Goal: Share content: Share content

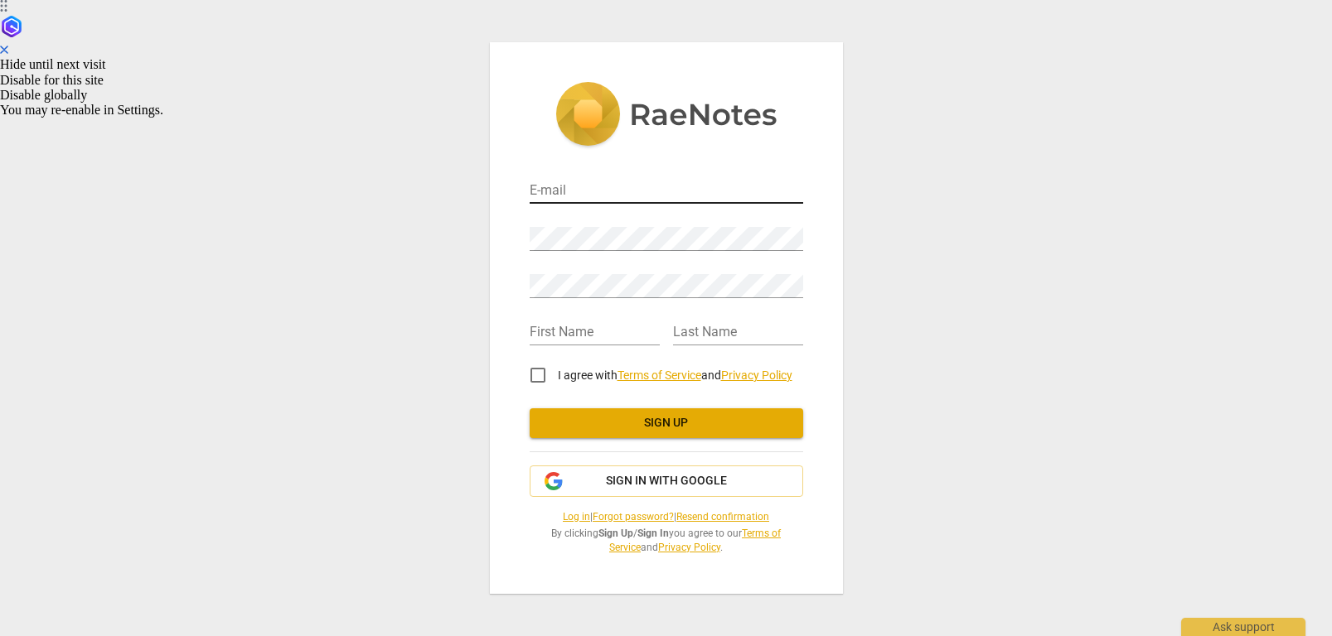
click at [557, 196] on input "email" at bounding box center [666, 192] width 273 height 24
type input "loricam@amazon.com"
type input "Lori"
type input "Cammerota"
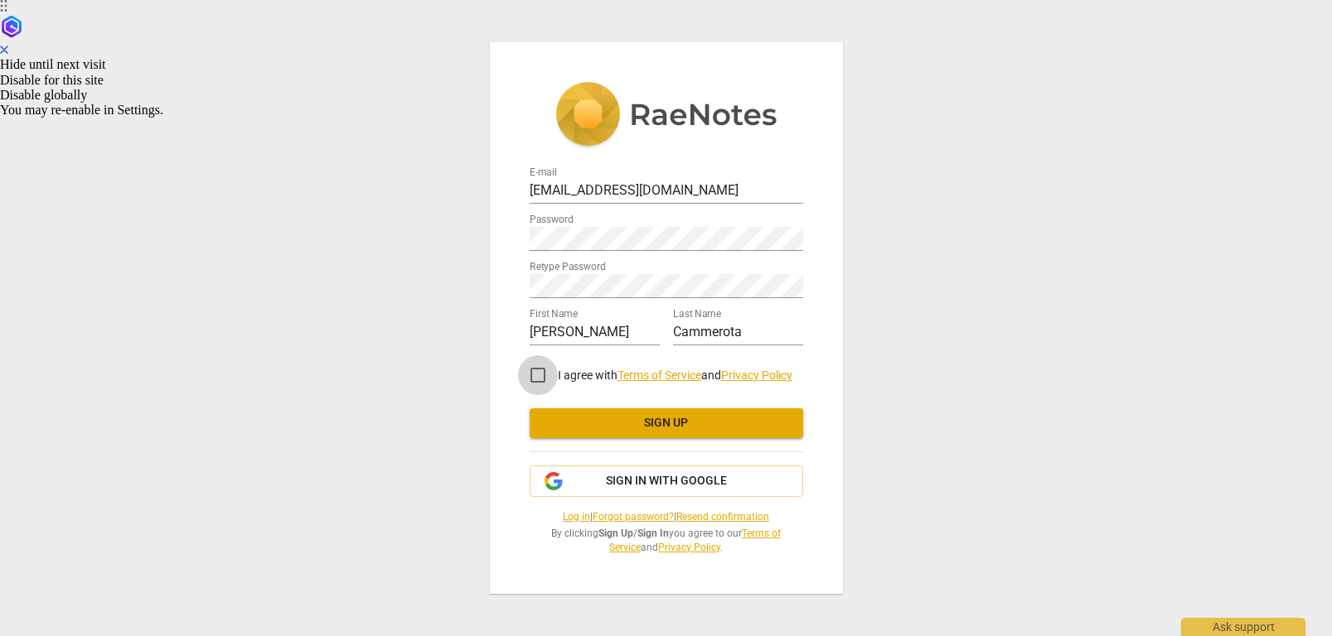
click at [535, 372] on input "I agree with Terms of Service and Privacy Policy" at bounding box center [538, 376] width 40 height 40
checkbox input "true"
click at [583, 417] on span "Sign up" at bounding box center [666, 423] width 247 height 17
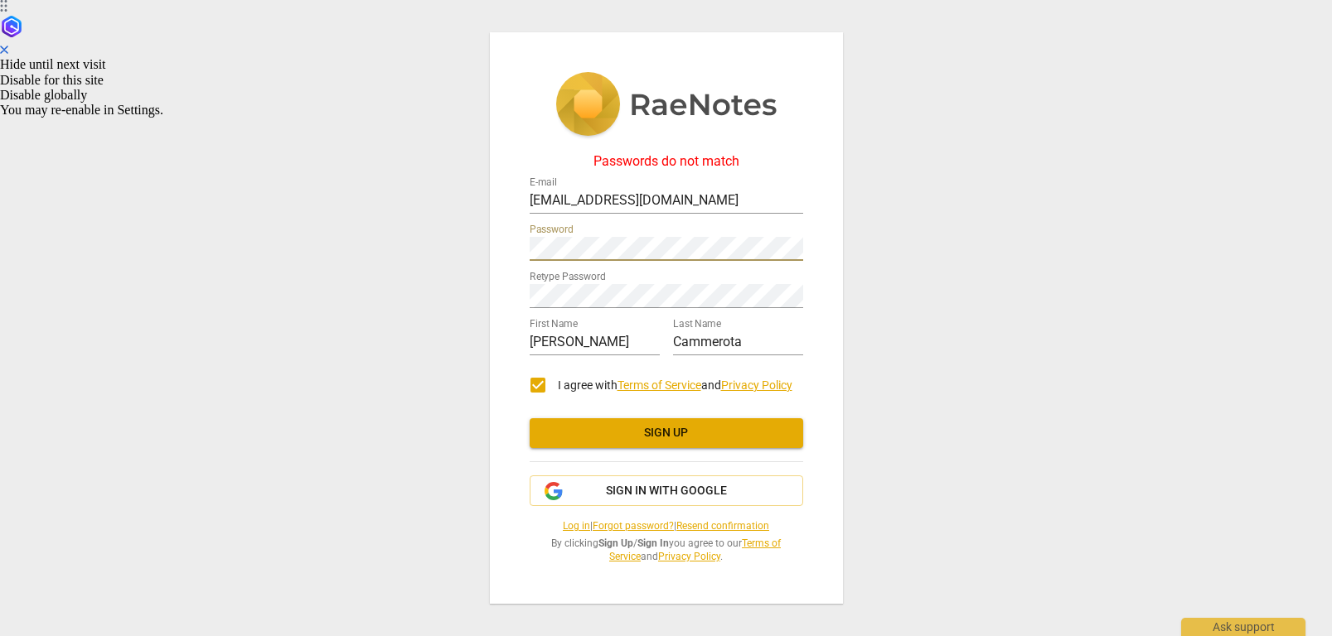
click at [494, 246] on div "Passwords do not match E-mail loricam@amazon.com Password Retype Password First…" at bounding box center [666, 318] width 353 height 572
click at [496, 292] on div "Passwords do not match E-mail loricam@amazon.com Password Retype Password First…" at bounding box center [666, 318] width 353 height 572
click at [644, 438] on span "Sign up" at bounding box center [666, 433] width 247 height 17
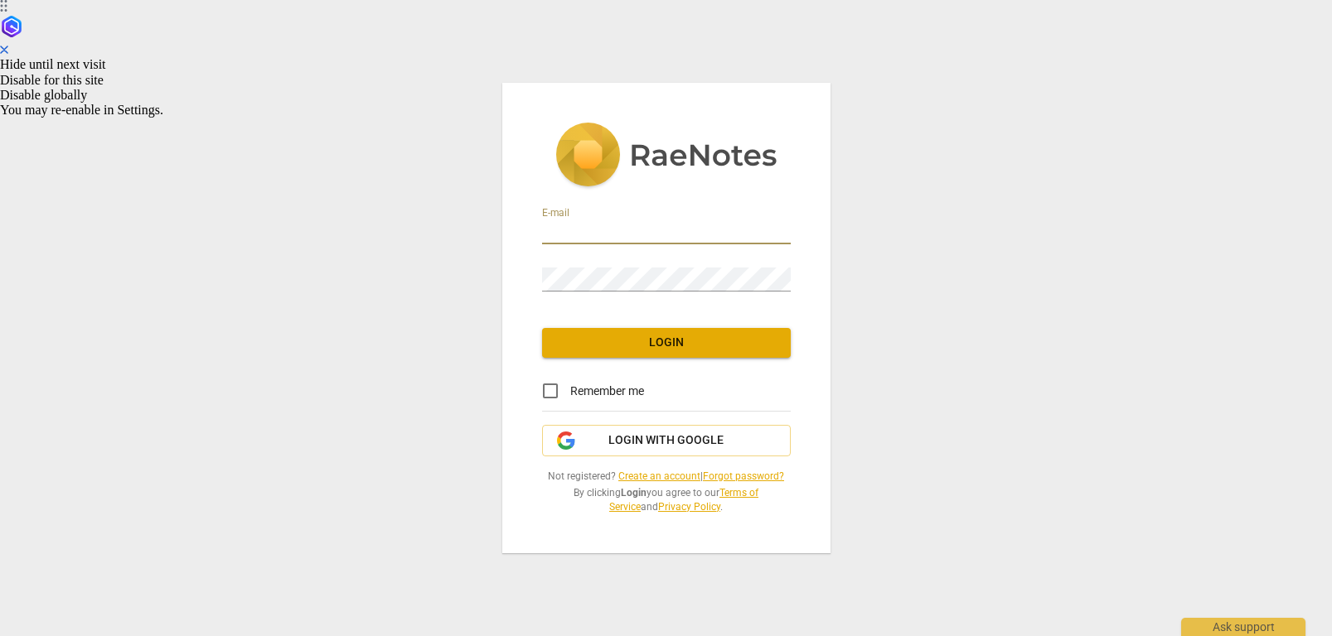
click at [559, 231] on input "email" at bounding box center [666, 232] width 249 height 24
type input "[EMAIL_ADDRESS][DOMAIN_NAME]"
click at [553, 394] on input "Remember me" at bounding box center [550, 391] width 40 height 40
checkbox input "true"
click at [636, 338] on span "Login" at bounding box center [666, 343] width 222 height 17
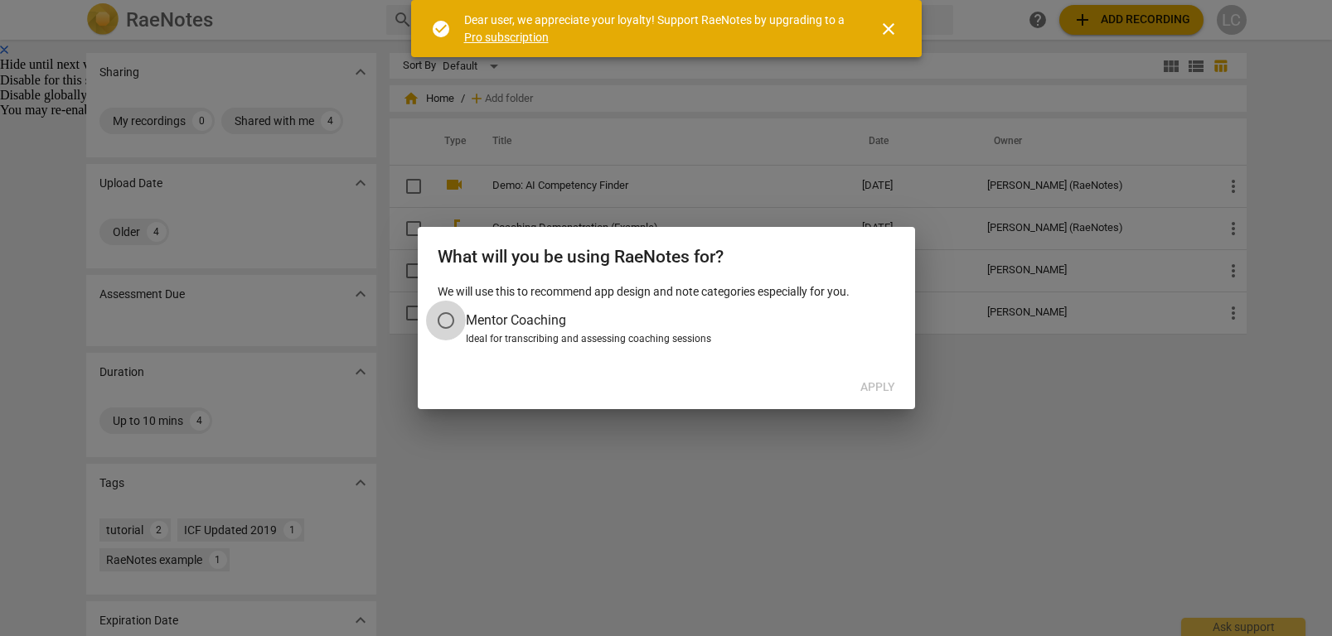
click at [448, 322] on input "Mentor Coaching" at bounding box center [446, 321] width 40 height 40
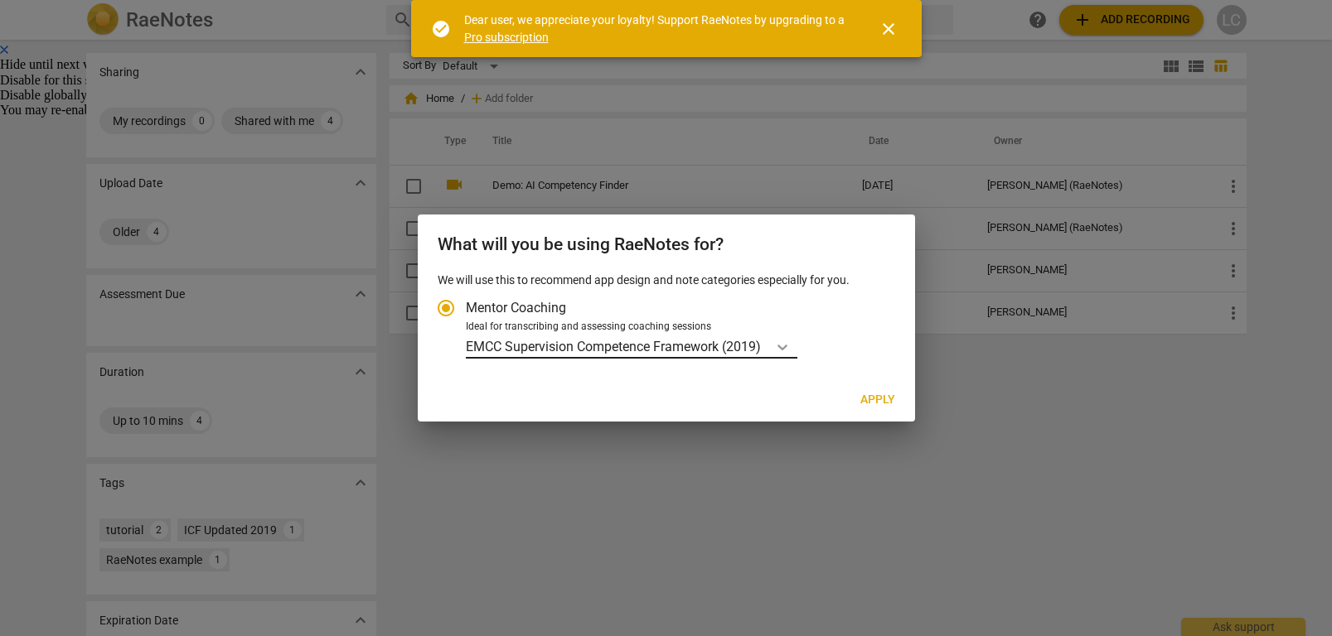
click at [786, 346] on icon "Account type" at bounding box center [782, 348] width 10 height 6
click at [0, 0] on input "Ideal for transcribing and assessing coaching sessions EMCC Supervision Compete…" at bounding box center [0, 0] width 0 height 0
click at [791, 346] on icon "Account type" at bounding box center [782, 347] width 17 height 17
click at [0, 0] on input "Ideal for transcribing and assessing coaching sessions option EMCC Supervision …" at bounding box center [0, 0] width 0 height 0
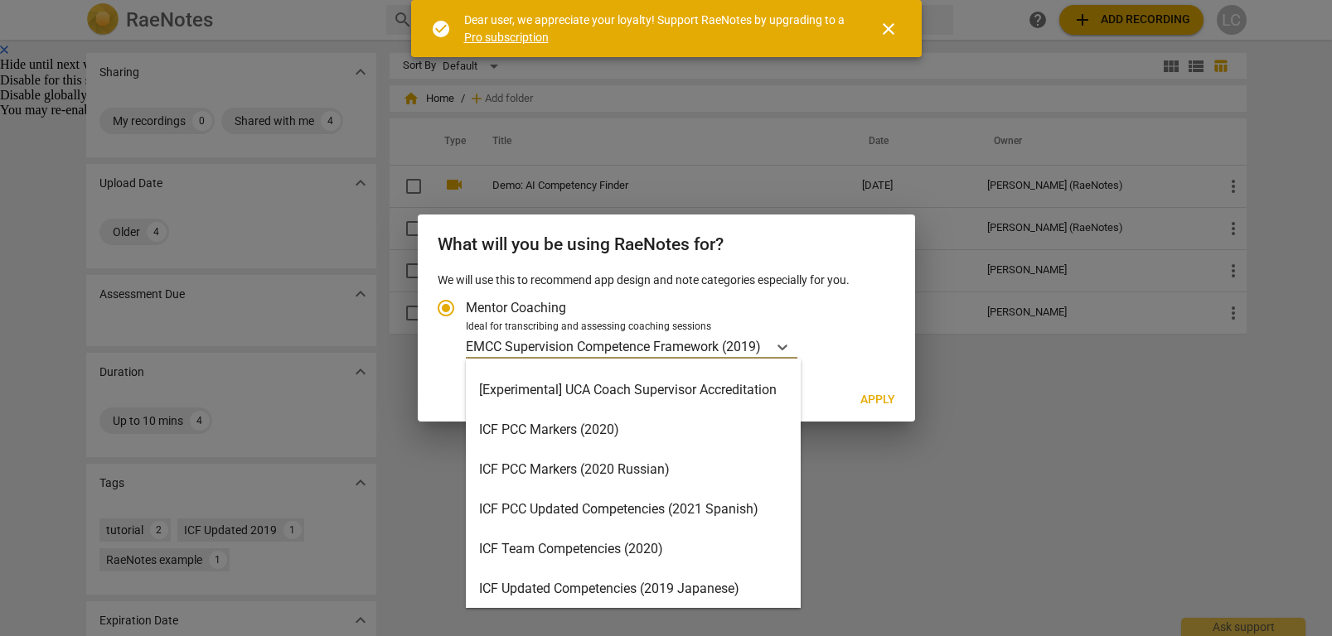
scroll to position [38, 0]
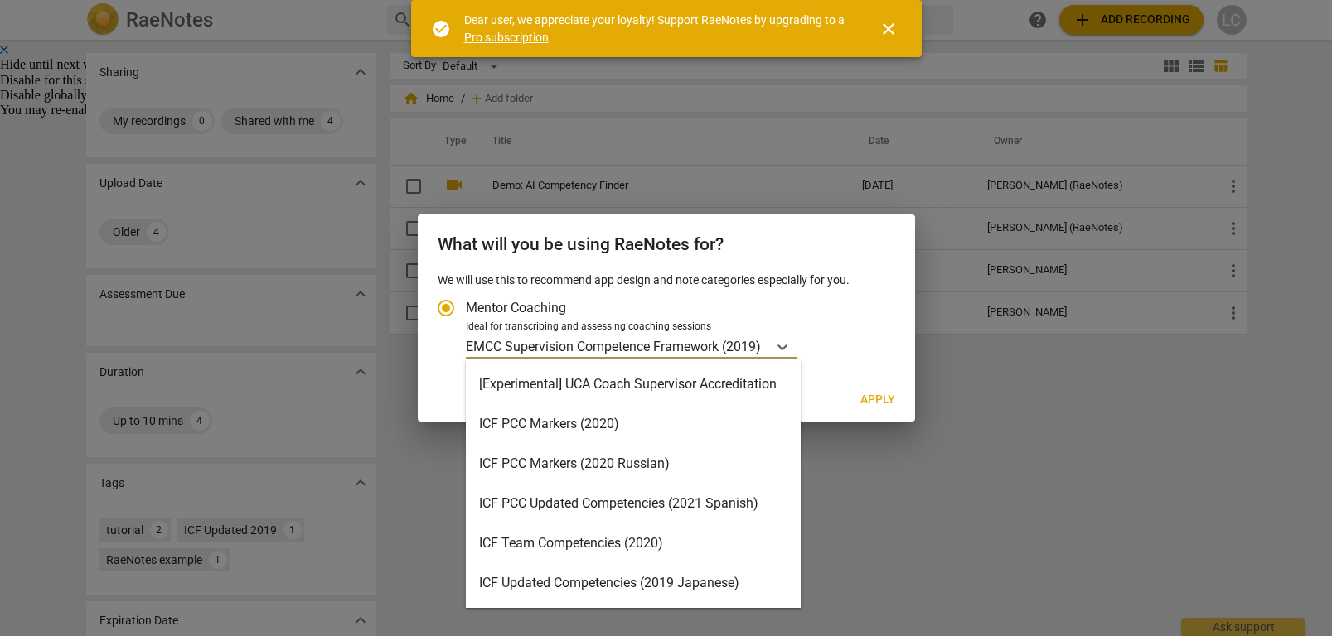
click at [585, 431] on div "ICF PCC Markers (2020)" at bounding box center [633, 424] width 335 height 40
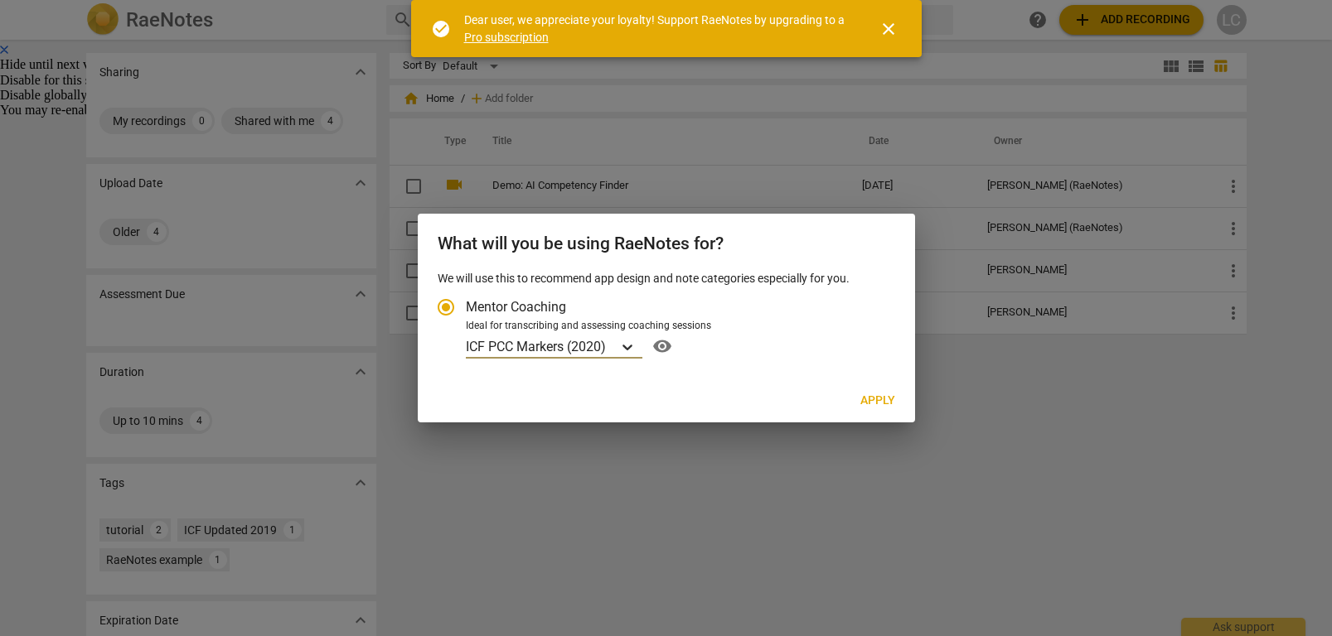
click at [631, 346] on icon "Account type" at bounding box center [627, 348] width 10 height 6
click at [0, 0] on input "Ideal for transcribing and assessing coaching sessions option ICF PCC Markers (…" at bounding box center [0, 0] width 0 height 0
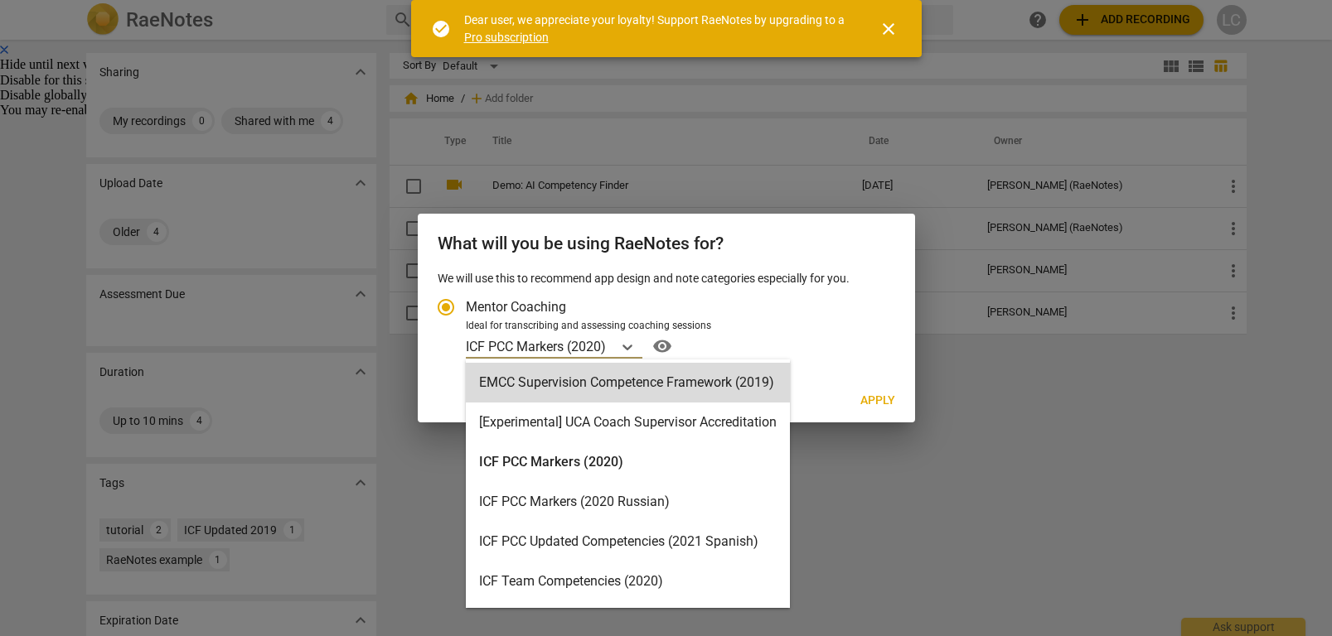
click at [800, 335] on div "option ICF PCC Markers (2020), selected. EMCC Supervision Competence Framework …" at bounding box center [678, 346] width 424 height 27
click at [0, 0] on input "Ideal for transcribing and assessing coaching sessions option ICF PCC Markers (…" at bounding box center [0, 0] width 0 height 0
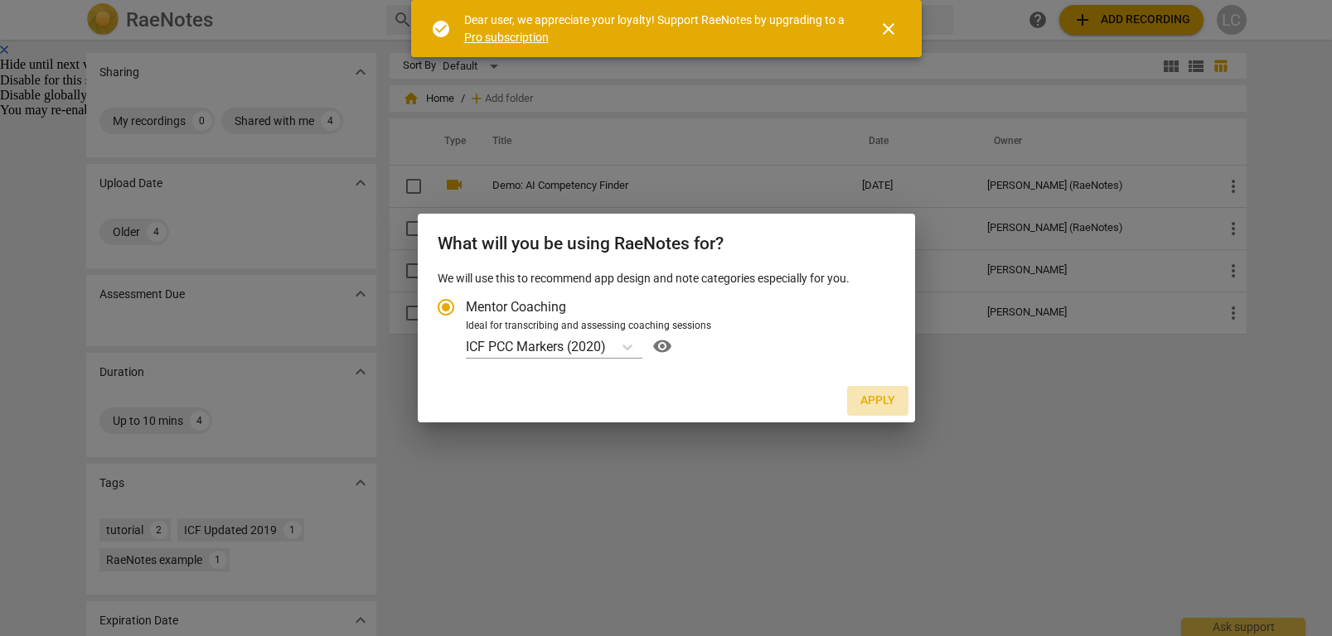
click at [872, 399] on span "Apply" at bounding box center [877, 401] width 35 height 17
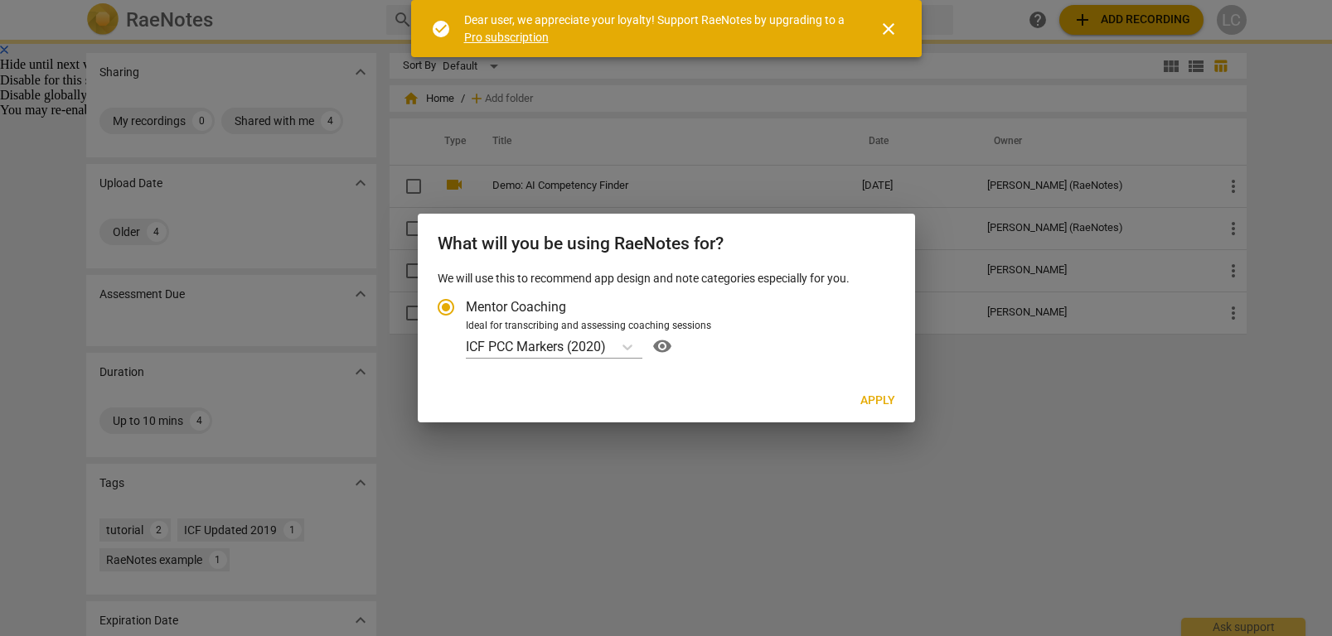
radio input "false"
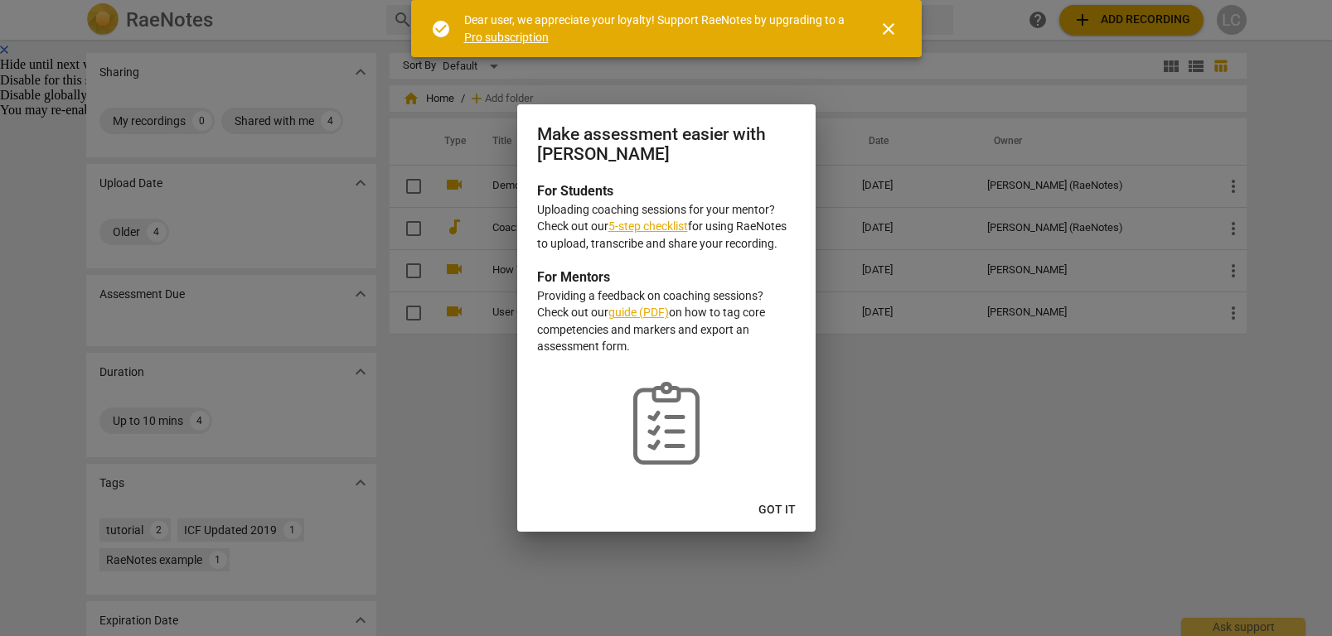
click at [659, 228] on link "5-step checklist" at bounding box center [648, 226] width 80 height 13
click at [782, 518] on span "Got it" at bounding box center [776, 510] width 37 height 17
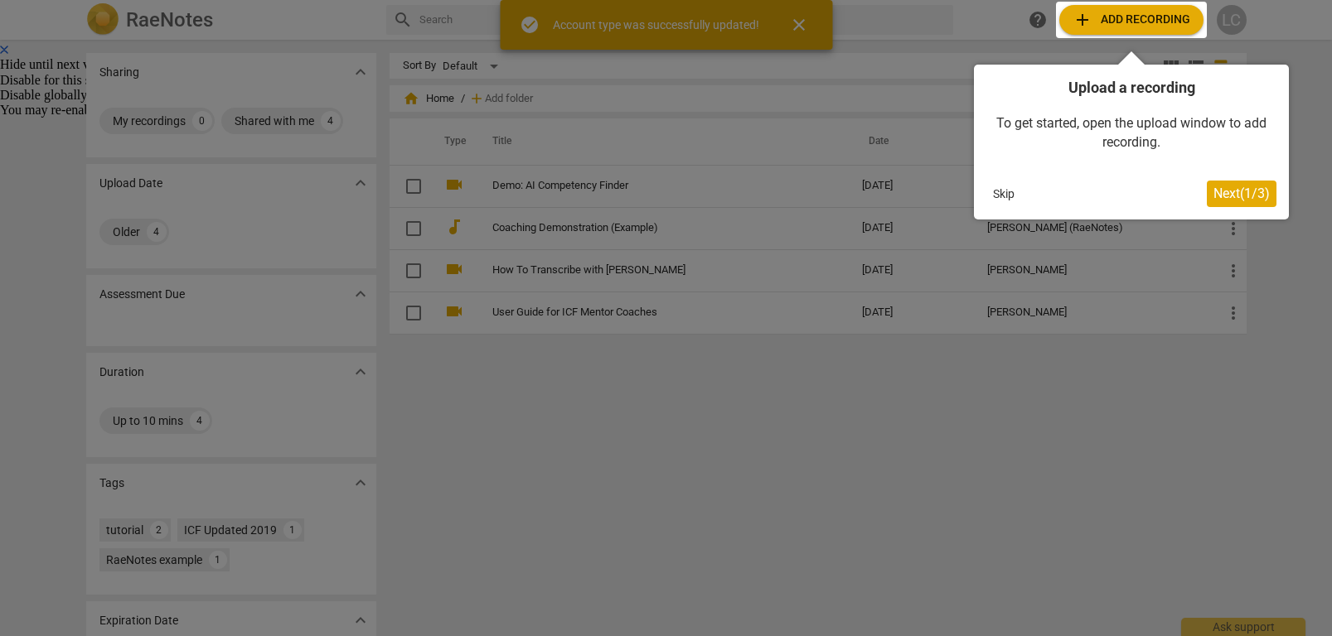
click at [1110, 10] on div at bounding box center [1131, 20] width 151 height 36
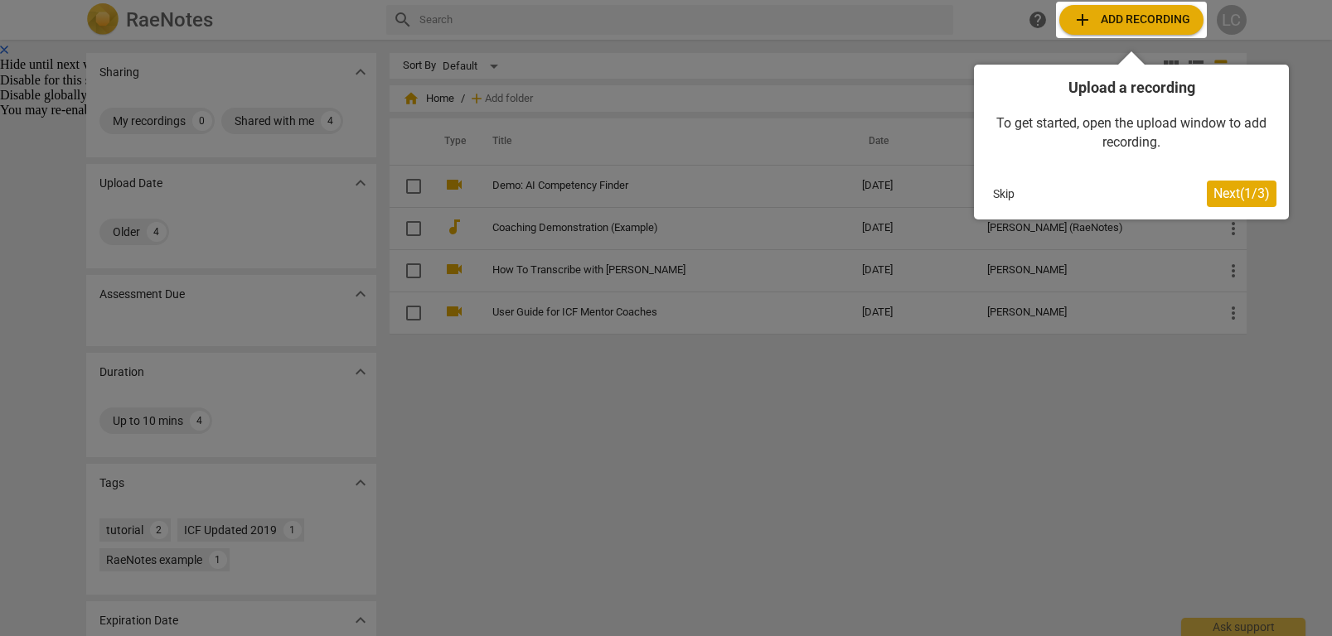
click at [1240, 201] on button "Next ( 1 / 3 )" at bounding box center [1242, 194] width 70 height 27
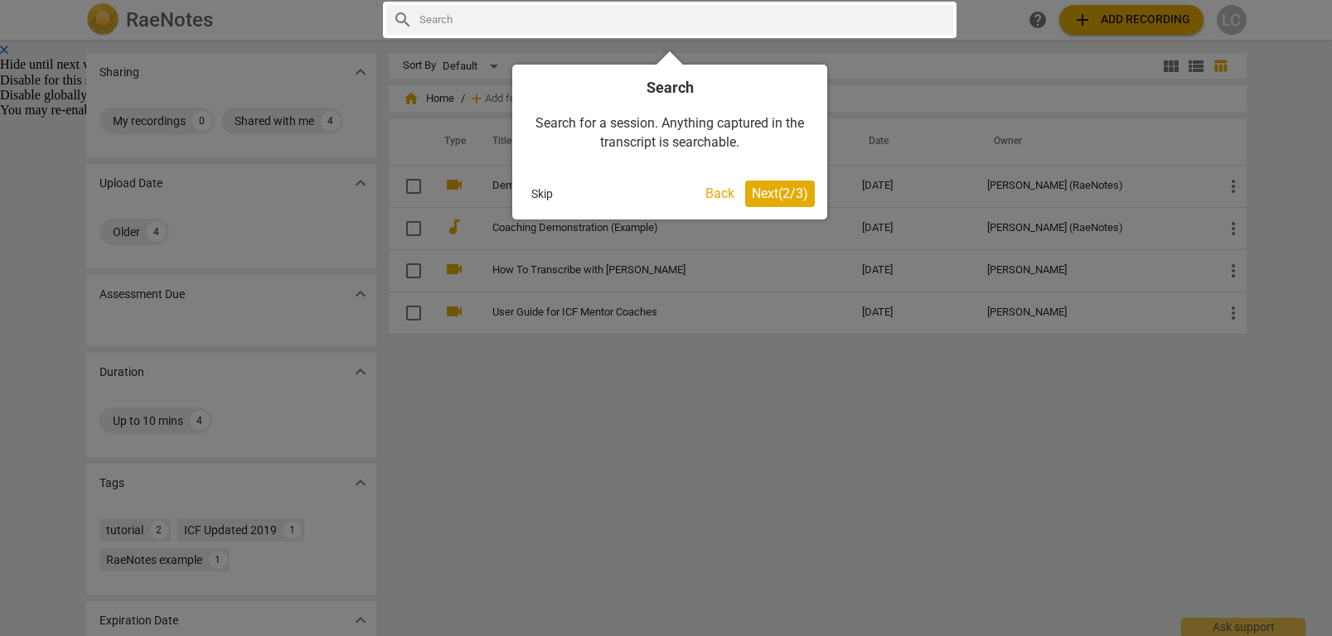
click at [796, 197] on span "Next ( 2 / 3 )" at bounding box center [780, 194] width 56 height 16
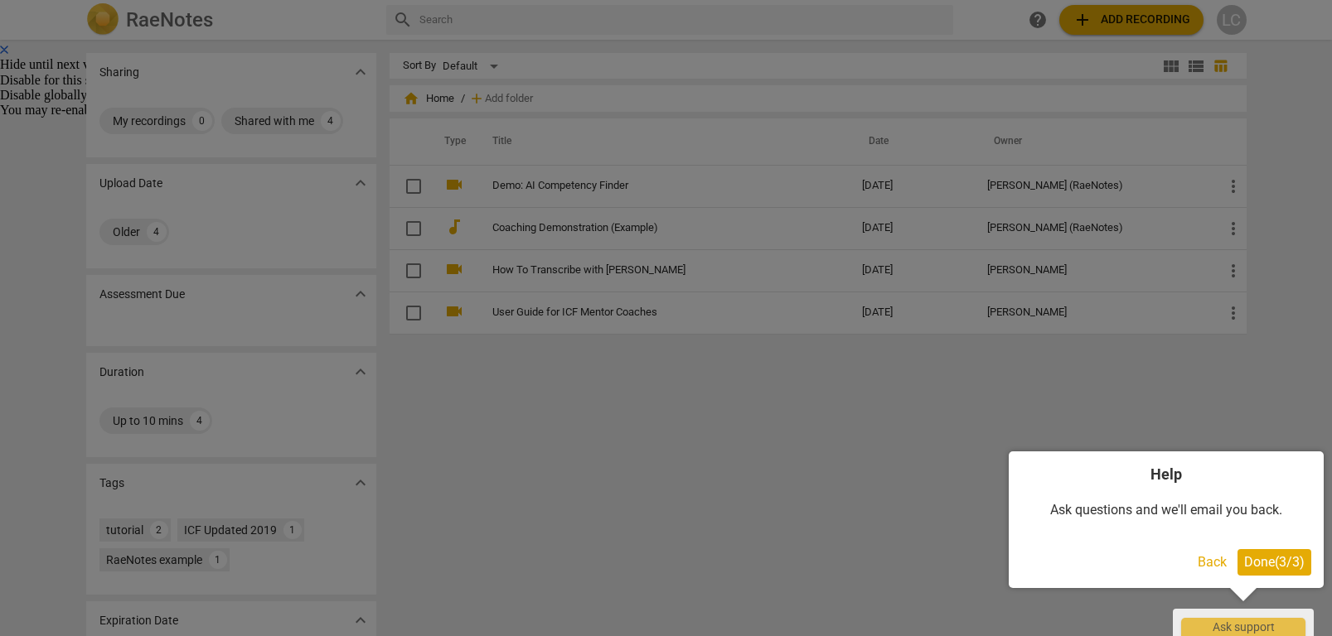
click at [1272, 571] on button "Done ( 3 / 3 )" at bounding box center [1274, 562] width 74 height 27
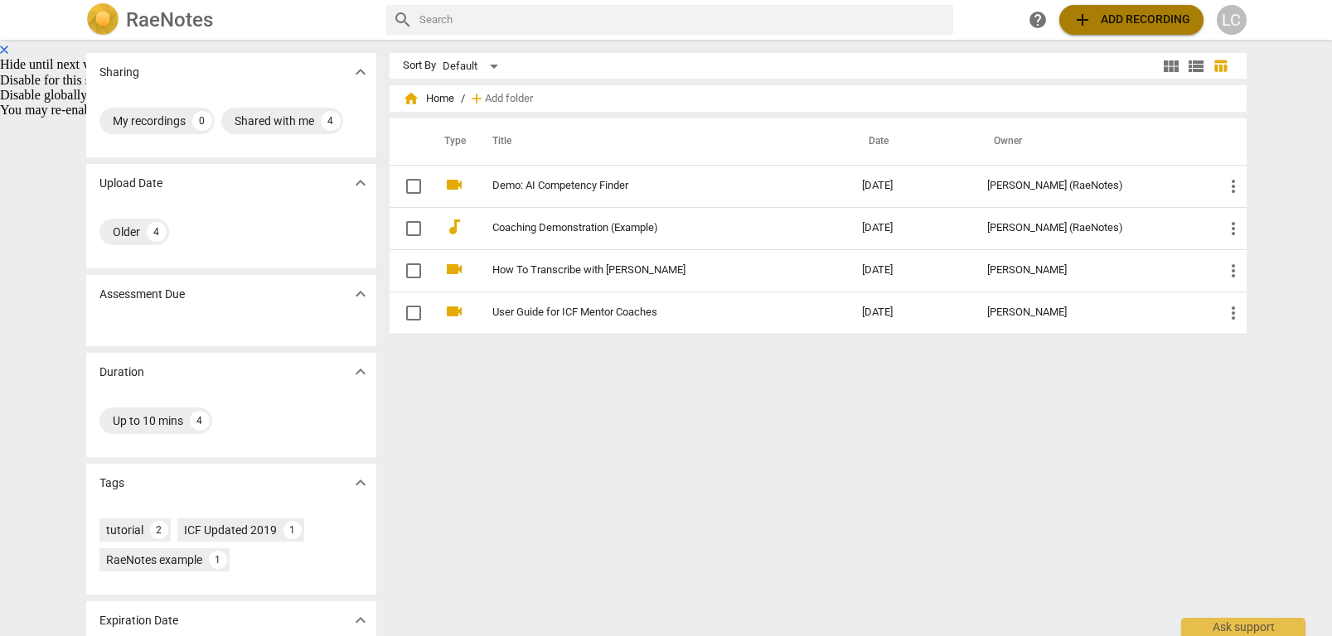
click at [1095, 18] on span "add Add recording" at bounding box center [1131, 20] width 118 height 20
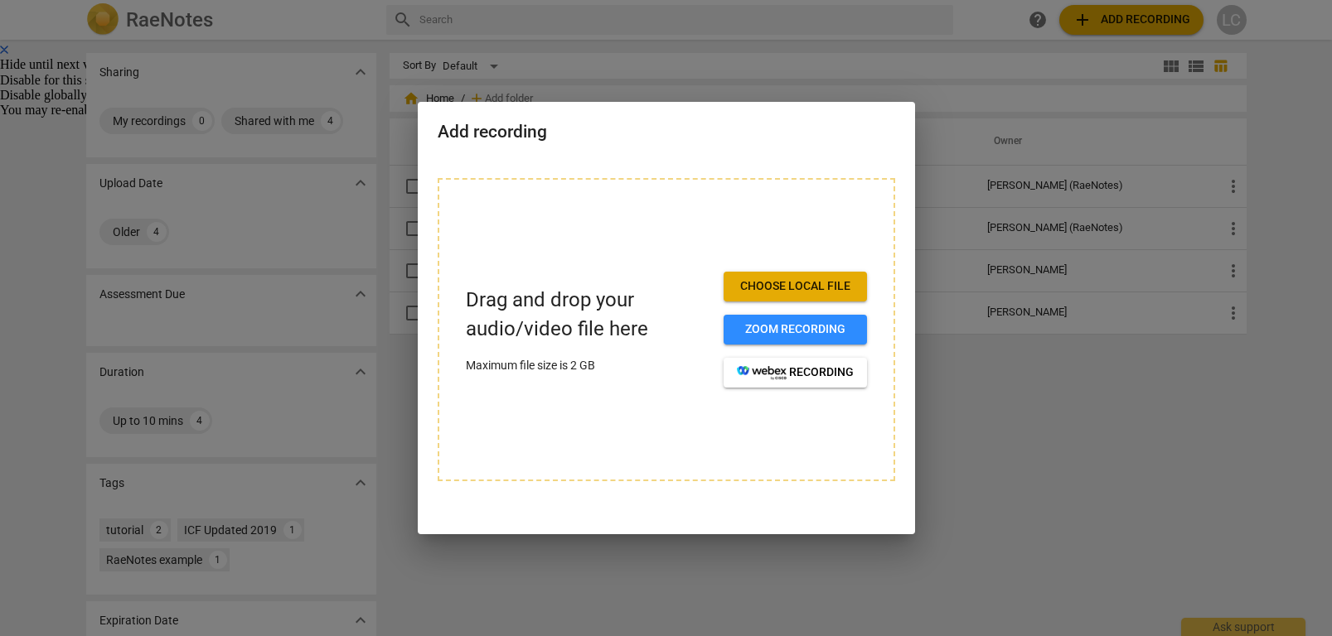
click at [762, 284] on span "Choose local file" at bounding box center [795, 286] width 117 height 17
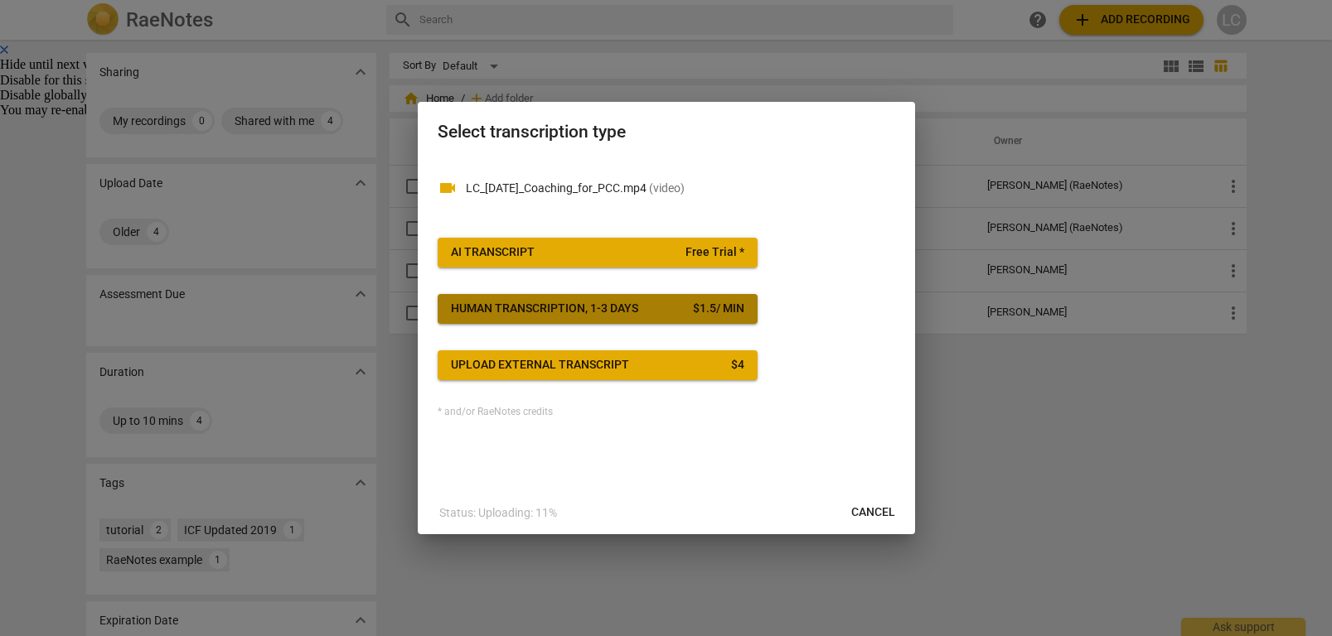
click at [680, 318] on button "Human transcription, 1-3 days $ 1.5 / min" at bounding box center [598, 309] width 320 height 30
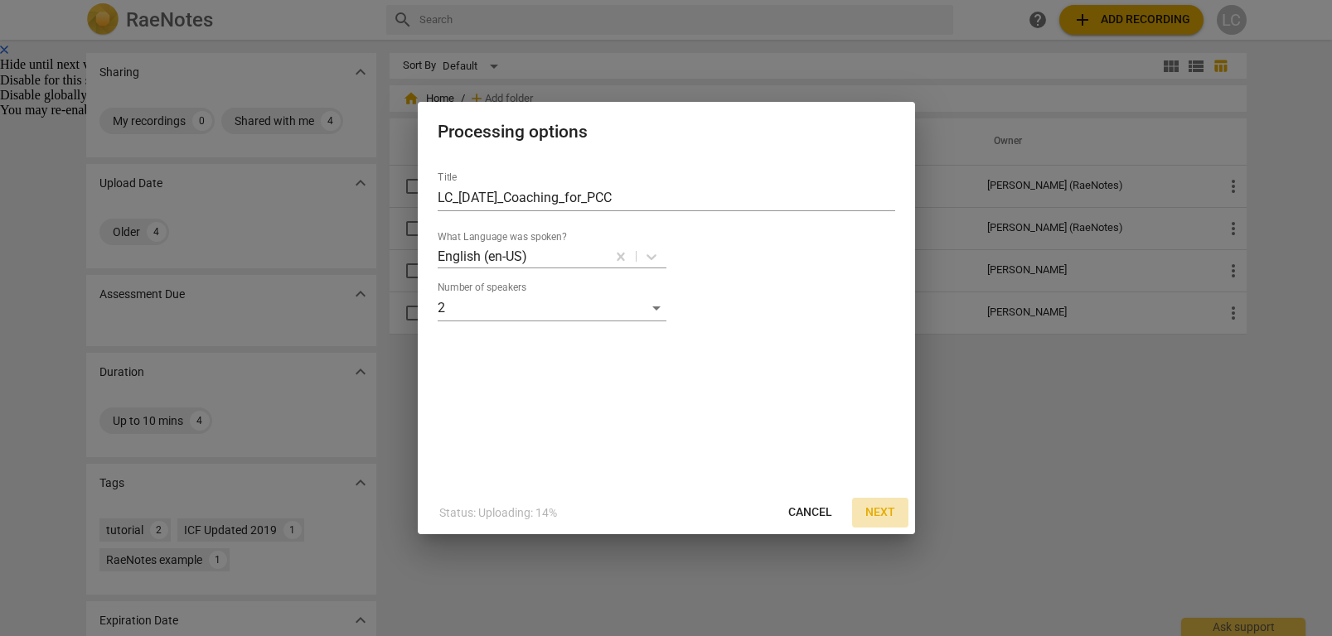
click at [884, 511] on span "Next" at bounding box center [880, 513] width 30 height 17
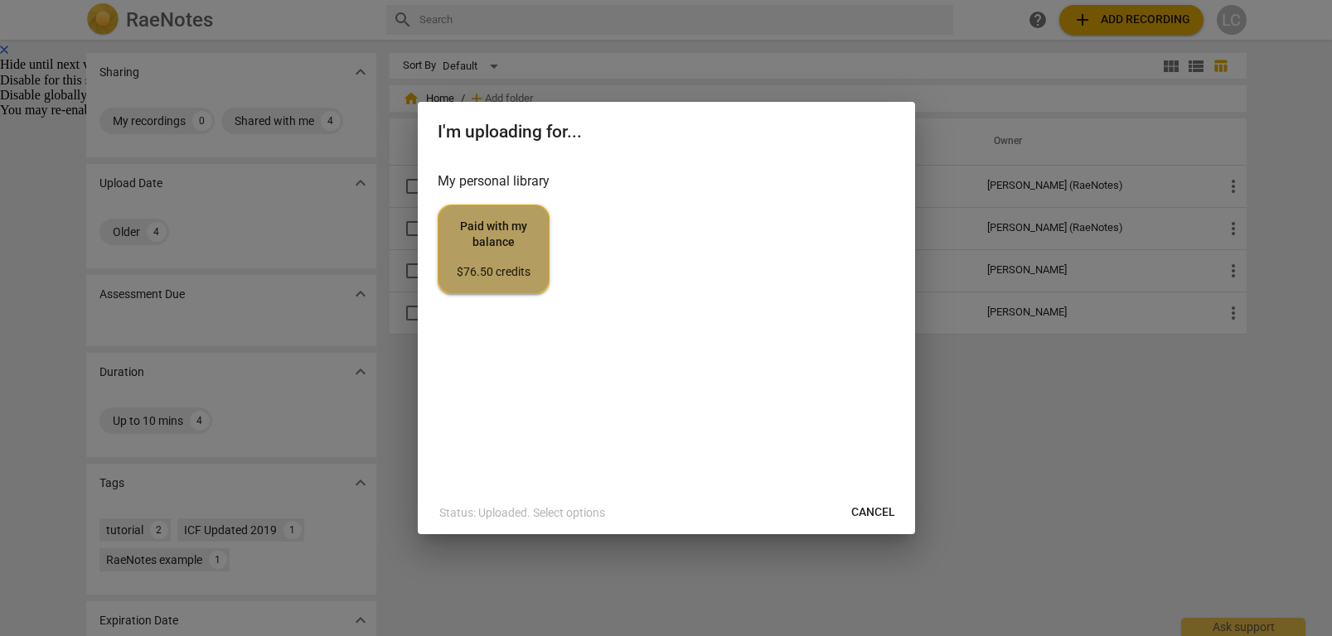
click at [519, 282] on button "Paid with my balance $76.50 credits" at bounding box center [494, 250] width 112 height 90
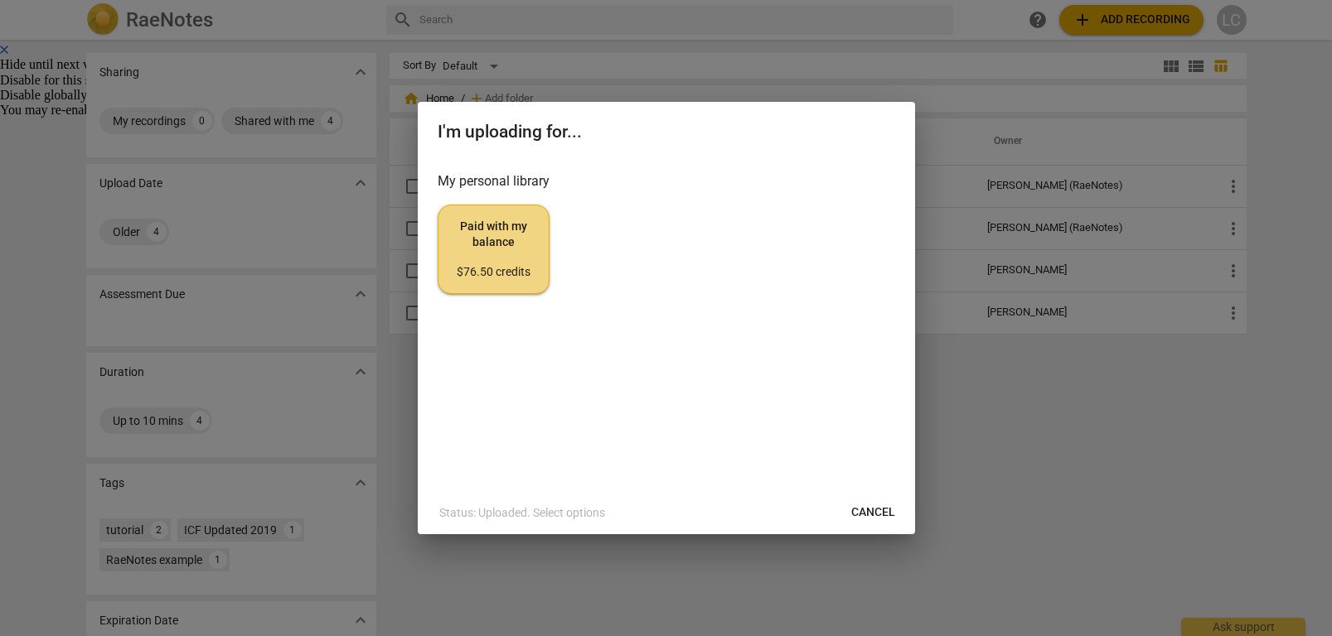
click at [873, 514] on span "Cancel" at bounding box center [873, 513] width 44 height 17
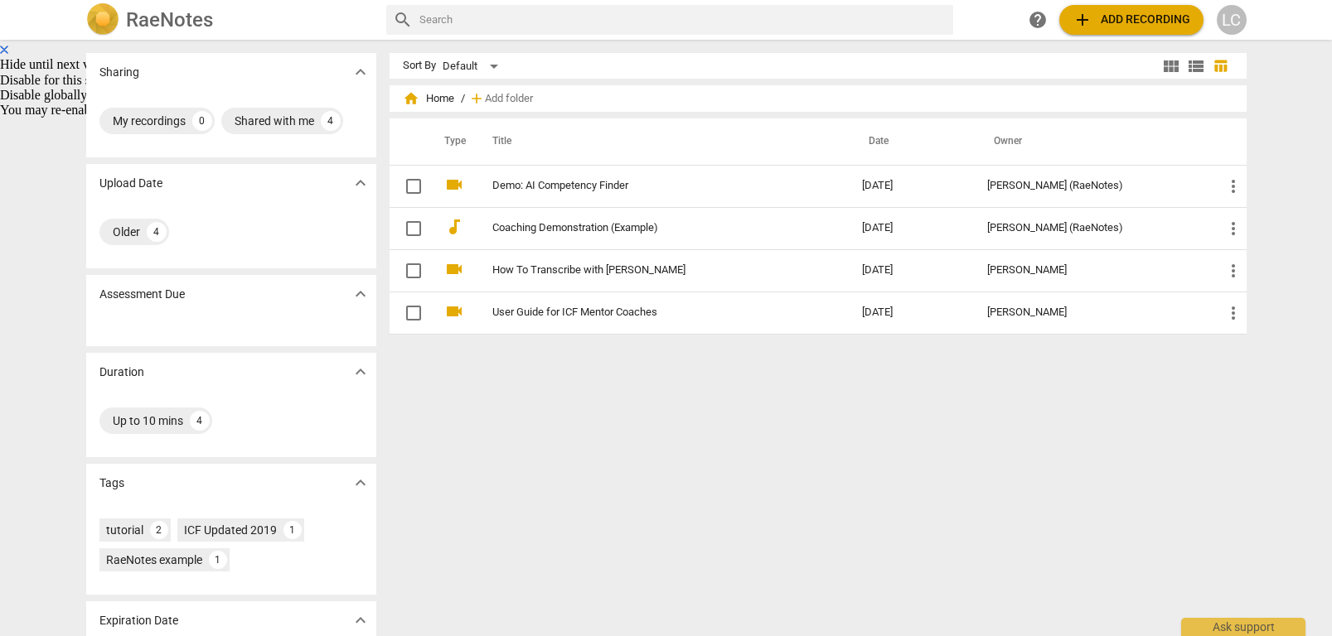
click at [1089, 22] on span "add" at bounding box center [1082, 20] width 20 height 20
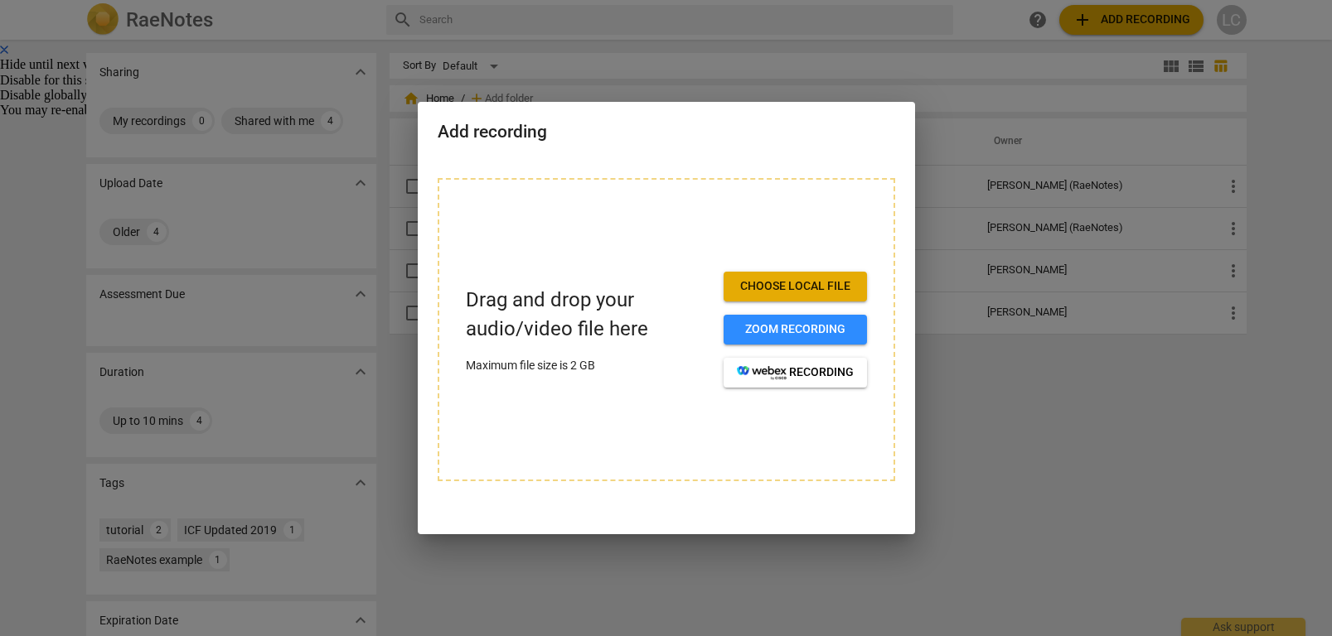
click at [817, 281] on span "Choose local file" at bounding box center [795, 286] width 117 height 17
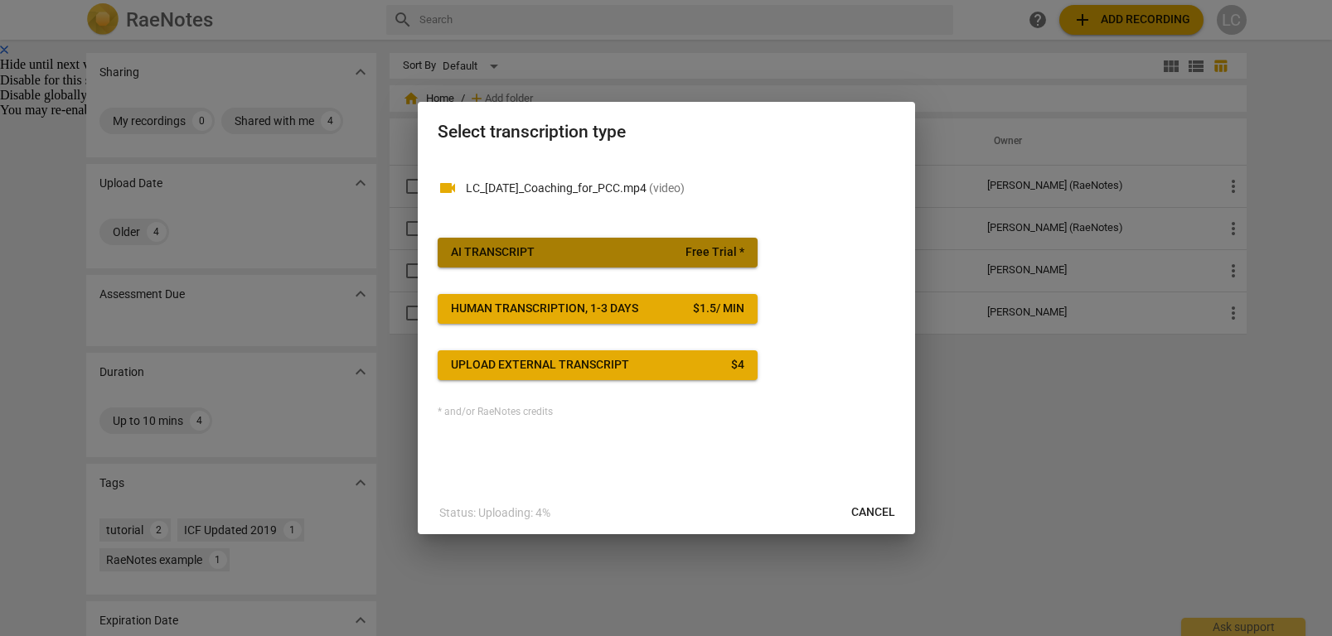
click at [646, 257] on span "AI Transcript Free Trial *" at bounding box center [597, 252] width 293 height 17
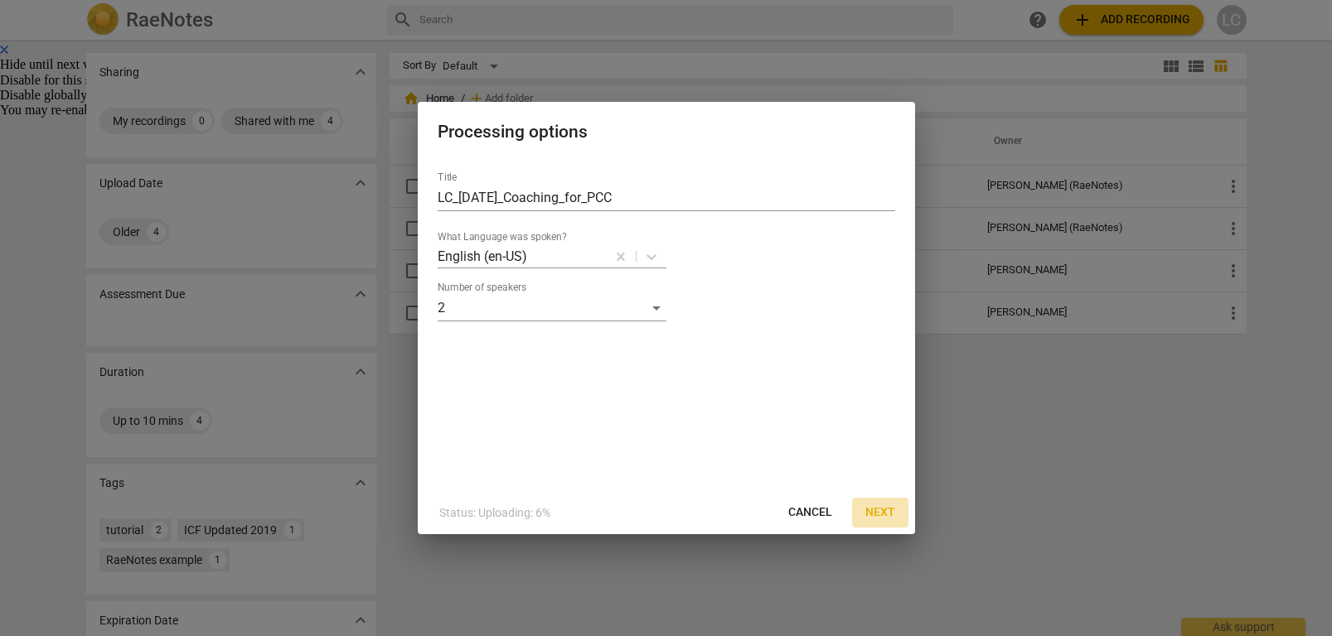
click at [877, 516] on span "Next" at bounding box center [880, 513] width 30 height 17
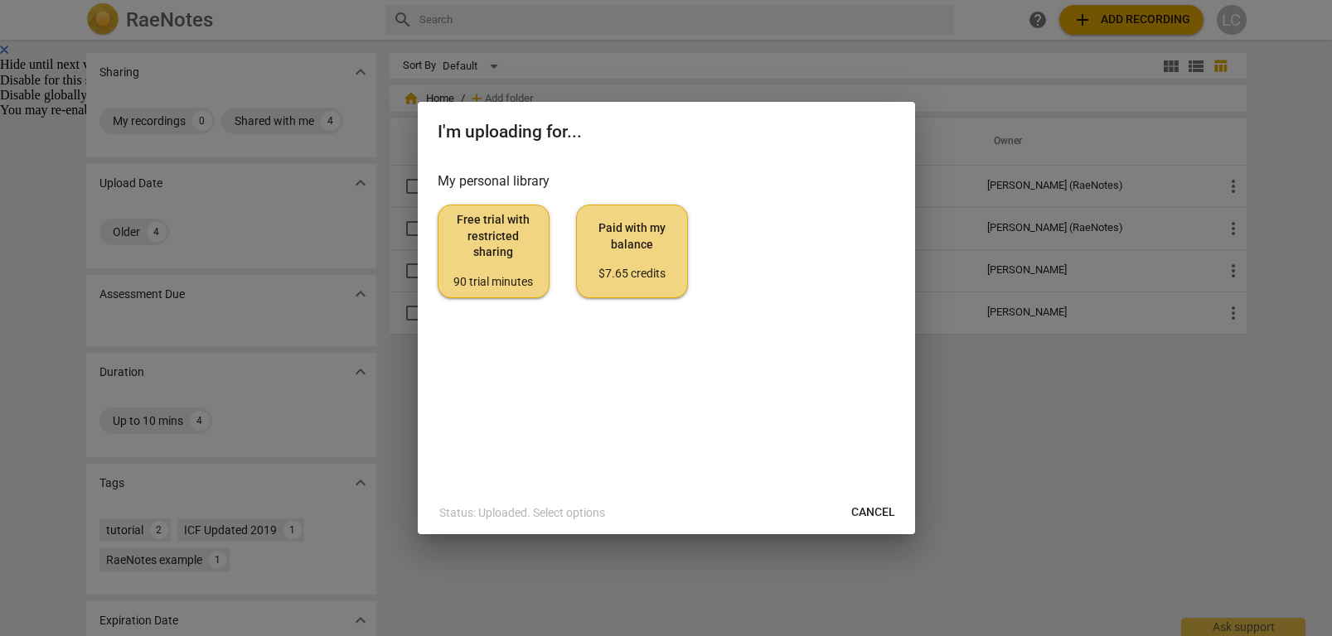
click at [621, 259] on span "Paid with my balance $7.65 credits" at bounding box center [632, 251] width 84 height 62
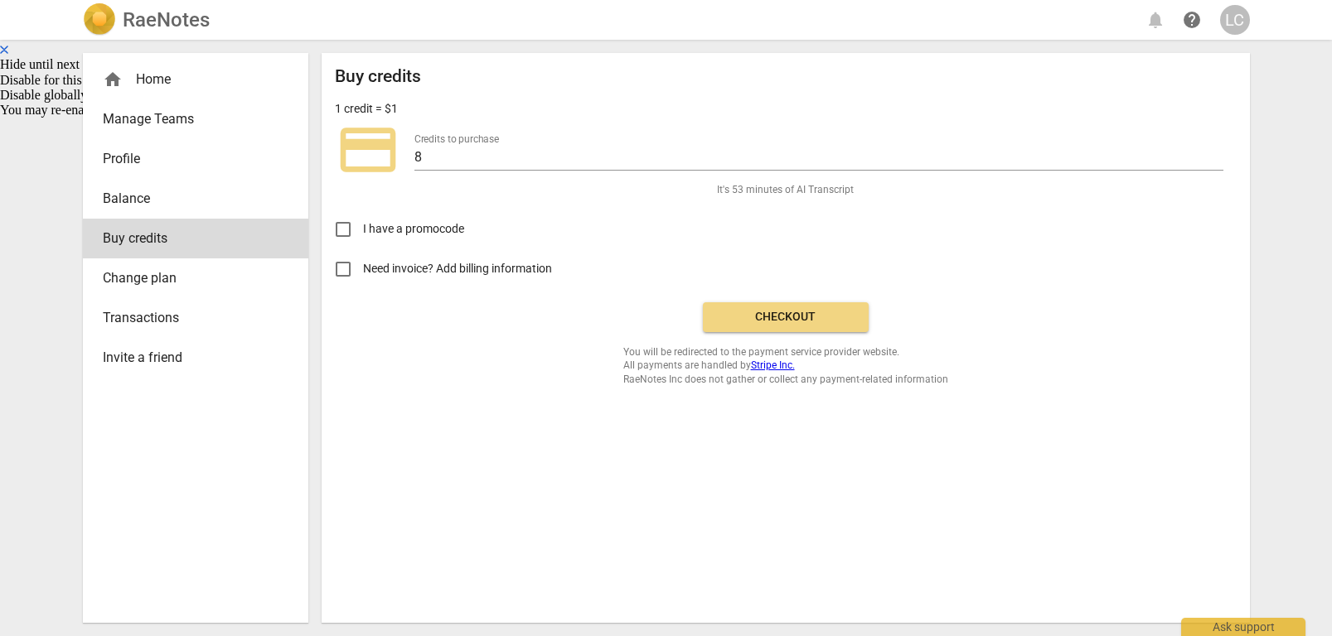
click at [343, 266] on input "Need invoice? Add billing information" at bounding box center [343, 269] width 40 height 40
checkbox input "true"
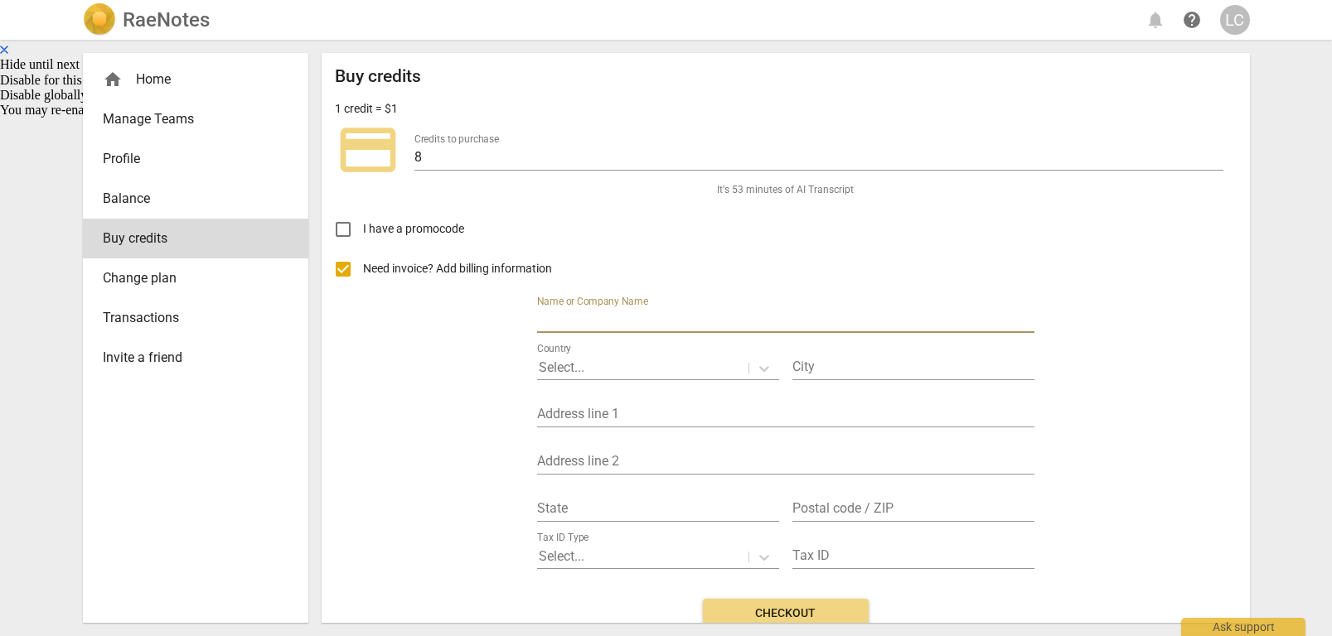
click at [620, 319] on input "text" at bounding box center [785, 321] width 497 height 24
type input "[PERSON_NAME]"
type input "City"
type input "Address 1 or Business Name"
type input "MI"
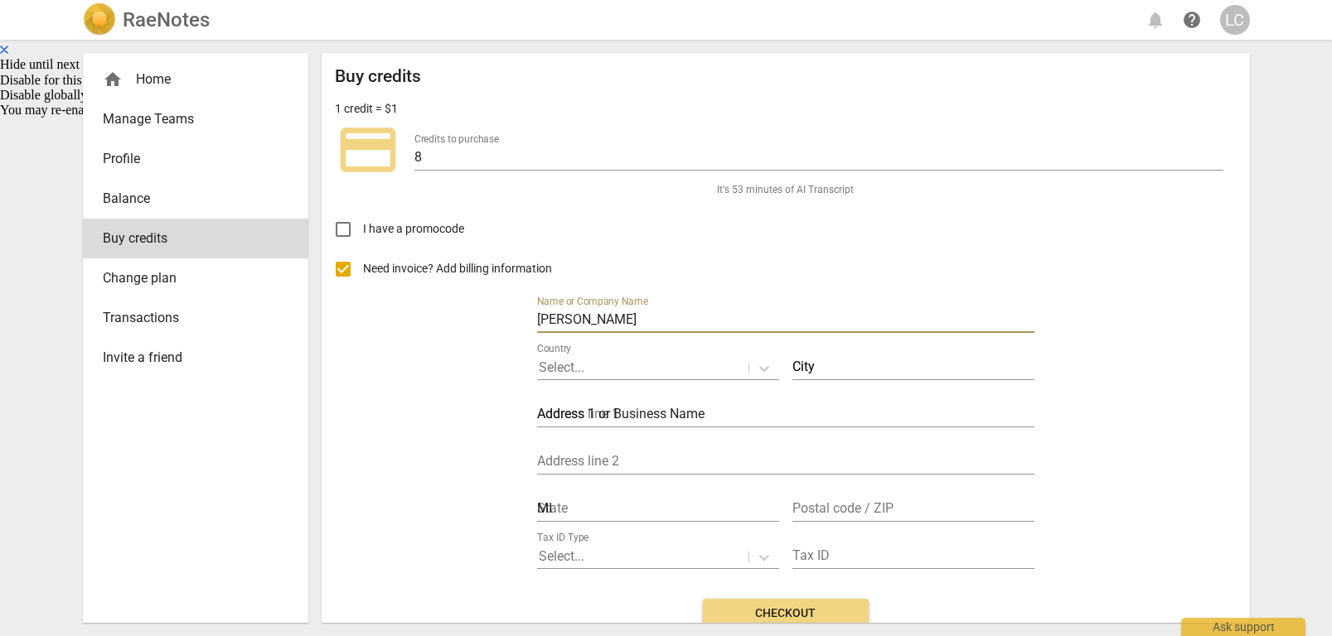
type input "00000"
click at [600, 370] on div at bounding box center [643, 368] width 208 height 19
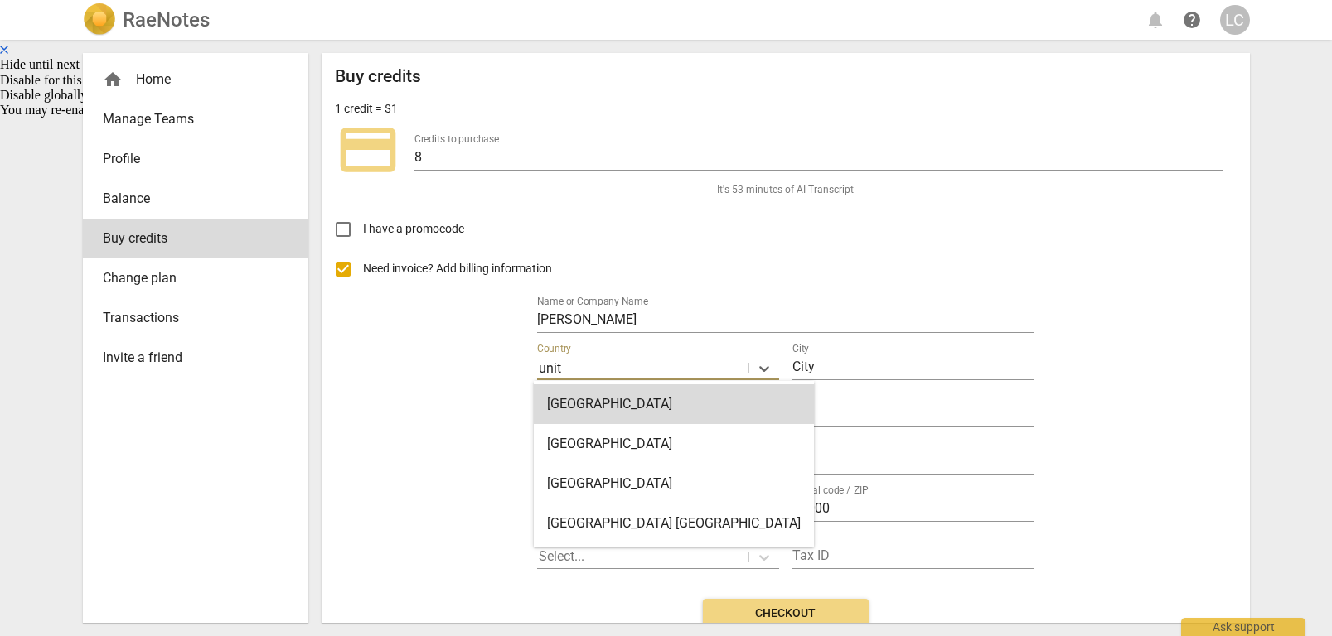
type input "United States"
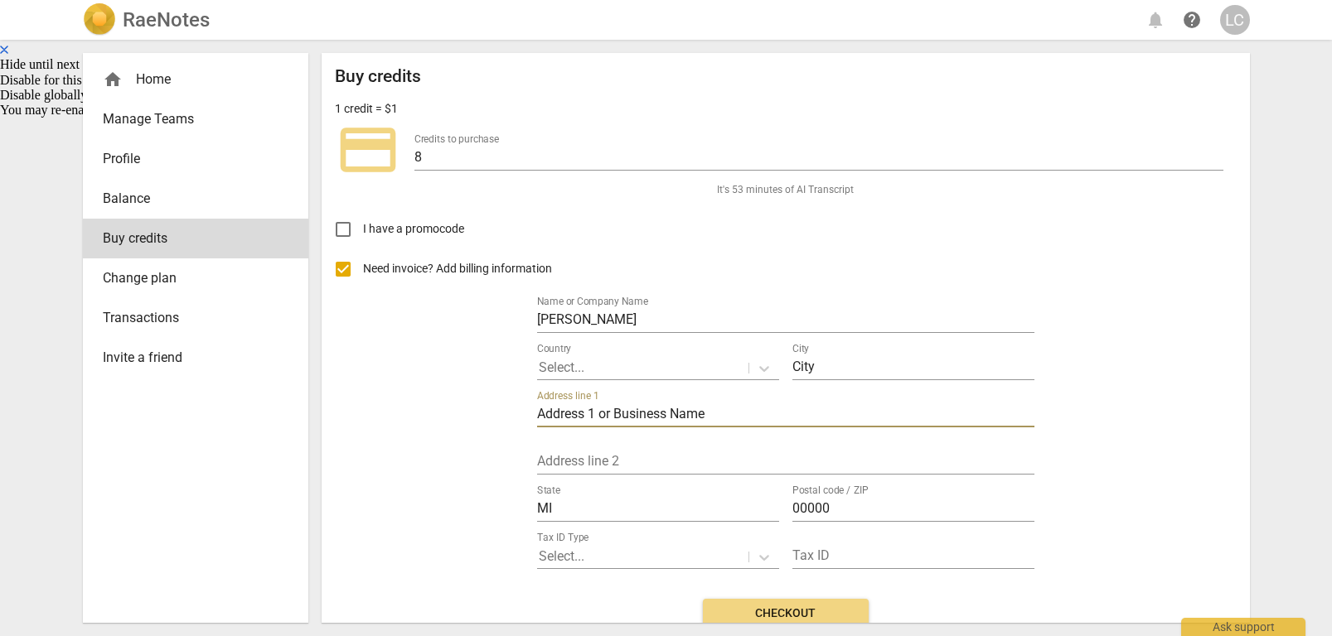
click at [877, 411] on input "Address 1 or Business Name" at bounding box center [785, 416] width 497 height 24
click at [553, 410] on input "Address 1 or Business Name" at bounding box center [785, 416] width 497 height 24
drag, startPoint x: 517, startPoint y: 421, endPoint x: 530, endPoint y: 418, distance: 12.9
click at [517, 421] on div "Need invoice? Add billing information Name or Company Name Lori Cammerota Count…" at bounding box center [786, 417] width 902 height 336
click at [537, 414] on input "Address 1 or Business Name" at bounding box center [785, 416] width 497 height 24
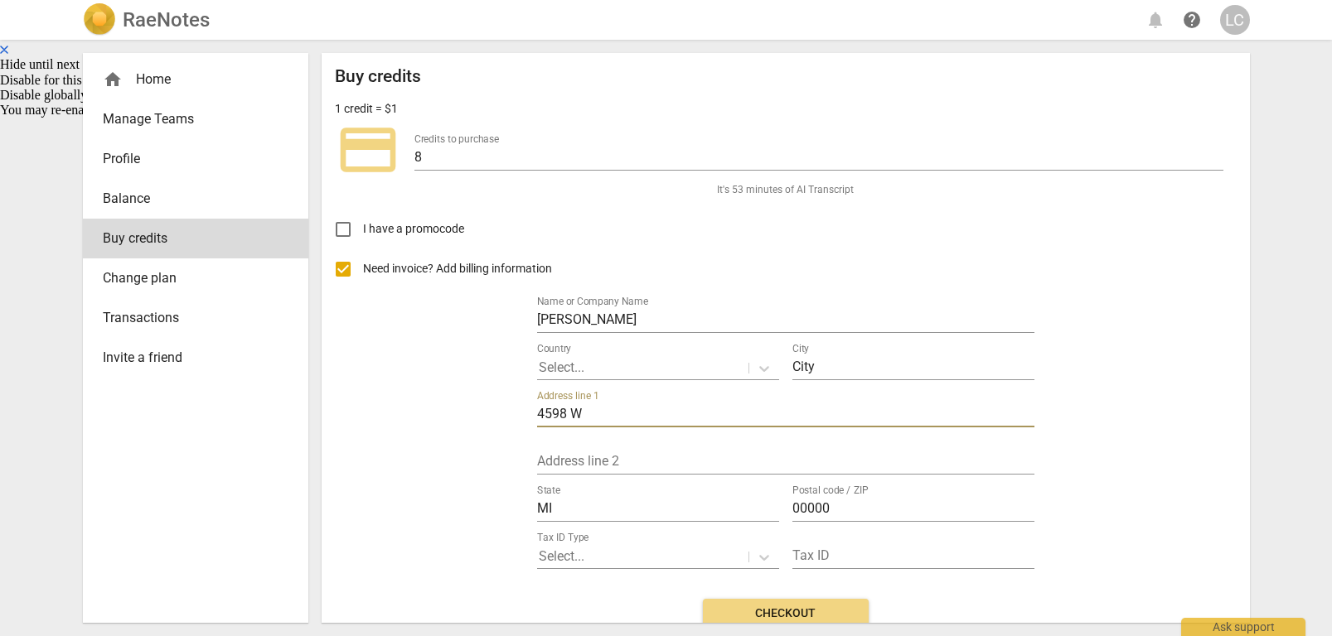
type input "4598 WINDBERRY LANE"
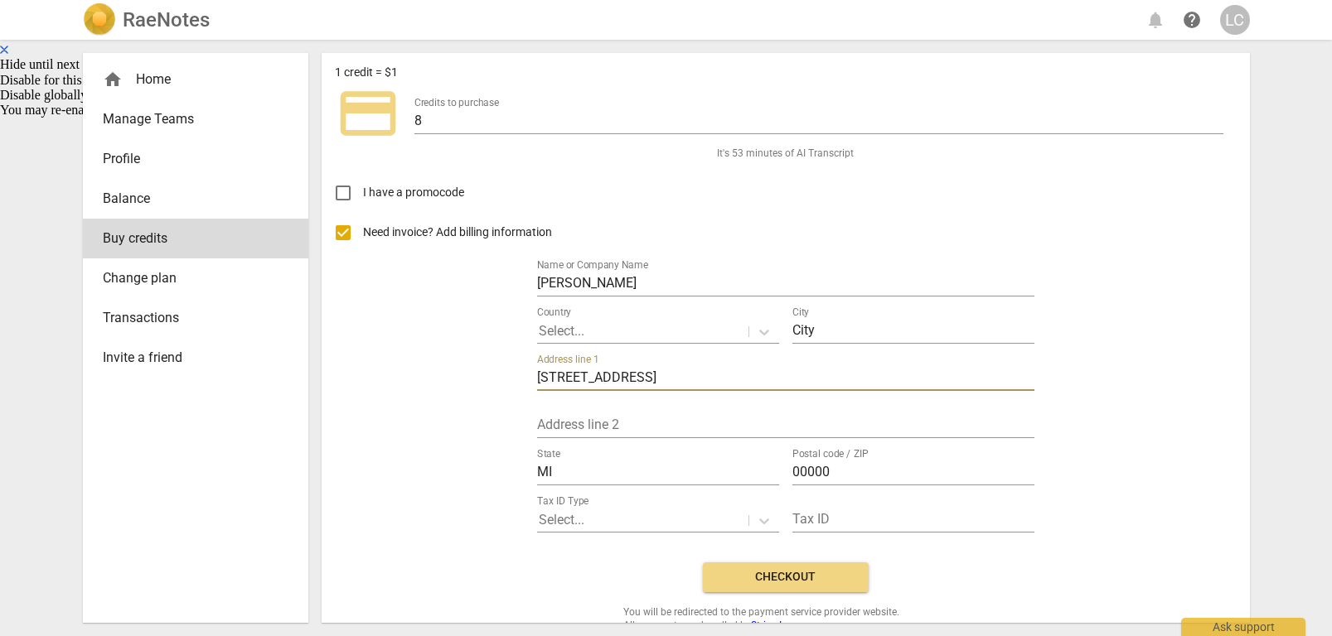
scroll to position [73, 0]
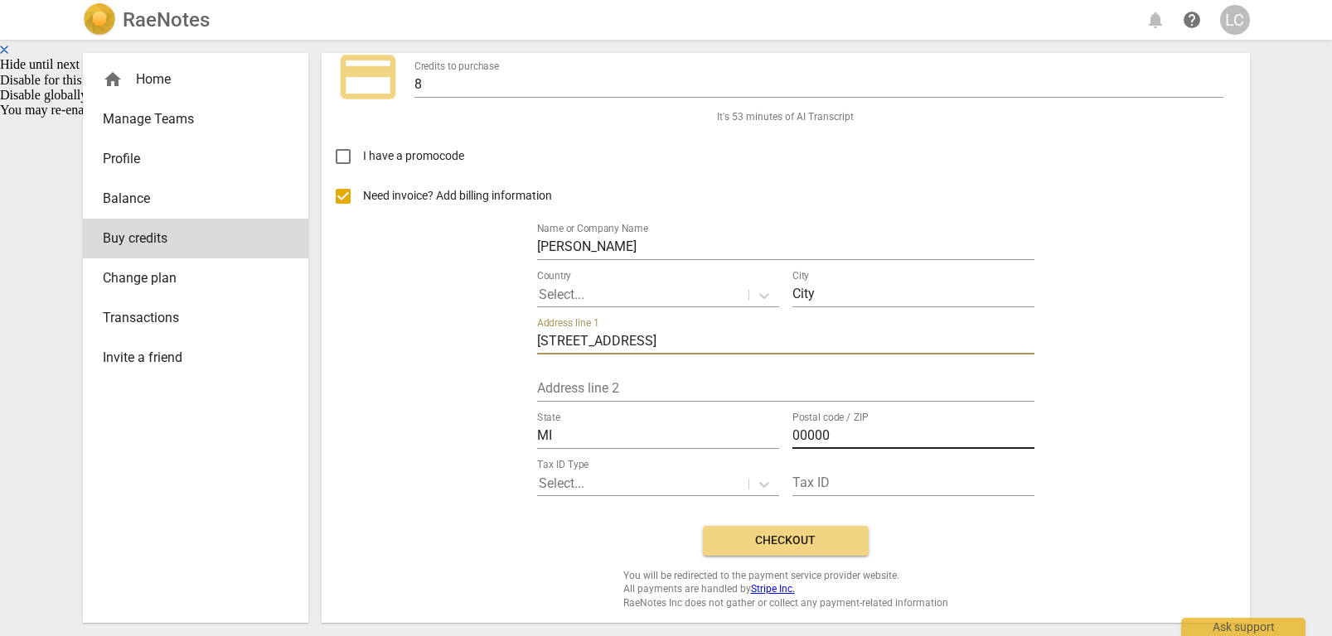
click at [803, 434] on input "00000" at bounding box center [913, 437] width 242 height 24
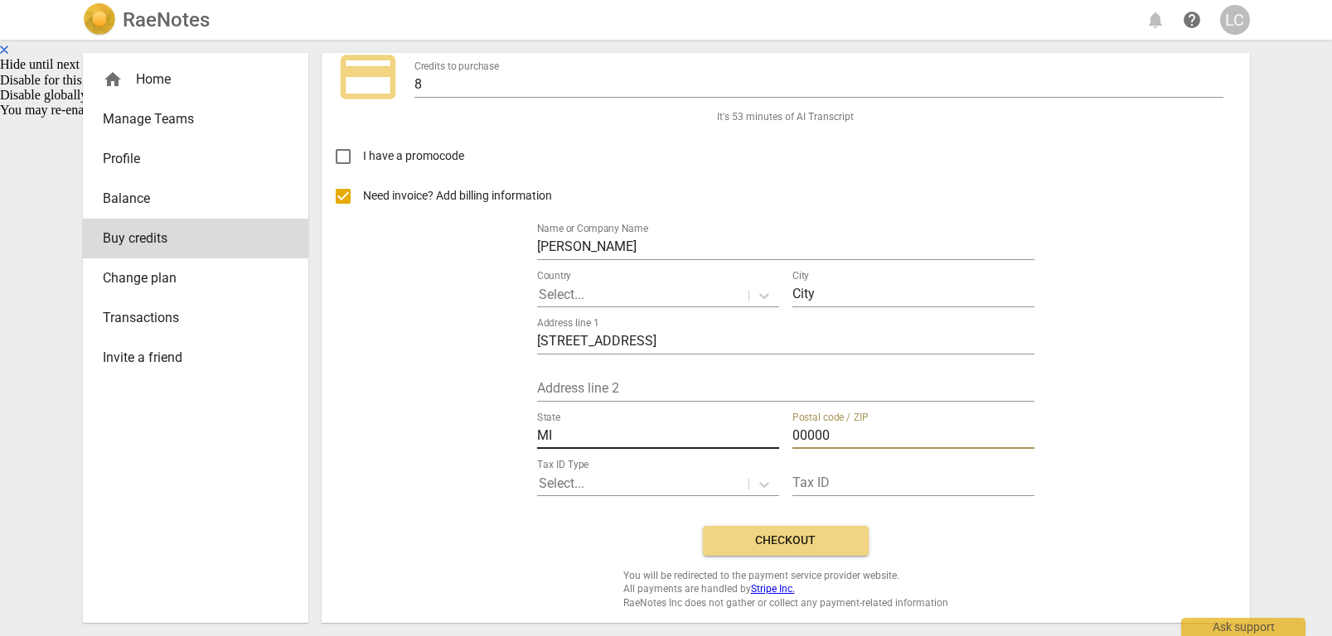
drag, startPoint x: 833, startPoint y: 432, endPoint x: 767, endPoint y: 435, distance: 65.6
click at [767, 435] on div "State MI Postal code / ZIP 00000" at bounding box center [785, 428] width 497 height 47
type input "48380"
click at [917, 509] on div "Need invoice? Add billing information Name or Company Name Lori Cammerota Count…" at bounding box center [786, 345] width 902 height 336
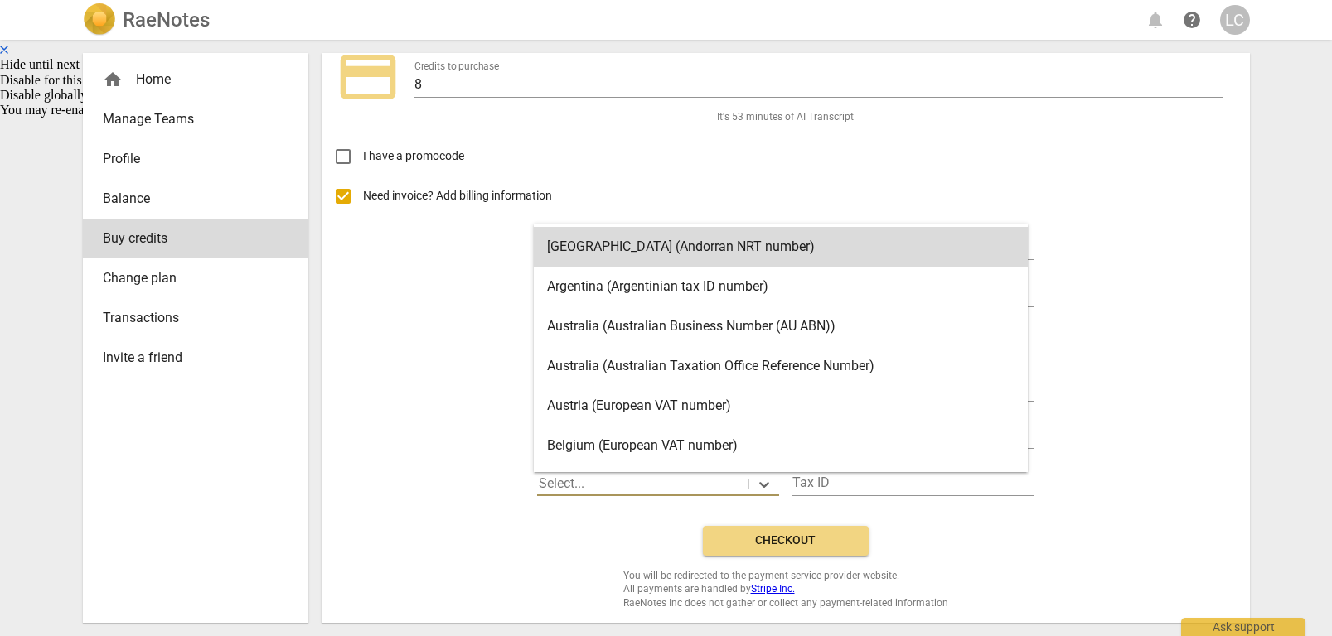
click at [684, 486] on div at bounding box center [643, 484] width 208 height 19
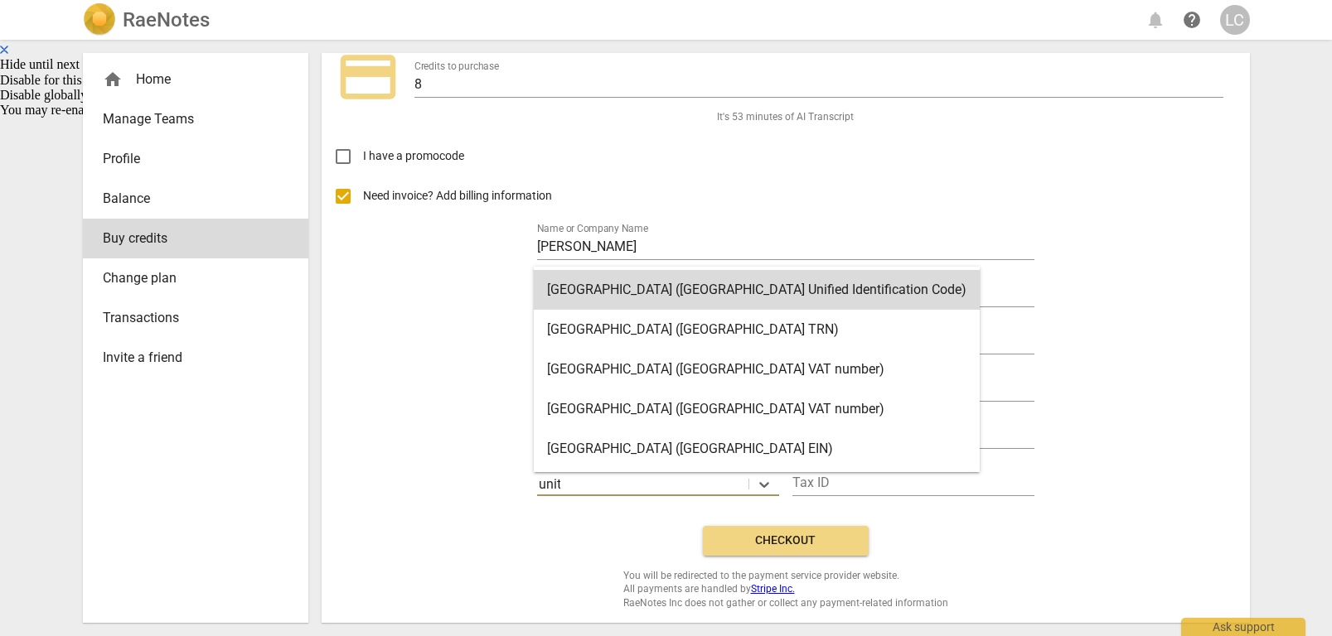
type input "unite"
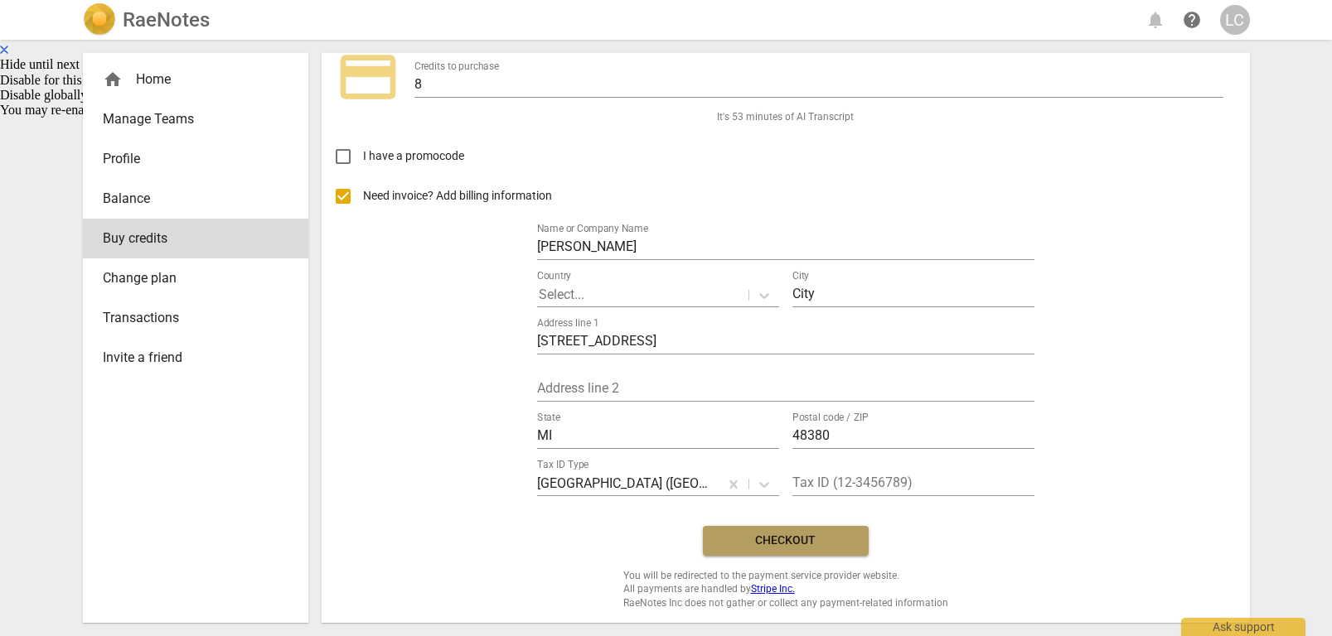
click at [760, 540] on span "Checkout" at bounding box center [785, 541] width 139 height 17
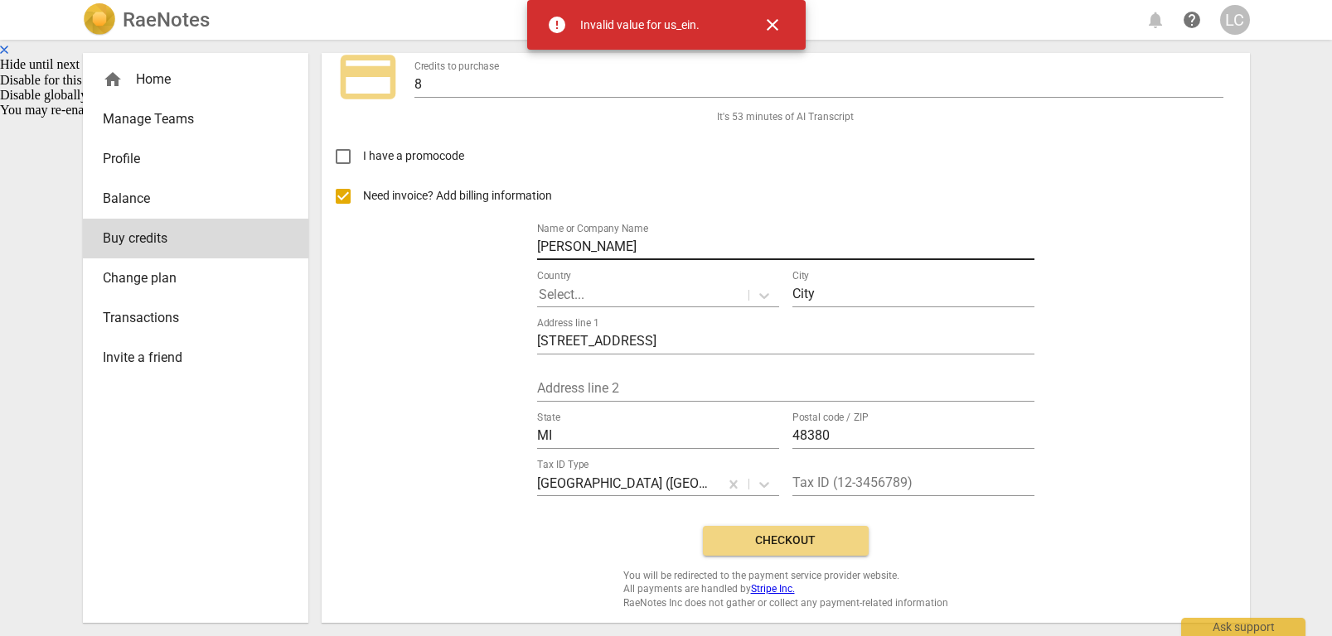
click at [685, 244] on input "[PERSON_NAME]" at bounding box center [785, 248] width 497 height 24
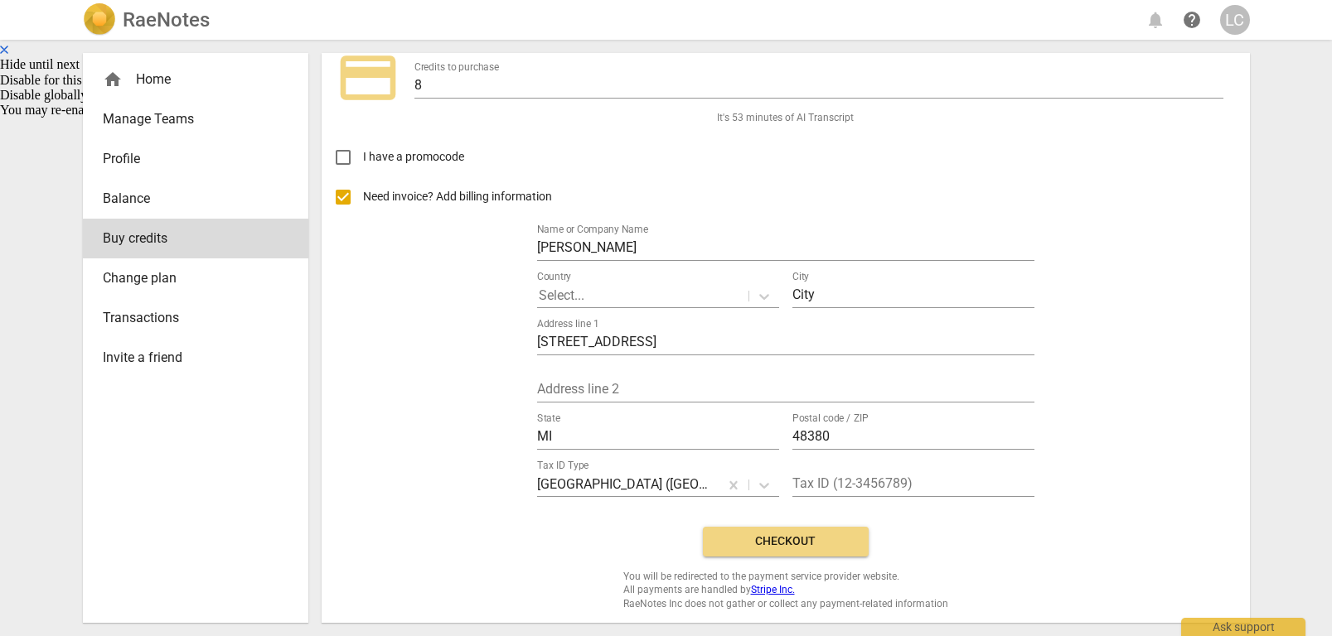
click at [551, 272] on label "Country" at bounding box center [554, 277] width 34 height 10
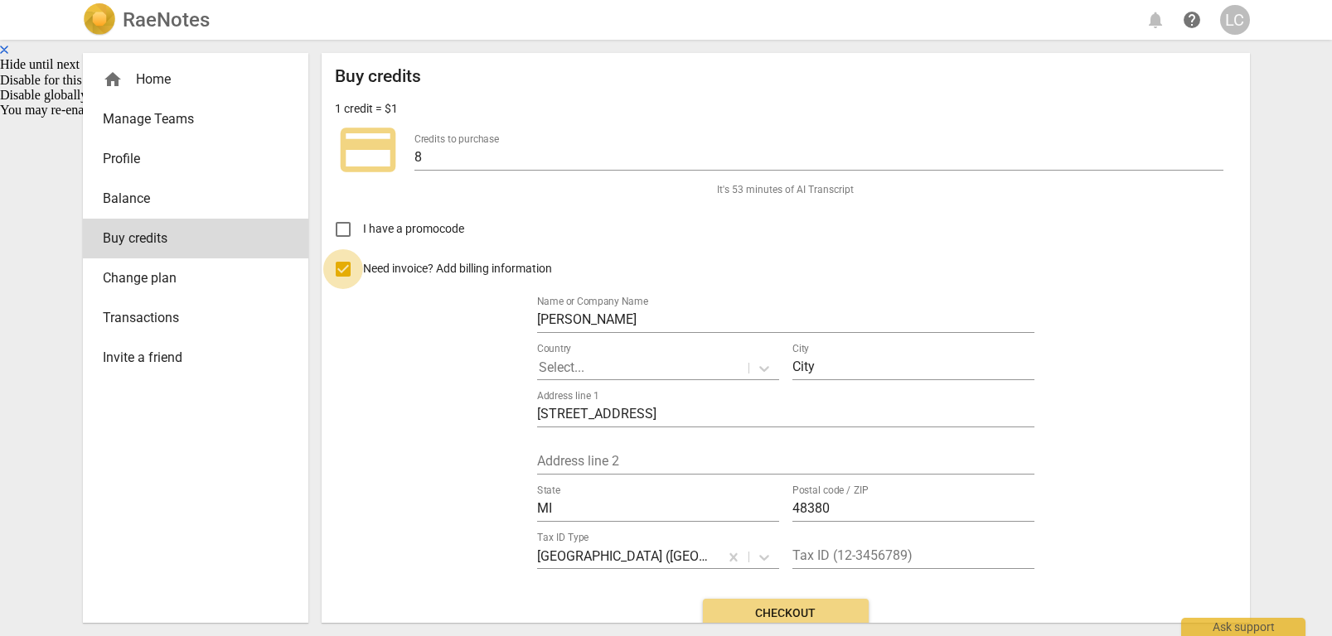
click at [341, 273] on input "Need invoice? Add billing information" at bounding box center [343, 269] width 40 height 40
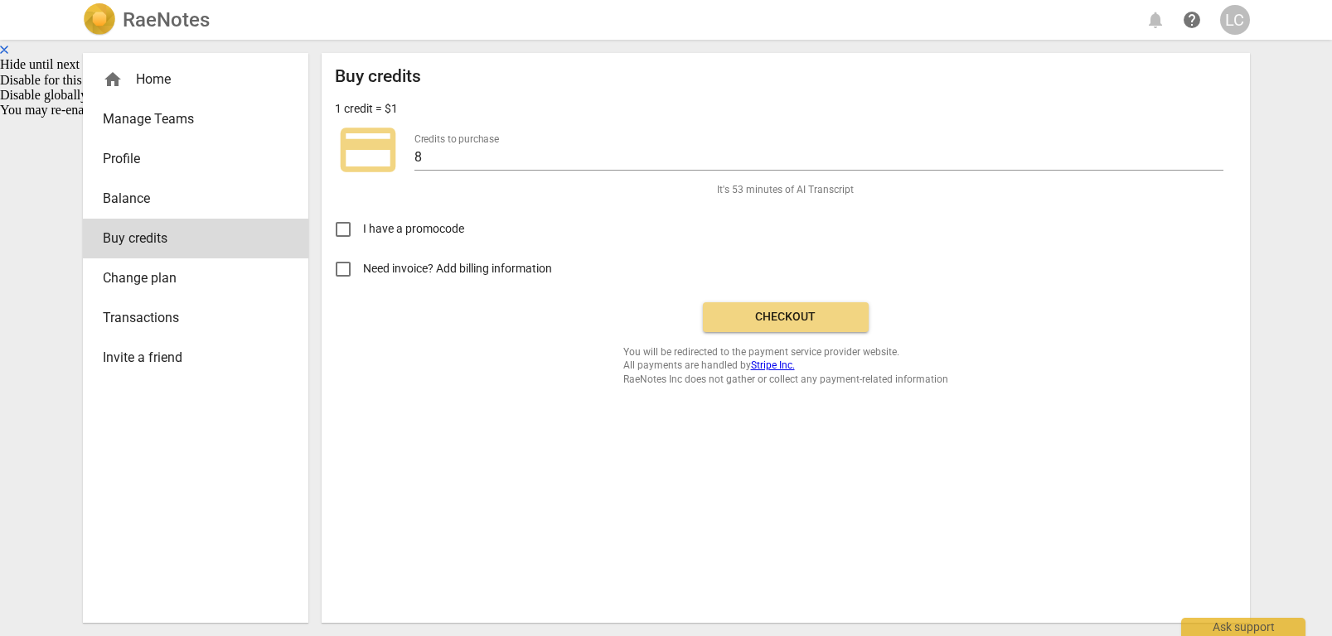
click at [345, 271] on input "Need invoice? Add billing information" at bounding box center [343, 269] width 40 height 40
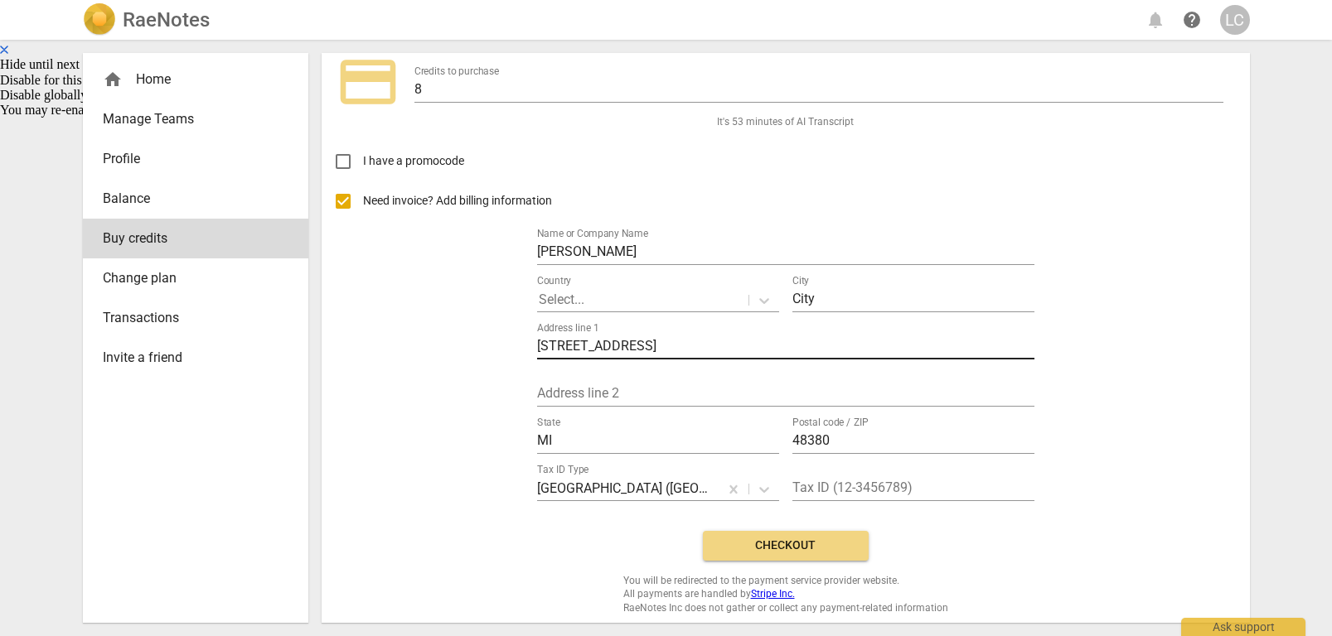
scroll to position [73, 0]
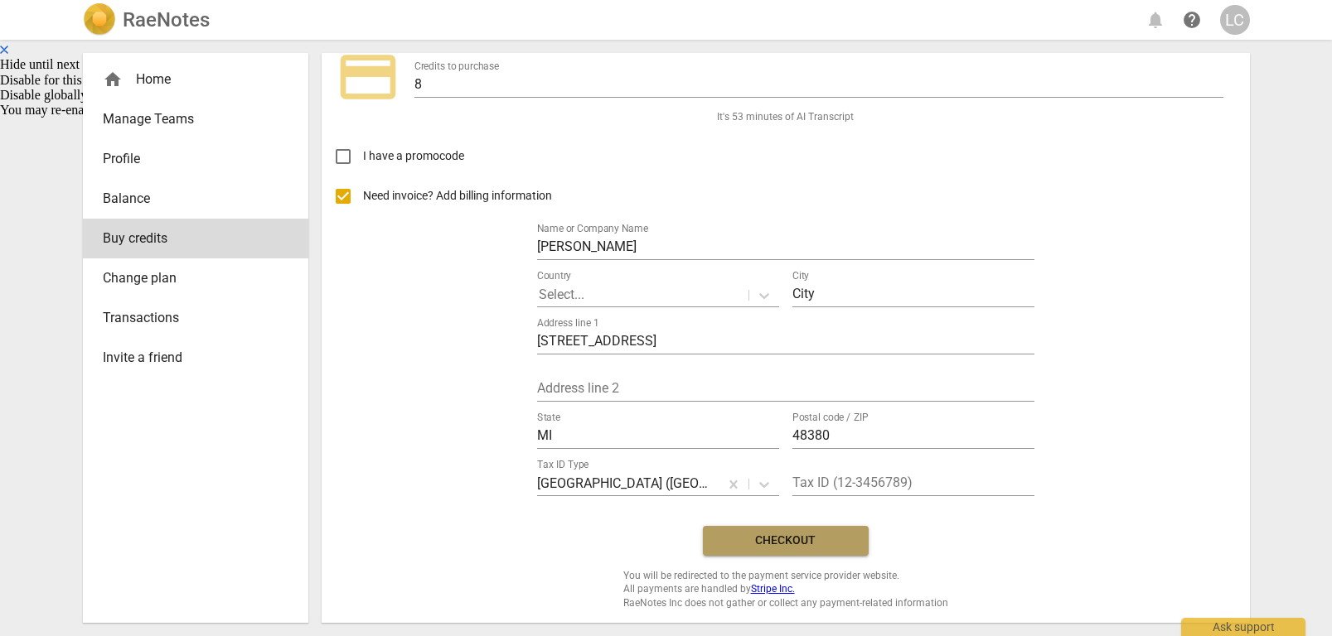
click at [776, 546] on span "Checkout" at bounding box center [785, 541] width 139 height 17
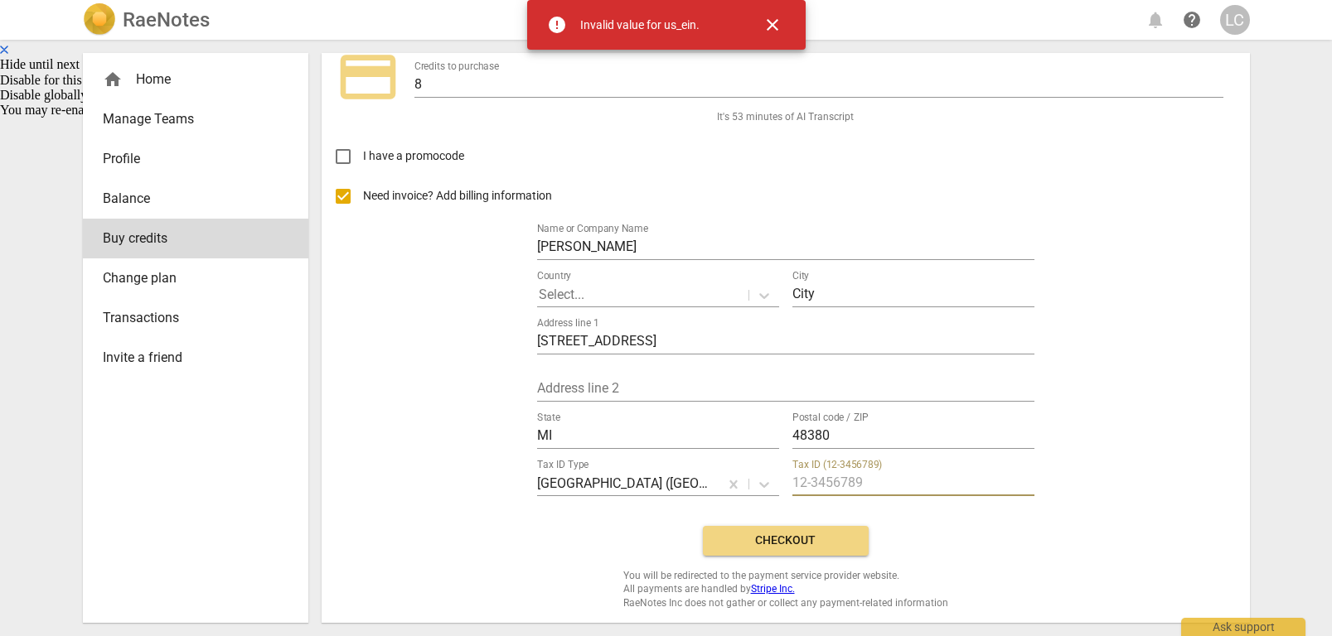
click at [811, 485] on input "text" at bounding box center [913, 484] width 242 height 24
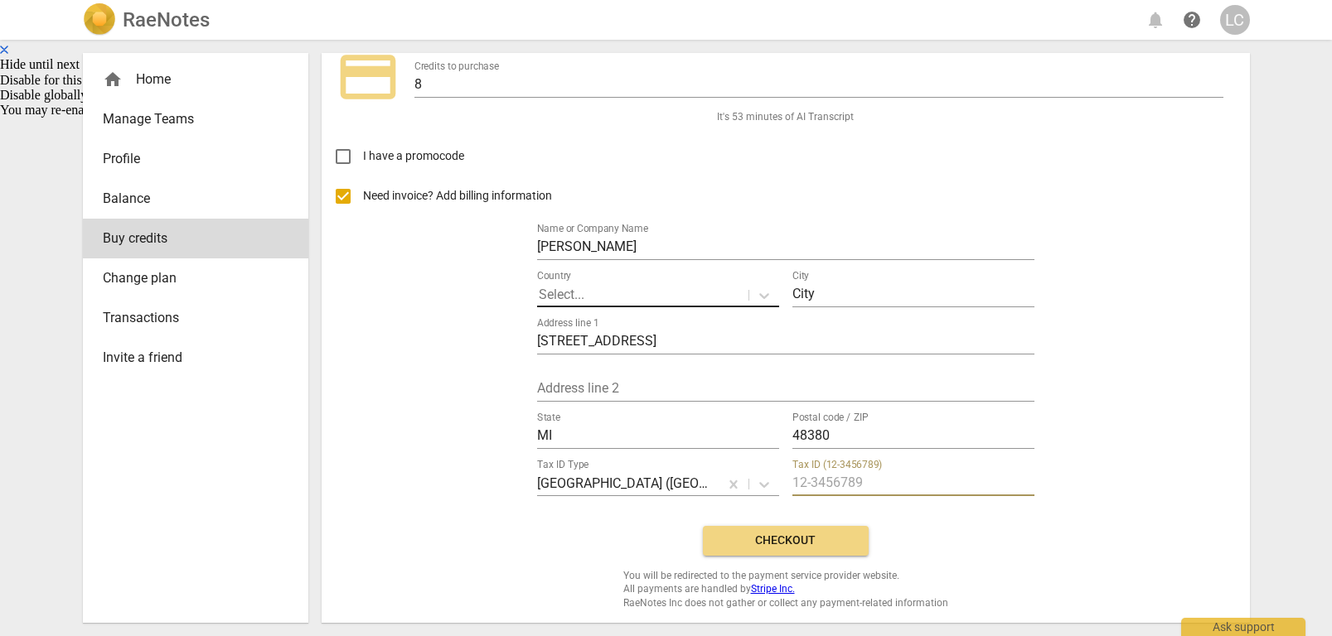
click at [715, 299] on div at bounding box center [643, 295] width 208 height 19
click at [699, 296] on div at bounding box center [643, 295] width 208 height 19
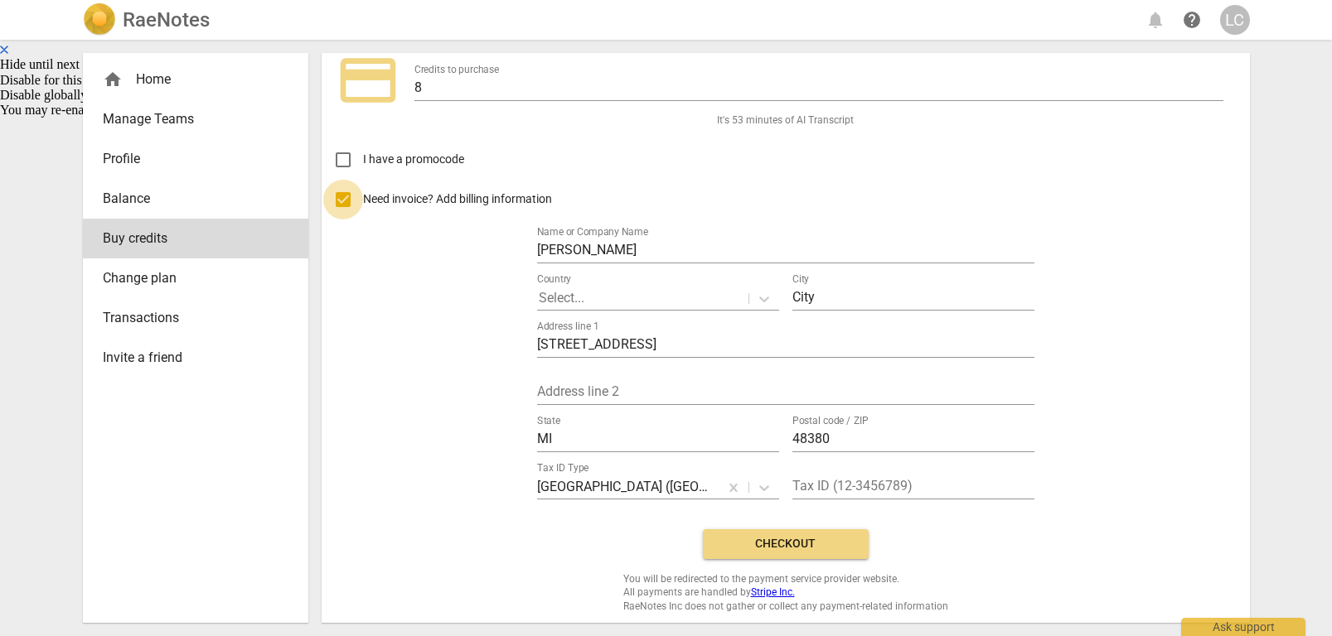
click at [346, 201] on input "Need invoice? Add billing information" at bounding box center [343, 200] width 40 height 40
checkbox input "false"
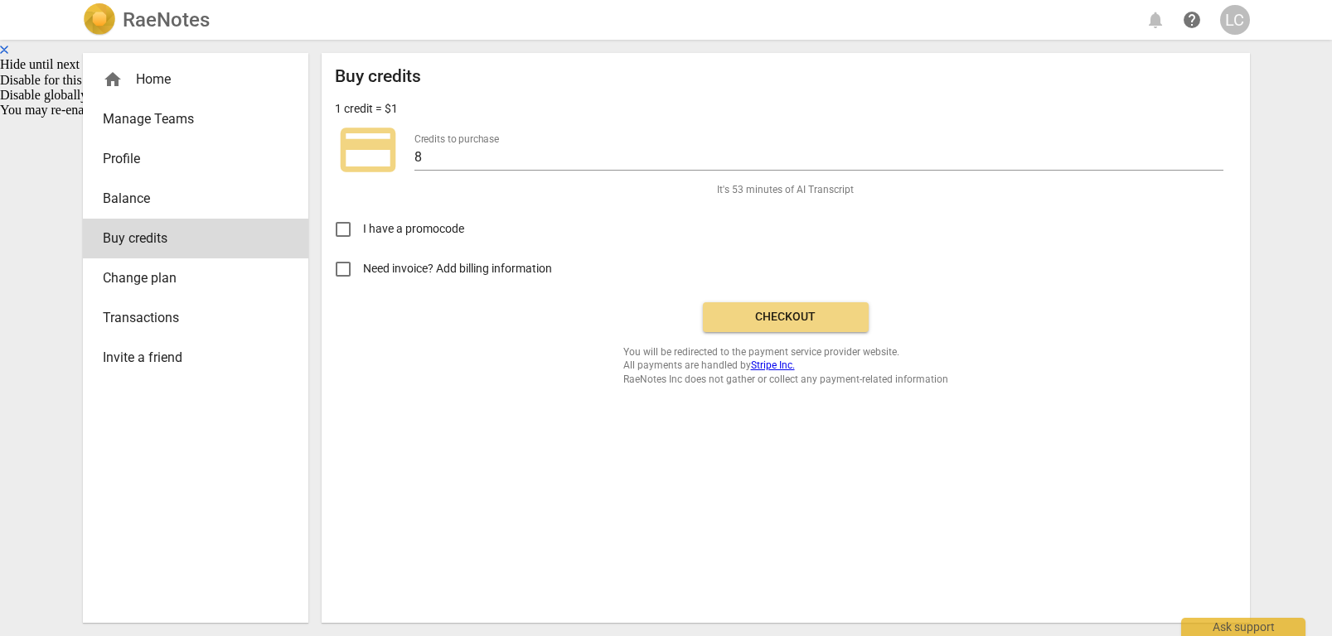
click at [811, 317] on span "Checkout" at bounding box center [785, 317] width 139 height 17
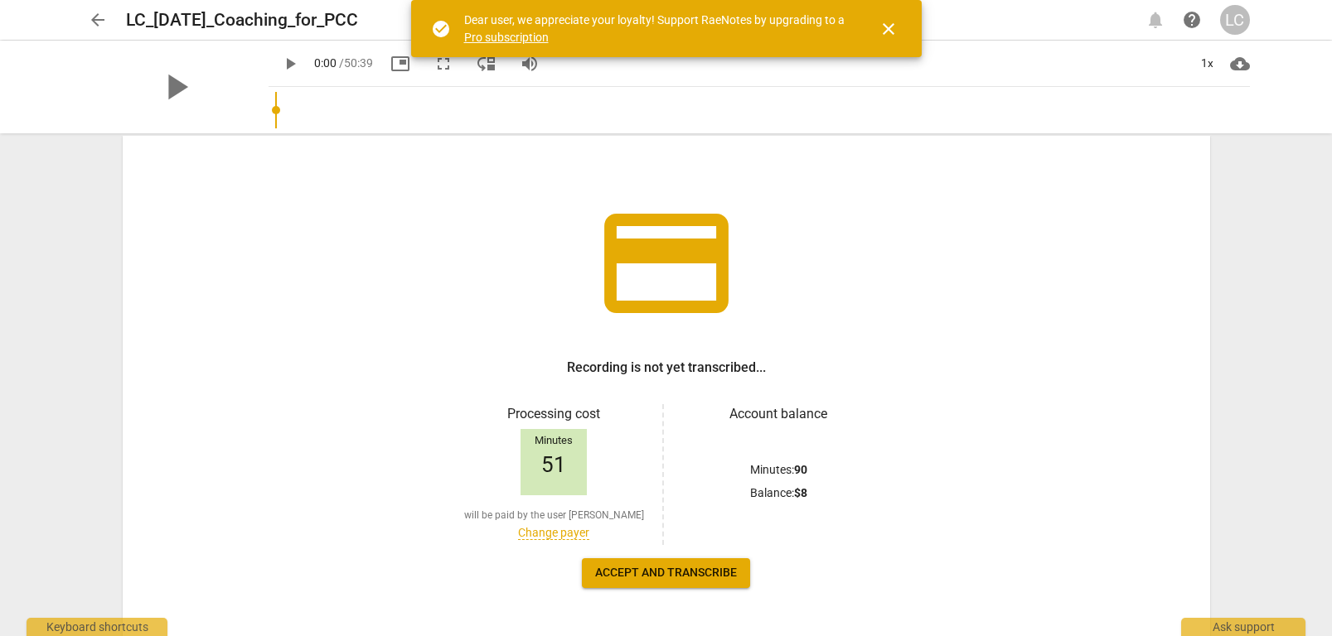
scroll to position [111, 0]
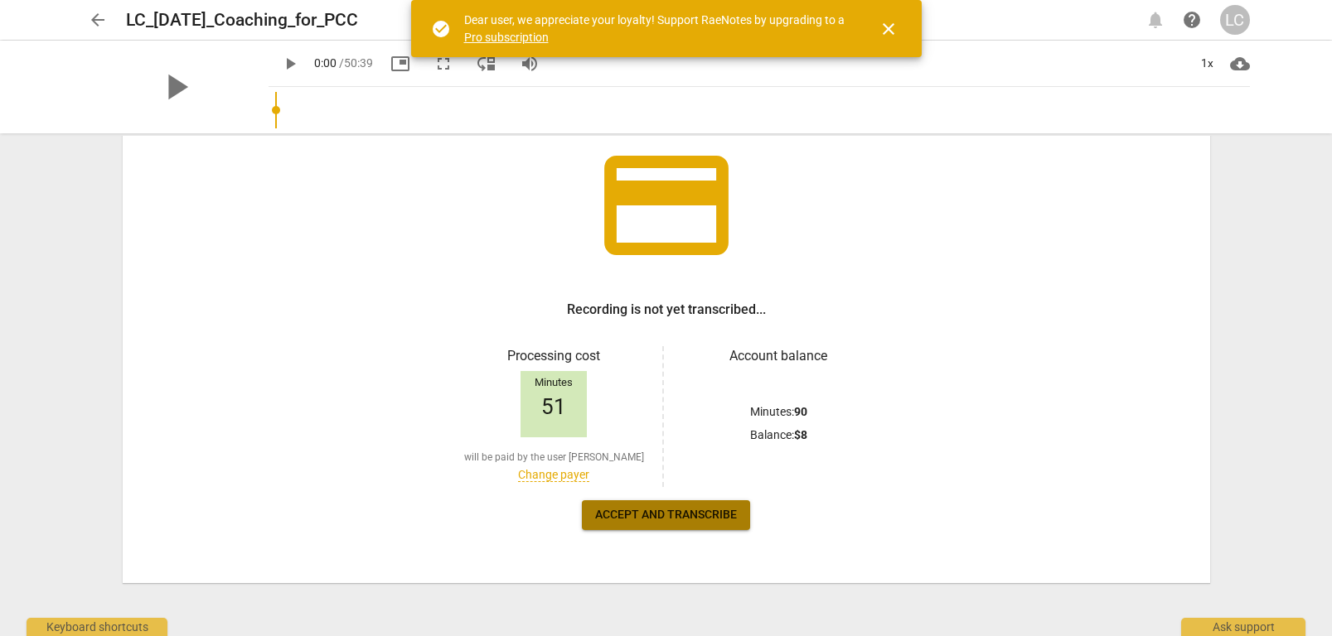
click at [673, 528] on button "Accept and transcribe" at bounding box center [666, 516] width 168 height 30
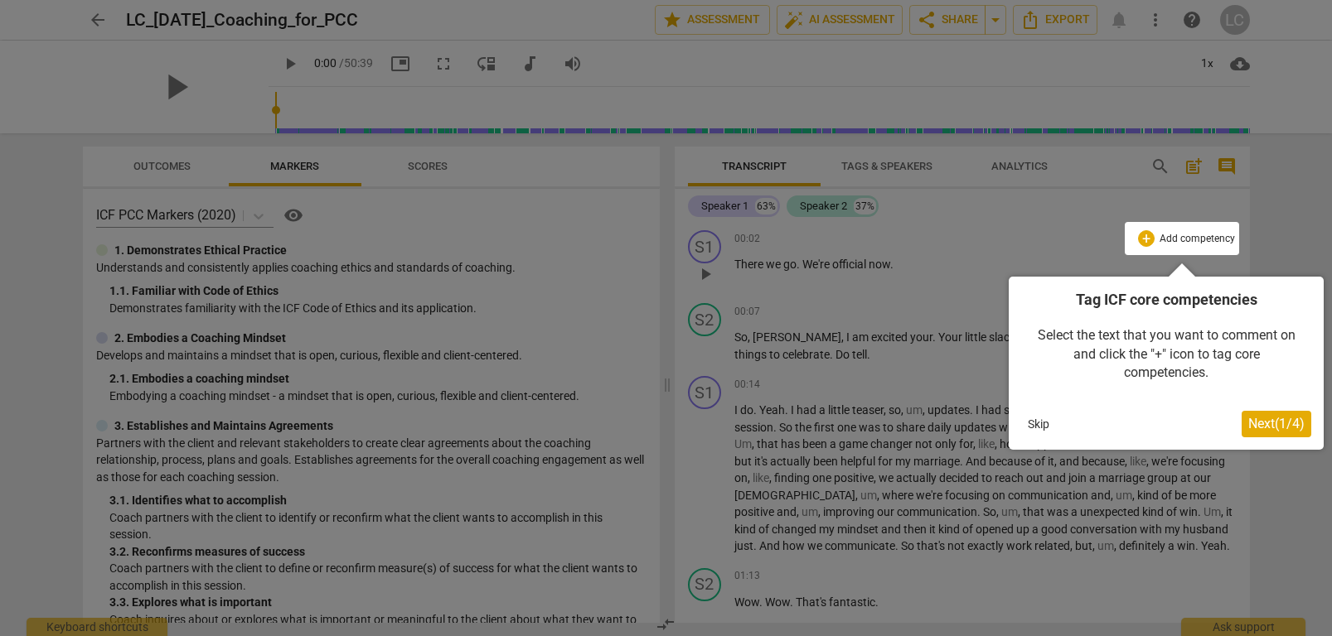
click at [1254, 423] on span "Next ( 1 / 4 )" at bounding box center [1276, 424] width 56 height 16
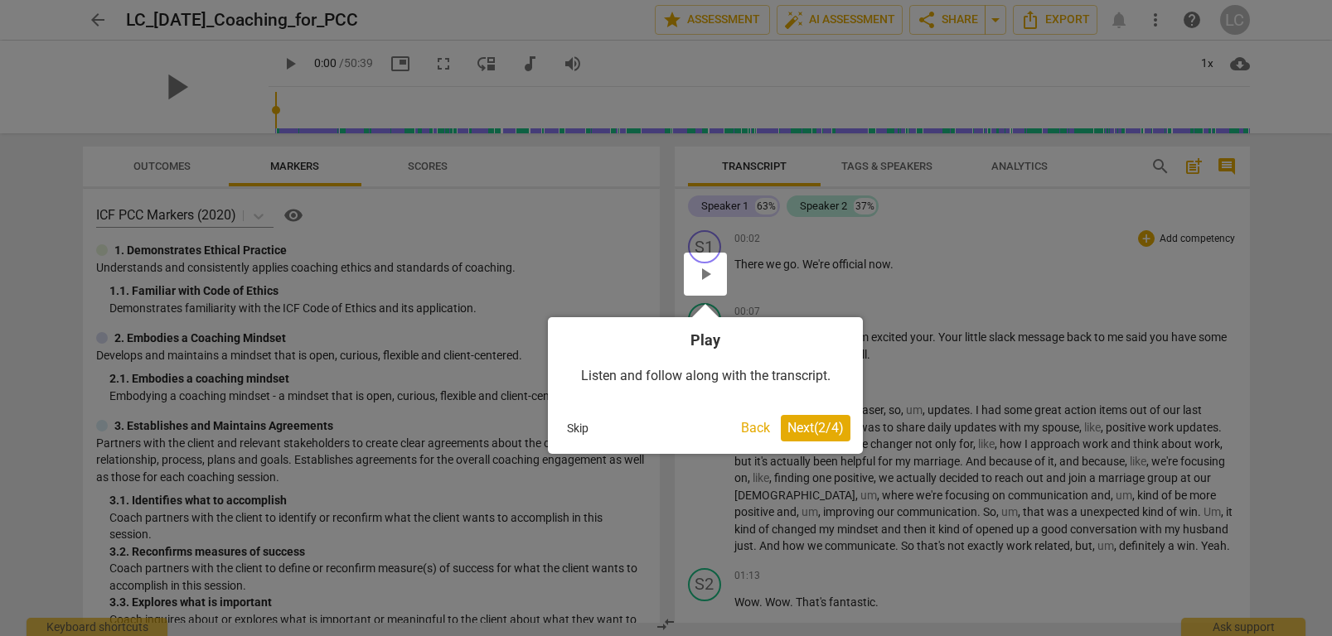
click at [814, 428] on span "Next ( 2 / 4 )" at bounding box center [815, 428] width 56 height 16
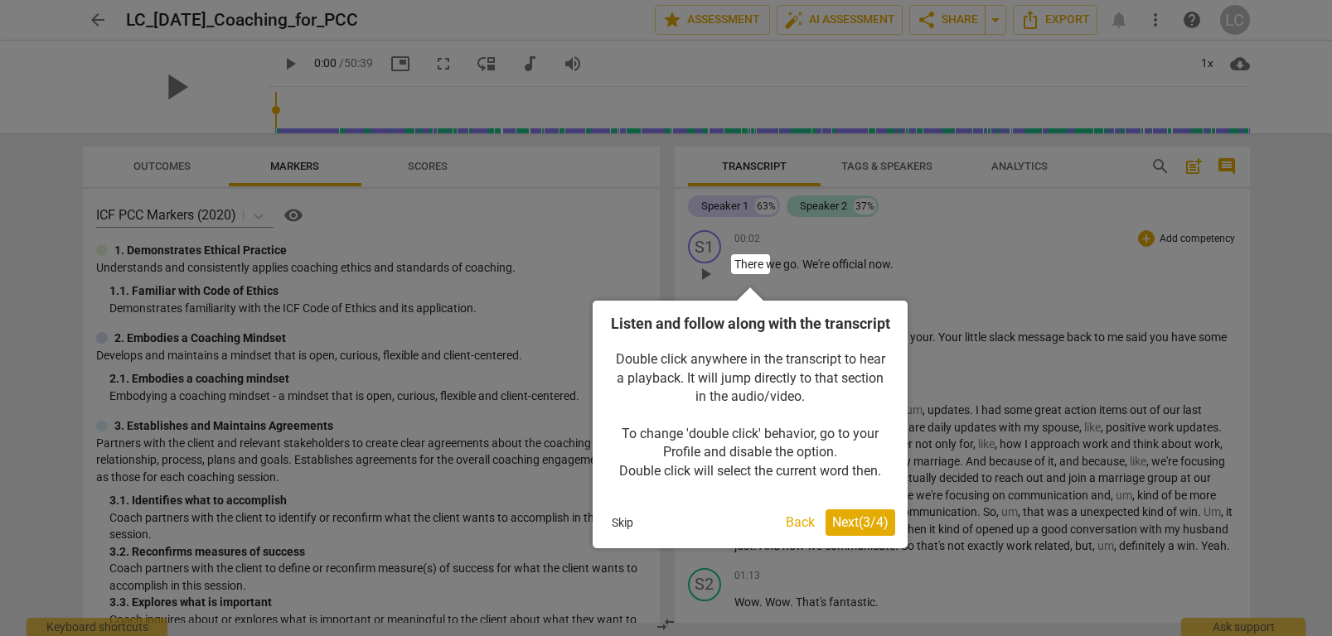
click at [858, 530] on span "Next ( 3 / 4 )" at bounding box center [860, 523] width 56 height 16
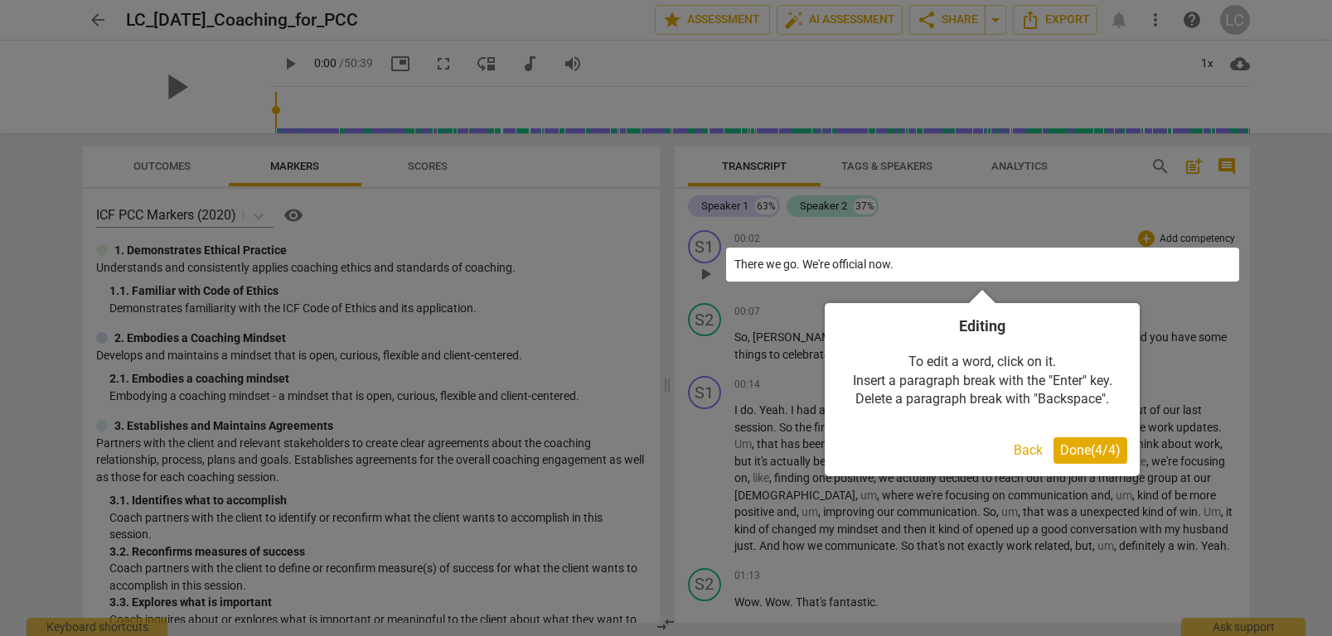
click at [1085, 446] on span "Done ( 4 / 4 )" at bounding box center [1090, 451] width 60 height 16
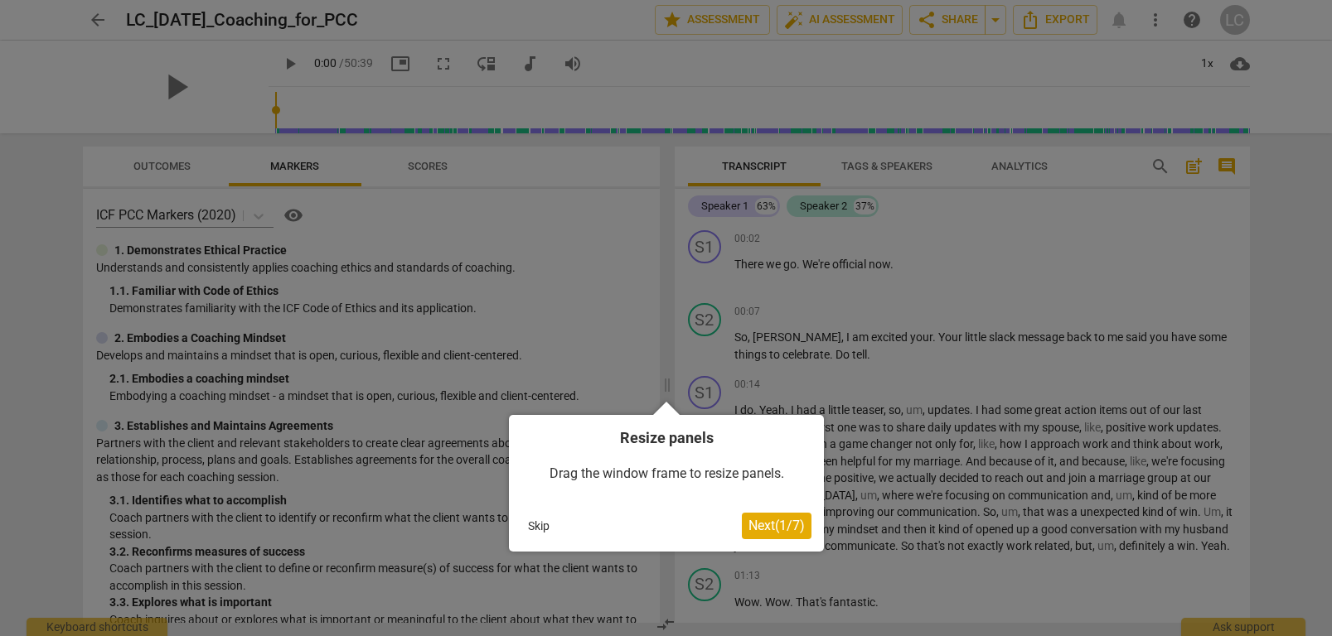
click at [766, 530] on span "Next ( 1 / 7 )" at bounding box center [776, 526] width 56 height 16
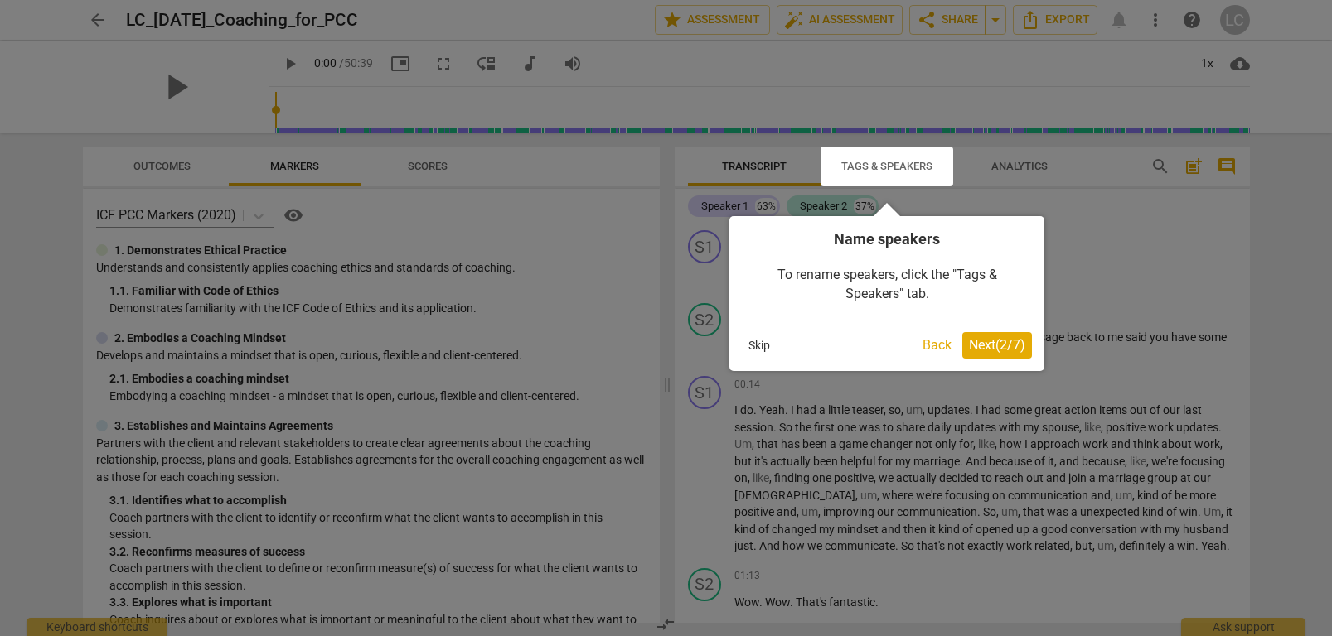
click at [995, 350] on span "Next ( 2 / 7 )" at bounding box center [997, 345] width 56 height 16
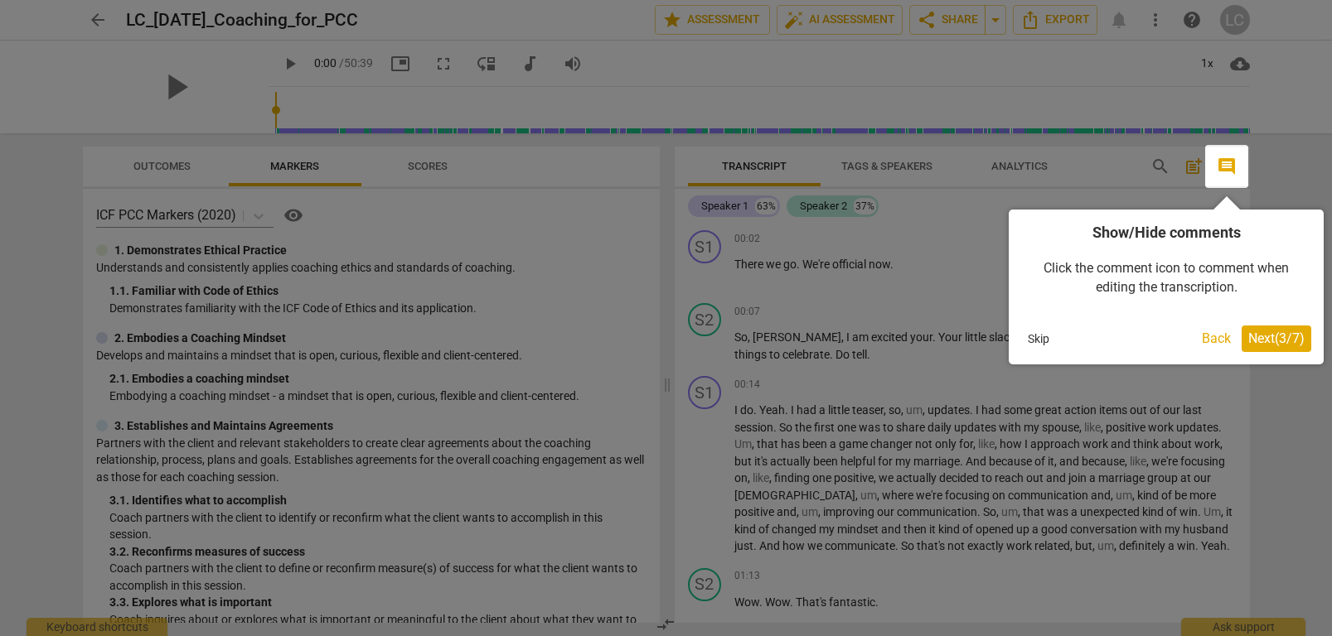
click at [1289, 336] on span "Next ( 3 / 7 )" at bounding box center [1276, 339] width 56 height 16
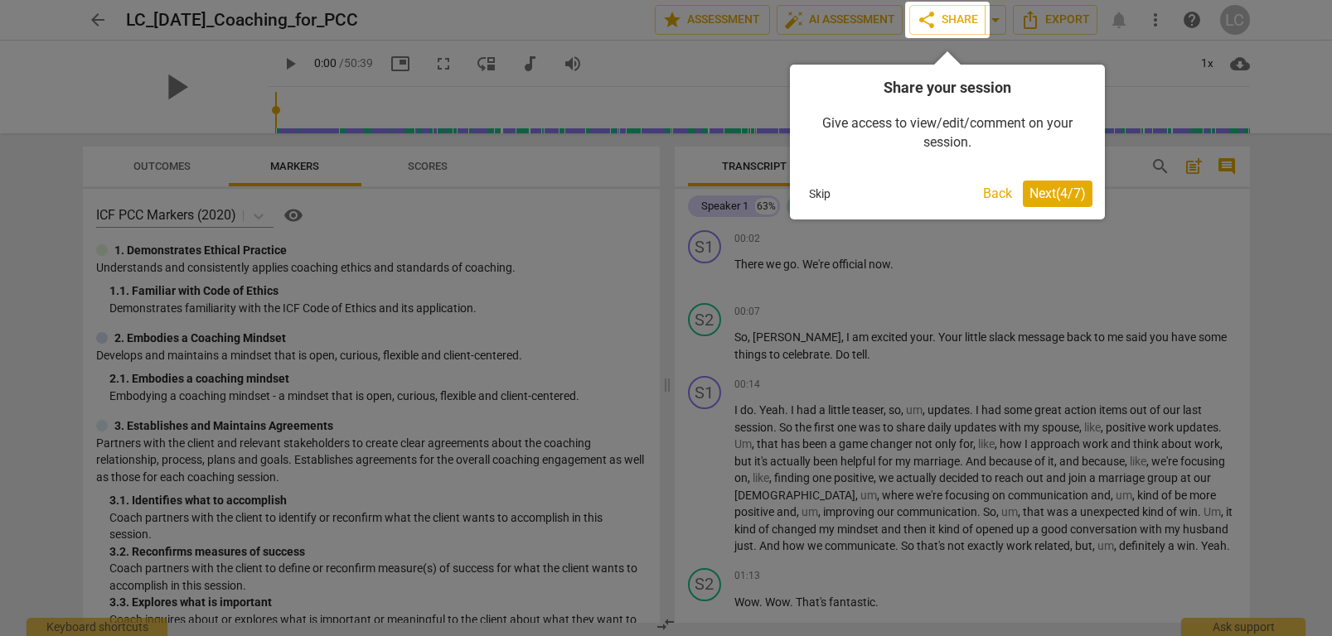
click at [1059, 196] on span "Next ( 4 / 7 )" at bounding box center [1057, 194] width 56 height 16
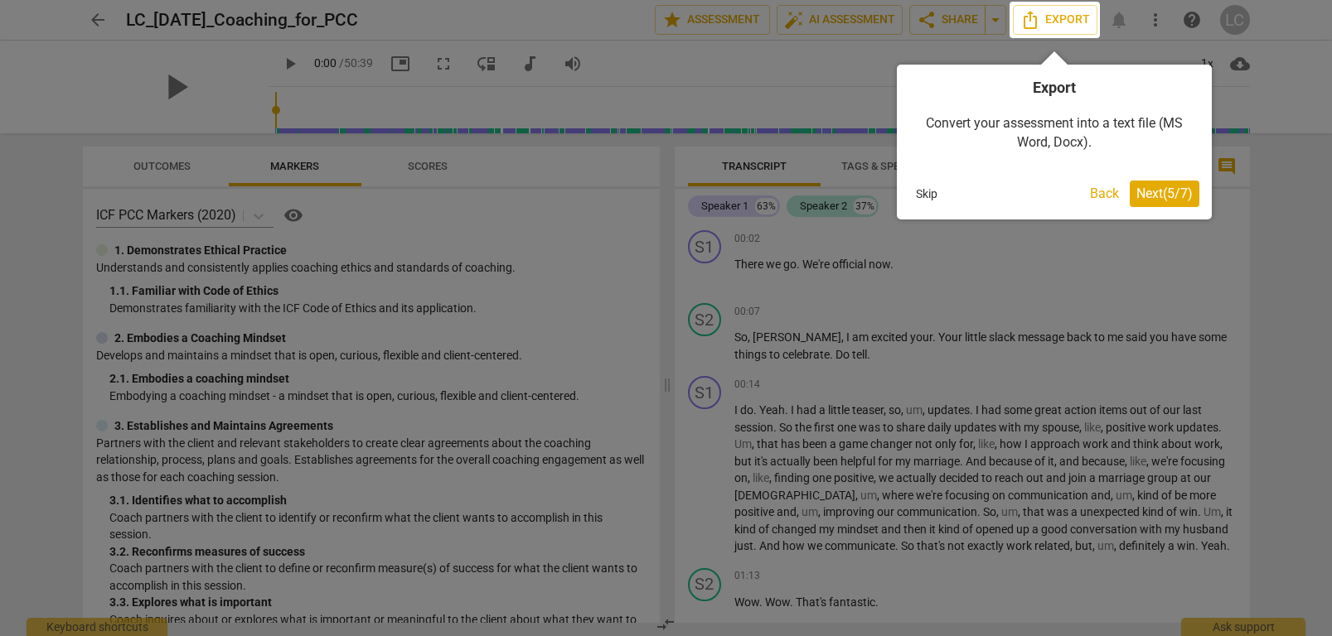
click at [1155, 191] on span "Next ( 5 / 7 )" at bounding box center [1164, 194] width 56 height 16
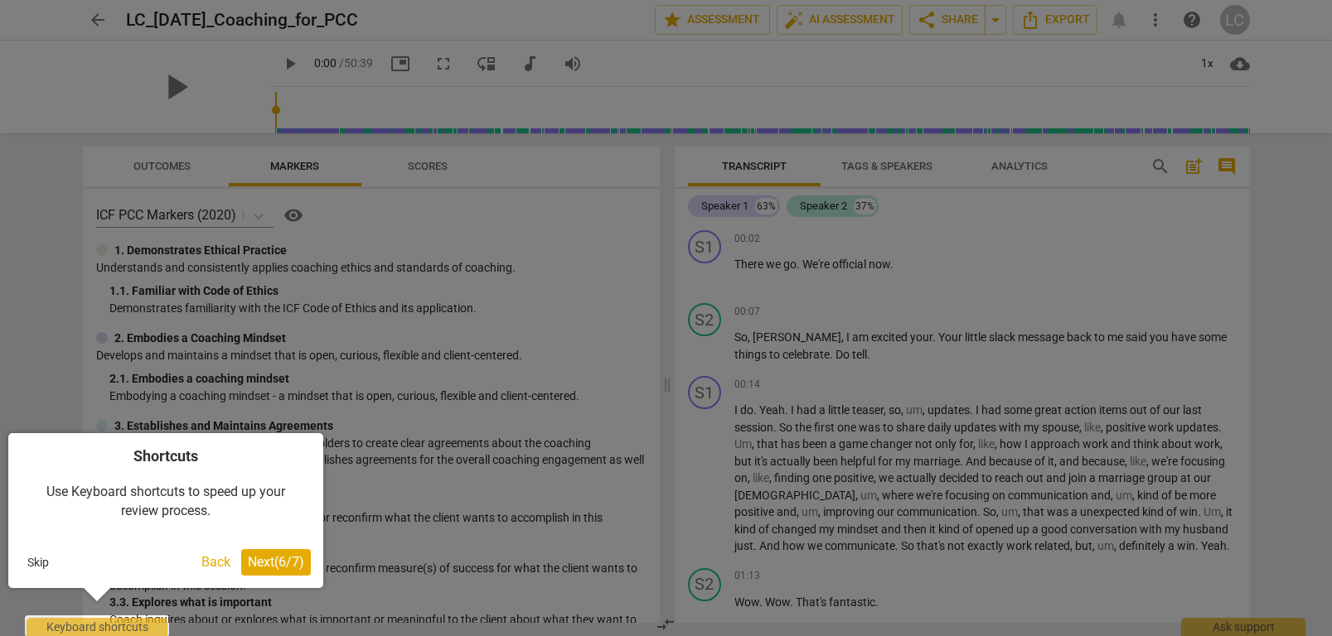
click at [271, 566] on span "Next ( 6 / 7 )" at bounding box center [276, 562] width 56 height 16
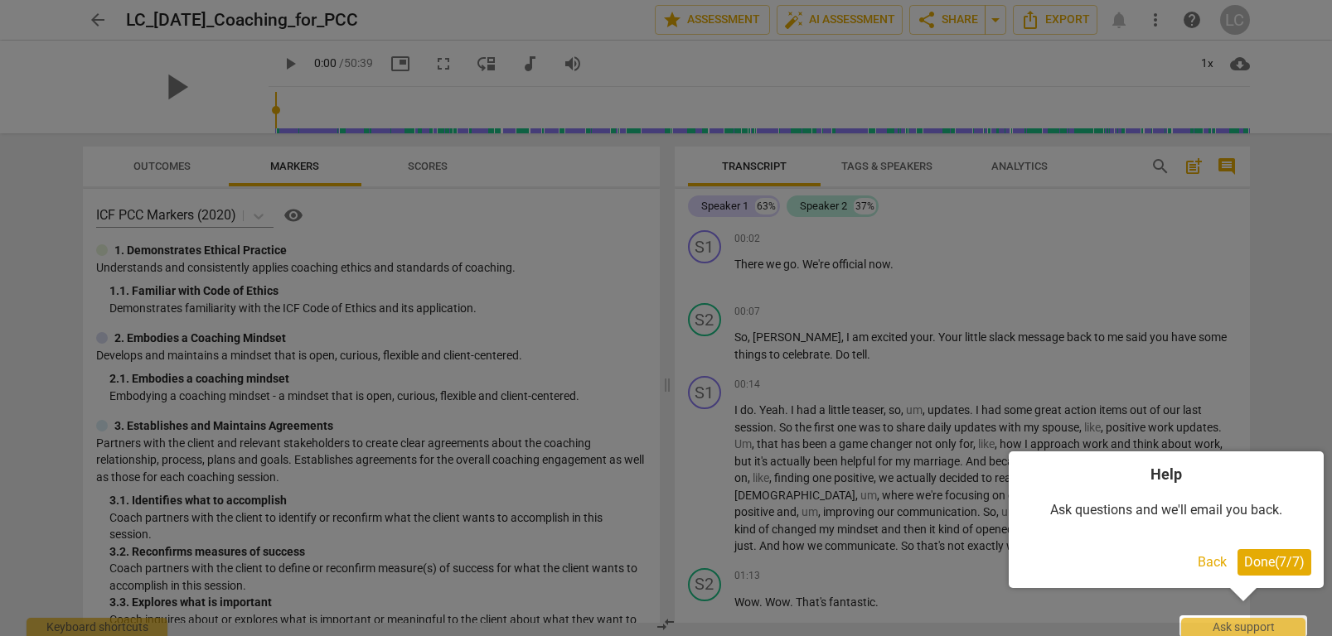
click at [1244, 562] on span "Done ( 7 / 7 )" at bounding box center [1274, 562] width 60 height 16
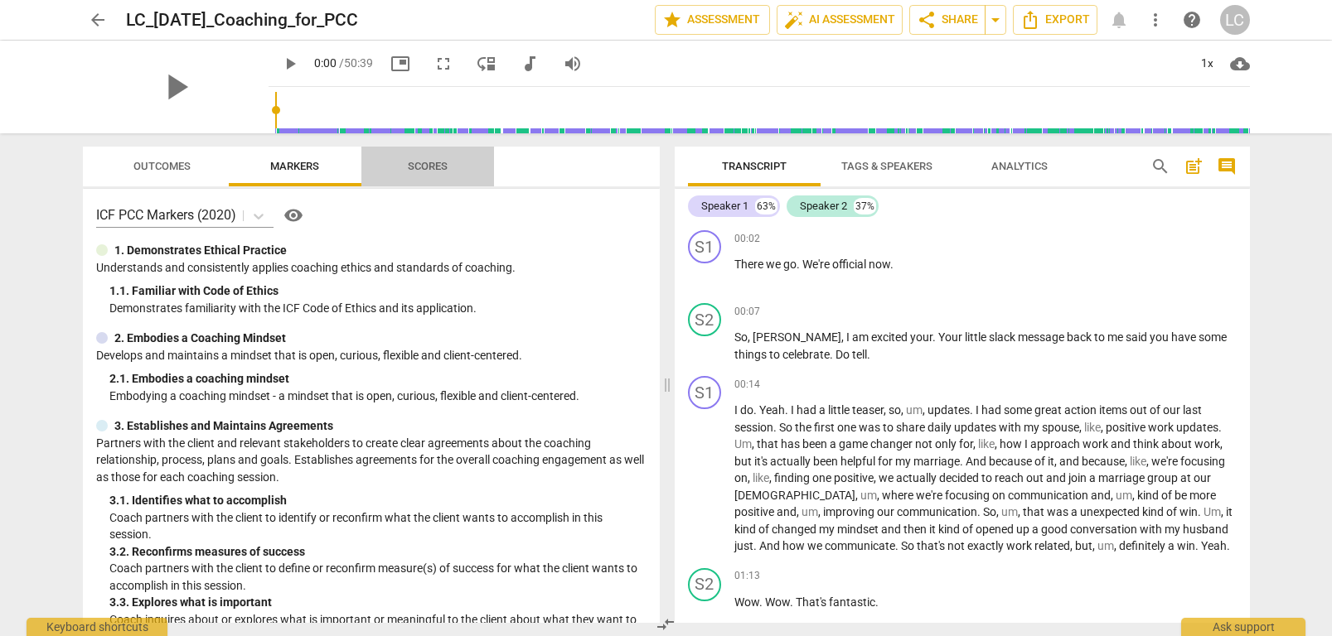
click at [435, 167] on span "Scores" at bounding box center [428, 166] width 40 height 12
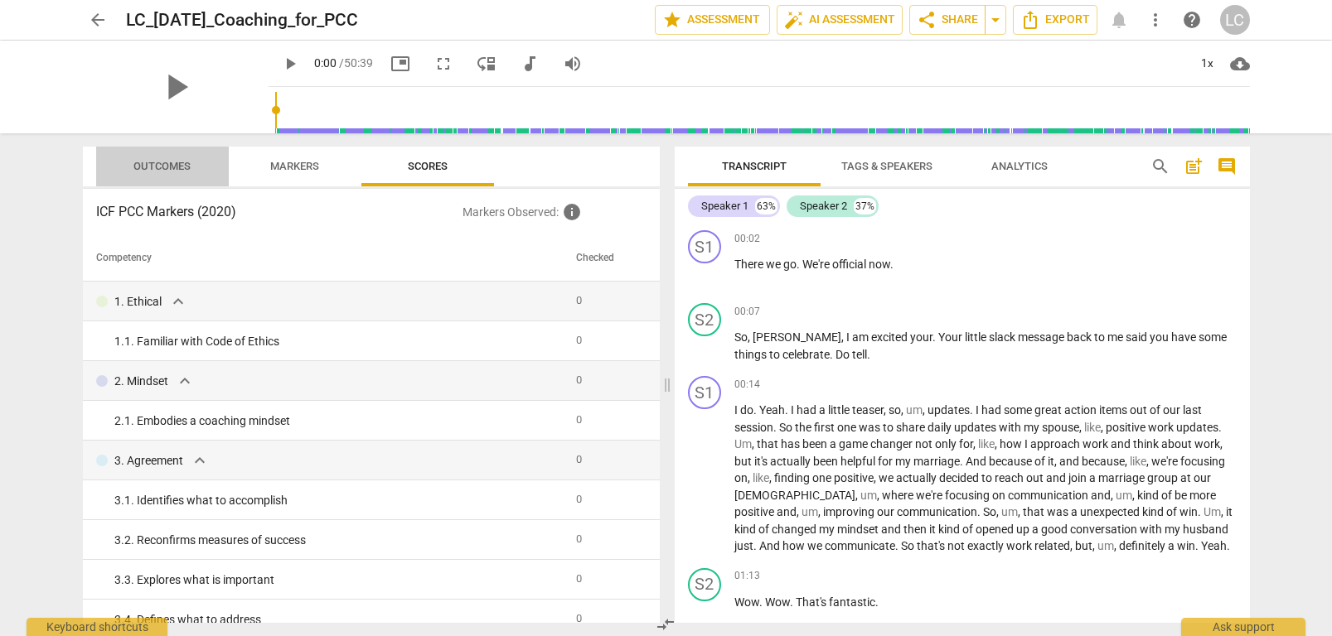
click at [157, 167] on span "Outcomes" at bounding box center [161, 166] width 57 height 12
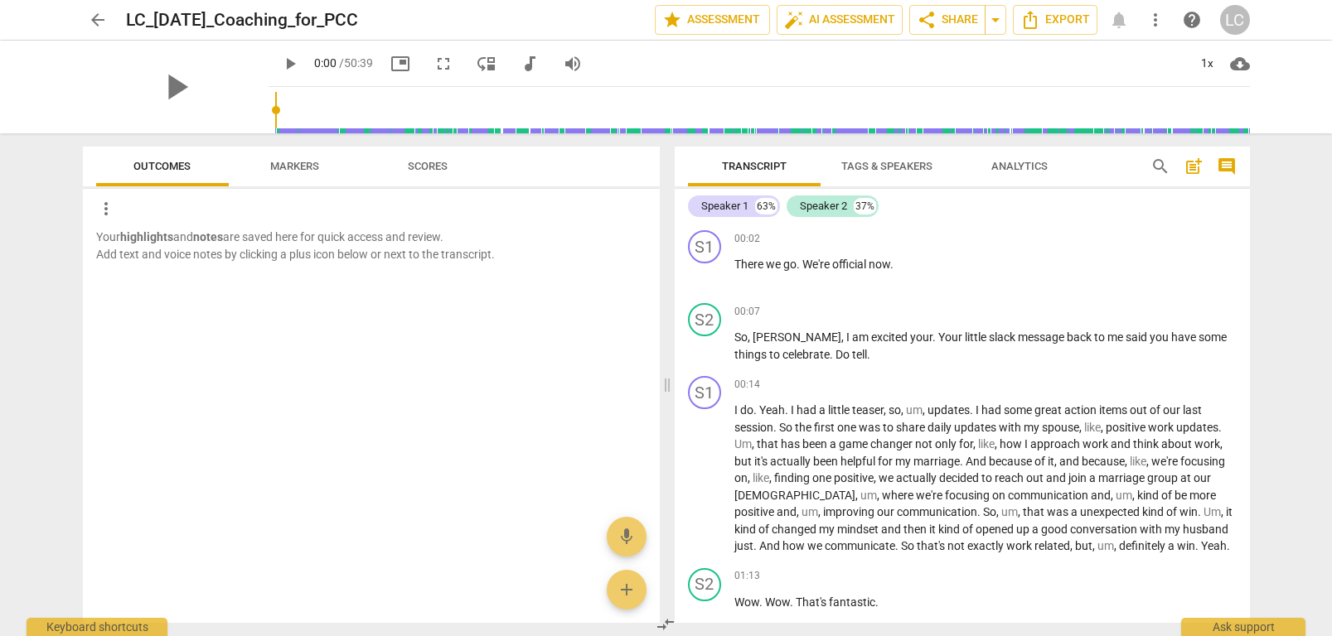
click at [295, 172] on span "Markers" at bounding box center [294, 167] width 89 height 22
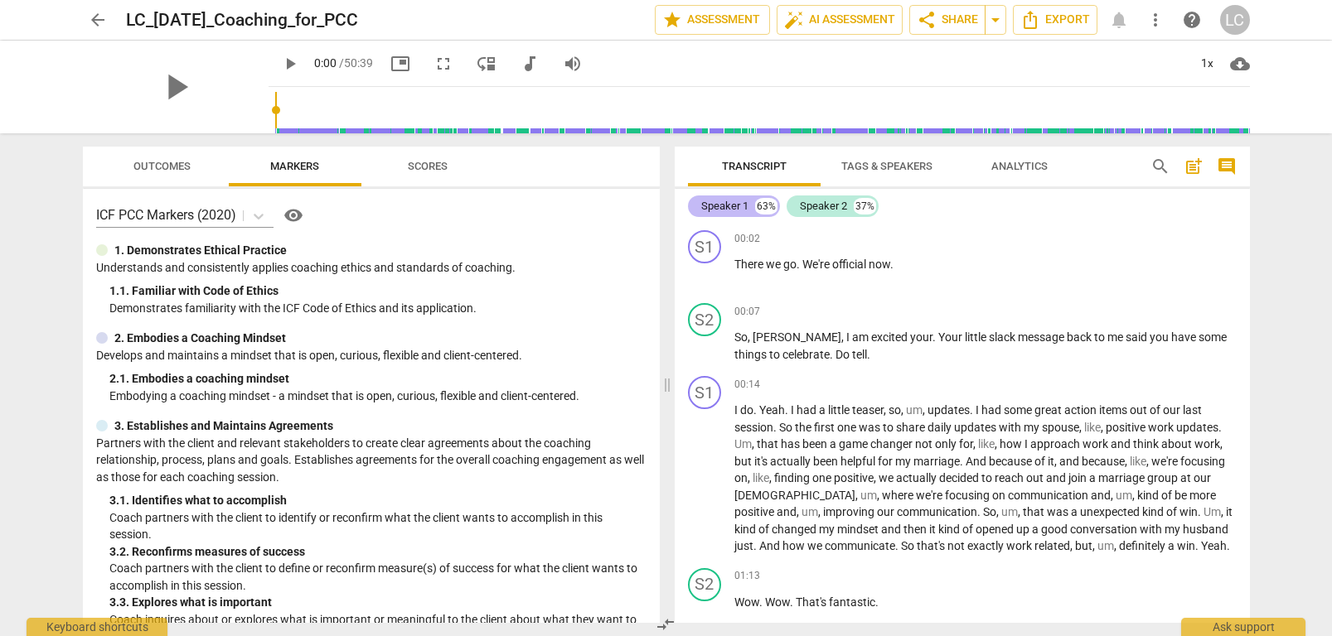
click at [719, 204] on div "Speaker 1" at bounding box center [724, 206] width 47 height 17
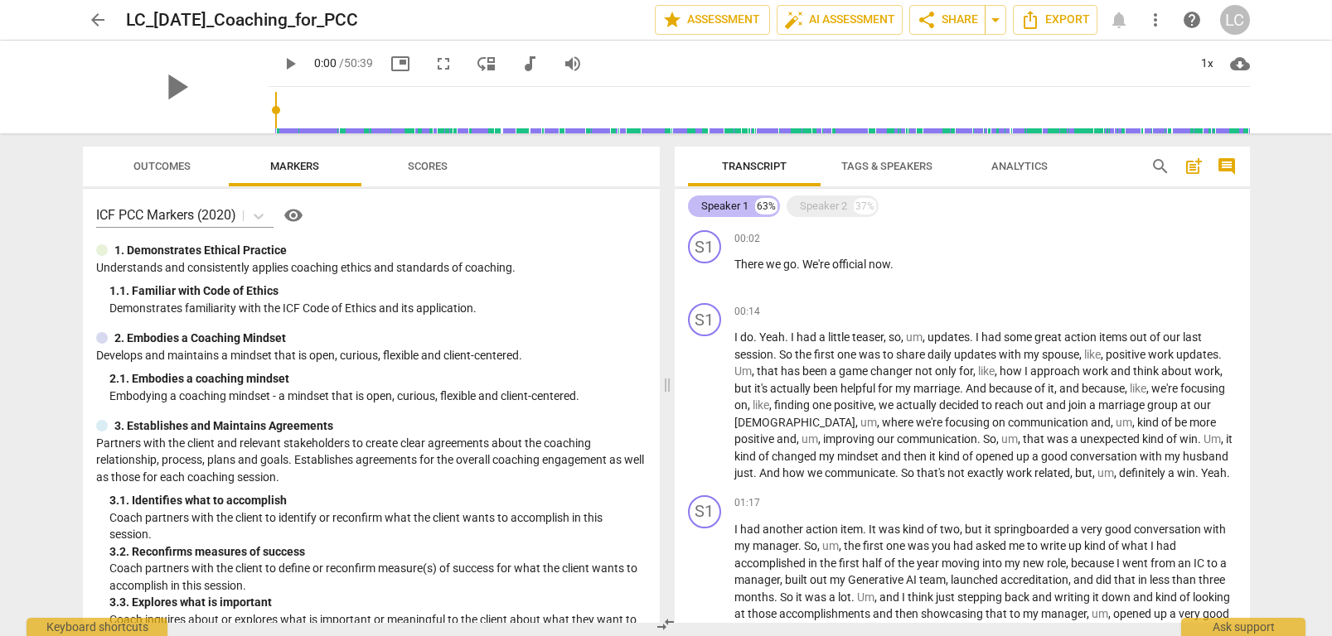
click at [719, 204] on div "Speaker 1" at bounding box center [724, 206] width 47 height 17
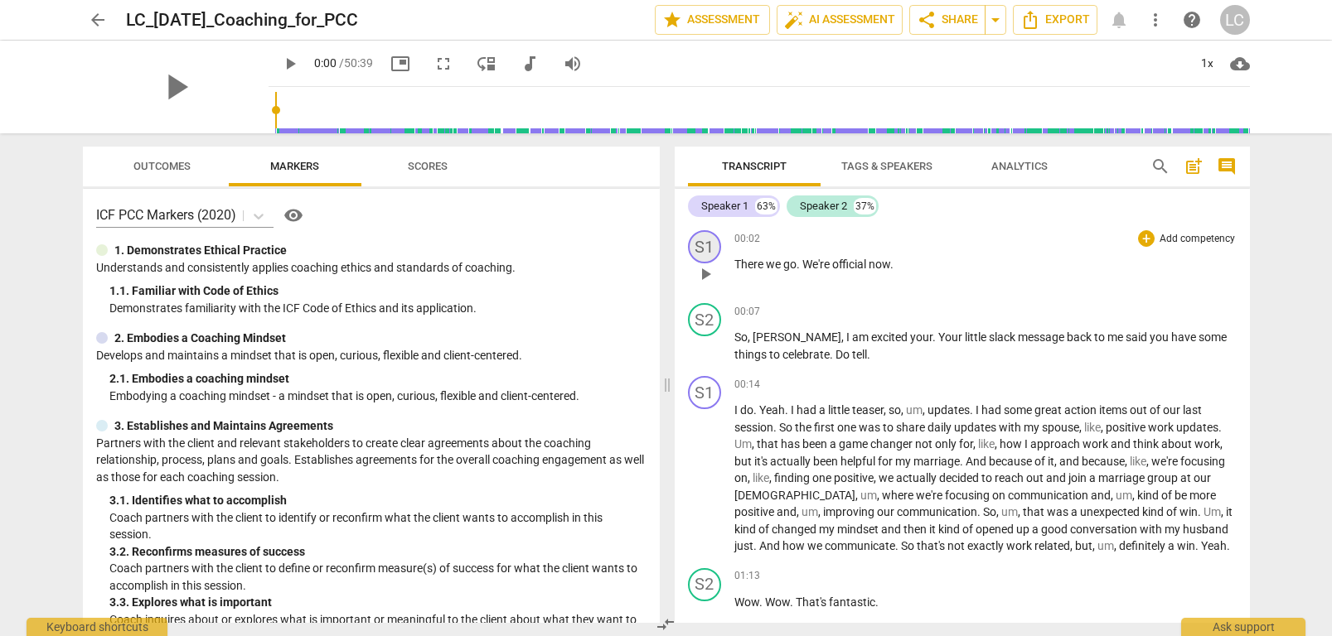
click at [702, 249] on div "S1" at bounding box center [704, 246] width 33 height 33
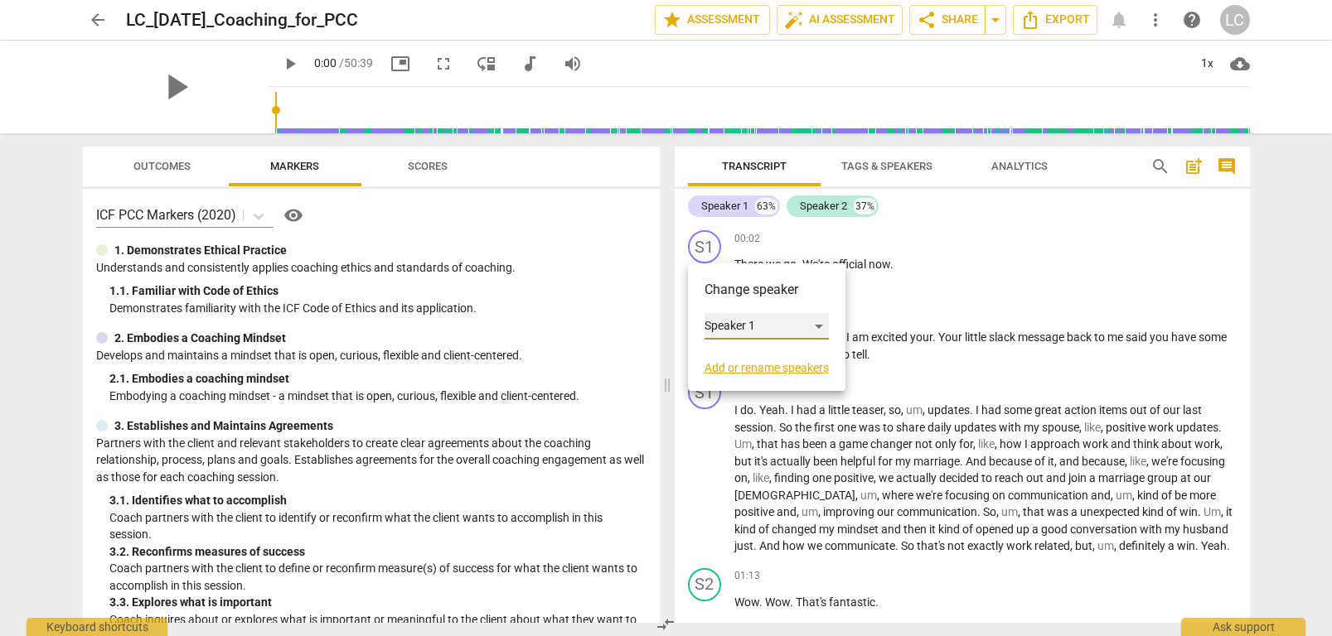
click at [821, 327] on div "Speaker 1" at bounding box center [766, 326] width 124 height 27
click at [821, 327] on li "Speaker 1" at bounding box center [767, 326] width 126 height 31
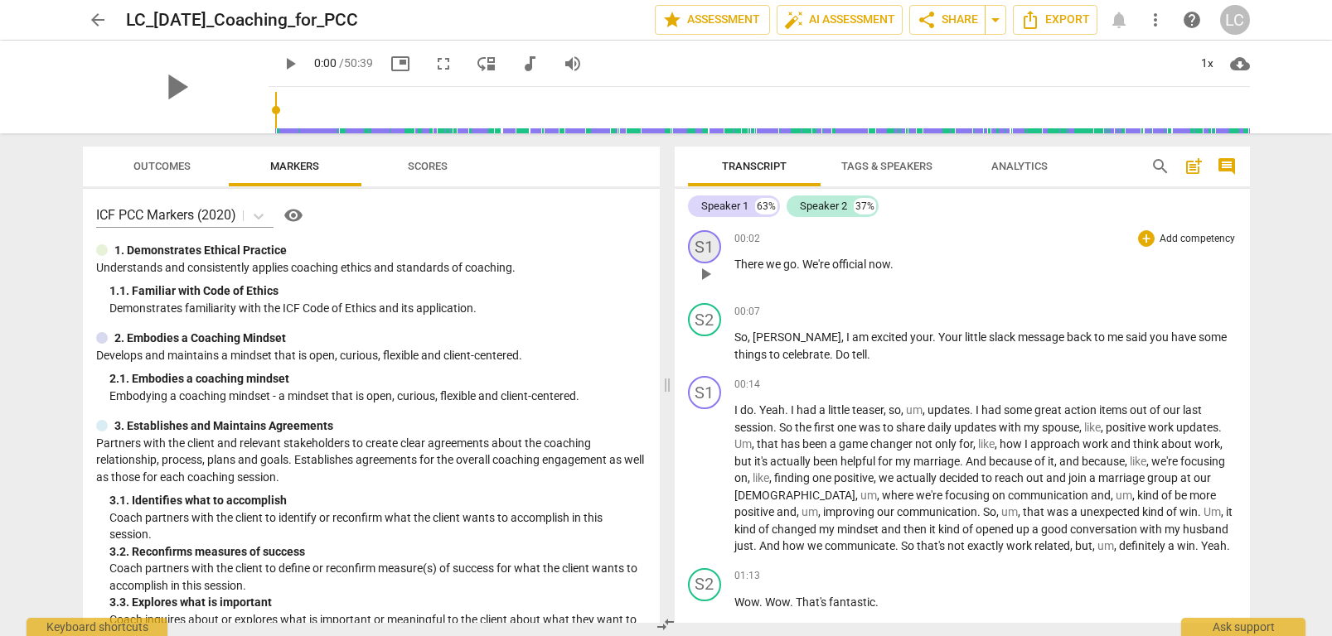
click at [704, 249] on div "S1" at bounding box center [704, 246] width 33 height 33
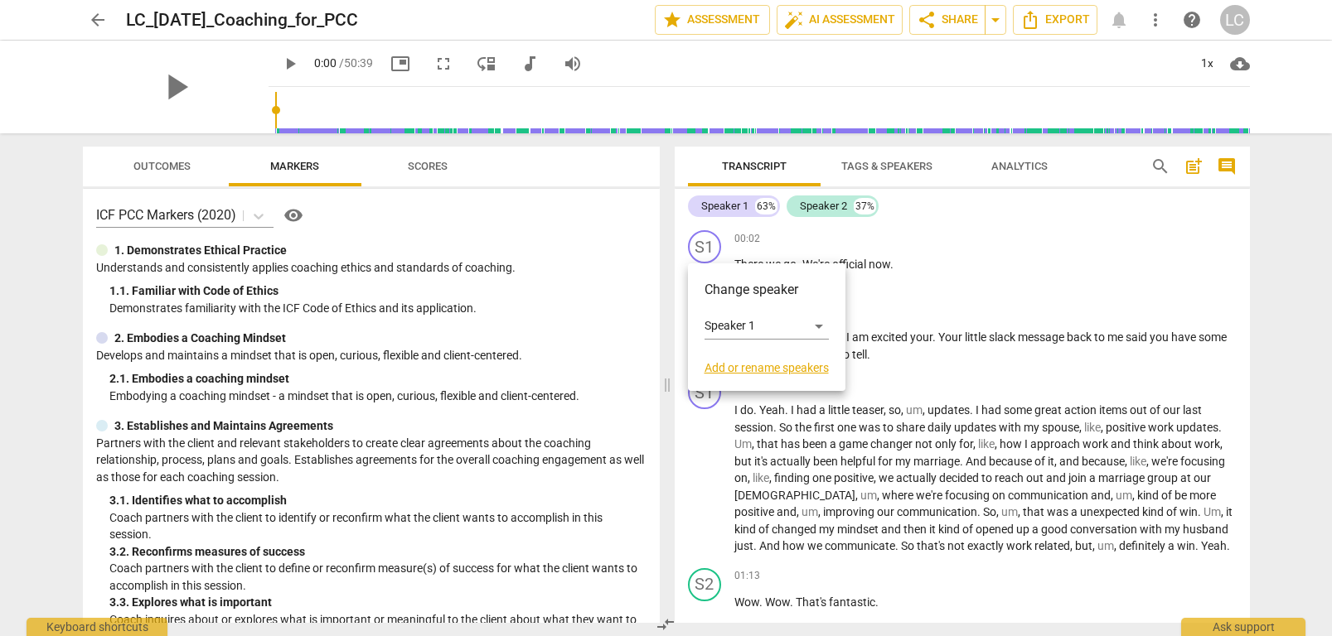
click at [752, 369] on link "Add or rename speakers" at bounding box center [766, 367] width 124 height 13
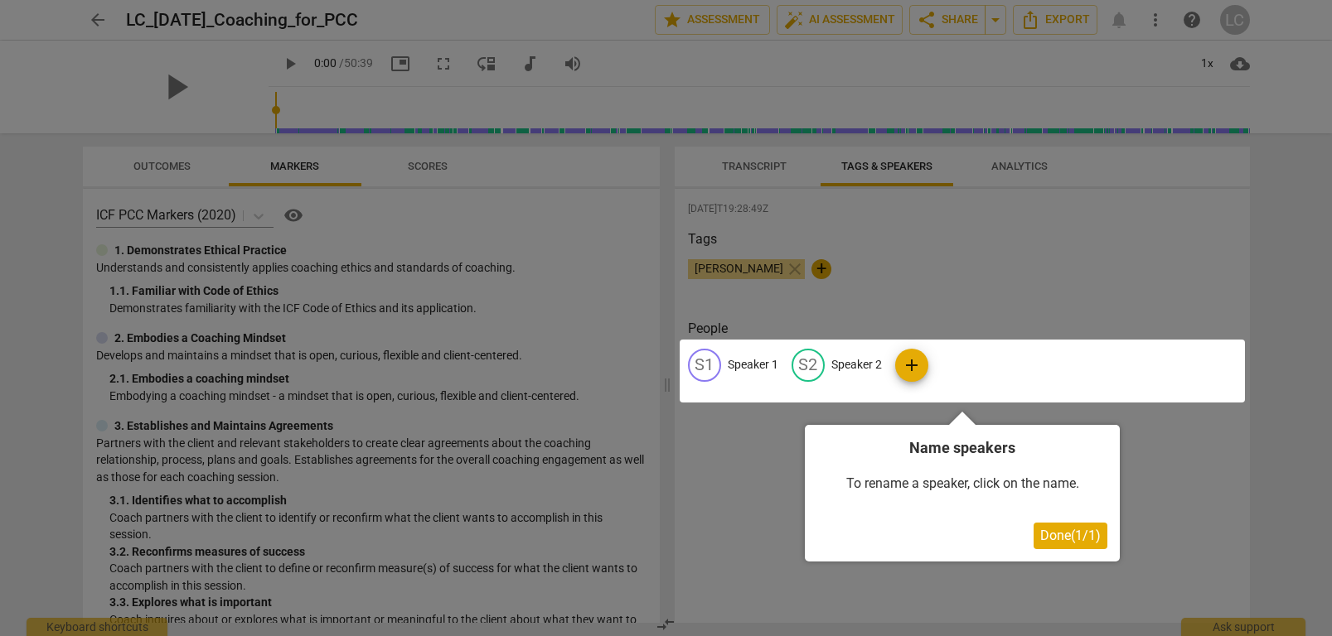
click at [738, 360] on div at bounding box center [962, 371] width 565 height 63
click at [699, 364] on div at bounding box center [962, 371] width 565 height 63
click at [738, 366] on div at bounding box center [962, 371] width 565 height 63
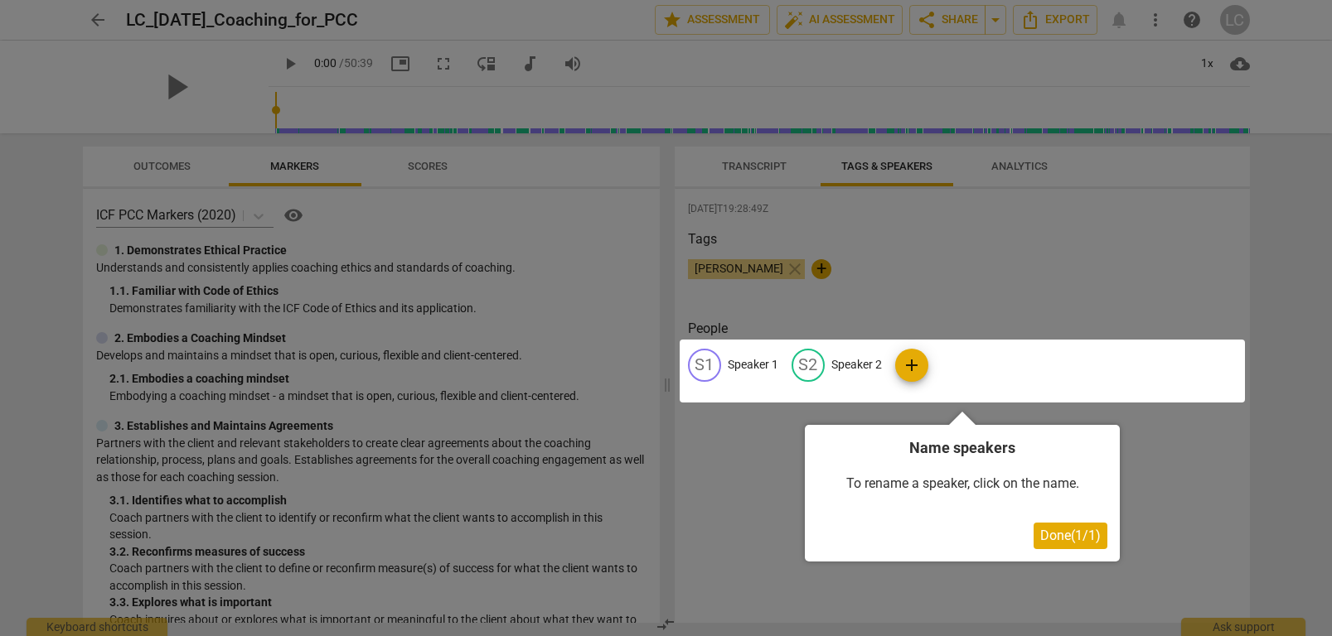
click at [738, 366] on div at bounding box center [962, 371] width 565 height 63
click at [1045, 537] on span "Done ( 1 / 1 )" at bounding box center [1070, 536] width 60 height 16
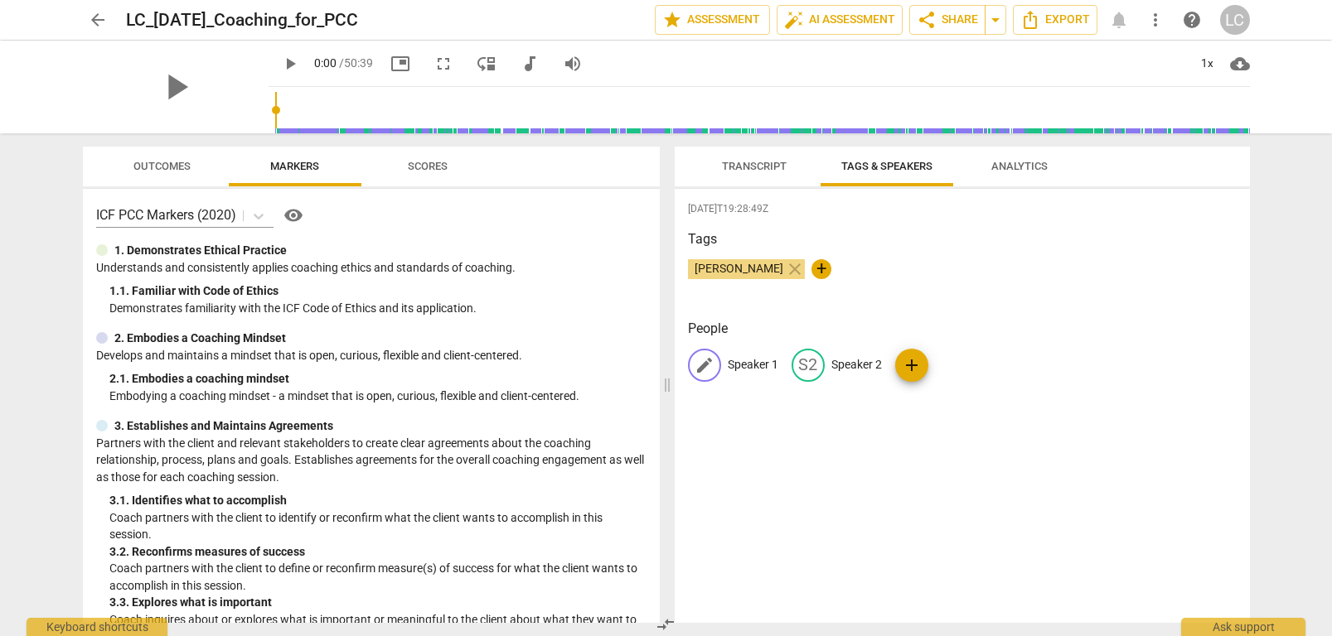
click at [731, 362] on p "Speaker 1" at bounding box center [753, 364] width 51 height 17
type input "Client"
click at [958, 371] on p "Speaker 2" at bounding box center [964, 364] width 51 height 17
type input "Coach"
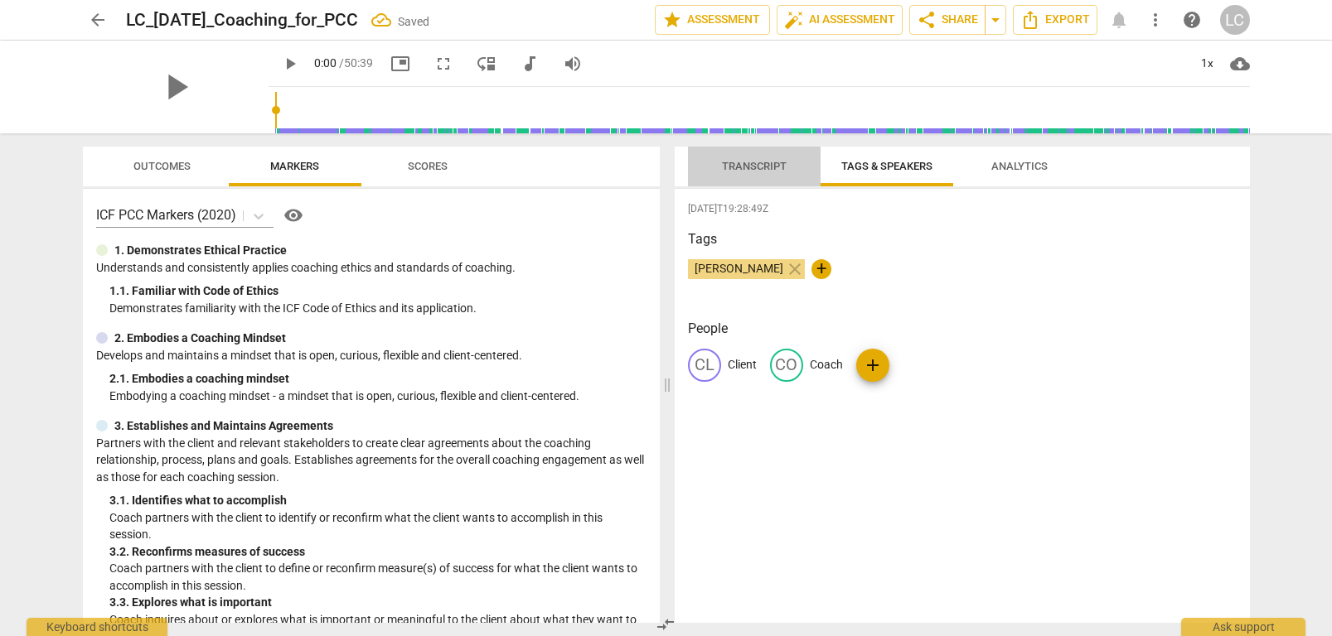
click at [751, 167] on span "Transcript" at bounding box center [754, 166] width 65 height 12
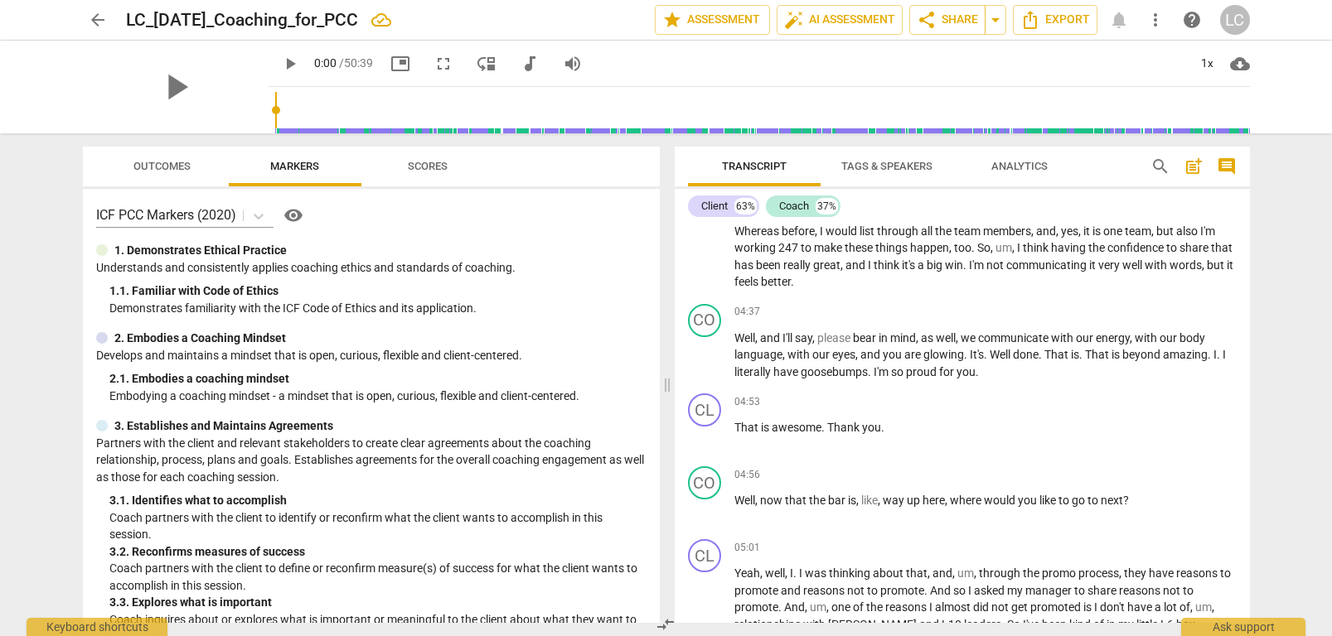
scroll to position [1115, 0]
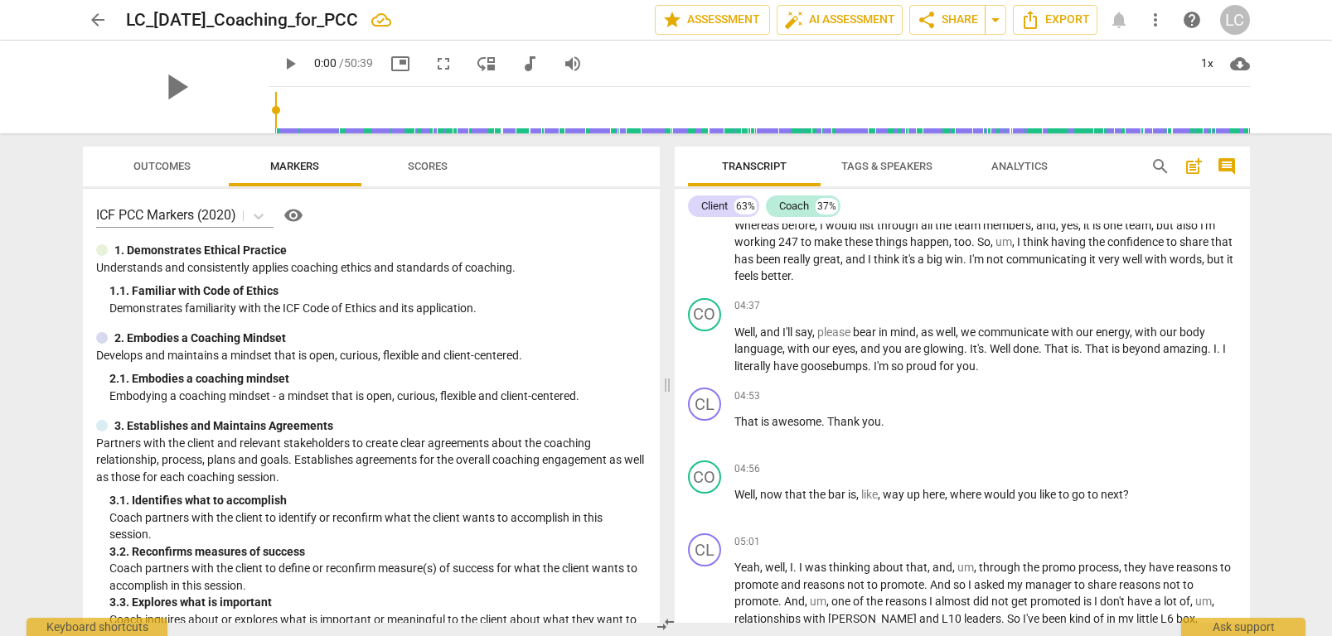
click at [801, 242] on span "247" at bounding box center [789, 241] width 22 height 13
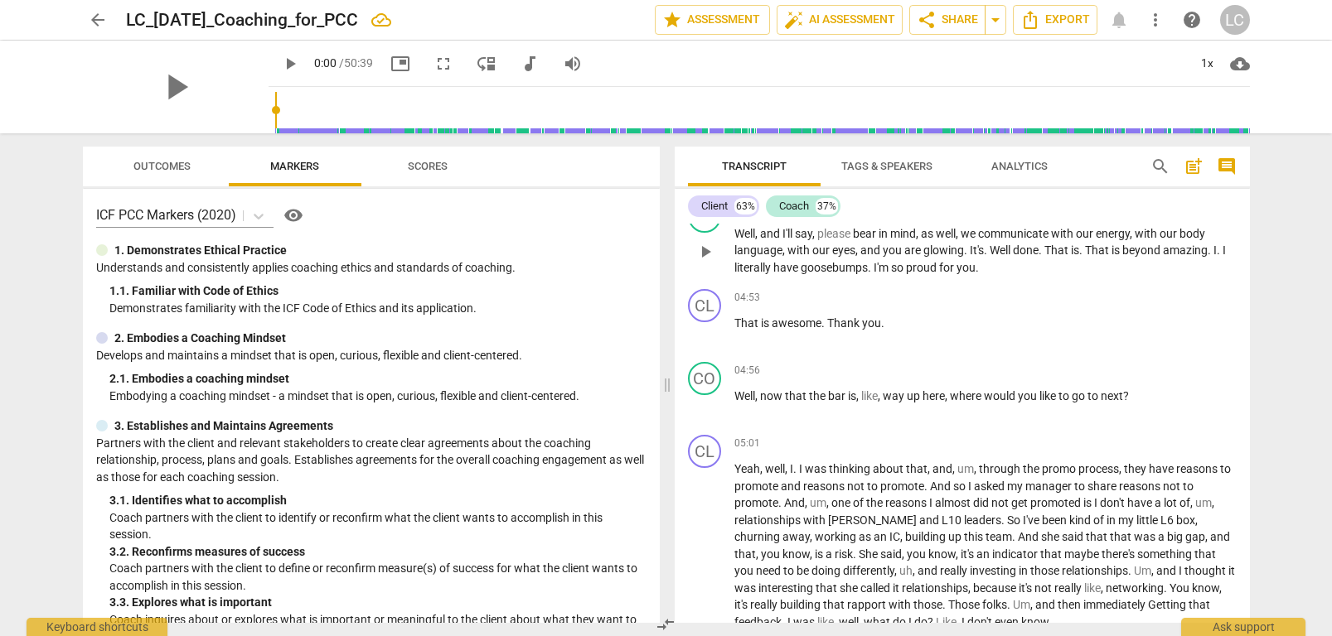
scroll to position [1215, 0]
drag, startPoint x: 984, startPoint y: 249, endPoint x: 983, endPoint y: 257, distance: 8.3
click at [984, 252] on span "." at bounding box center [987, 249] width 6 height 13
click at [703, 250] on span "play_arrow" at bounding box center [705, 251] width 20 height 20
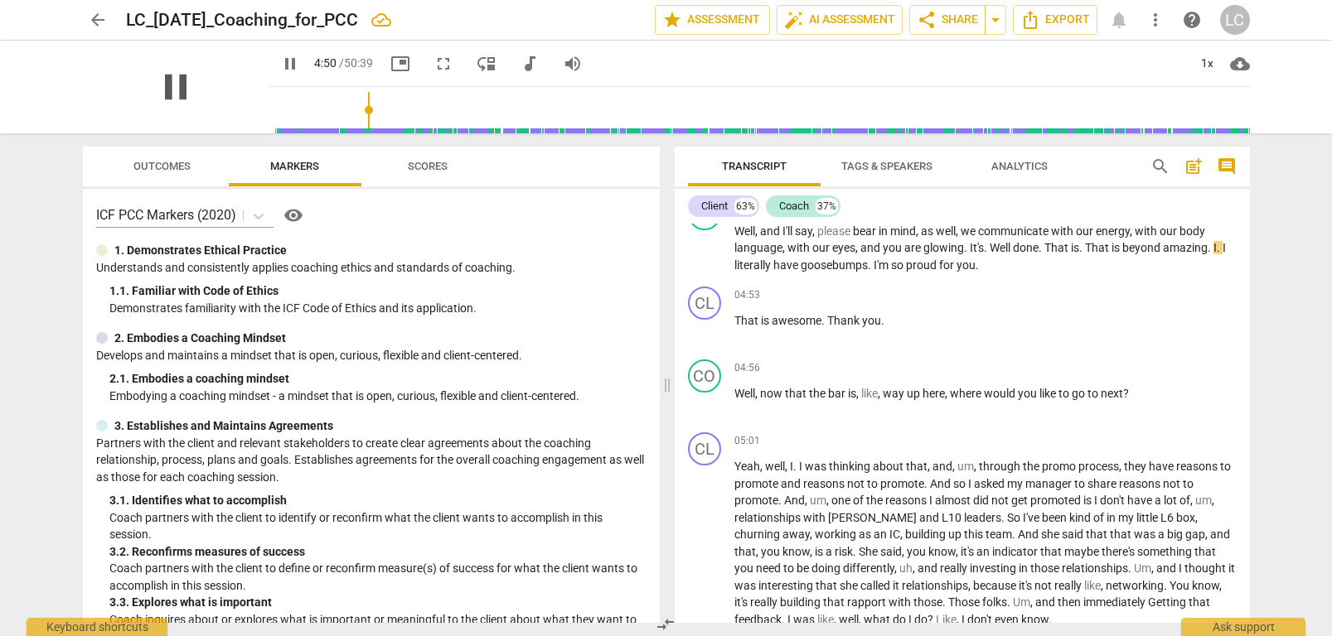
click at [167, 88] on span "pause" at bounding box center [175, 86] width 43 height 43
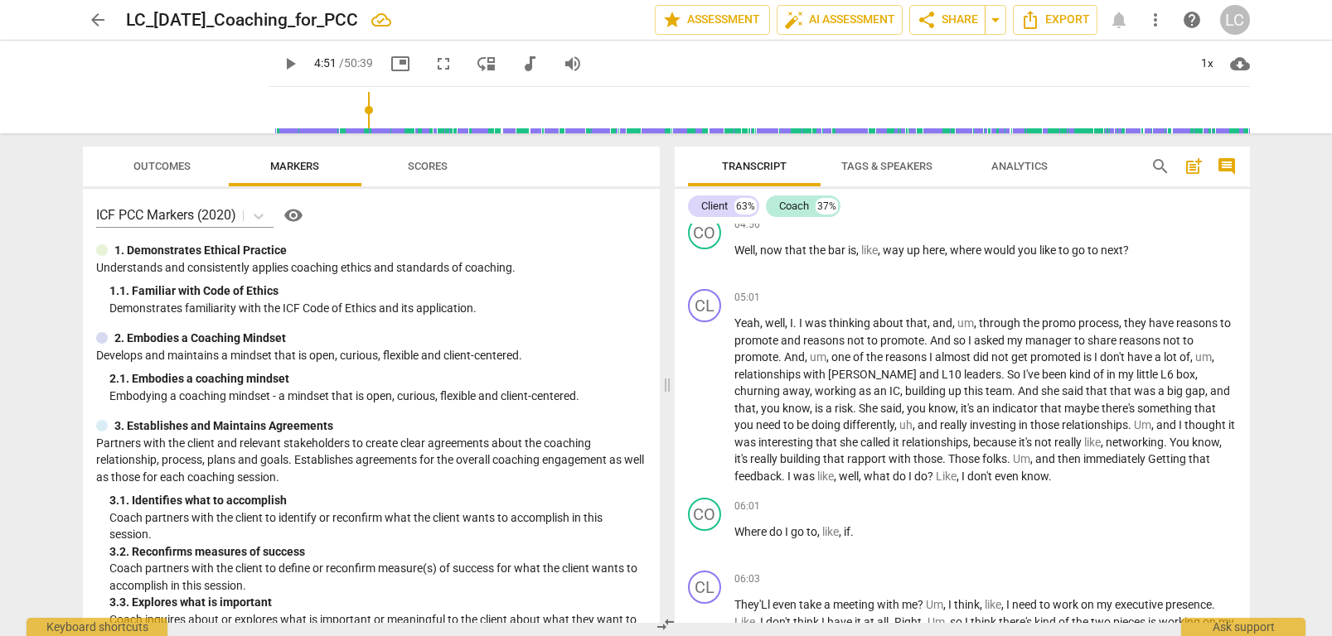
scroll to position [1361, 0]
click at [702, 256] on span "play_arrow" at bounding box center [705, 259] width 20 height 20
click at [705, 259] on span "pause" at bounding box center [705, 259] width 20 height 20
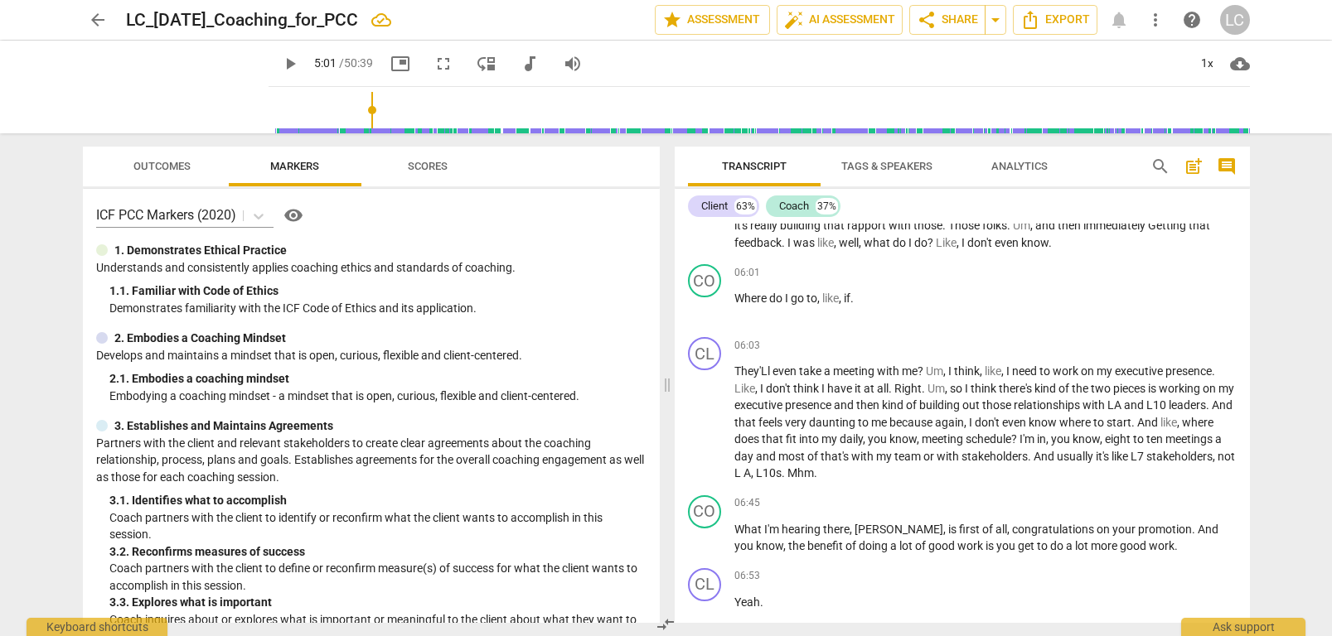
scroll to position [1602, 0]
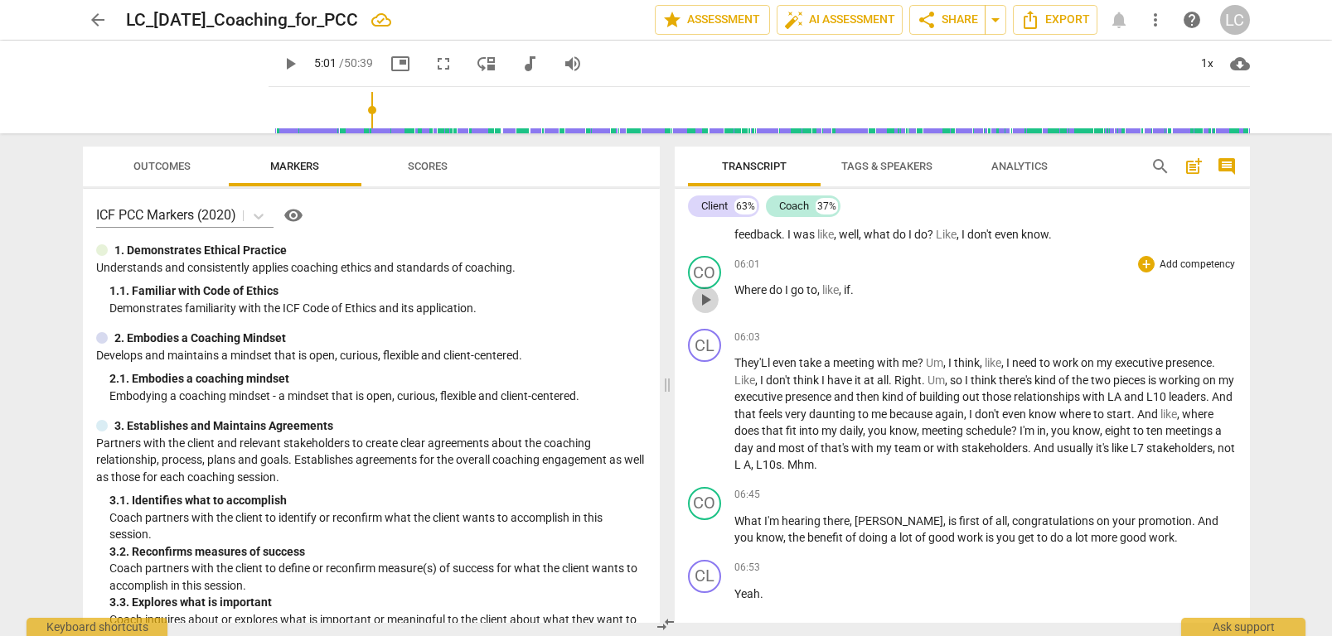
click at [703, 302] on span "play_arrow" at bounding box center [705, 300] width 20 height 20
click at [701, 301] on span "pause" at bounding box center [705, 300] width 20 height 20
type input "366"
click at [869, 291] on p "Where do I go to , like , if ." at bounding box center [985, 290] width 502 height 17
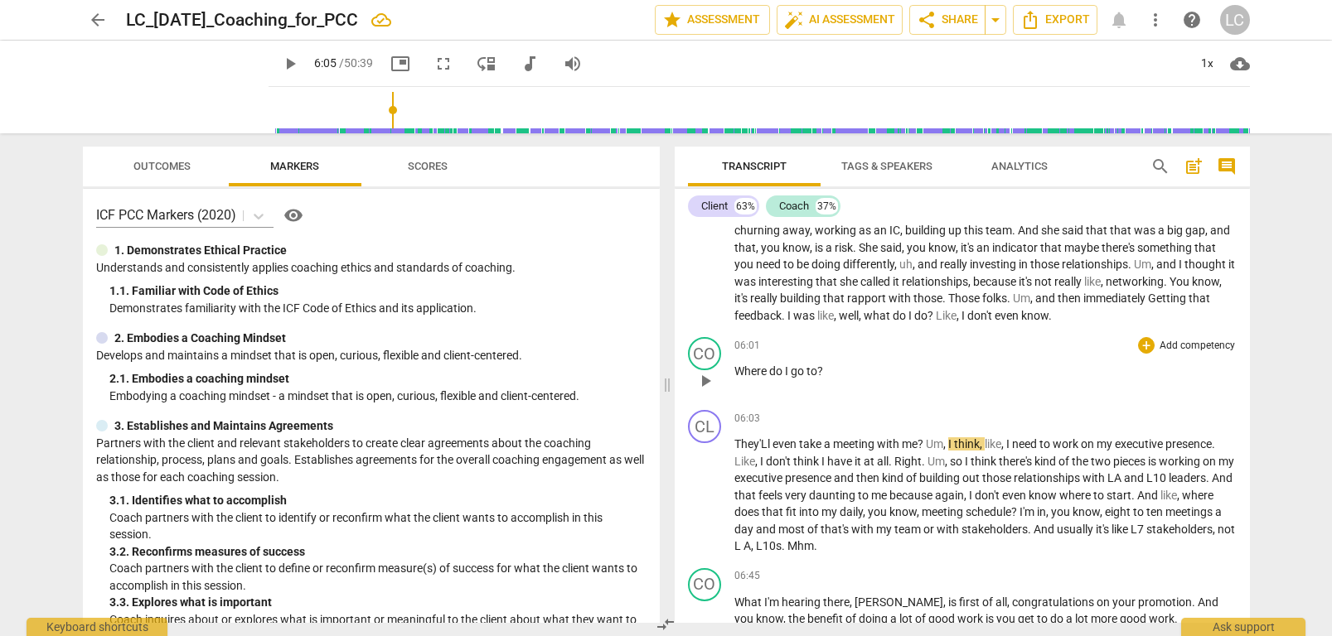
scroll to position [1520, 0]
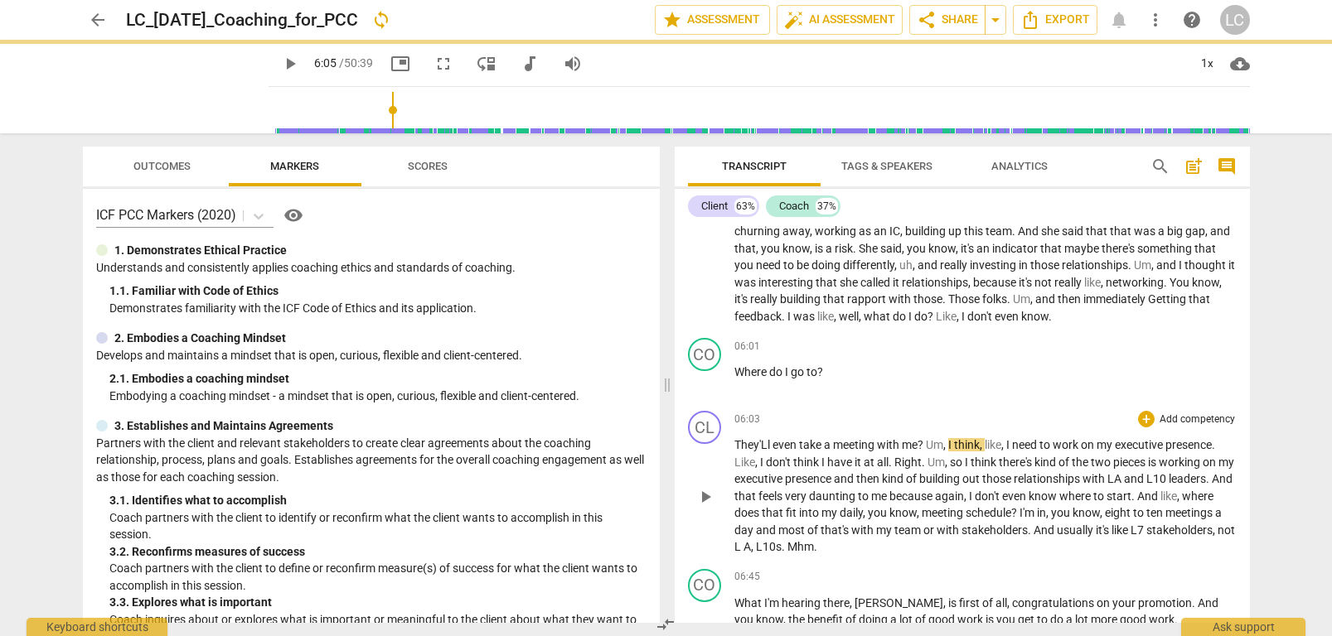
click at [738, 437] on div "CL play_arrow pause 06:03 + Add competency keyboard_arrow_right They'Ll even ta…" at bounding box center [962, 483] width 575 height 158
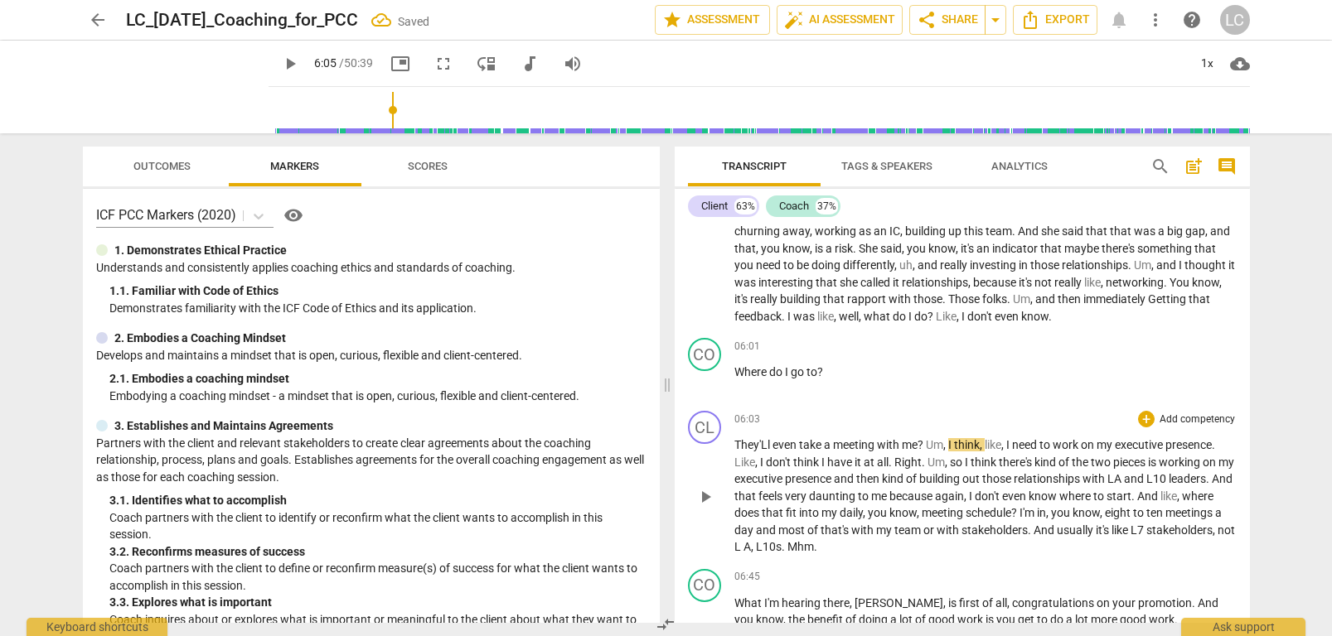
drag, startPoint x: 733, startPoint y: 442, endPoint x: 752, endPoint y: 439, distance: 18.4
click at [734, 442] on span "They'Ll" at bounding box center [753, 444] width 38 height 13
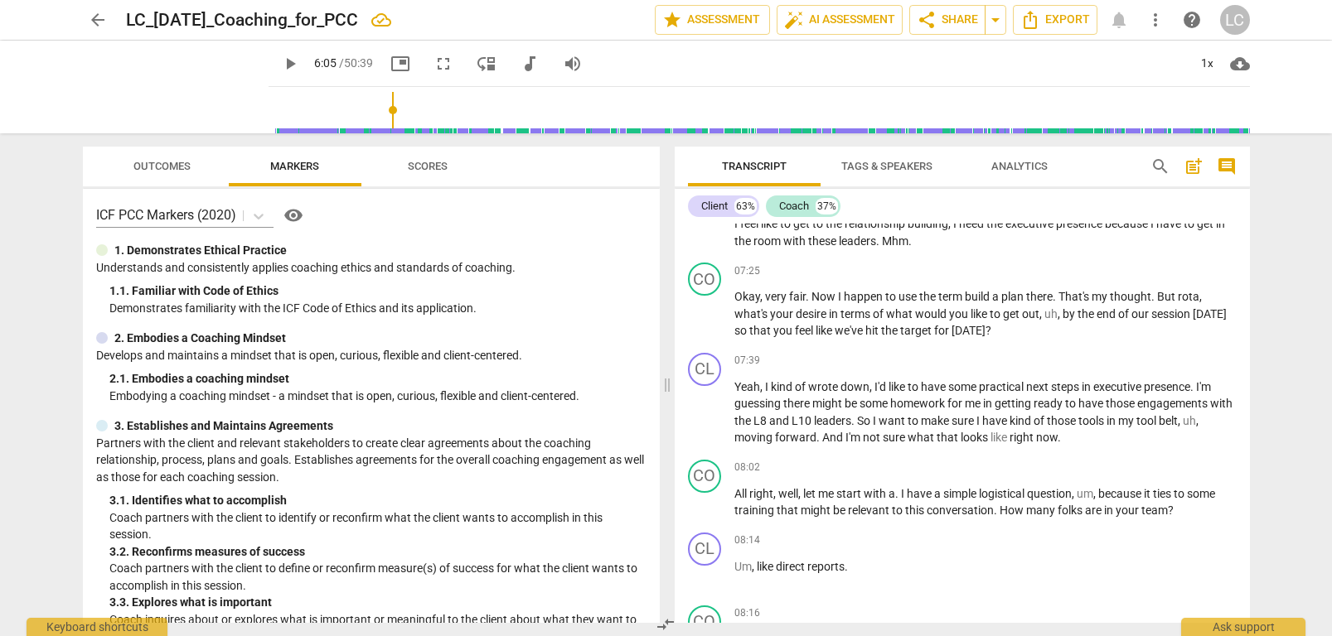
scroll to position [2272, 0]
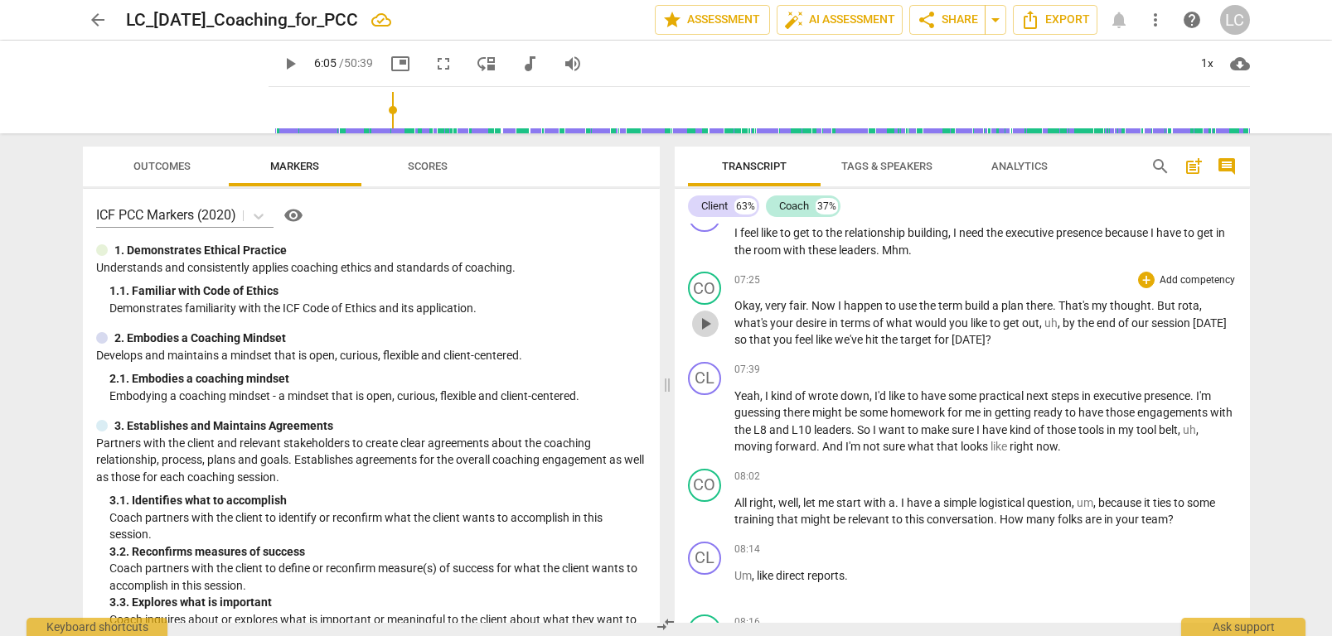
click at [705, 326] on span "play_arrow" at bounding box center [705, 324] width 20 height 20
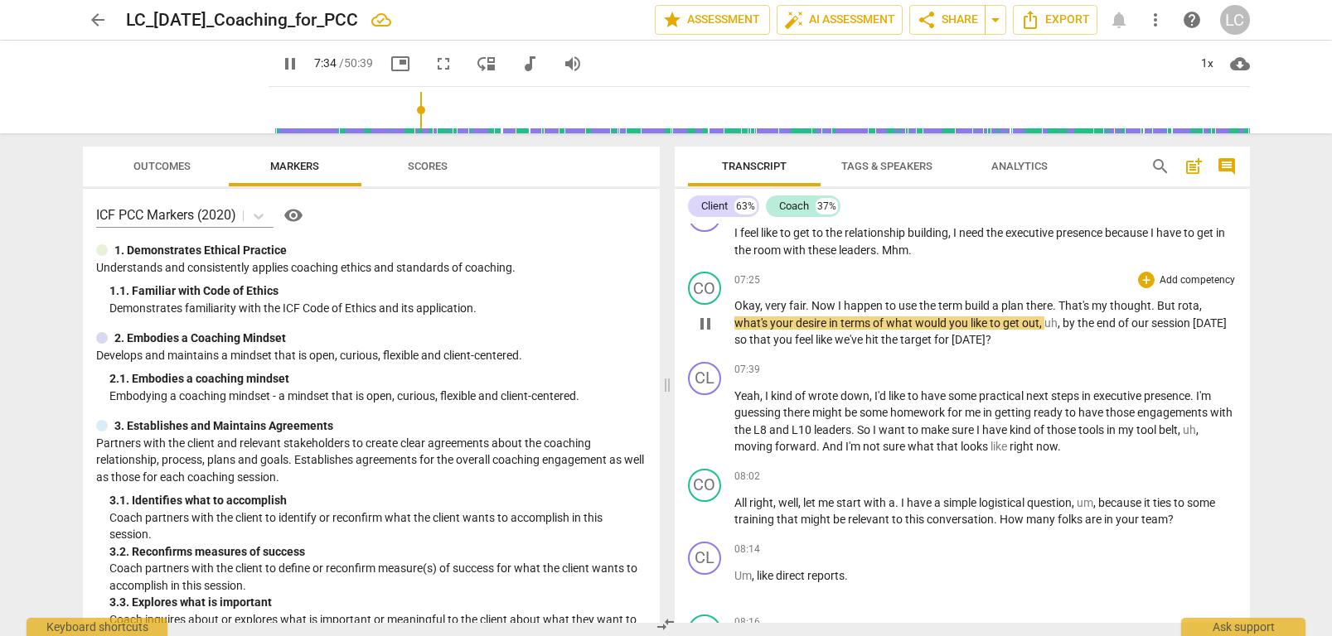
click at [709, 327] on span "pause" at bounding box center [705, 324] width 20 height 20
click at [1190, 307] on span "rota" at bounding box center [1189, 305] width 22 height 13
drag, startPoint x: 1199, startPoint y: 306, endPoint x: 1193, endPoint y: 314, distance: 10.6
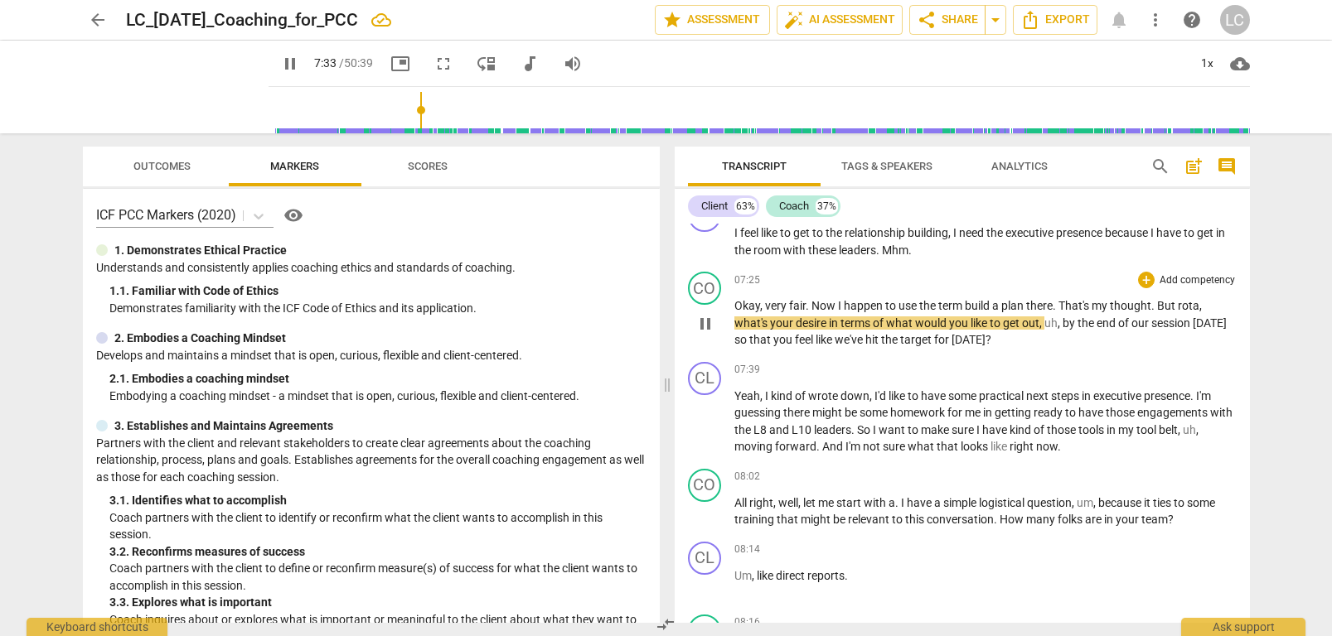
click at [1199, 307] on span "," at bounding box center [1200, 305] width 2 height 13
type input "455"
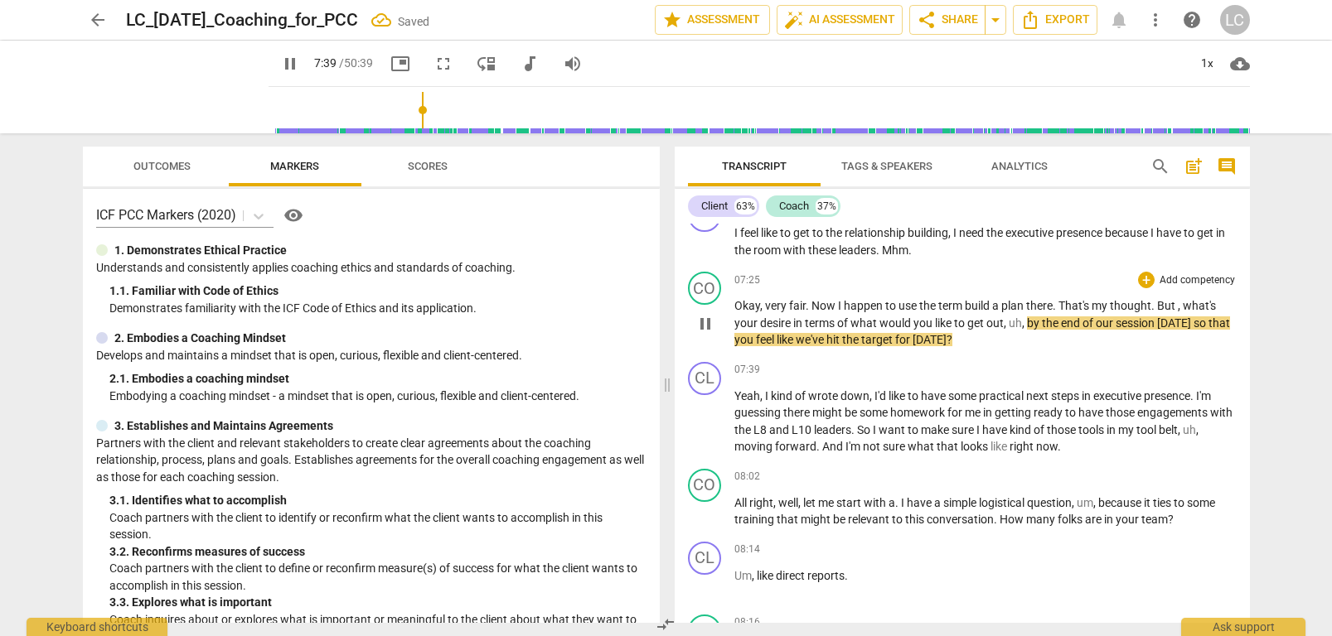
click at [974, 348] on div "CO play_arrow pause 07:25 + Add competency keyboard_arrow_right Okay , very fai…" at bounding box center [962, 310] width 575 height 90
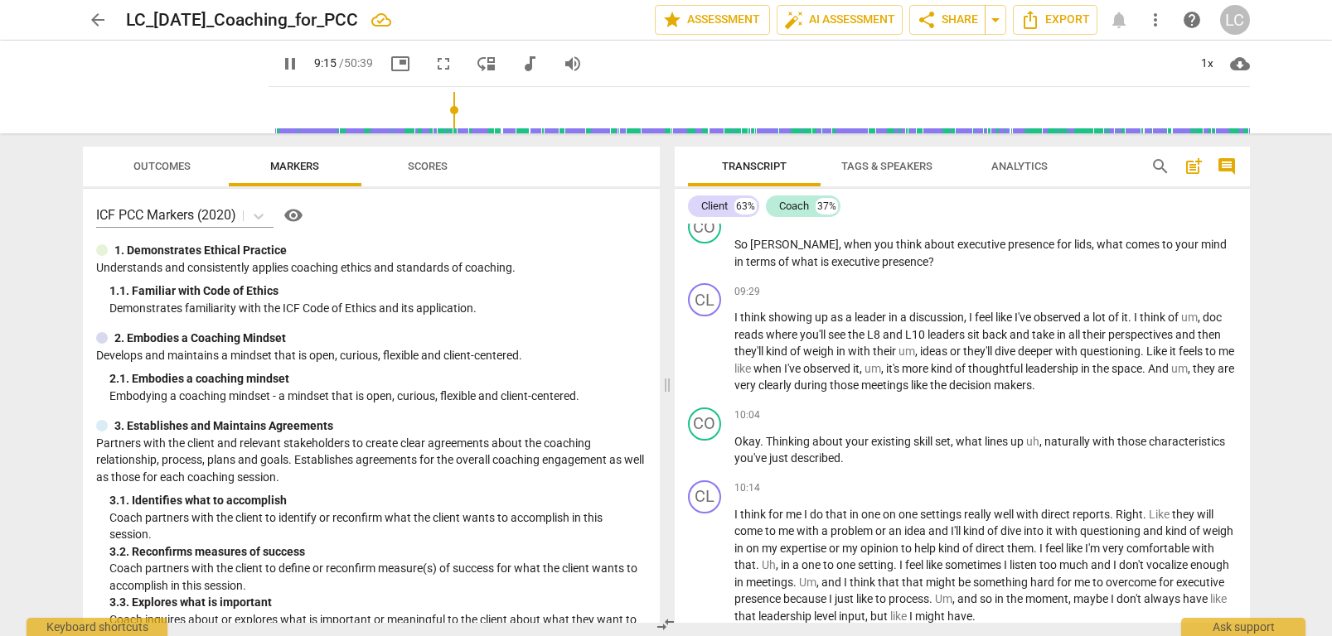
scroll to position [3314, 0]
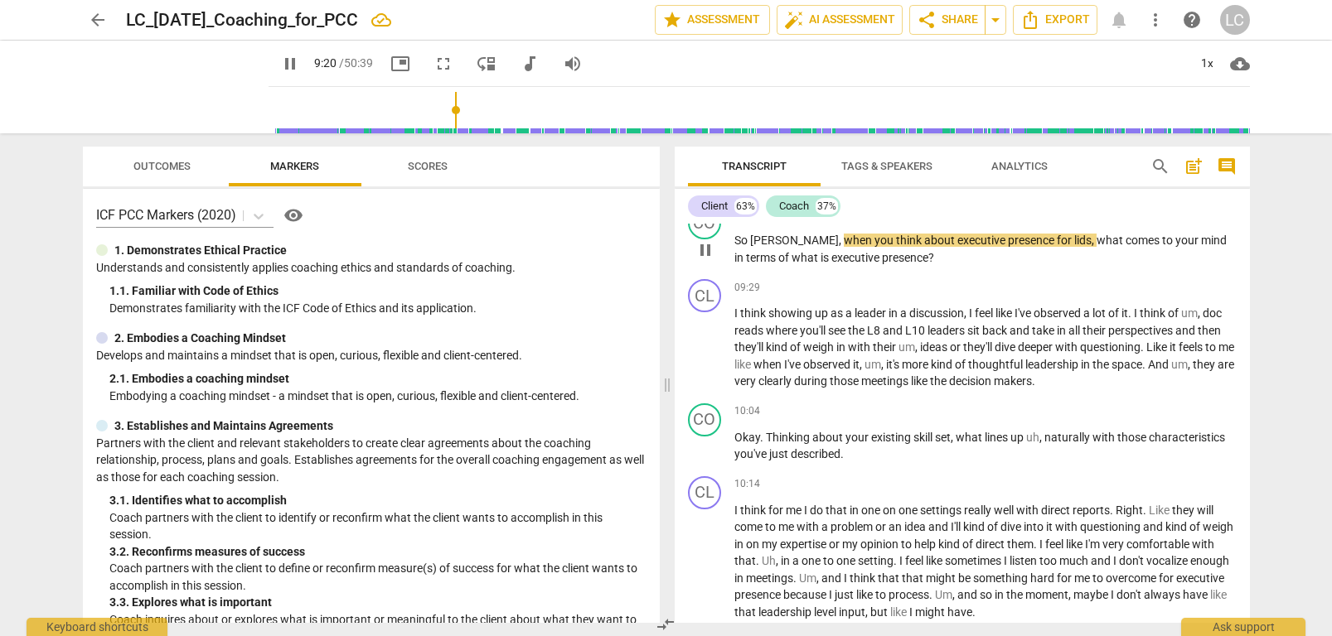
click at [1074, 240] on span "lids" at bounding box center [1082, 240] width 17 height 13
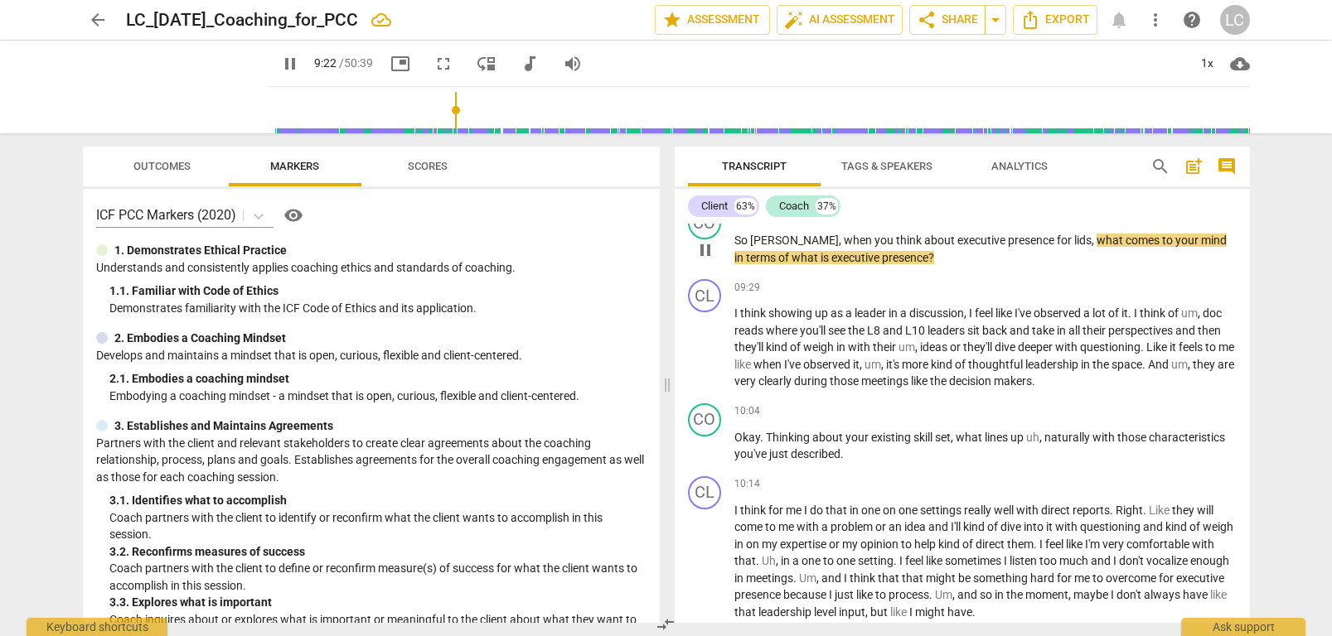
click at [1074, 238] on span "lids" at bounding box center [1082, 240] width 17 height 13
click at [699, 251] on span "pause" at bounding box center [705, 250] width 20 height 20
click at [1074, 239] on span "lids" at bounding box center [1082, 240] width 17 height 13
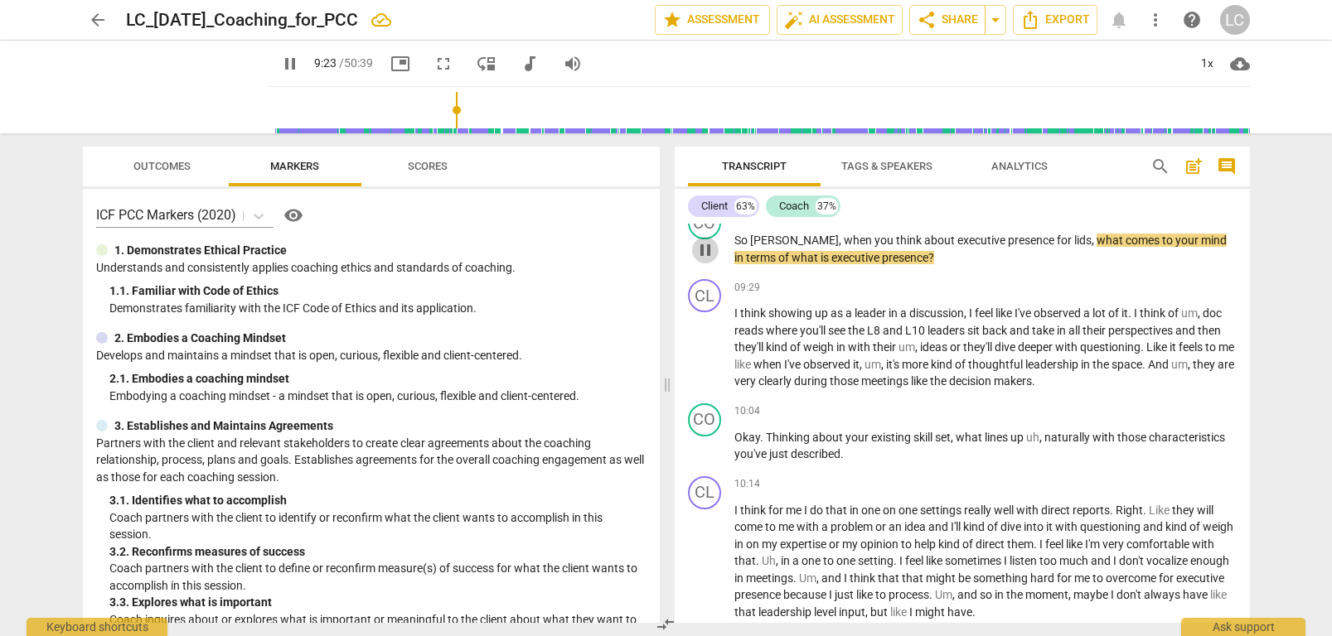
click at [704, 254] on span "pause" at bounding box center [705, 250] width 20 height 20
click at [1074, 243] on span "lids" at bounding box center [1082, 240] width 17 height 13
click at [1091, 239] on span "," at bounding box center [1093, 240] width 5 height 13
click at [1074, 240] on span "lids" at bounding box center [1082, 240] width 17 height 13
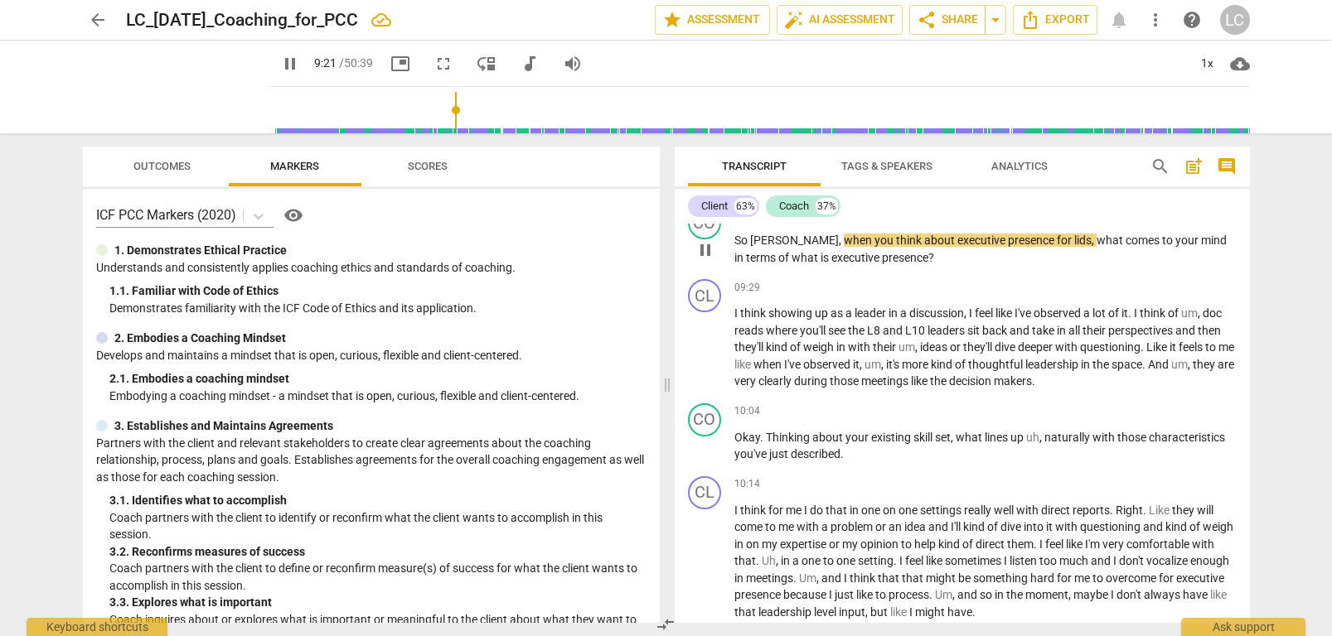
click at [1074, 240] on span "lids" at bounding box center [1082, 240] width 17 height 13
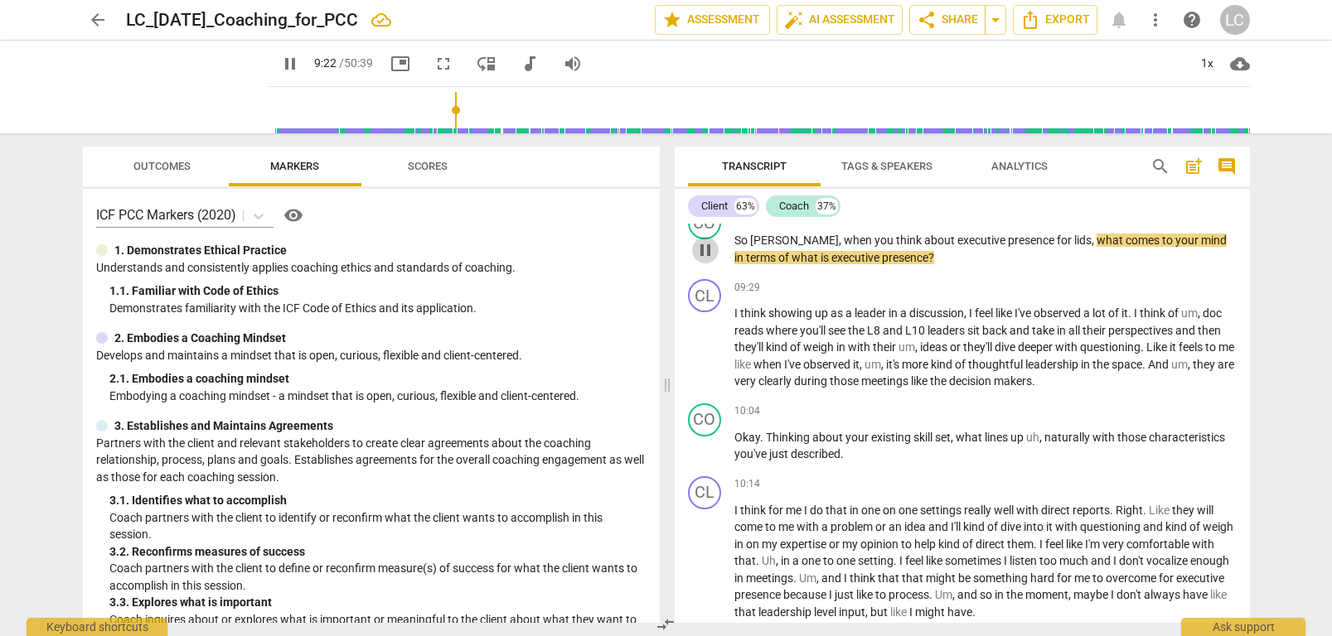
click at [701, 247] on span "pause" at bounding box center [705, 250] width 20 height 20
type input "562"
click at [1074, 238] on span "lids" at bounding box center [1082, 240] width 17 height 13
click at [706, 254] on span "play_arrow" at bounding box center [705, 250] width 20 height 20
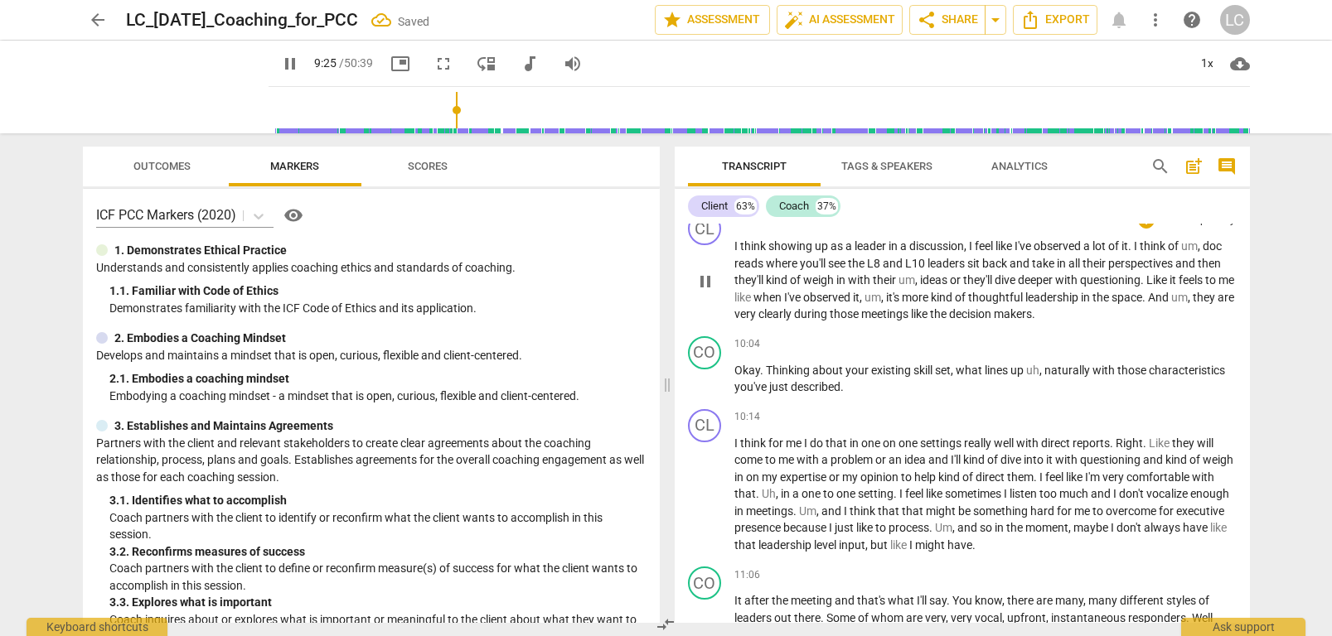
scroll to position [3386, 0]
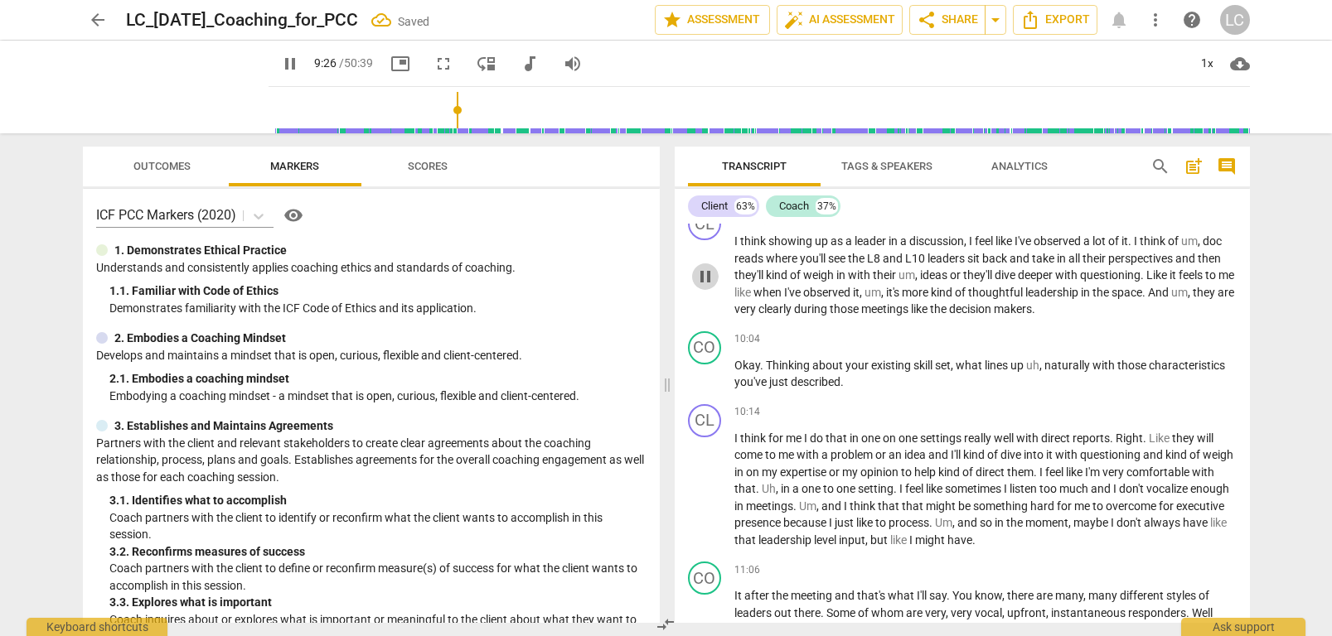
click at [704, 270] on span "pause" at bounding box center [705, 277] width 20 height 20
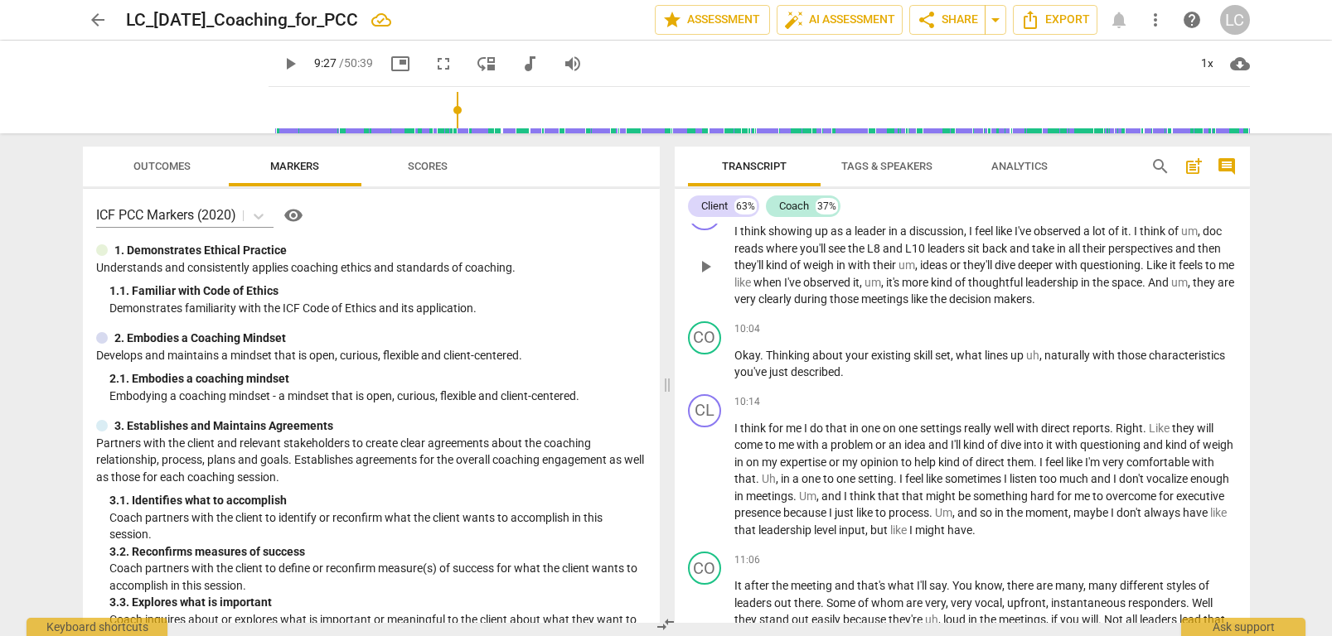
scroll to position [3393, 0]
click at [714, 275] on span "play_arrow" at bounding box center [705, 270] width 20 height 20
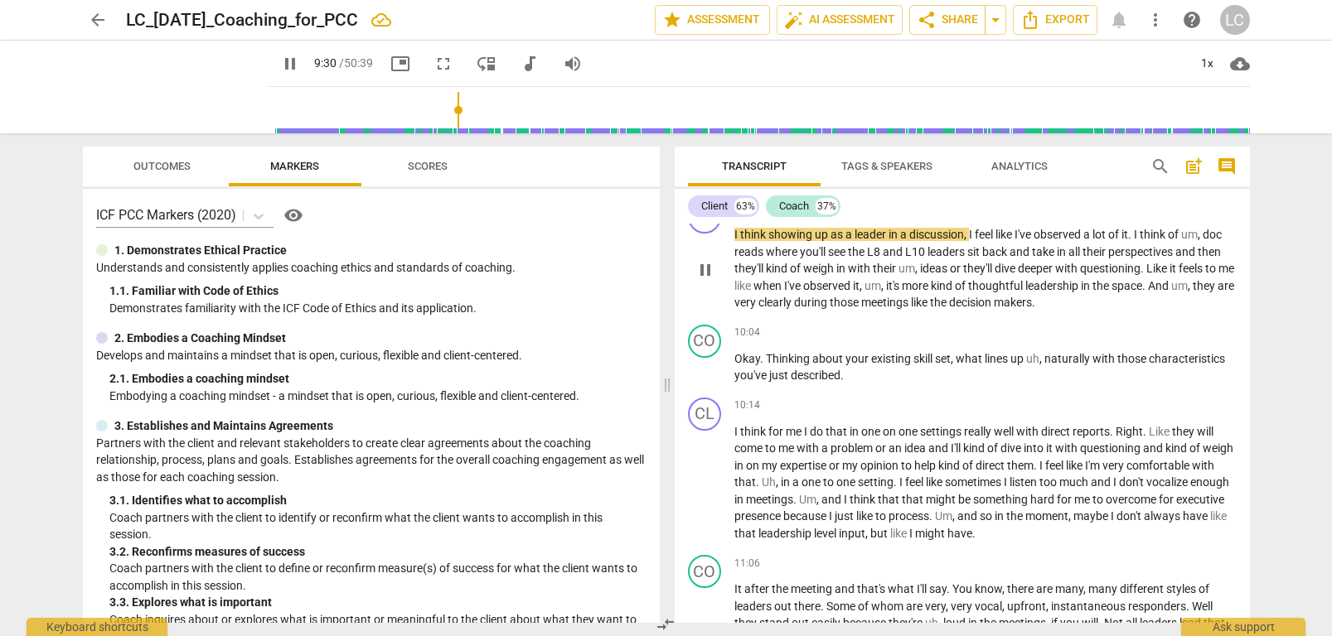
click at [753, 282] on span "like" at bounding box center [743, 285] width 19 height 13
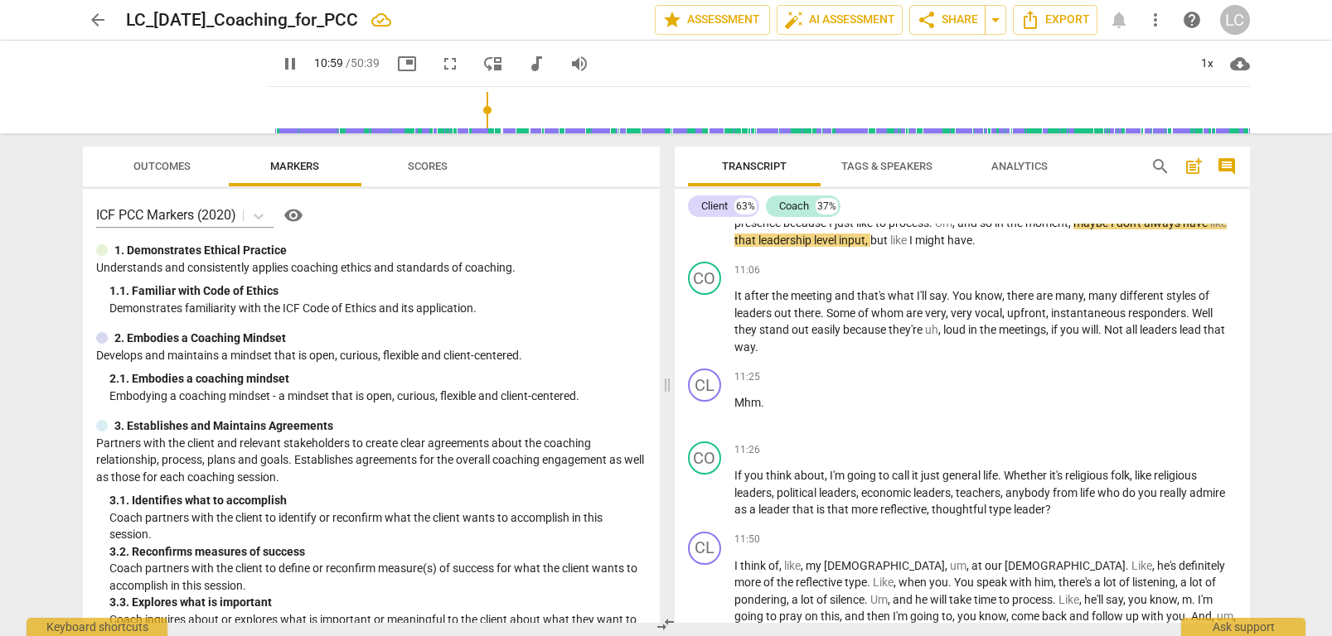
scroll to position [3690, 0]
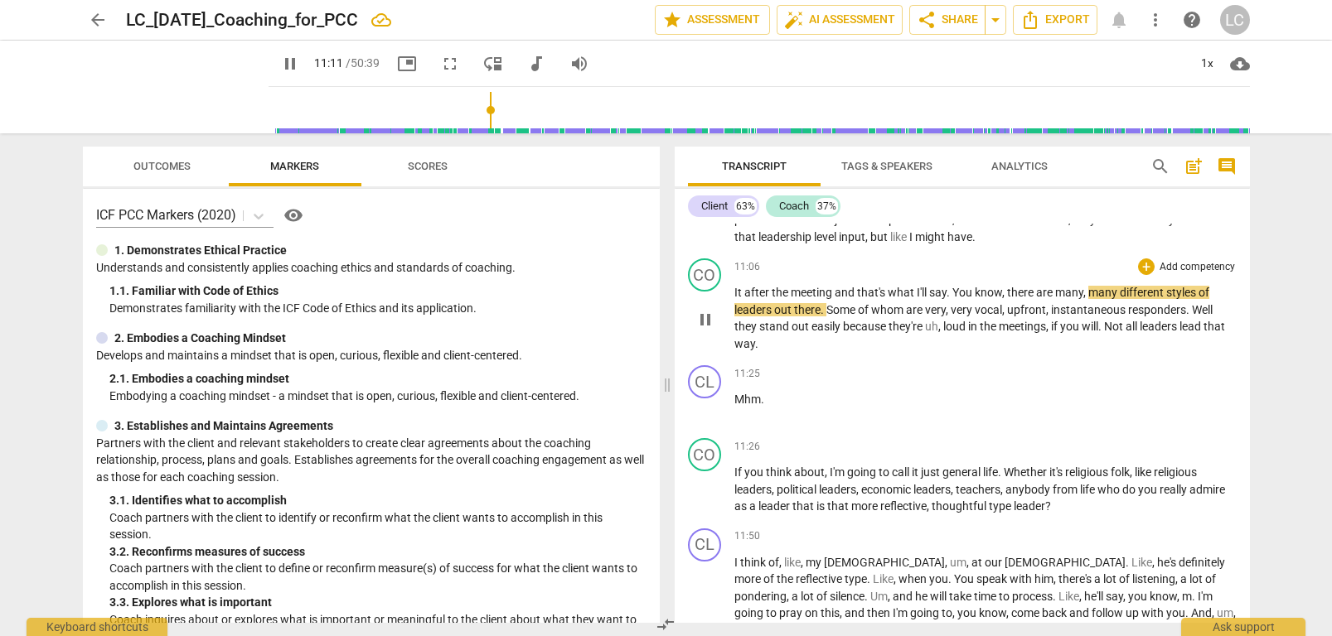
click at [704, 323] on span "pause" at bounding box center [705, 320] width 20 height 20
type input "672"
click at [731, 292] on div "play_arrow pause" at bounding box center [713, 320] width 42 height 56
drag, startPoint x: 736, startPoint y: 291, endPoint x: 855, endPoint y: 285, distance: 119.5
click at [855, 285] on p "It after the meeting and that's what I'll say . You know , there are many , man…" at bounding box center [985, 318] width 502 height 68
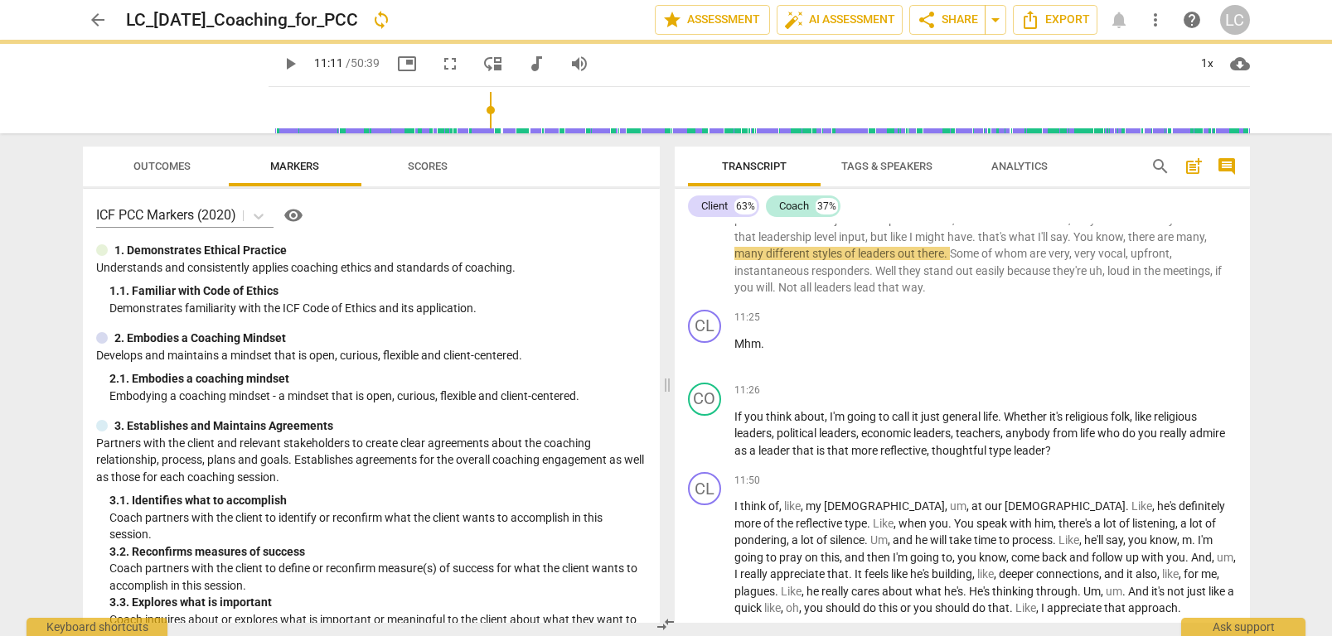
scroll to position [3651, 0]
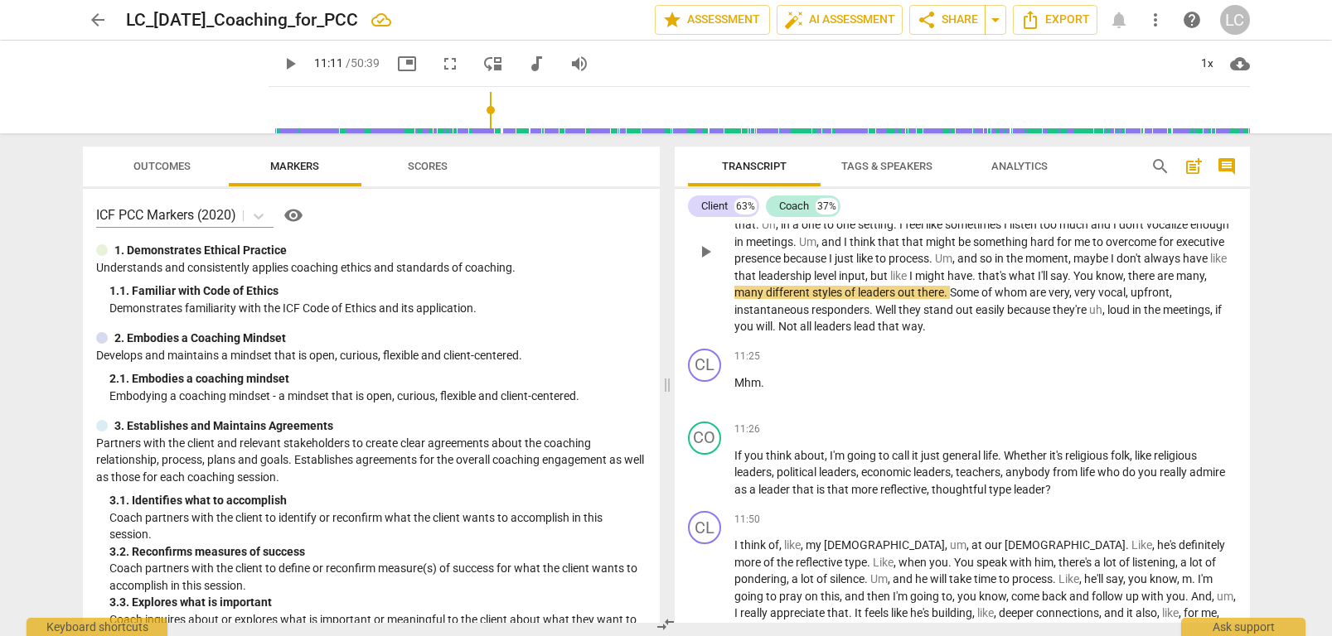
click at [909, 274] on span "like" at bounding box center [899, 275] width 19 height 13
drag, startPoint x: 1134, startPoint y: 274, endPoint x: 1130, endPoint y: 286, distance: 12.3
click at [978, 275] on span "." at bounding box center [975, 275] width 6 height 13
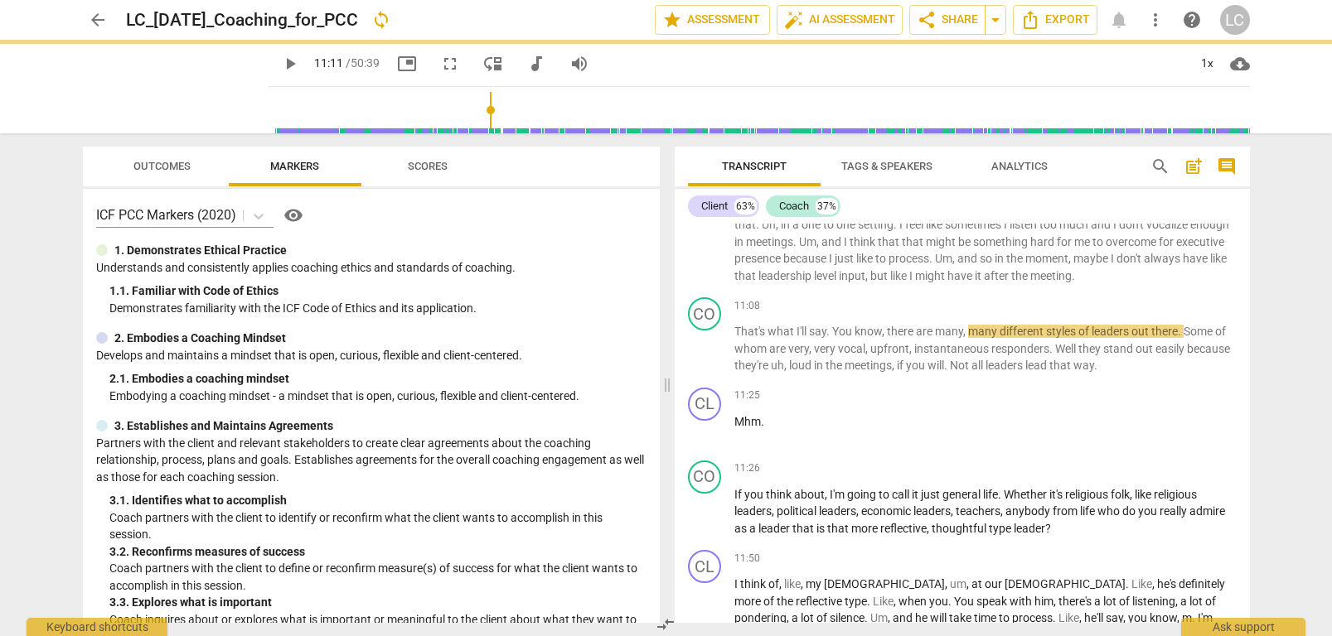
scroll to position [3690, 0]
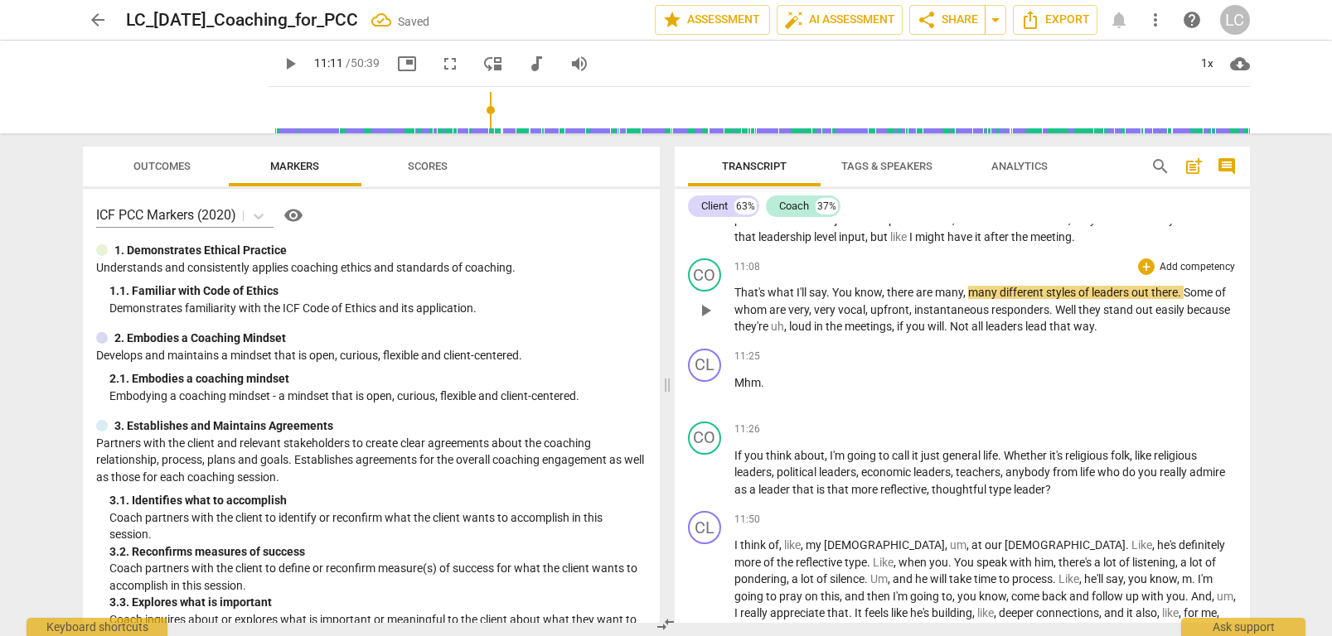
click at [757, 299] on span "That's" at bounding box center [750, 292] width 33 height 13
click at [709, 331] on div "play_arrow pause" at bounding box center [713, 311] width 42 height 39
click at [711, 321] on span "play_arrow" at bounding box center [705, 311] width 20 height 20
click at [749, 299] on span "That's" at bounding box center [750, 292] width 33 height 13
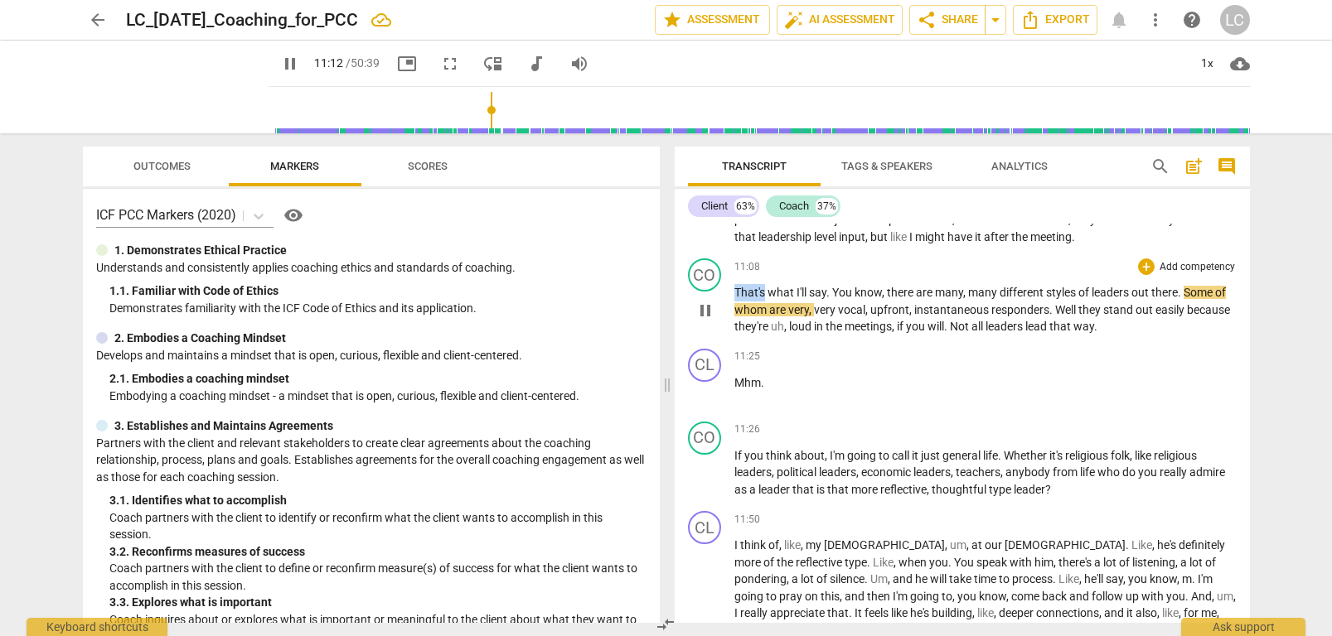
click at [749, 299] on span "That's" at bounding box center [750, 292] width 33 height 13
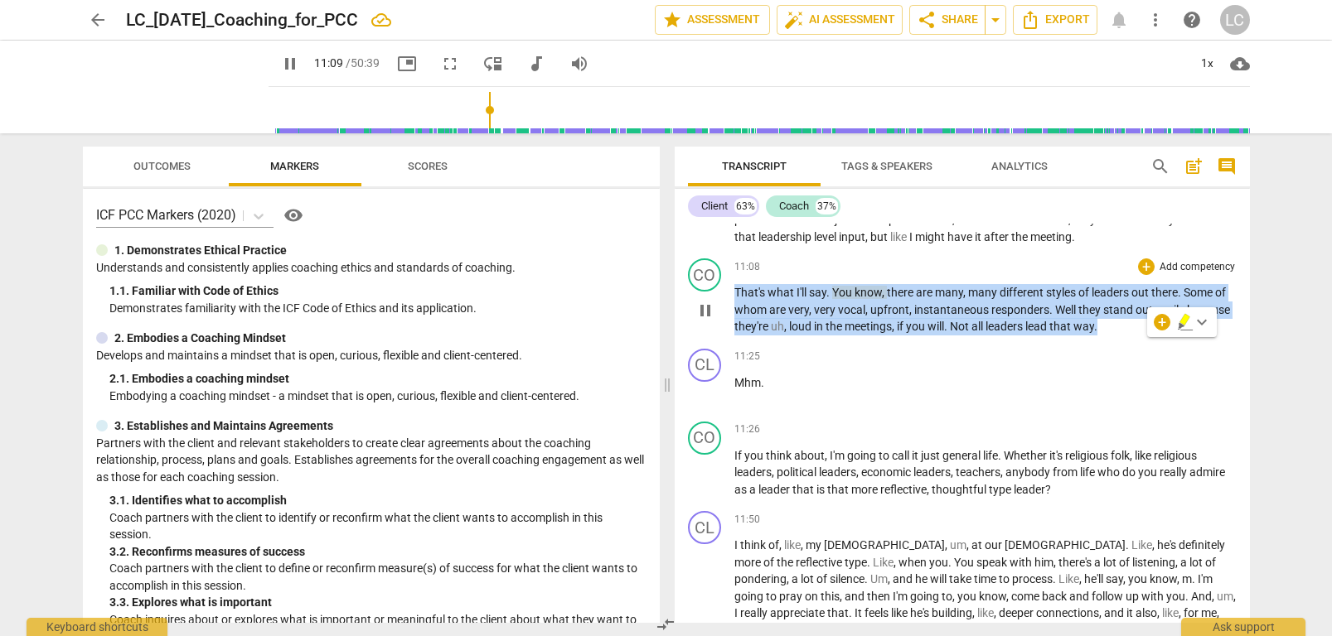
click at [749, 299] on span "That's" at bounding box center [750, 292] width 33 height 13
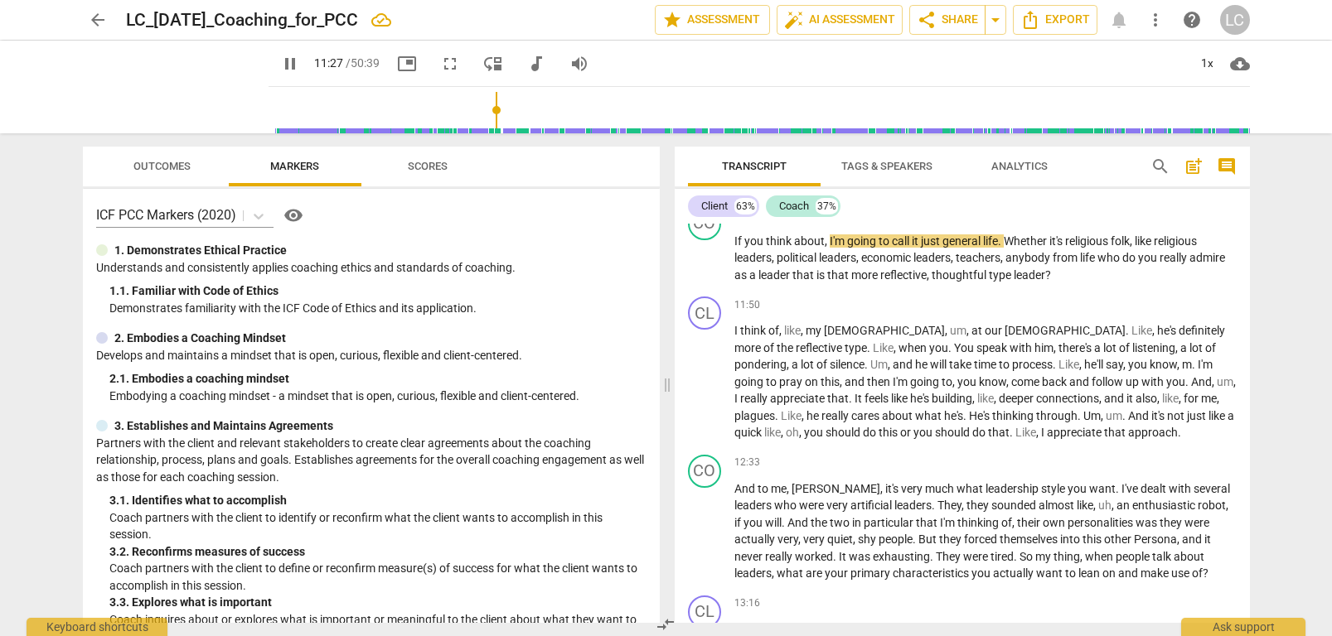
scroll to position [3784, 0]
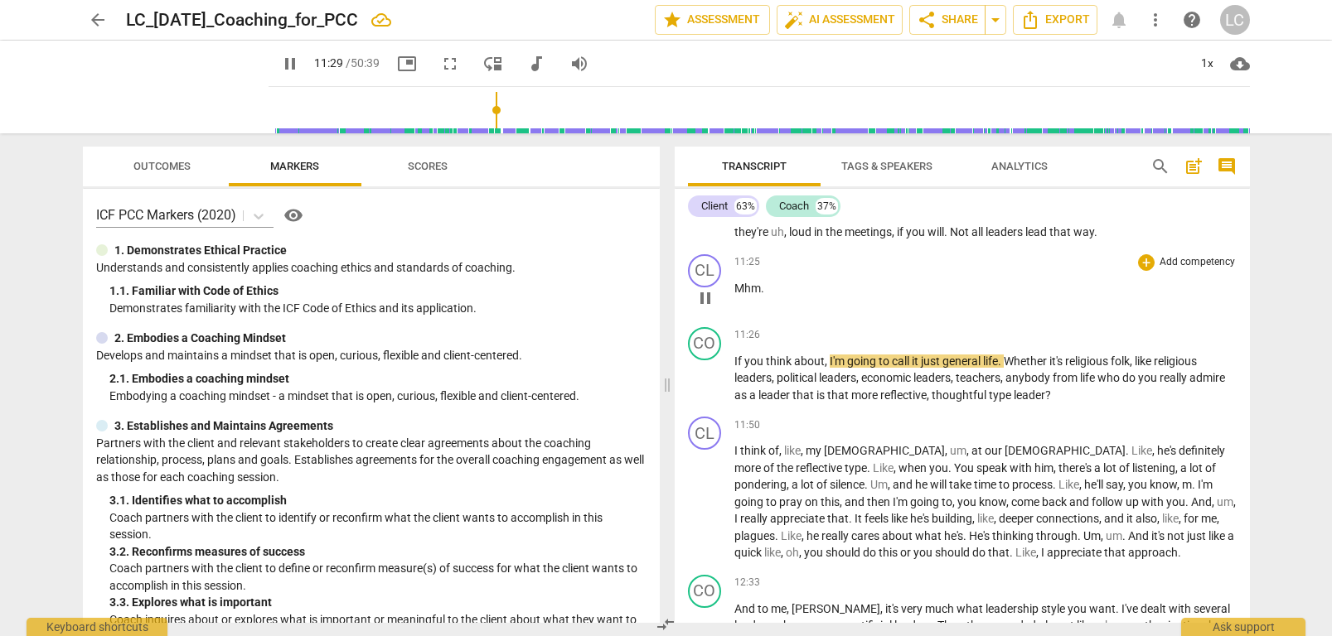
click at [728, 303] on div "play_arrow pause" at bounding box center [713, 299] width 42 height 22
click at [735, 295] on span "Mhm" at bounding box center [747, 288] width 27 height 13
type input "692"
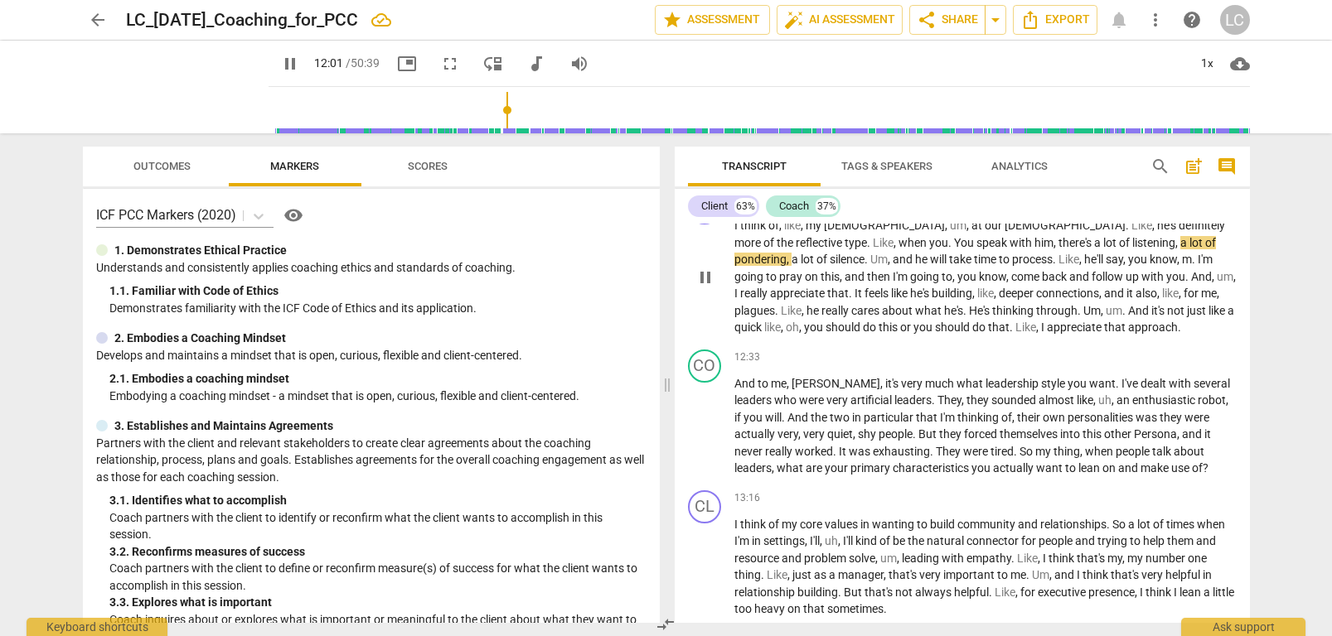
scroll to position [4018, 0]
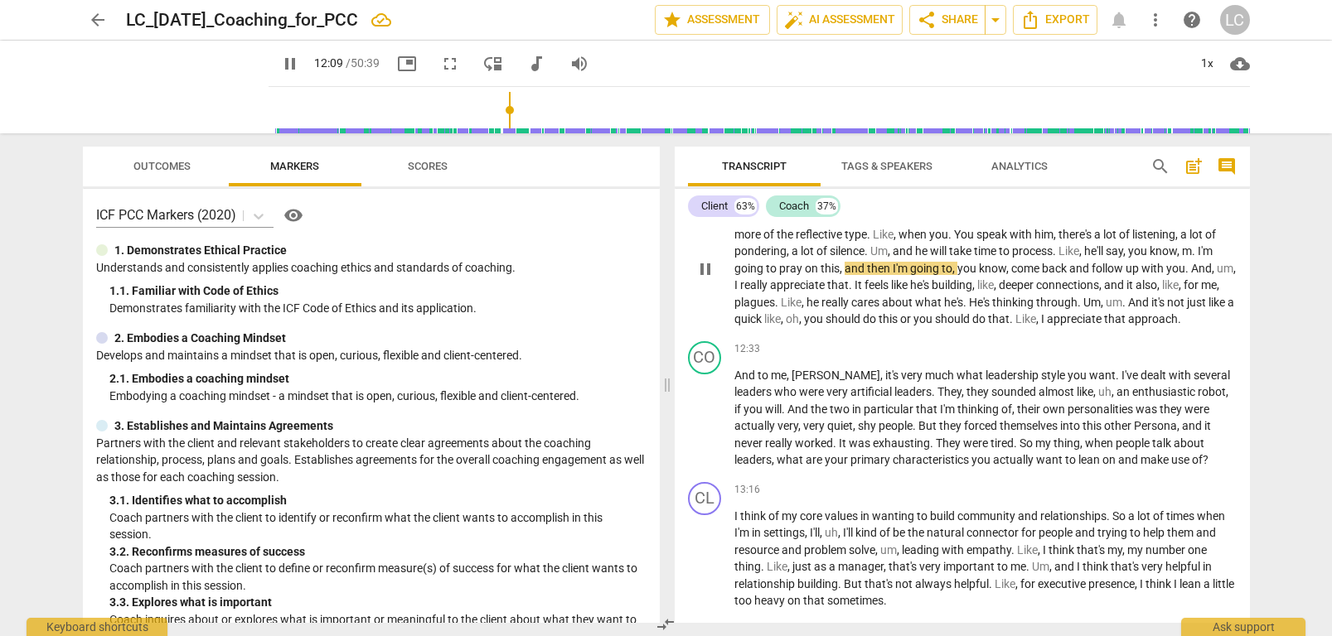
click at [1182, 258] on span "m" at bounding box center [1187, 250] width 10 height 13
drag, startPoint x: 1033, startPoint y: 268, endPoint x: 1039, endPoint y: 286, distance: 19.1
click at [1182, 258] on span "m" at bounding box center [1187, 250] width 10 height 13
type input "732"
click at [775, 301] on span "plagues" at bounding box center [754, 302] width 41 height 13
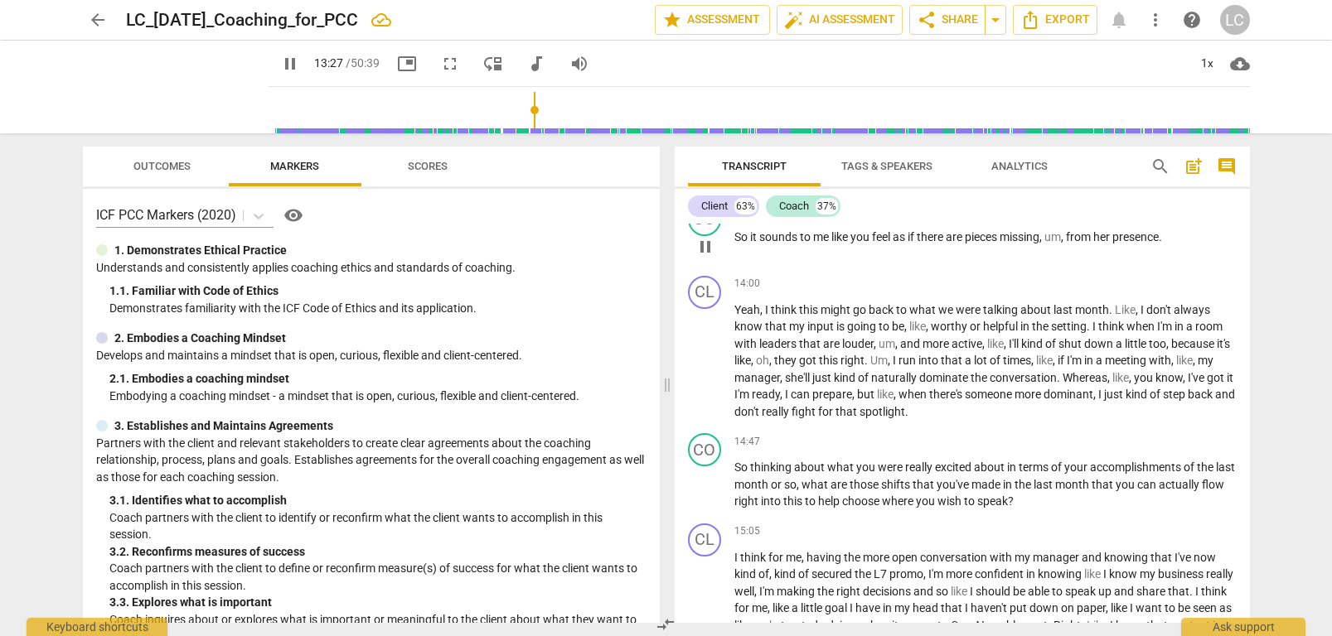
scroll to position [4441, 0]
click at [704, 254] on span "pause" at bounding box center [705, 244] width 20 height 20
click at [695, 254] on span "play_arrow" at bounding box center [705, 244] width 20 height 20
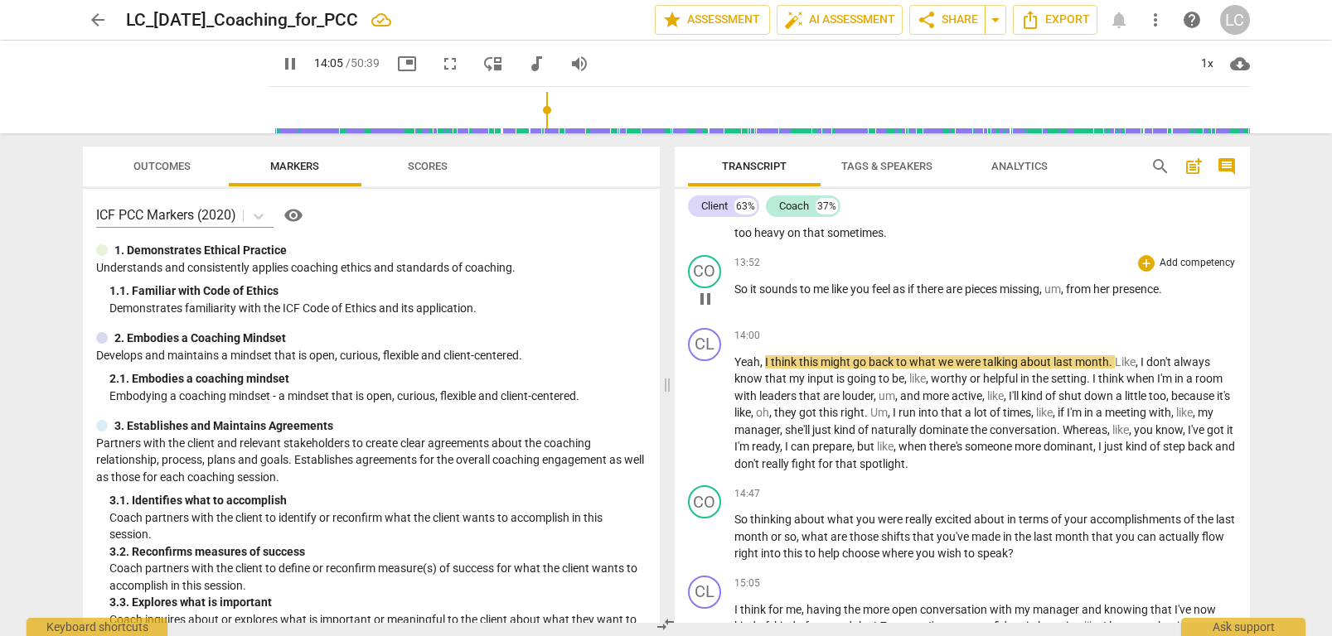
scroll to position [4386, 0]
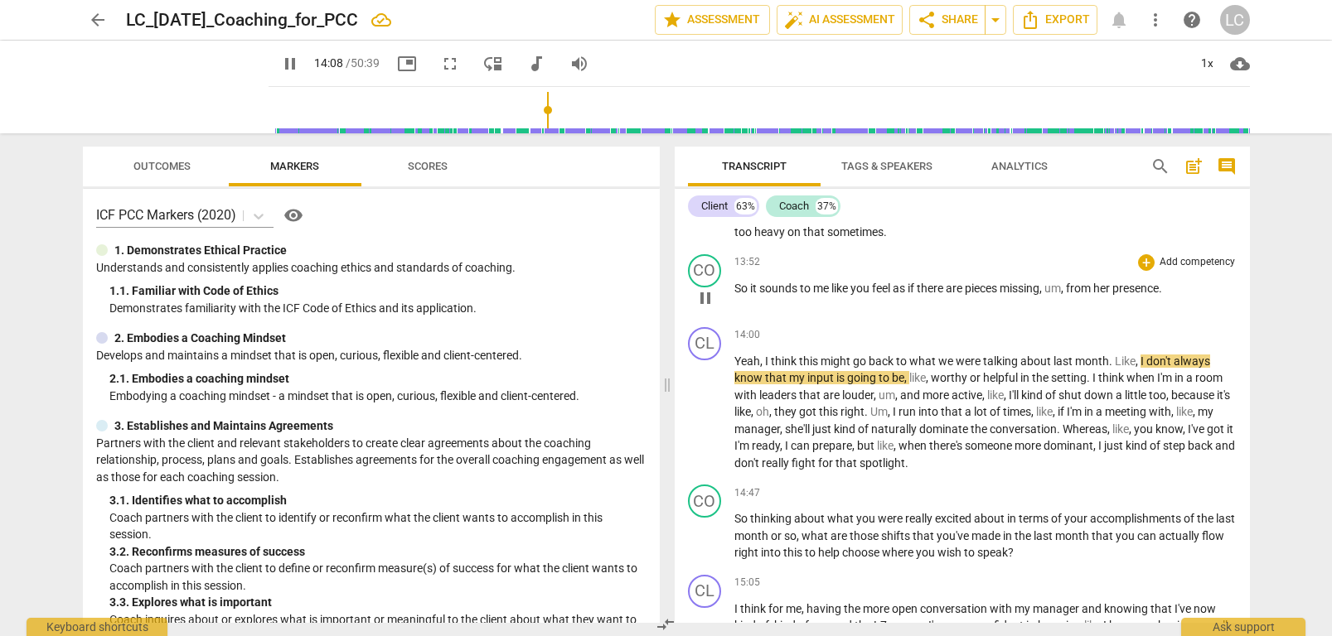
click at [809, 295] on span "to" at bounding box center [806, 288] width 13 height 13
click at [936, 295] on span "there" at bounding box center [931, 288] width 29 height 13
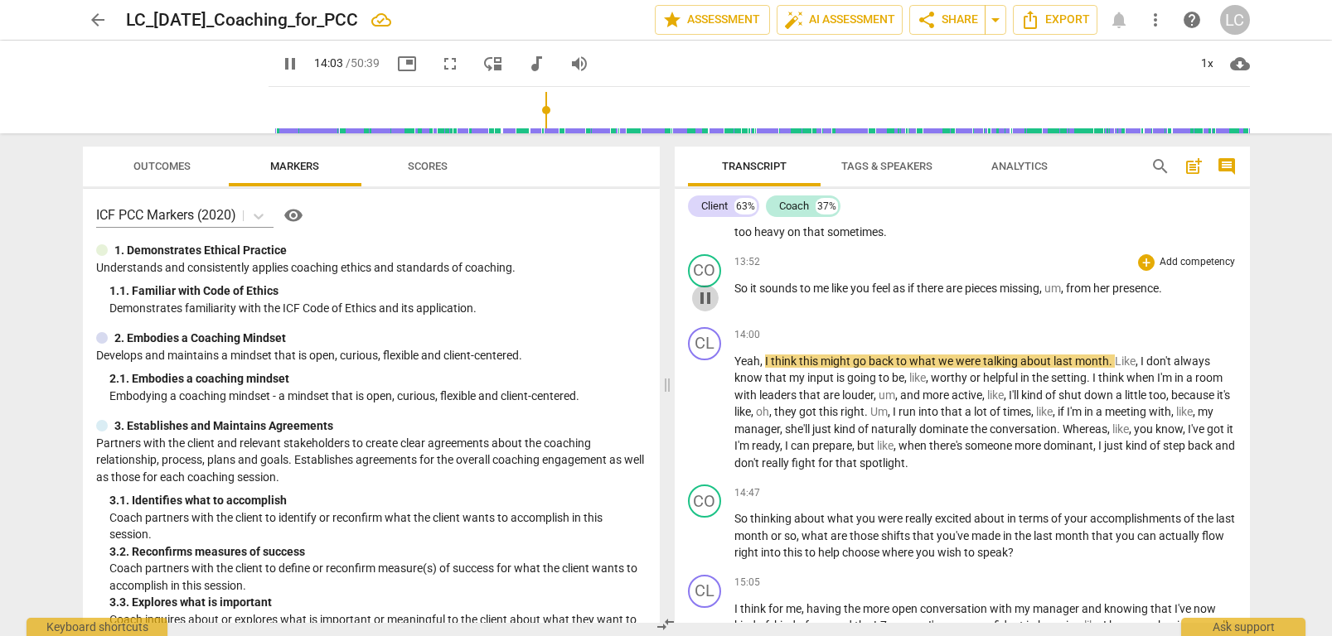
click at [702, 308] on span "pause" at bounding box center [705, 298] width 20 height 20
type input "844"
click at [1193, 298] on p "So it sounds to me like you feel as if there are pieces missing , um , from her…" at bounding box center [985, 288] width 502 height 17
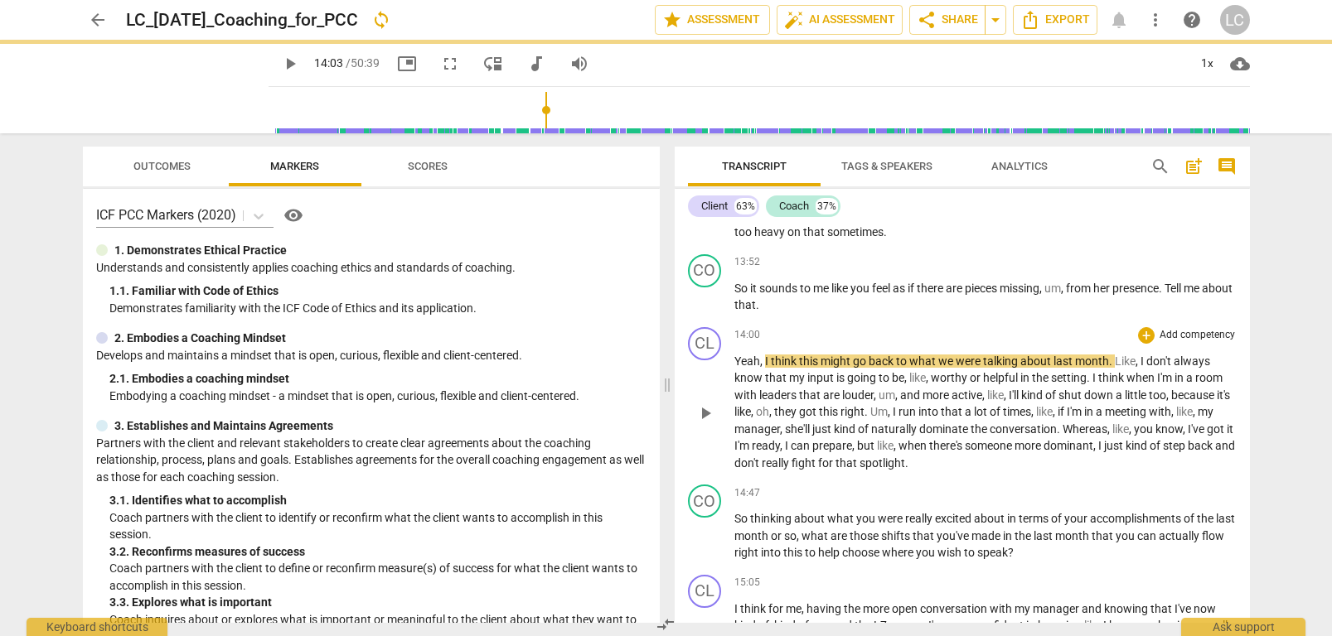
click at [870, 366] on div "14:00 + Add competency keyboard_arrow_right Yeah , I think this might go back t…" at bounding box center [985, 399] width 502 height 145
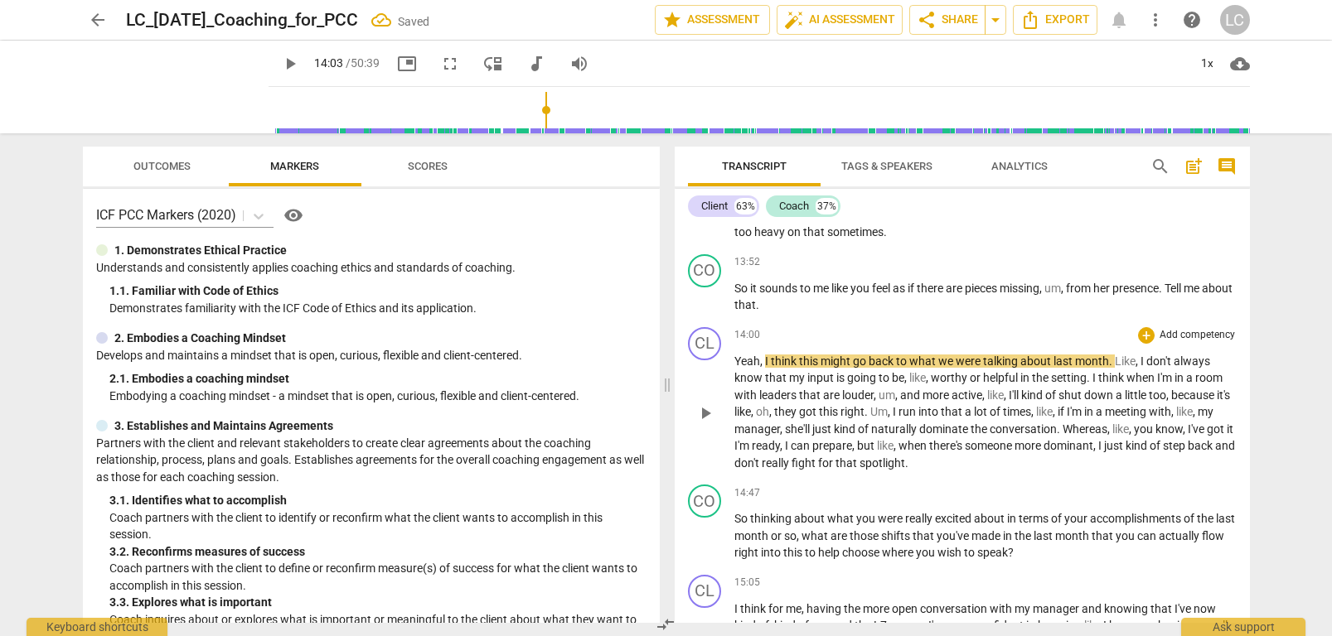
click at [688, 427] on div "CL play_arrow pause" at bounding box center [711, 399] width 46 height 145
click at [703, 423] on span "play_arrow" at bounding box center [705, 414] width 20 height 20
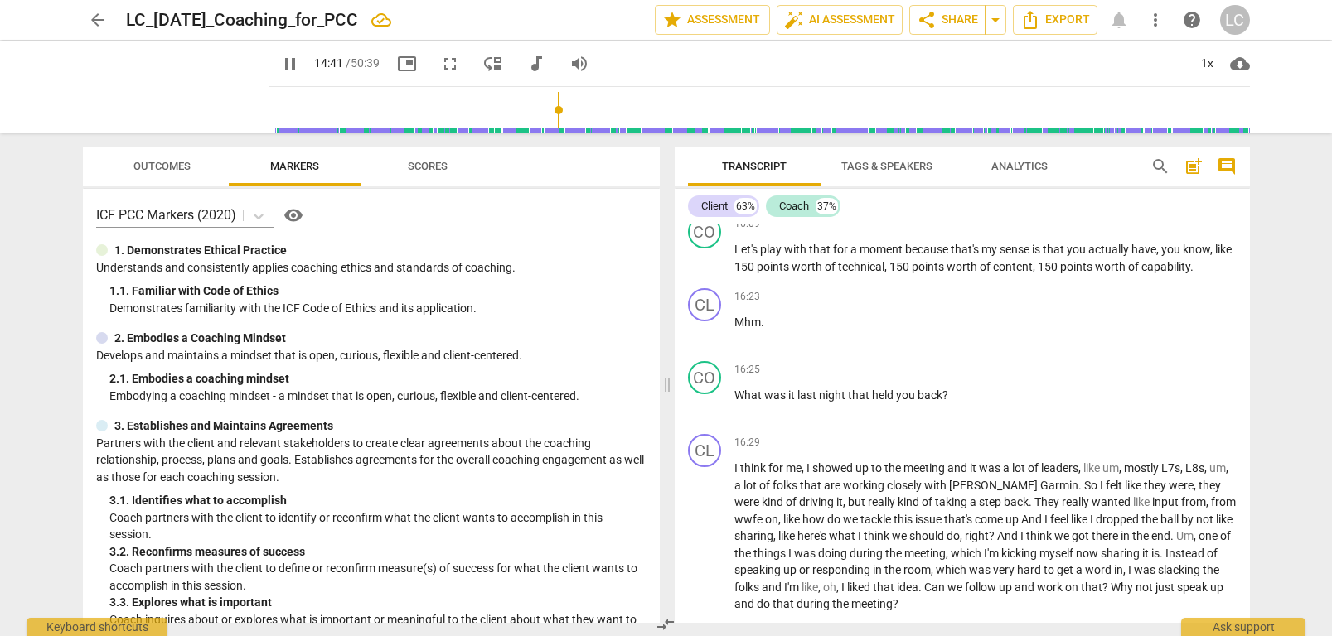
scroll to position [4973, 0]
click at [903, 254] on span "moment" at bounding box center [882, 247] width 46 height 13
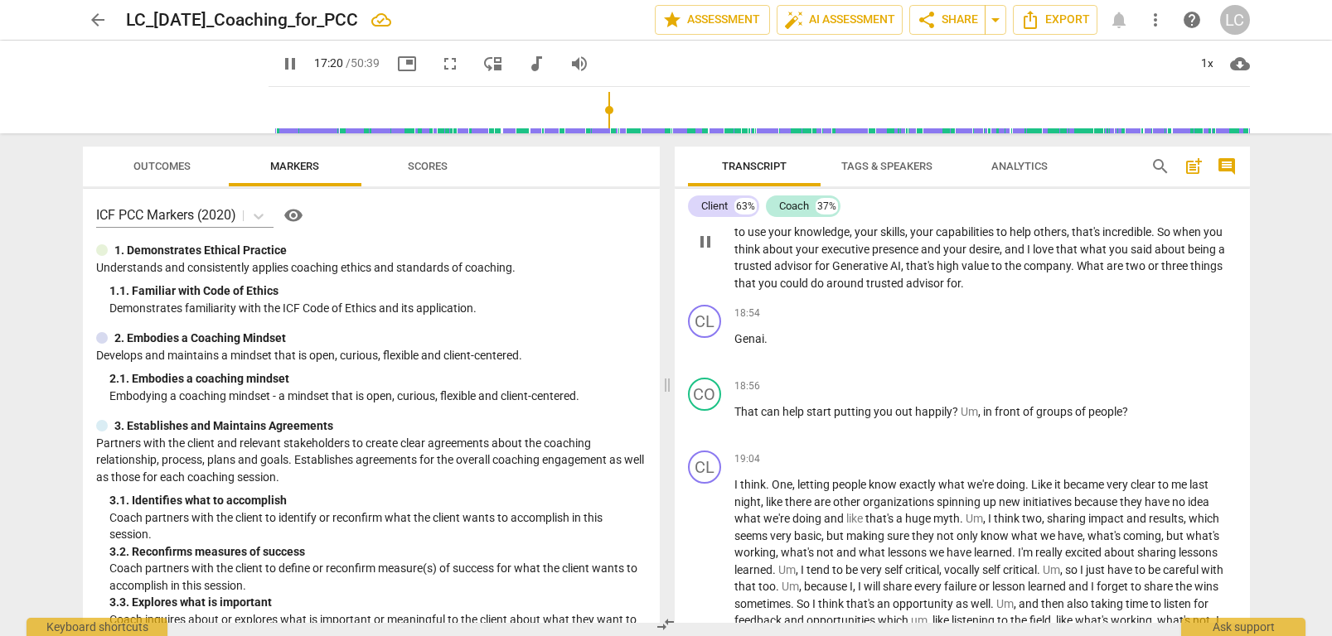
scroll to position [5751, 0]
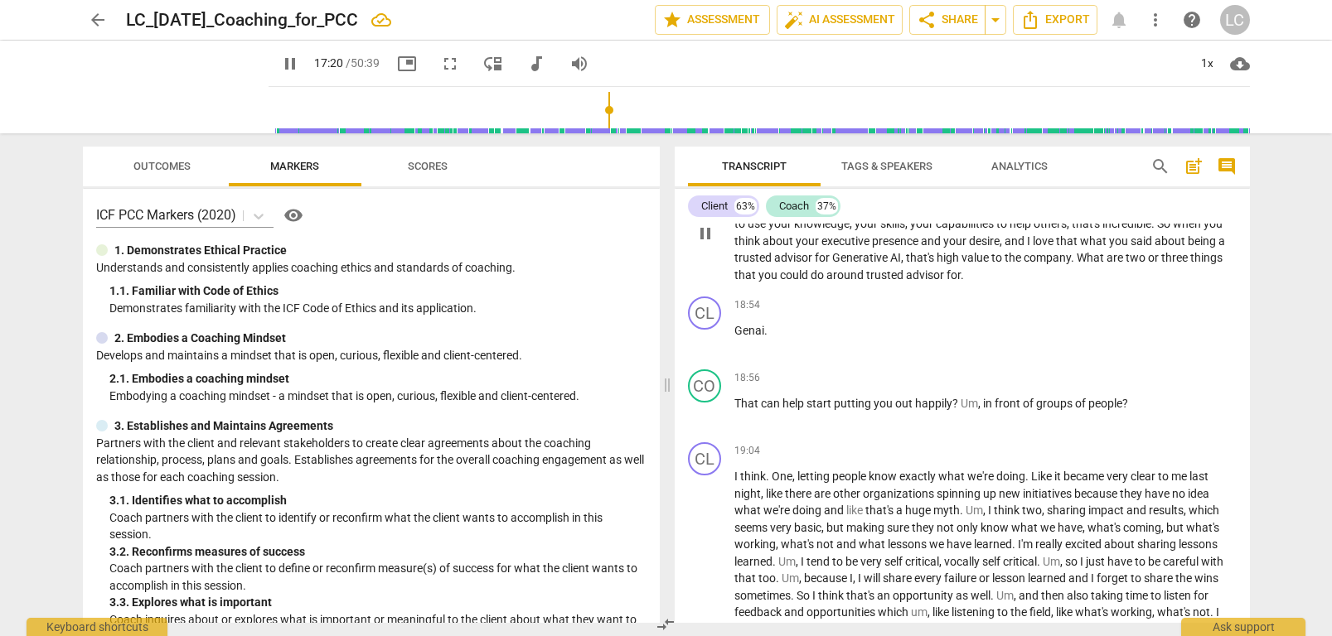
click at [704, 244] on span "pause" at bounding box center [705, 234] width 20 height 20
type input "1041"
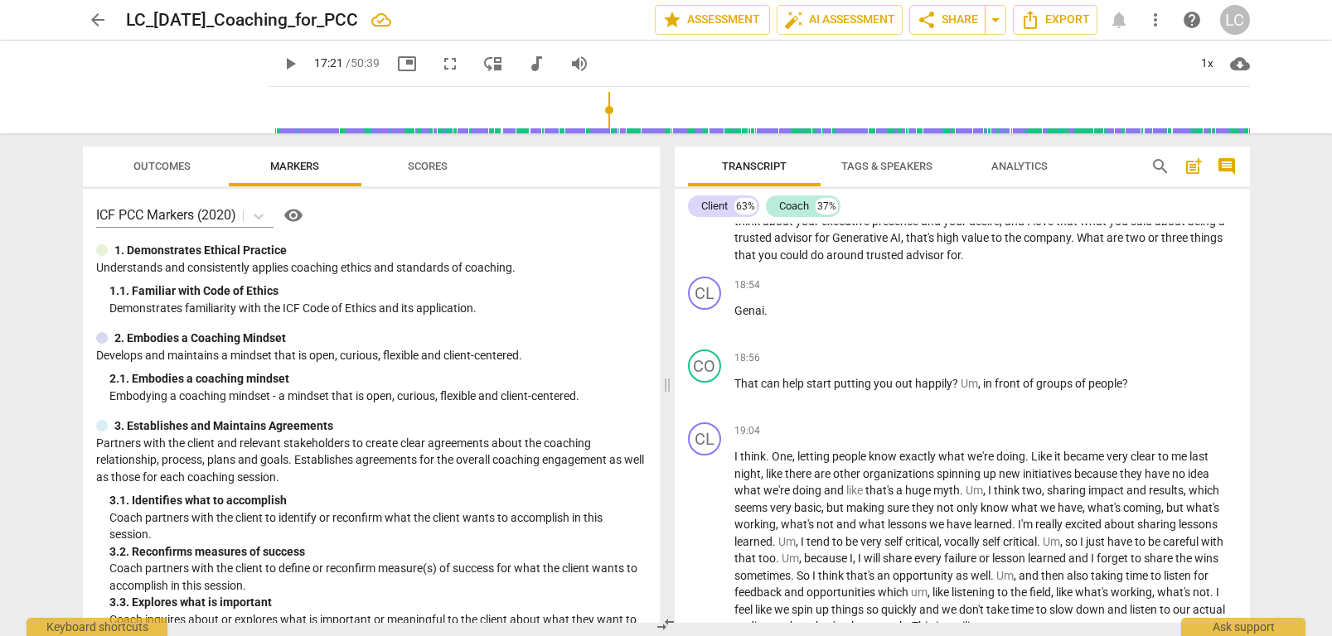
scroll to position [5768, 0]
drag, startPoint x: 917, startPoint y: 269, endPoint x: 928, endPoint y: 294, distance: 27.9
click at [917, 266] on p "That's amazing . And that to me makes total sense , [PERSON_NAME] , because you…" at bounding box center [985, 215] width 502 height 102
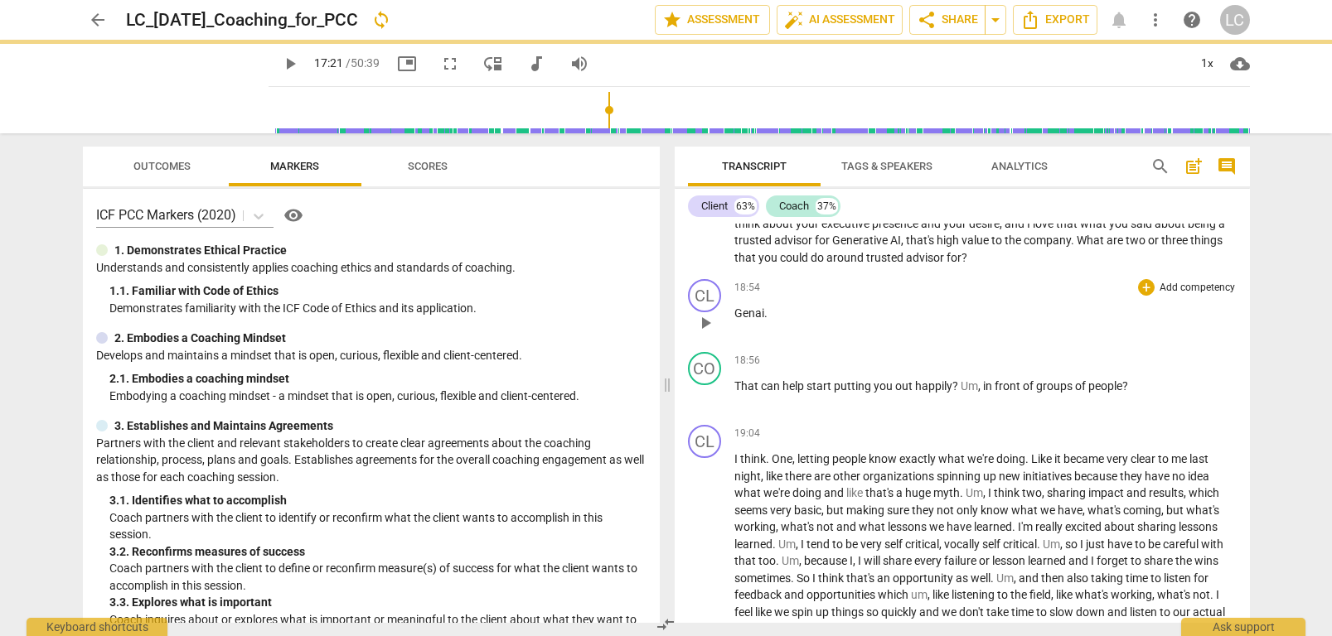
click at [757, 320] on span "Genai" at bounding box center [749, 313] width 30 height 13
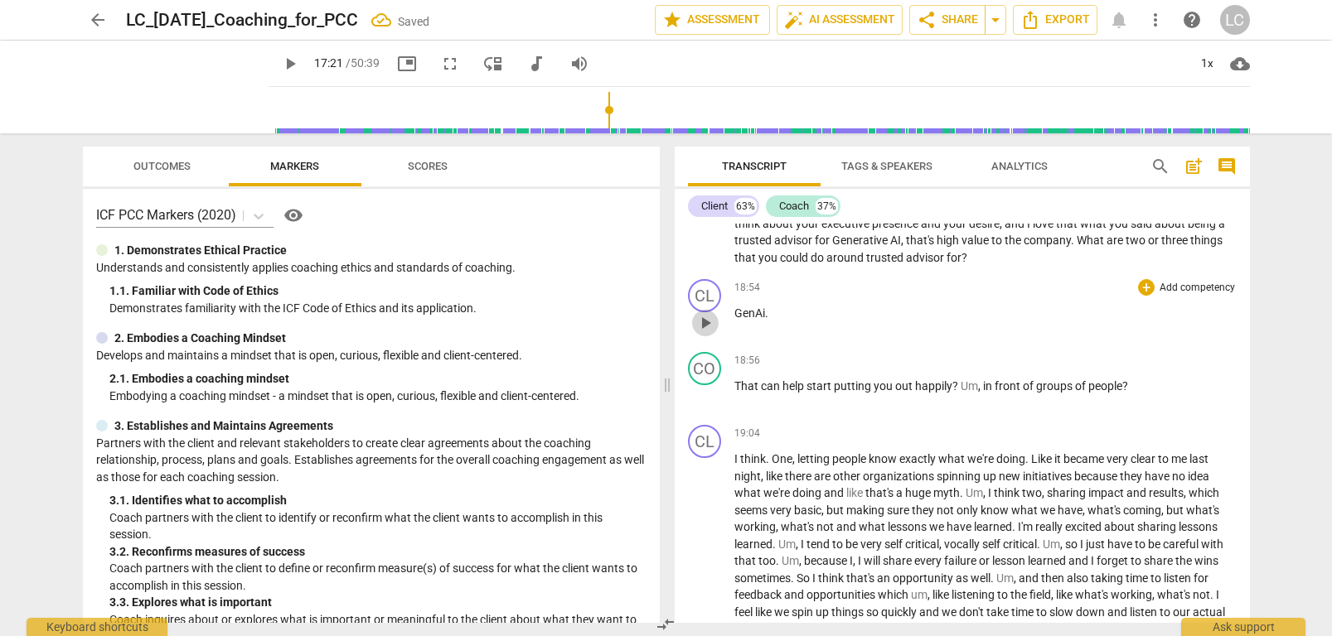
click at [705, 333] on span "play_arrow" at bounding box center [705, 323] width 20 height 20
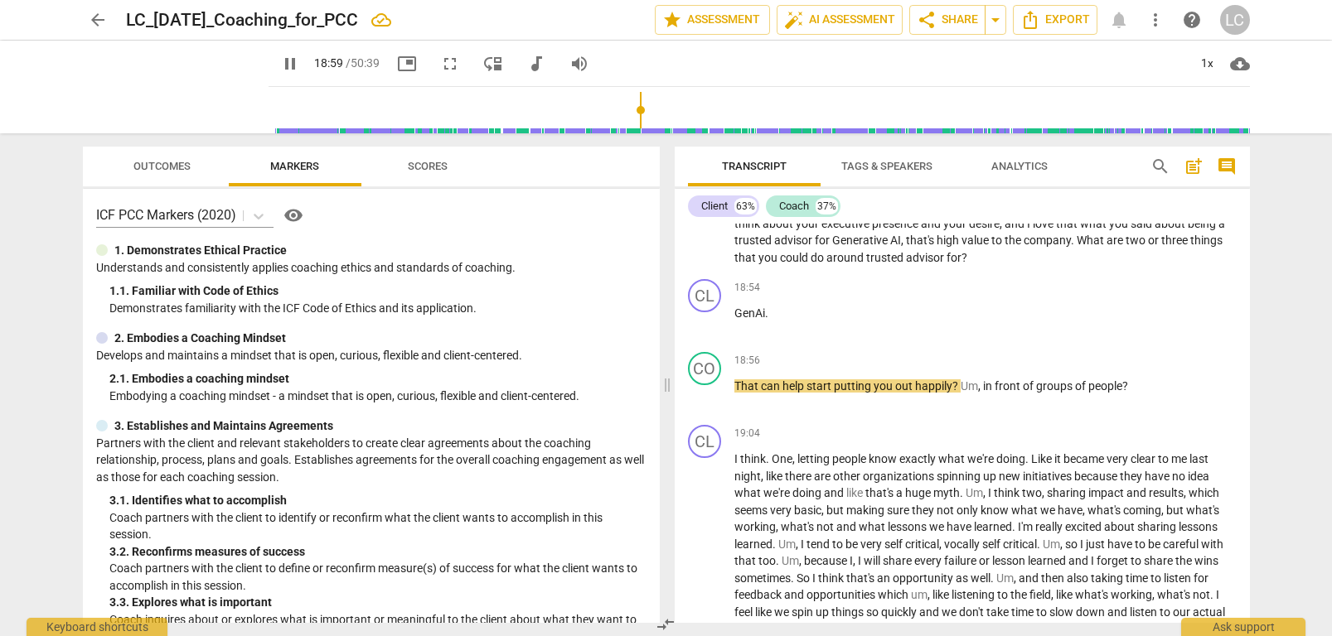
click at [811, 264] on span "do" at bounding box center [819, 257] width 16 height 13
click at [707, 333] on span "pause" at bounding box center [705, 323] width 20 height 20
type input "1136"
click at [961, 264] on span "?" at bounding box center [964, 257] width 6 height 13
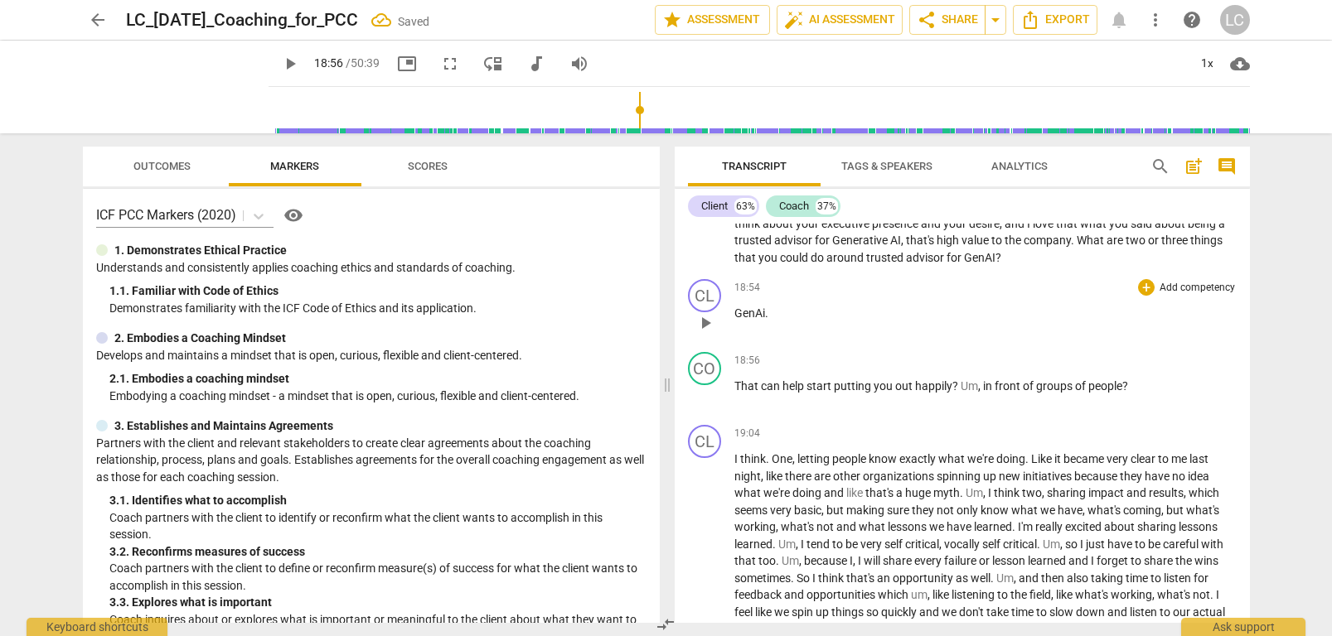
click at [790, 322] on p "GenAi ." at bounding box center [985, 313] width 502 height 17
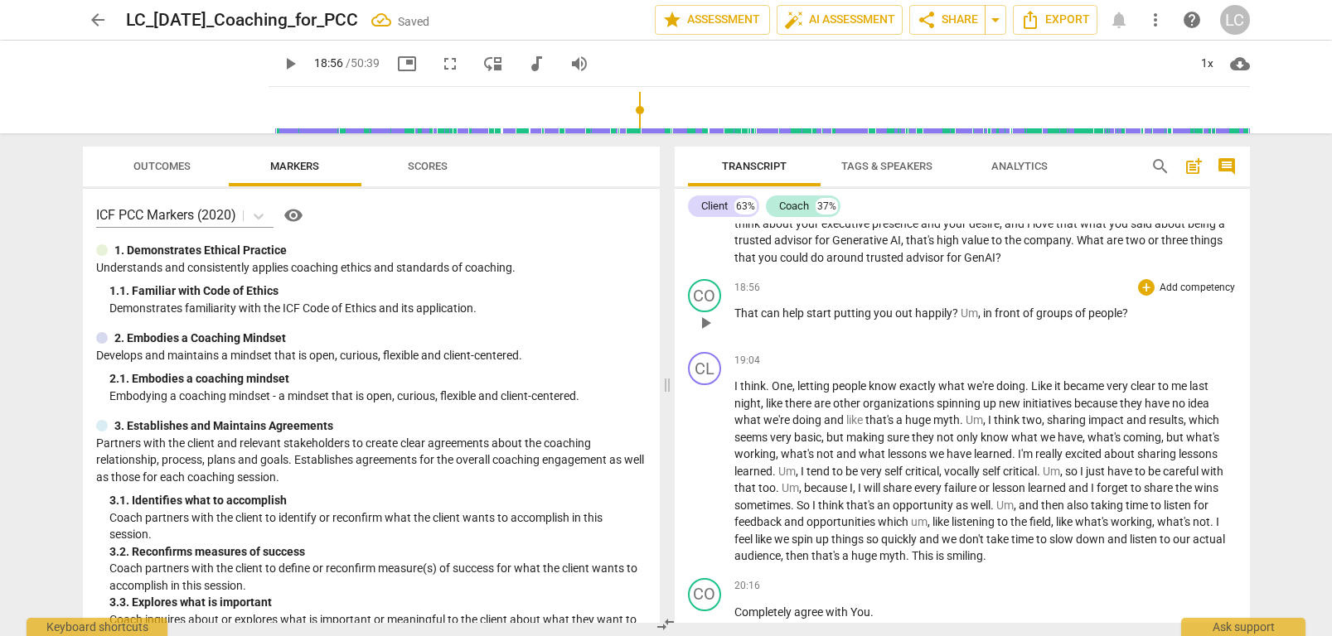
click at [734, 320] on span "That" at bounding box center [747, 313] width 27 height 13
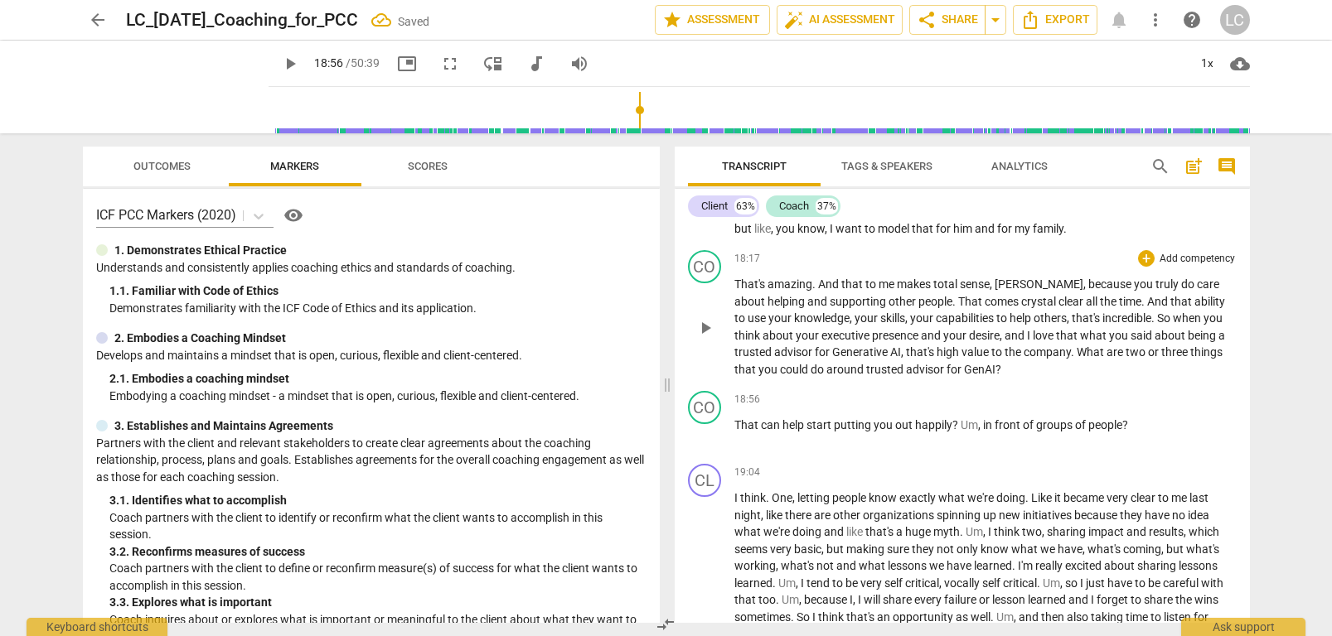
scroll to position [5650, 0]
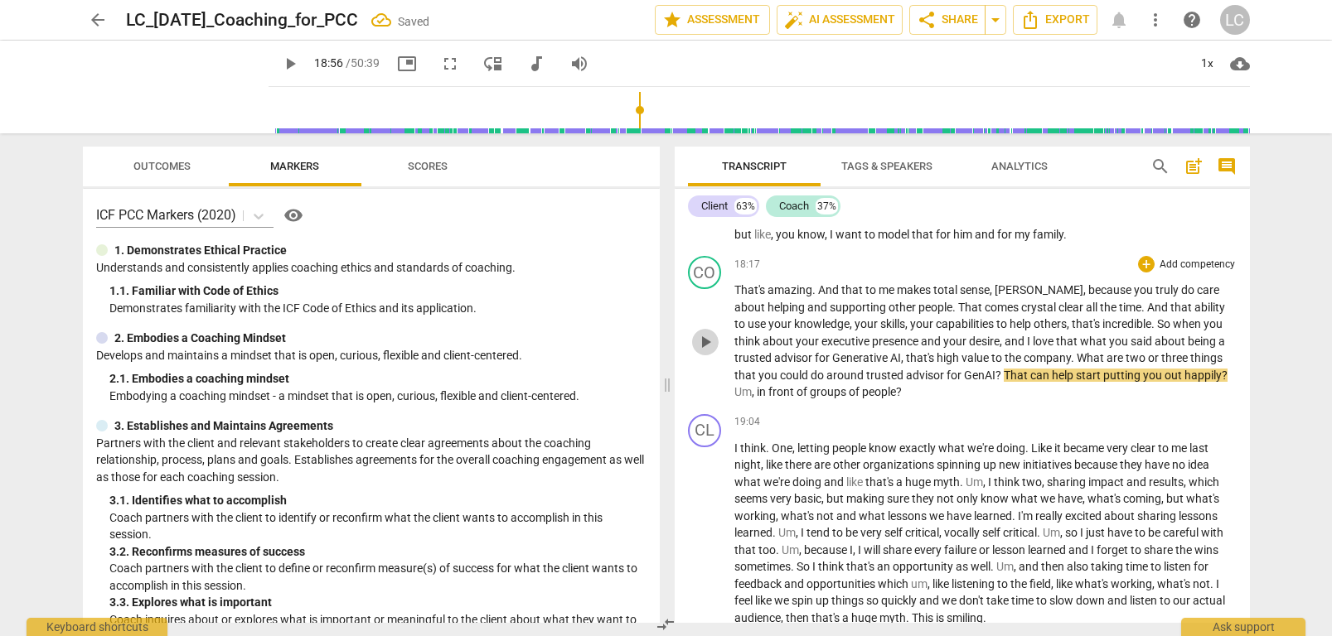
click at [707, 352] on span "play_arrow" at bounding box center [705, 342] width 20 height 20
drag, startPoint x: 1199, startPoint y: 390, endPoint x: 1193, endPoint y: 414, distance: 24.1
click at [752, 396] on span "Um" at bounding box center [742, 391] width 17 height 13
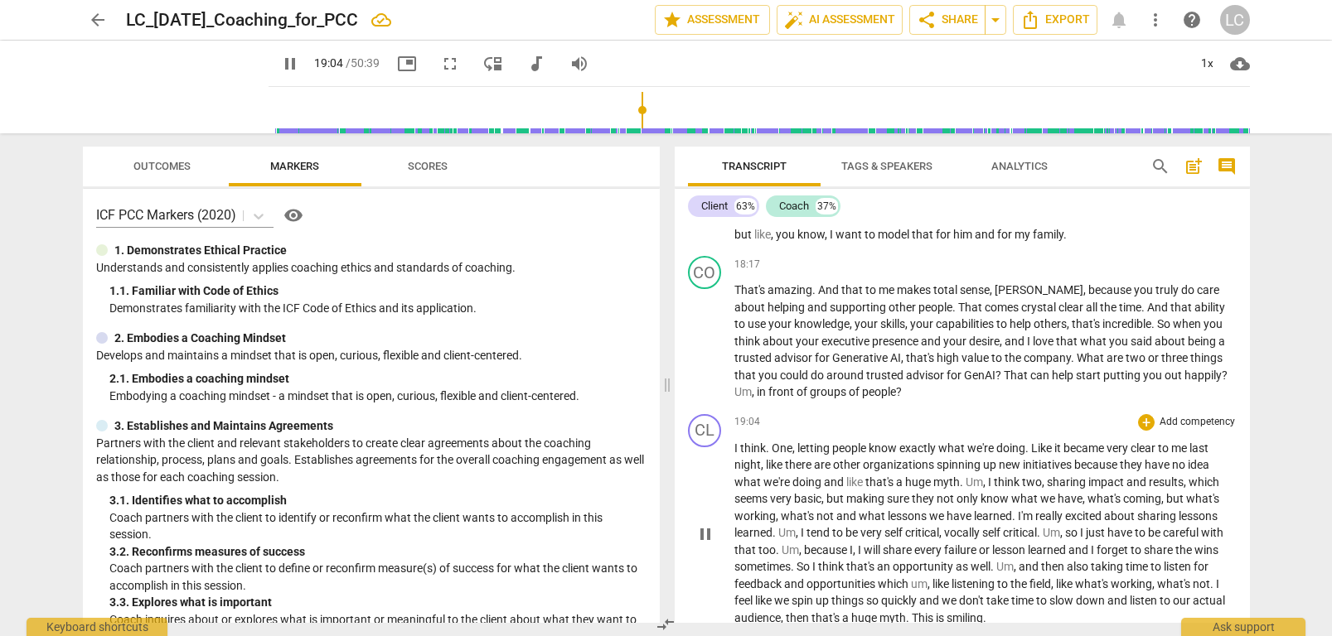
type input "1144"
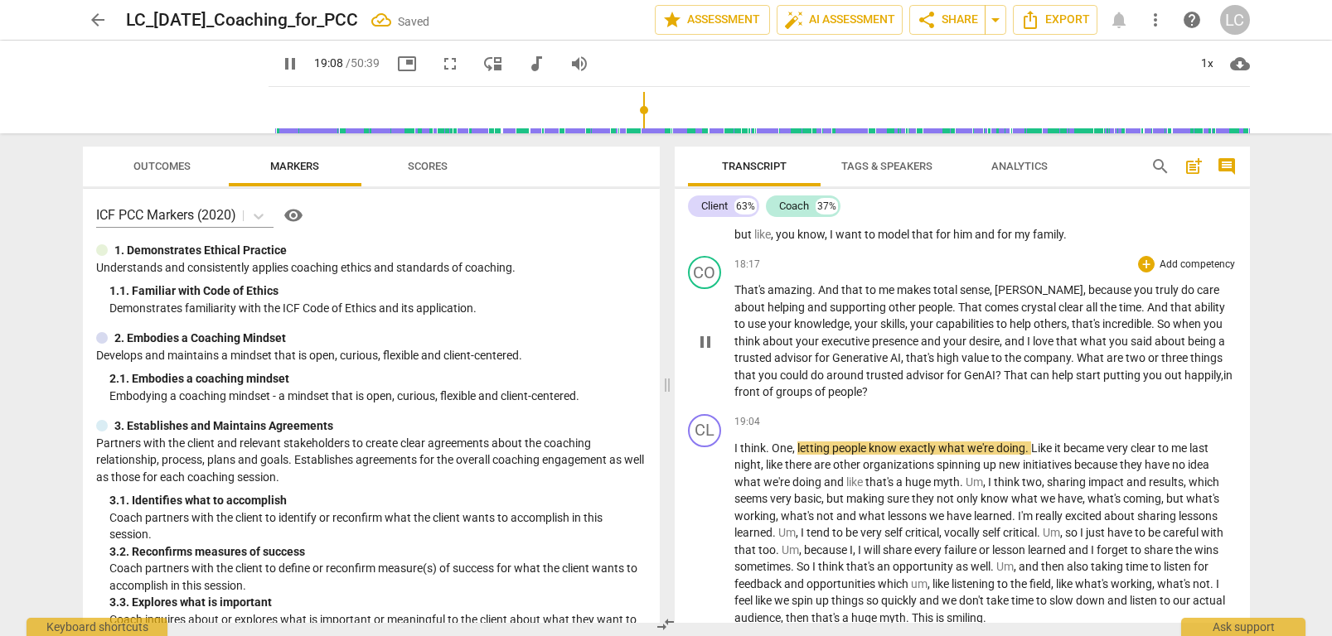
drag, startPoint x: 1137, startPoint y: 390, endPoint x: 1140, endPoint y: 423, distance: 32.4
click at [1184, 382] on span "happily" at bounding box center [1202, 375] width 36 height 13
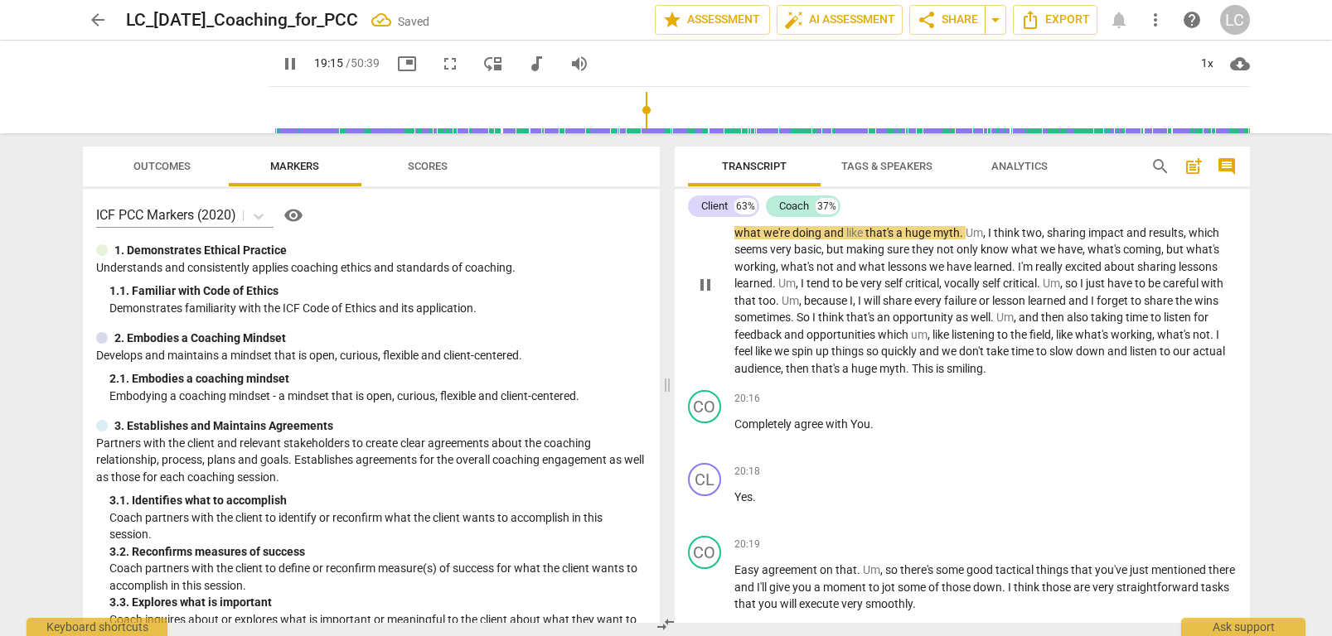
scroll to position [5901, 0]
click at [941, 239] on span "myth" at bounding box center [946, 231] width 27 height 13
drag, startPoint x: 958, startPoint y: 245, endPoint x: 957, endPoint y: 274, distance: 29.0
click at [957, 239] on span "myth" at bounding box center [946, 231] width 27 height 13
type input "1162"
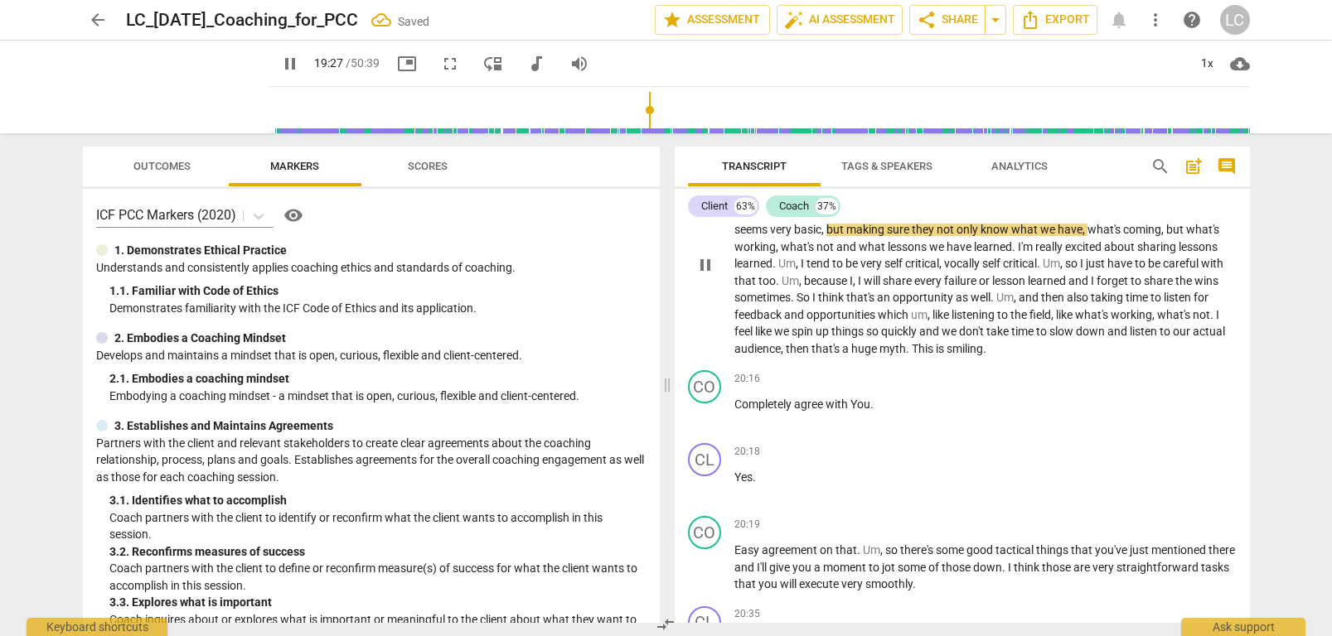
scroll to position [5925, 0]
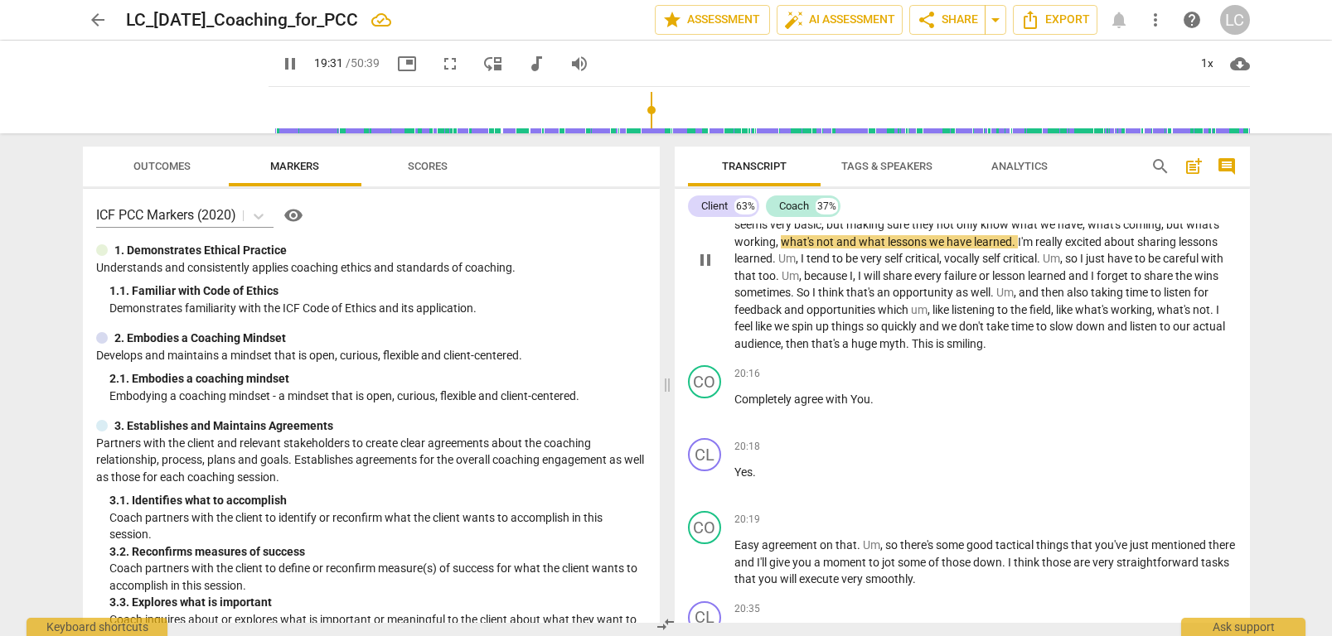
click at [906, 351] on span "myth" at bounding box center [892, 343] width 27 height 13
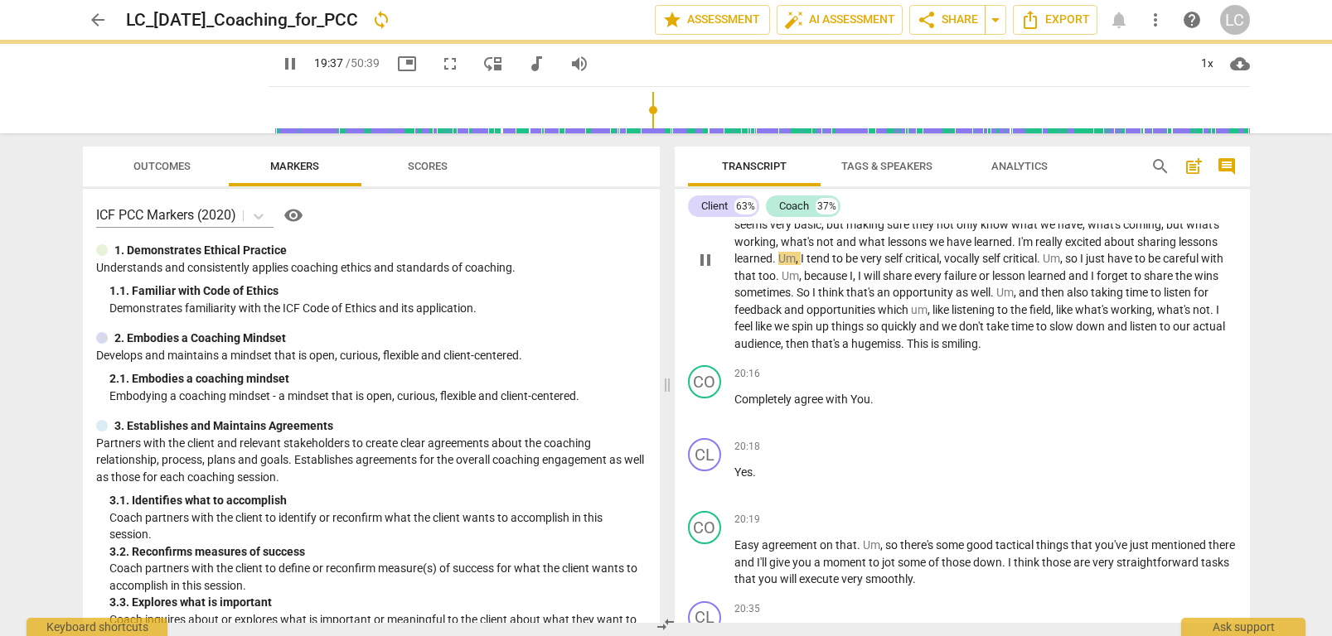
click at [846, 299] on span "think" at bounding box center [832, 292] width 28 height 13
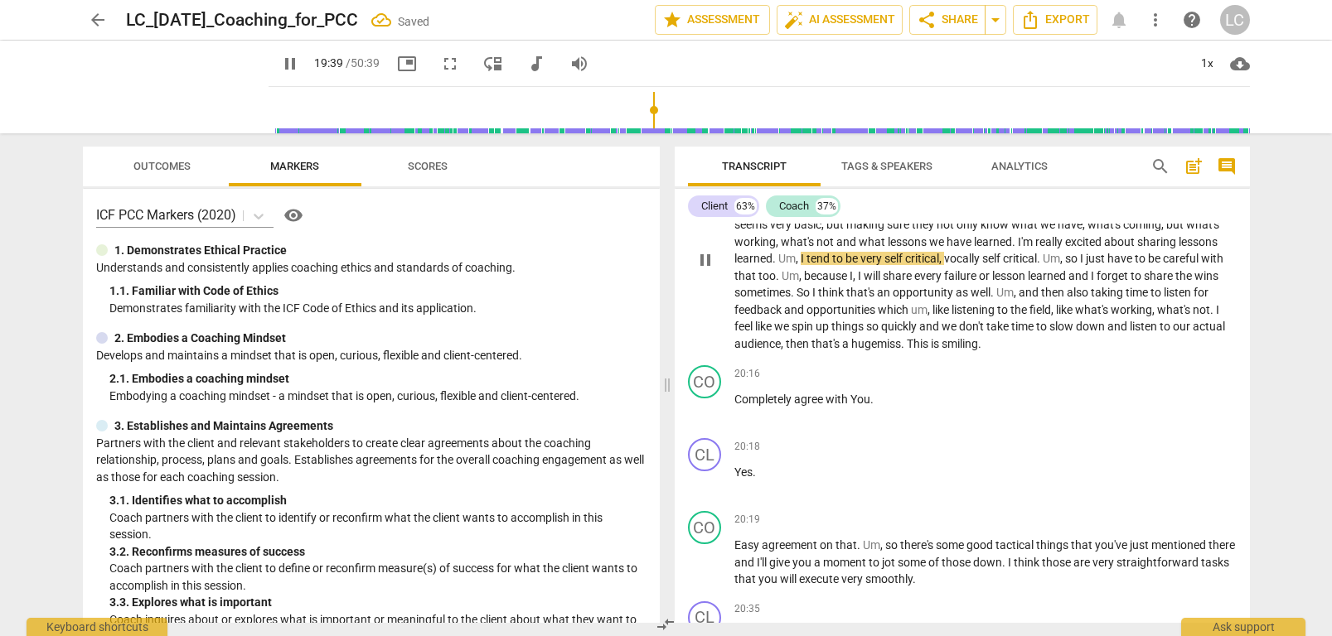
click at [869, 317] on span "opportunities" at bounding box center [841, 309] width 71 height 13
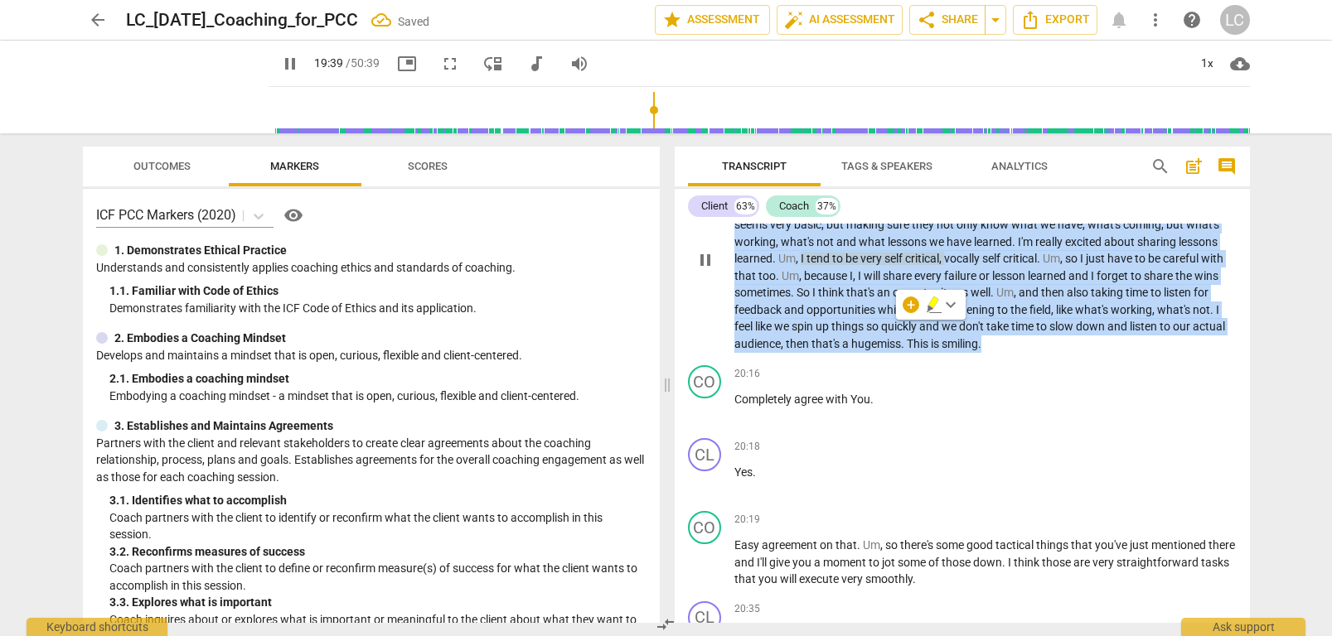
click at [869, 317] on span "opportunities" at bounding box center [841, 309] width 71 height 13
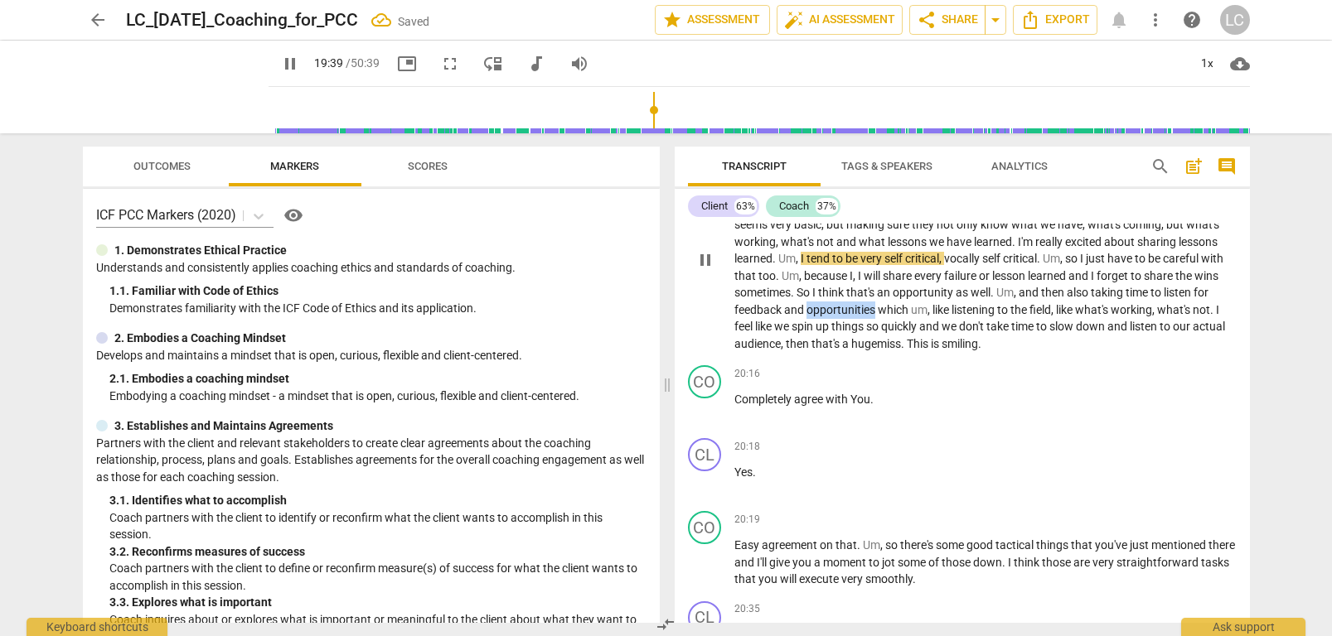
click at [869, 317] on span "opportunities" at bounding box center [841, 309] width 71 height 13
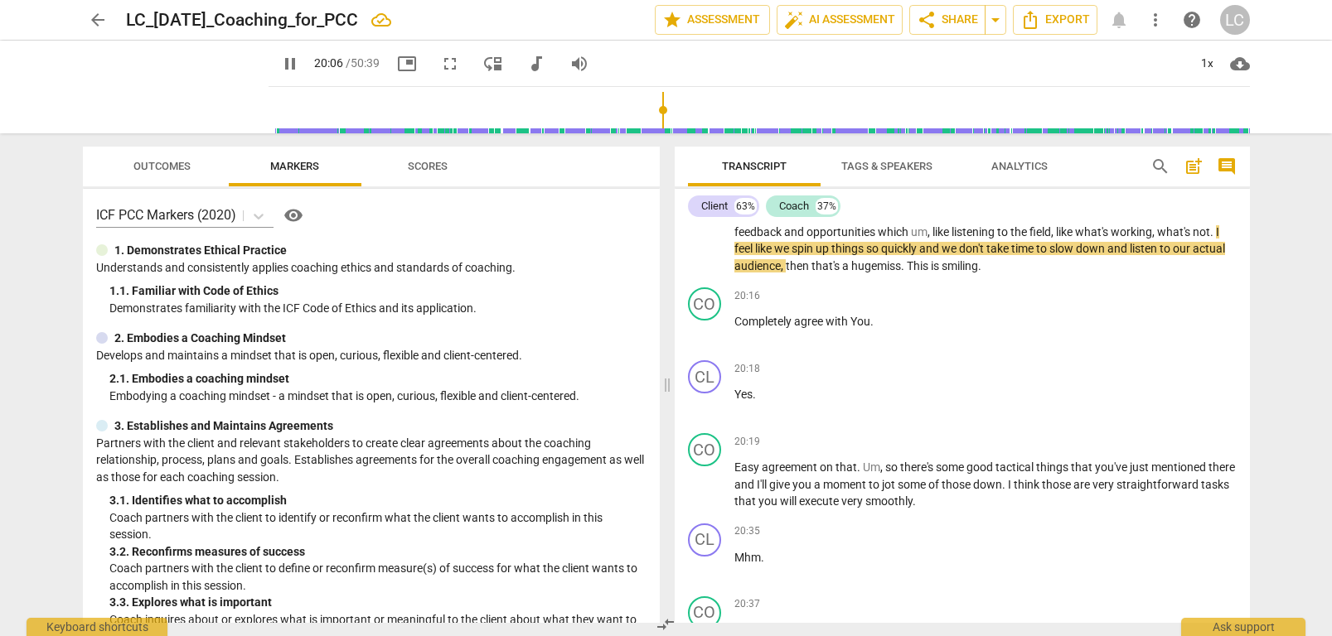
scroll to position [6004, 0]
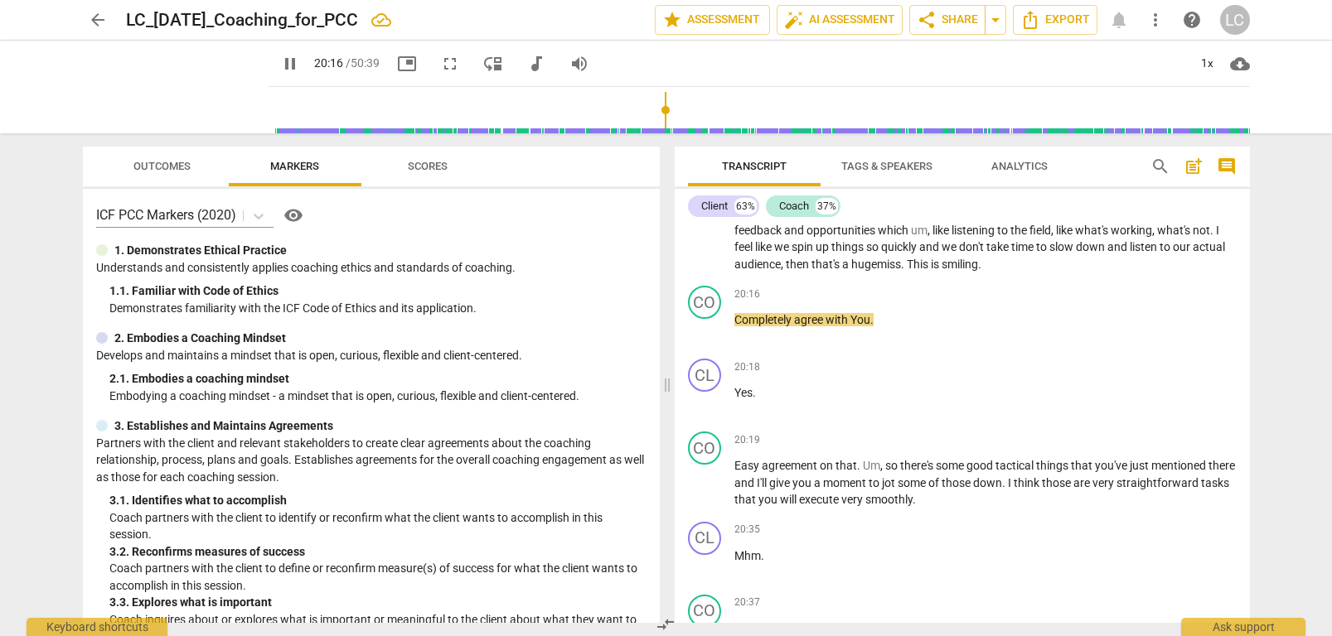
click at [931, 271] on span "This" at bounding box center [919, 264] width 24 height 13
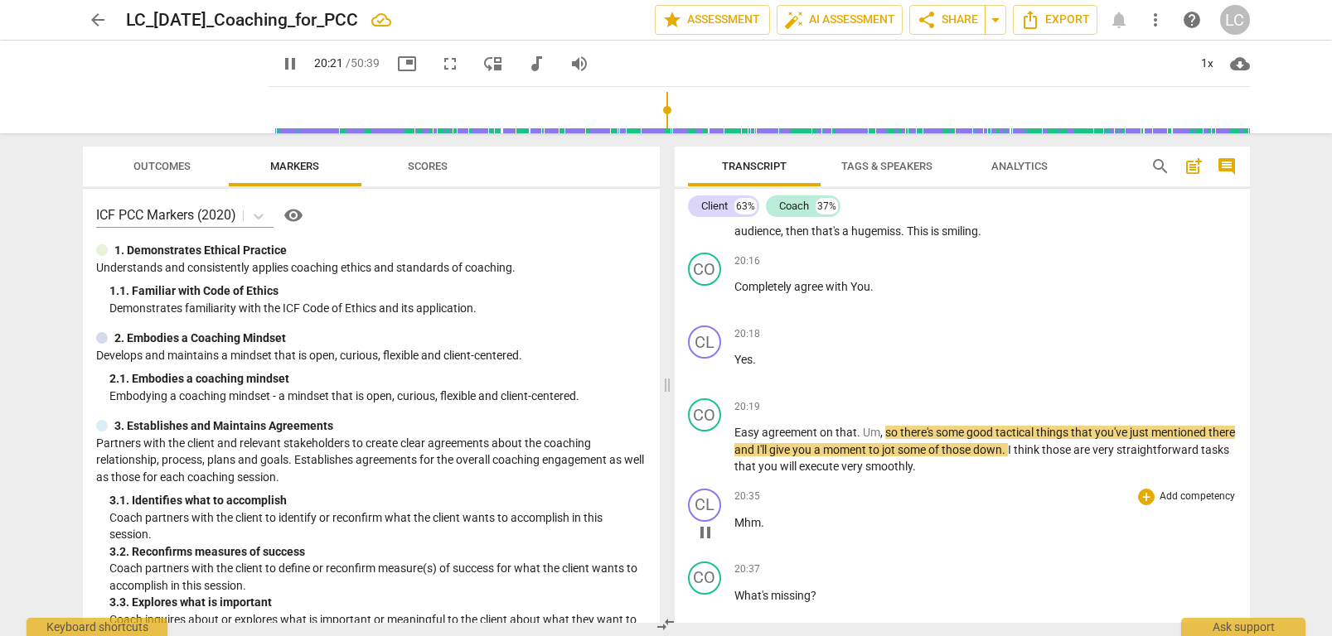
scroll to position [6034, 0]
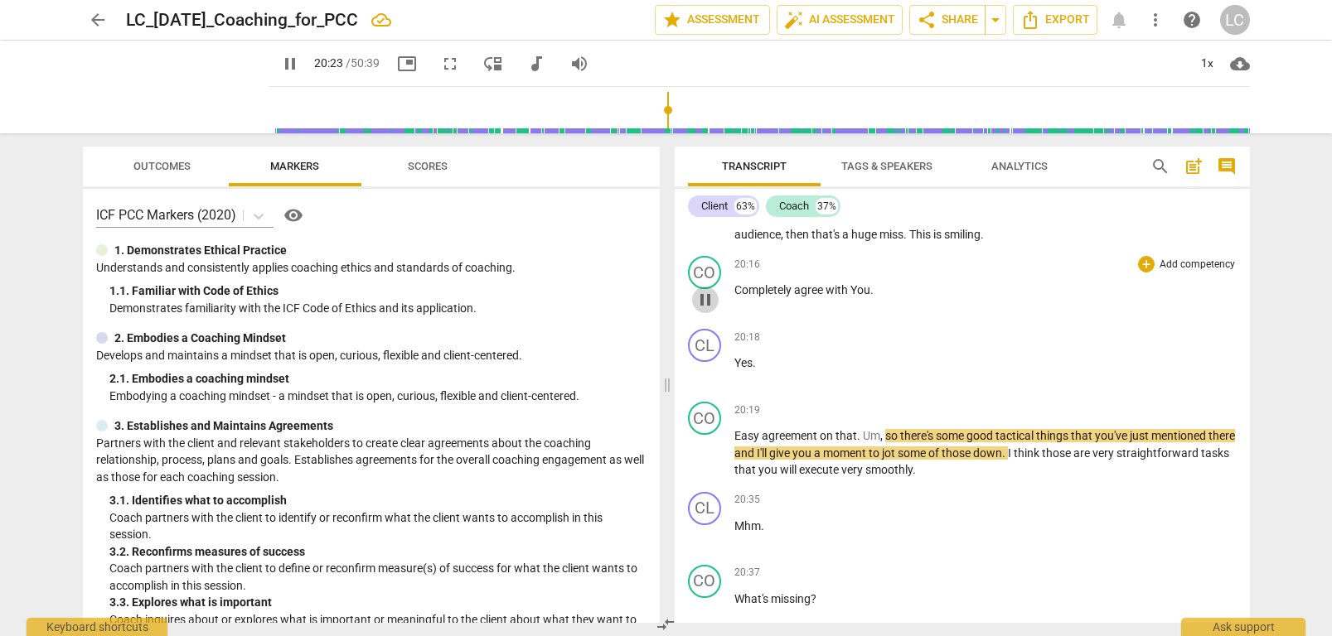
click at [706, 310] on span "pause" at bounding box center [705, 300] width 20 height 20
type input "1224"
click at [933, 241] on span "This" at bounding box center [921, 234] width 24 height 13
drag, startPoint x: 978, startPoint y: 249, endPoint x: 979, endPoint y: 259, distance: 9.2
click at [944, 241] on span "is" at bounding box center [938, 234] width 11 height 13
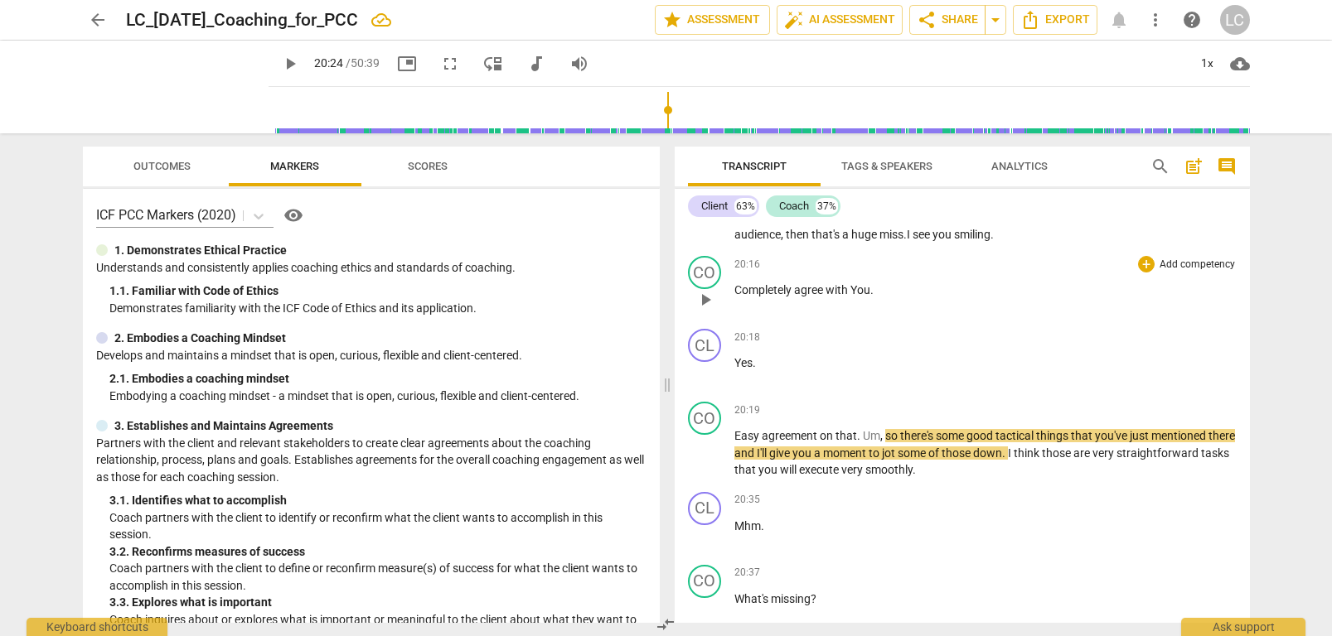
click at [976, 298] on p "Completely agree with You ." at bounding box center [985, 290] width 502 height 17
click at [708, 310] on span "play_arrow" at bounding box center [705, 300] width 20 height 20
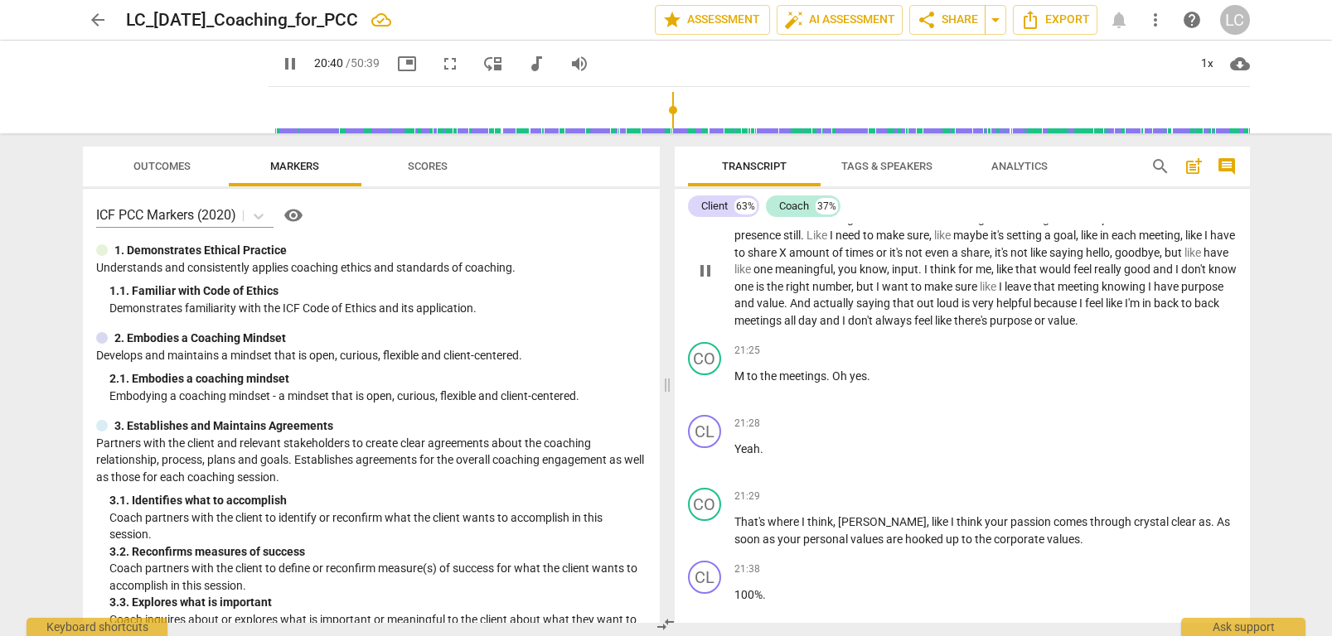
scroll to position [6489, 0]
click at [935, 326] on span "feel" at bounding box center [924, 318] width 21 height 13
click at [744, 381] on span "M" at bounding box center [740, 374] width 12 height 13
click at [742, 454] on span "Yeah" at bounding box center [747, 447] width 26 height 13
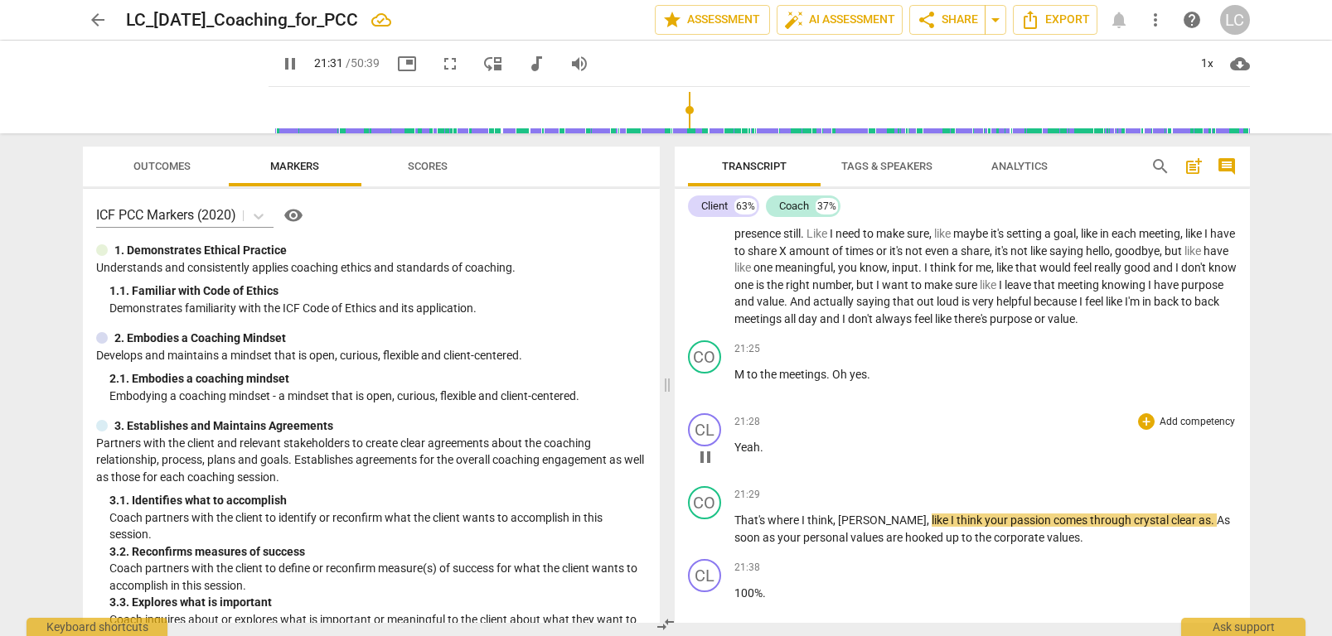
click at [735, 454] on span "Yeah" at bounding box center [747, 447] width 26 height 13
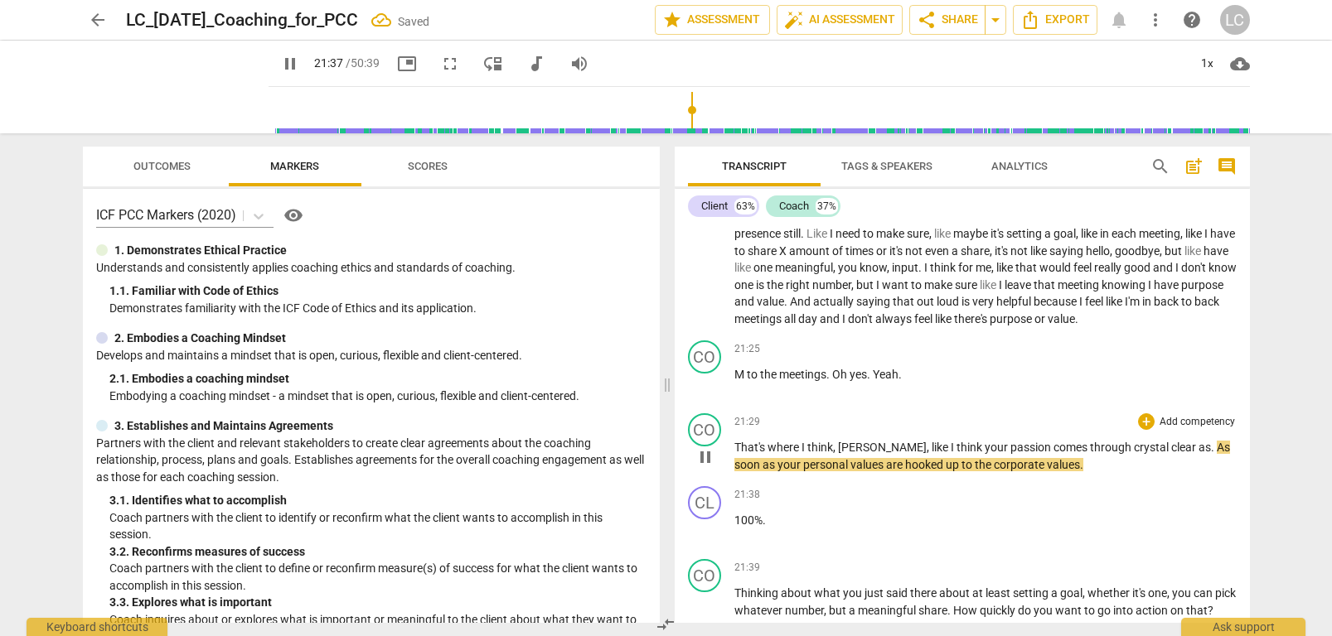
click at [734, 454] on span "That's" at bounding box center [750, 447] width 33 height 13
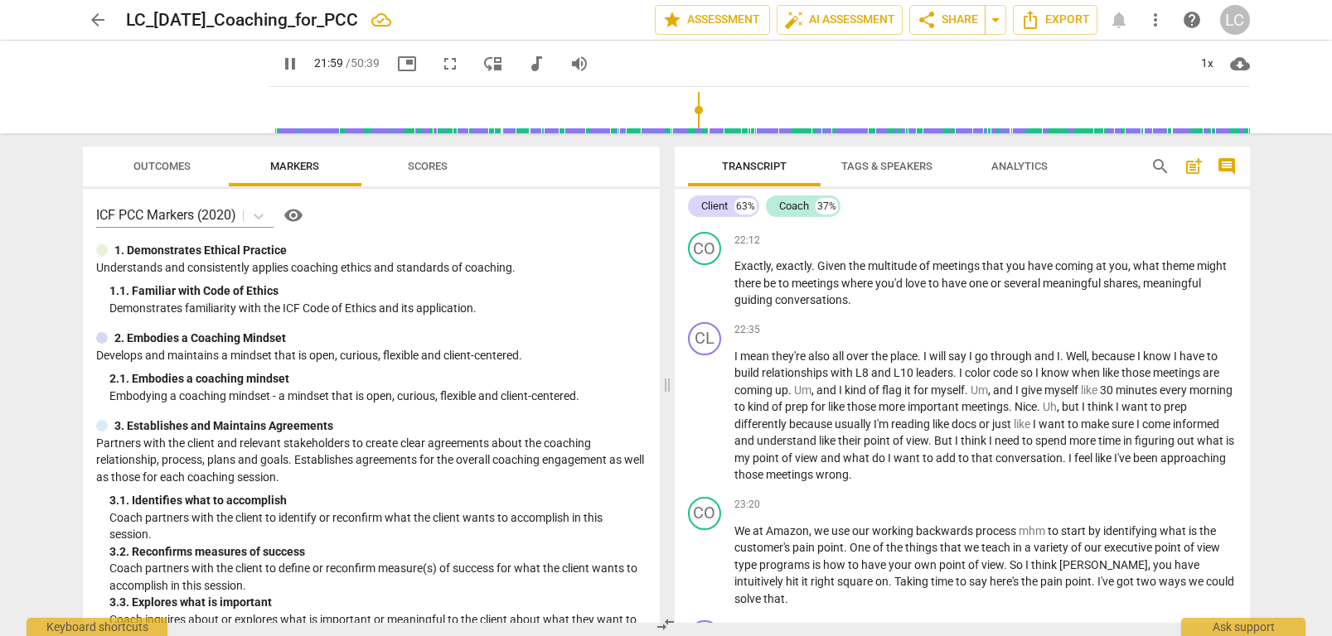
scroll to position [6909, 0]
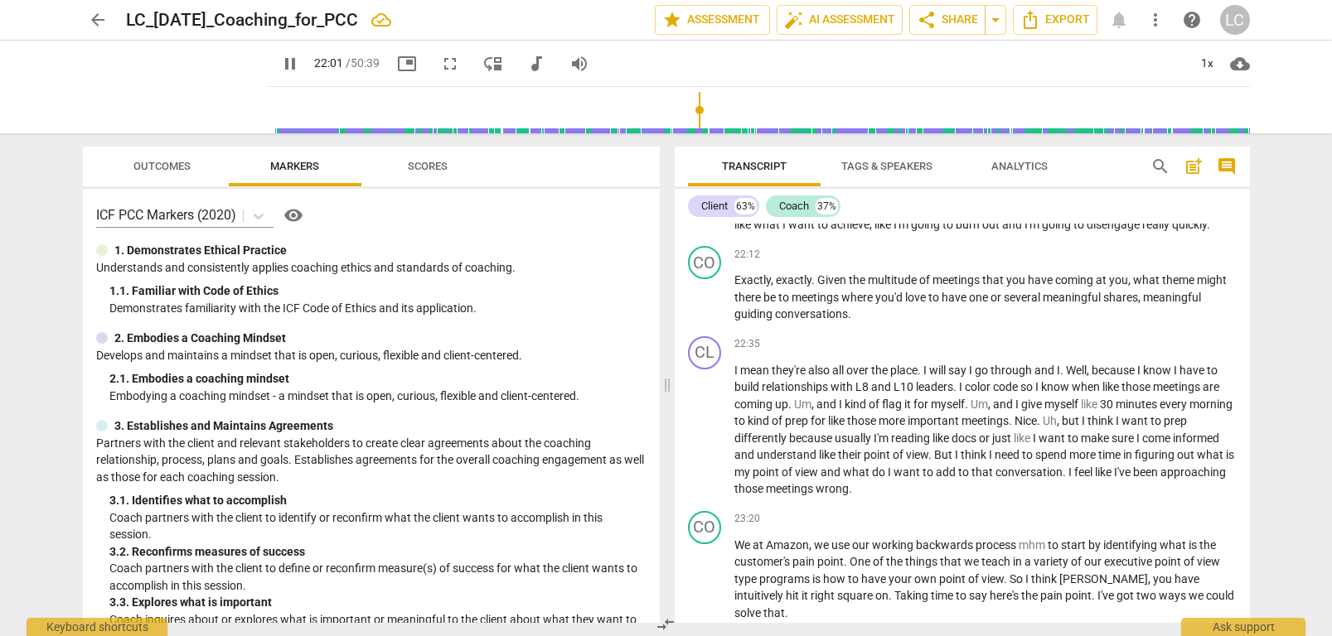
click at [1172, 231] on span "quickly" at bounding box center [1189, 224] width 35 height 13
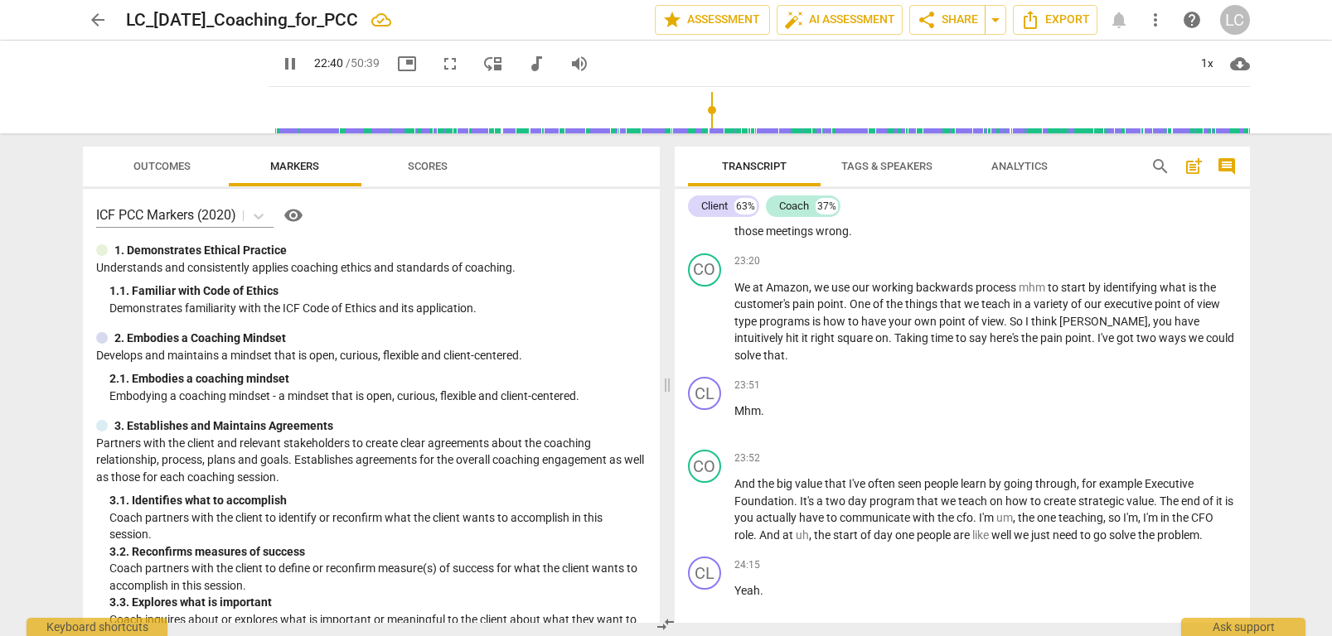
scroll to position [7143, 0]
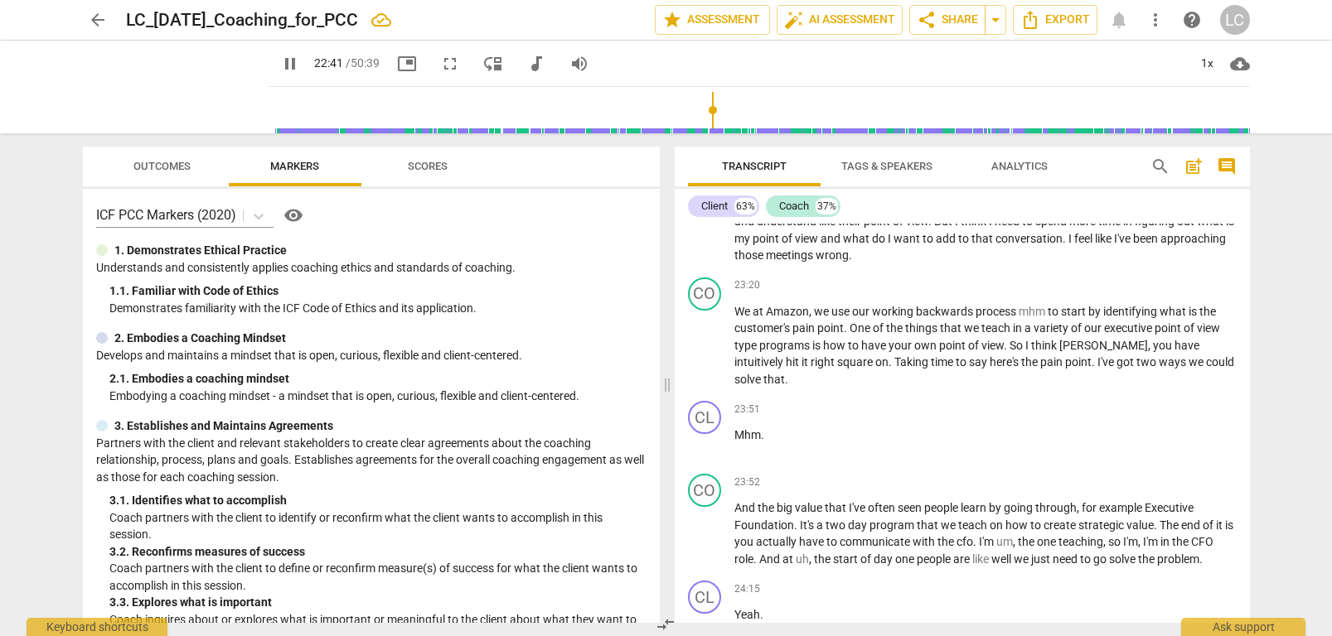
click at [1160, 245] on span "approaching" at bounding box center [1192, 238] width 65 height 13
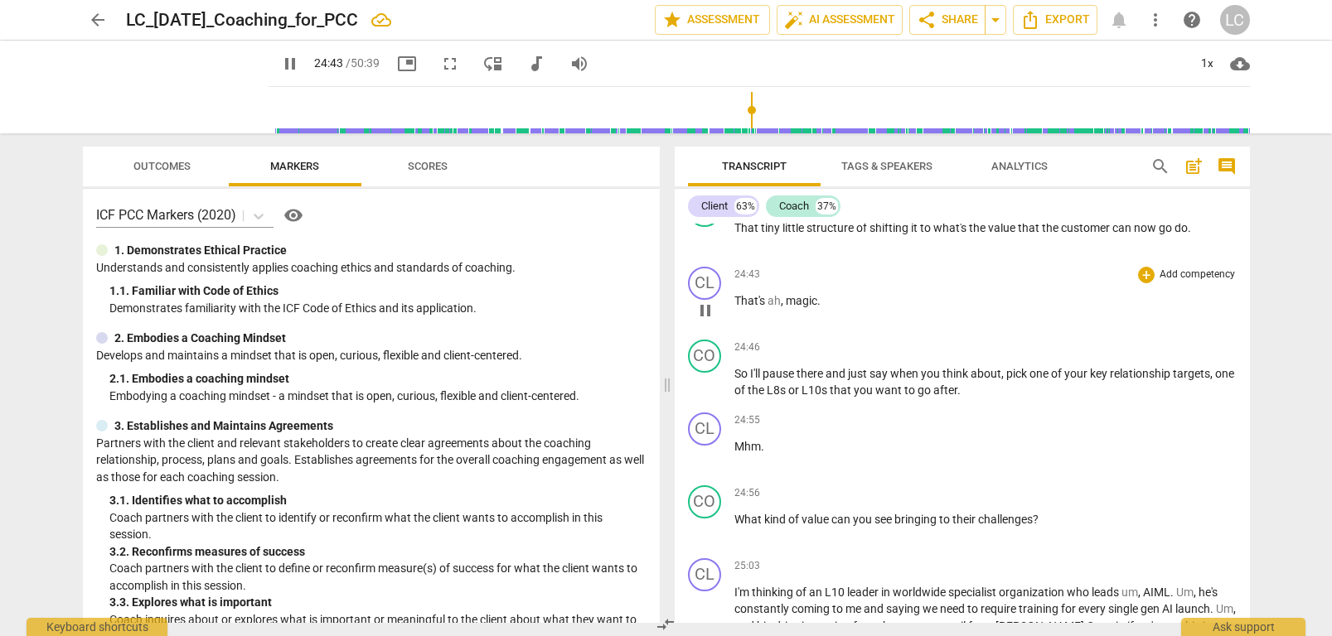
scroll to position [7769, 0]
click at [729, 318] on div "play_arrow pause" at bounding box center [713, 309] width 42 height 22
drag, startPoint x: 737, startPoint y: 315, endPoint x: 739, endPoint y: 327, distance: 12.7
click at [736, 305] on span "That's" at bounding box center [750, 298] width 33 height 13
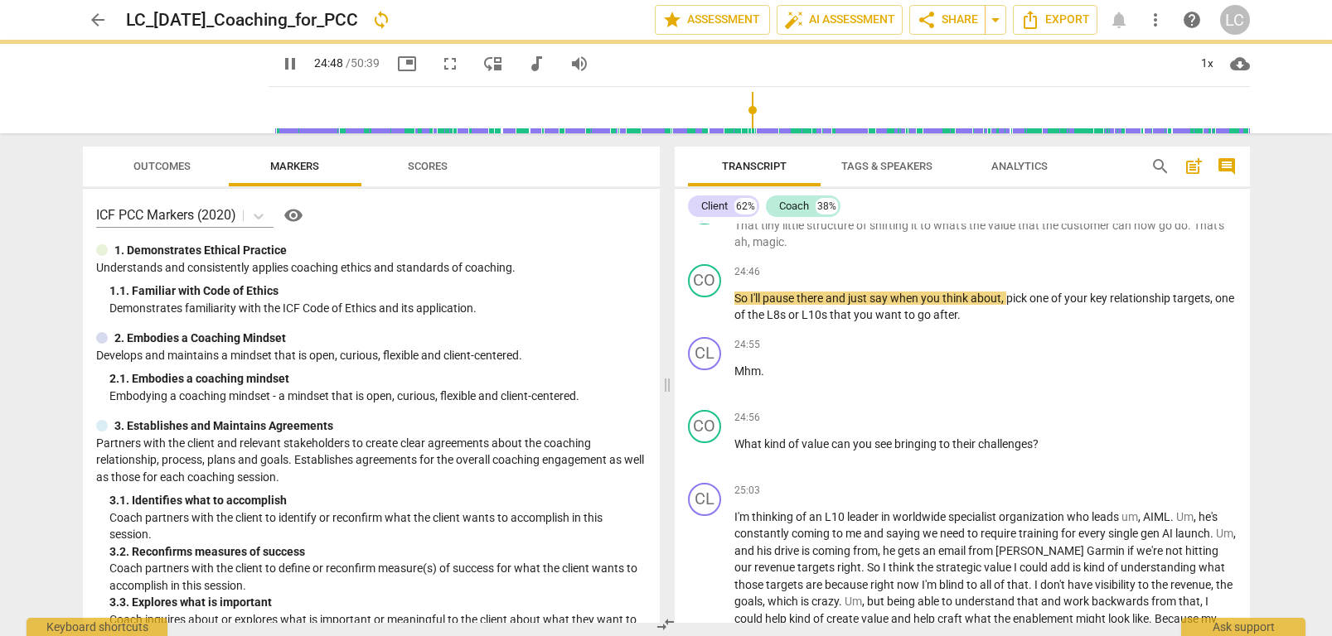
scroll to position [7696, 0]
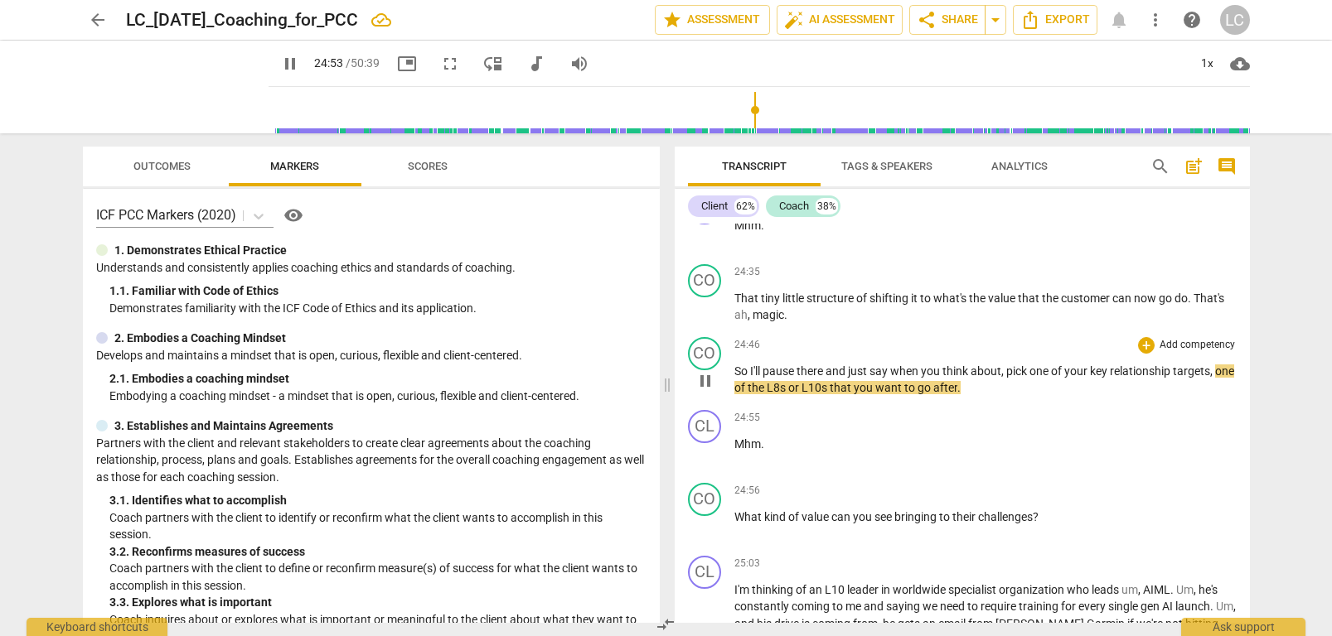
click at [734, 378] on span "So" at bounding box center [742, 371] width 16 height 13
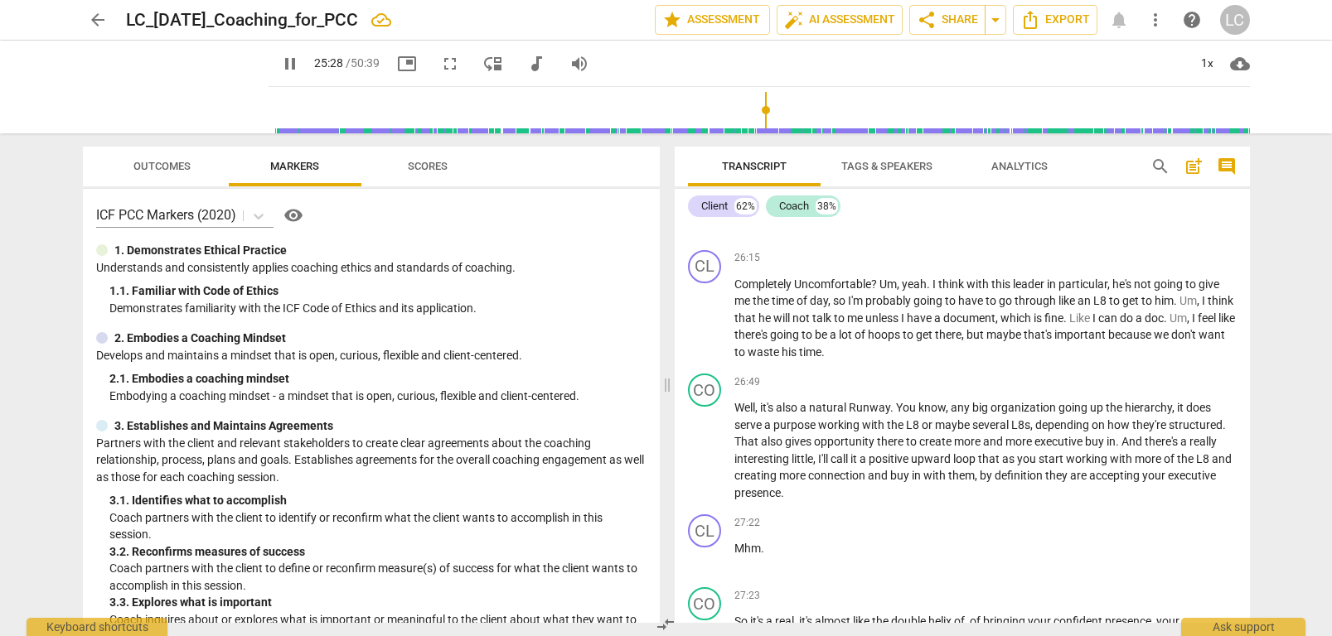
scroll to position [8224, 0]
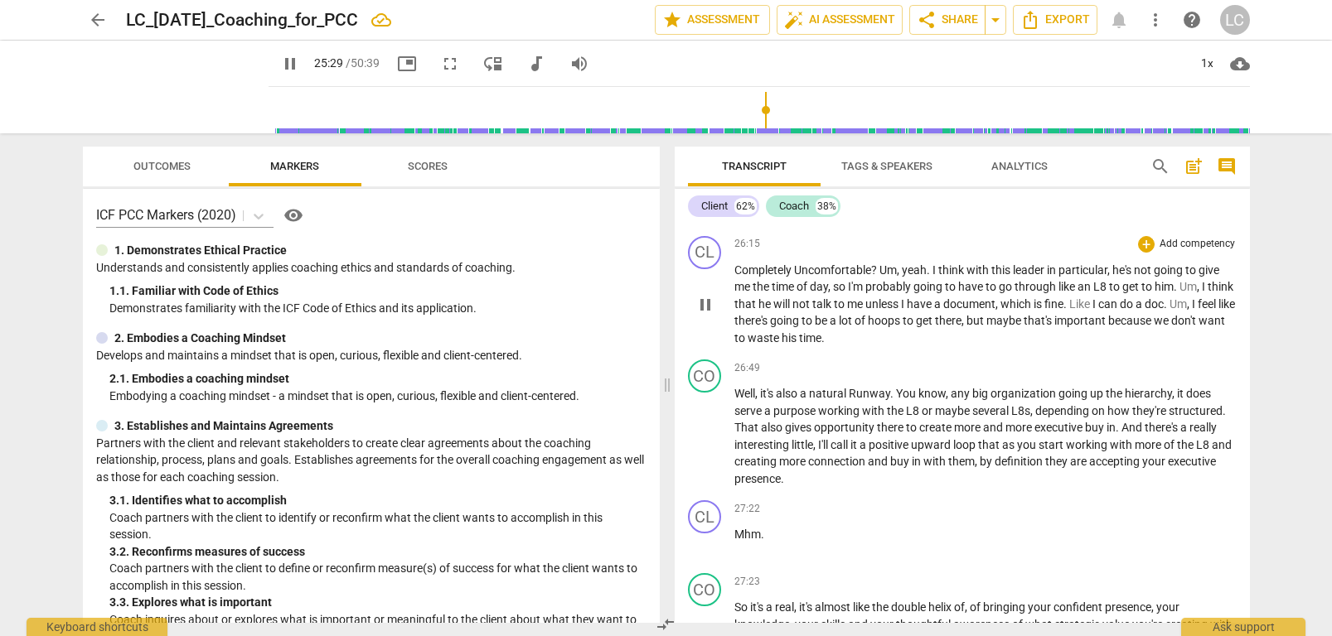
click at [866, 277] on span "Uncomfortable" at bounding box center [832, 270] width 77 height 13
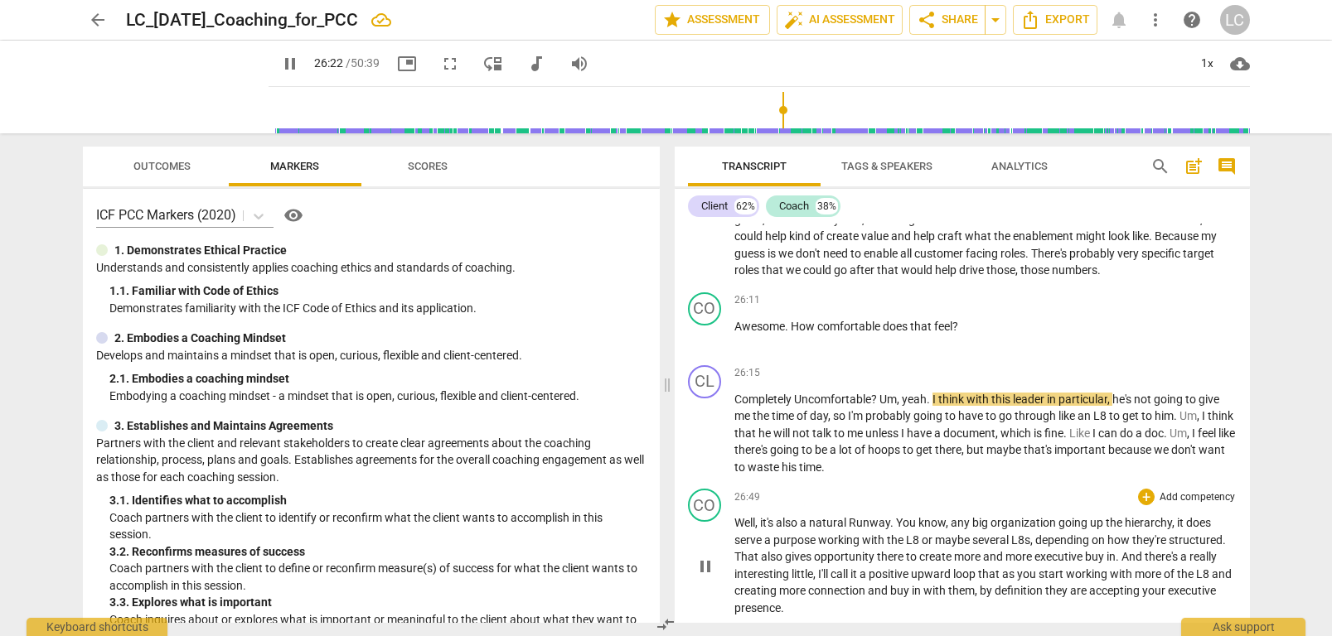
scroll to position [8093, 0]
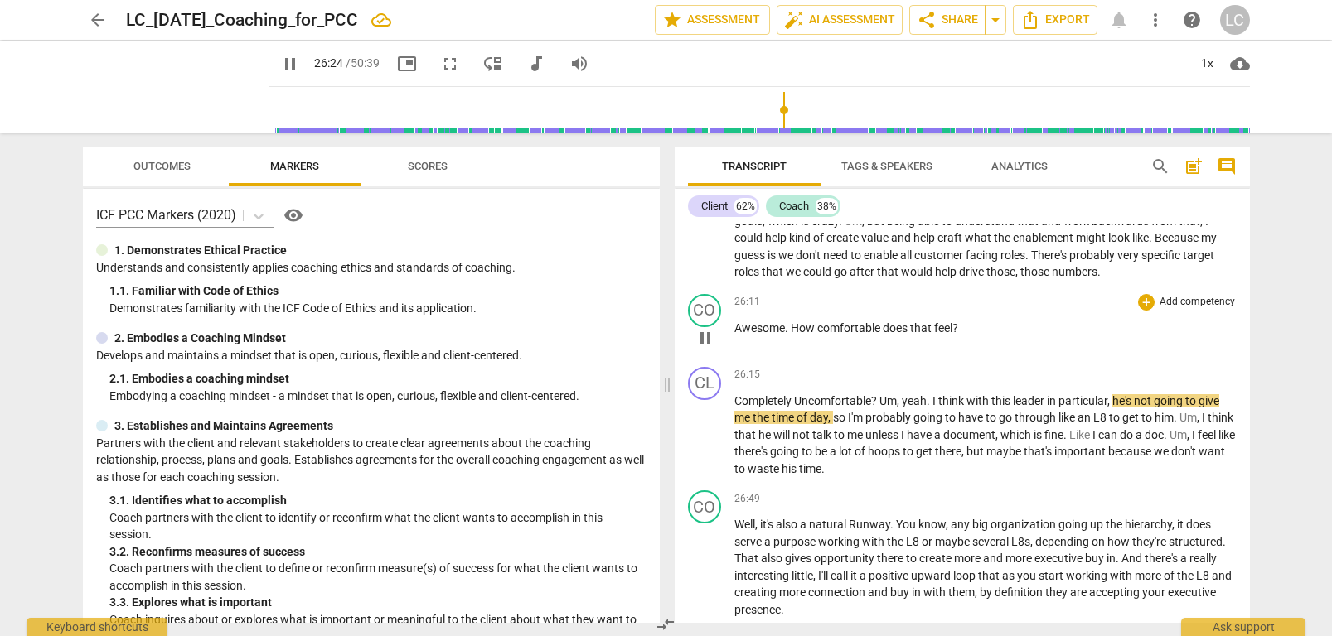
click at [815, 335] on span "How" at bounding box center [804, 328] width 27 height 13
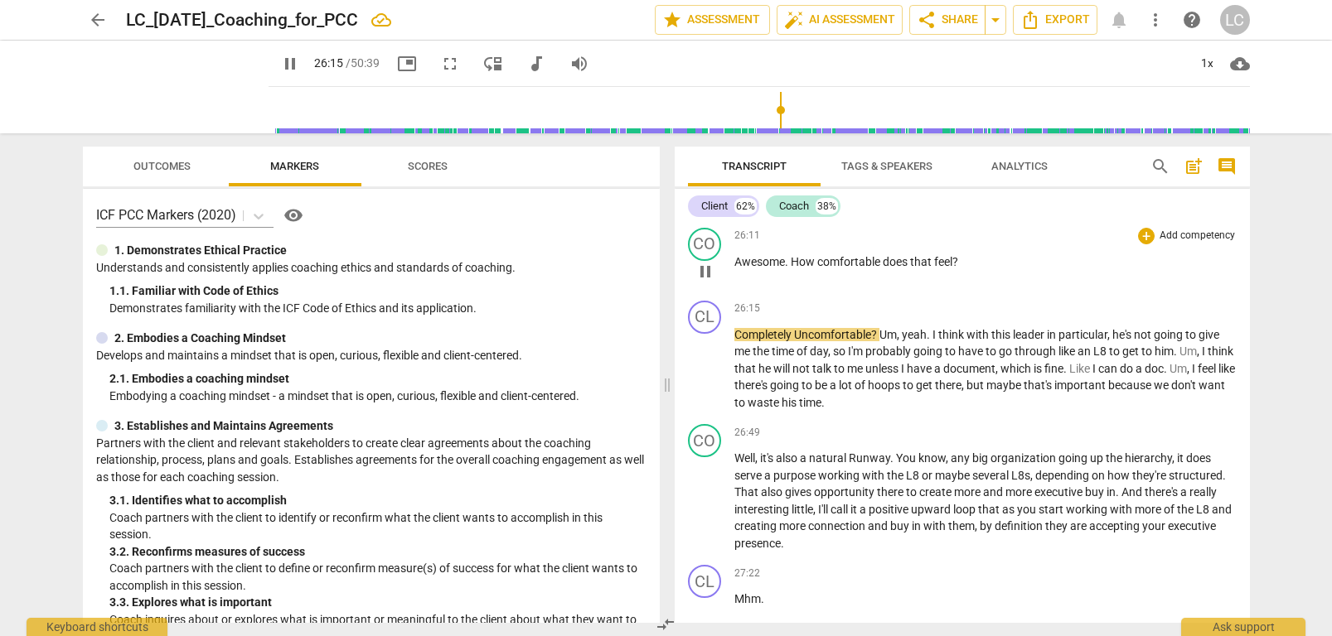
scroll to position [8162, 0]
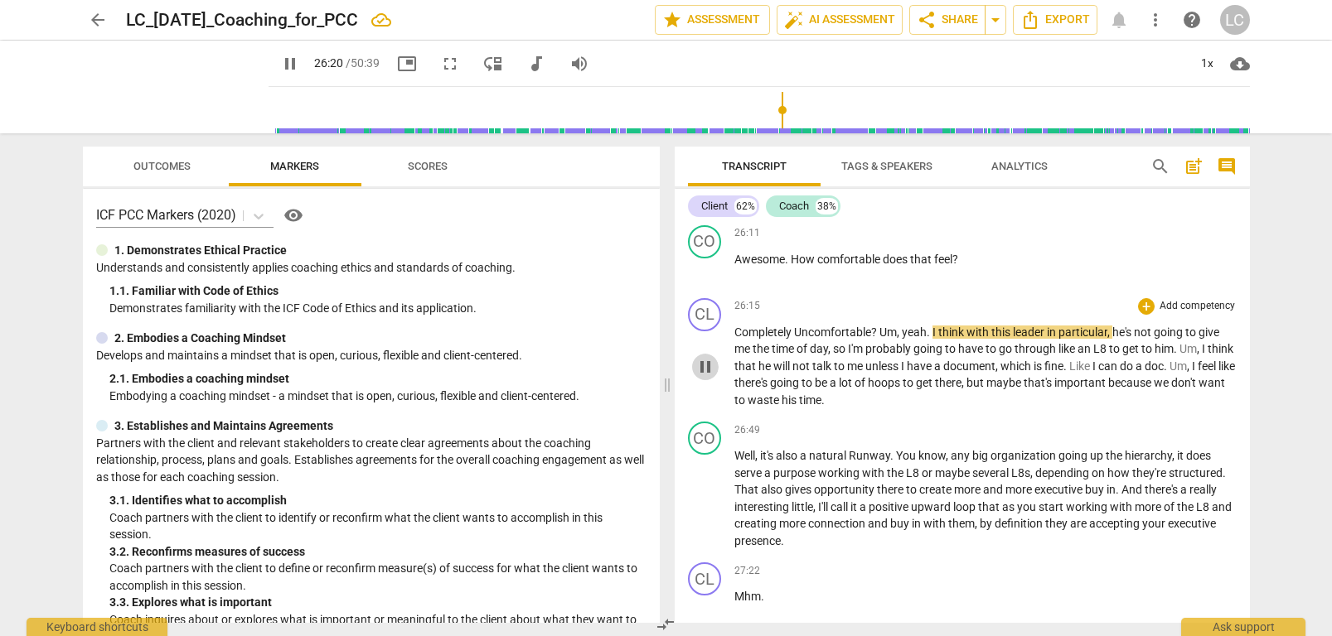
click at [708, 377] on span "pause" at bounding box center [705, 367] width 20 height 20
click at [881, 339] on span "Um" at bounding box center [887, 332] width 17 height 13
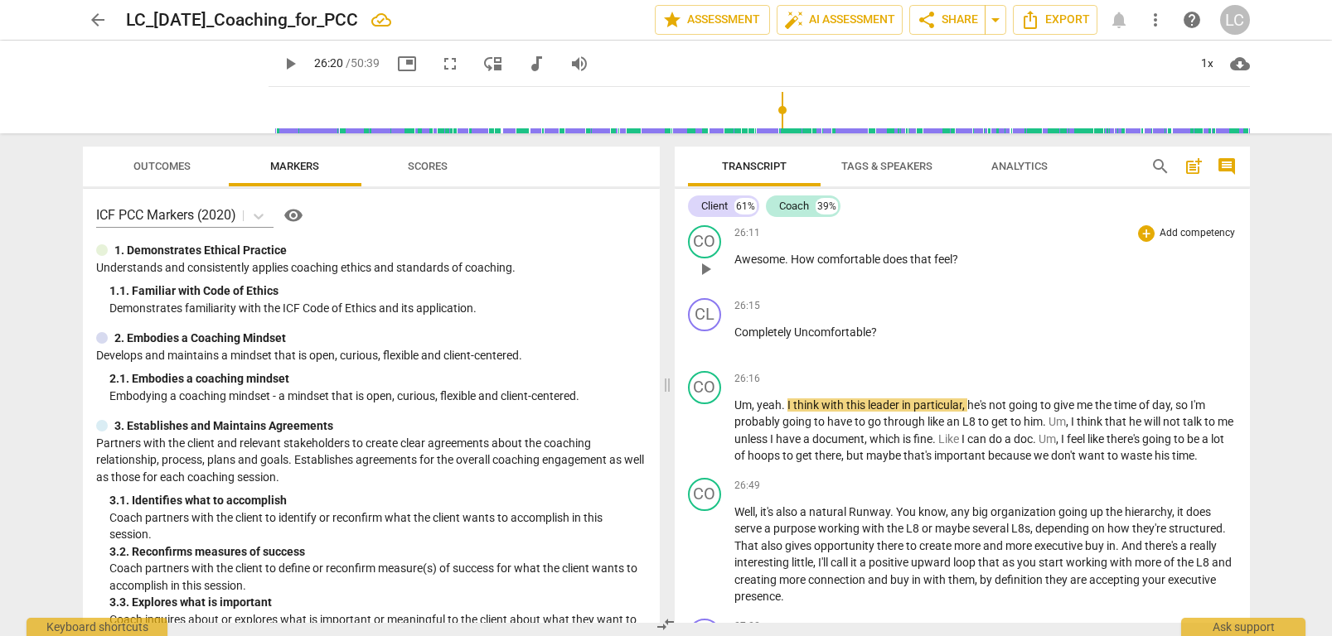
scroll to position [8163, 0]
click at [707, 351] on span "play_arrow" at bounding box center [705, 341] width 20 height 20
click at [708, 351] on span "pause" at bounding box center [705, 341] width 20 height 20
type input "1577"
drag, startPoint x: 781, startPoint y: 419, endPoint x: 741, endPoint y: 422, distance: 40.7
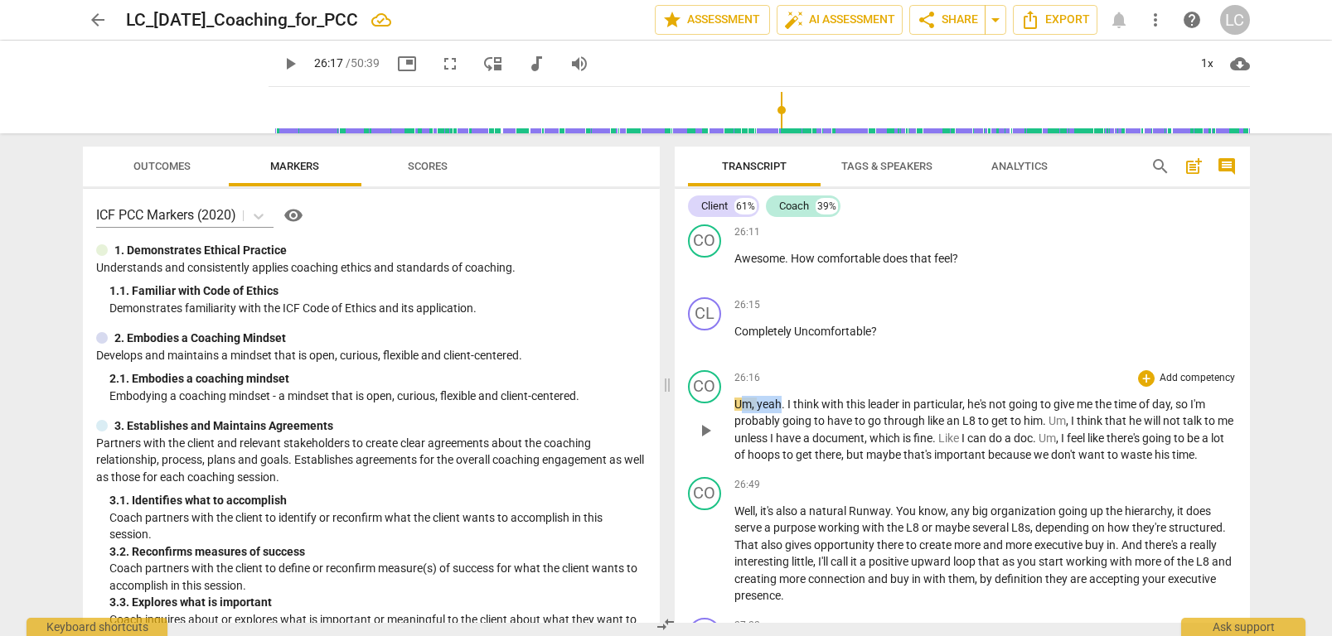
click at [739, 422] on p "Um , yeah . I think with this leader in particular , he's not going to give me …" at bounding box center [985, 430] width 502 height 68
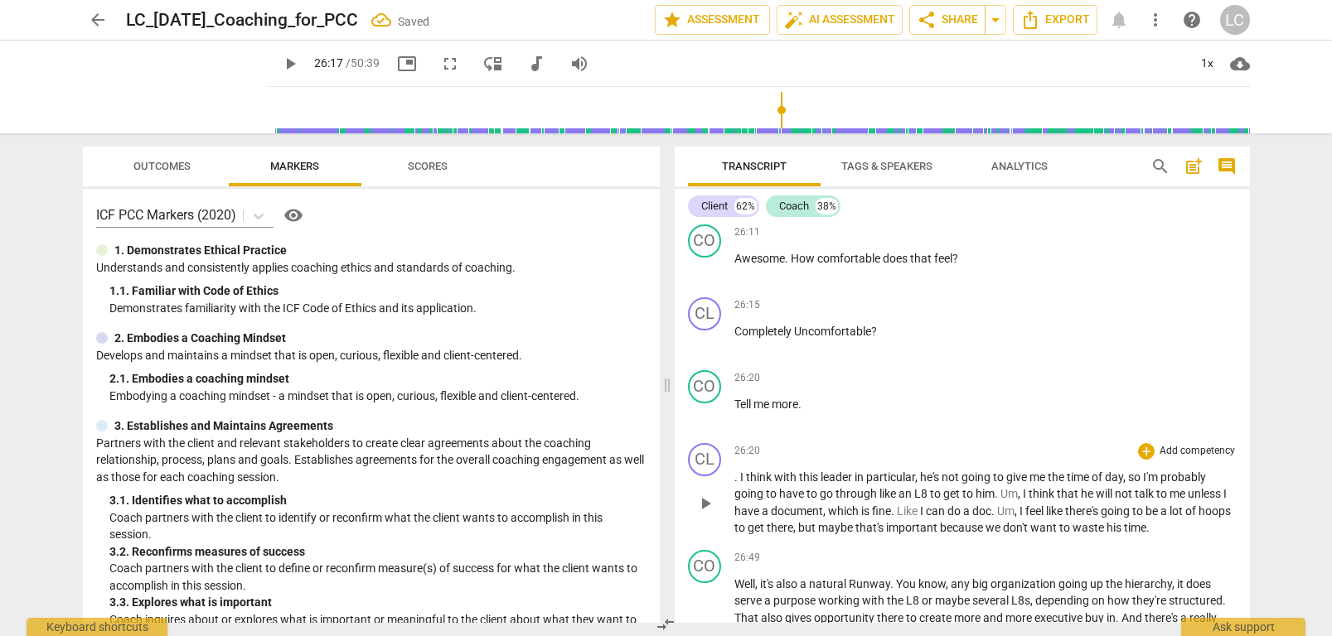
drag, startPoint x: 739, startPoint y: 491, endPoint x: 742, endPoint y: 501, distance: 9.4
click at [740, 484] on span "I" at bounding box center [743, 477] width 6 height 13
drag, startPoint x: 750, startPoint y: 408, endPoint x: 749, endPoint y: 419, distance: 11.6
click at [750, 409] on div "26:20 + Add competency keyboard_arrow_right Tell me more ." at bounding box center [985, 400] width 502 height 60
click at [706, 424] on span "play_arrow" at bounding box center [705, 414] width 20 height 20
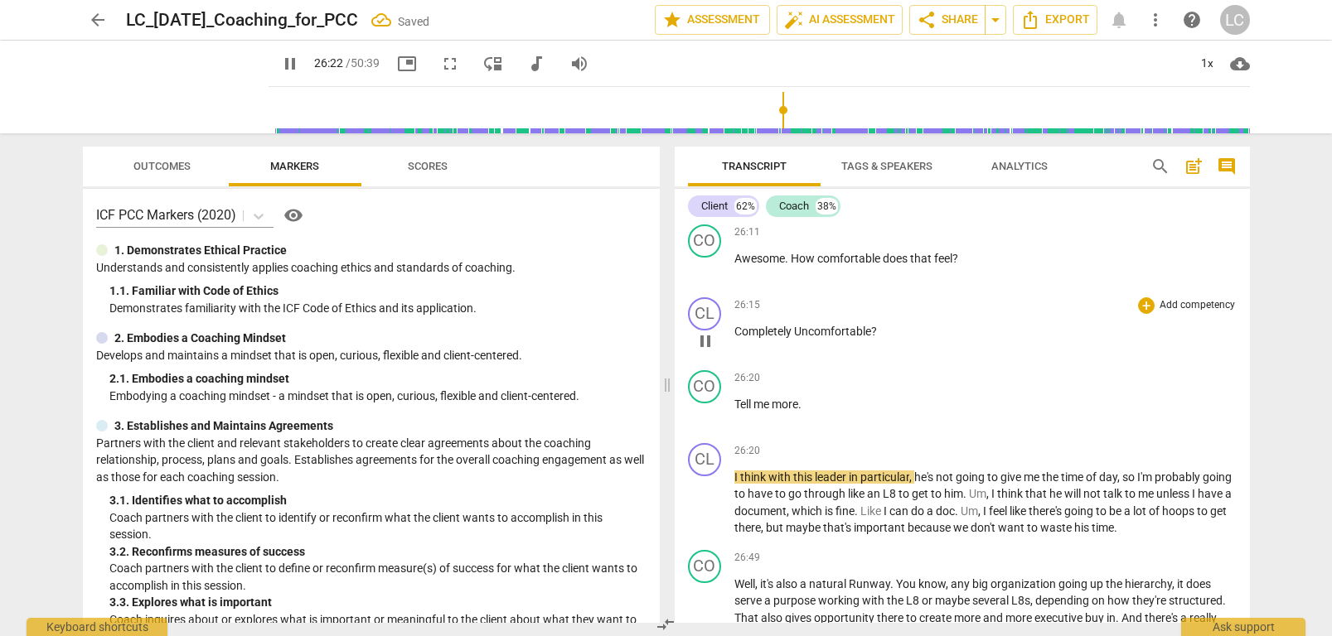
click at [699, 351] on span "pause" at bounding box center [705, 341] width 20 height 20
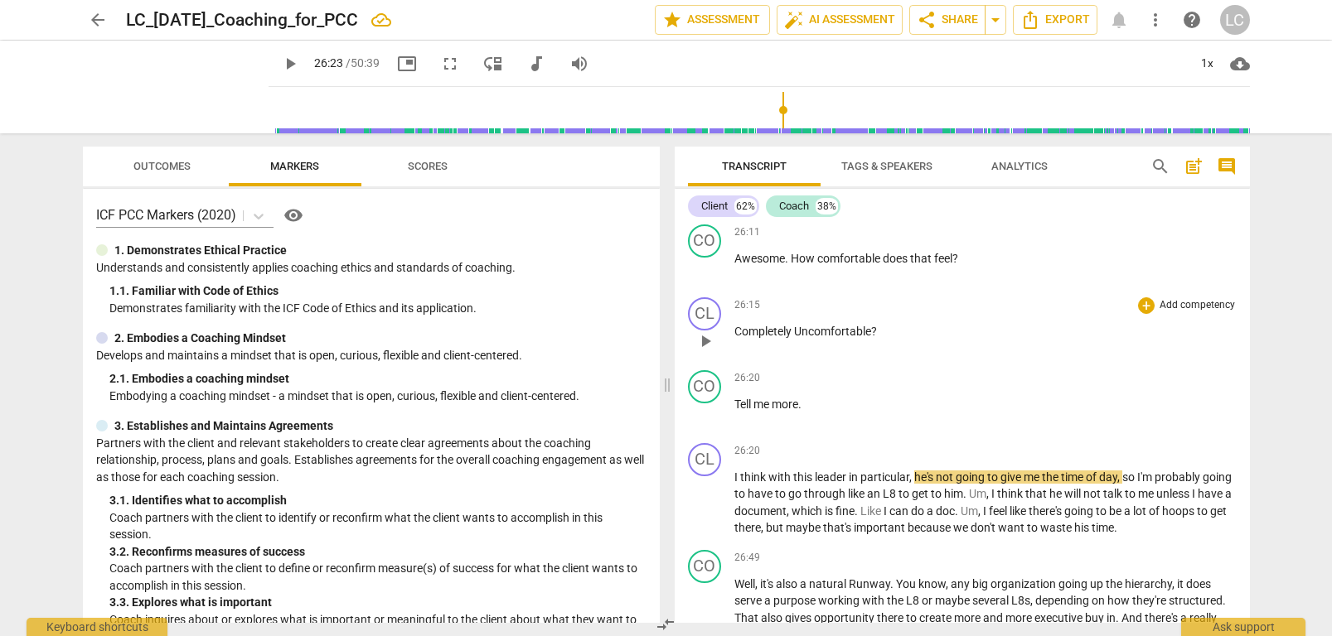
click at [745, 336] on div "26:15 + Add competency keyboard_arrow_right Completely Uncomfortable ?" at bounding box center [985, 328] width 502 height 60
click at [735, 338] on span "Completely" at bounding box center [764, 331] width 60 height 13
drag, startPoint x: 735, startPoint y: 349, endPoint x: 795, endPoint y: 349, distance: 59.7
click at [795, 341] on p "Completely Uncomfortable ?" at bounding box center [985, 331] width 502 height 17
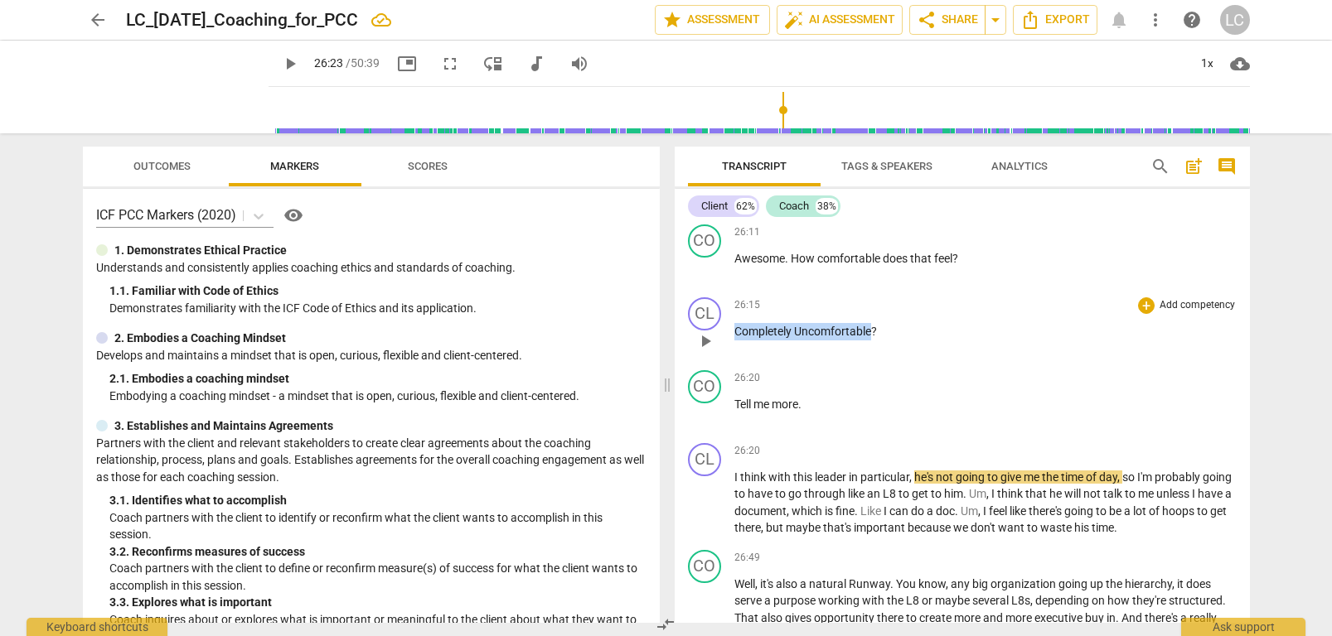
scroll to position [8161, 0]
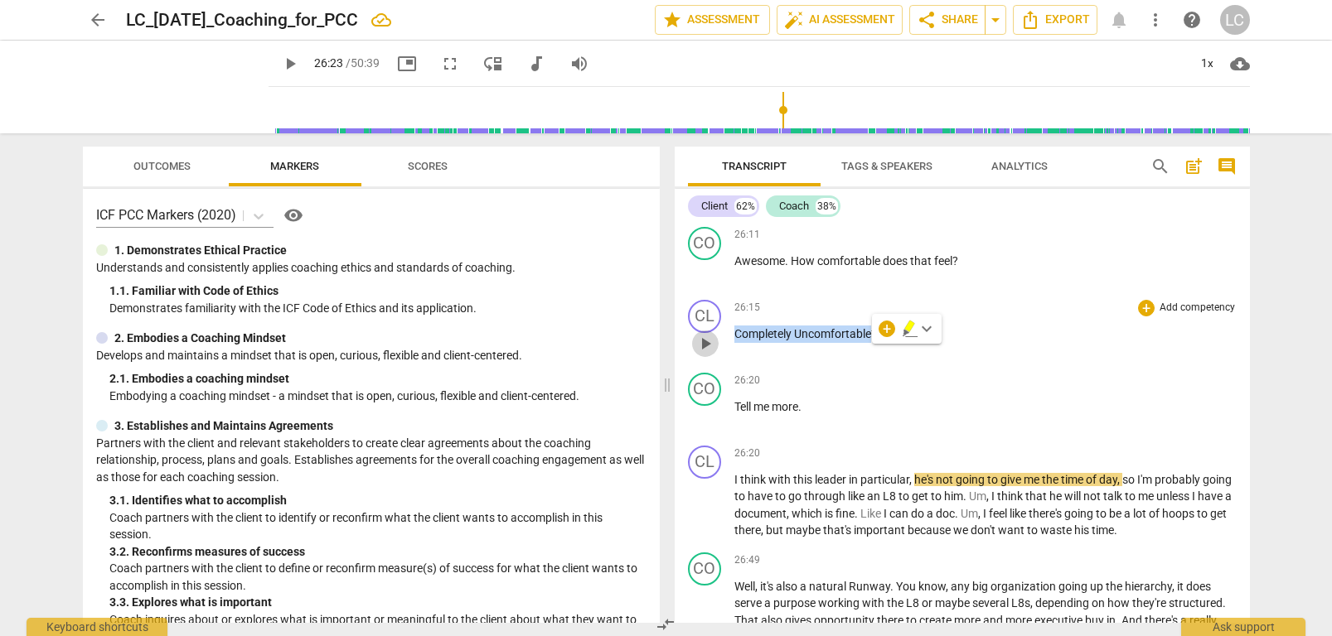
click at [704, 354] on span "play_arrow" at bounding box center [705, 344] width 20 height 20
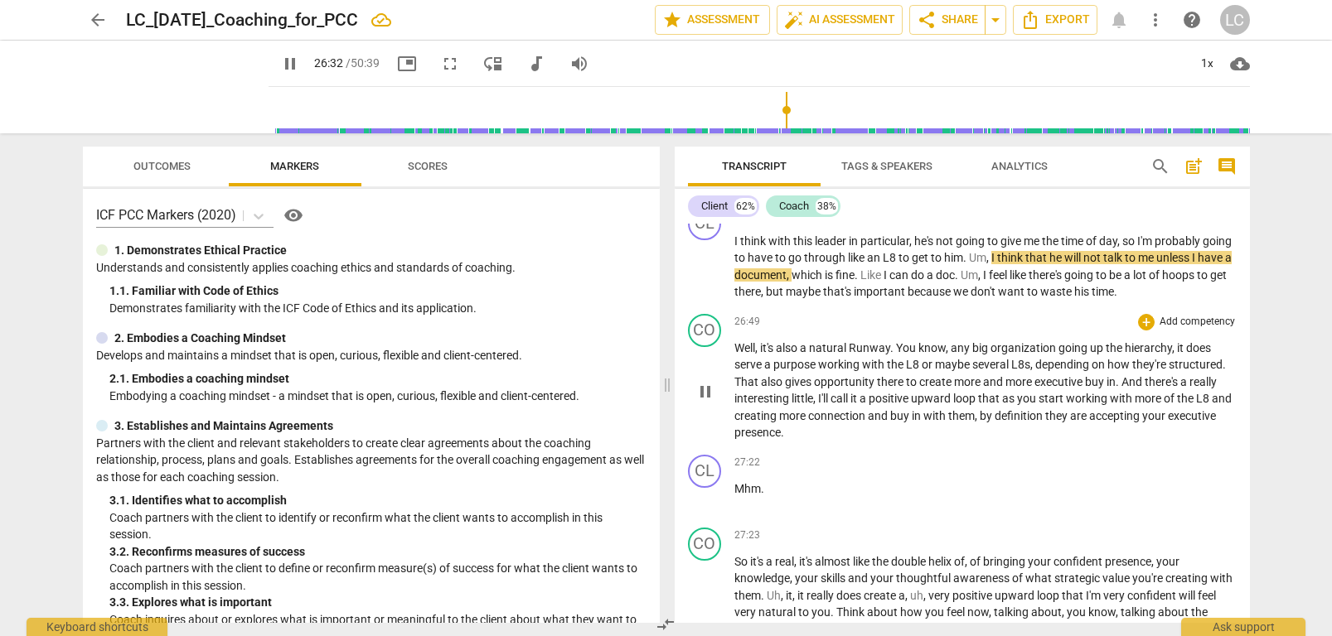
scroll to position [8386, 0]
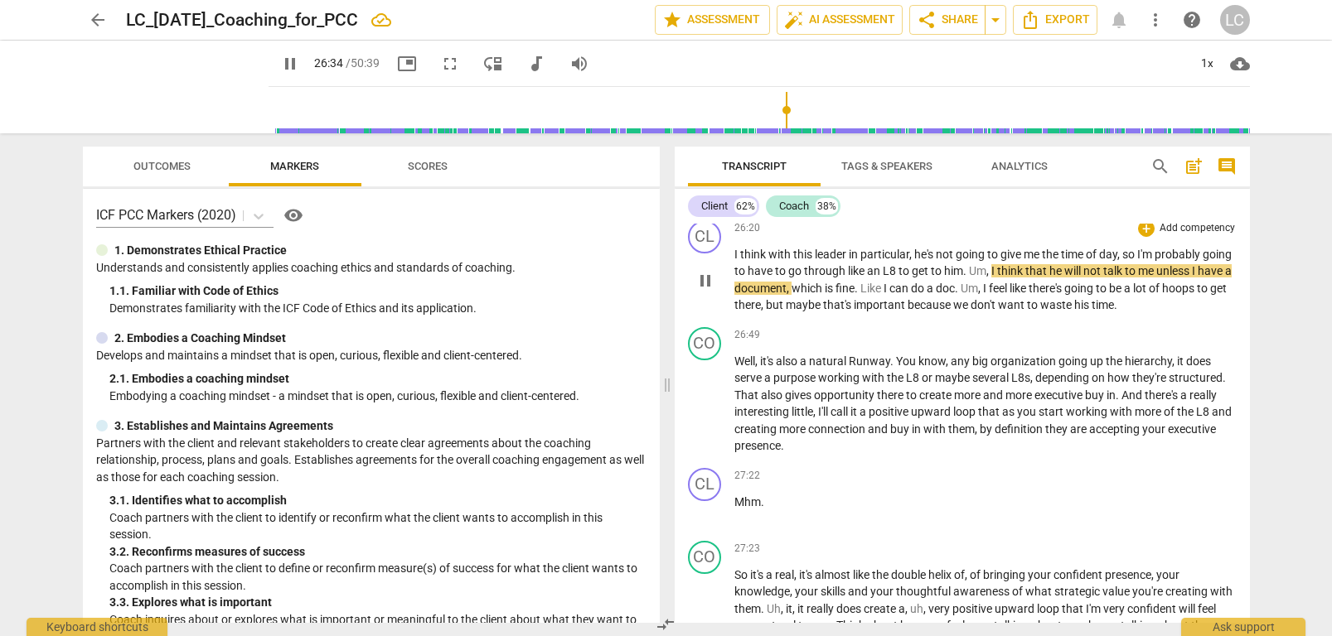
click at [998, 312] on span "don't" at bounding box center [983, 304] width 27 height 13
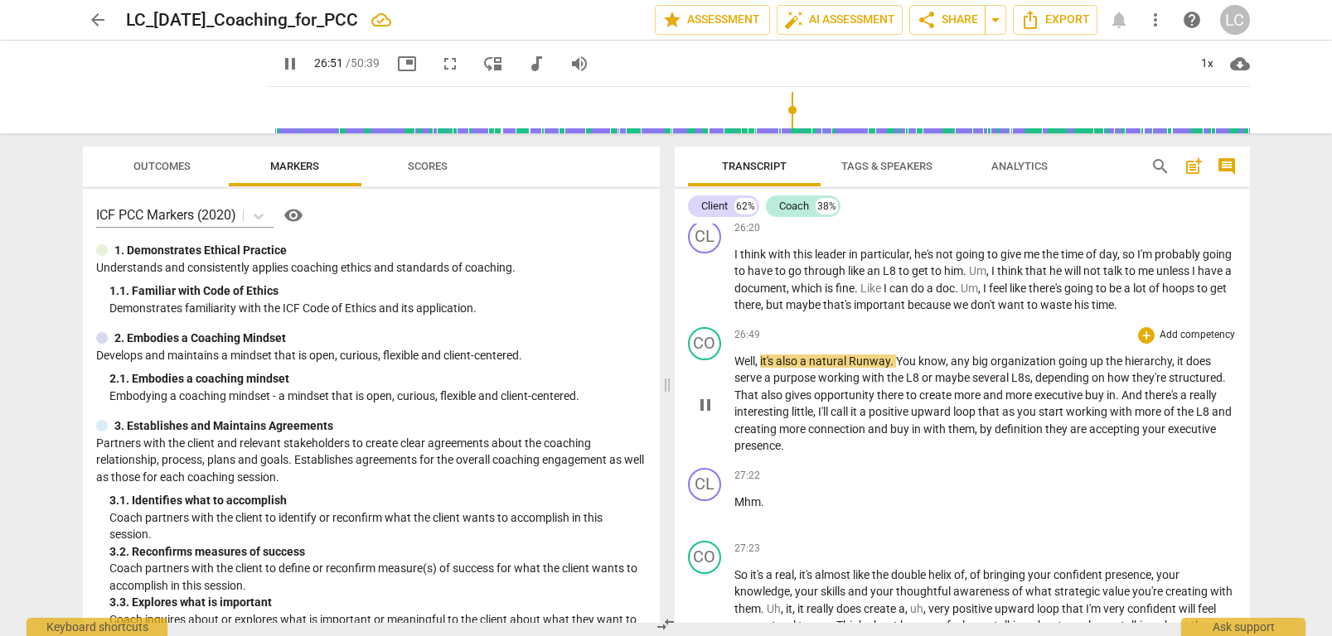
click at [856, 368] on span "Runway" at bounding box center [869, 361] width 41 height 13
type input "1613"
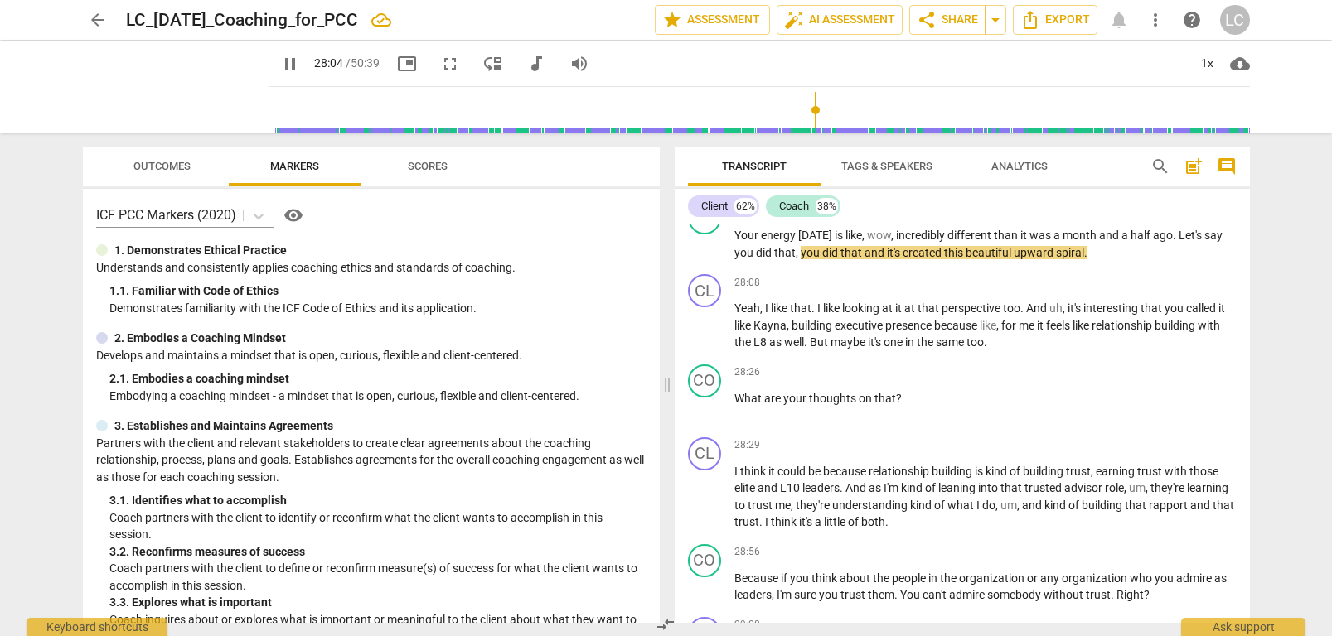
scroll to position [8916, 0]
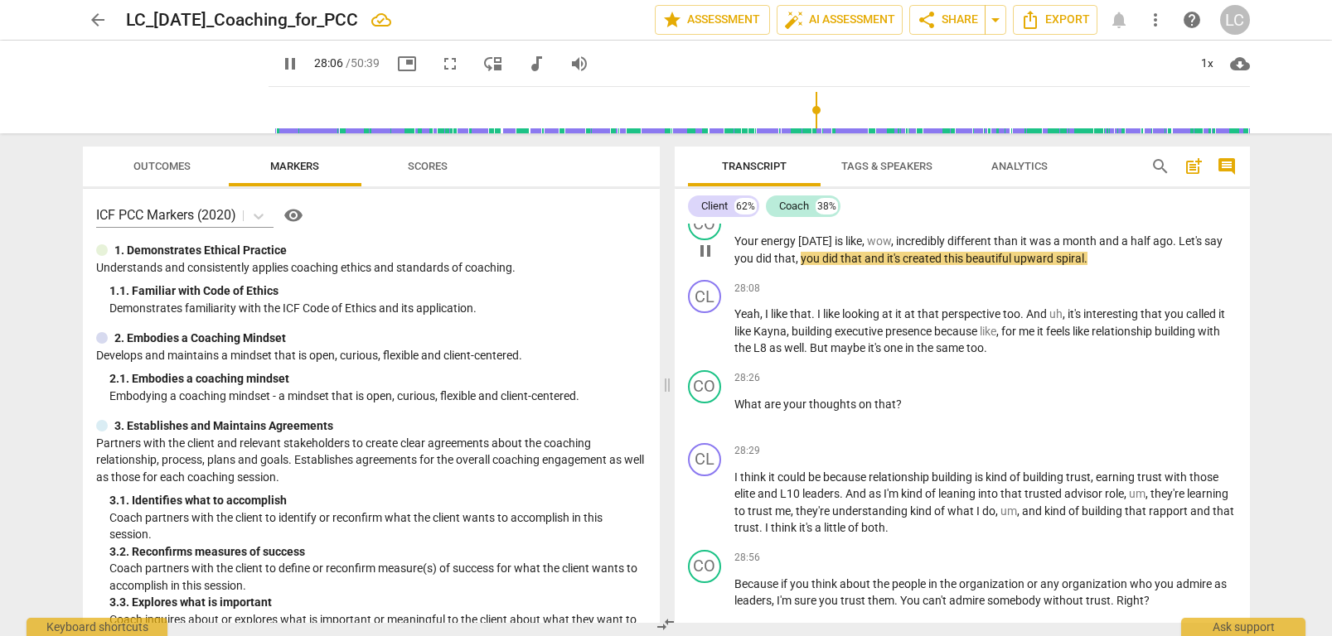
click at [1221, 261] on p "Your energy [DATE] is like , wow , incredibly different than it was a month and…" at bounding box center [985, 250] width 502 height 34
type input "1688"
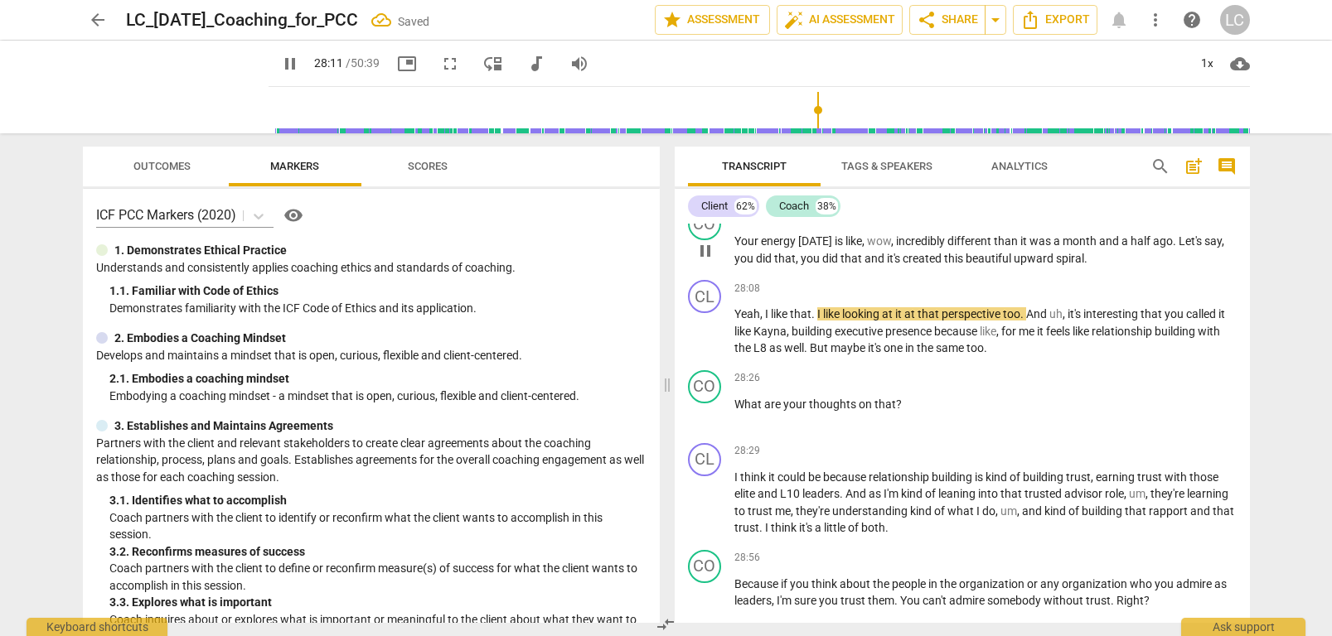
click at [742, 265] on span "you" at bounding box center [745, 258] width 22 height 13
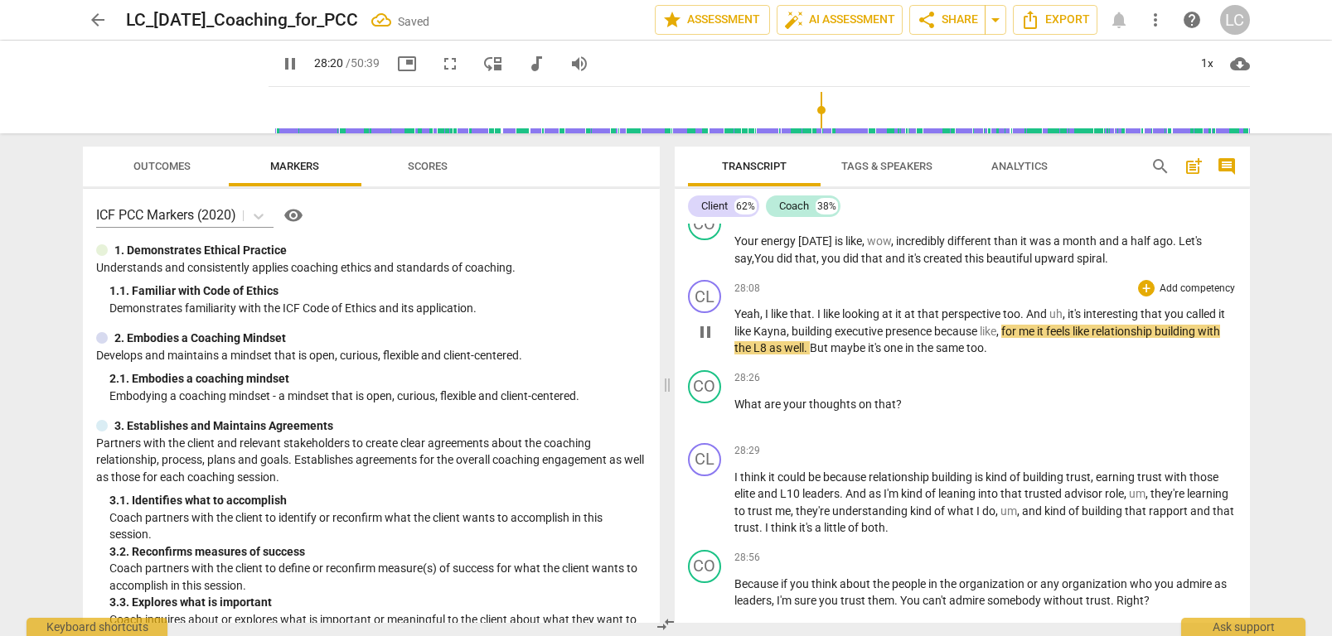
click at [799, 321] on span "that" at bounding box center [801, 313] width 22 height 13
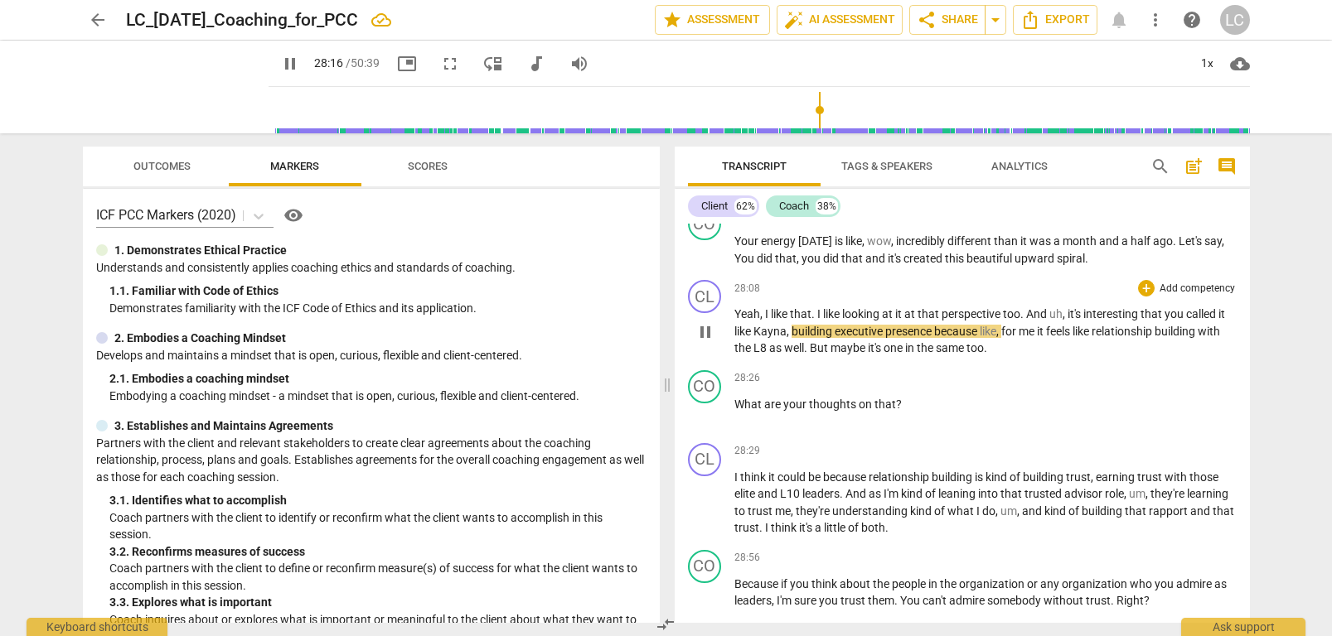
click at [772, 338] on span "Kayna" at bounding box center [769, 331] width 33 height 13
click at [791, 338] on span "building" at bounding box center [812, 331] width 43 height 13
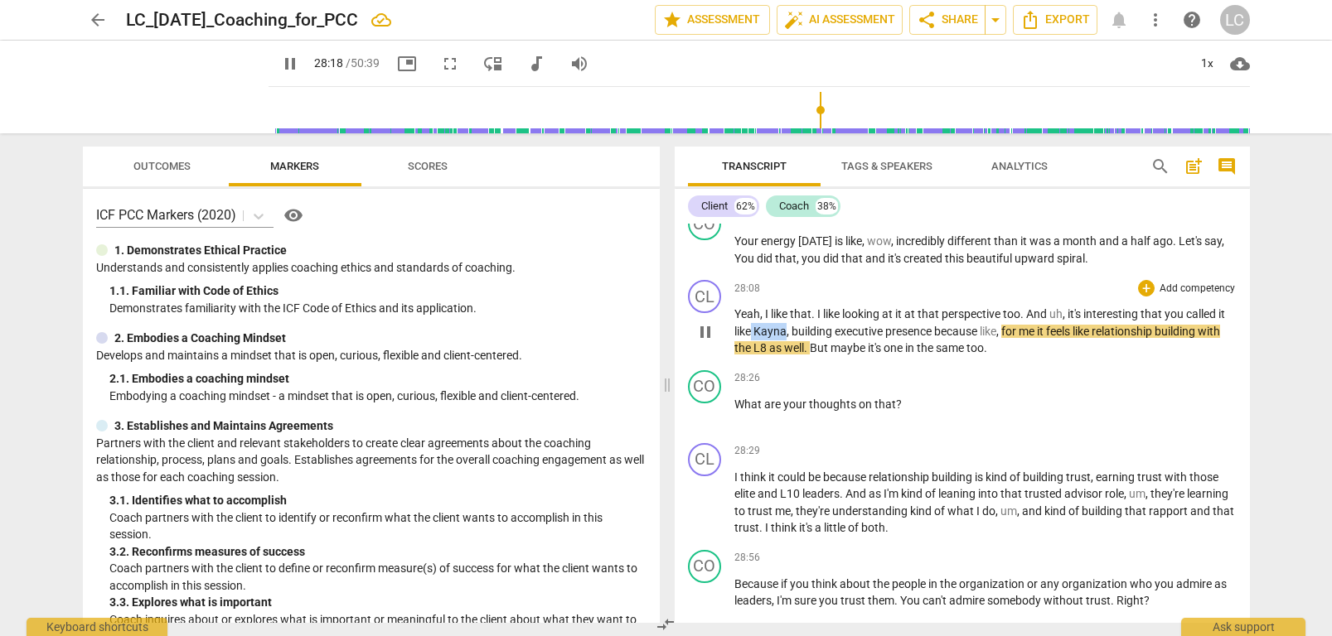
drag, startPoint x: 786, startPoint y: 348, endPoint x: 751, endPoint y: 349, distance: 35.6
click at [751, 349] on p "Yeah , I like that . I like looking at it at that perspective too . And uh , it…" at bounding box center [985, 331] width 502 height 51
type input "1700"
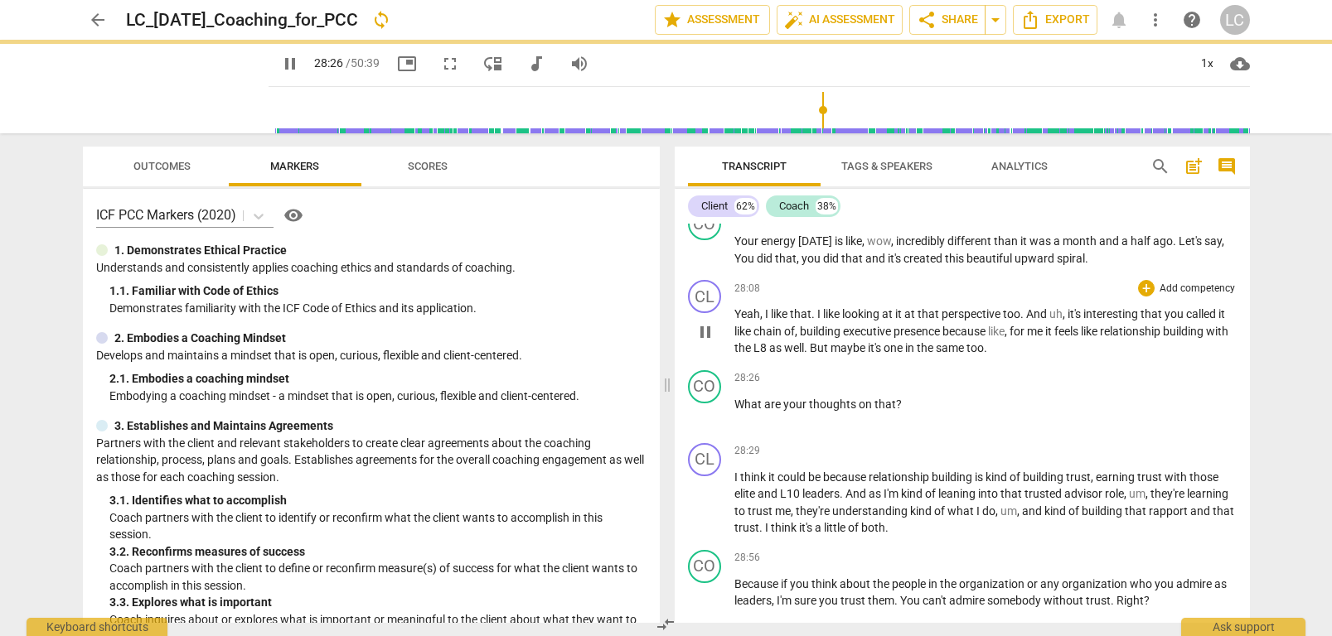
click at [800, 338] on span "," at bounding box center [797, 331] width 5 height 13
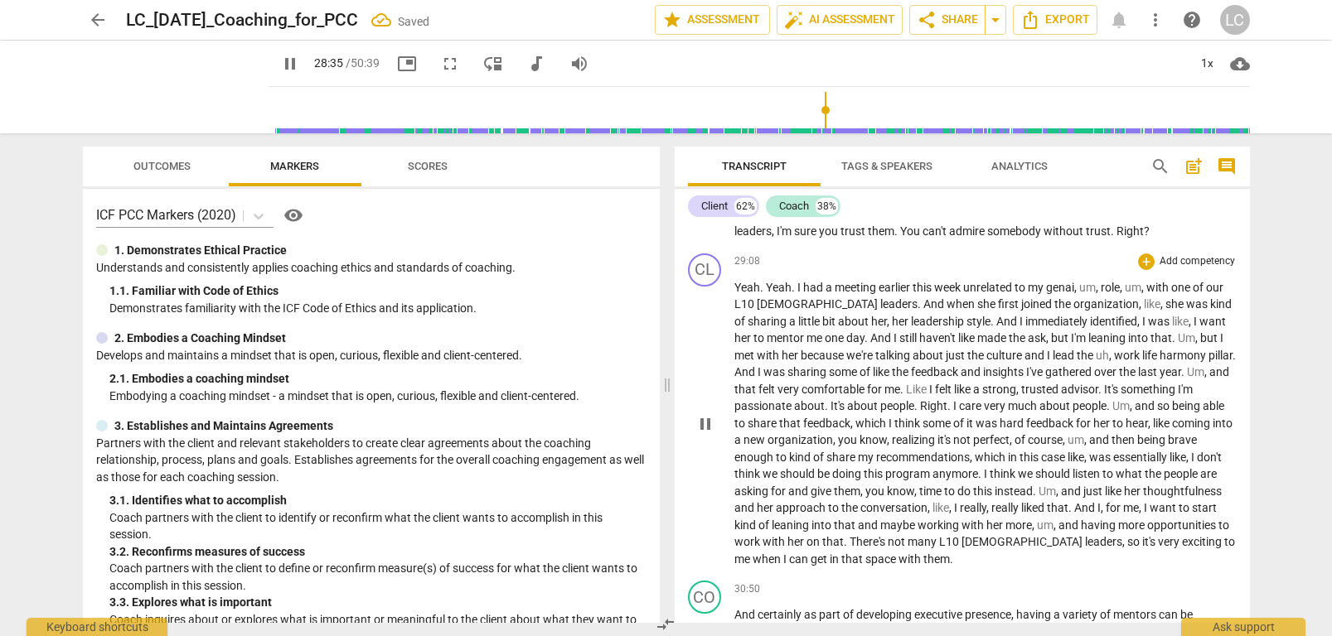
scroll to position [9288, 0]
click at [878, 236] on span "them" at bounding box center [881, 229] width 27 height 13
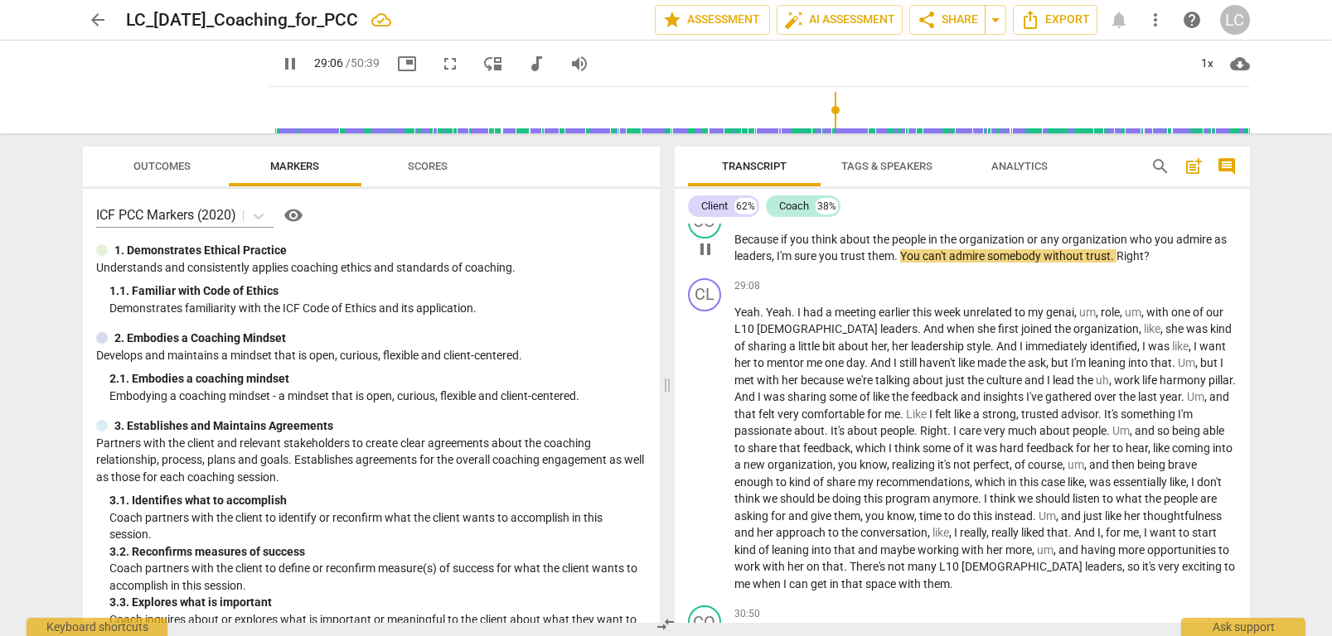
click at [743, 246] on span "Because" at bounding box center [757, 239] width 46 height 13
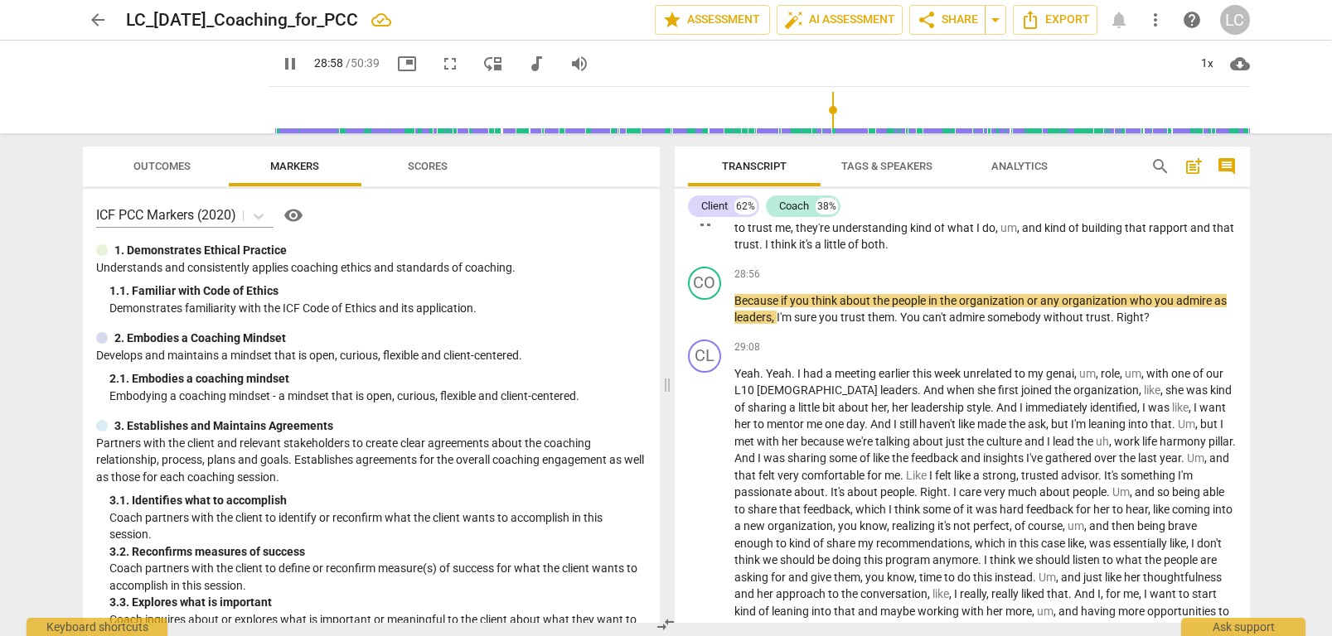
scroll to position [9197, 0]
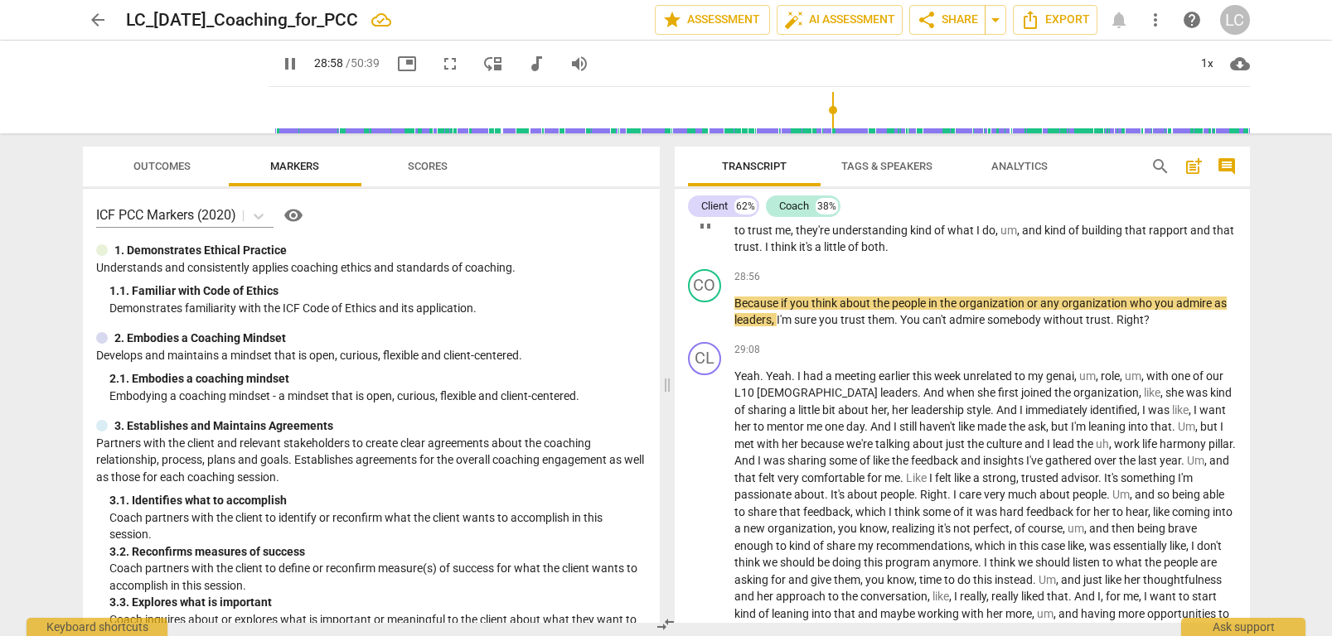
click at [824, 254] on span "a" at bounding box center [819, 246] width 9 height 13
click at [738, 310] on span "Because" at bounding box center [757, 303] width 46 height 13
click at [733, 319] on div "play_arrow pause" at bounding box center [713, 313] width 42 height 22
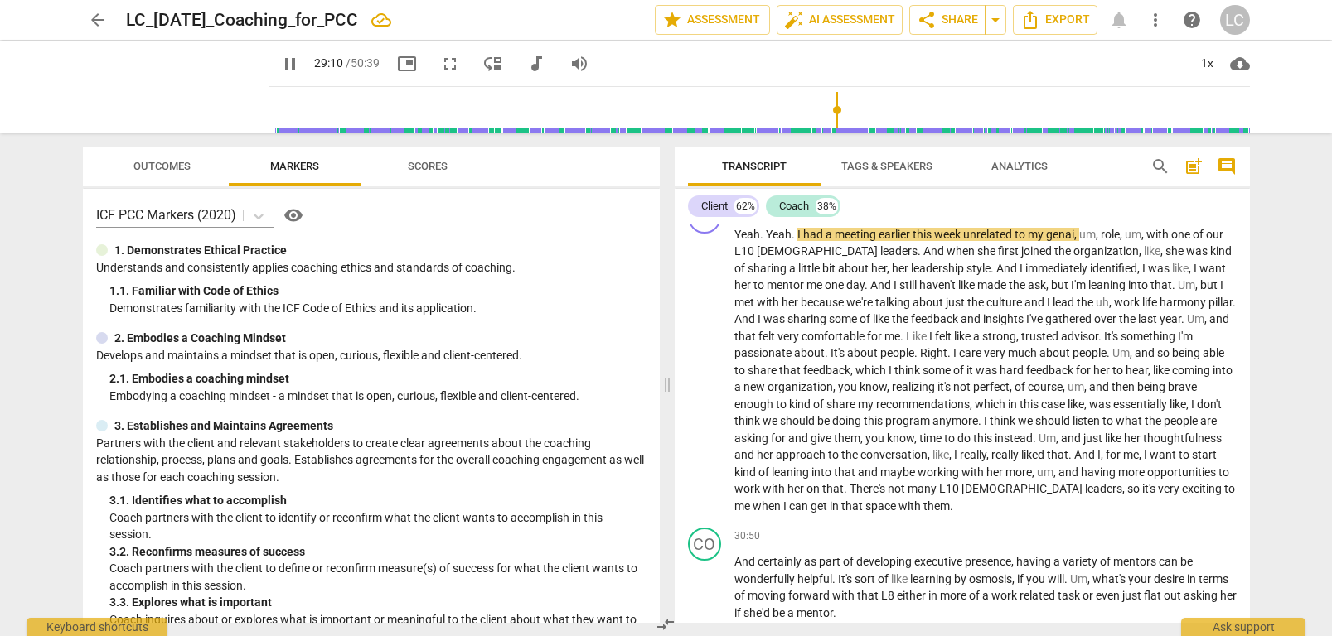
scroll to position [9341, 0]
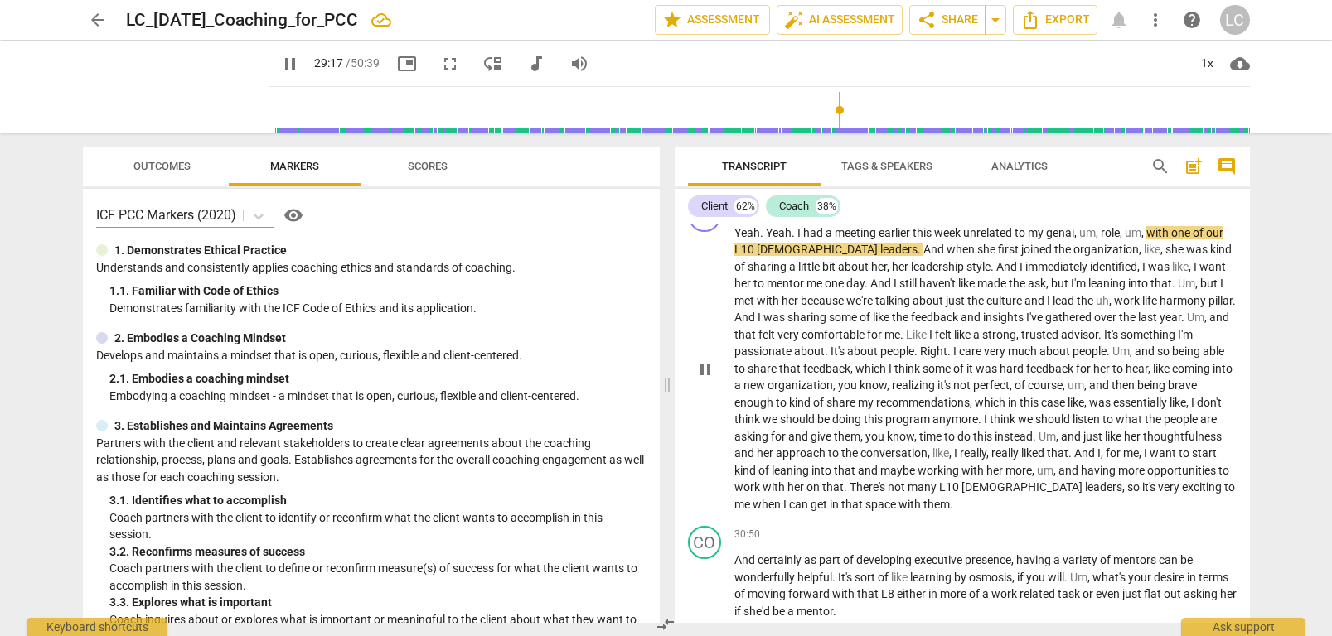
click at [1072, 240] on span "genai" at bounding box center [1060, 232] width 28 height 13
type input "1759"
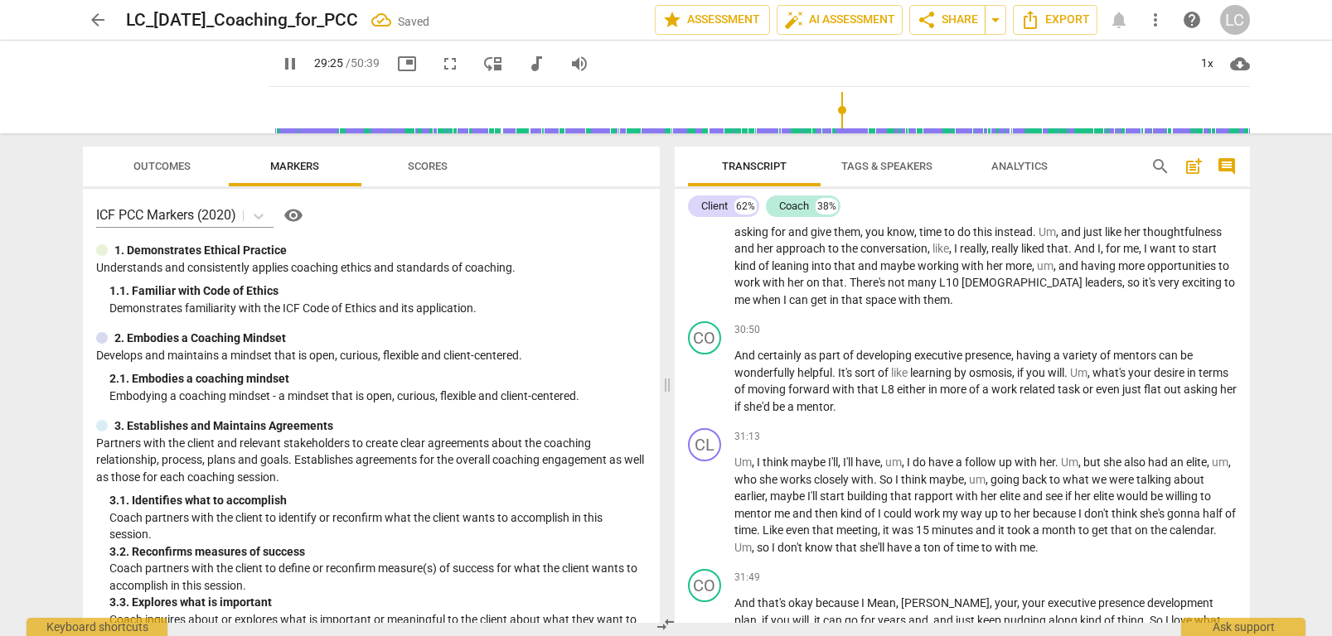
scroll to position [9555, 0]
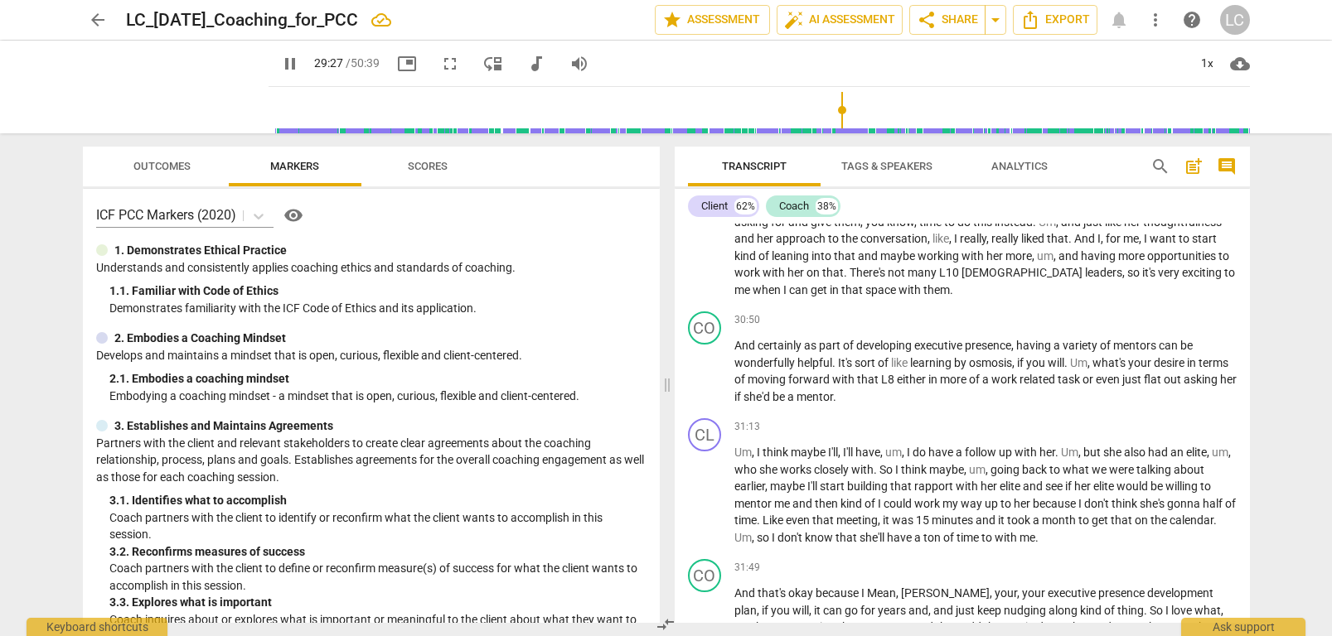
click at [898, 297] on span "with" at bounding box center [910, 289] width 25 height 13
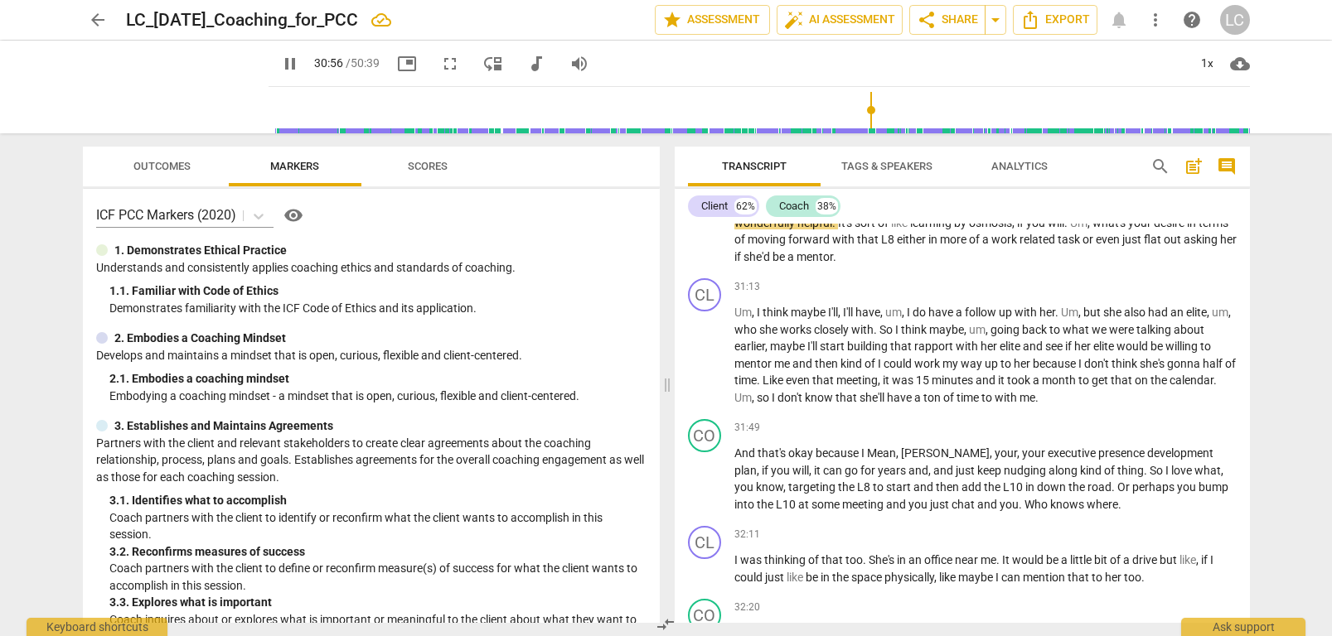
scroll to position [9701, 0]
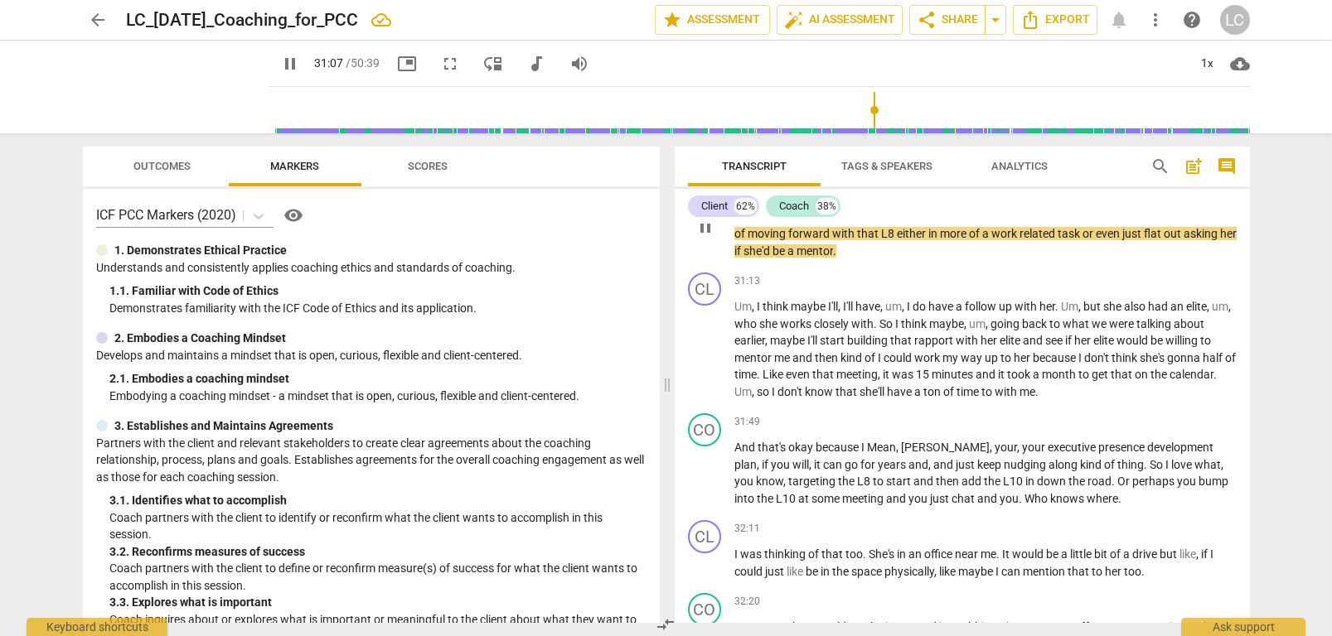
drag, startPoint x: 892, startPoint y: 266, endPoint x: 898, endPoint y: 278, distance: 14.1
click at [836, 258] on span "." at bounding box center [834, 250] width 3 height 13
type input "1869"
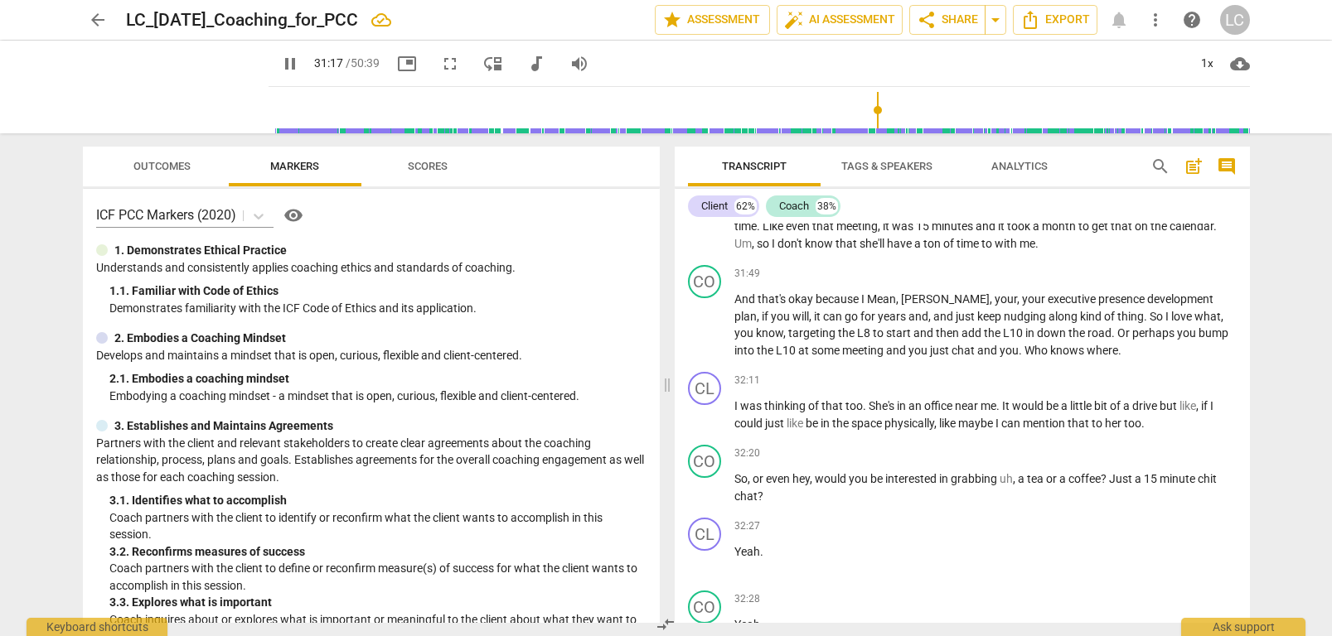
scroll to position [9850, 0]
click at [812, 232] on span "even" at bounding box center [799, 225] width 27 height 13
click at [805, 249] on span "don't" at bounding box center [790, 242] width 27 height 13
click at [1019, 249] on span "with" at bounding box center [1006, 242] width 25 height 13
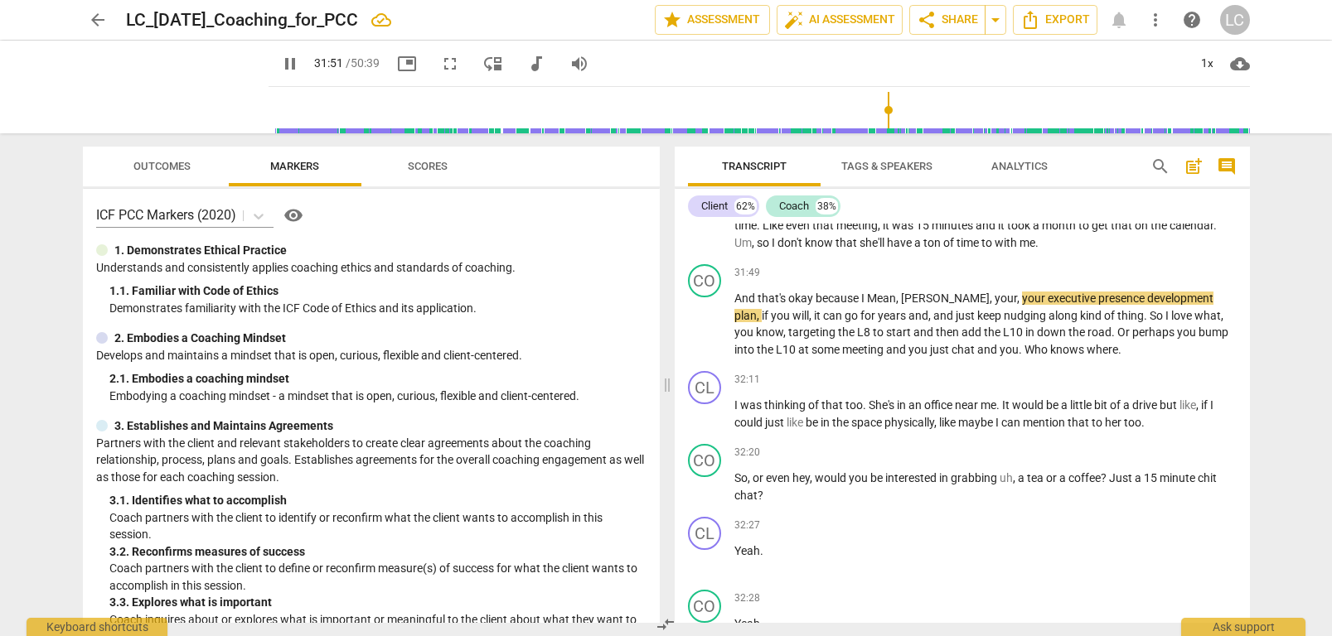
type input "1911"
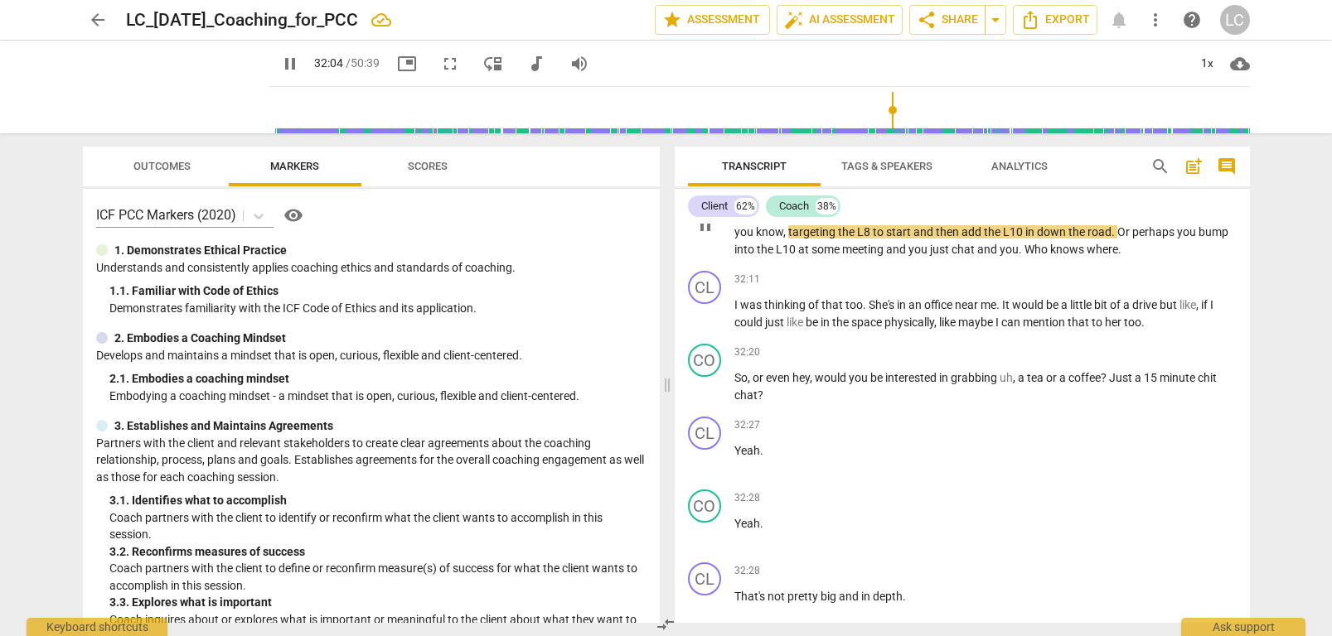
scroll to position [9956, 0]
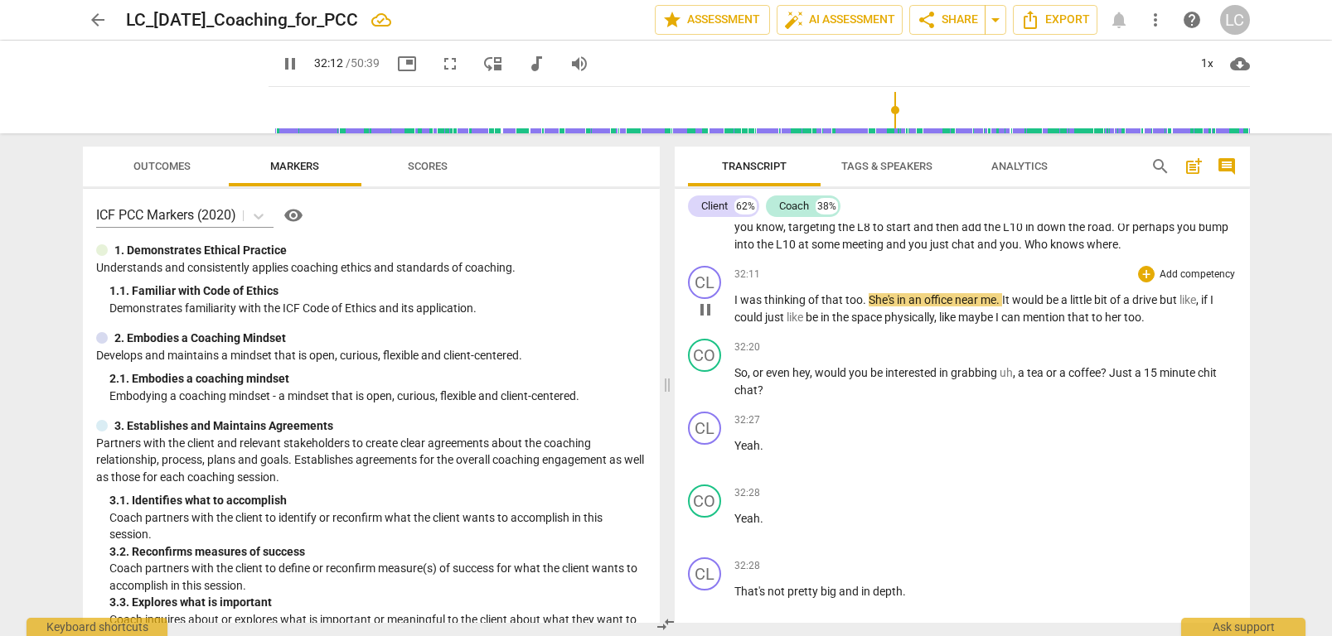
drag, startPoint x: 1079, startPoint y: 260, endPoint x: 1077, endPoint y: 292, distance: 31.5
click at [1118, 251] on span "." at bounding box center [1119, 244] width 3 height 13
type input "1935"
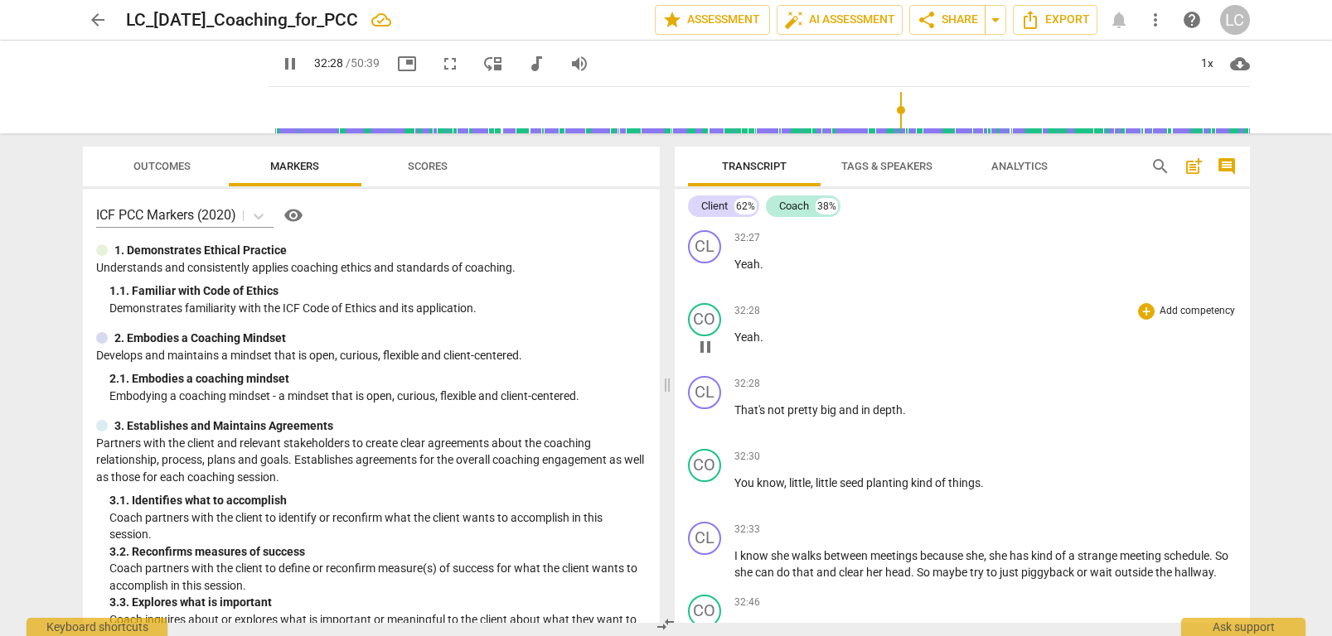
scroll to position [10168, 0]
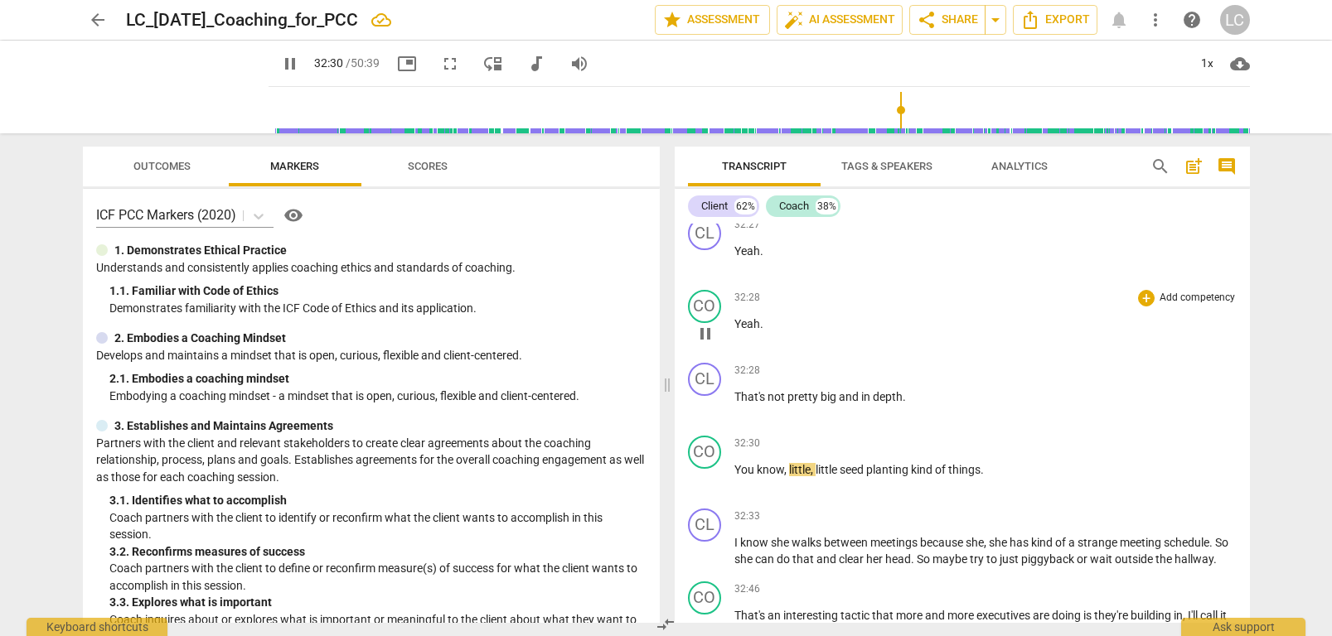
click at [775, 326] on p "Yeah ." at bounding box center [985, 324] width 502 height 17
type input "1953"
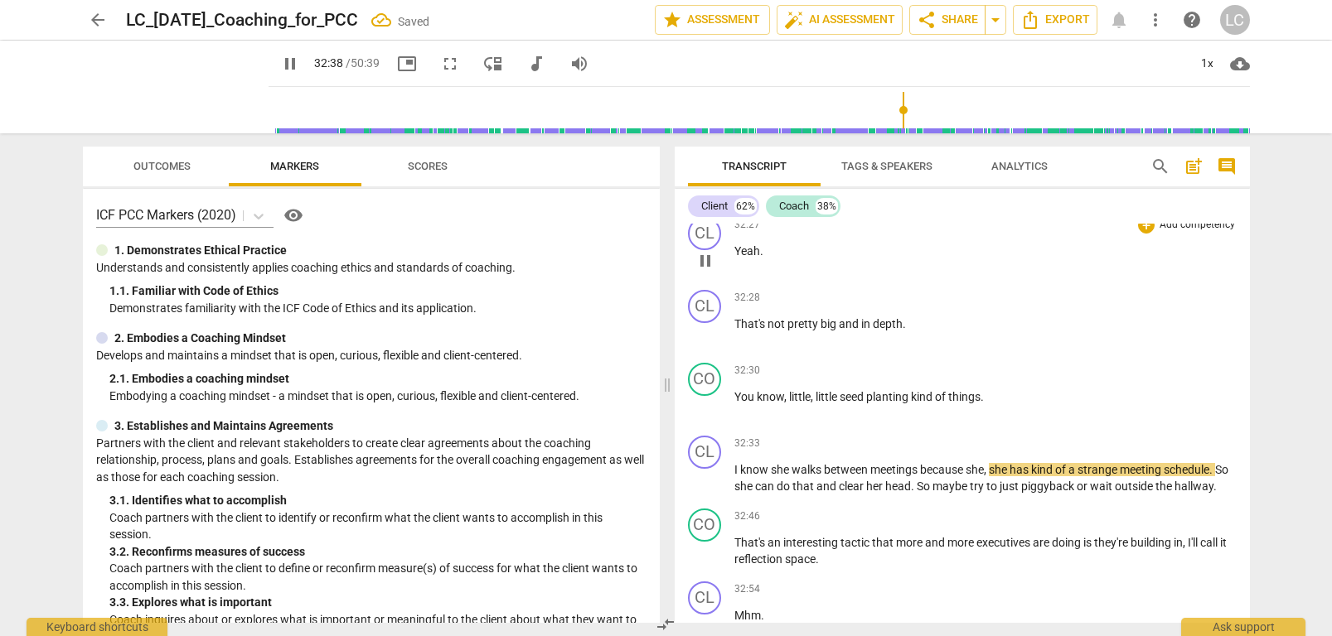
click at [748, 250] on span "Yeah" at bounding box center [747, 250] width 26 height 13
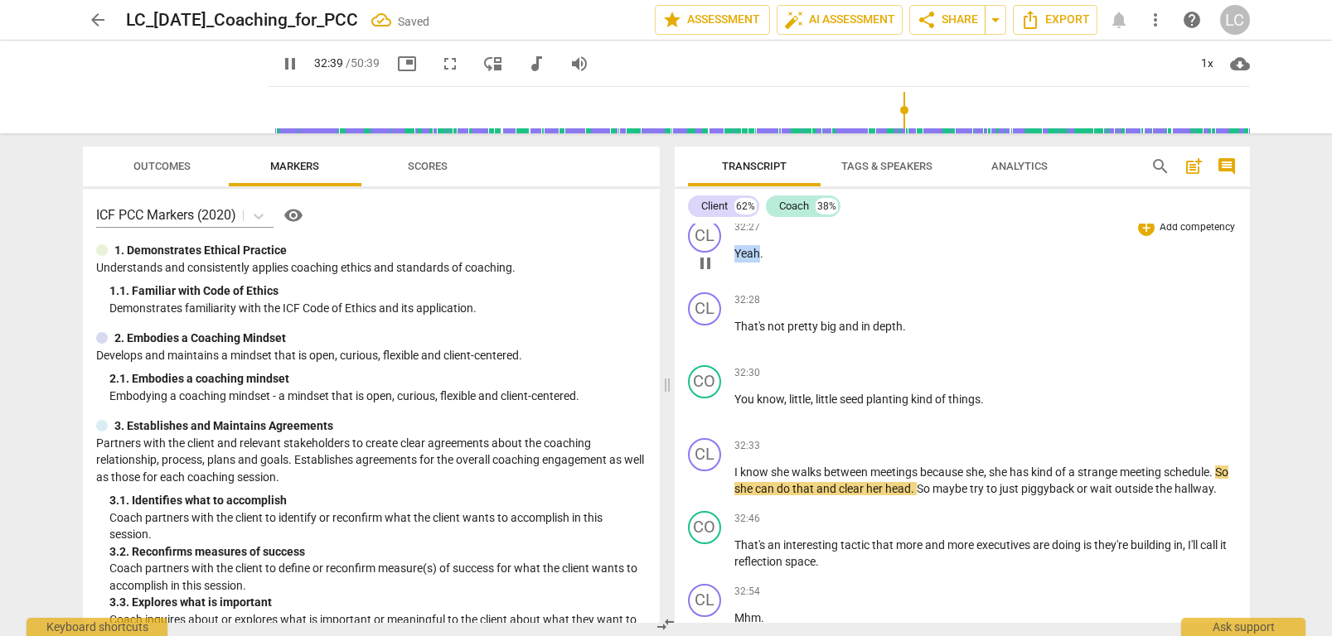
click at [748, 250] on span "Yeah" at bounding box center [747, 253] width 26 height 13
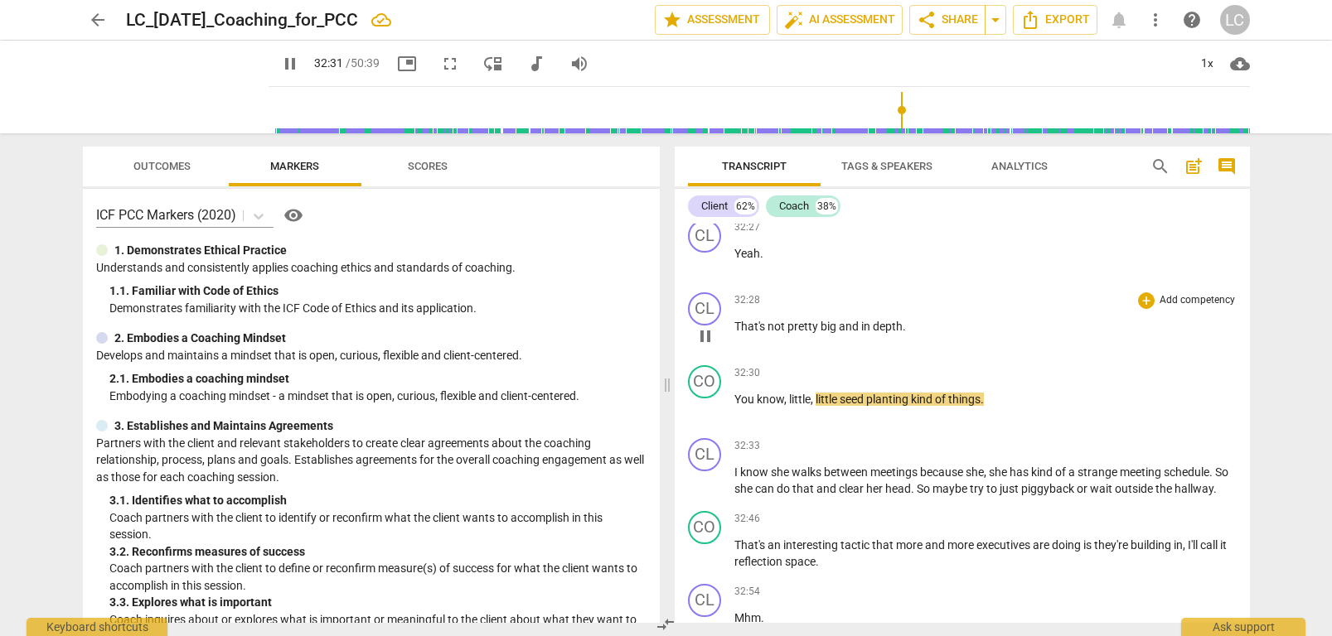
click at [785, 327] on span "not" at bounding box center [777, 326] width 20 height 13
click at [808, 327] on span "pretty" at bounding box center [803, 326] width 33 height 13
click at [767, 331] on span "not" at bounding box center [777, 326] width 20 height 13
click at [771, 327] on span "not" at bounding box center [777, 326] width 20 height 13
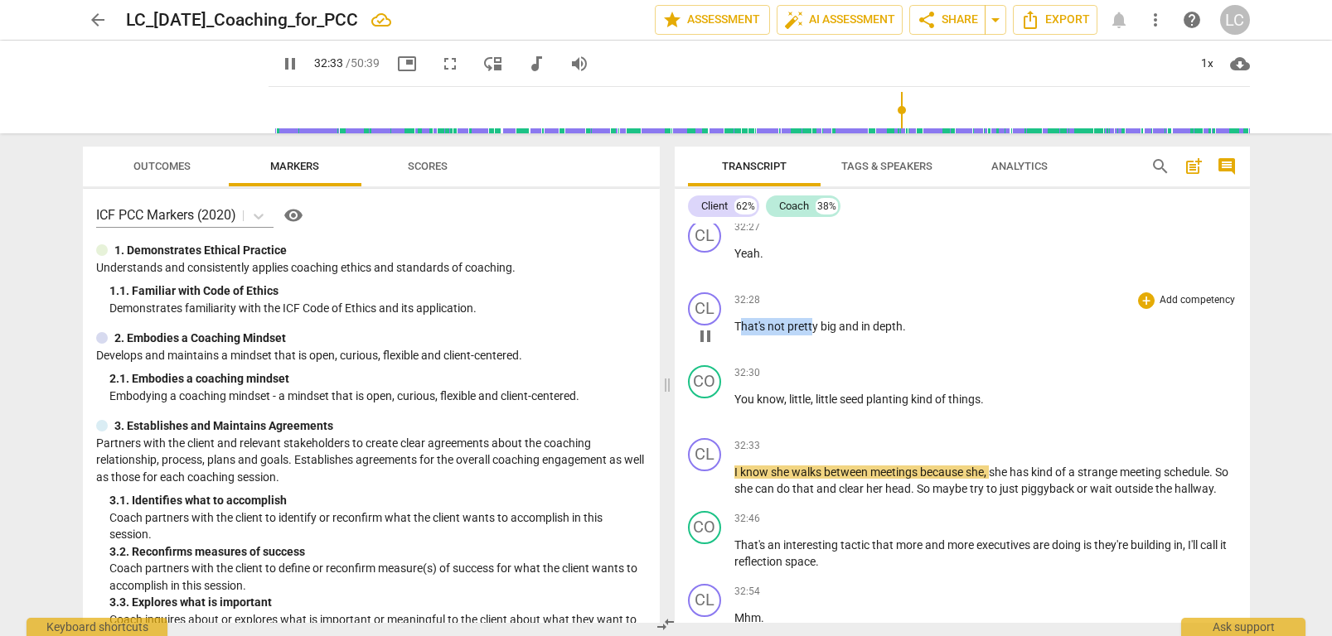
drag, startPoint x: 738, startPoint y: 328, endPoint x: 811, endPoint y: 327, distance: 72.1
click at [814, 327] on p "That's not pretty big and in depth ." at bounding box center [985, 326] width 502 height 17
type input "1955"
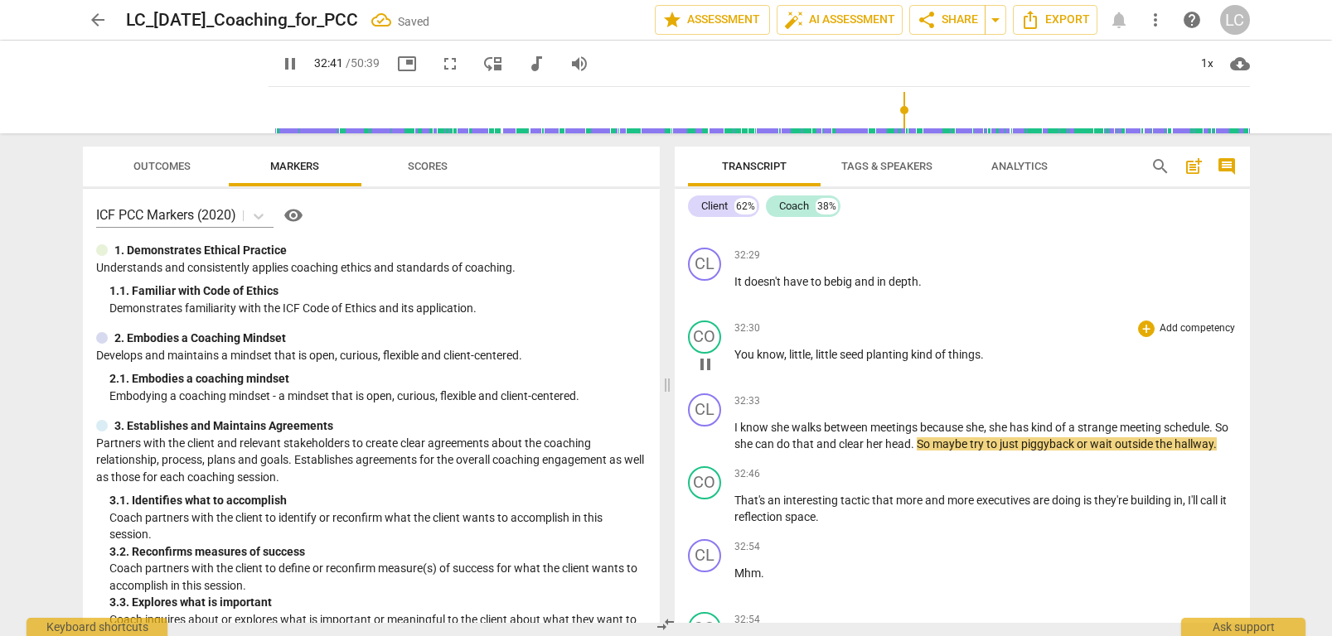
scroll to position [10212, 0]
click at [752, 287] on p "It doesn't have to be big and in depth ." at bounding box center [985, 280] width 502 height 17
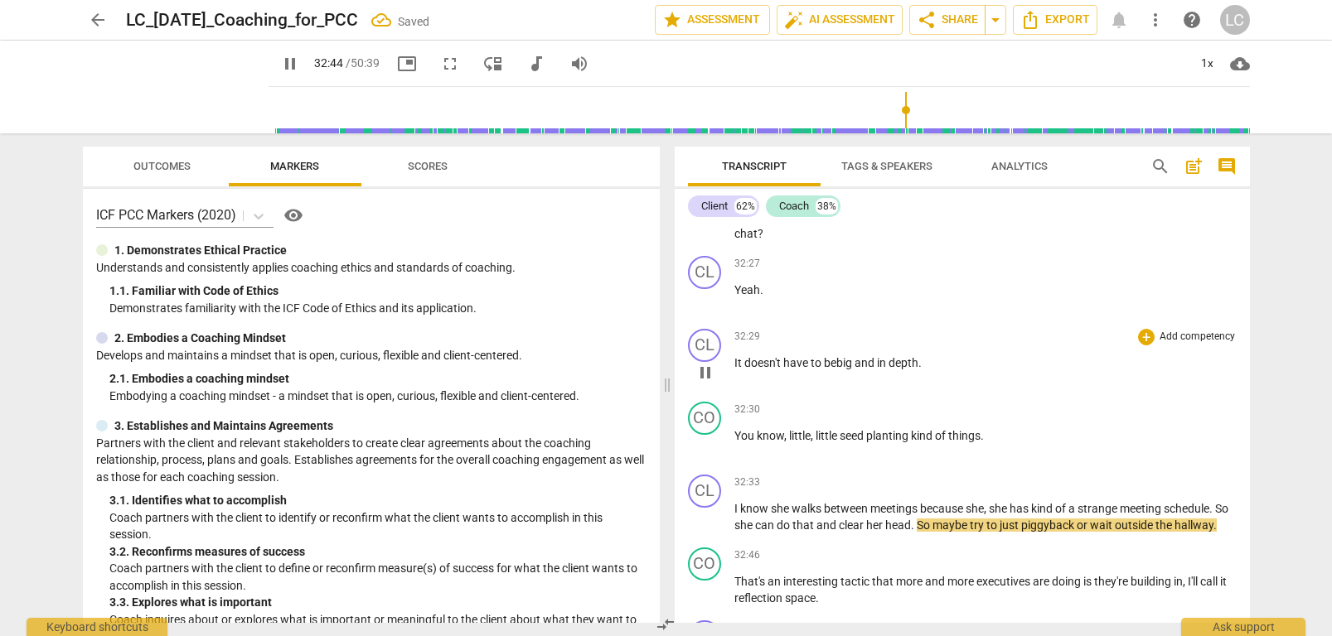
scroll to position [10123, 0]
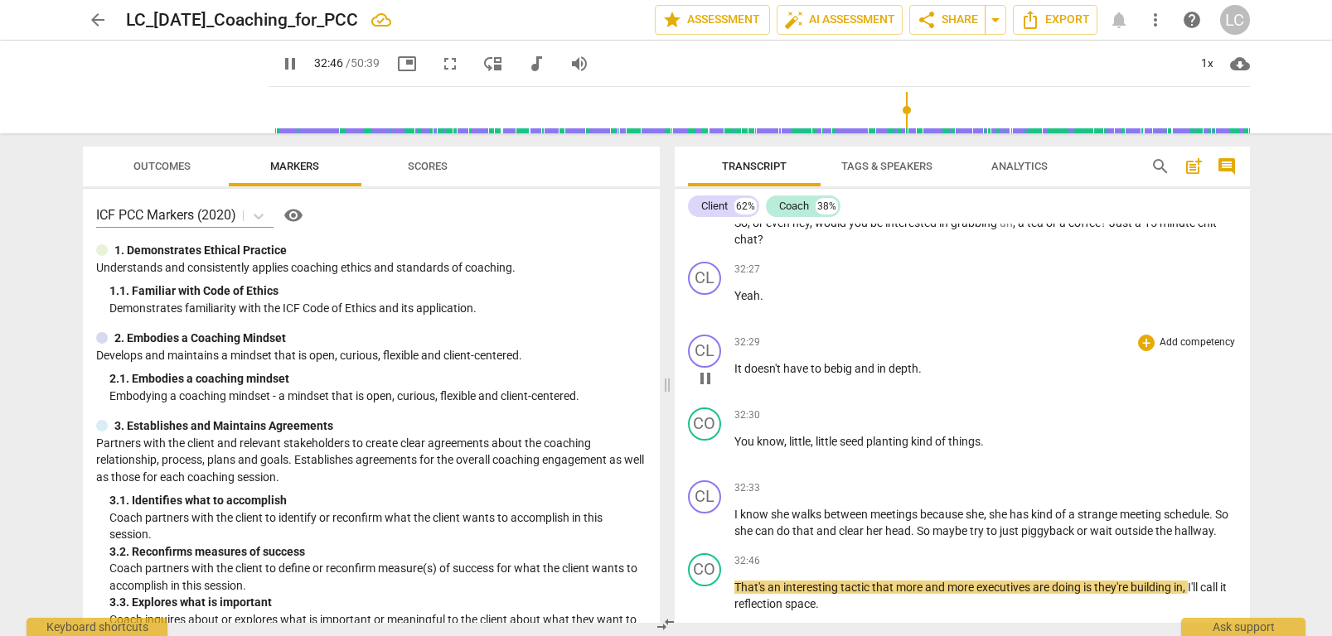
click at [732, 369] on div "play_arrow pause" at bounding box center [713, 379] width 42 height 22
drag, startPoint x: 734, startPoint y: 367, endPoint x: 945, endPoint y: 372, distance: 210.6
click at [945, 372] on p "It doesn't have to be big and in depth ." at bounding box center [985, 368] width 502 height 17
type input "1970"
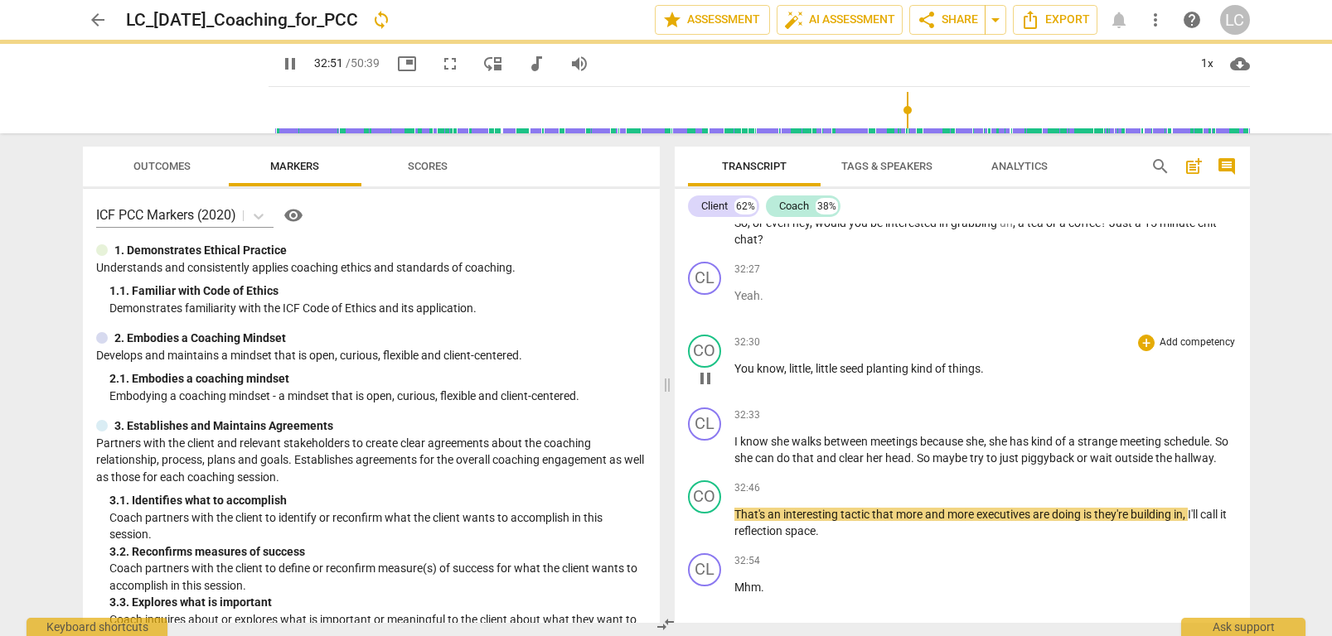
drag, startPoint x: 734, startPoint y: 437, endPoint x: 743, endPoint y: 434, distance: 9.4
click at [734, 375] on span "You" at bounding box center [745, 368] width 22 height 13
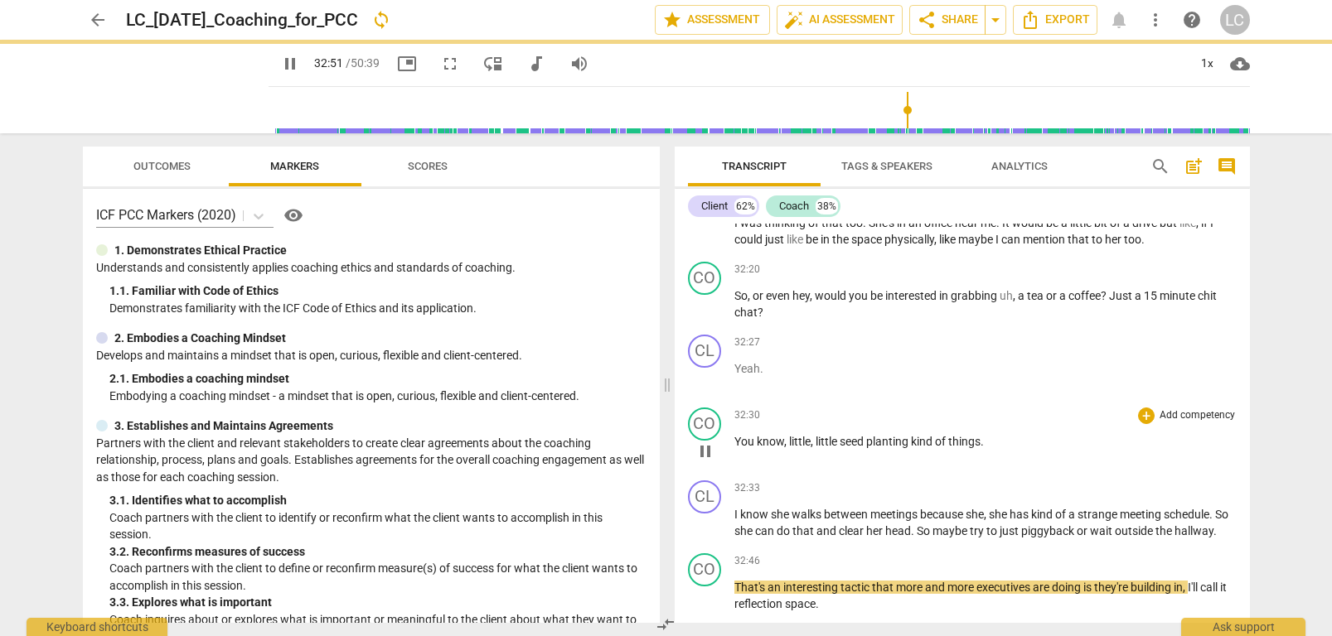
type input "1972"
paste p
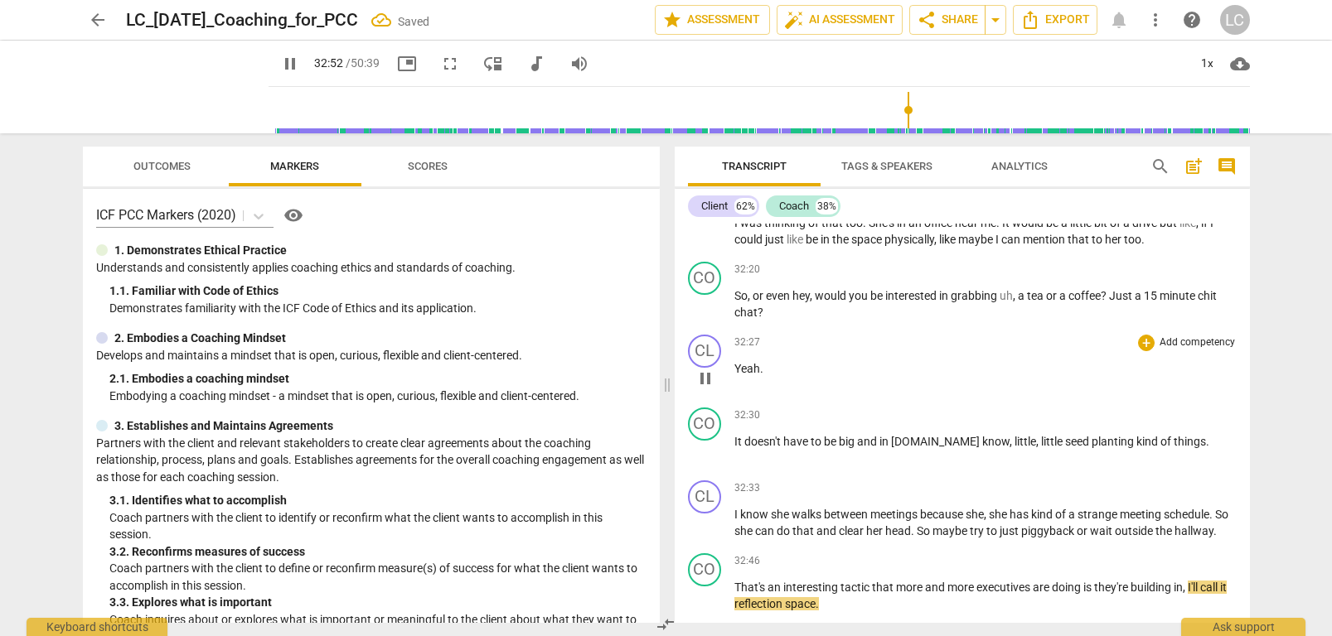
click at [791, 367] on p "Yeah ." at bounding box center [985, 368] width 502 height 17
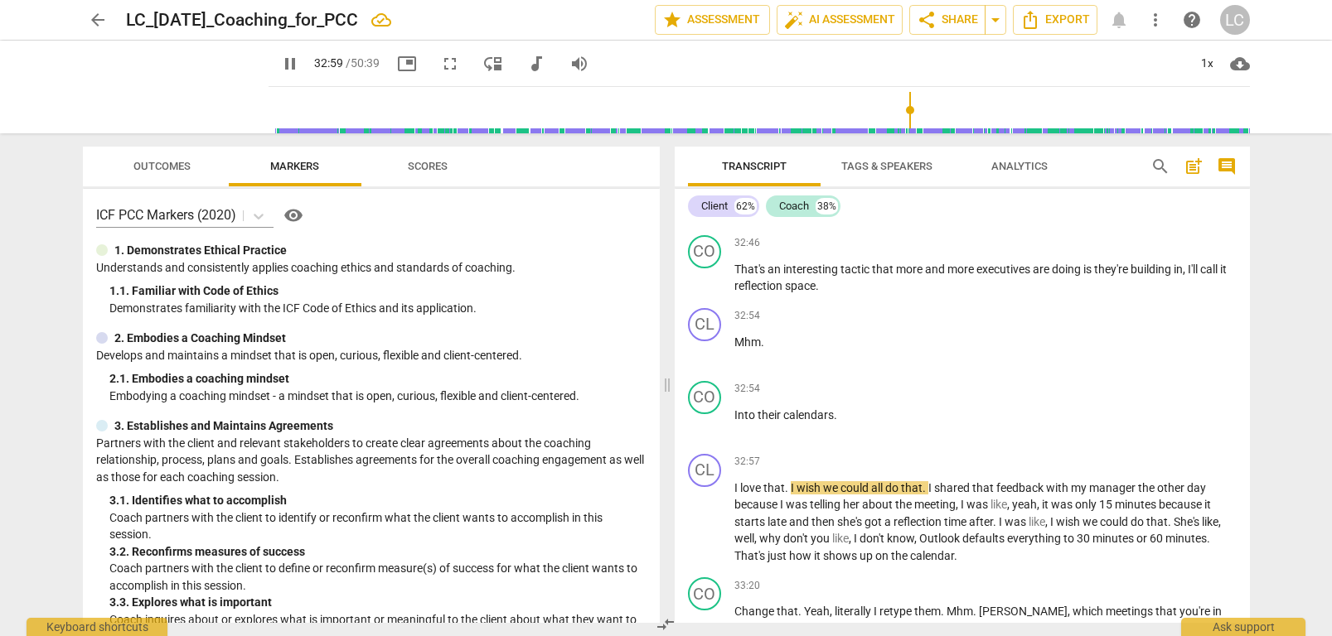
scroll to position [10370, 0]
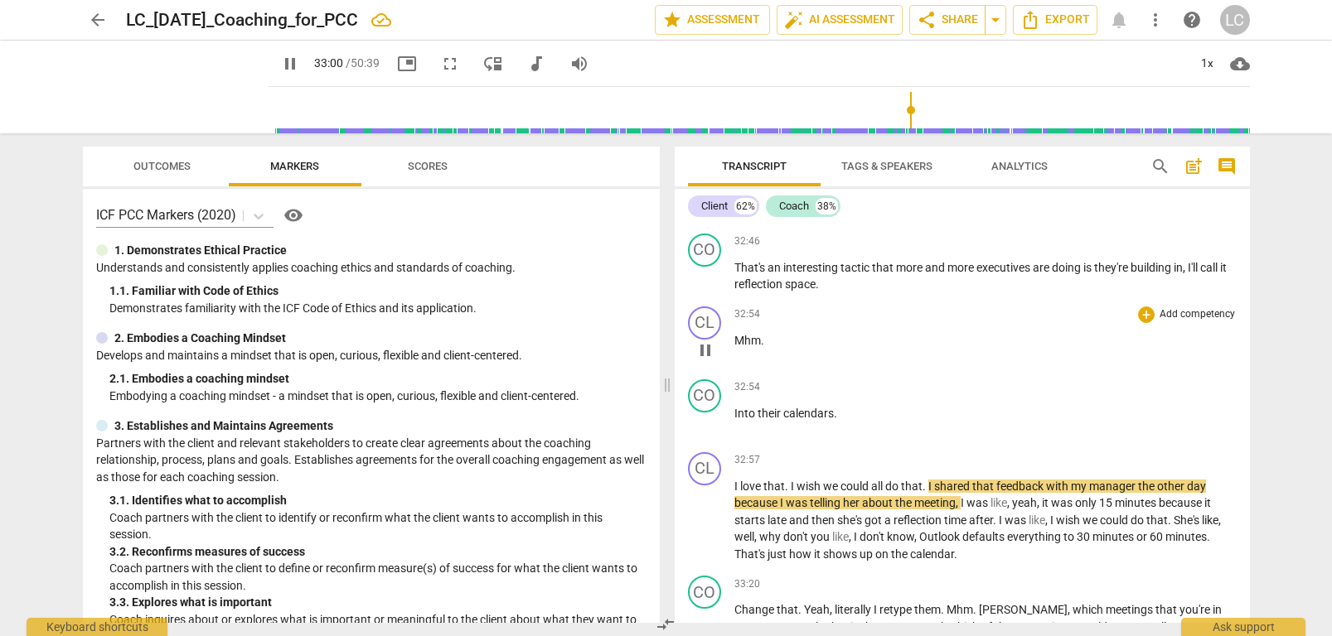
click at [769, 350] on p "Mhm ." at bounding box center [985, 340] width 502 height 17
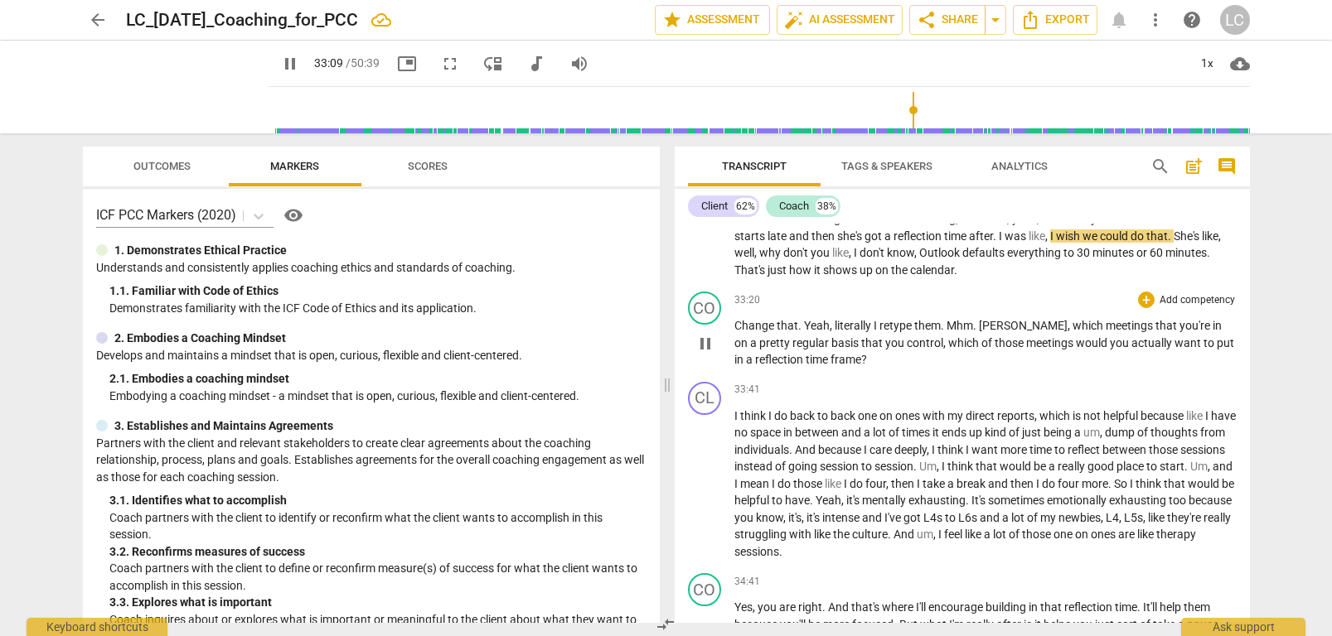
scroll to position [10653, 0]
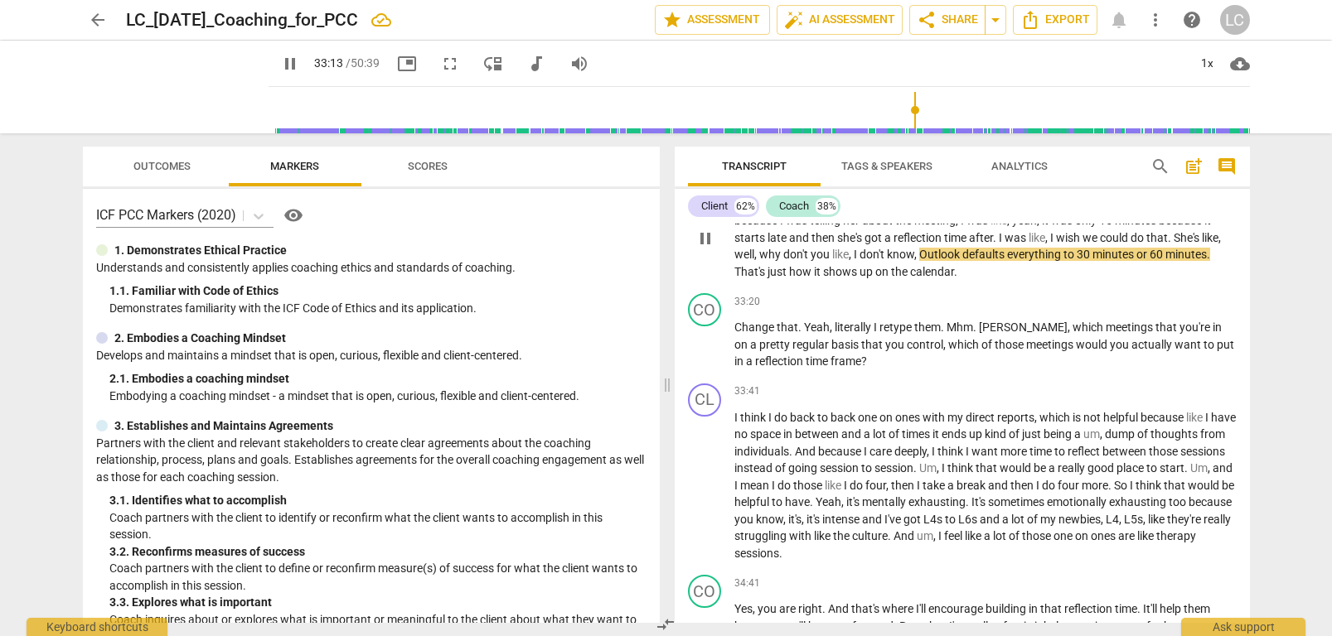
click at [855, 278] on span "shows" at bounding box center [841, 271] width 36 height 13
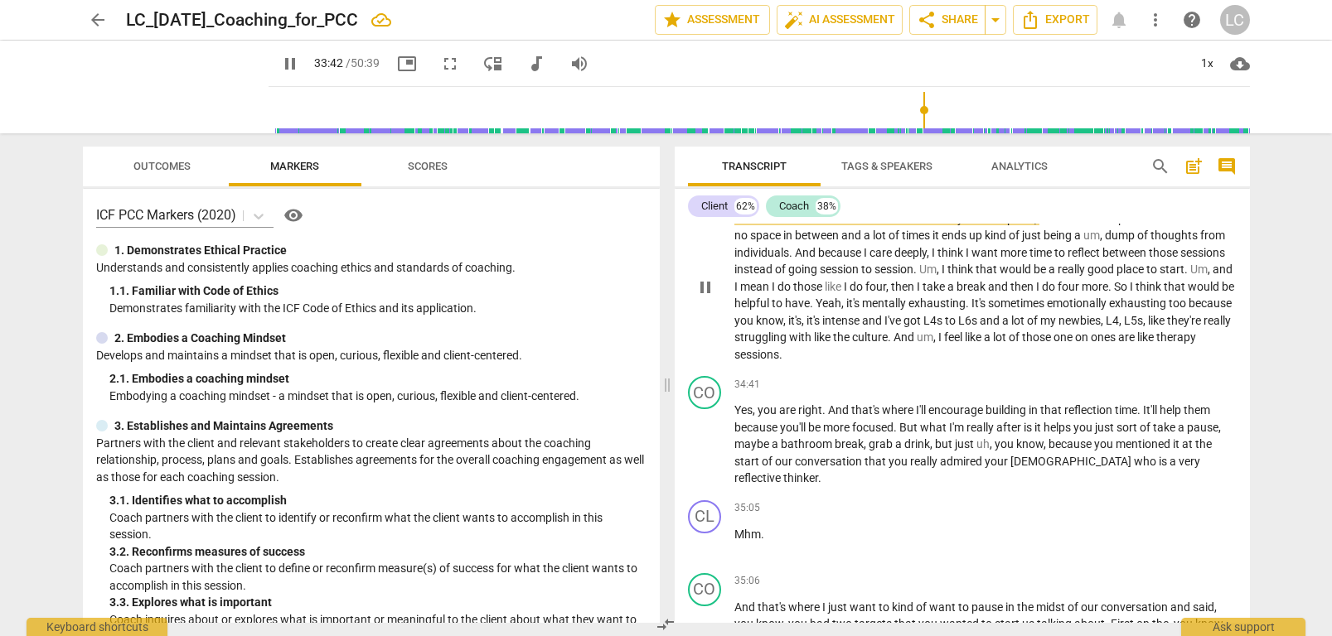
scroll to position [10853, 0]
drag, startPoint x: 820, startPoint y: 363, endPoint x: 882, endPoint y: 368, distance: 61.5
click at [882, 362] on p "I think I do back to back one on ones with my direct reports , which is not hel…" at bounding box center [985, 285] width 502 height 153
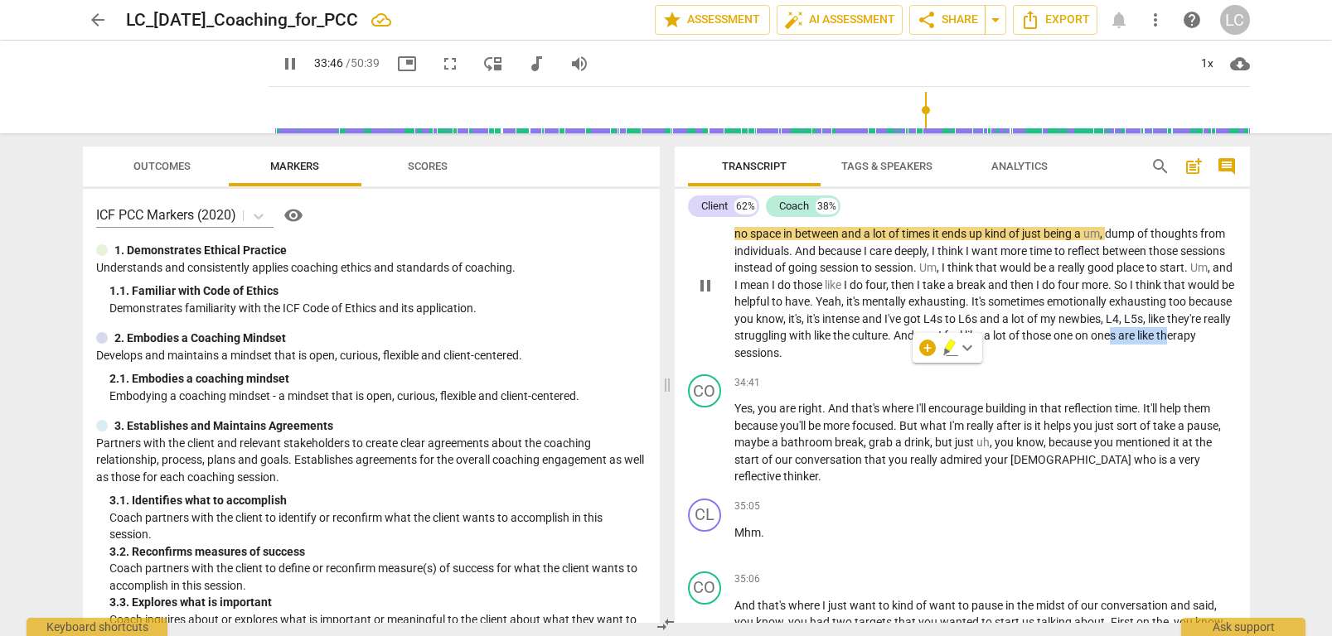
click at [1118, 342] on span "are" at bounding box center [1127, 335] width 19 height 13
click at [1091, 342] on span "ones" at bounding box center [1104, 335] width 27 height 13
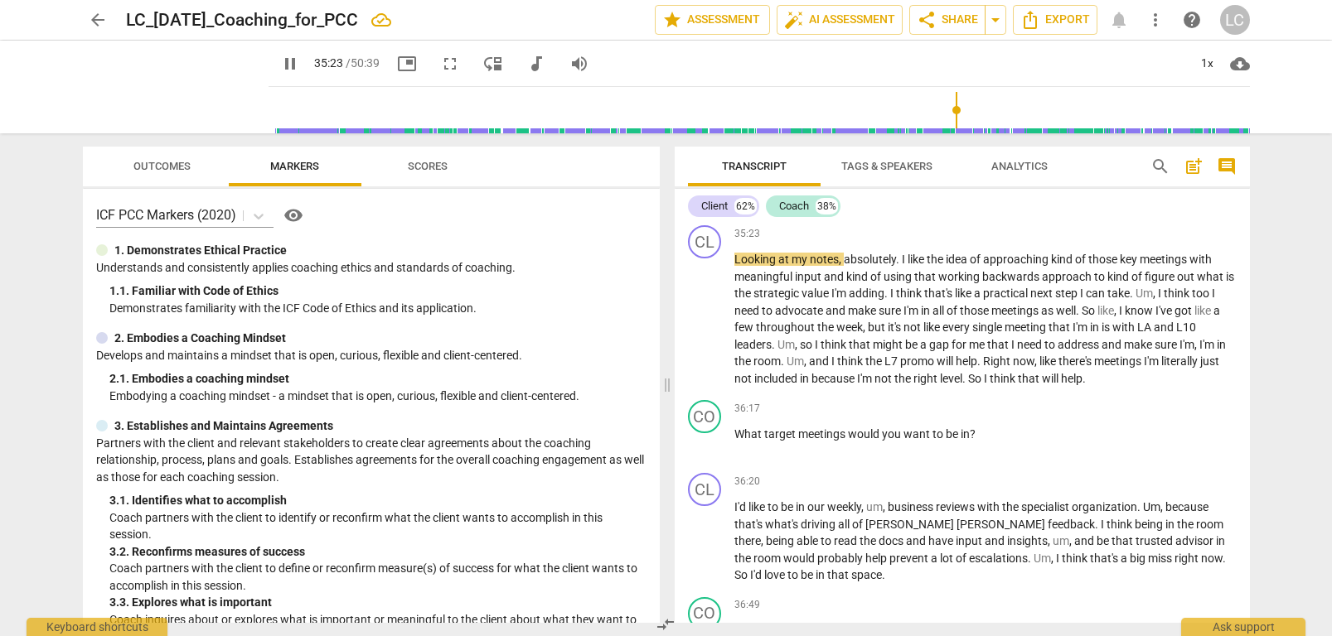
scroll to position [11298, 0]
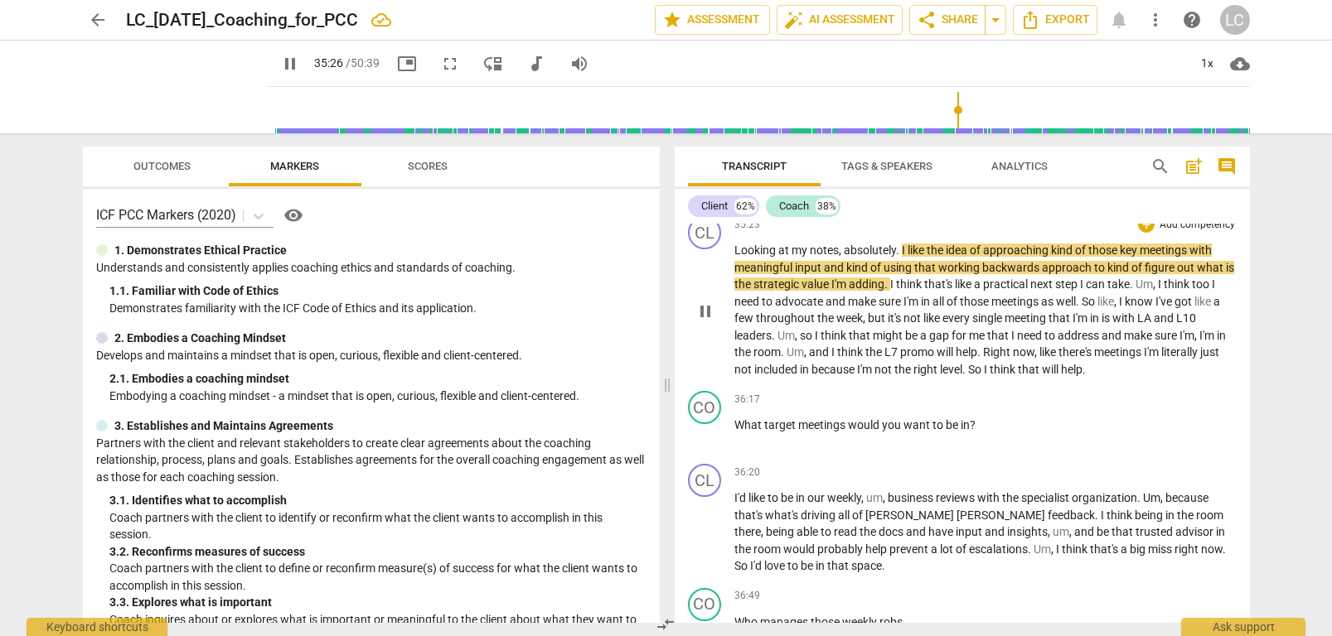
click at [867, 249] on span "absolutely" at bounding box center [870, 250] width 52 height 13
click at [863, 250] on span "absolutely" at bounding box center [870, 250] width 52 height 13
drag, startPoint x: 894, startPoint y: 246, endPoint x: 887, endPoint y: 270, distance: 25.2
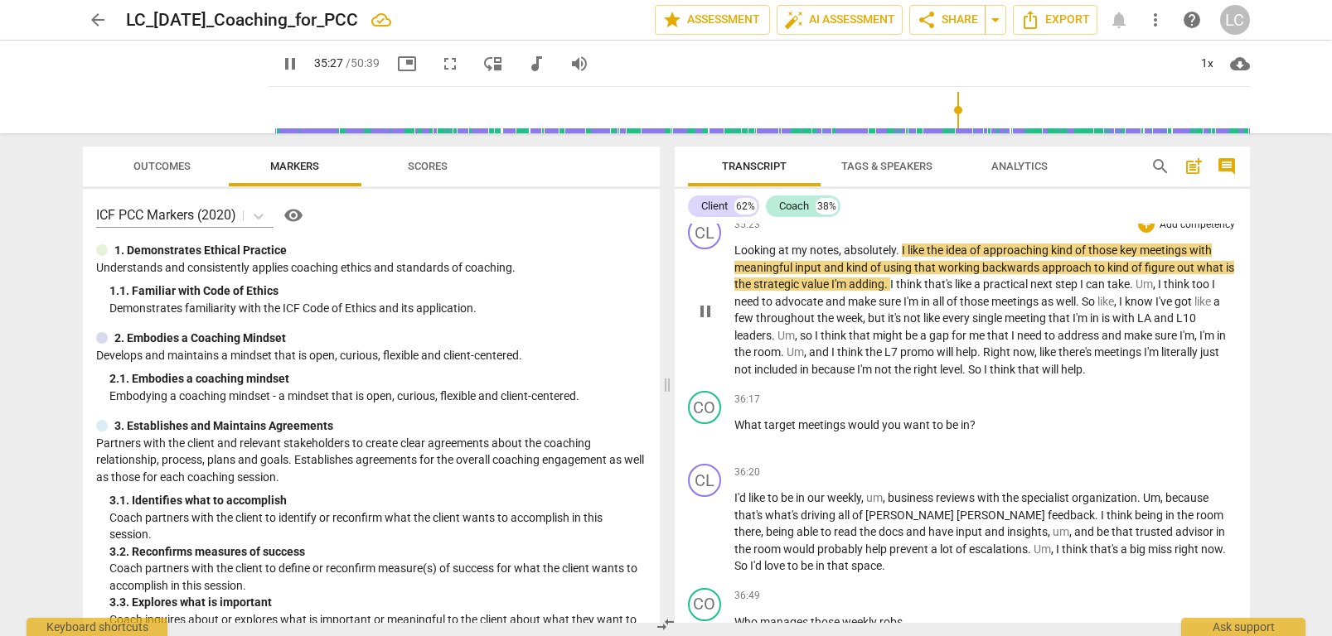
click at [893, 249] on p "Looking at my notes , absolutely . I like the idea of approaching kind of those…" at bounding box center [985, 310] width 502 height 136
type input "2128"
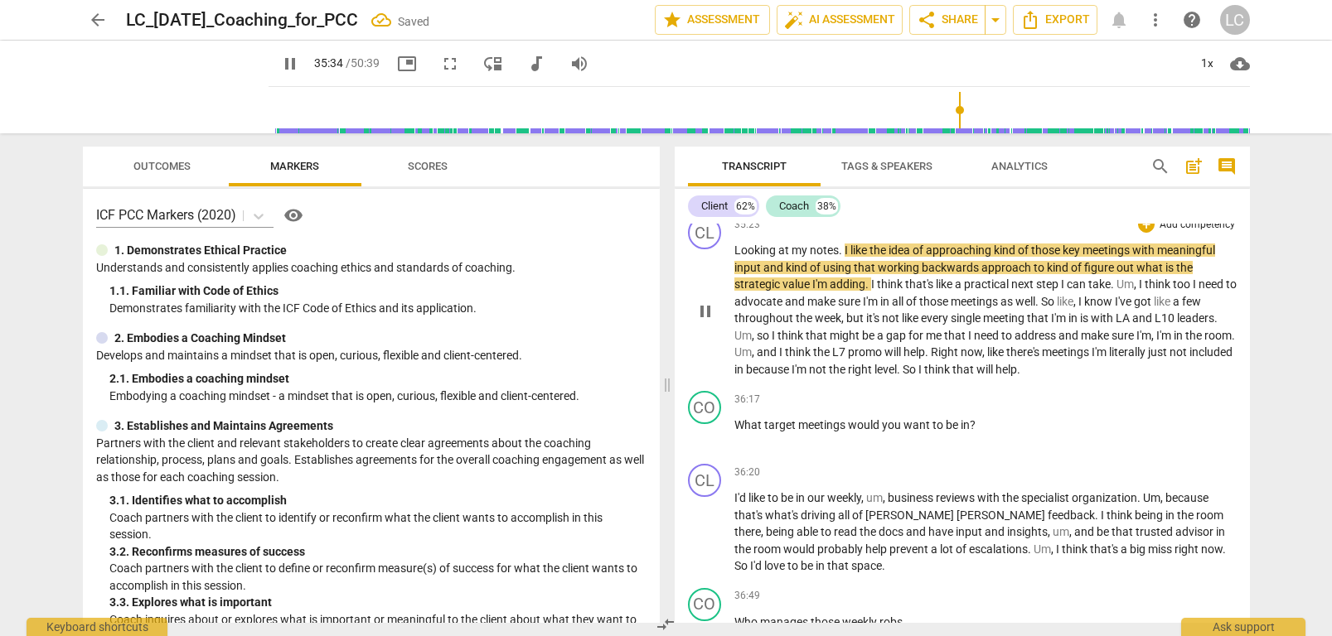
click at [994, 319] on span "meeting" at bounding box center [1005, 318] width 44 height 13
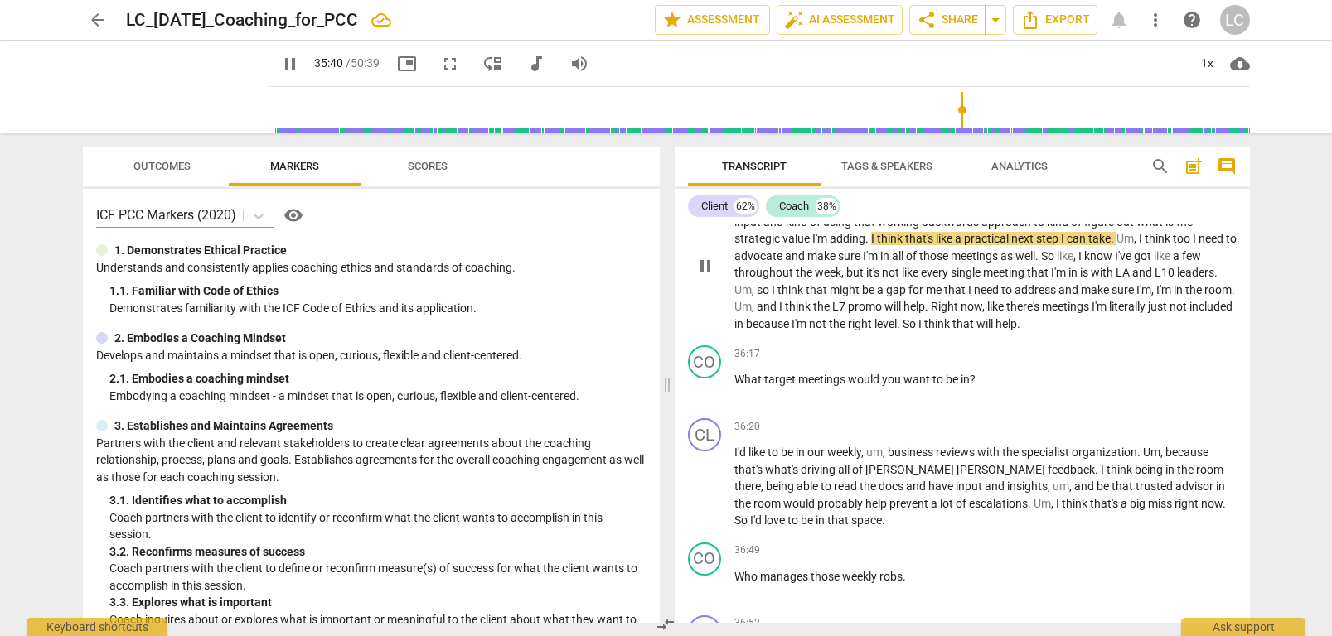
scroll to position [11347, 0]
drag, startPoint x: 947, startPoint y: 322, endPoint x: 999, endPoint y: 321, distance: 51.4
click at [999, 321] on p "Looking at my notes . I like the idea of approaching kind of those key meetings…" at bounding box center [985, 261] width 502 height 136
drag, startPoint x: 956, startPoint y: 323, endPoint x: 994, endPoint y: 322, distance: 39.0
click at [994, 322] on p "Looking at my notes . I like the idea of approaching kind of those key meetings…" at bounding box center [985, 261] width 502 height 136
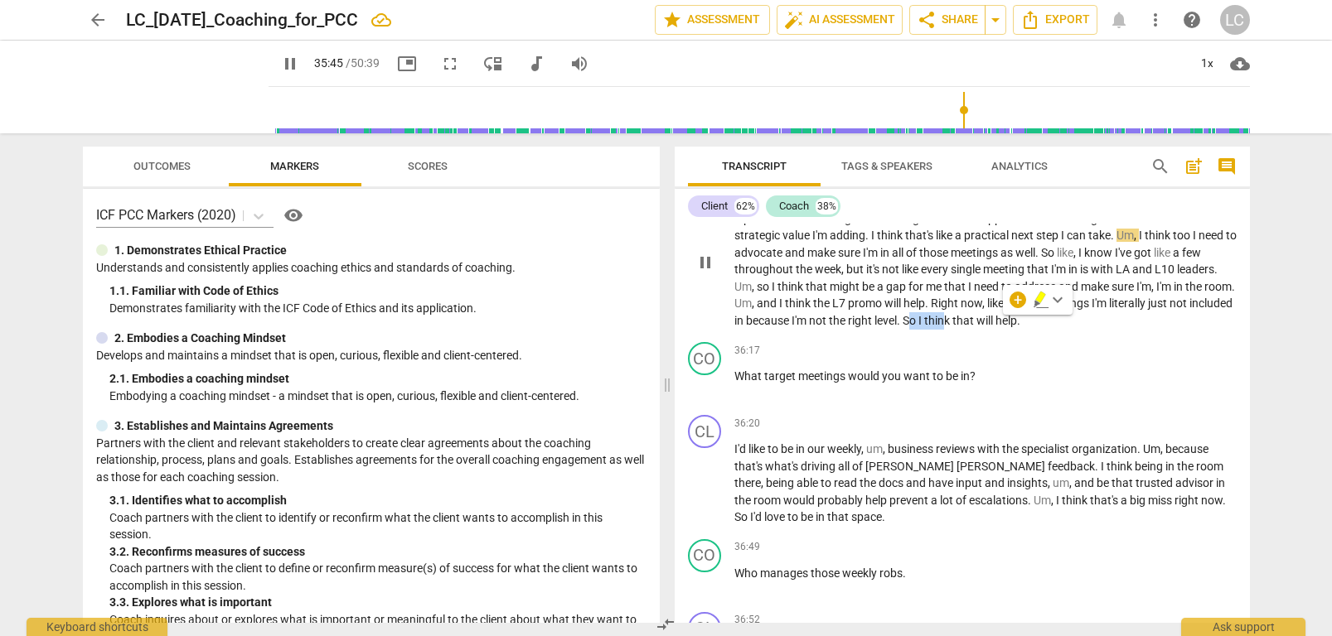
scroll to position [11346, 0]
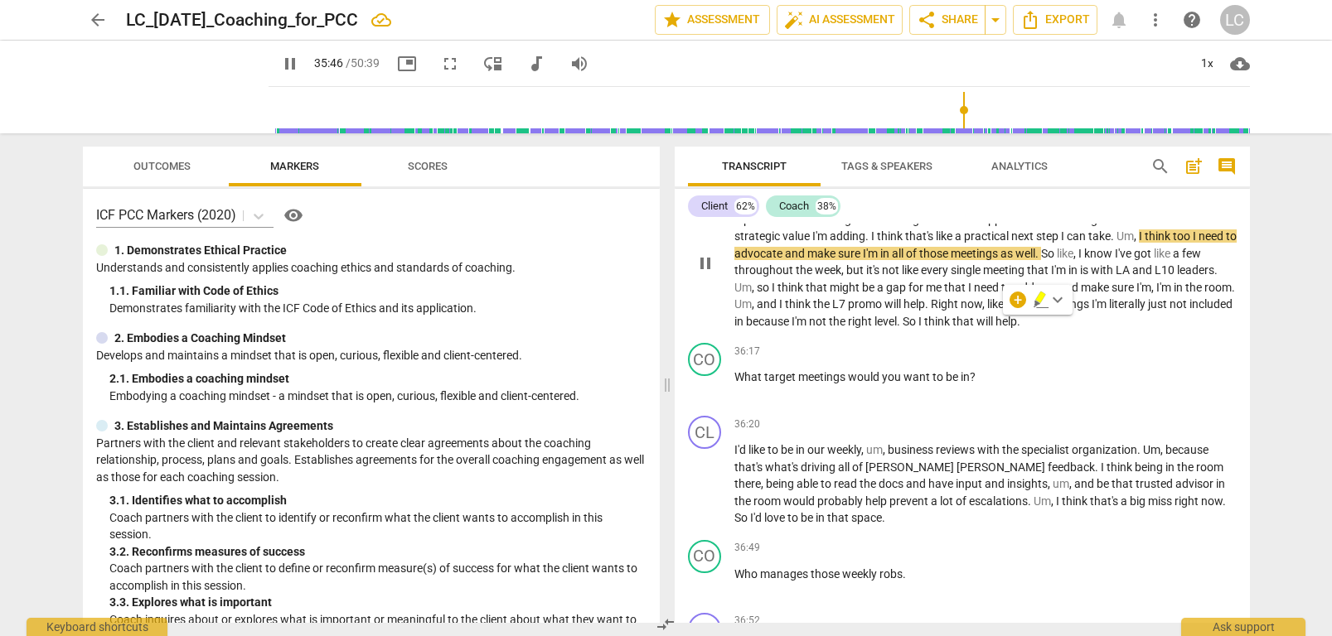
click at [902, 326] on span "." at bounding box center [900, 321] width 6 height 13
click at [902, 325] on span "." at bounding box center [900, 321] width 6 height 13
click at [918, 322] on span "So" at bounding box center [910, 321] width 16 height 13
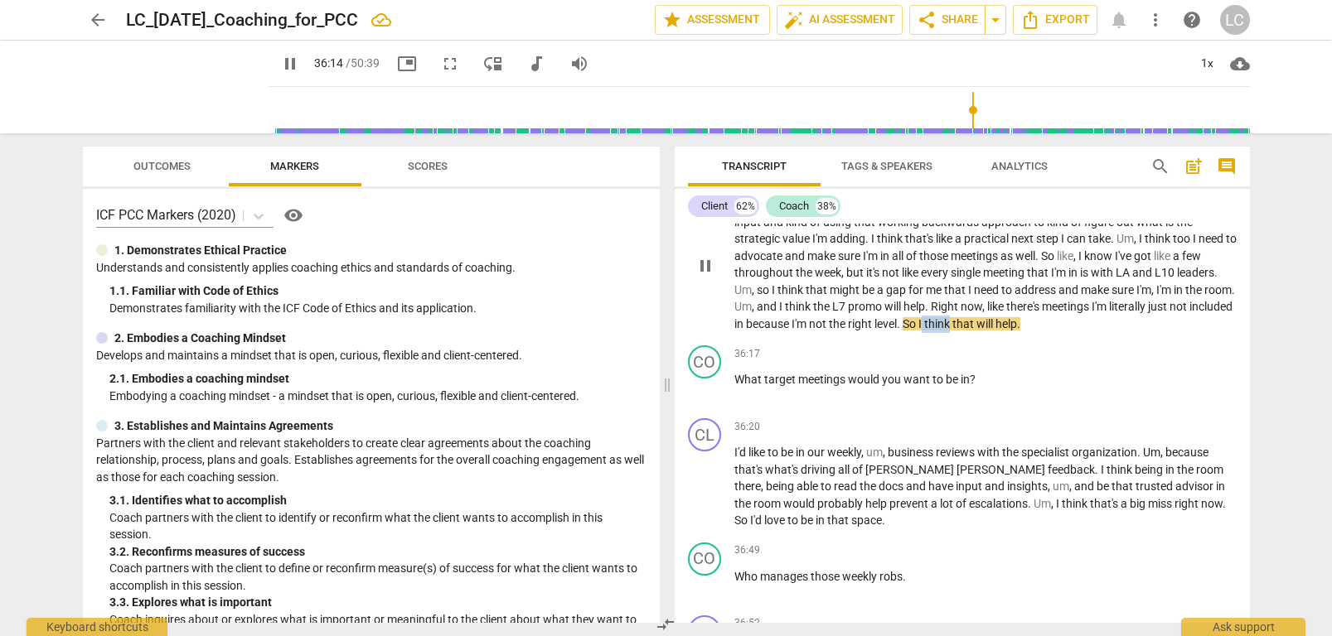
drag, startPoint x: 972, startPoint y: 322, endPoint x: 998, endPoint y: 323, distance: 25.7
click at [998, 323] on p "Looking at my notes . I like the idea of approaching kind of those key meetings…" at bounding box center [985, 264] width 502 height 136
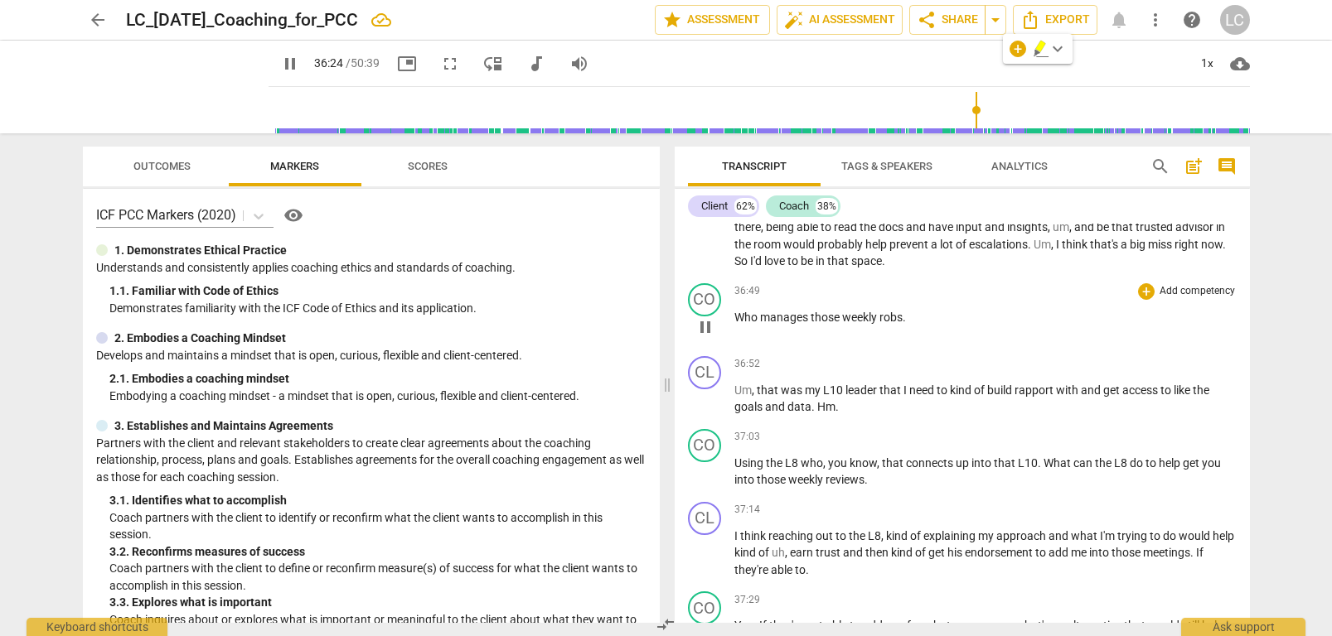
scroll to position [11606, 0]
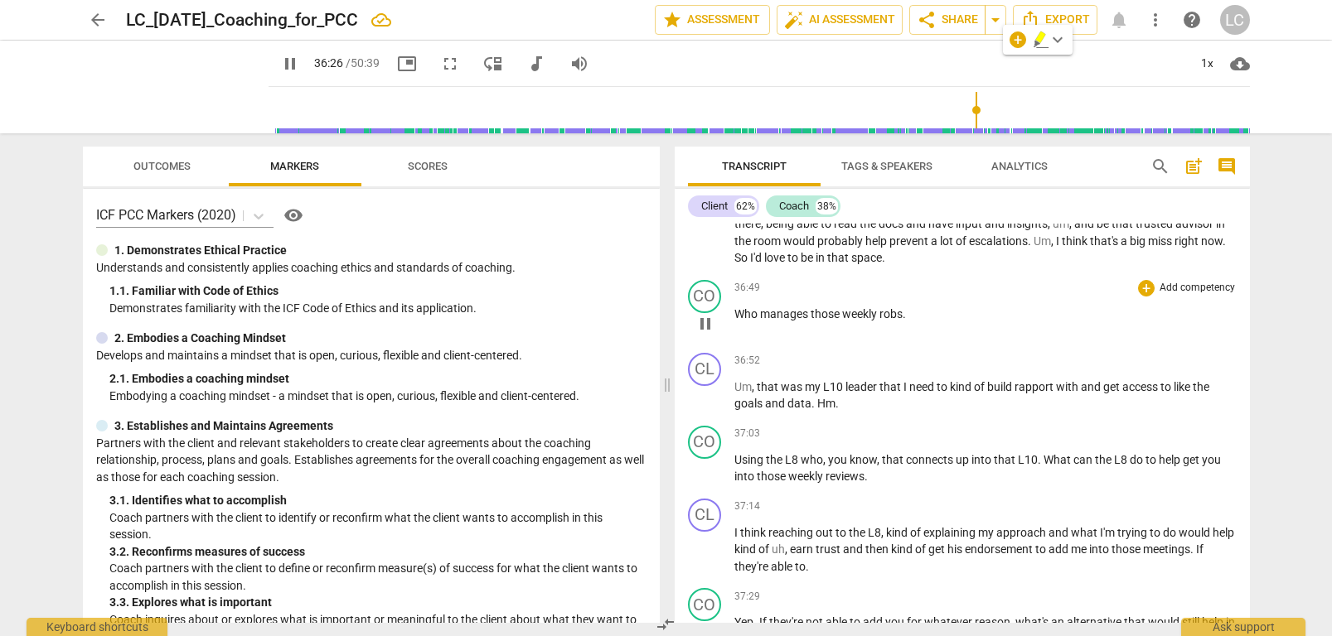
drag, startPoint x: 765, startPoint y: 316, endPoint x: 806, endPoint y: 315, distance: 40.6
click at [806, 315] on span "manages" at bounding box center [785, 313] width 51 height 13
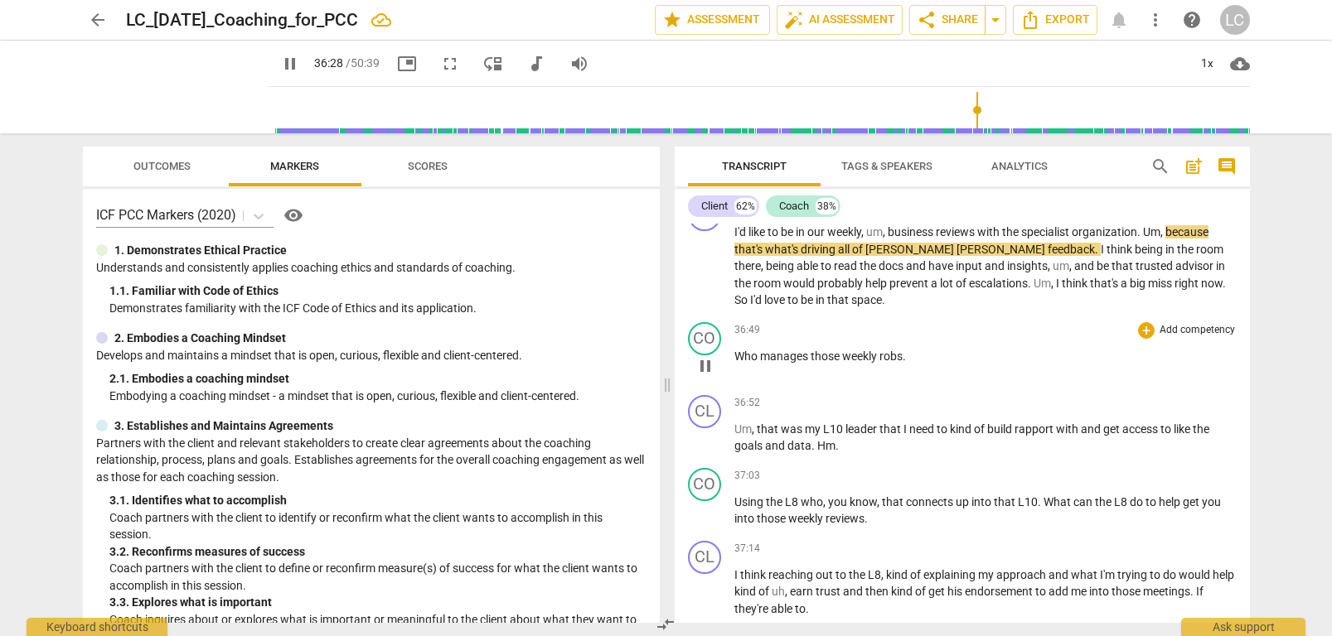
scroll to position [11509, 0]
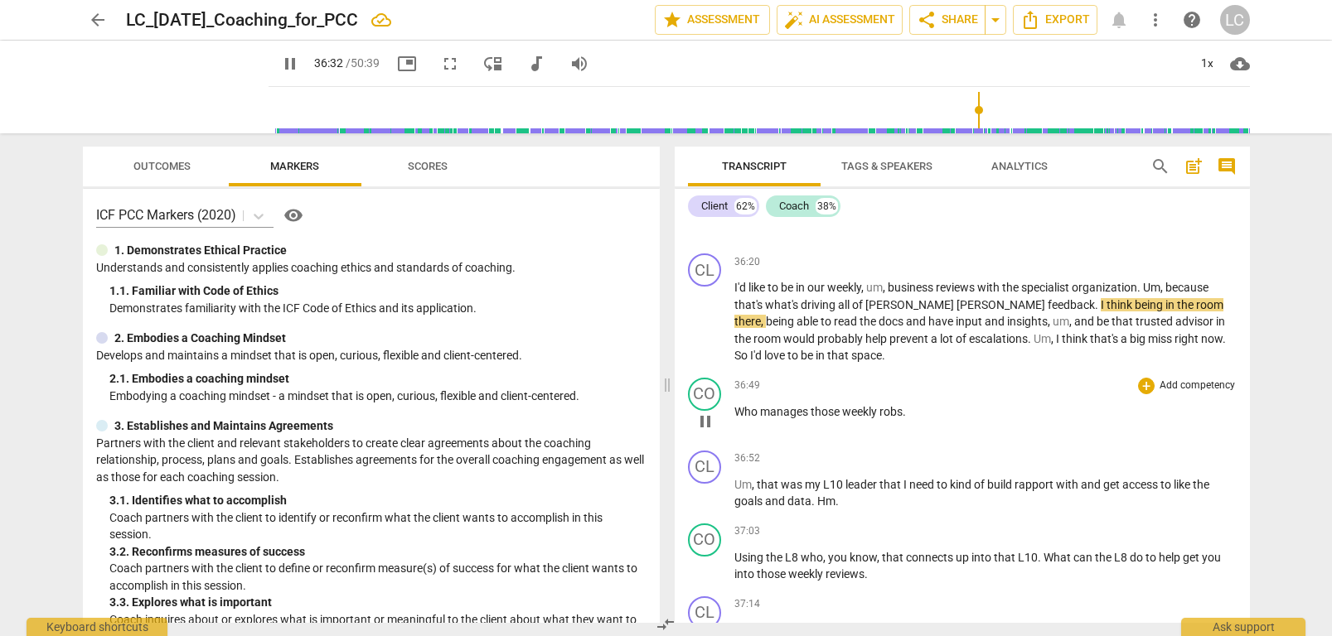
click at [893, 408] on span "robs" at bounding box center [890, 411] width 23 height 13
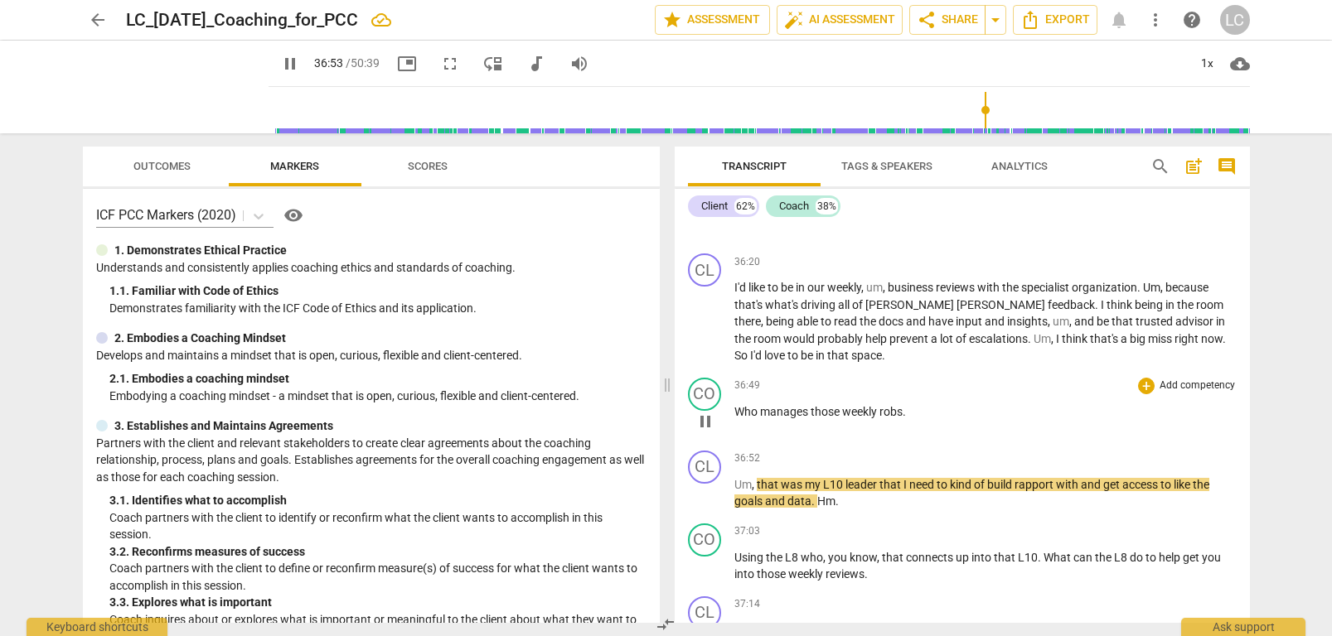
click at [884, 409] on span "robs" at bounding box center [890, 411] width 23 height 13
click at [864, 411] on span "weekly" at bounding box center [860, 411] width 37 height 13
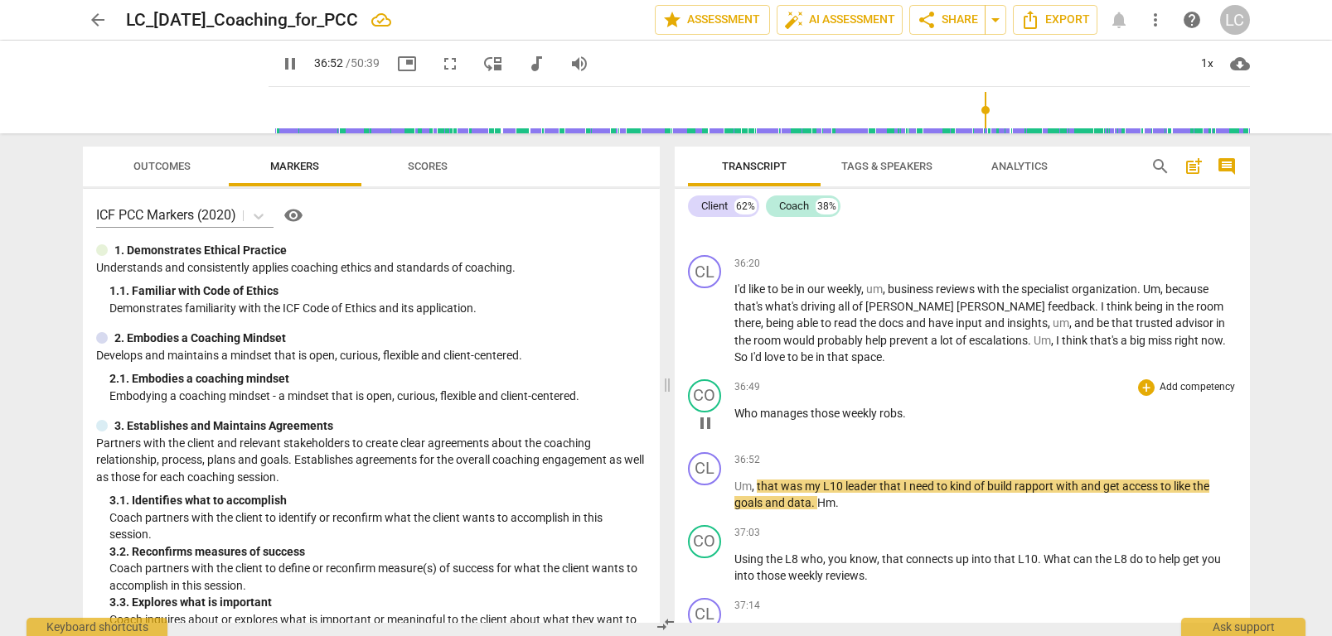
click at [904, 410] on span "." at bounding box center [903, 413] width 3 height 13
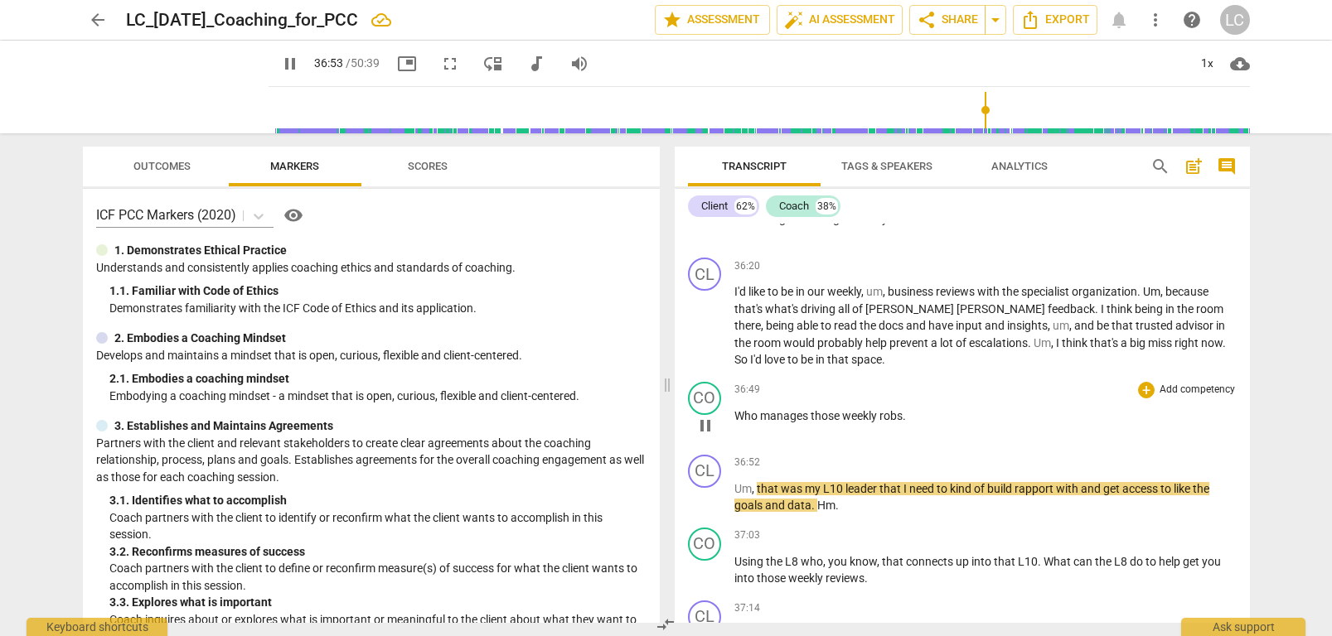
type input "2214"
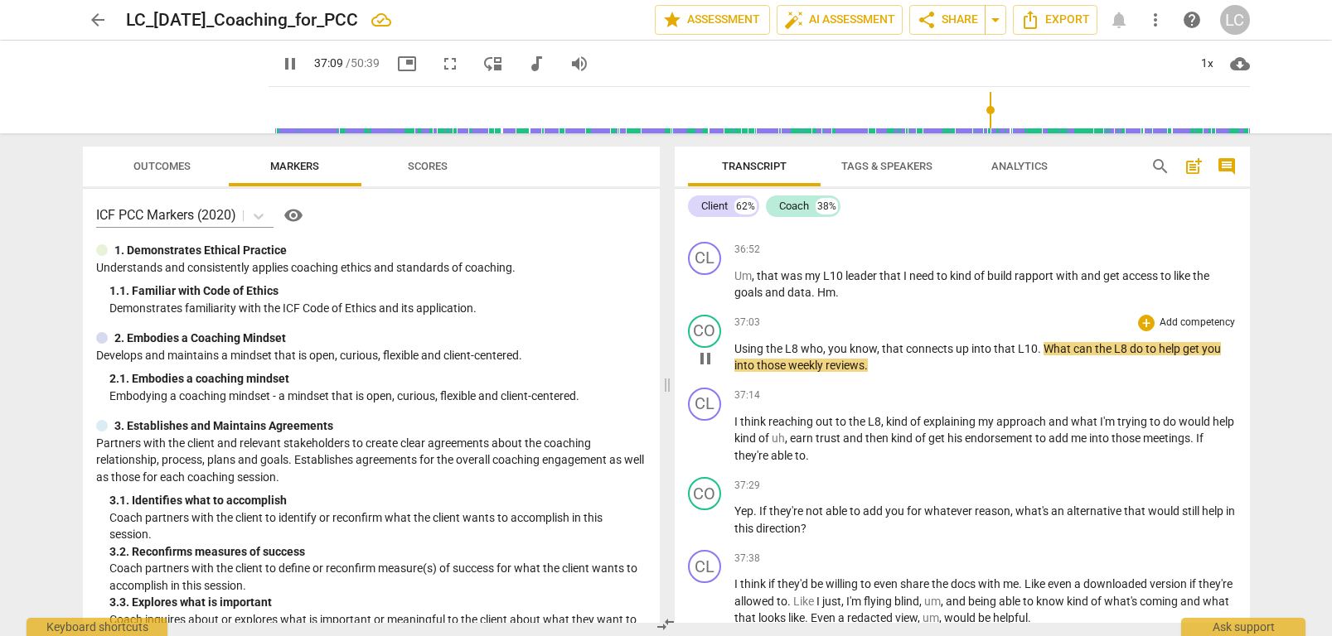
scroll to position [11722, 0]
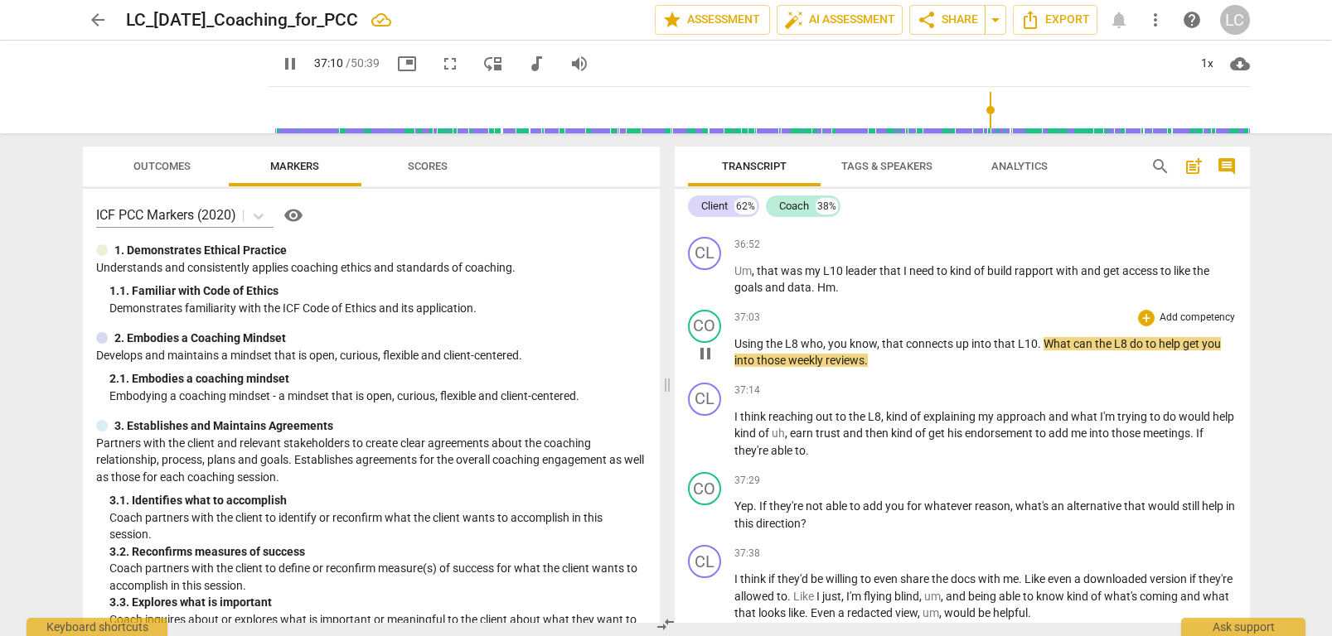
drag, startPoint x: 868, startPoint y: 359, endPoint x: 888, endPoint y: 399, distance: 44.9
click at [867, 360] on span "." at bounding box center [865, 360] width 3 height 13
type input "2231"
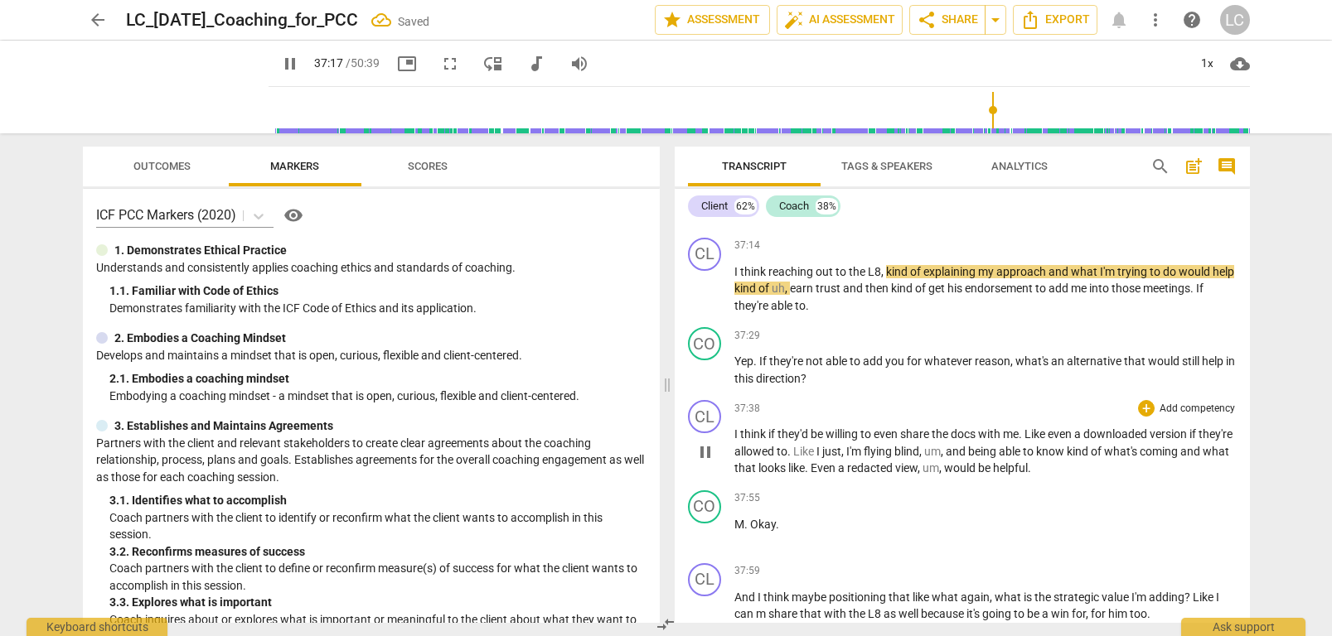
scroll to position [11881, 0]
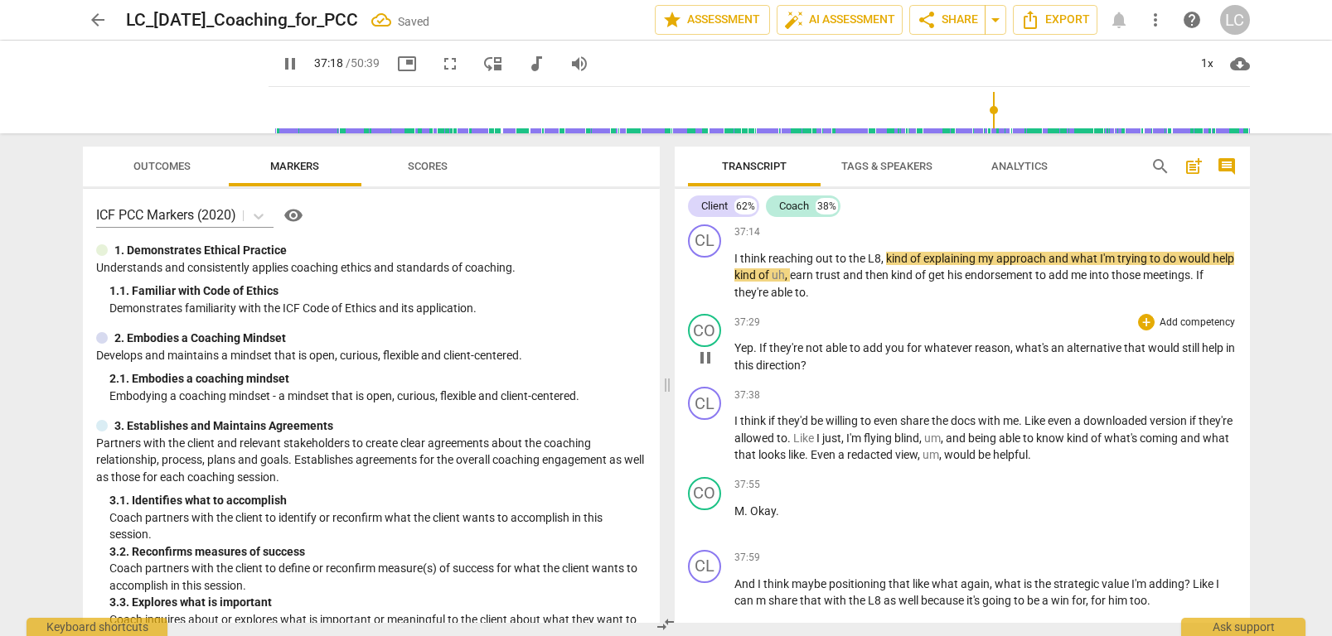
click at [803, 356] on p "Yep . If they're not able to add you for whatever reason , what's an alternativ…" at bounding box center [985, 357] width 502 height 34
click at [738, 344] on span "Yep" at bounding box center [743, 347] width 19 height 13
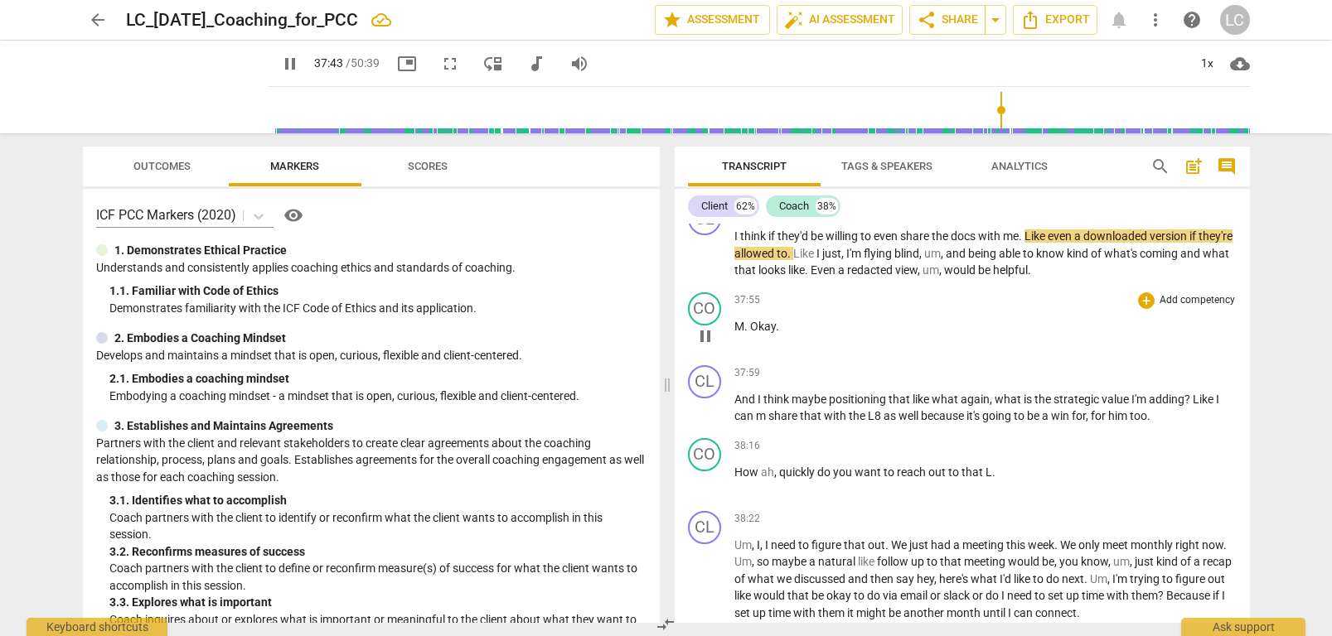
scroll to position [12068, 0]
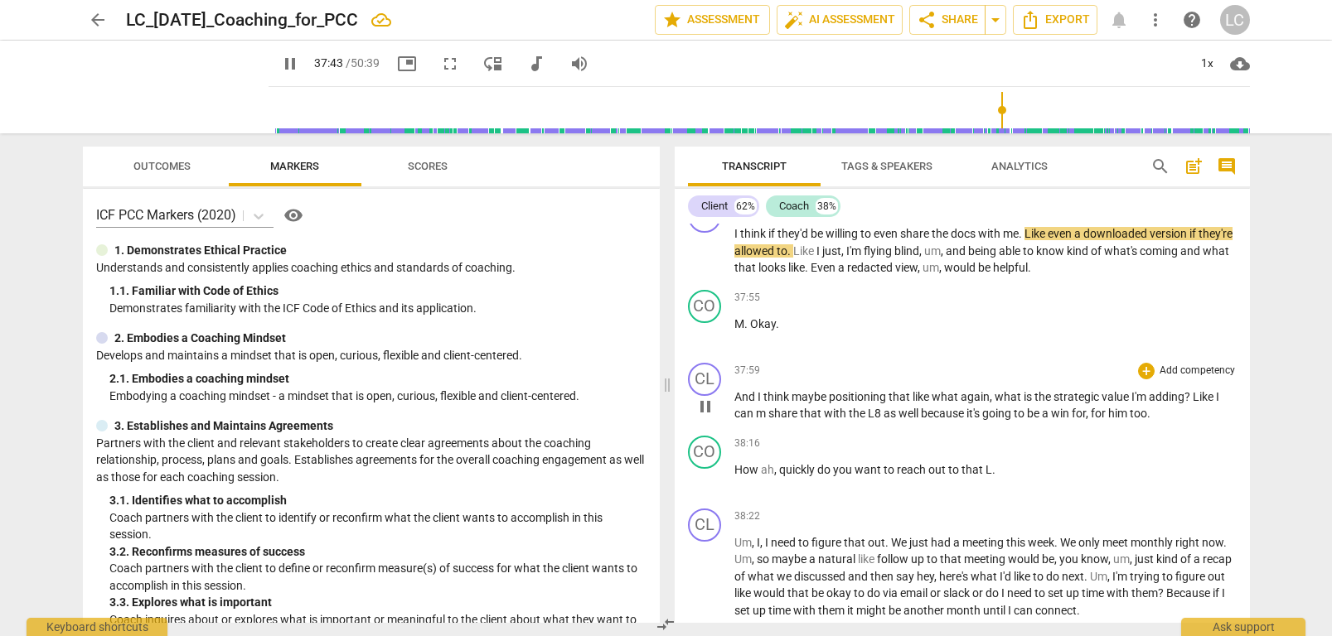
click at [814, 391] on span "maybe" at bounding box center [809, 396] width 37 height 13
click at [802, 395] on span "maybe" at bounding box center [809, 396] width 37 height 13
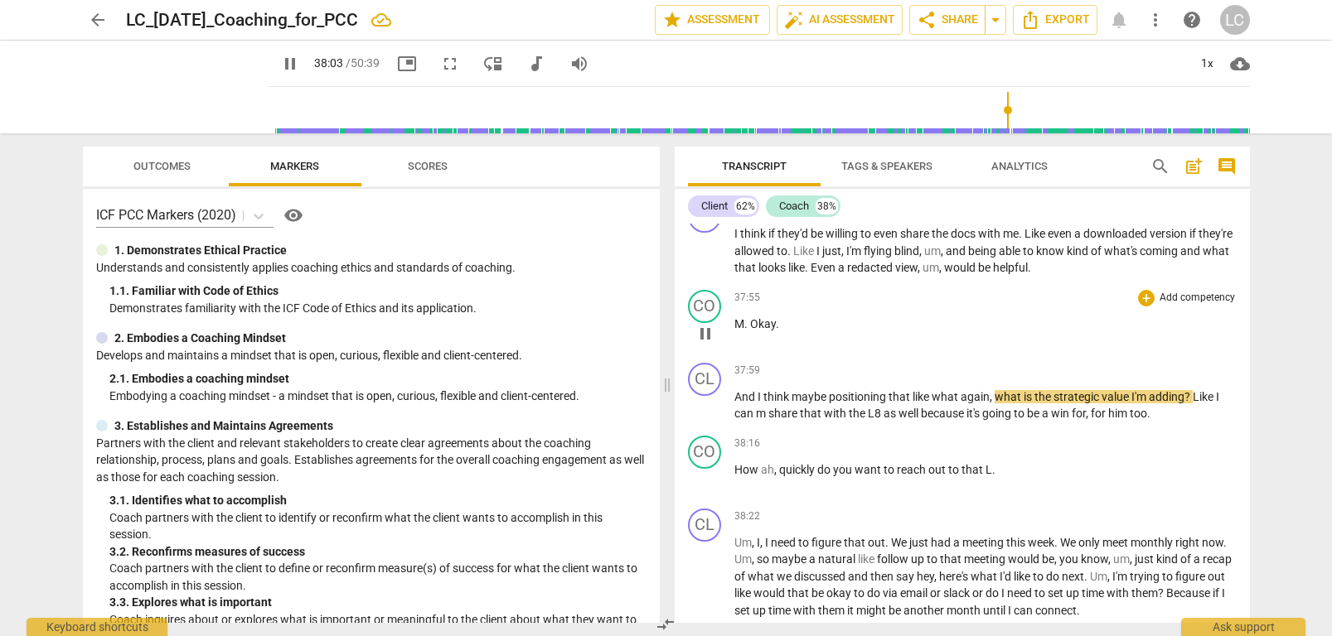
click at [767, 324] on span "Okay" at bounding box center [763, 323] width 26 height 13
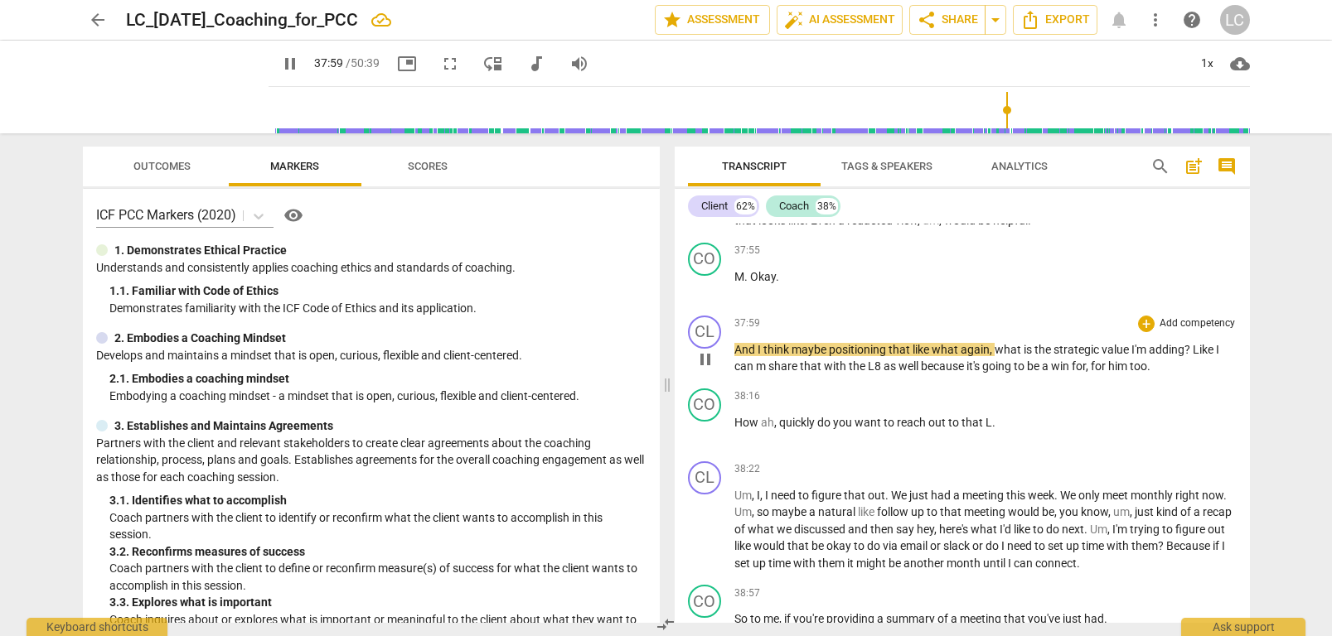
scroll to position [12120, 0]
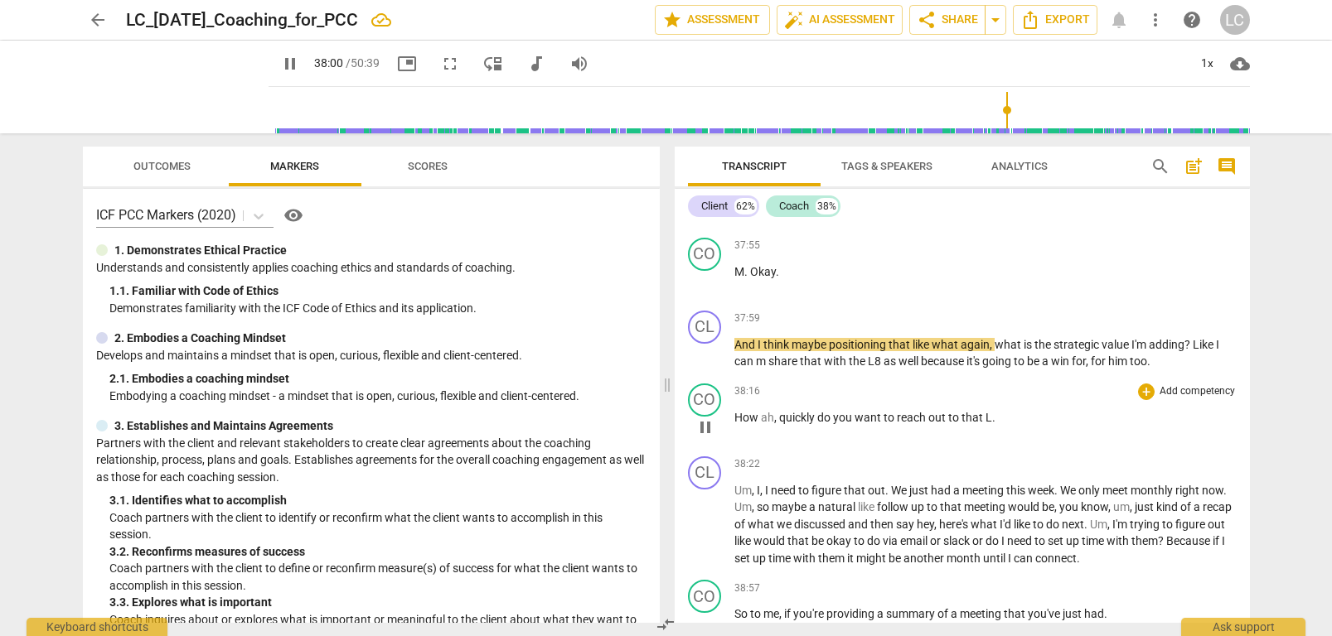
click at [803, 416] on span "quickly" at bounding box center [798, 417] width 38 height 13
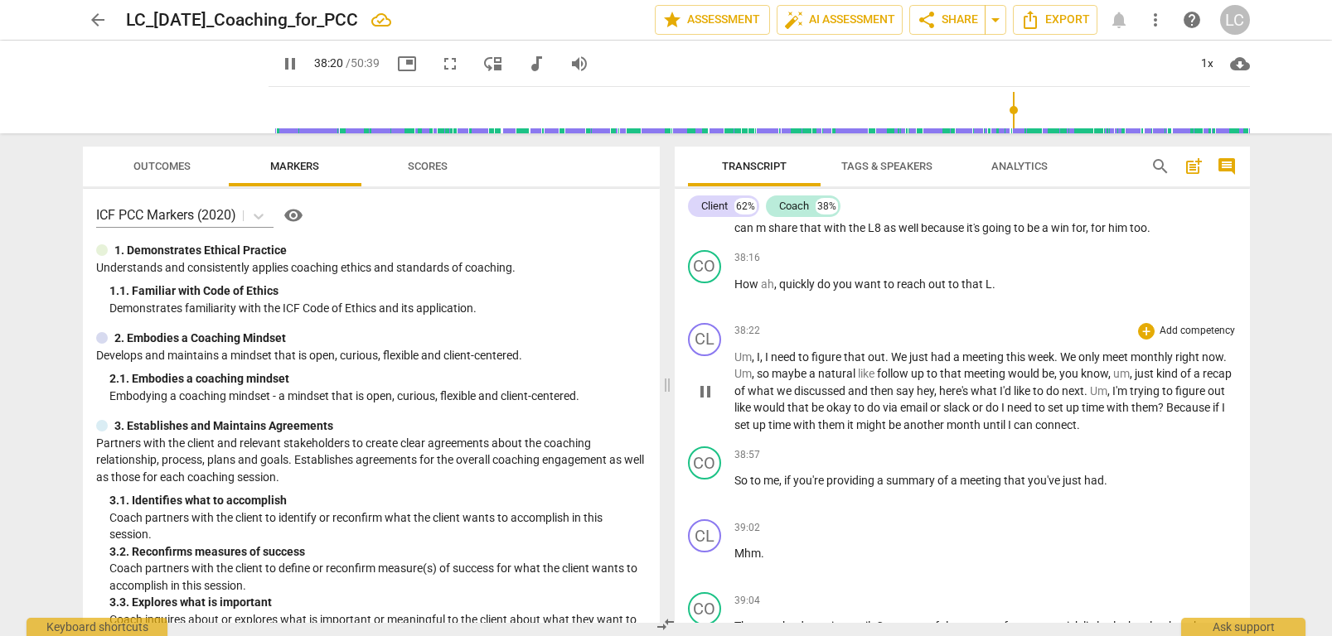
scroll to position [12255, 0]
drag, startPoint x: 986, startPoint y: 282, endPoint x: 996, endPoint y: 310, distance: 29.9
click at [986, 286] on span "L" at bounding box center [988, 283] width 7 height 13
type input "2303"
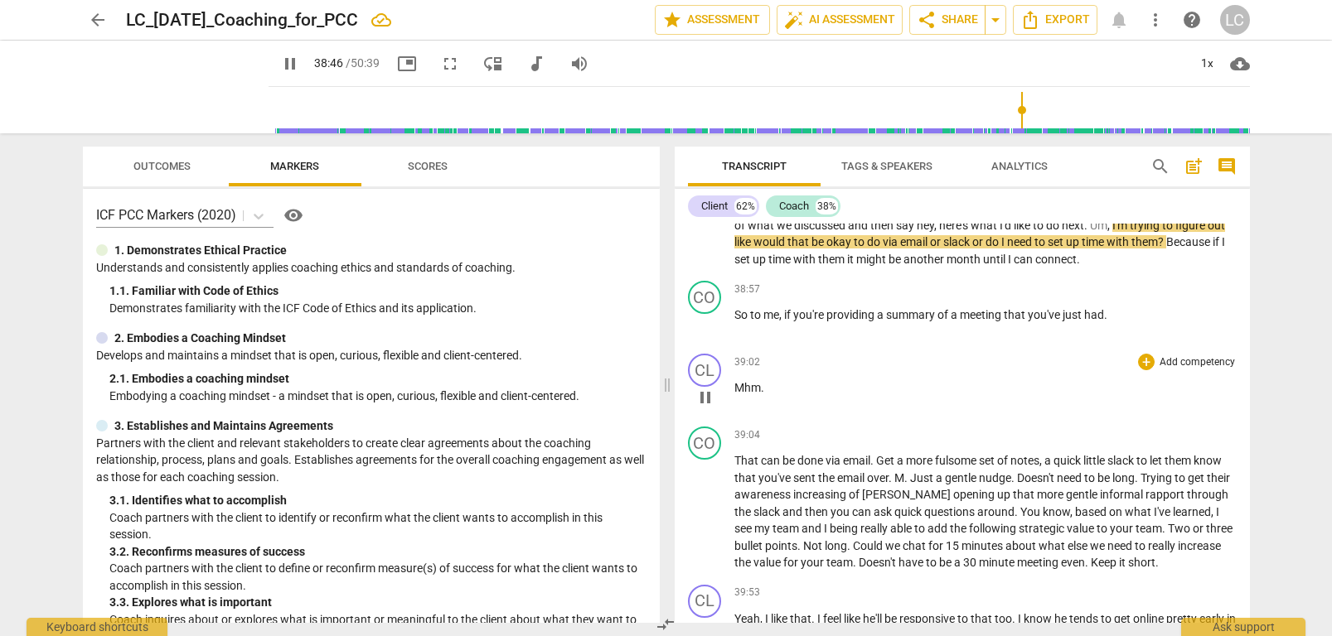
scroll to position [12414, 0]
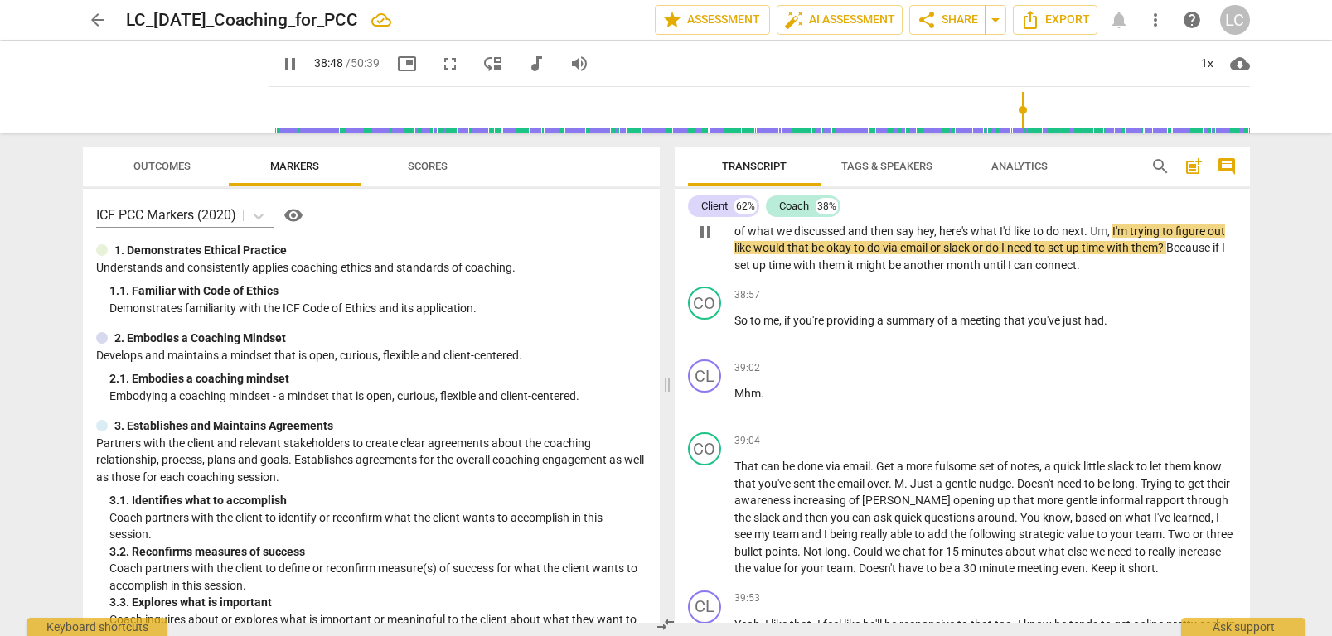
click at [847, 265] on span "them" at bounding box center [832, 265] width 29 height 13
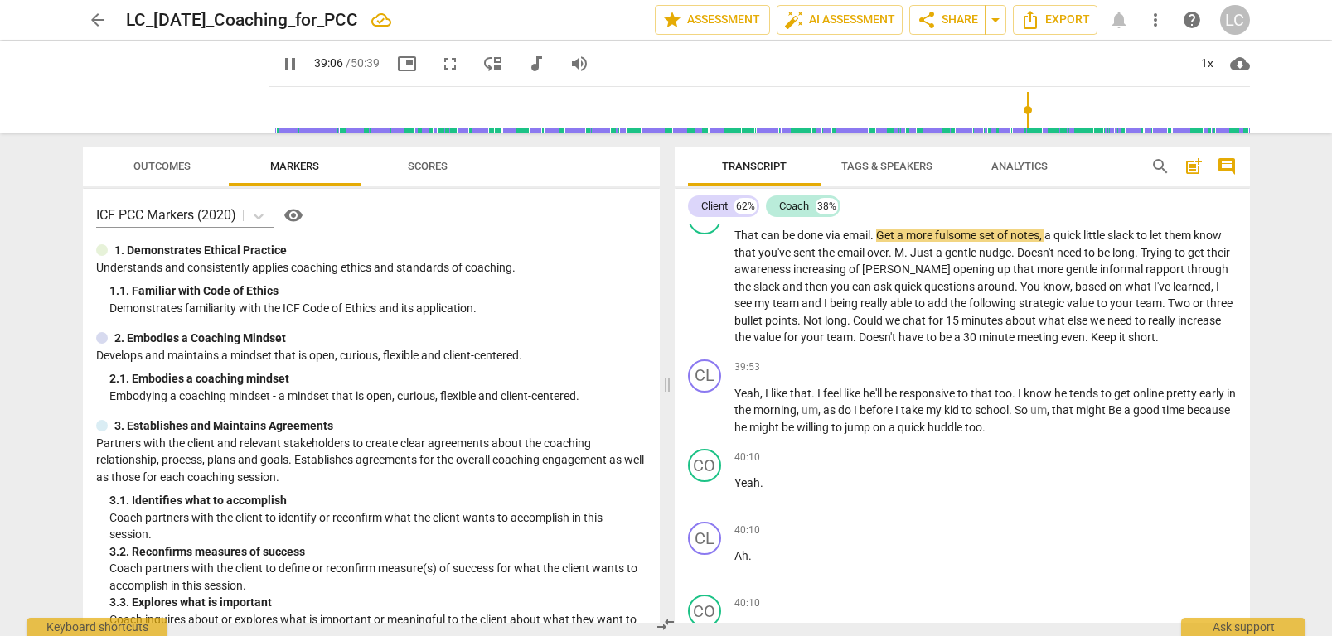
scroll to position [12647, 0]
drag, startPoint x: 912, startPoint y: 249, endPoint x: 913, endPoint y: 269, distance: 19.9
click at [912, 250] on span "Just" at bounding box center [923, 250] width 26 height 13
click at [912, 249] on span "Just" at bounding box center [923, 250] width 26 height 13
type input "2358"
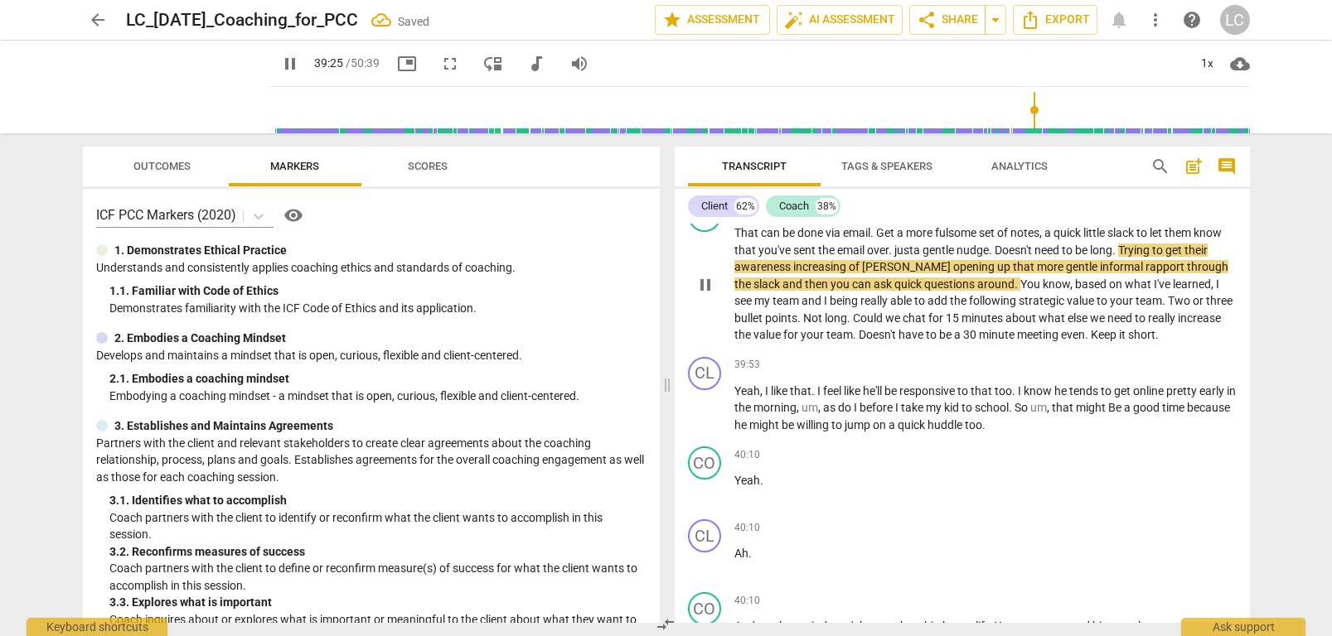
click at [997, 269] on span "up" at bounding box center [1005, 266] width 16 height 13
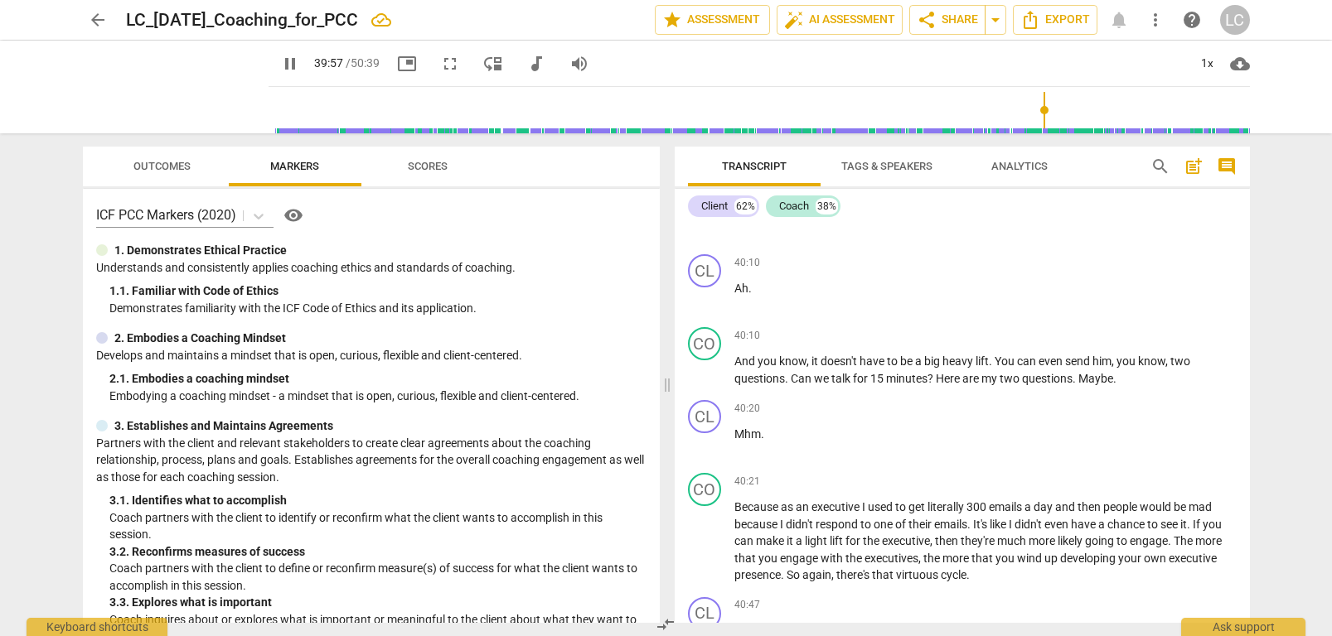
scroll to position [12920, 0]
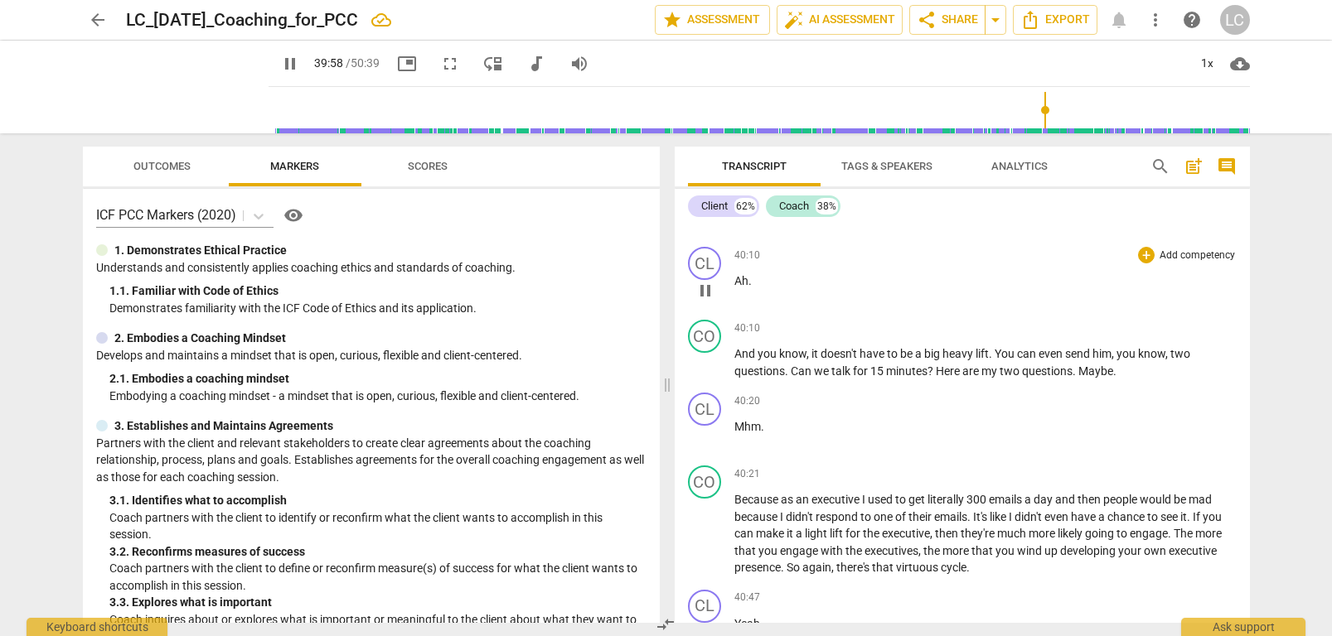
click at [772, 287] on p "Ah ." at bounding box center [985, 281] width 502 height 17
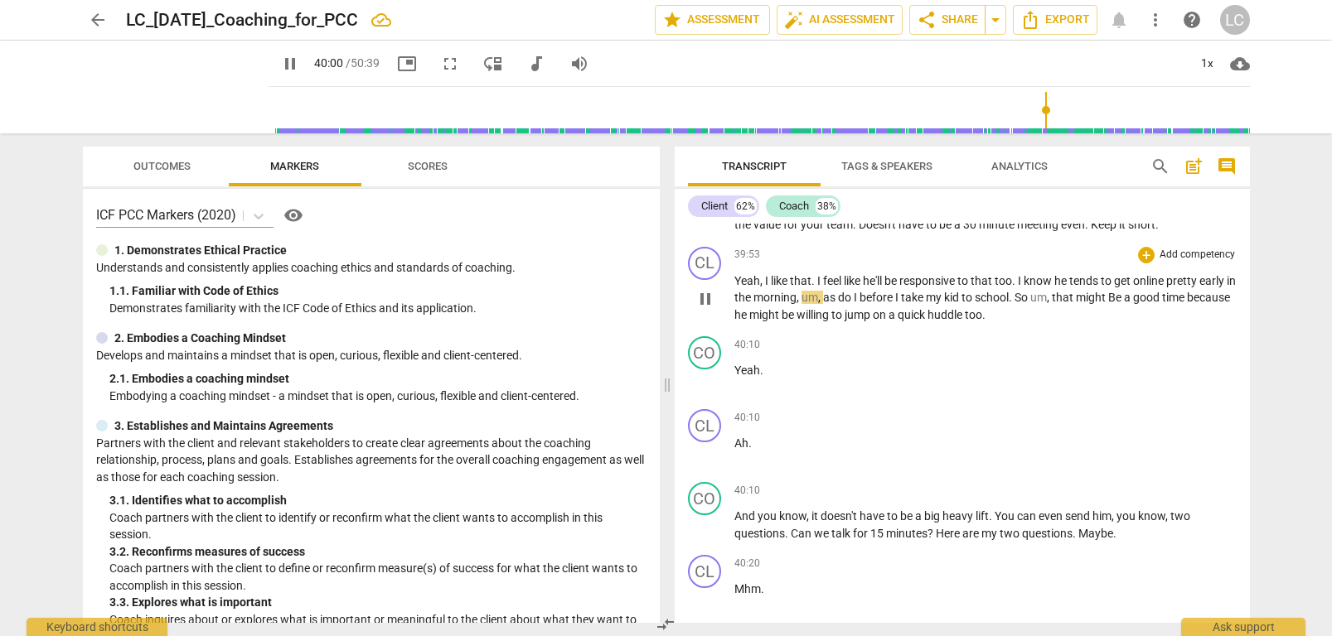
scroll to position [12758, 0]
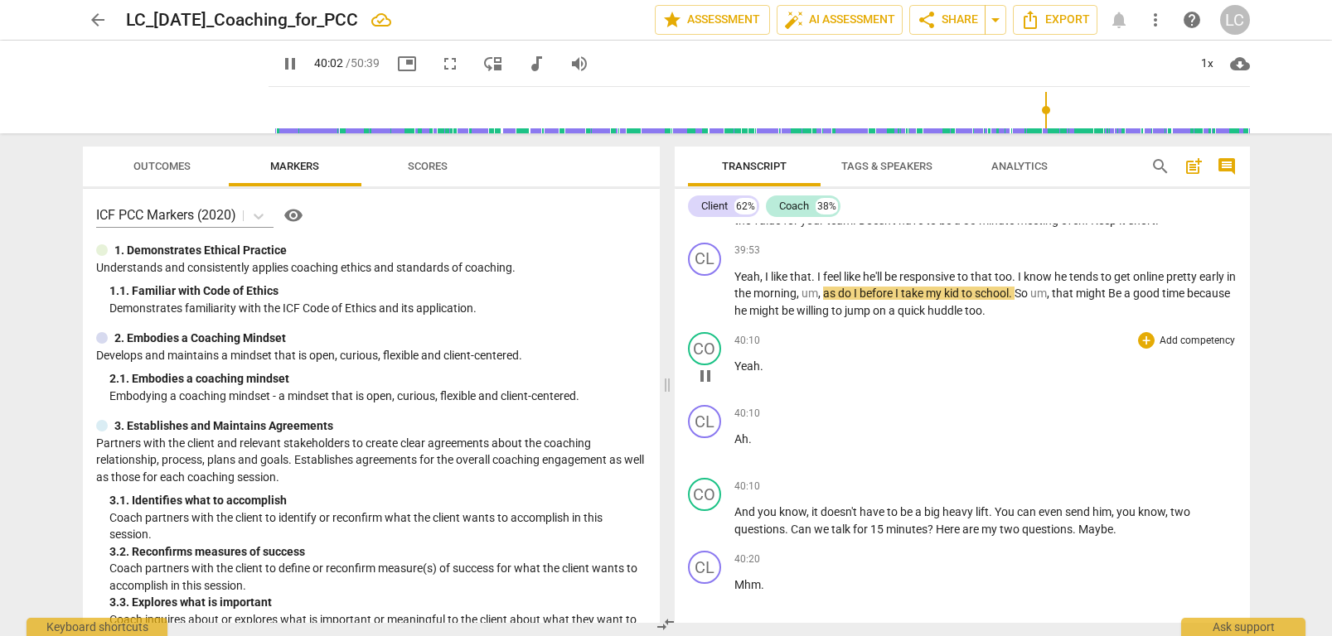
click at [741, 365] on span "Yeah" at bounding box center [747, 366] width 26 height 13
click at [741, 365] on span "Yeah" at bounding box center [747, 364] width 26 height 13
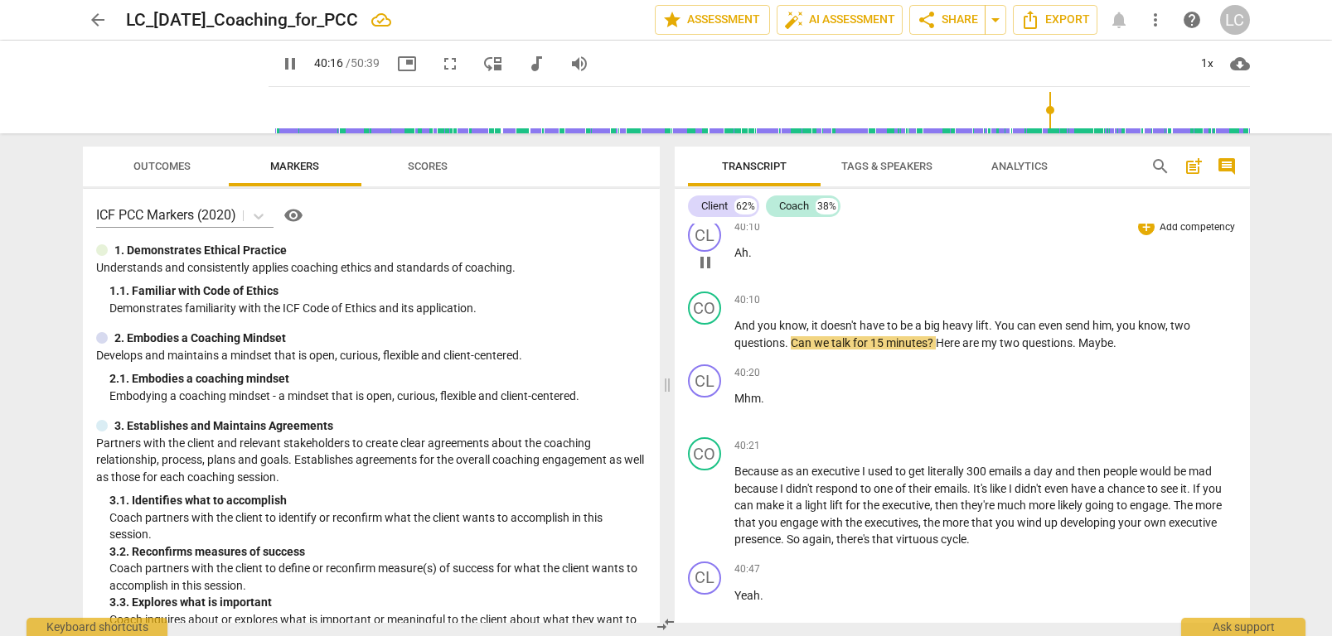
scroll to position [12951, 0]
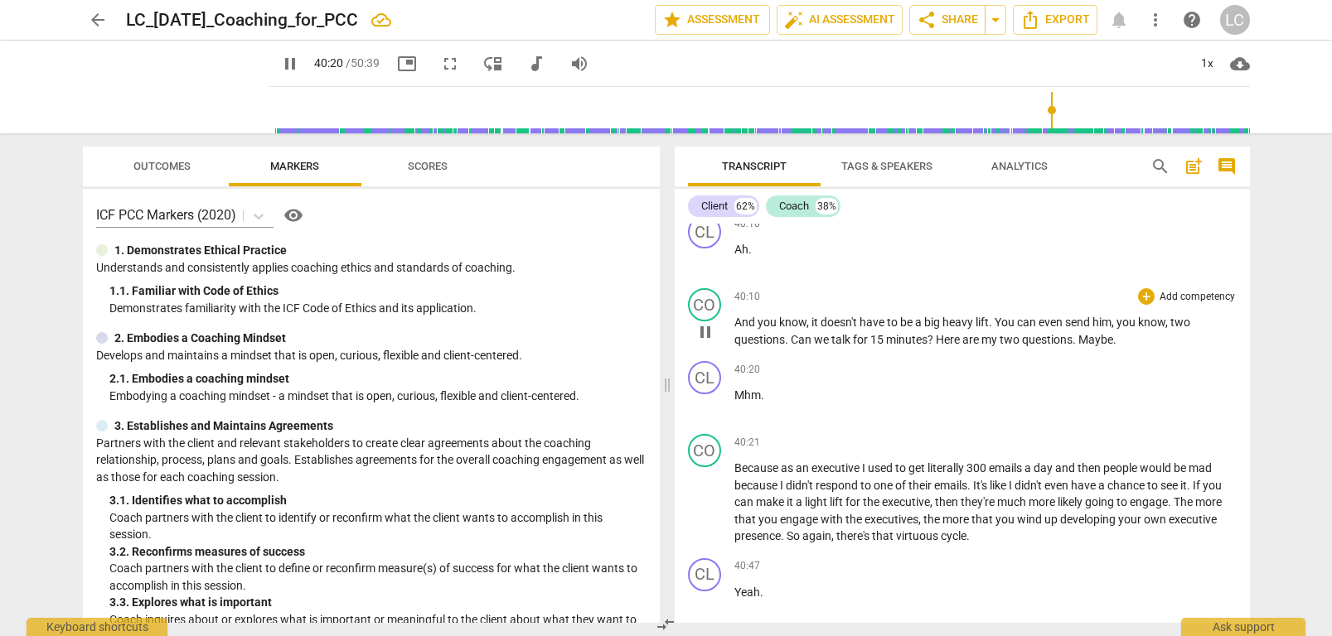
click at [1101, 336] on span "Maybe" at bounding box center [1095, 339] width 35 height 13
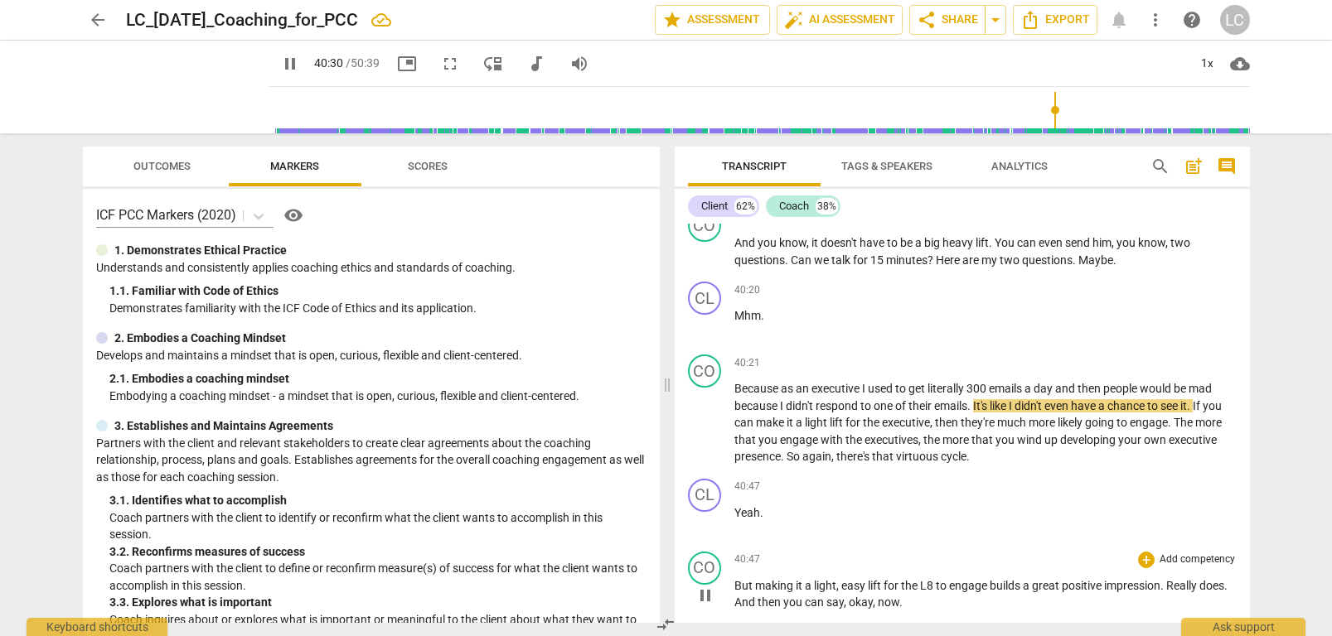
scroll to position [13018, 0]
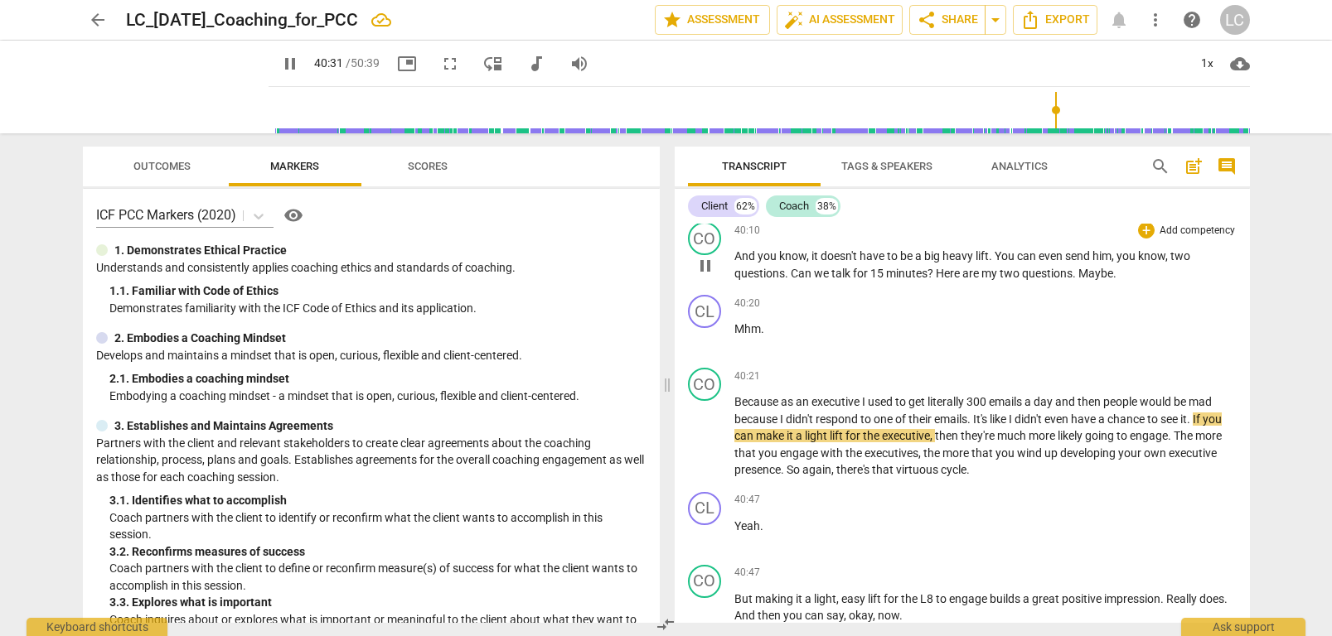
drag, startPoint x: 1110, startPoint y: 272, endPoint x: 1121, endPoint y: 275, distance: 12.1
click at [1110, 272] on span "Maybe" at bounding box center [1095, 273] width 35 height 13
drag, startPoint x: 1114, startPoint y: 272, endPoint x: 1110, endPoint y: 299, distance: 27.7
click at [1112, 275] on span "Maybe" at bounding box center [1095, 273] width 35 height 13
type input "2434"
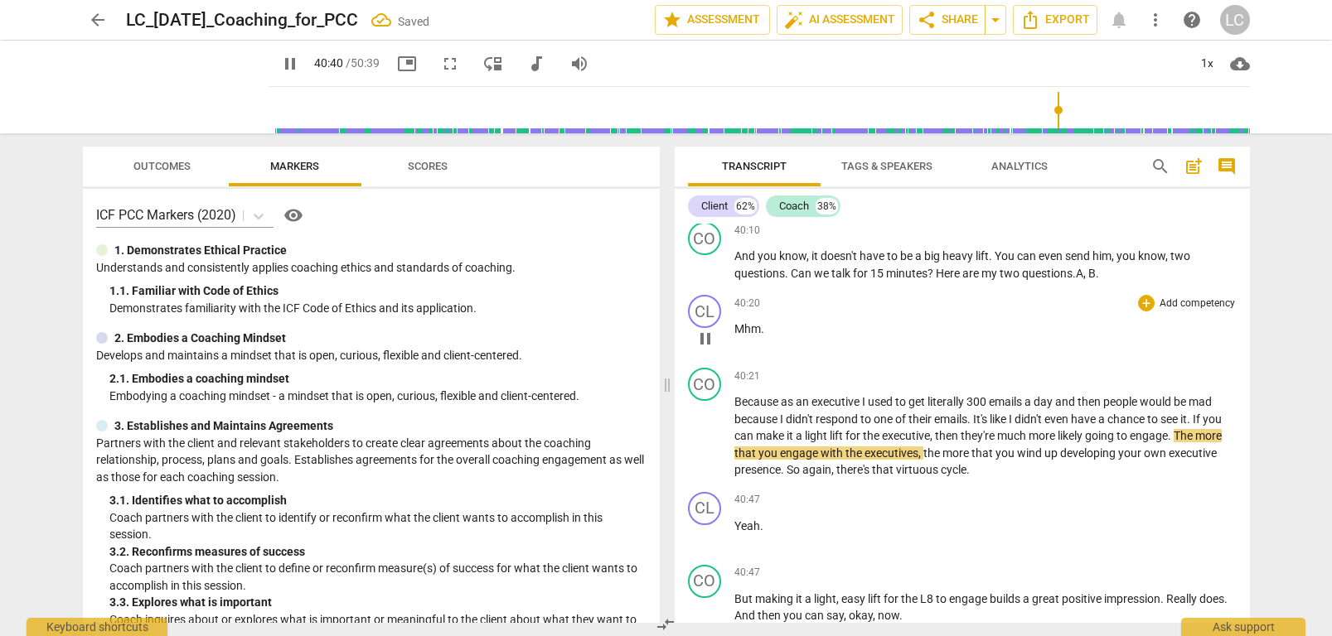
drag, startPoint x: 1077, startPoint y: 272, endPoint x: 1076, endPoint y: 289, distance: 17.4
click at [1076, 276] on span ". A, B" at bounding box center [1083, 273] width 23 height 13
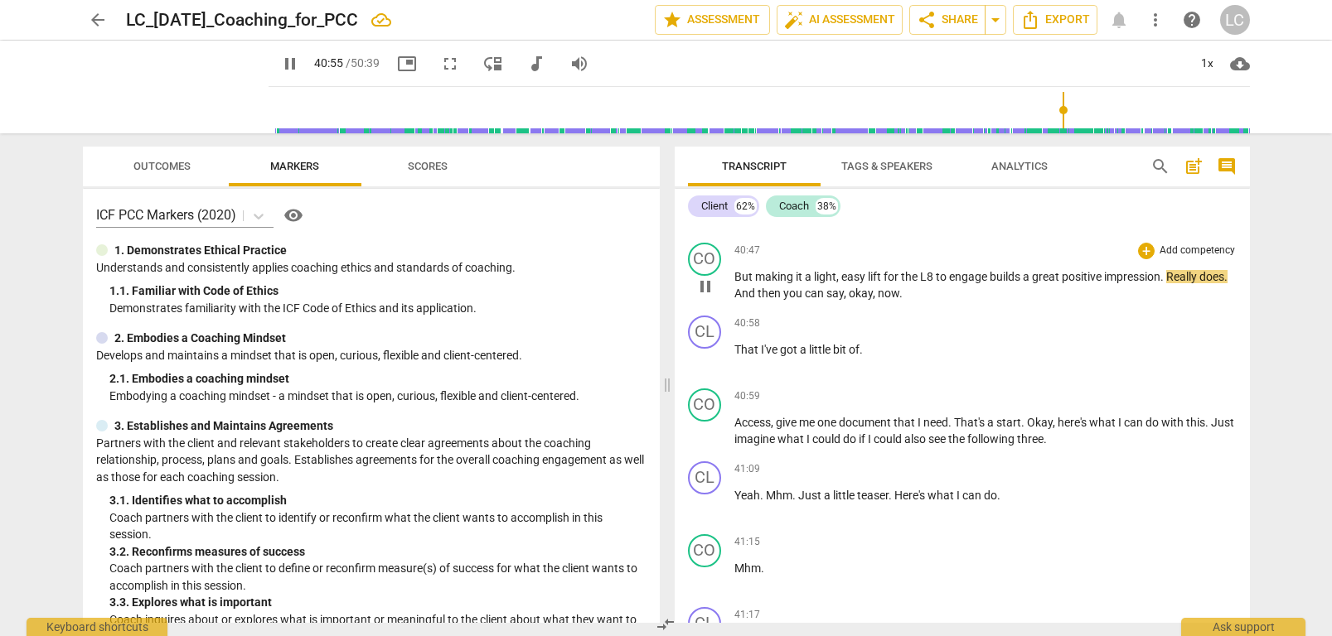
scroll to position [13338, 0]
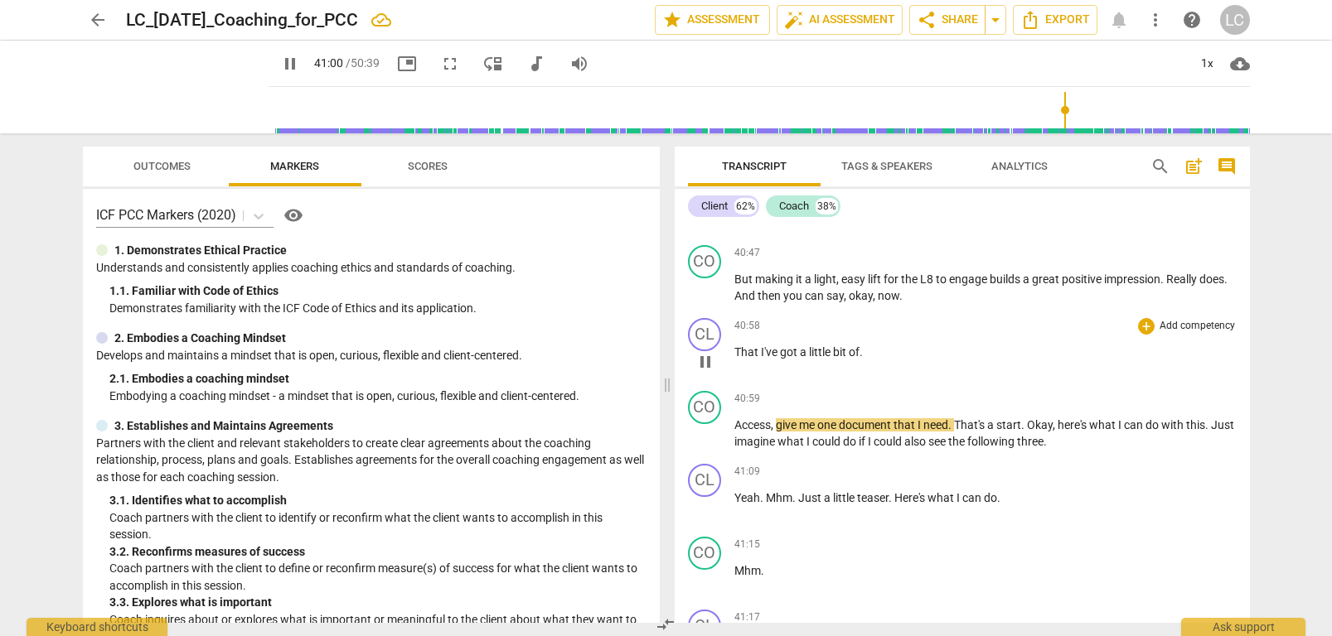
click at [735, 351] on span "That" at bounding box center [747, 352] width 27 height 13
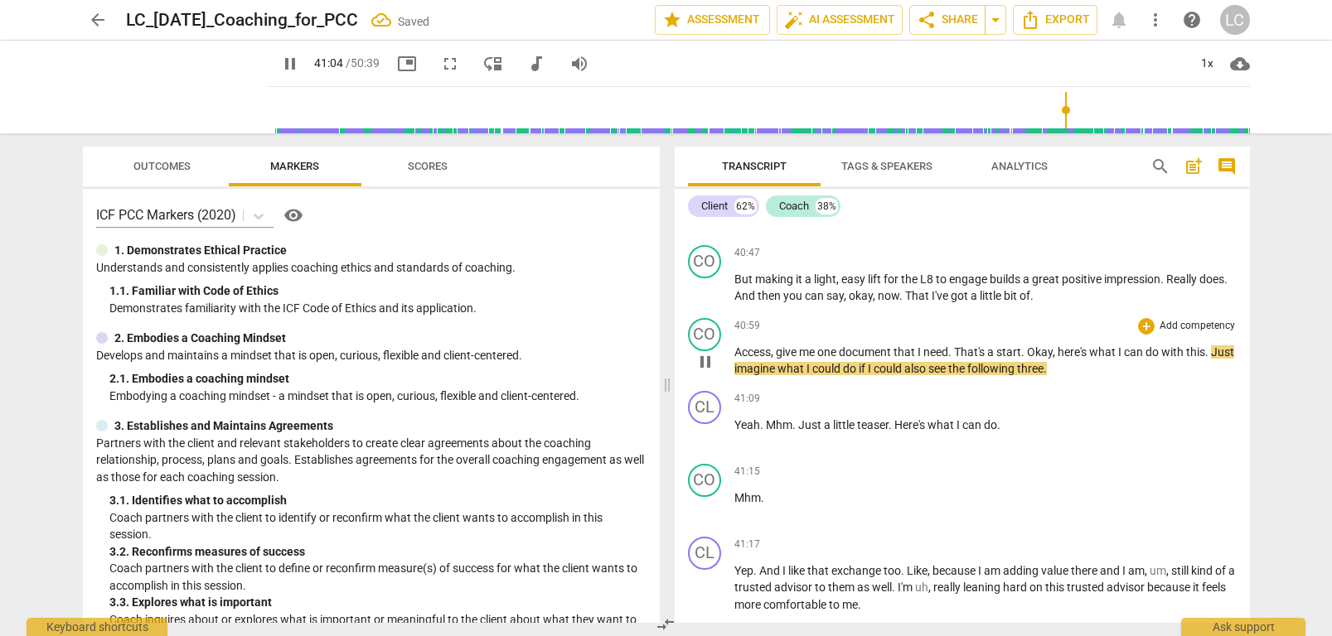
click at [738, 352] on span "Access" at bounding box center [752, 352] width 36 height 13
click at [733, 352] on div "CO play_arrow pause 40:59 + Add competency keyboard_arrow_right Access , give m…" at bounding box center [962, 348] width 575 height 73
click at [736, 350] on span "Access" at bounding box center [752, 352] width 36 height 13
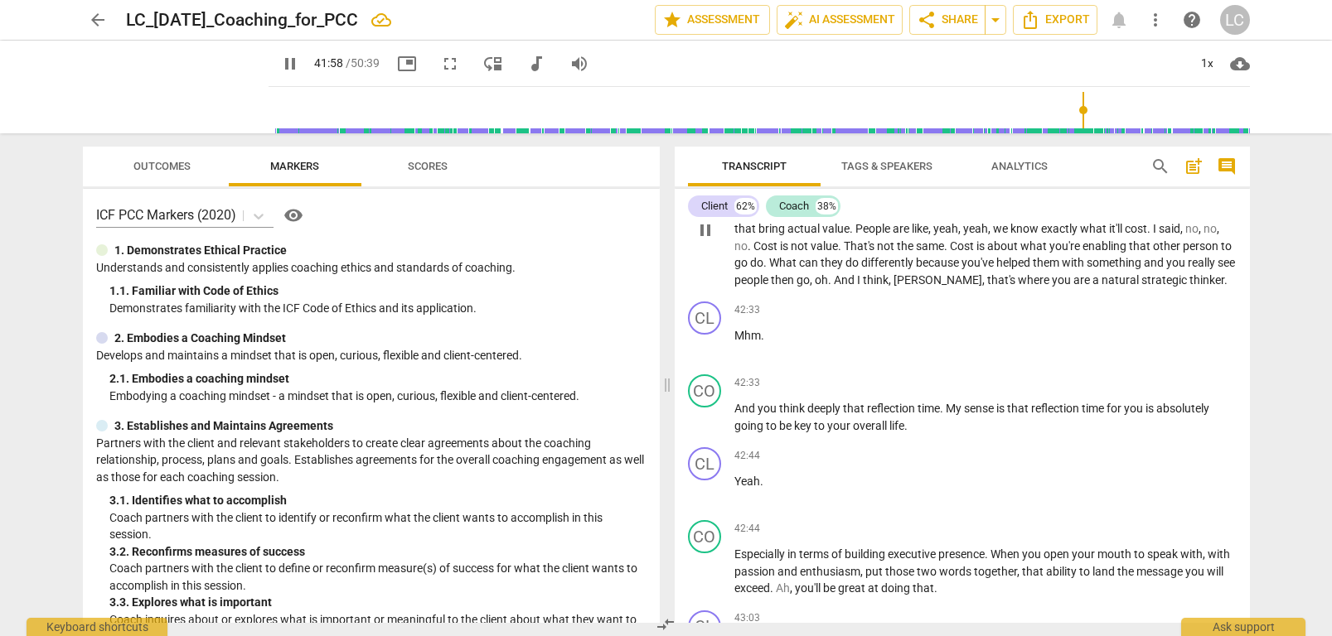
scroll to position [13949, 0]
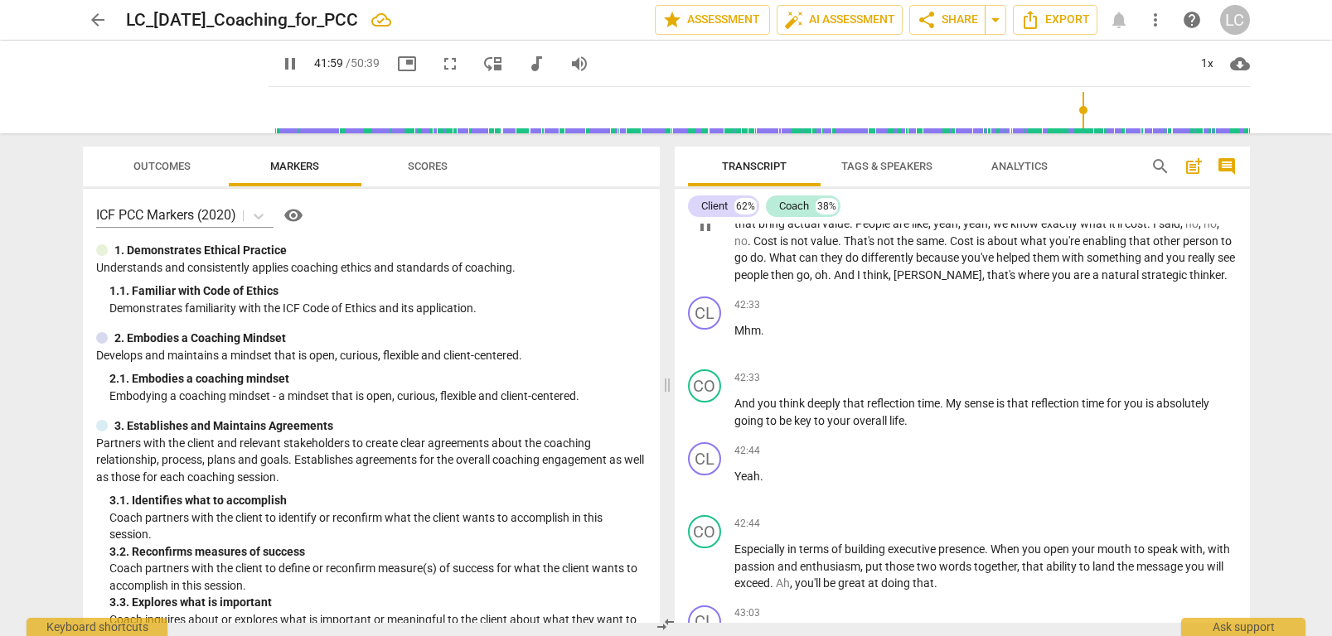
click at [893, 279] on span "," at bounding box center [890, 275] width 5 height 13
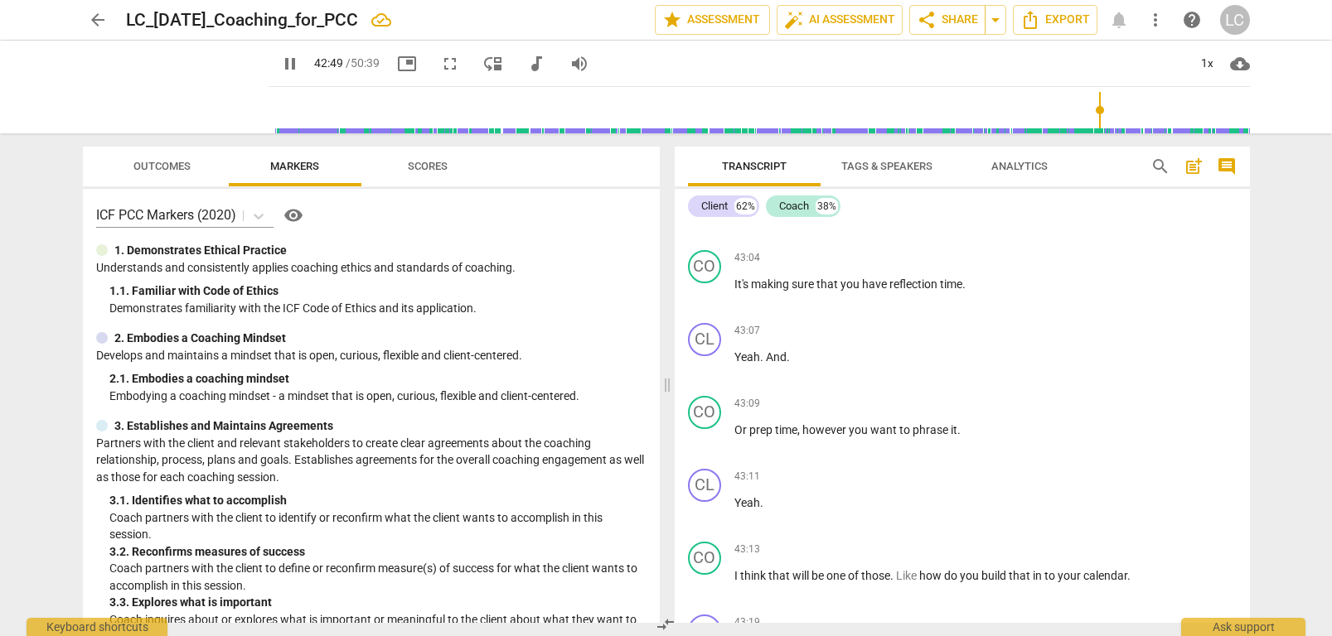
scroll to position [14379, 0]
click at [844, 289] on span "you" at bounding box center [851, 282] width 22 height 13
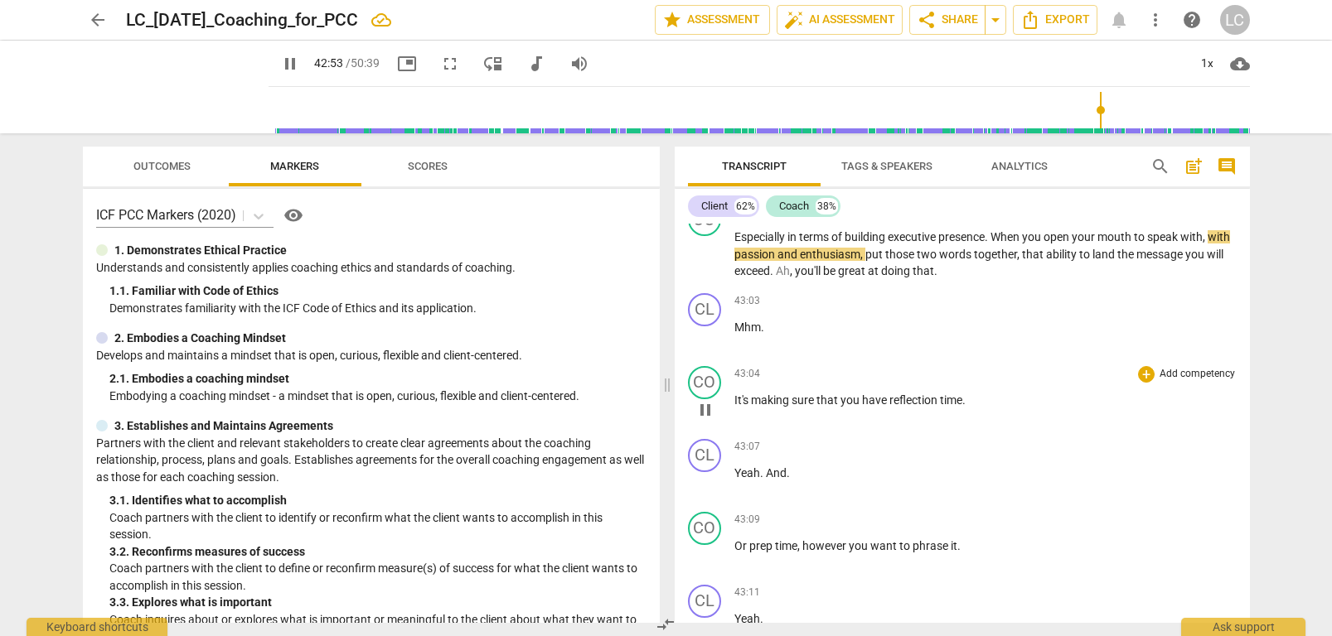
scroll to position [14202, 0]
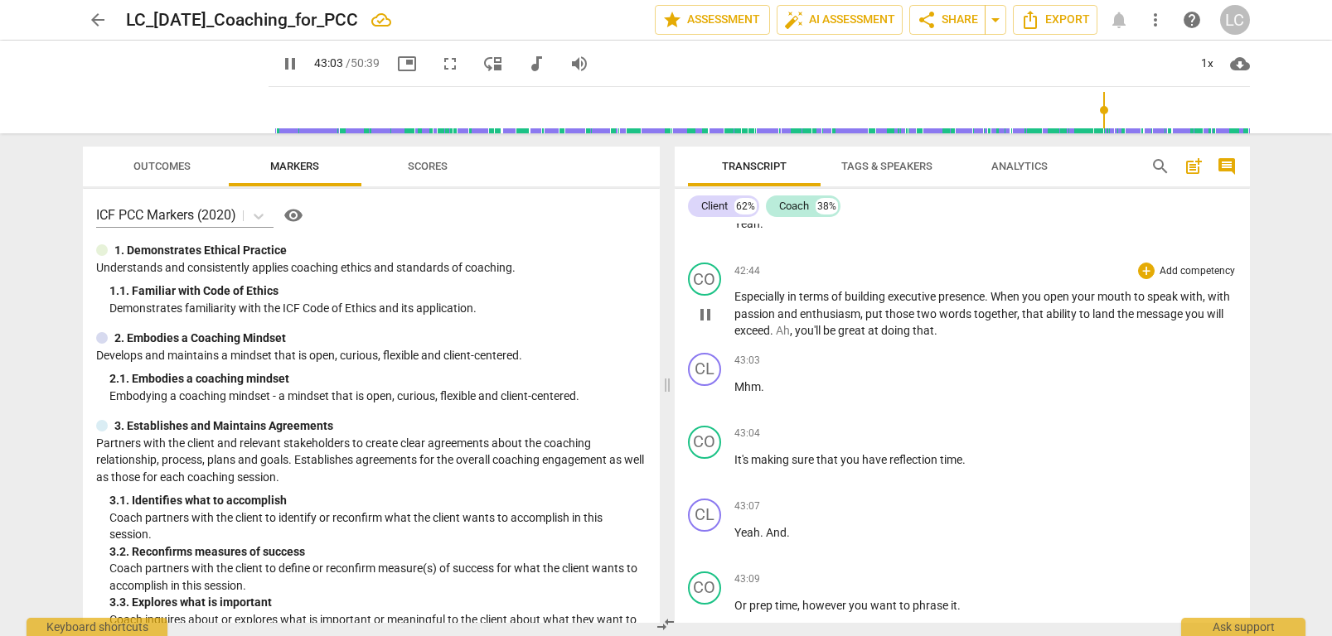
click at [795, 337] on span "," at bounding box center [792, 330] width 5 height 13
type input "2585"
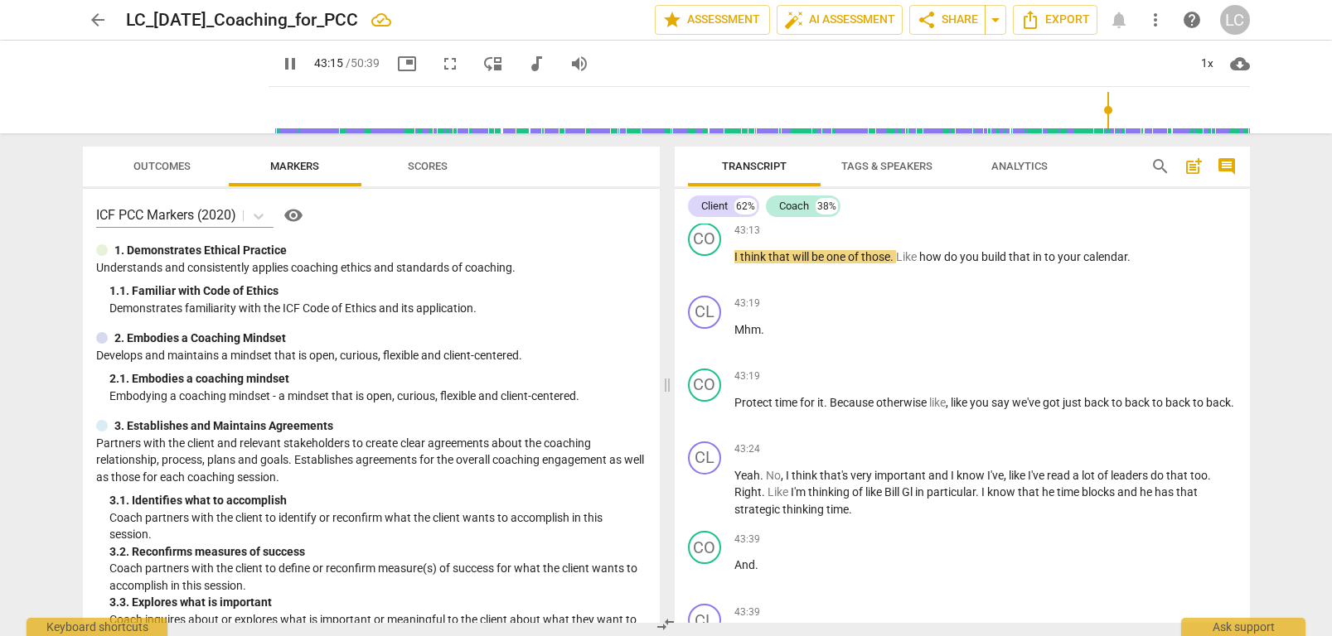
scroll to position [14699, 0]
click at [1135, 264] on p "I think that will be one of those . Like how do you build that in to your calen…" at bounding box center [985, 254] width 502 height 17
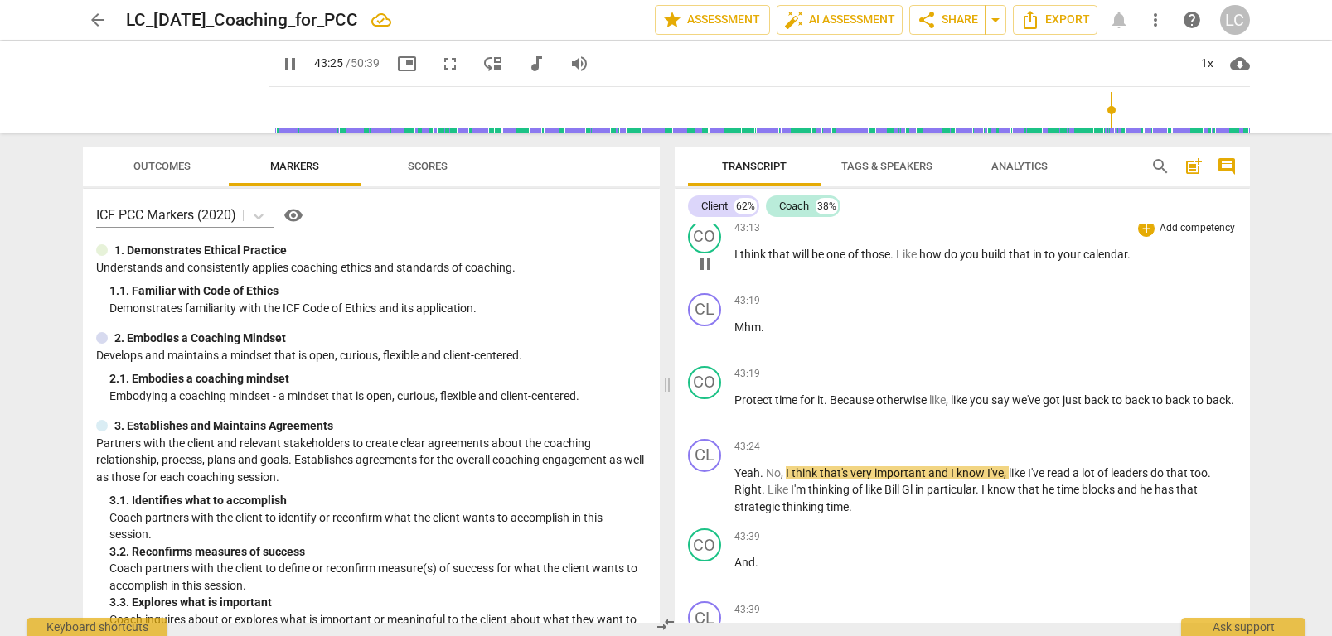
type input "2606"
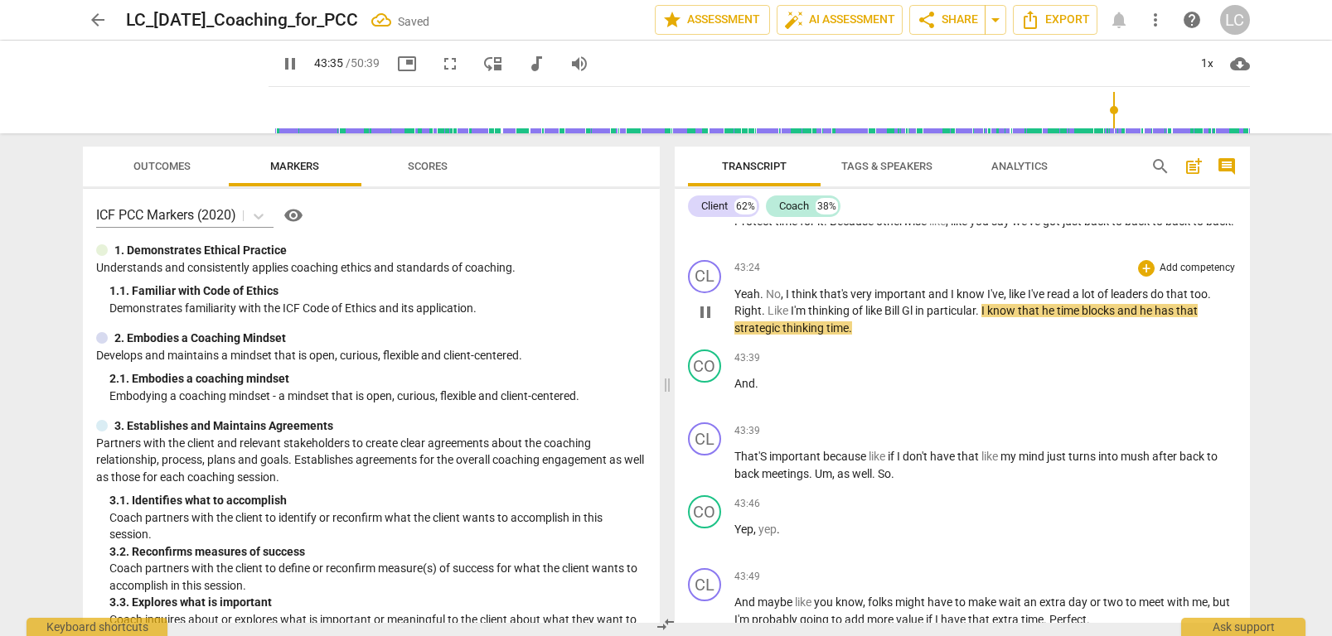
click at [915, 317] on span "Gl" at bounding box center [908, 310] width 13 height 13
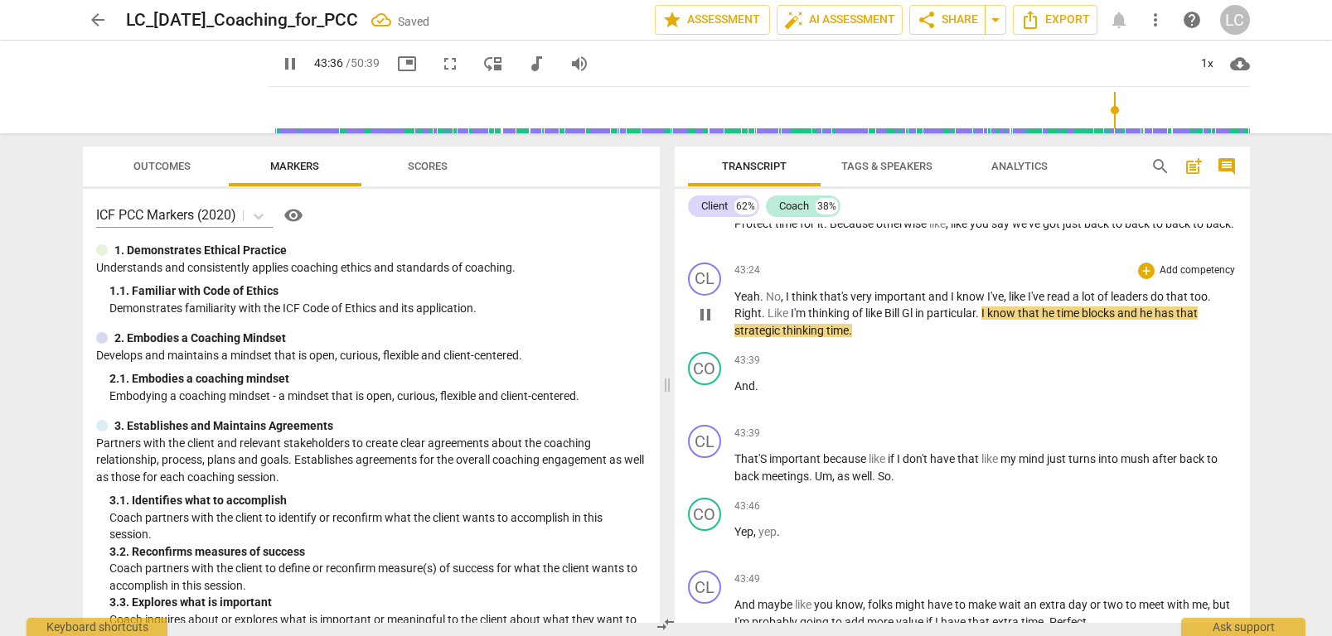
type input "2617"
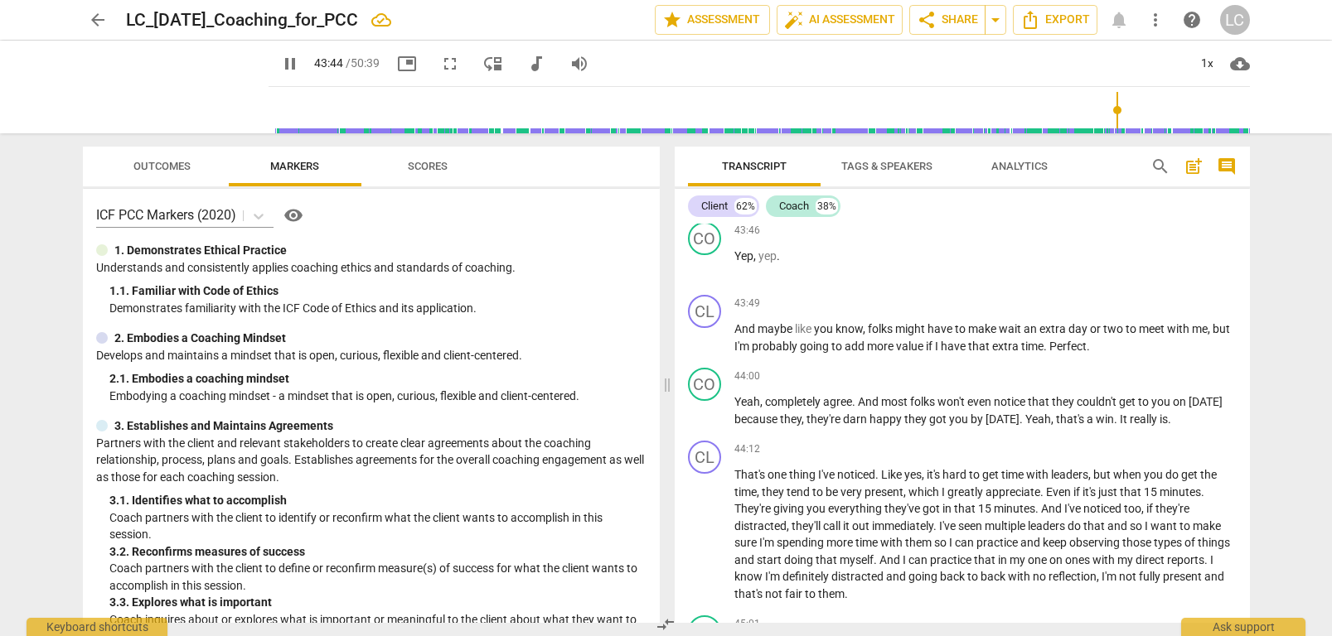
scroll to position [15161, 0]
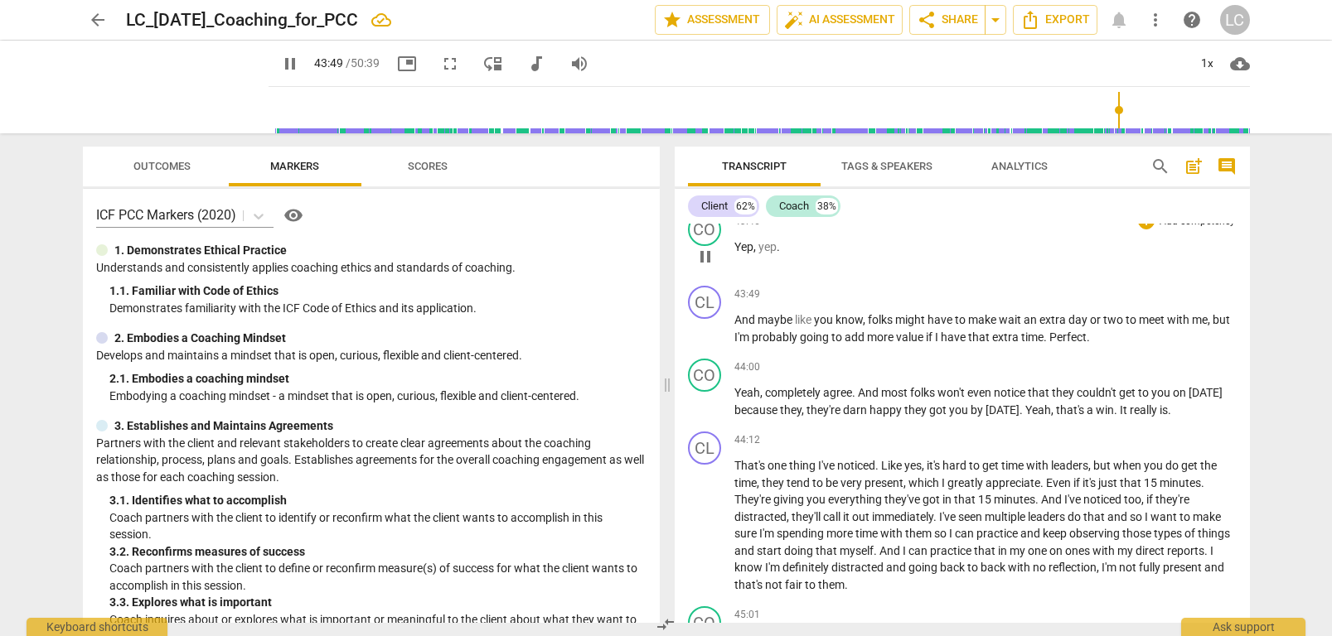
drag, startPoint x: 772, startPoint y: 264, endPoint x: 775, endPoint y: 290, distance: 26.6
click at [772, 254] on span "yep" at bounding box center [767, 246] width 18 height 13
drag, startPoint x: 775, startPoint y: 264, endPoint x: 768, endPoint y: 288, distance: 24.1
click at [773, 254] on span "yep" at bounding box center [767, 246] width 18 height 13
type input "2634"
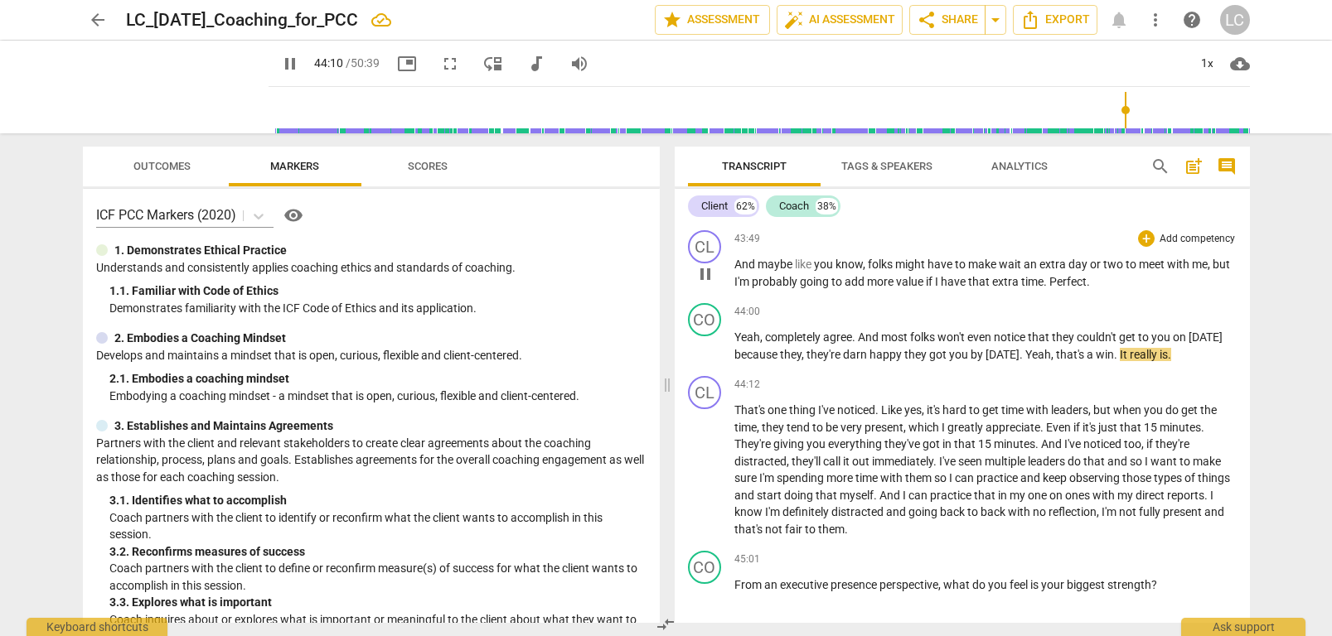
scroll to position [15204, 0]
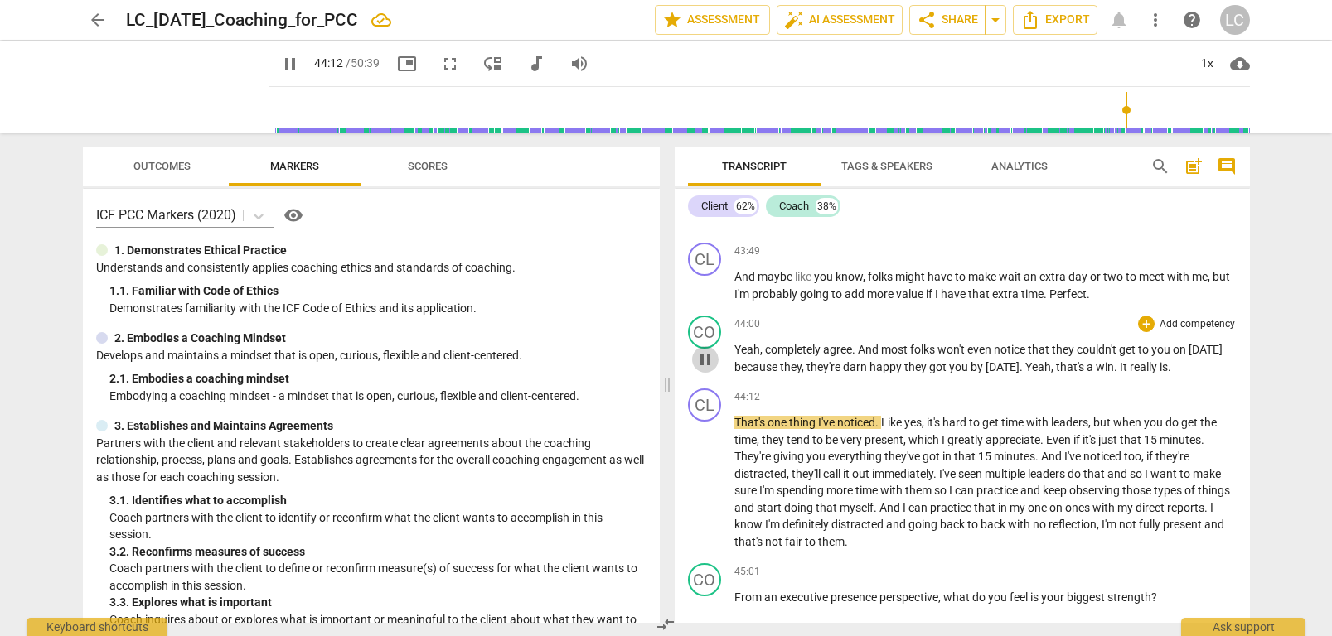
click at [704, 370] on span "pause" at bounding box center [705, 360] width 20 height 20
click at [1051, 374] on span "Yeah" at bounding box center [1038, 366] width 26 height 13
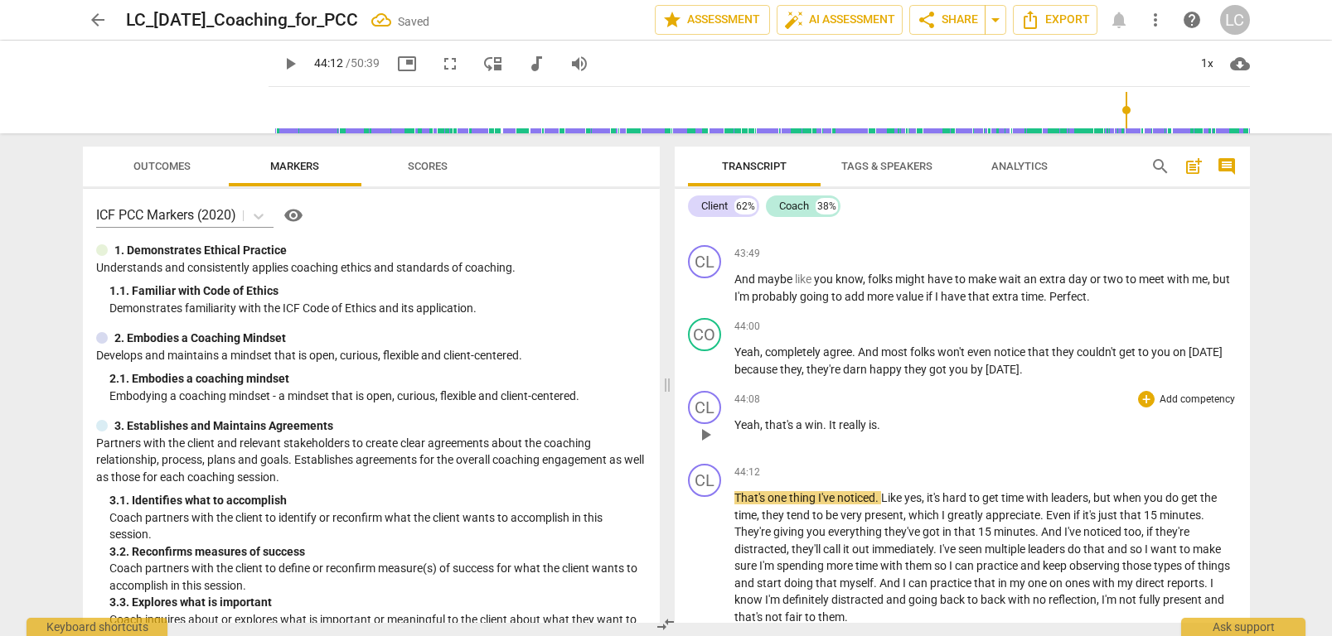
click at [766, 432] on span "that's" at bounding box center [780, 425] width 31 height 13
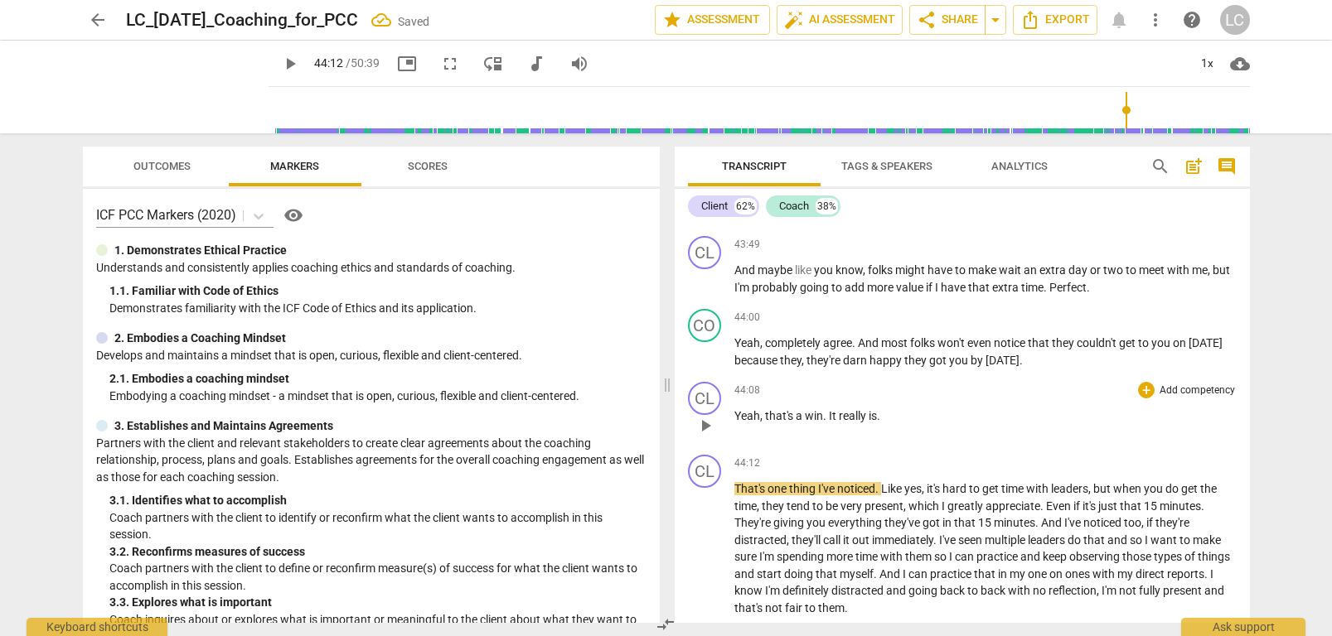
click at [763, 442] on div "44:08 + Add competency keyboard_arrow_right Yeah , that's a win . It really is ." at bounding box center [985, 412] width 502 height 60
click at [765, 424] on span "that's" at bounding box center [780, 417] width 31 height 13
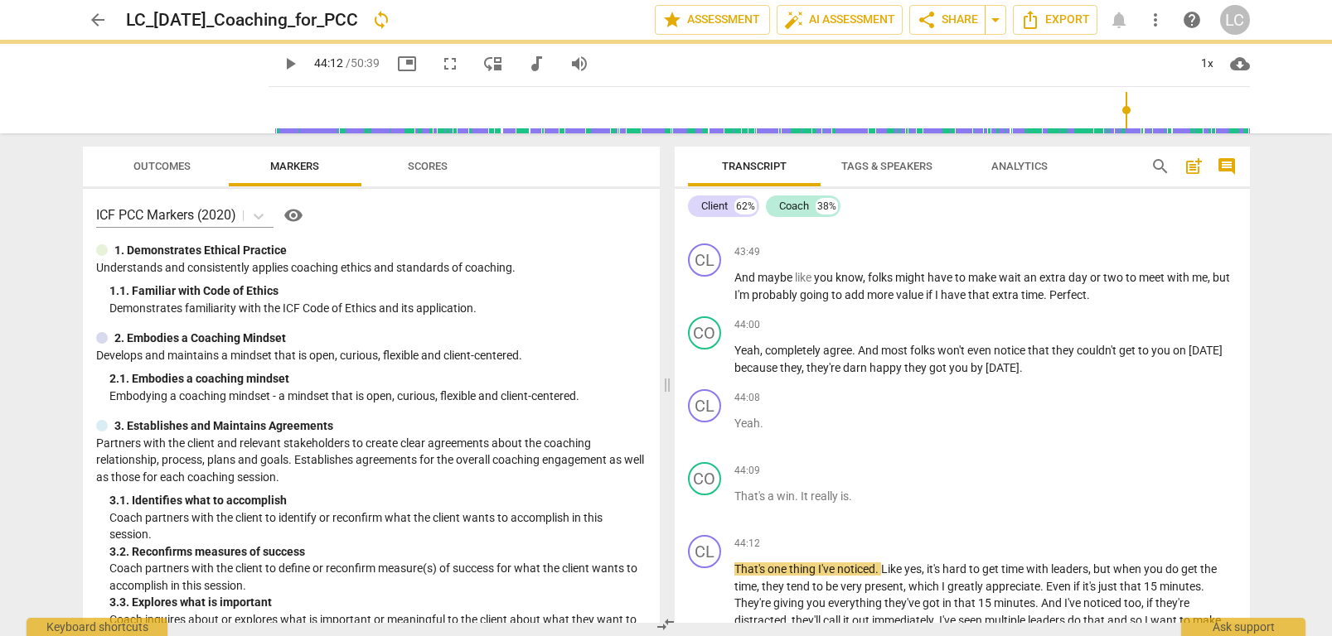
scroll to position [15205, 0]
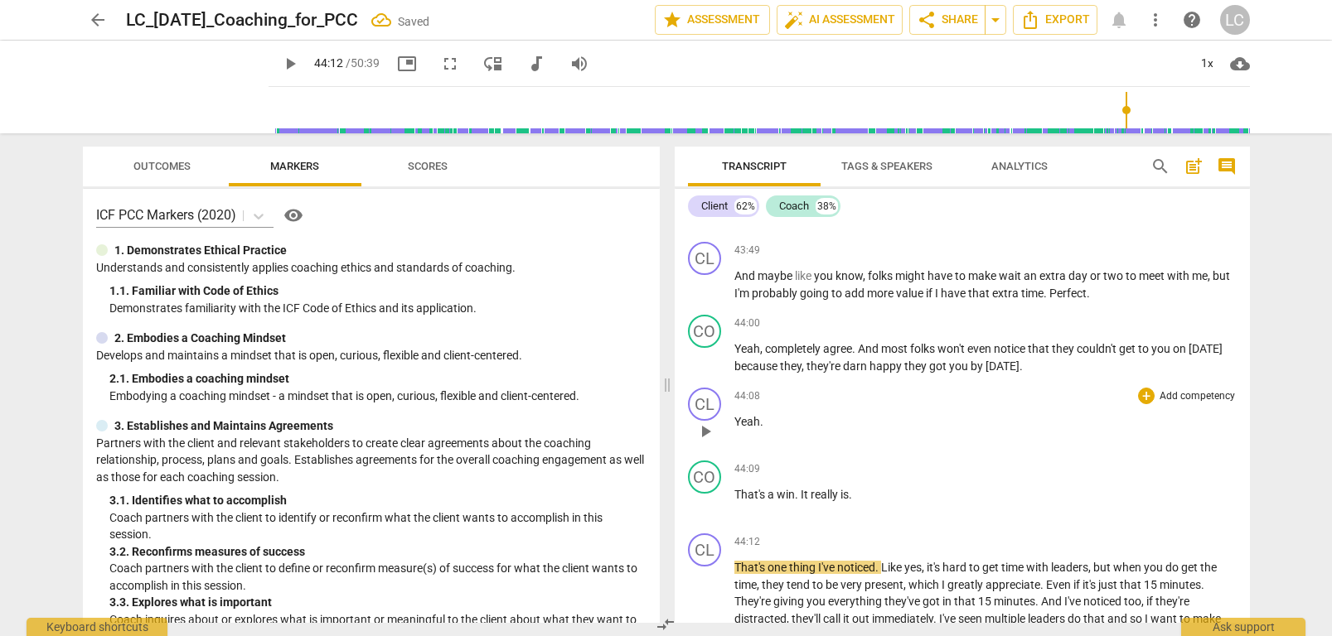
click at [748, 428] on span "Yeah" at bounding box center [747, 421] width 26 height 13
click at [705, 442] on span "play_arrow" at bounding box center [705, 432] width 20 height 20
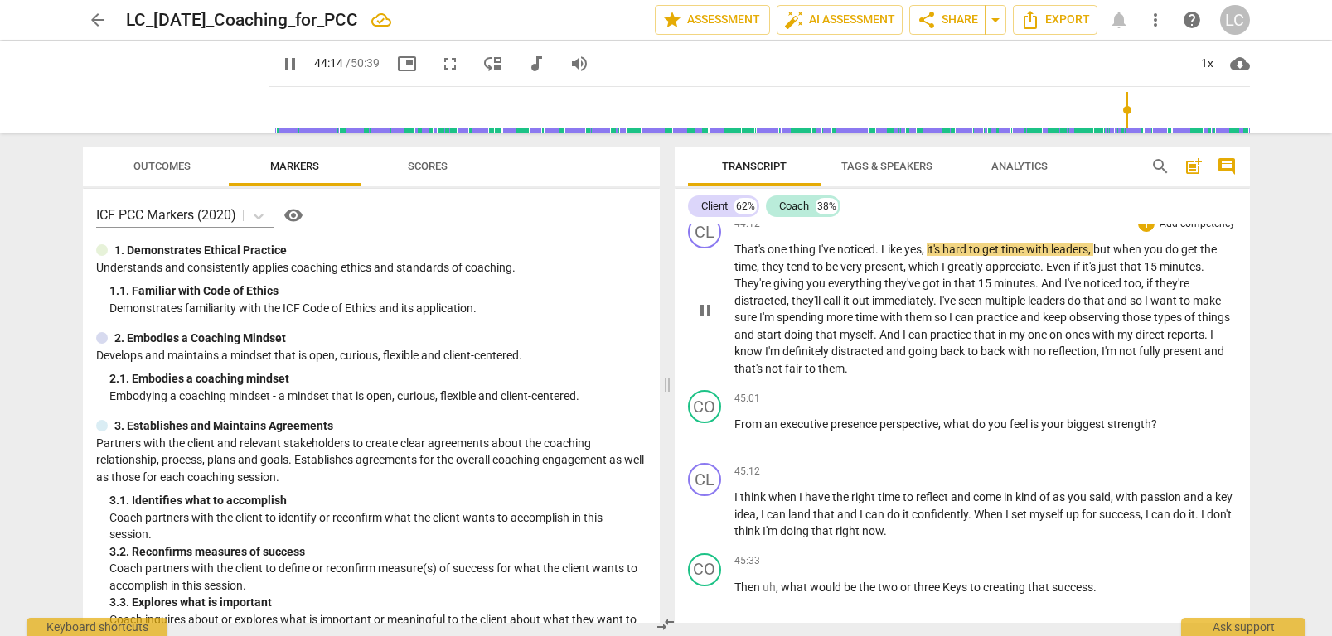
scroll to position [15525, 0]
click at [785, 374] on span "not" at bounding box center [775, 366] width 20 height 13
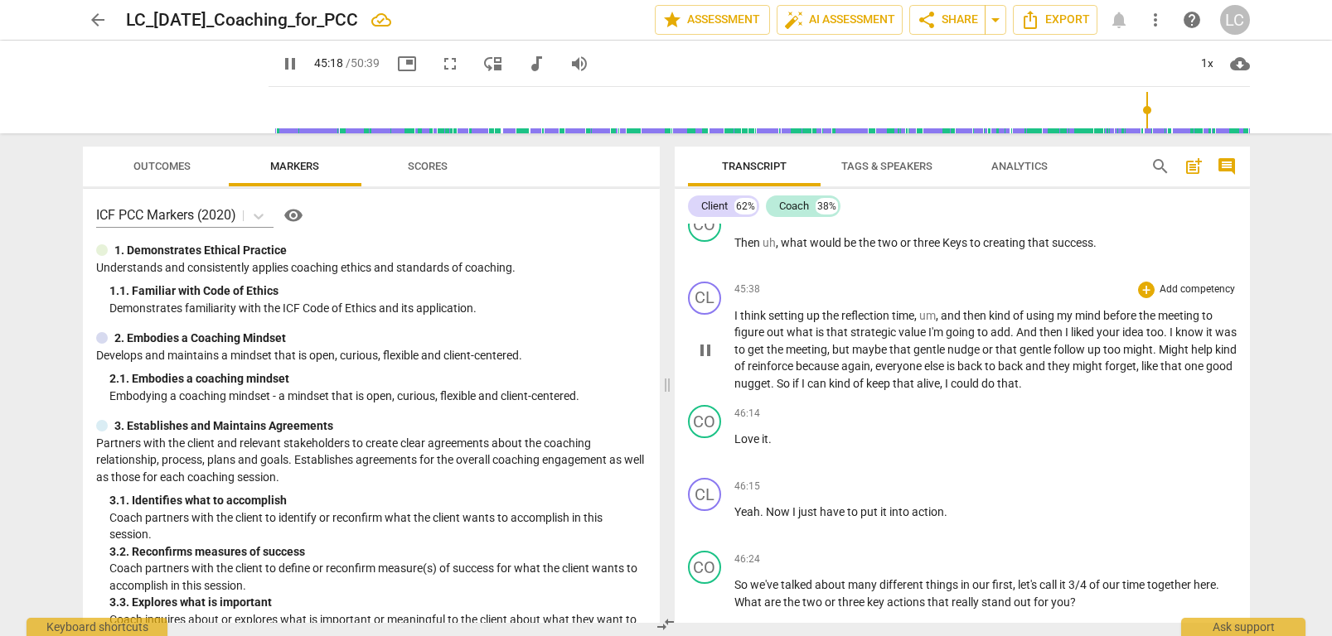
scroll to position [15878, 0]
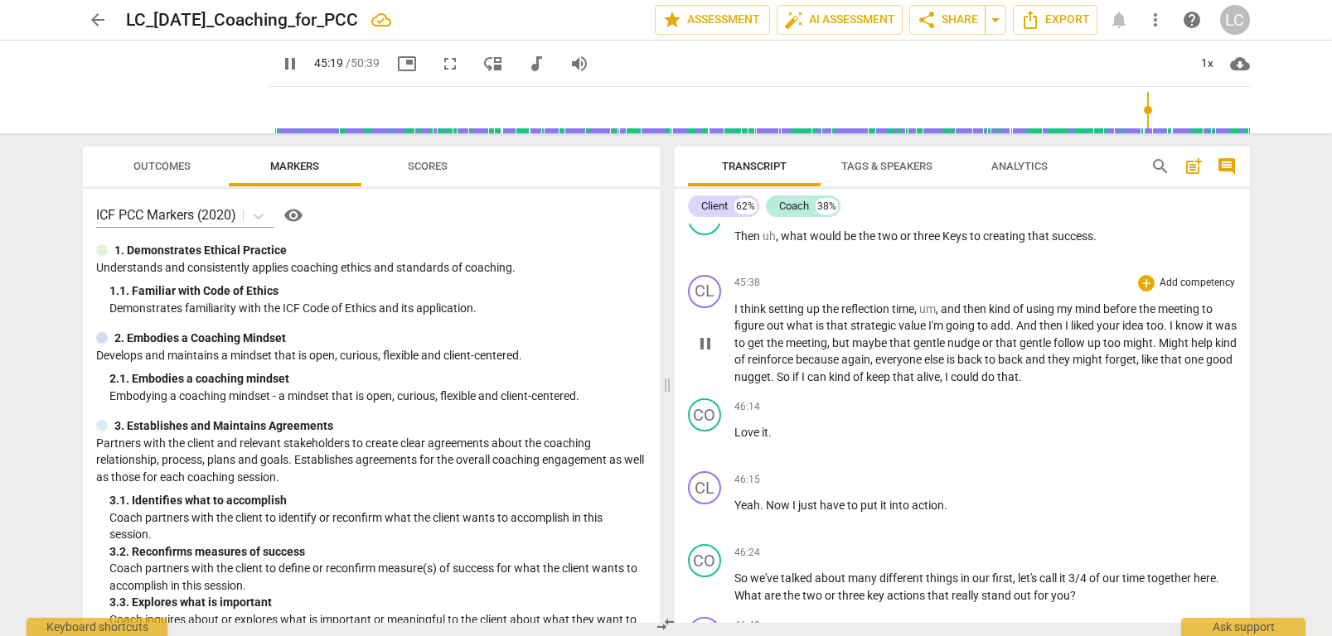
click at [747, 316] on span "think" at bounding box center [754, 308] width 28 height 13
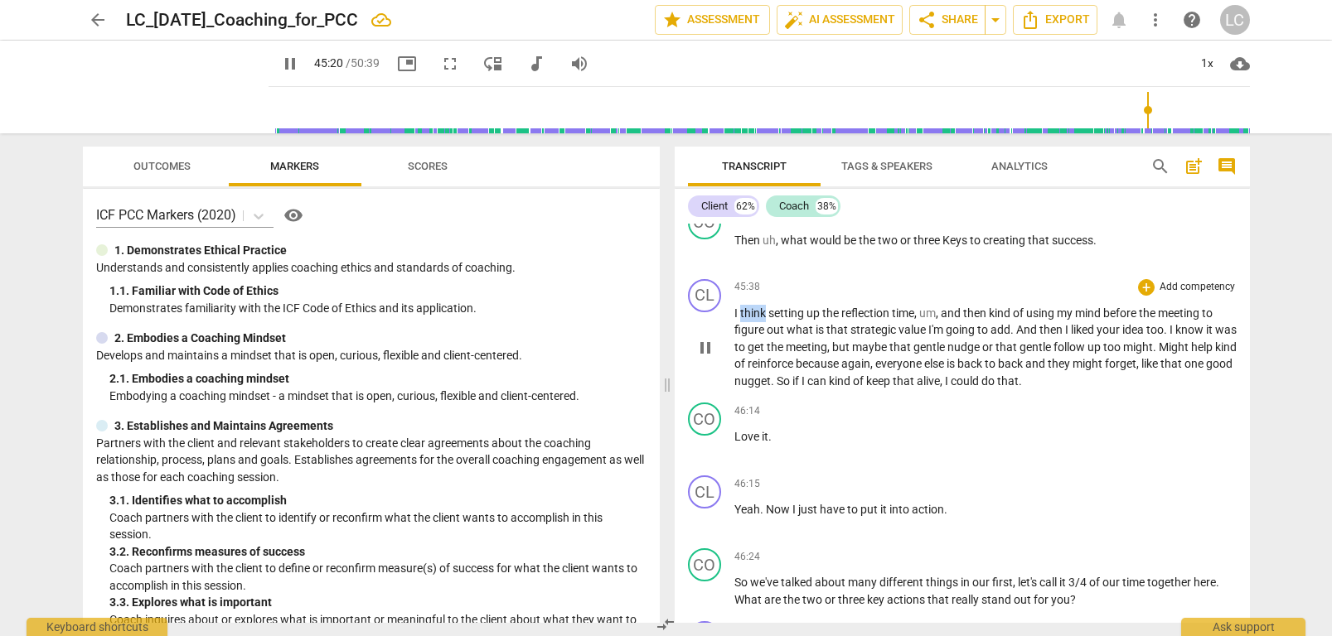
click at [747, 320] on span "think" at bounding box center [754, 313] width 28 height 13
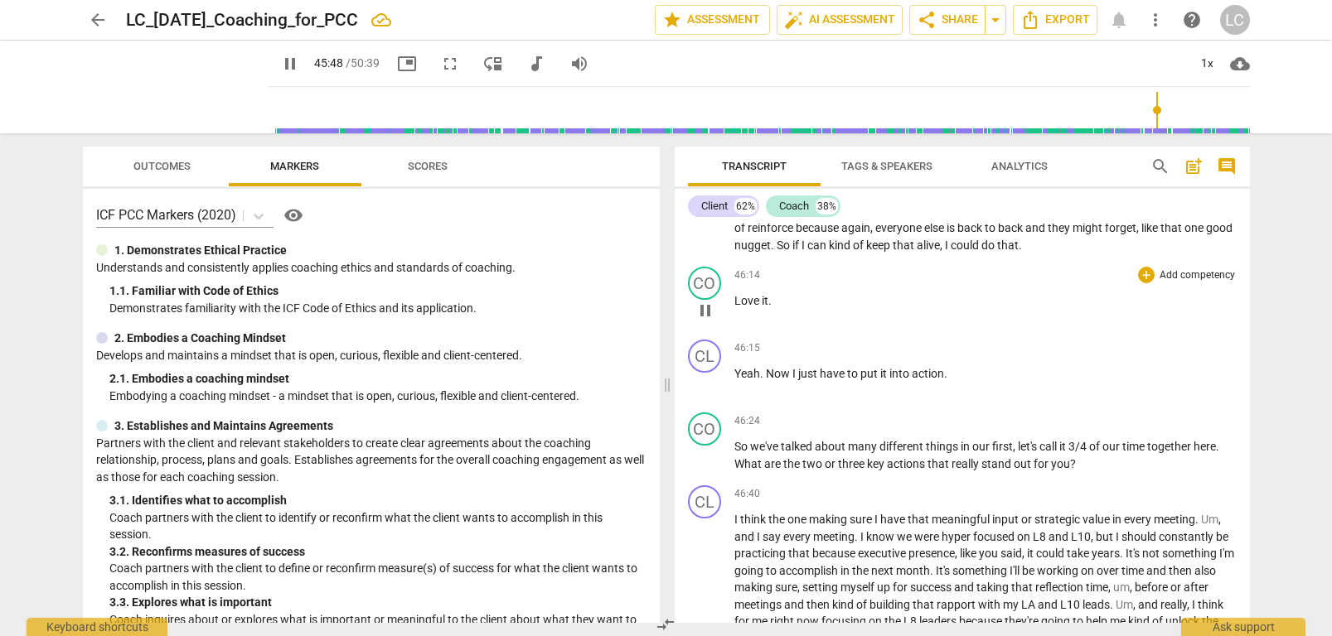
scroll to position [16030, 0]
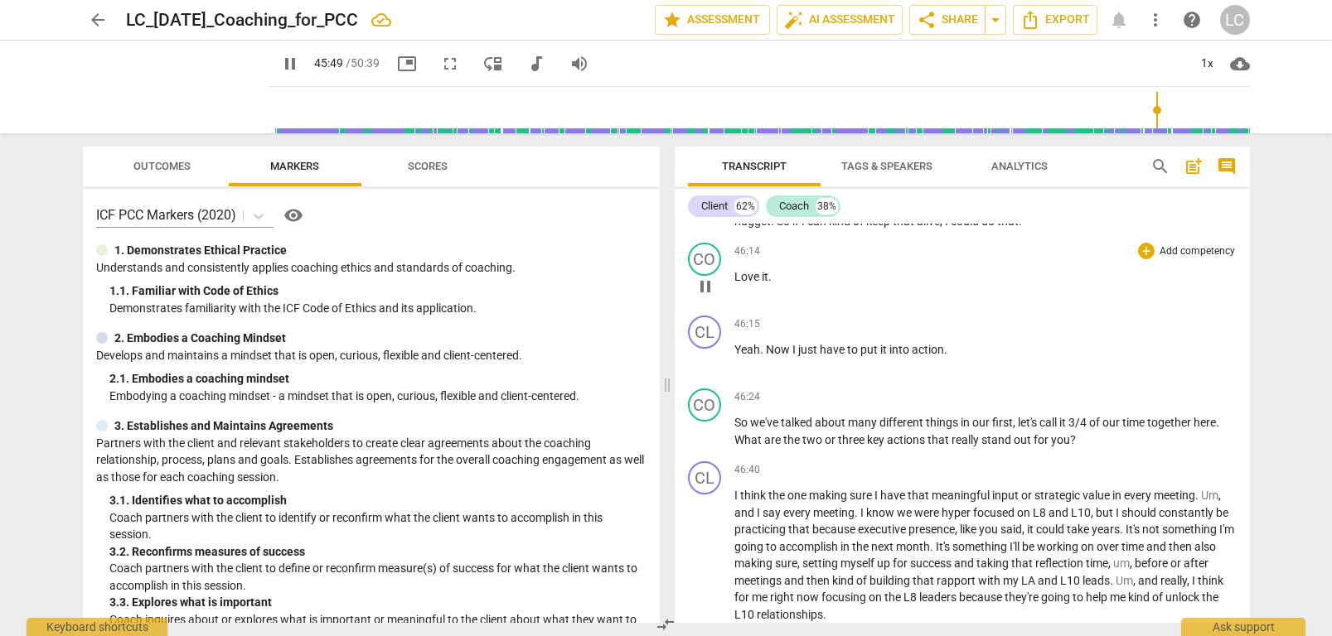
click at [753, 352] on div "46:15 + Add competency keyboard_arrow_right Yeah . Now I just have to put it in…" at bounding box center [985, 346] width 502 height 60
click at [750, 356] on span "Yeah" at bounding box center [747, 348] width 26 height 13
click at [745, 356] on span "Yeah" at bounding box center [747, 348] width 26 height 13
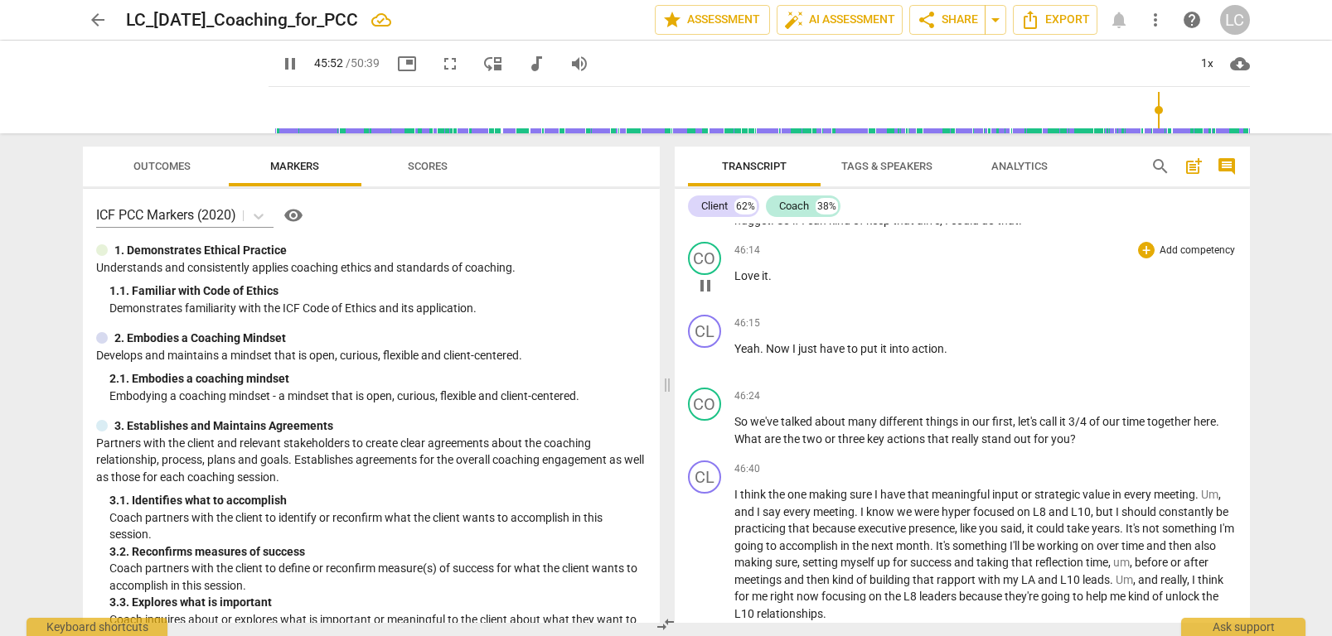
click at [743, 283] on span "Love" at bounding box center [747, 275] width 27 height 13
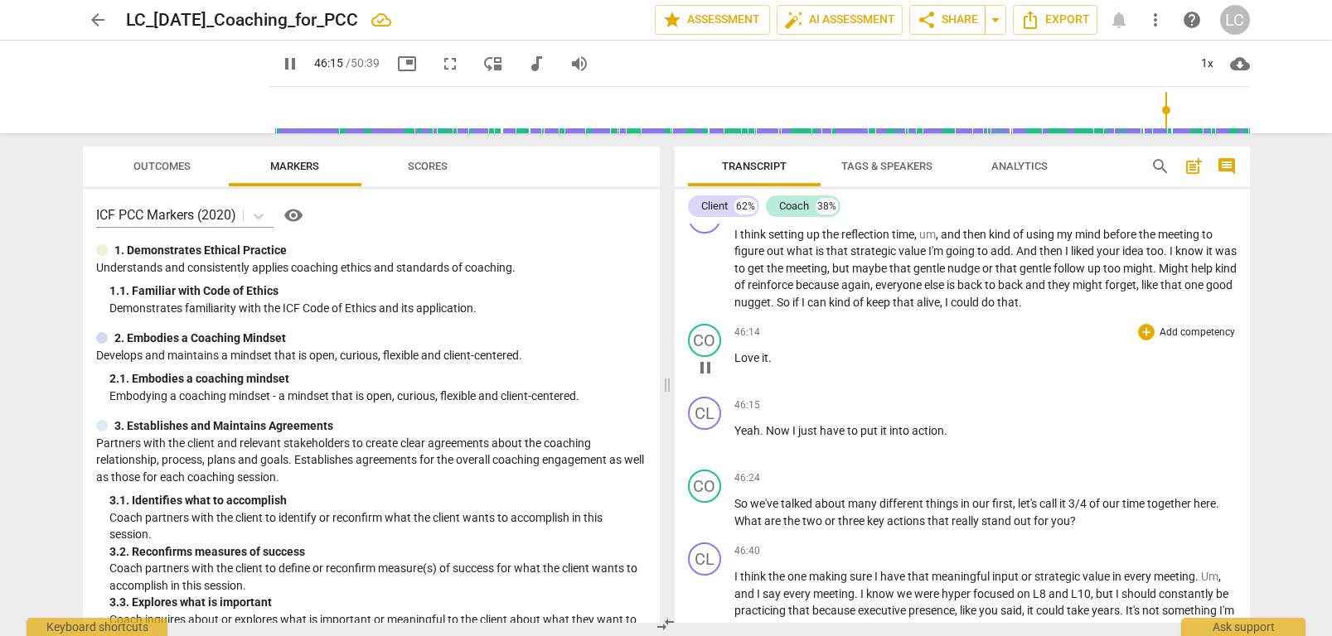
scroll to position [15945, 0]
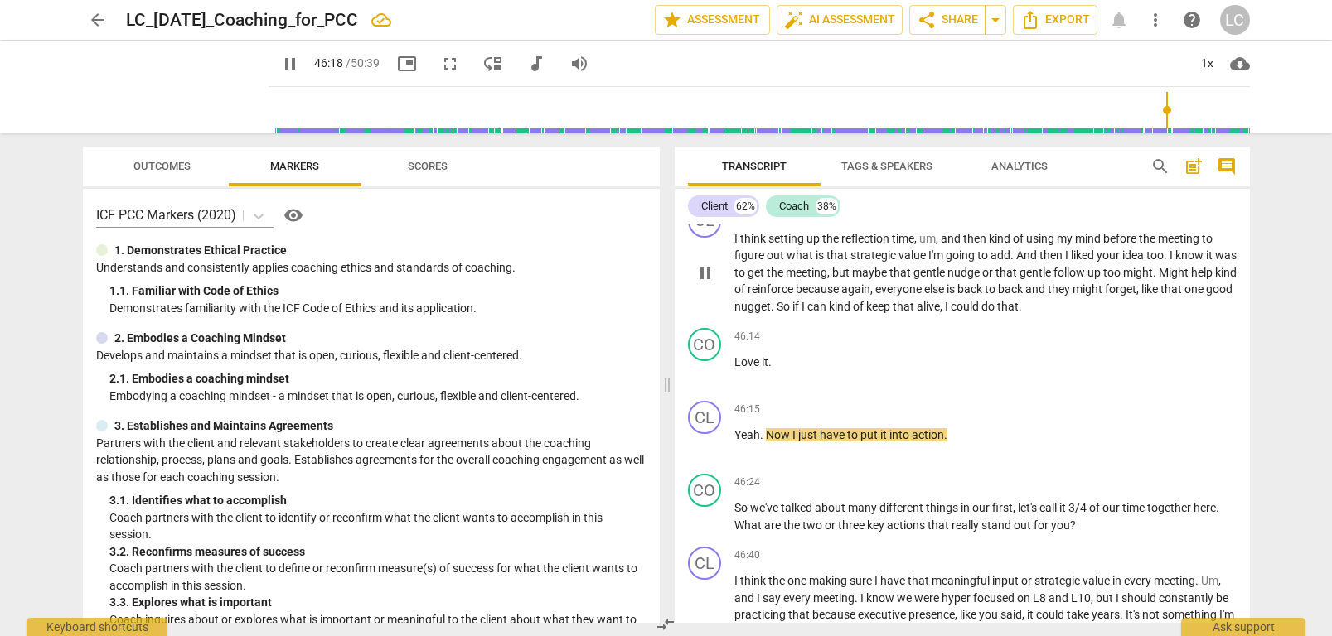
click at [844, 279] on p "I think setting up the reflection time , um , and then kind of using my mind be…" at bounding box center [985, 272] width 502 height 85
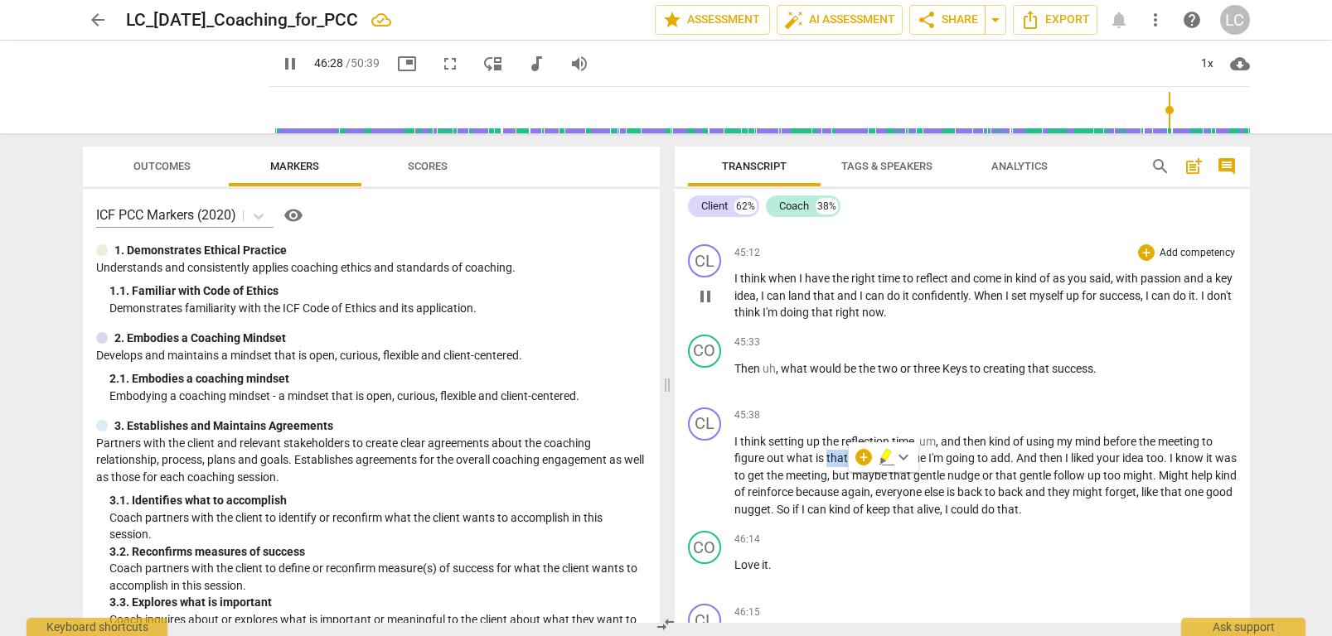
scroll to position [15731, 0]
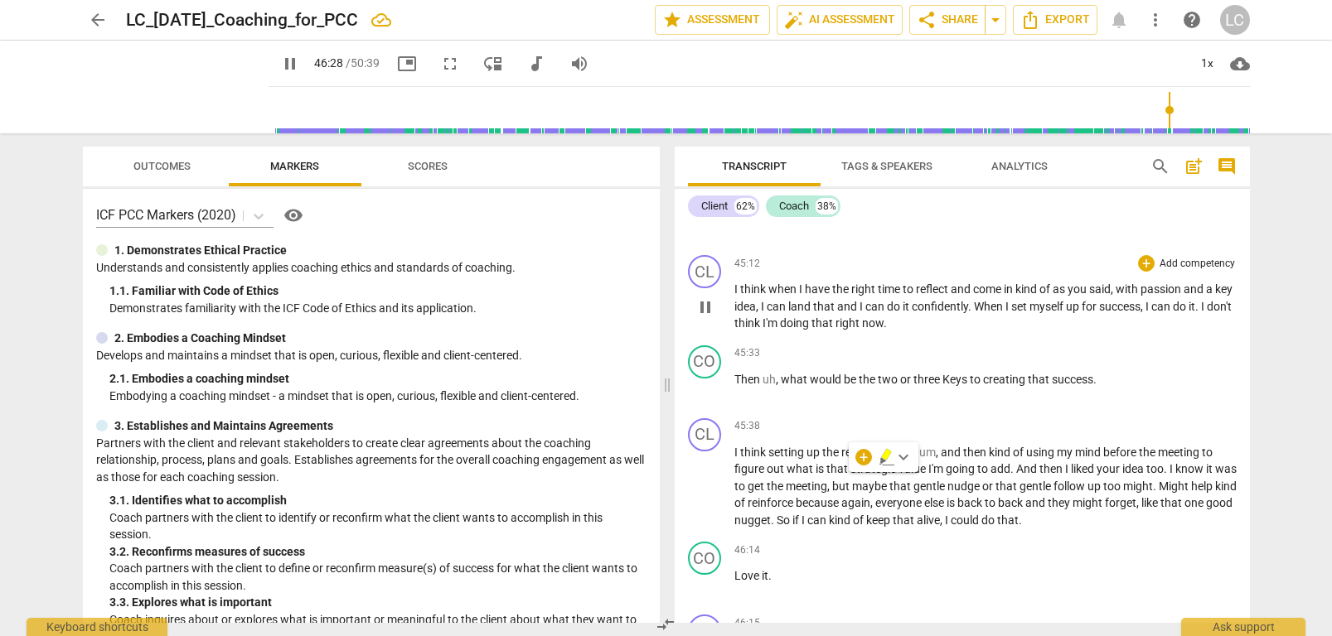
click at [914, 296] on span "to" at bounding box center [908, 289] width 13 height 13
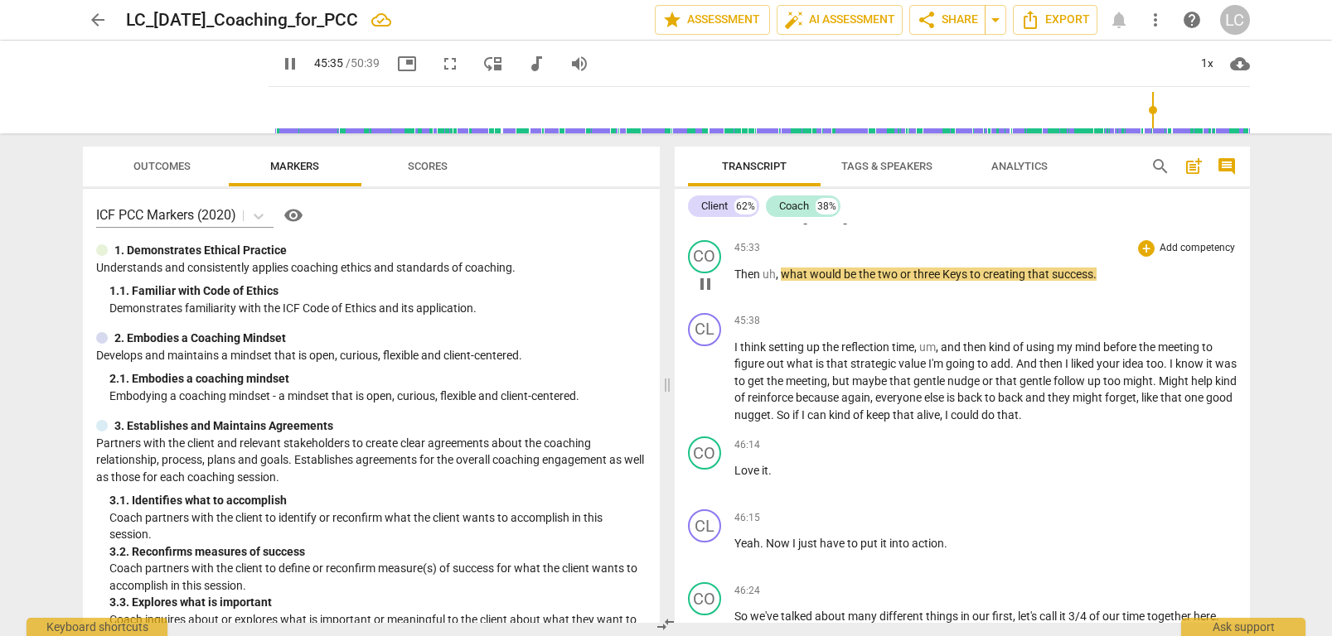
scroll to position [15835, 0]
drag, startPoint x: 1099, startPoint y: 293, endPoint x: 1101, endPoint y: 306, distance: 13.5
click at [1099, 285] on p "Then uh , what would be the two or three Keys to creating that success ." at bounding box center [985, 276] width 502 height 17
type input "2737"
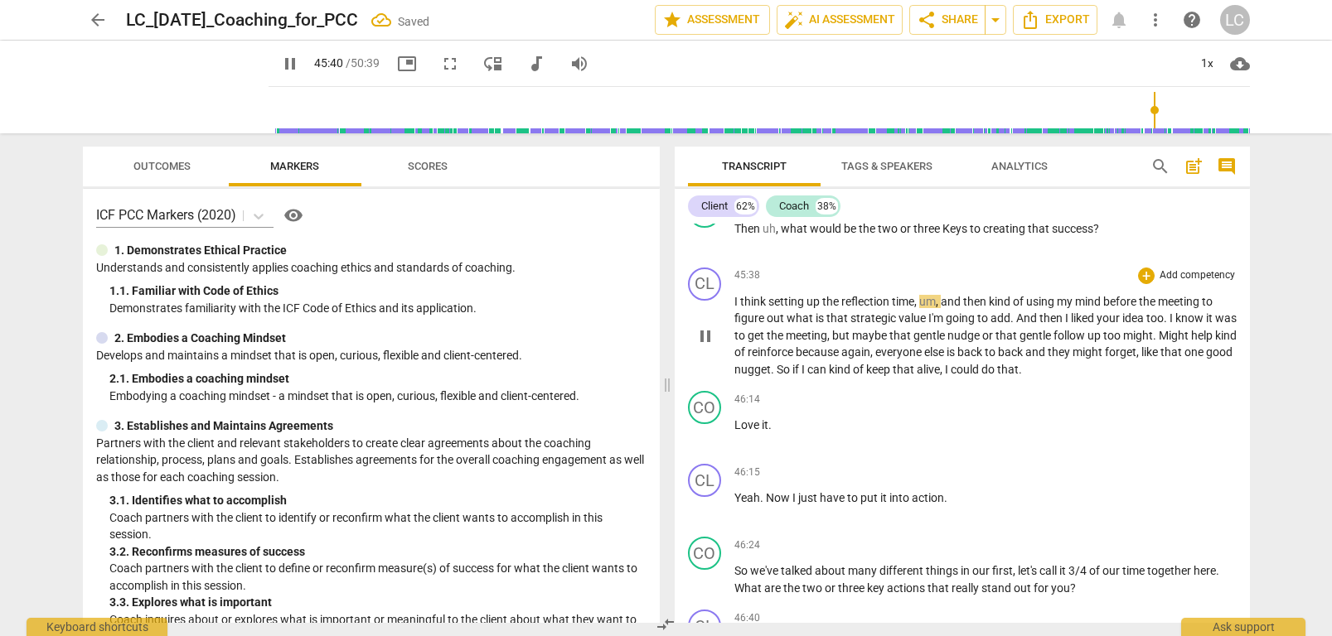
scroll to position [15888, 0]
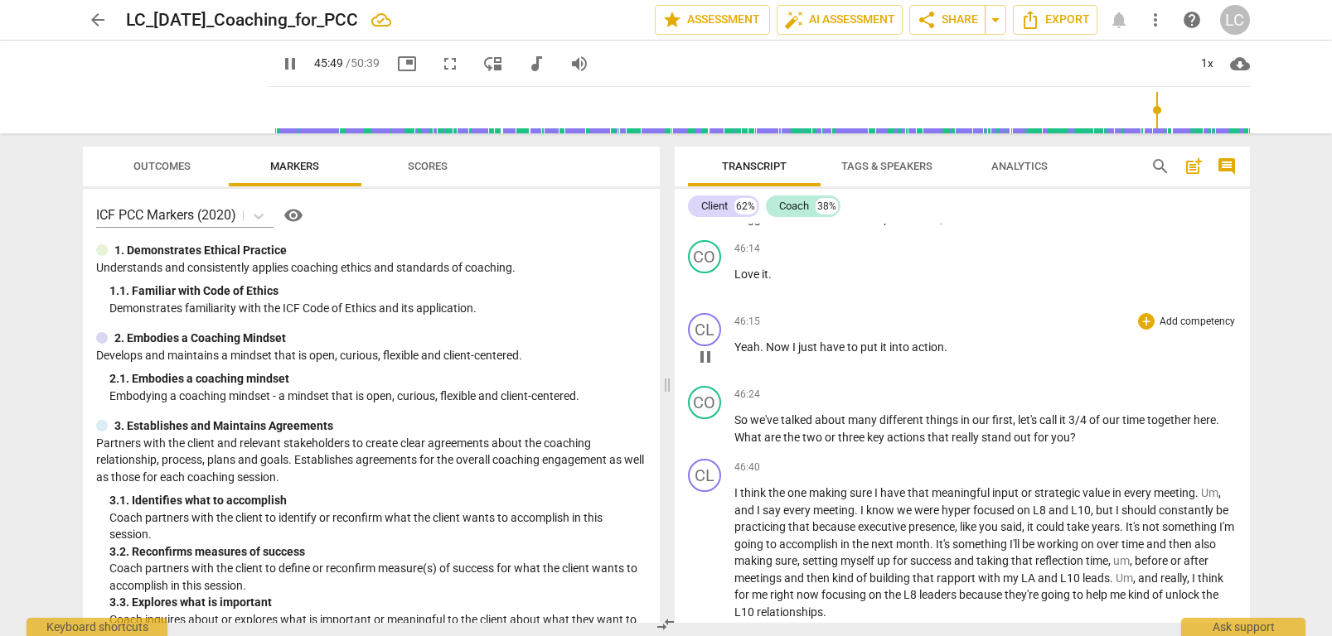
click at [804, 351] on div "46:15 + Add competency keyboard_arrow_right Yeah . Now I just have to put it in…" at bounding box center [985, 343] width 502 height 60
click at [804, 351] on div "46:15 + Add competency keyboard_arrow_right Yeah . Now I just have to put it in…" at bounding box center [985, 347] width 502 height 60
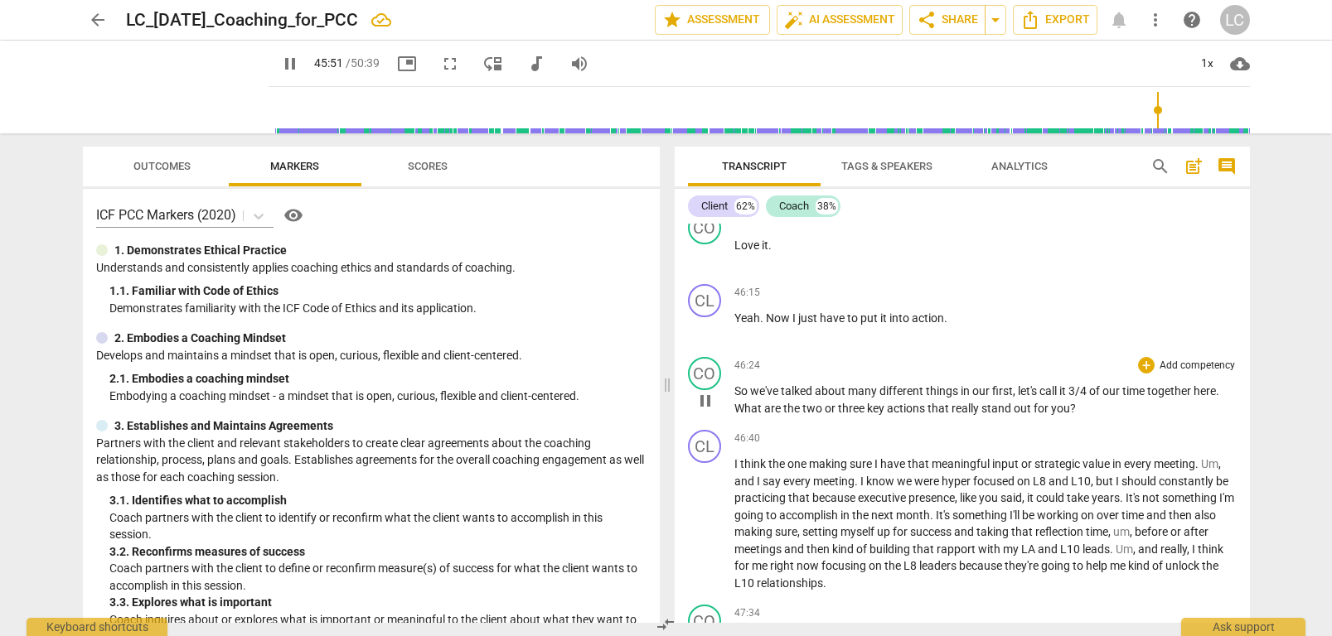
click at [793, 398] on span "talked" at bounding box center [798, 391] width 34 height 13
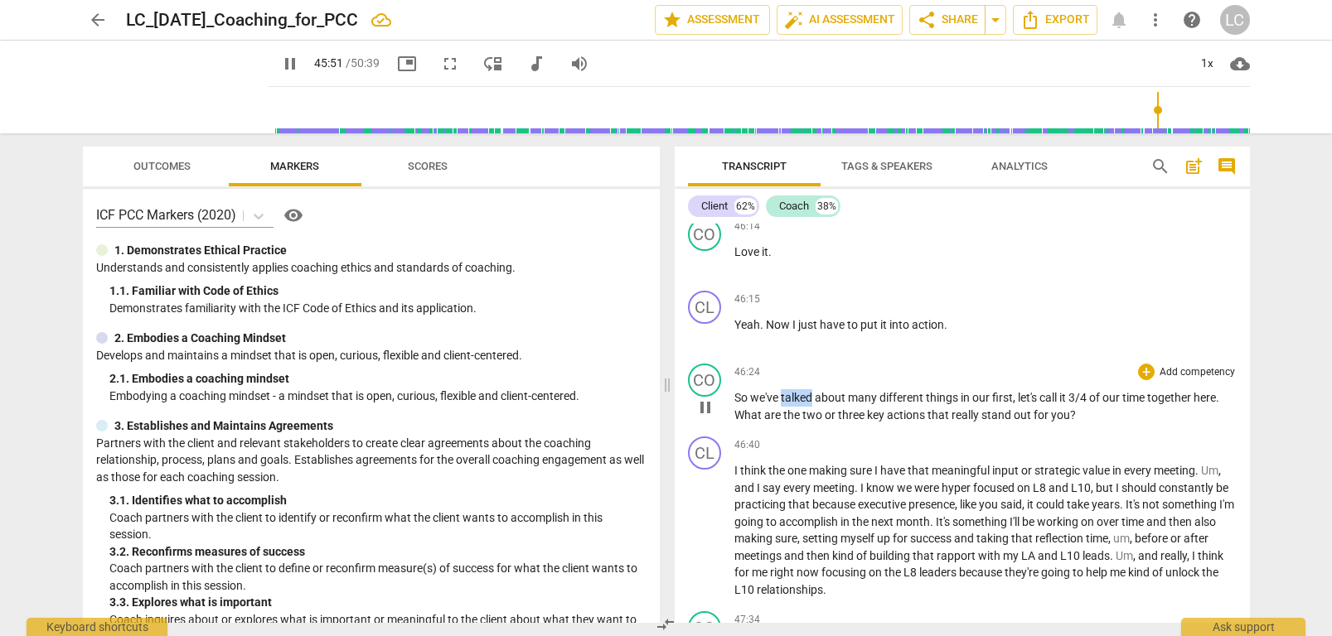
click at [793, 404] on span "talked" at bounding box center [798, 397] width 34 height 13
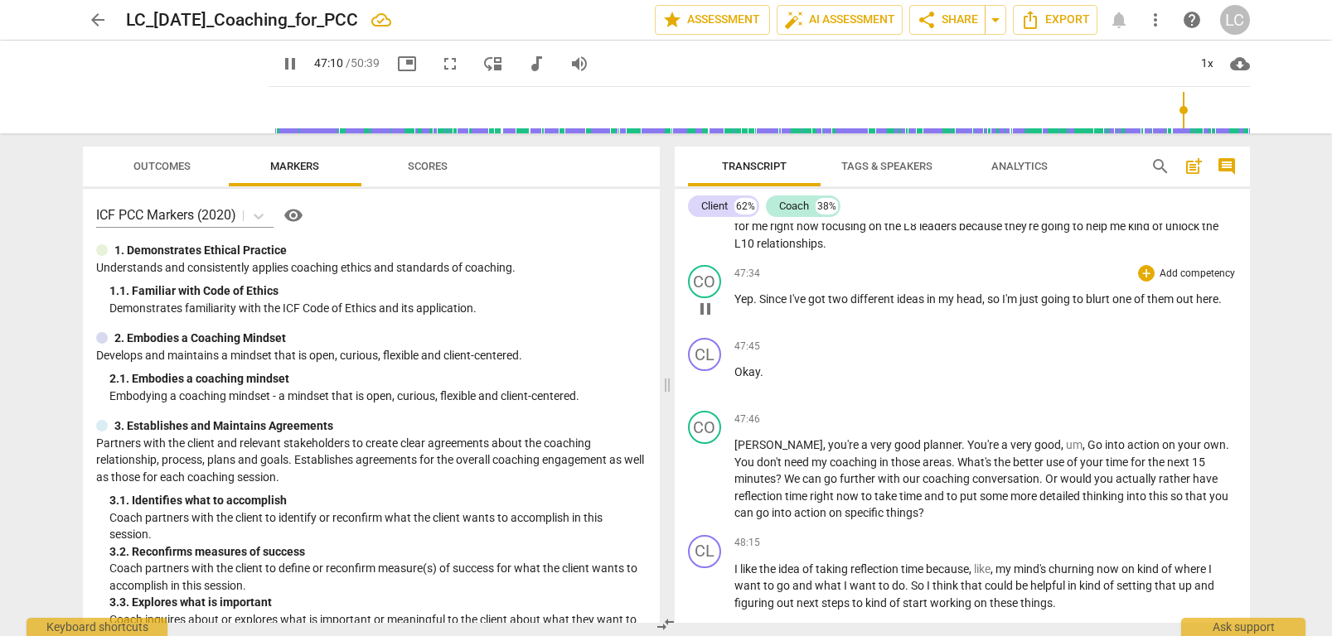
scroll to position [16395, 0]
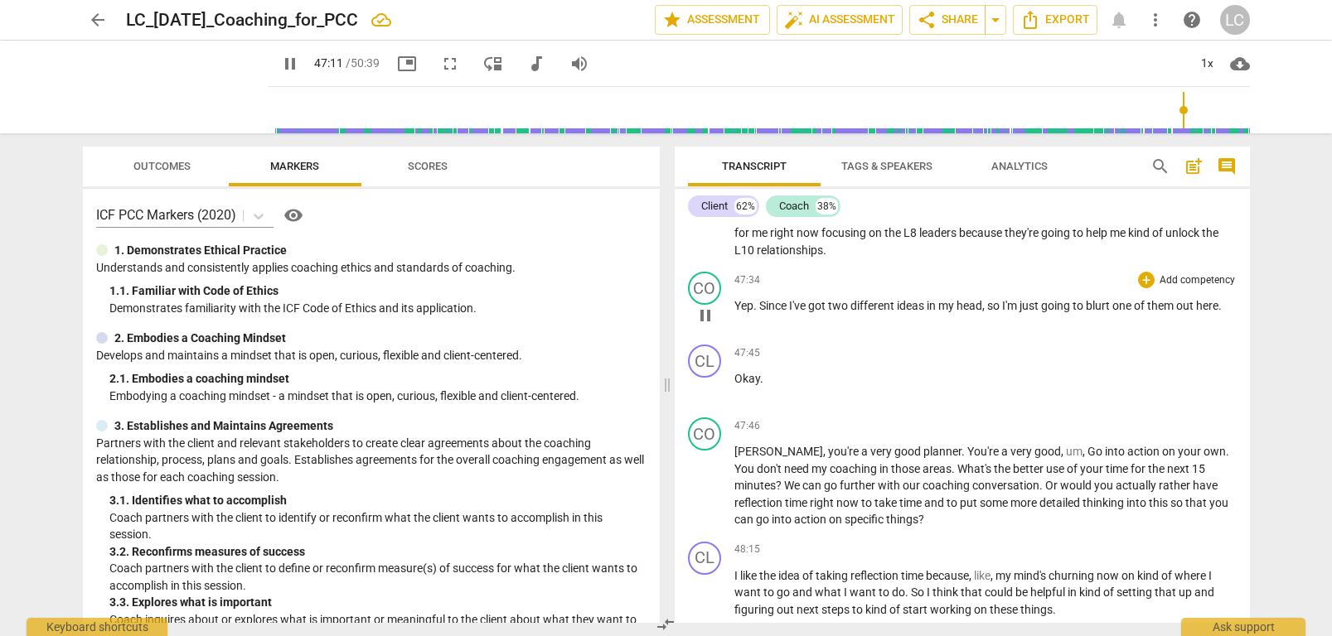
click at [737, 312] on span "Yep" at bounding box center [743, 305] width 19 height 13
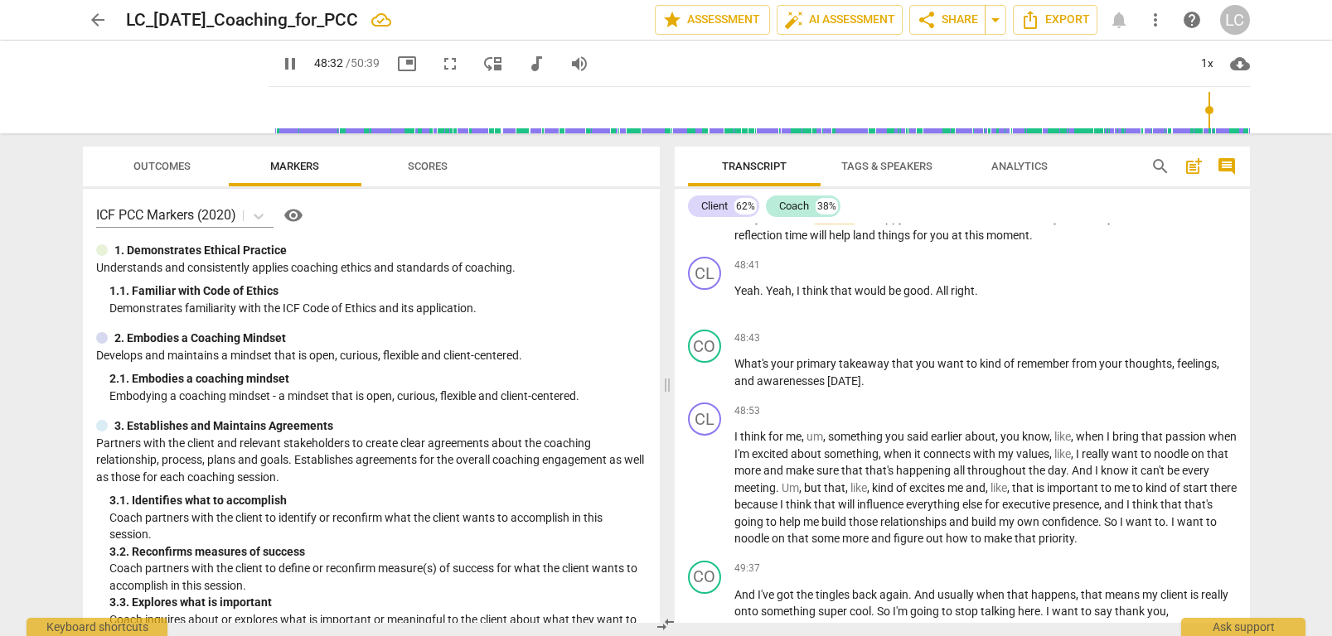
scroll to position [16835, 0]
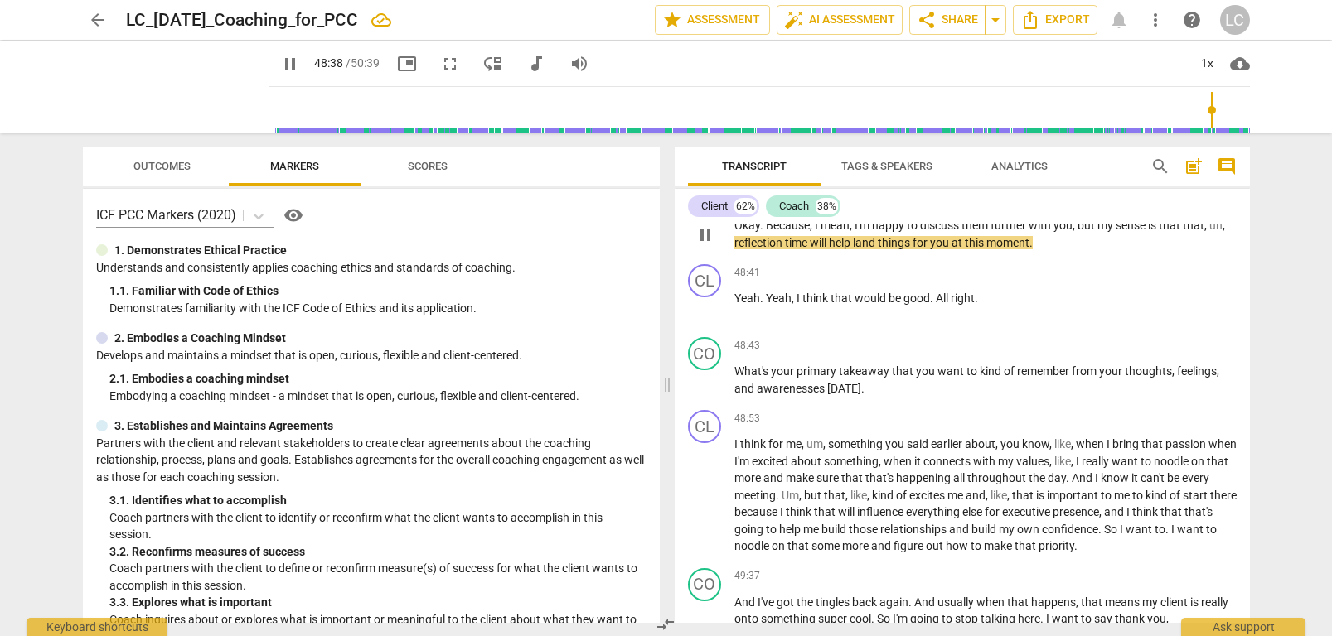
drag, startPoint x: 1221, startPoint y: 244, endPoint x: 1214, endPoint y: 259, distance: 16.3
click at [1221, 232] on span "uh" at bounding box center [1215, 225] width 13 height 13
type input "2920"
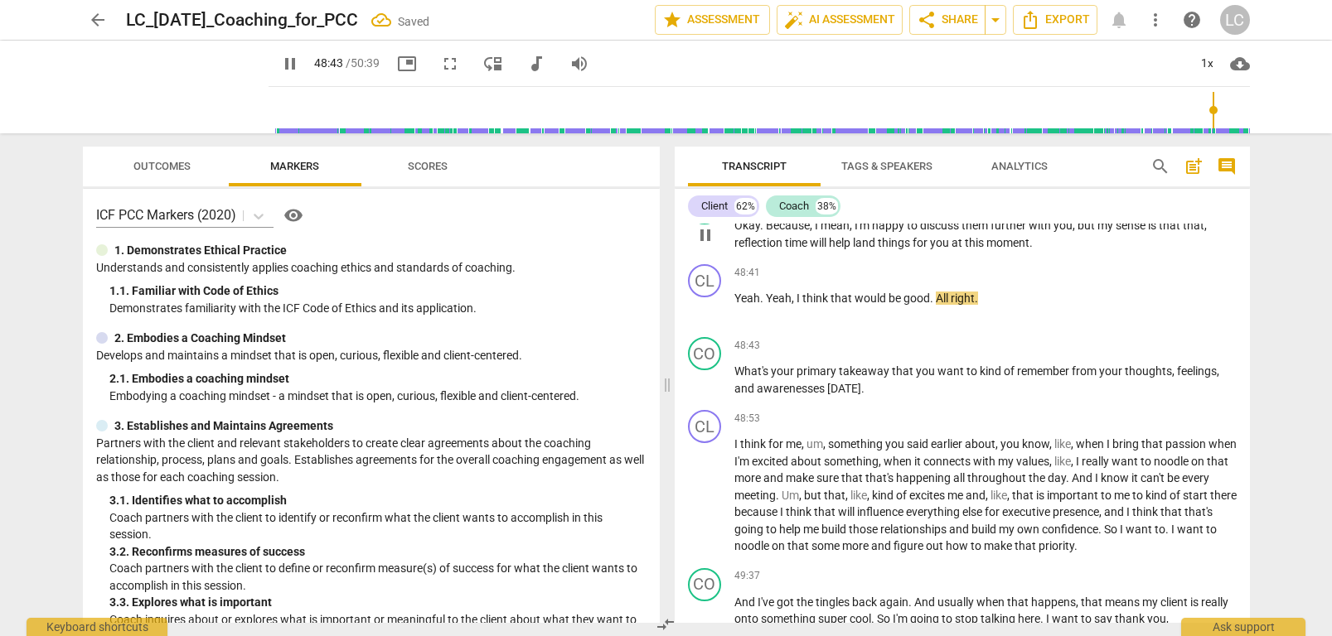
drag, startPoint x: 1215, startPoint y: 242, endPoint x: 1204, endPoint y: 257, distance: 18.4
click at [1214, 242] on p "Okay . Because , I mean , I'm happy to discuss them further with you , but my s…" at bounding box center [985, 234] width 502 height 34
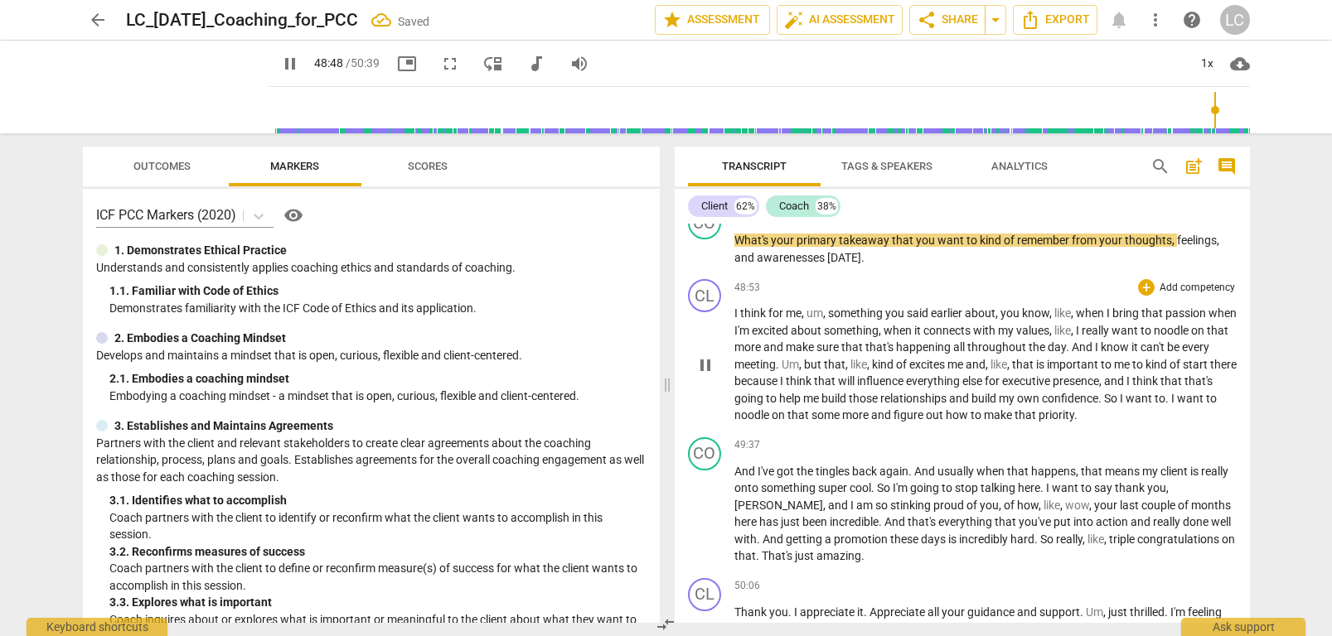
scroll to position [16964, 0]
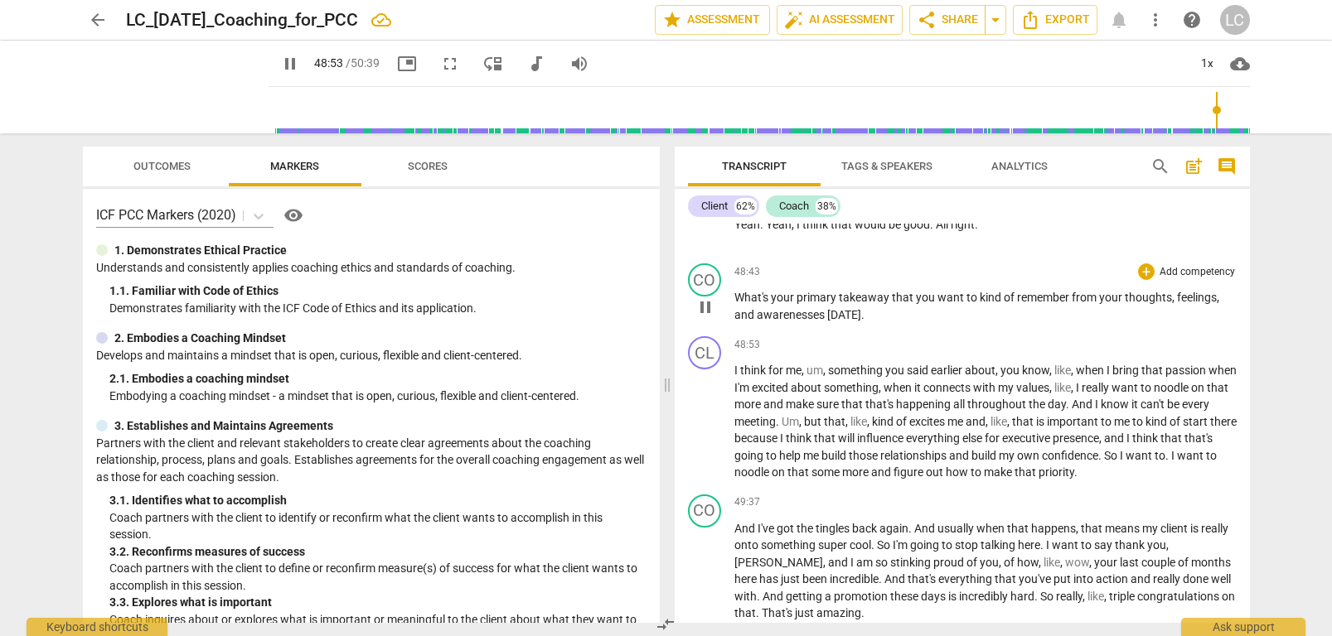
click at [865, 323] on p "What's your primary takeaway that you want to kind of remember from your though…" at bounding box center [985, 306] width 502 height 34
type input "2935"
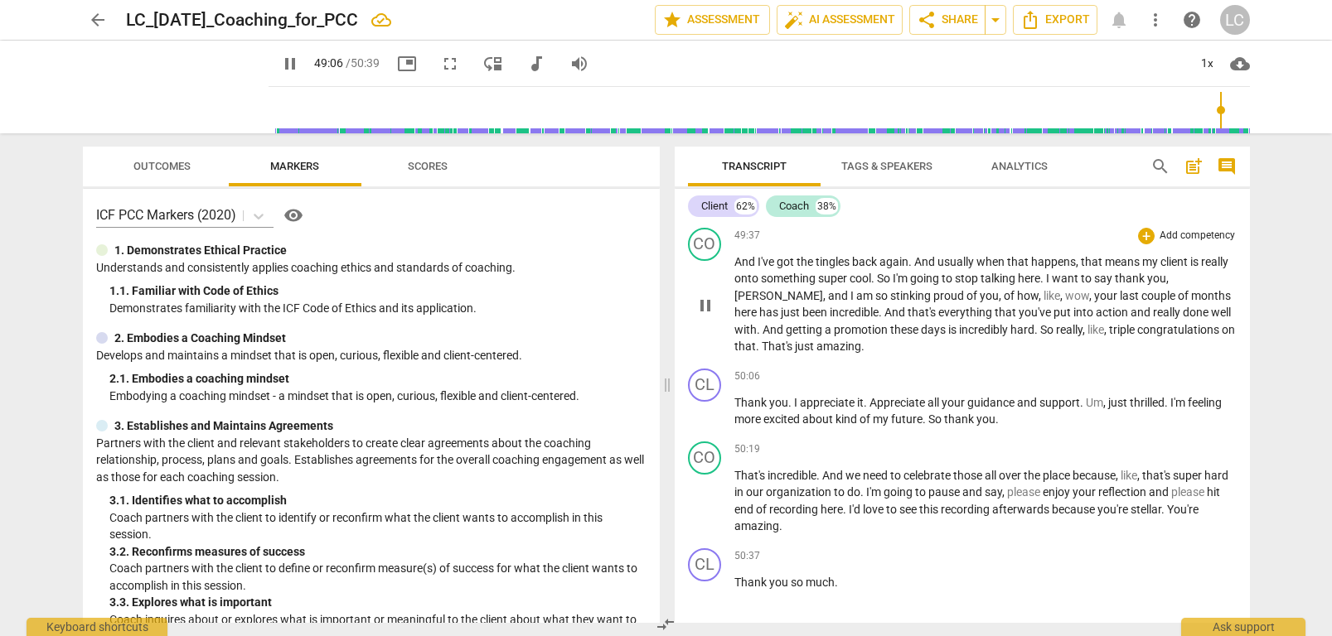
scroll to position [17126, 0]
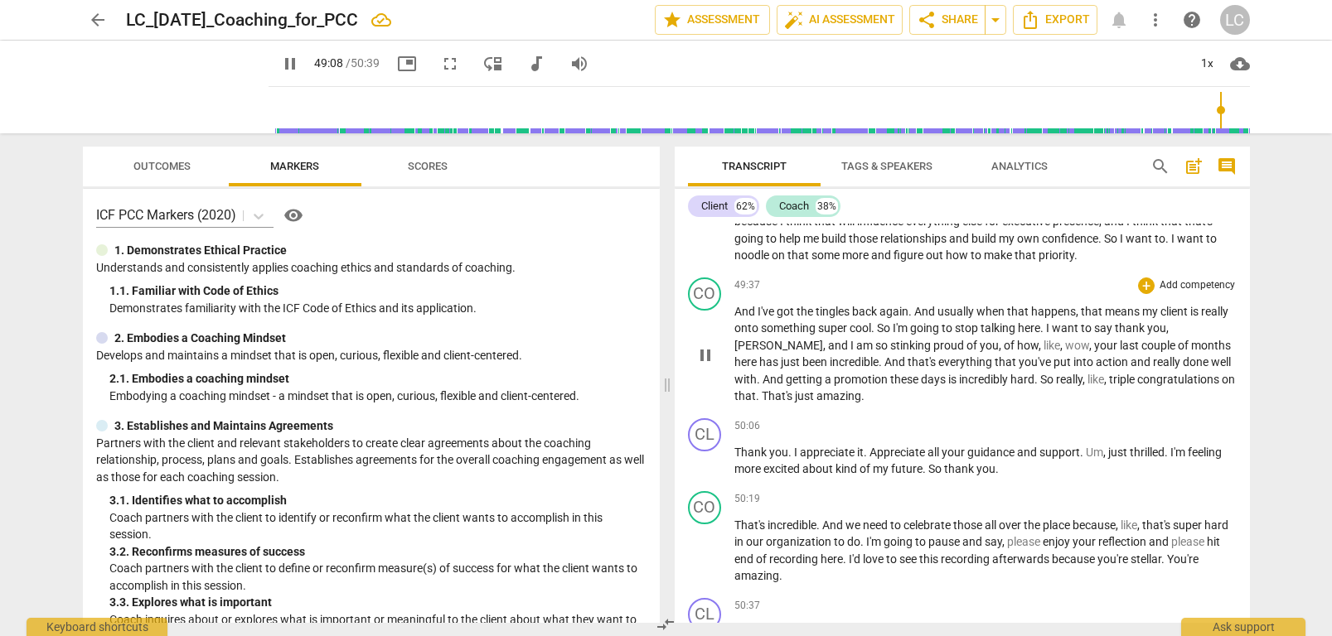
click at [806, 318] on span "the" at bounding box center [805, 311] width 19 height 13
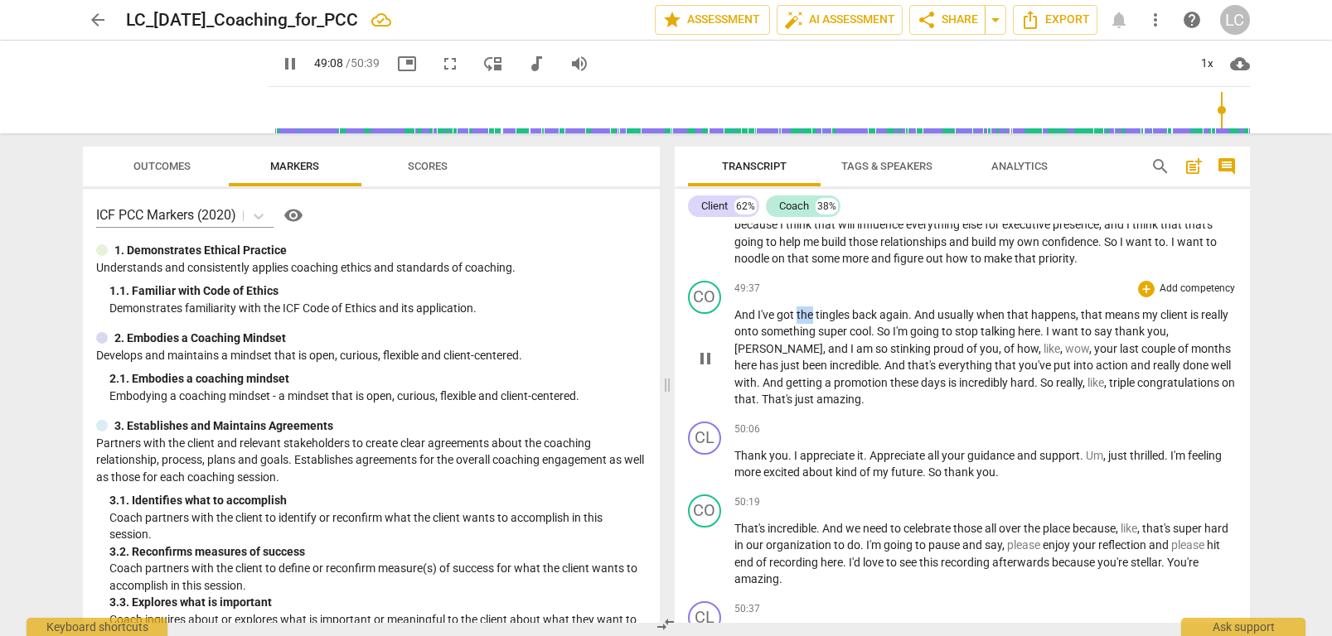
click at [806, 322] on span "the" at bounding box center [805, 314] width 19 height 13
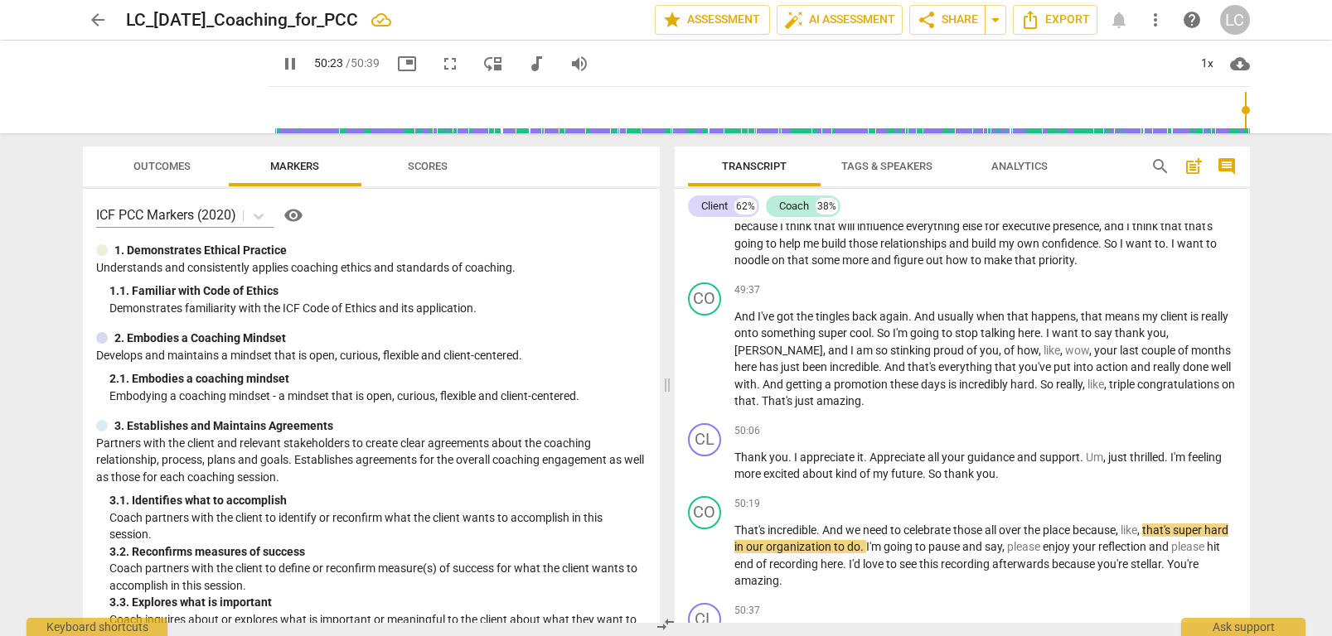
scroll to position [17245, 0]
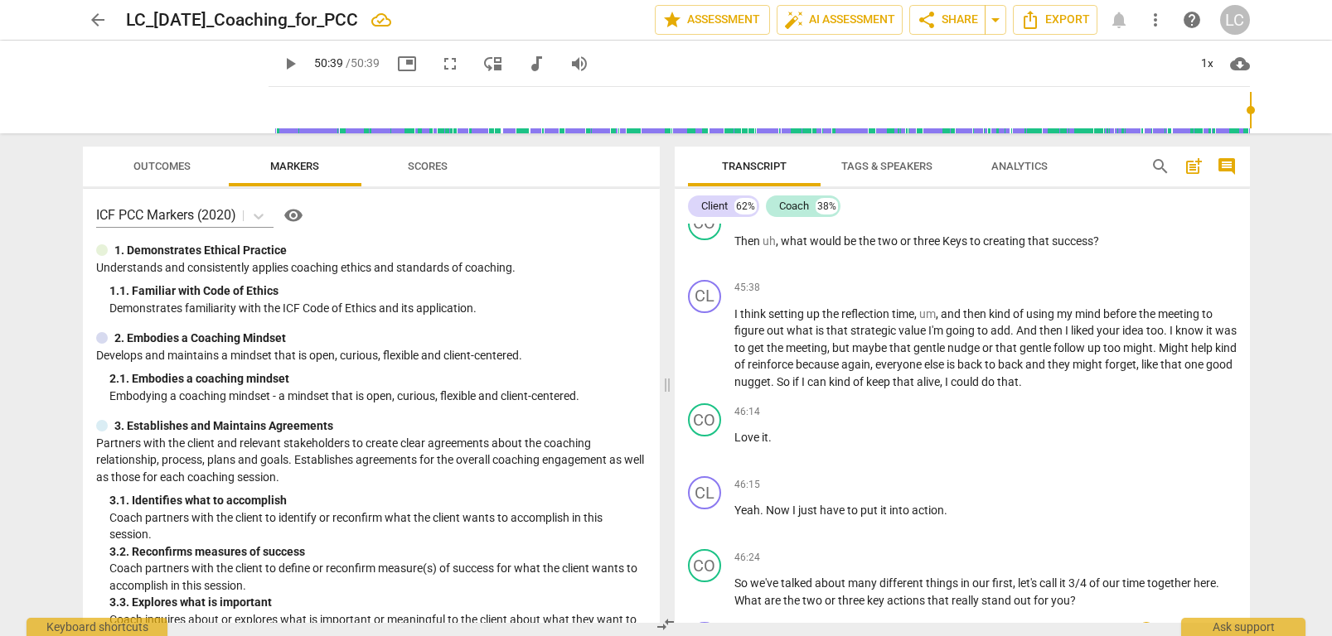
type input "3039"
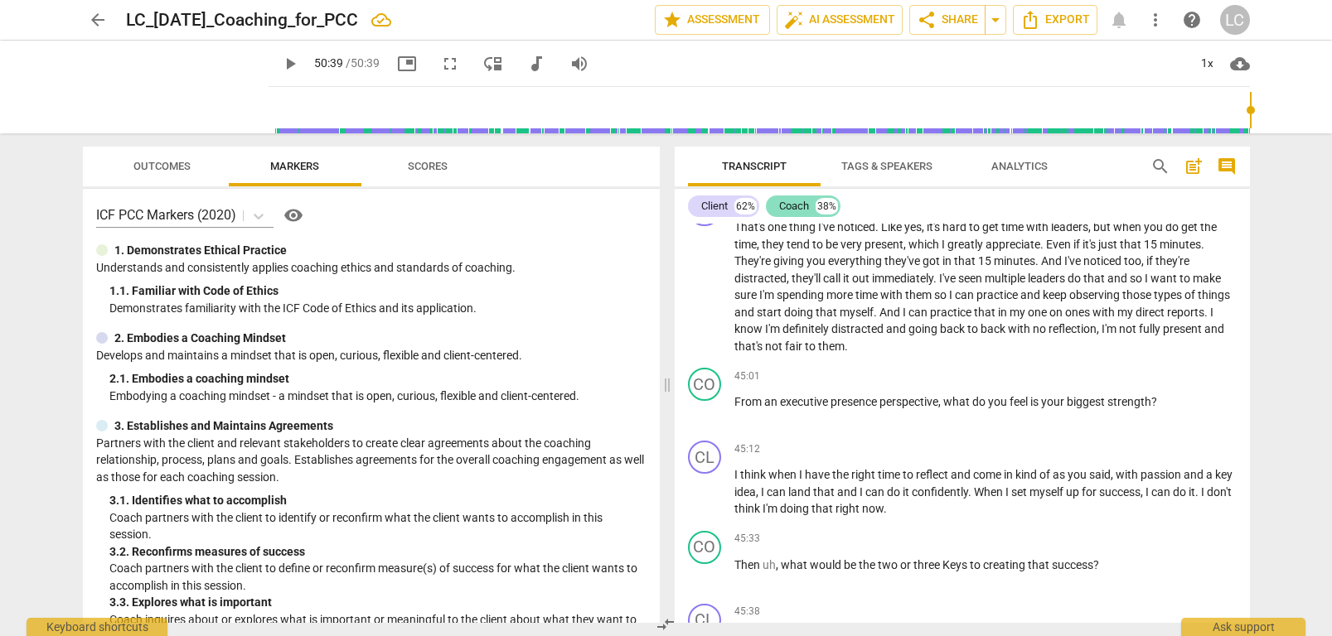
click at [803, 204] on div "Coach" at bounding box center [794, 206] width 30 height 17
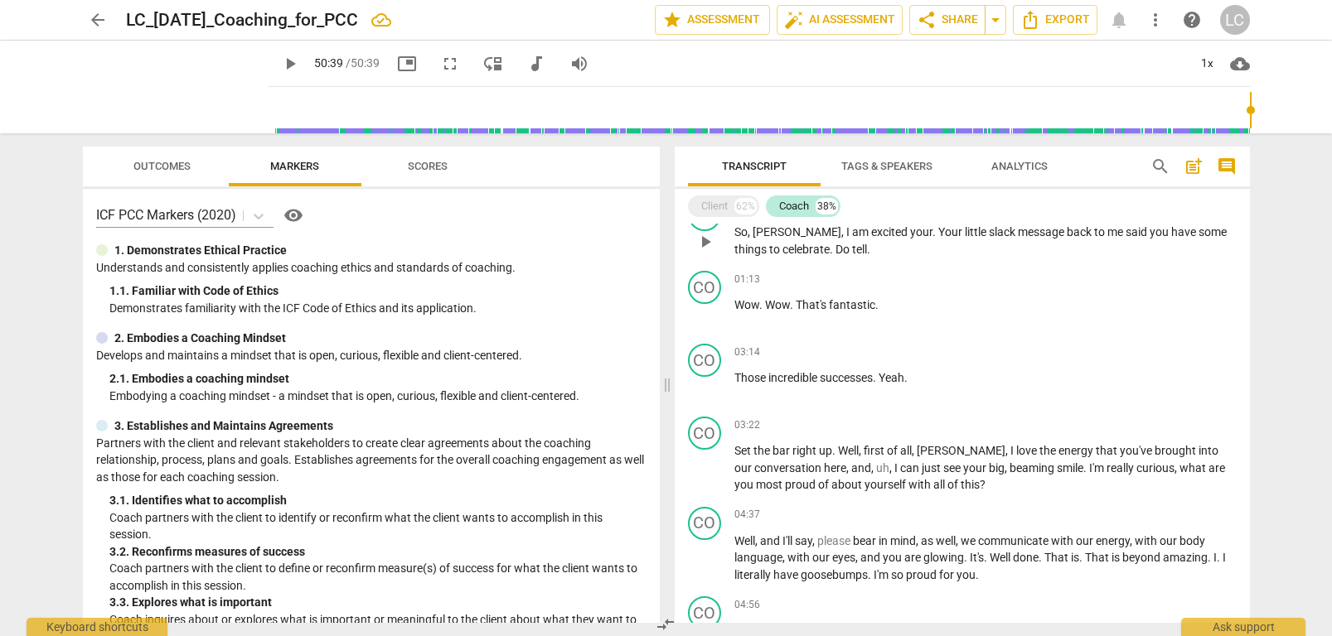
scroll to position [34, 0]
click at [827, 246] on p "So , [PERSON_NAME] , I am excited your . Your little slack message back to me s…" at bounding box center [985, 239] width 502 height 34
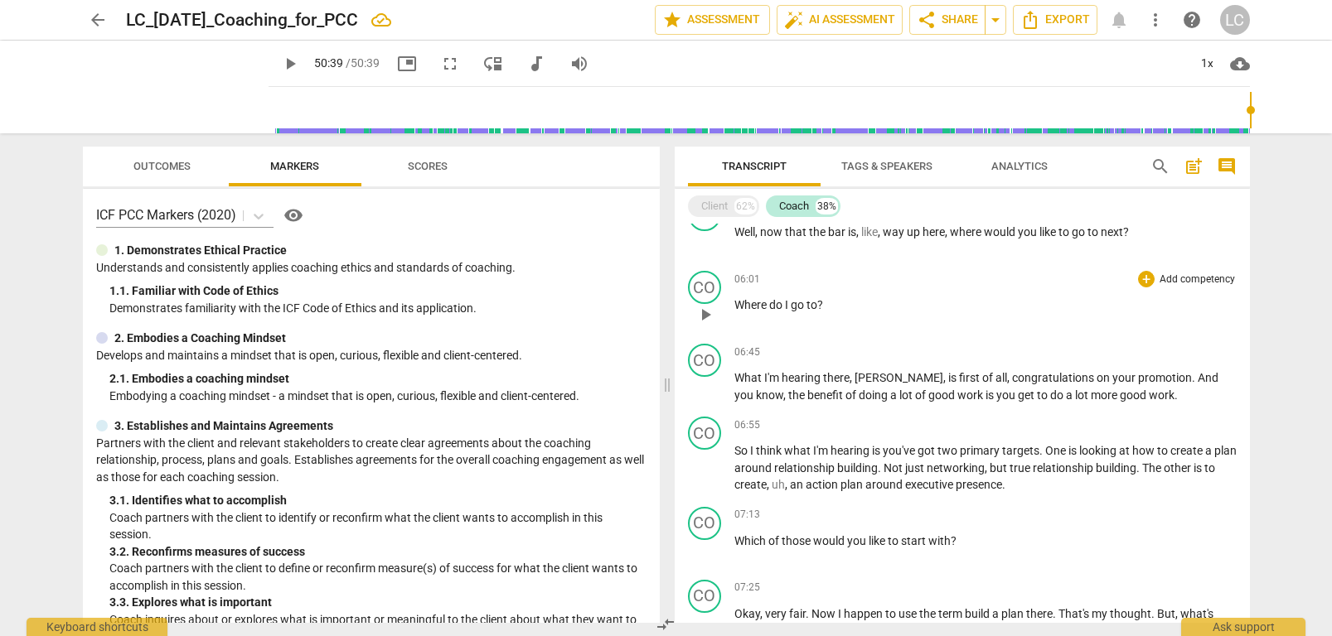
scroll to position [434, 0]
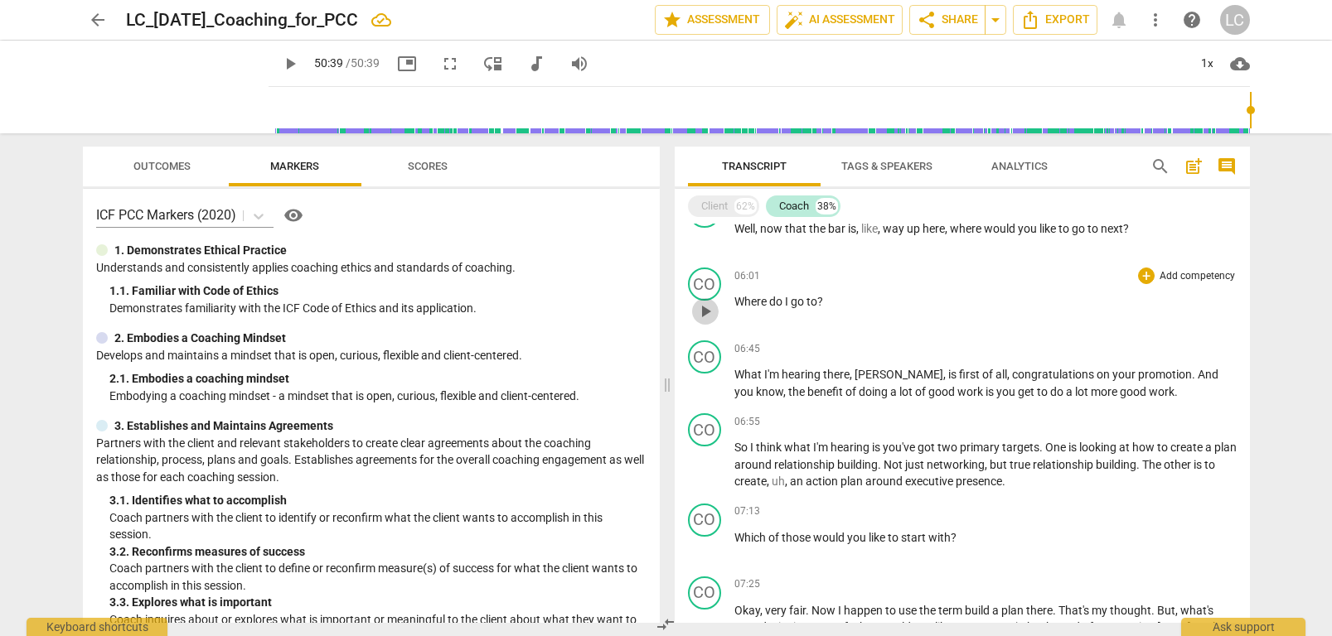
click at [704, 312] on span "play_arrow" at bounding box center [705, 312] width 20 height 20
click at [704, 312] on span "pause" at bounding box center [705, 312] width 20 height 20
type input "363"
drag, startPoint x: 816, startPoint y: 302, endPoint x: 815, endPoint y: 311, distance: 8.3
click at [815, 307] on span "to" at bounding box center [811, 301] width 11 height 13
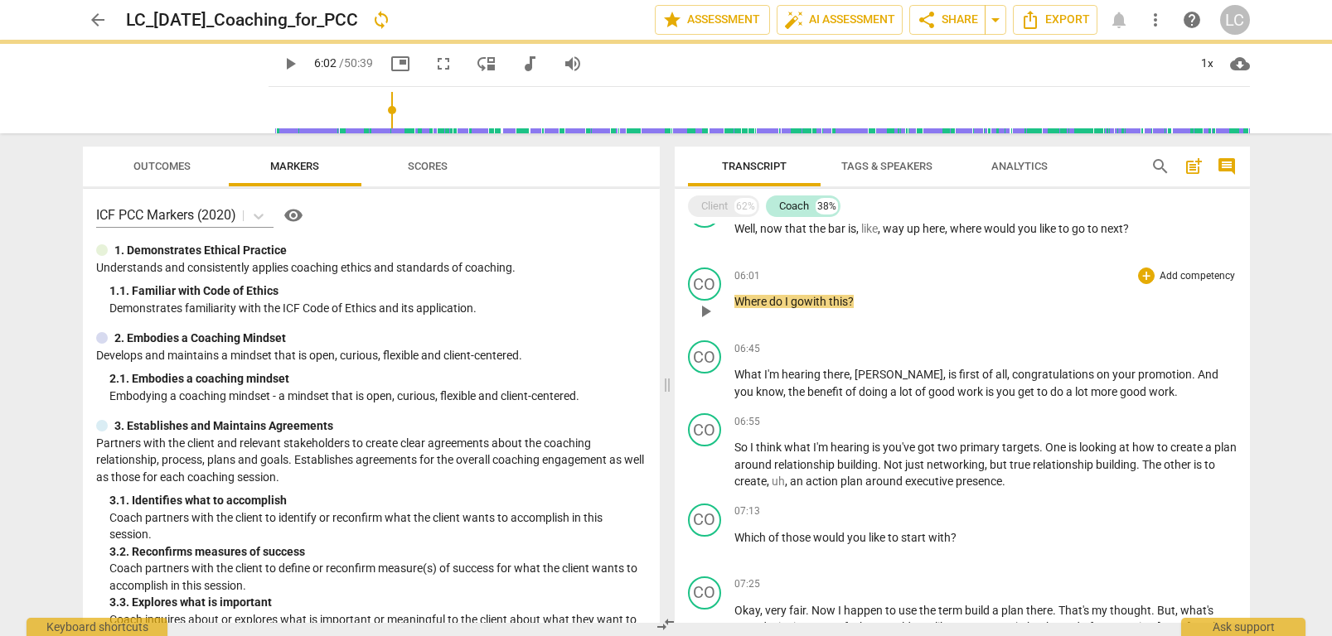
click at [706, 311] on span "play_arrow" at bounding box center [705, 312] width 20 height 20
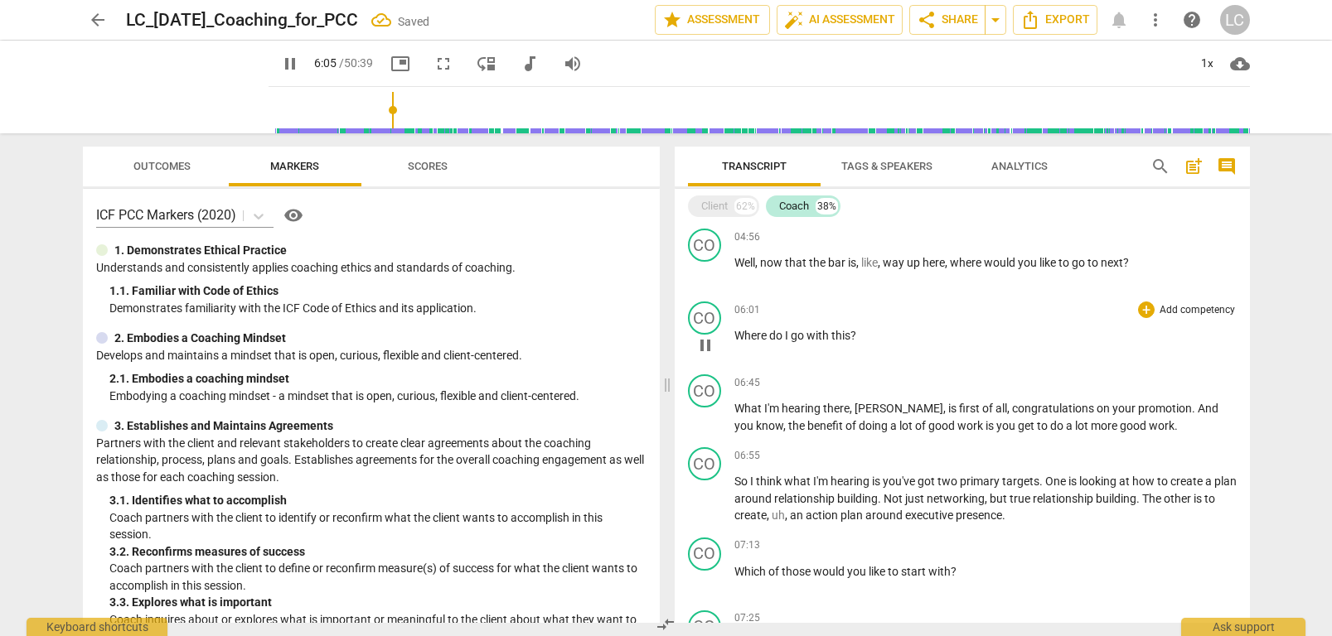
scroll to position [394, 0]
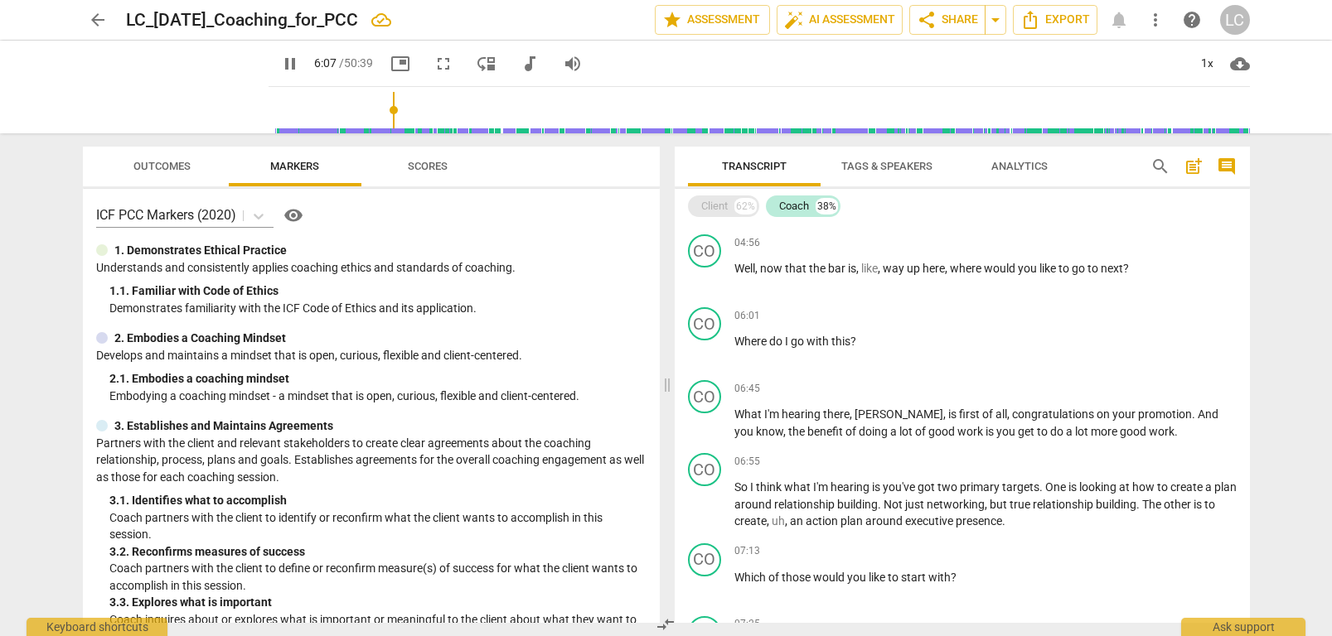
click at [716, 204] on div "Client" at bounding box center [714, 206] width 27 height 17
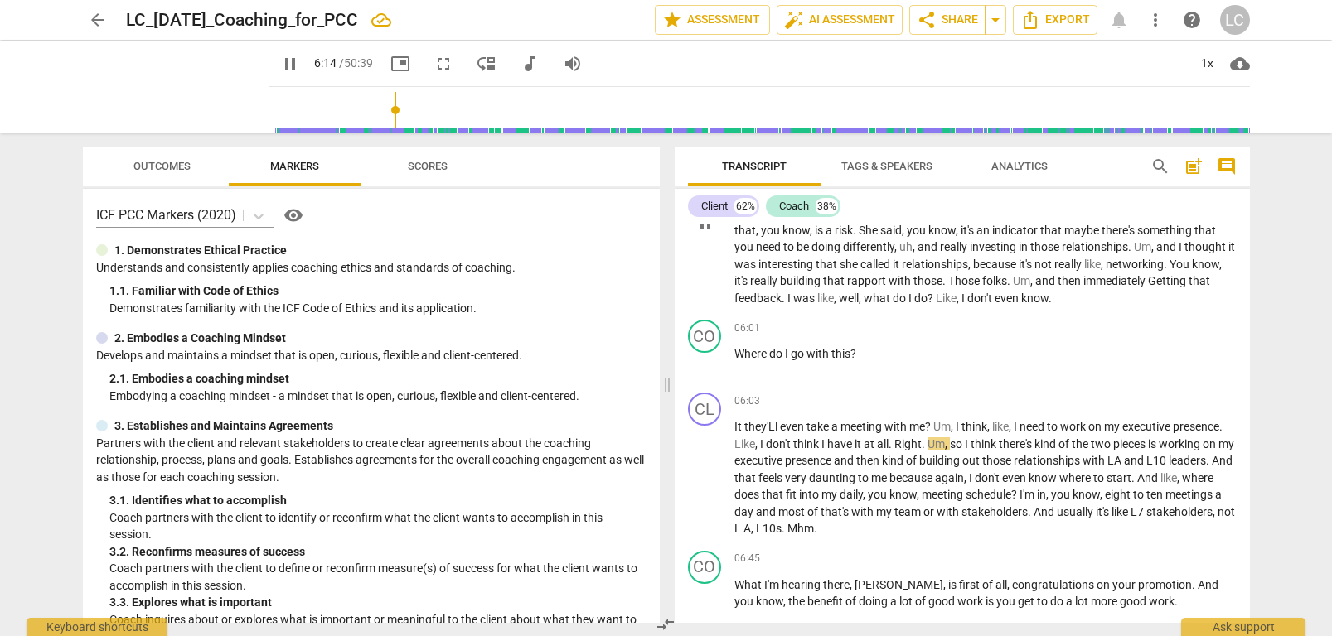
scroll to position [1544, 0]
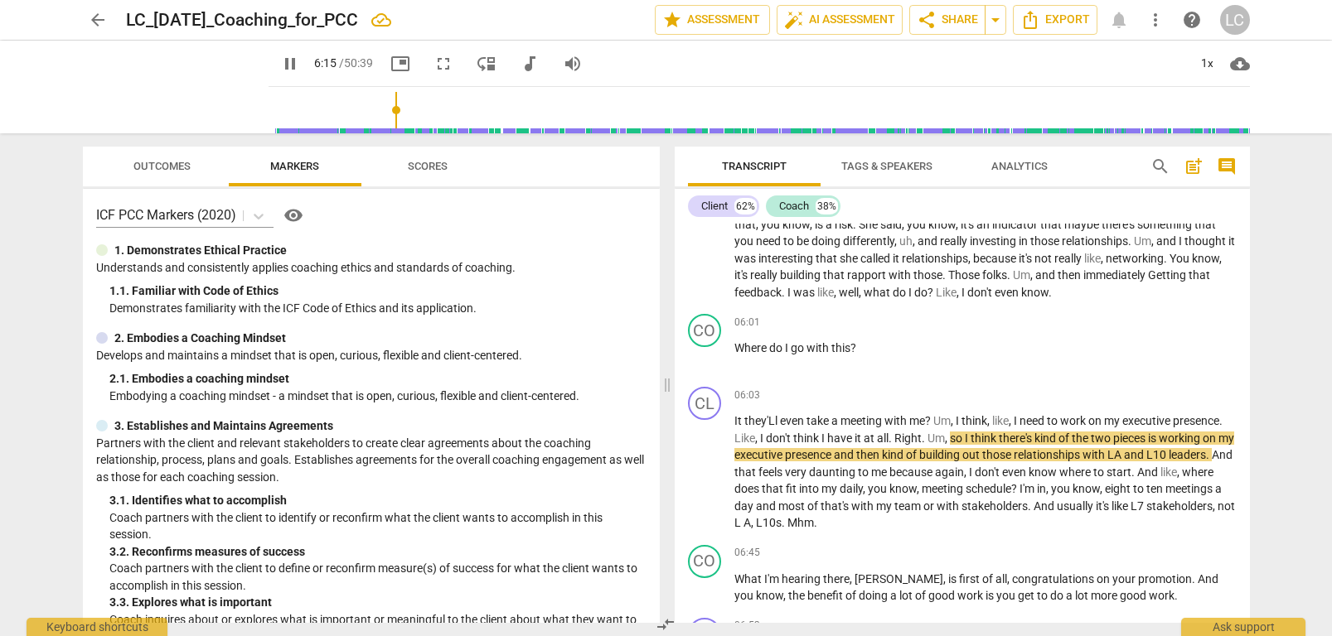
click at [832, 288] on span "like" at bounding box center [825, 292] width 17 height 13
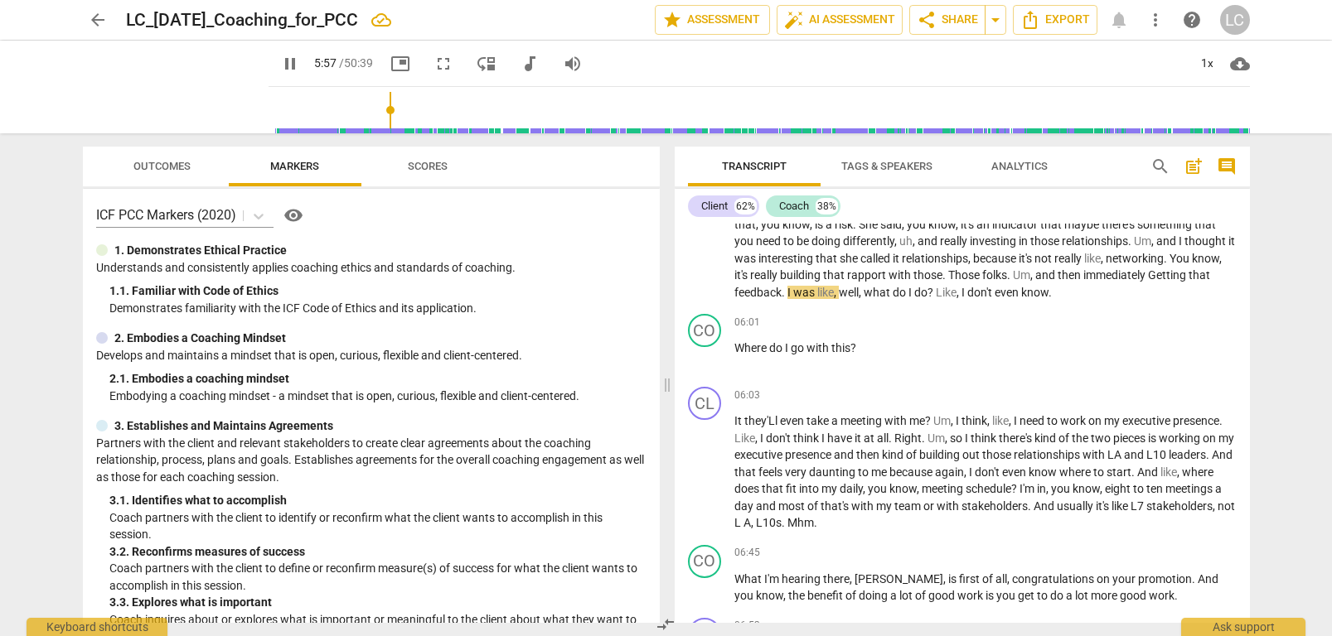
click at [832, 288] on span "like" at bounding box center [825, 292] width 17 height 13
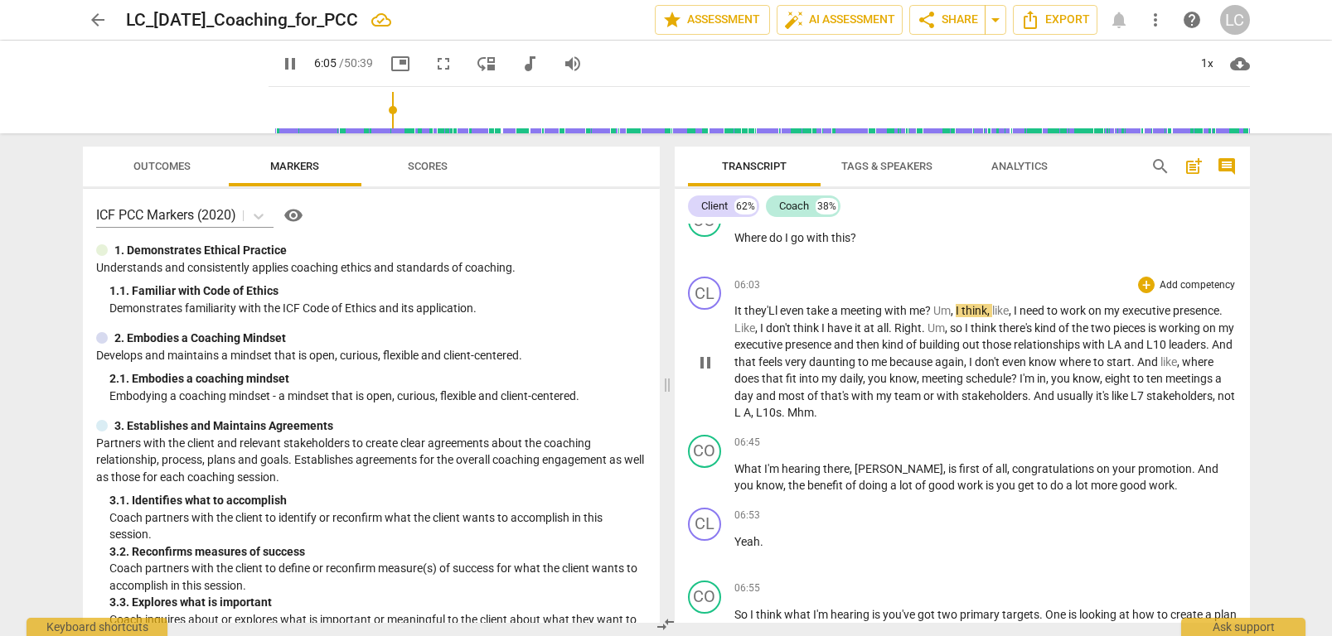
scroll to position [1669, 0]
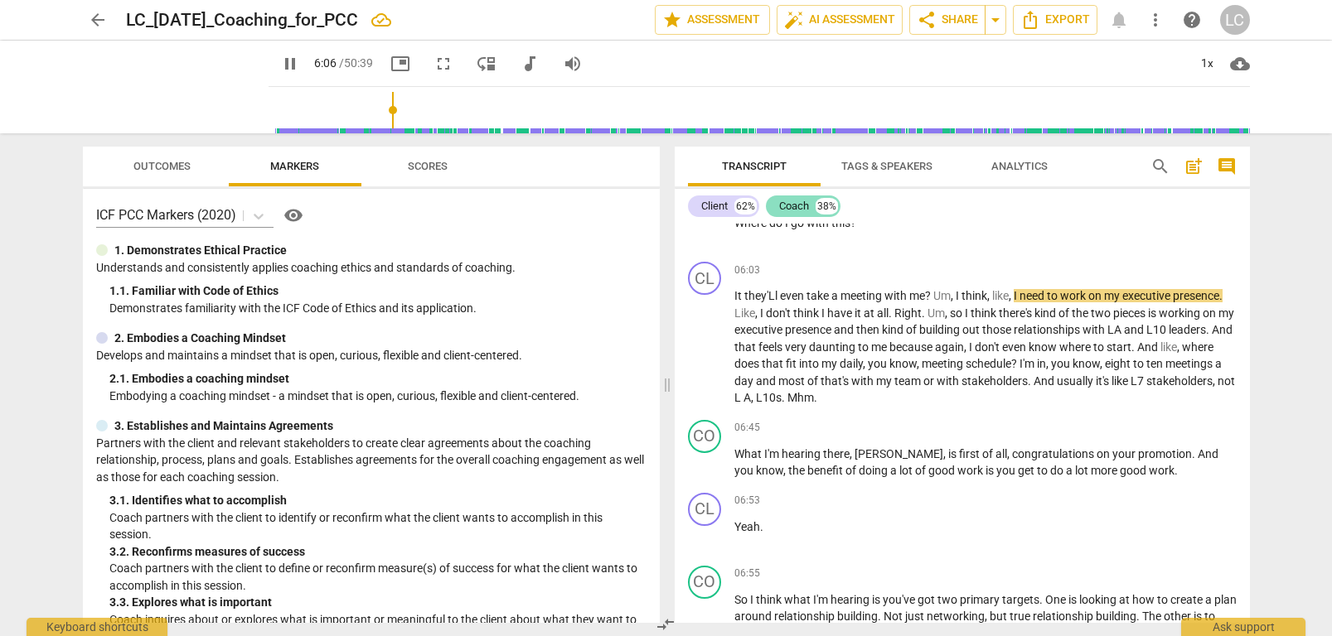
click at [820, 208] on div "38%" at bounding box center [826, 206] width 22 height 17
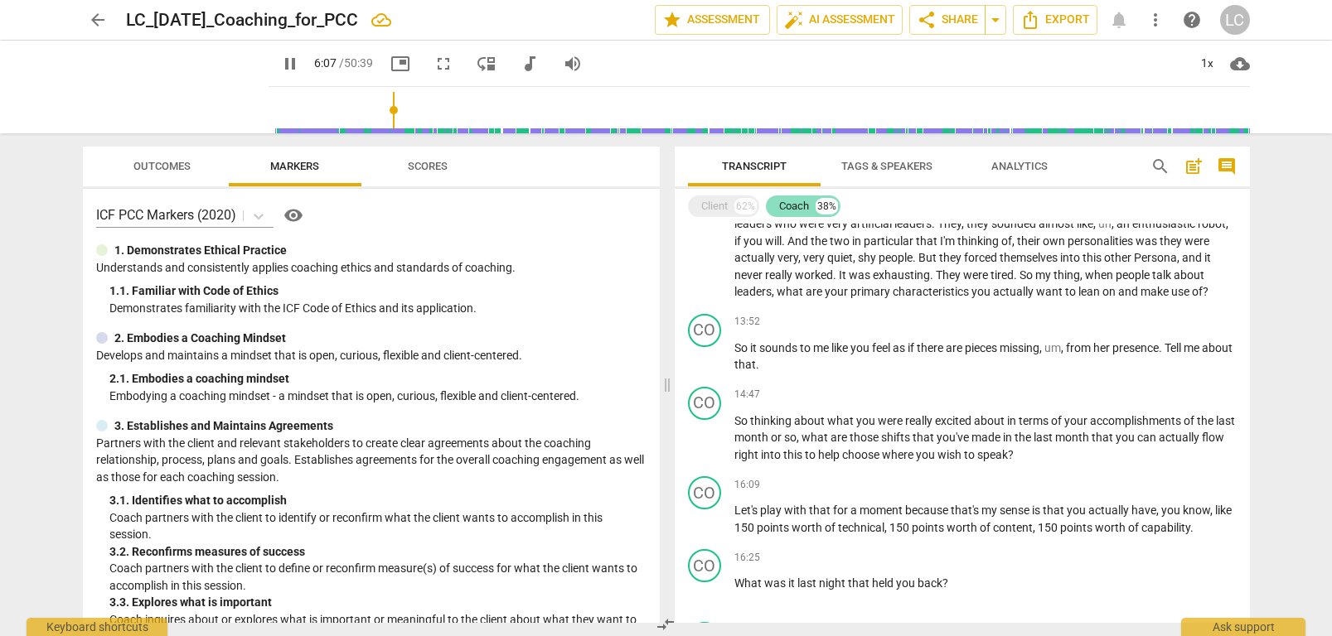
scroll to position [513, 0]
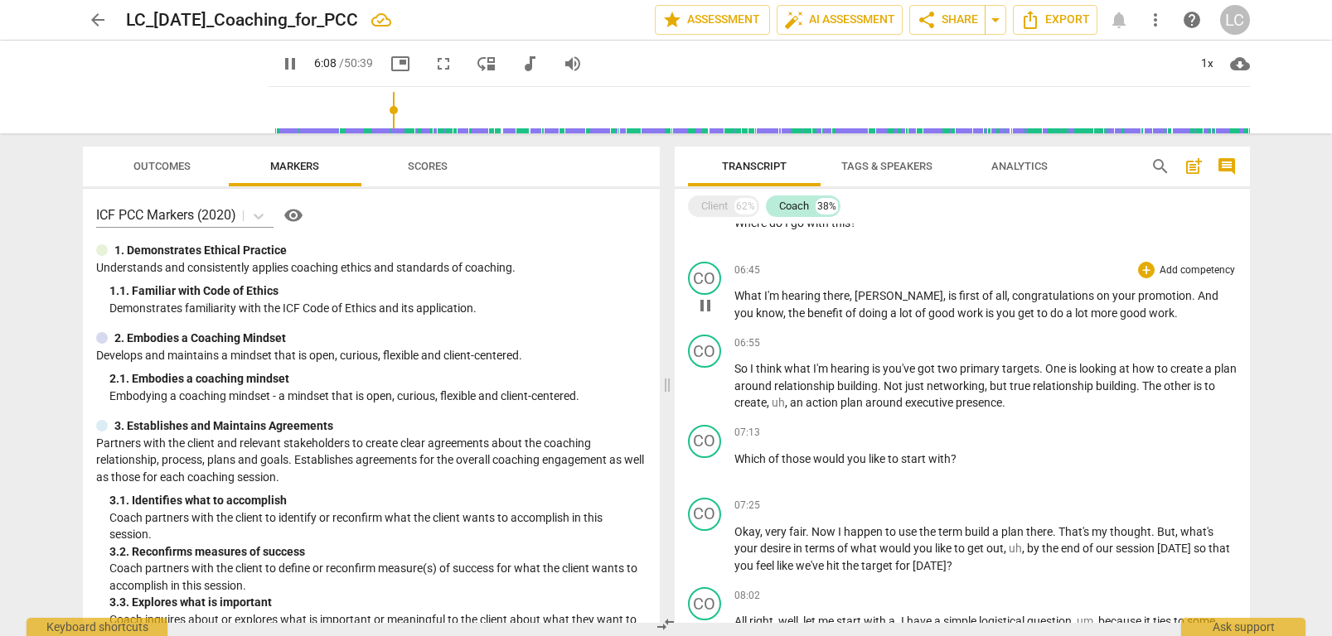
click at [706, 309] on span "pause" at bounding box center [705, 306] width 20 height 20
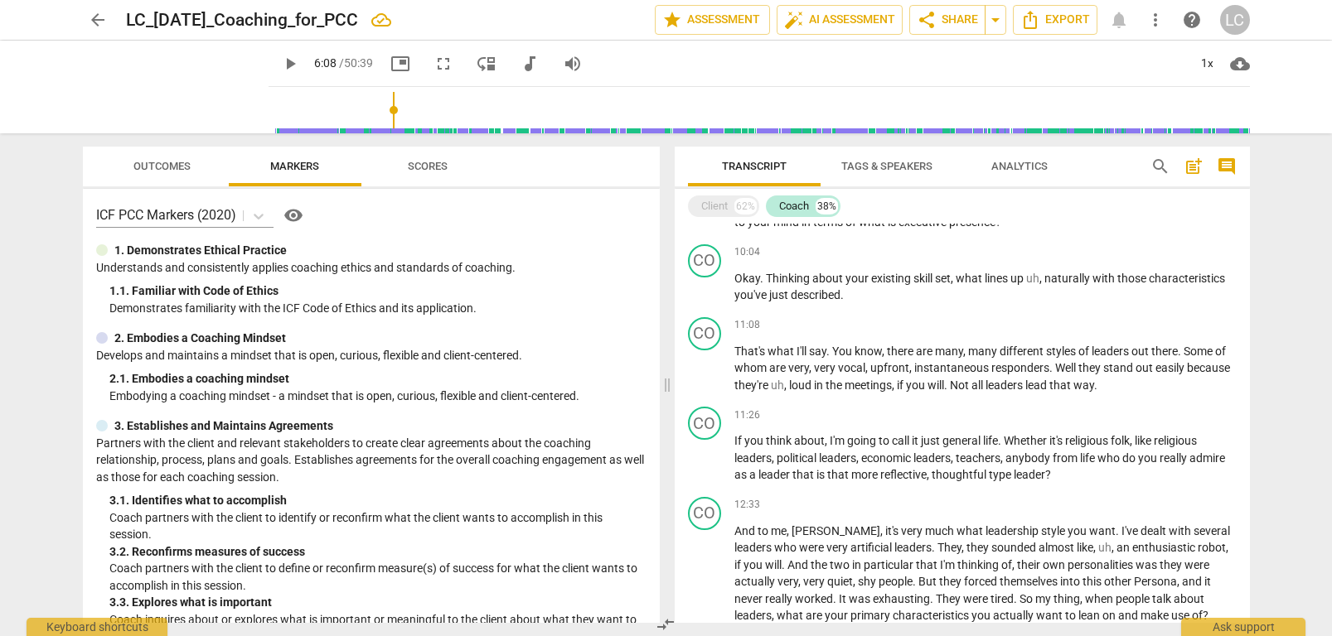
scroll to position [1346, 0]
click at [705, 287] on span "play_arrow" at bounding box center [705, 288] width 20 height 20
drag, startPoint x: 844, startPoint y: 293, endPoint x: 857, endPoint y: 310, distance: 21.2
click at [844, 295] on span "." at bounding box center [841, 294] width 3 height 13
type input "609"
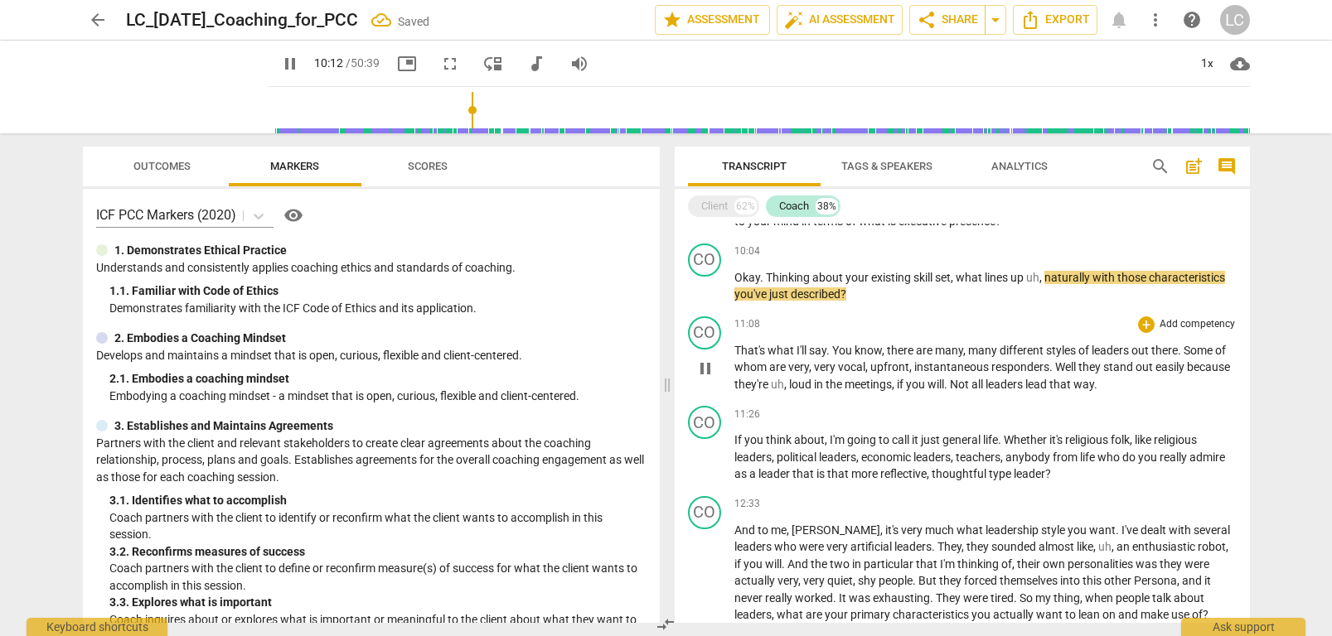
click at [704, 369] on span "pause" at bounding box center [705, 369] width 20 height 20
click at [705, 363] on span "play_arrow" at bounding box center [705, 369] width 20 height 20
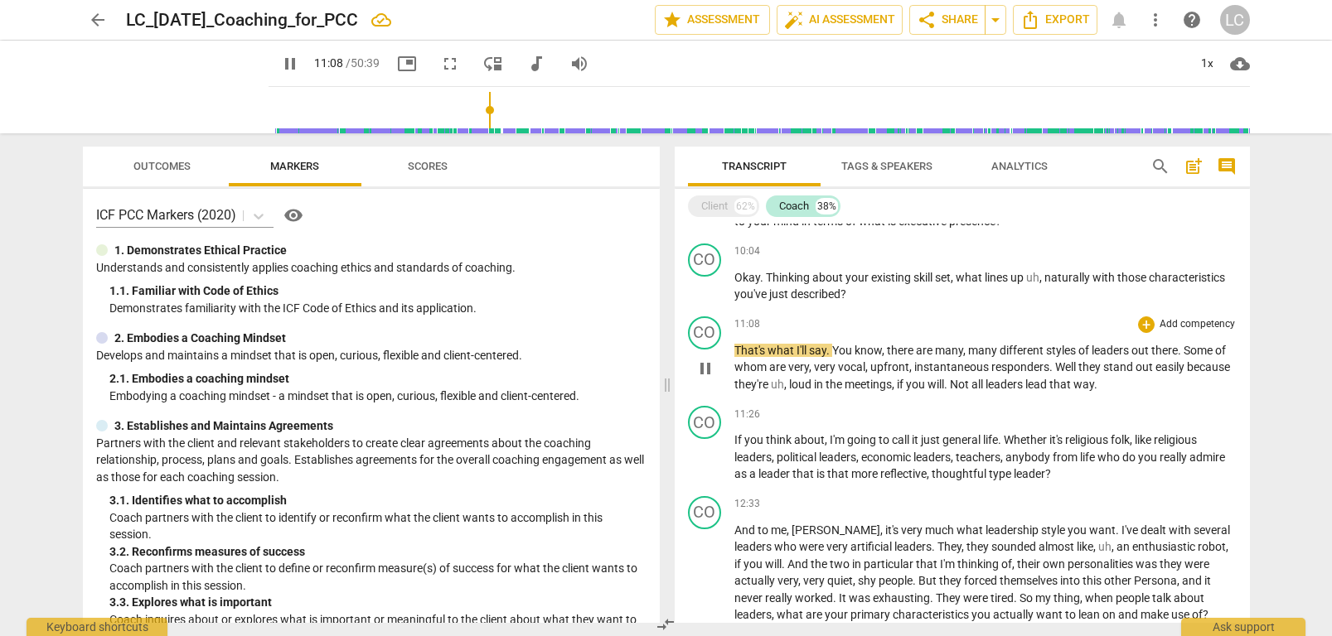
click at [844, 380] on span "the" at bounding box center [834, 384] width 19 height 13
click at [893, 392] on p "That's what I'll say . You know , there are many , many different styles of lea…" at bounding box center [985, 367] width 502 height 51
click at [895, 390] on p "That's what I'll say . You know , there are many , many different styles of lea…" at bounding box center [985, 367] width 502 height 51
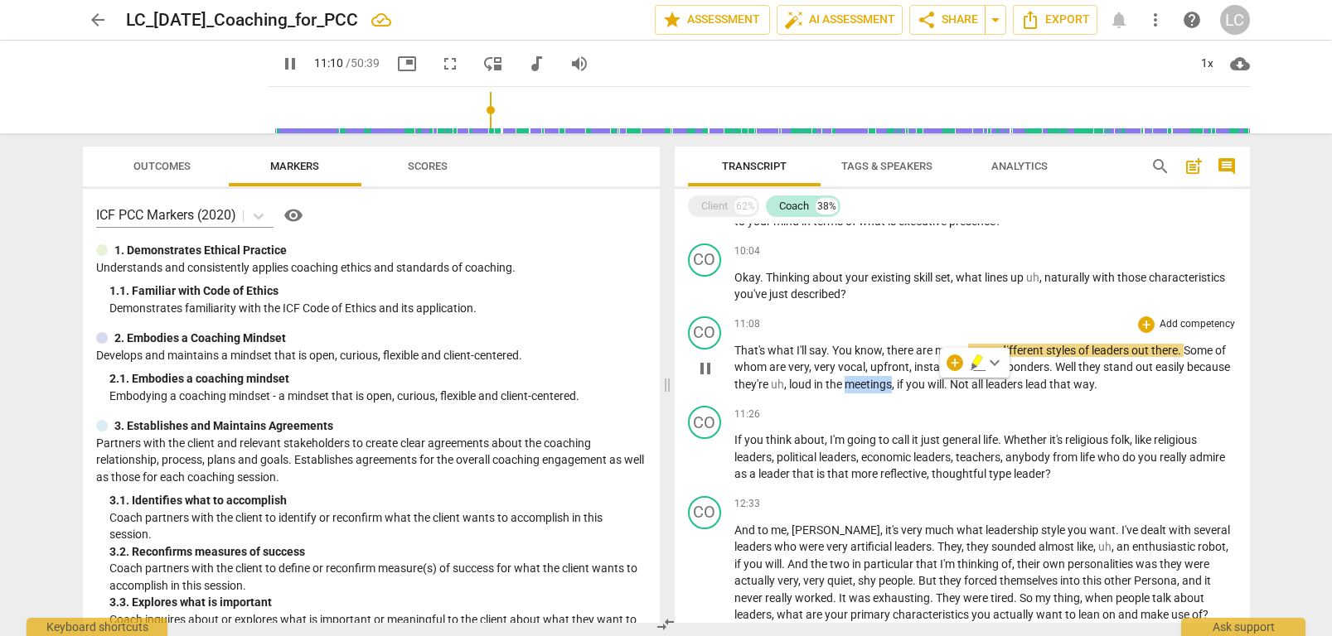
click at [892, 389] on span "meetings" at bounding box center [867, 384] width 47 height 13
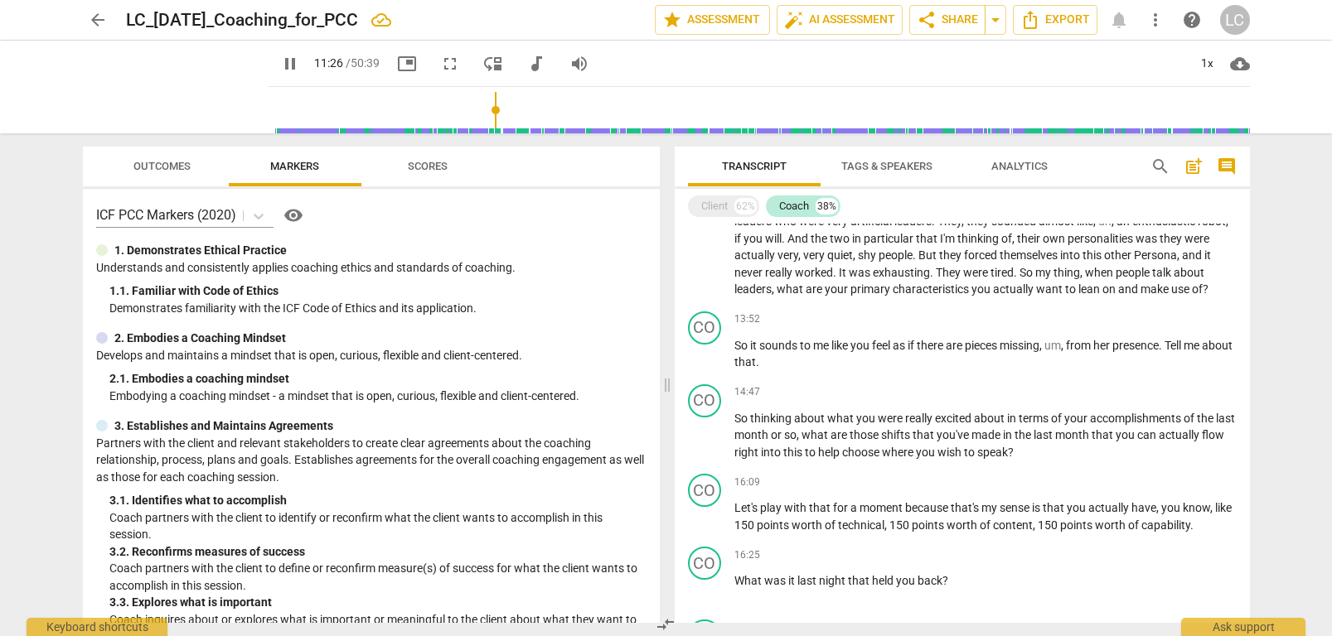
scroll to position [1677, 0]
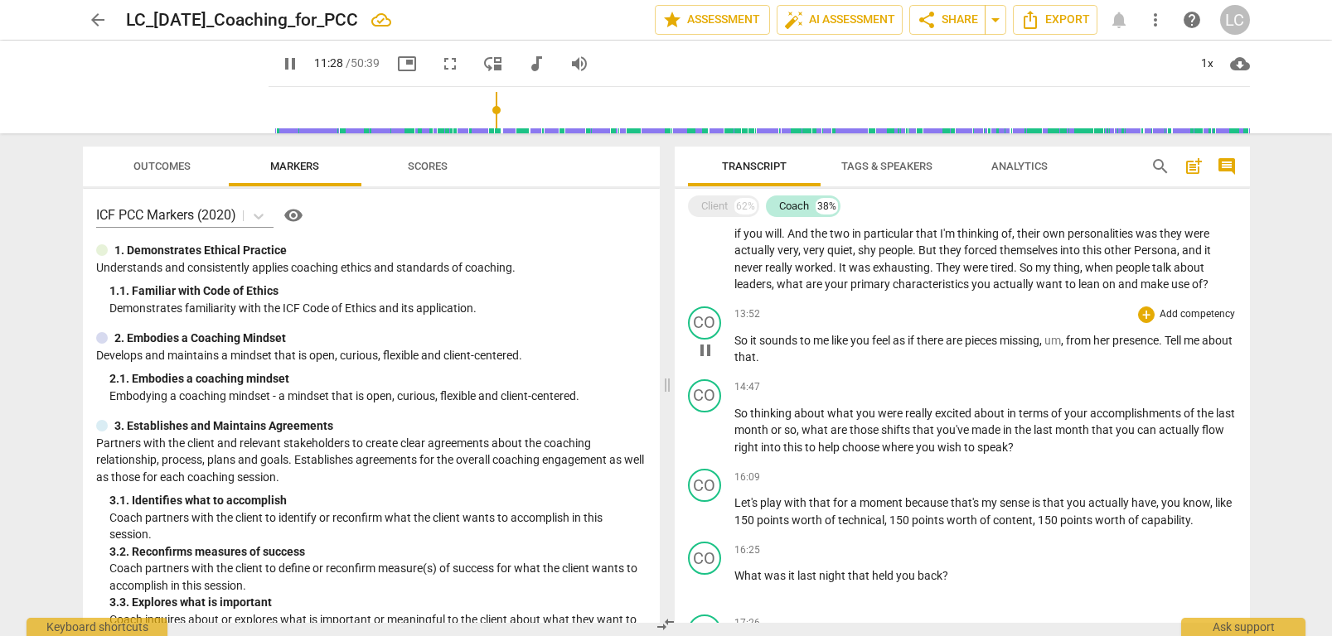
drag, startPoint x: 786, startPoint y: 356, endPoint x: 796, endPoint y: 370, distance: 16.8
click at [759, 358] on span "." at bounding box center [757, 357] width 3 height 13
type input "690"
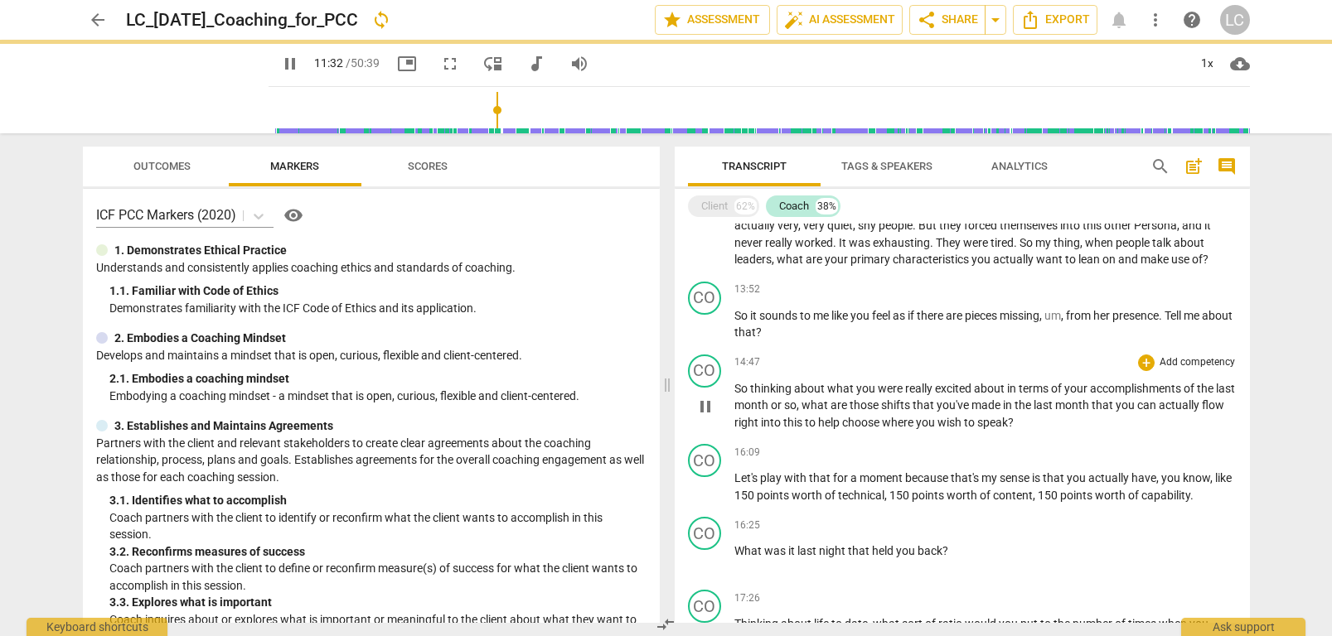
scroll to position [1746, 0]
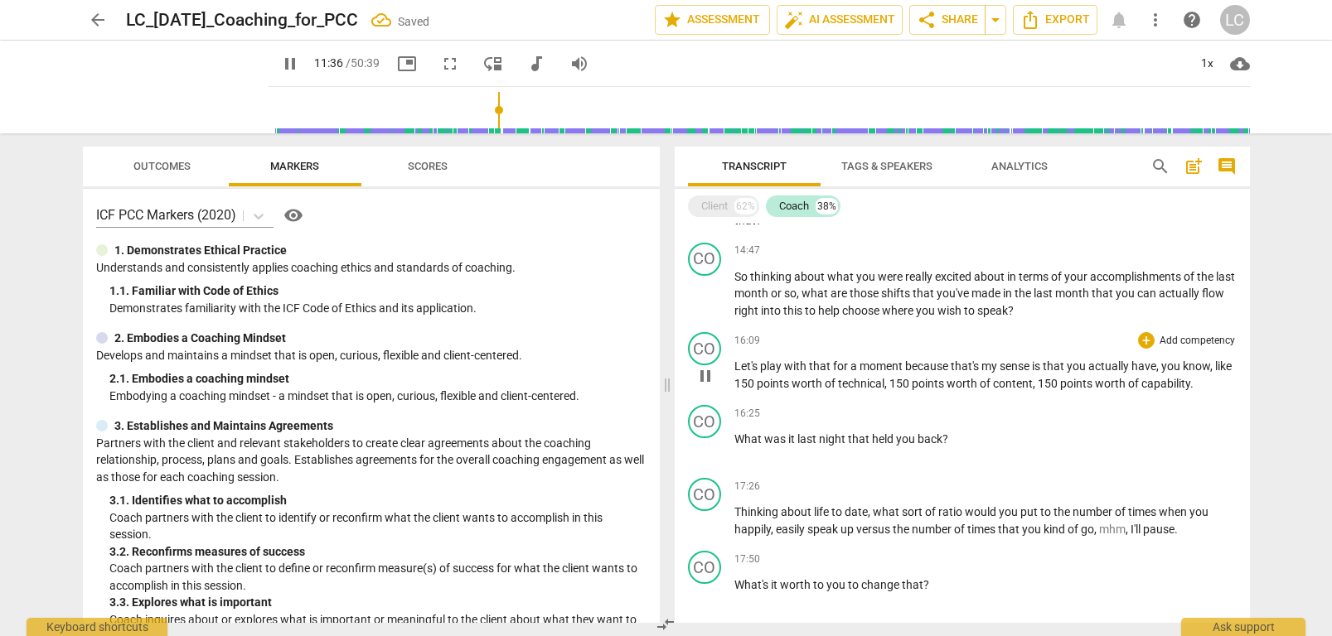
click at [826, 391] on div "CO play_arrow pause 16:09 + Add competency keyboard_arrow_right Let's play with…" at bounding box center [962, 362] width 575 height 73
click at [791, 382] on span "points" at bounding box center [774, 381] width 35 height 13
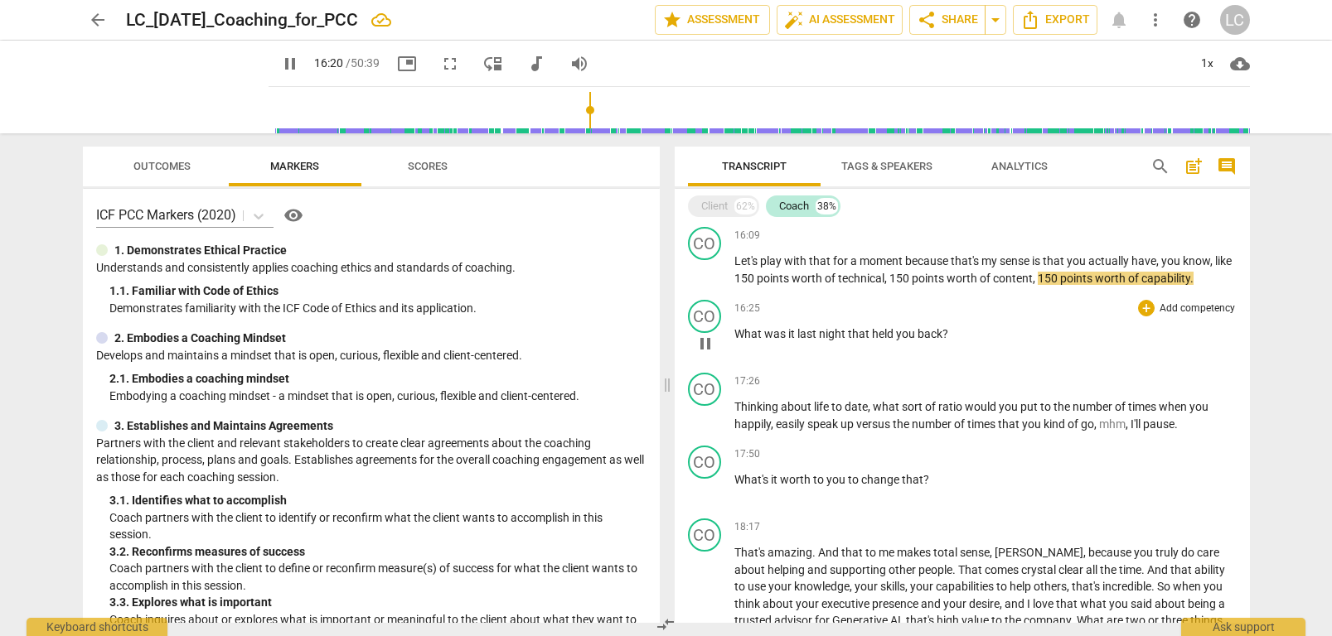
scroll to position [1946, 0]
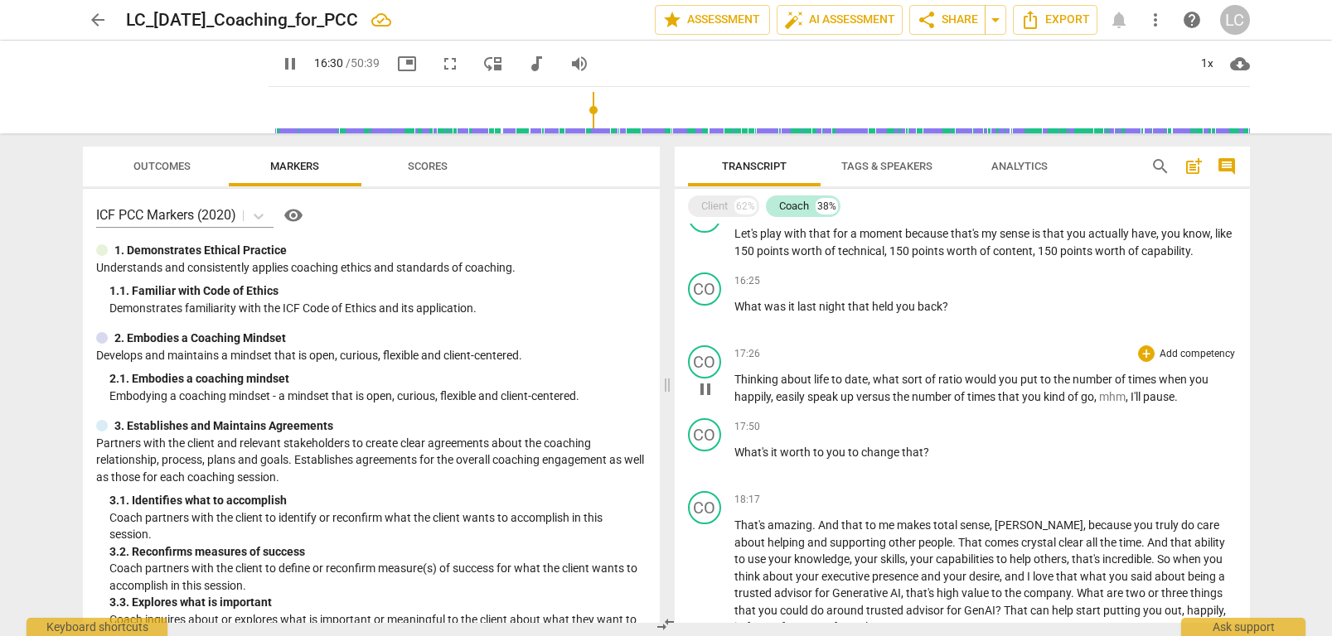
click at [1082, 393] on span "go" at bounding box center [1087, 396] width 13 height 13
click at [974, 395] on span "times" at bounding box center [982, 396] width 31 height 13
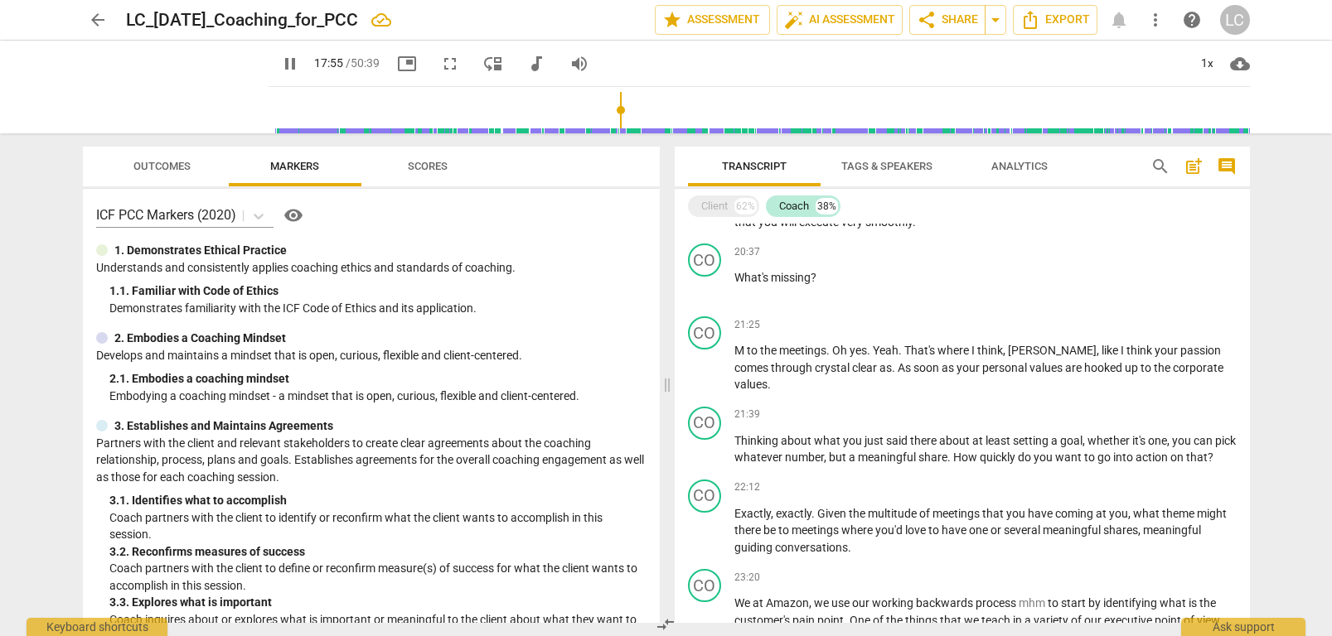
scroll to position [2516, 0]
click at [743, 348] on span "M" at bounding box center [740, 348] width 12 height 13
click at [732, 348] on div "play_arrow pause" at bounding box center [713, 367] width 42 height 39
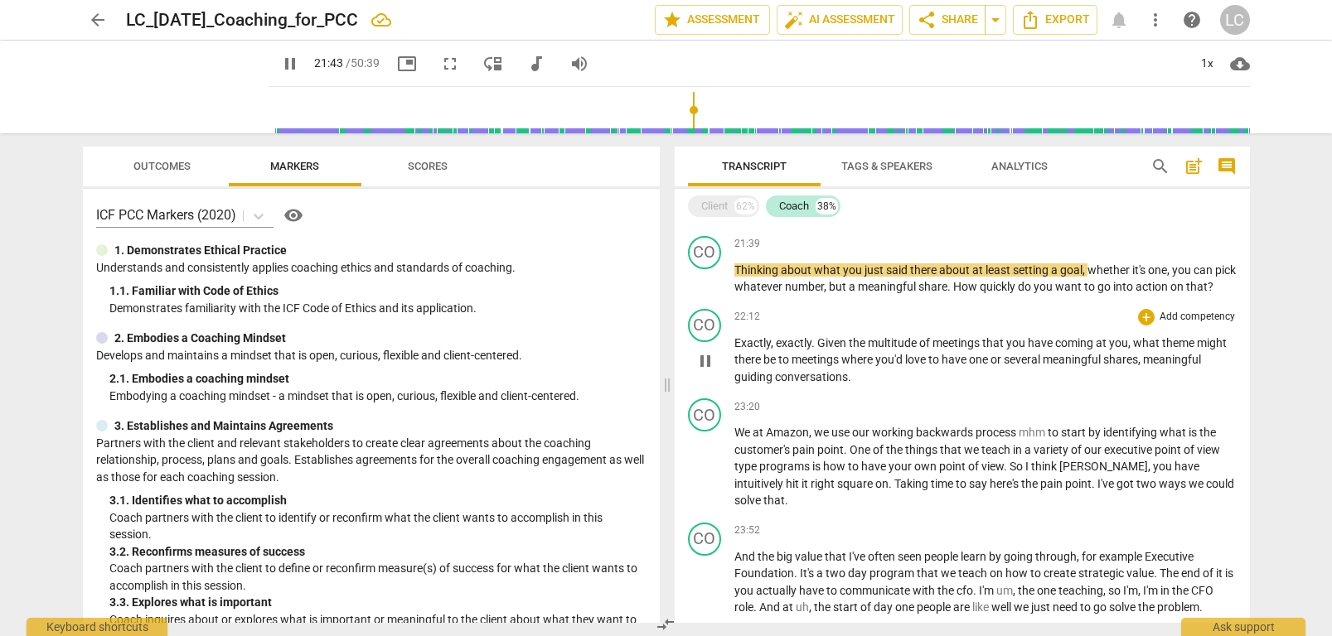
scroll to position [2690, 0]
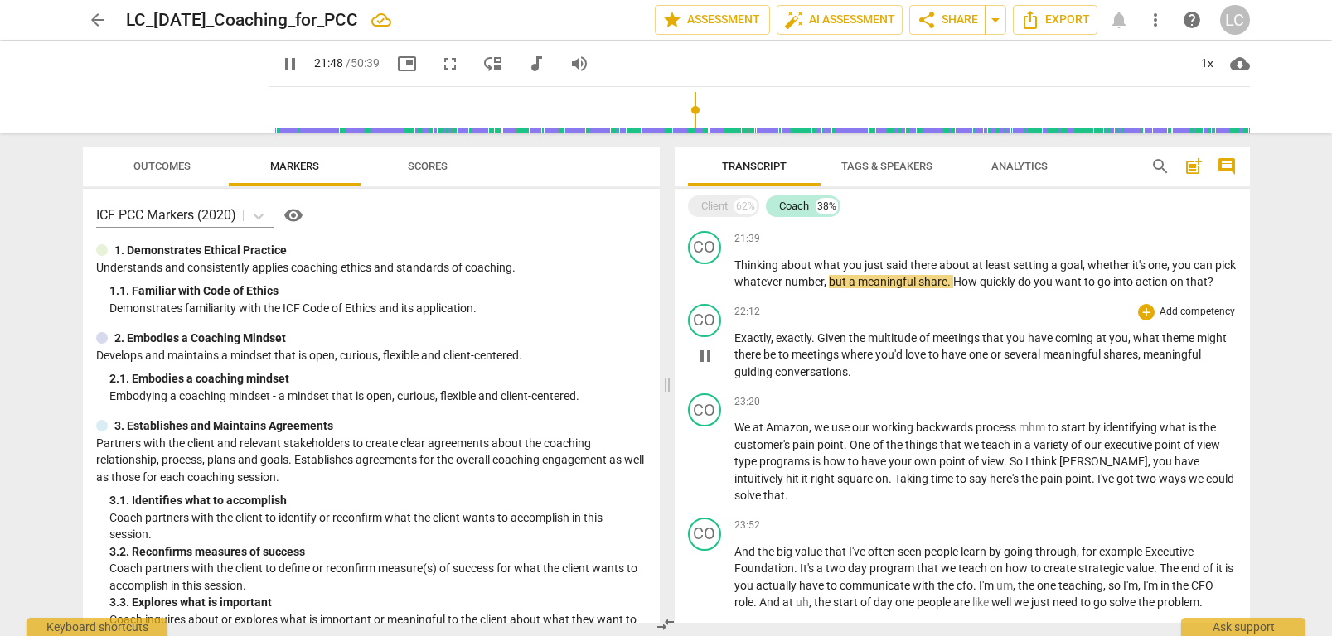
drag, startPoint x: 851, startPoint y: 372, endPoint x: 852, endPoint y: 396, distance: 24.0
click at [851, 373] on p "Exactly , exactly . Given the multitude of meetings that you have coming at you…" at bounding box center [985, 355] width 502 height 51
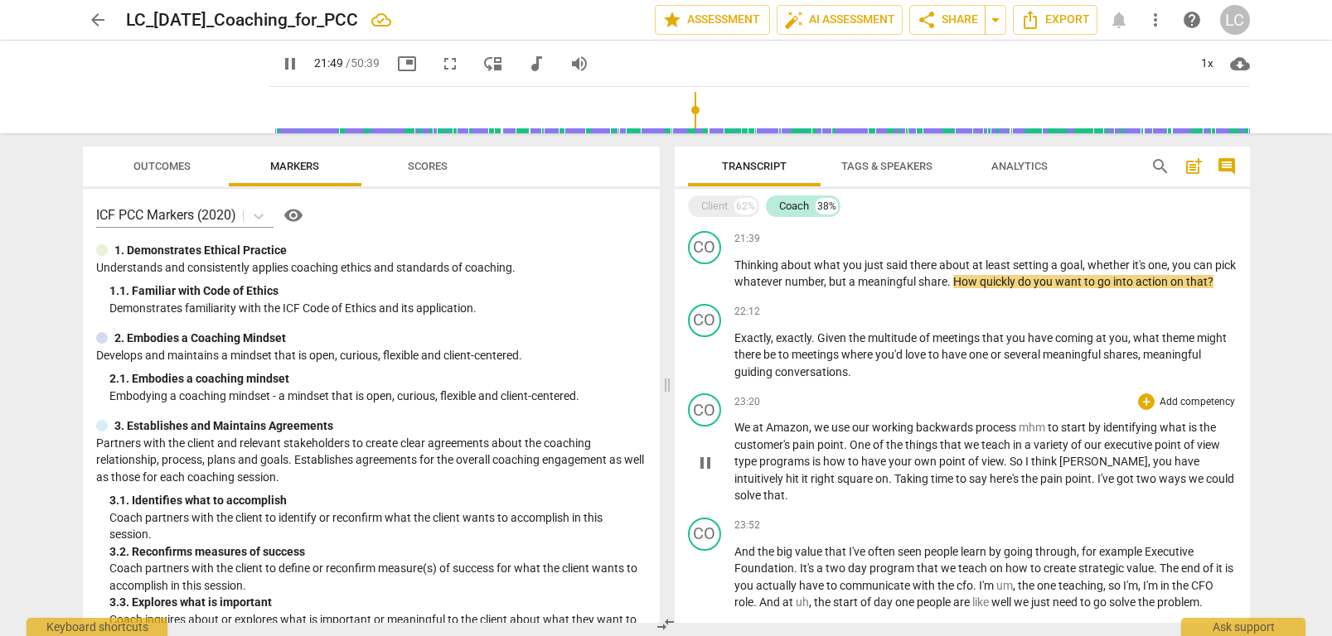
type input "1309"
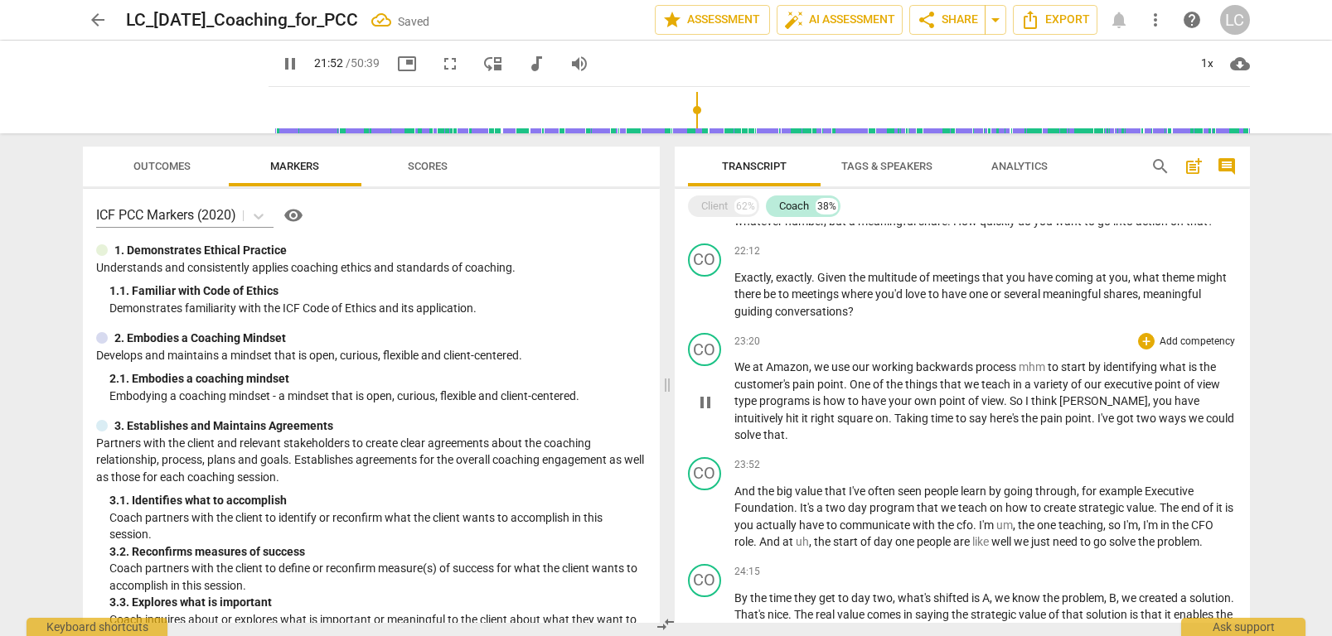
click at [956, 423] on span "to" at bounding box center [962, 418] width 13 height 13
click at [894, 419] on span "Taking" at bounding box center [912, 417] width 36 height 13
type input "1426"
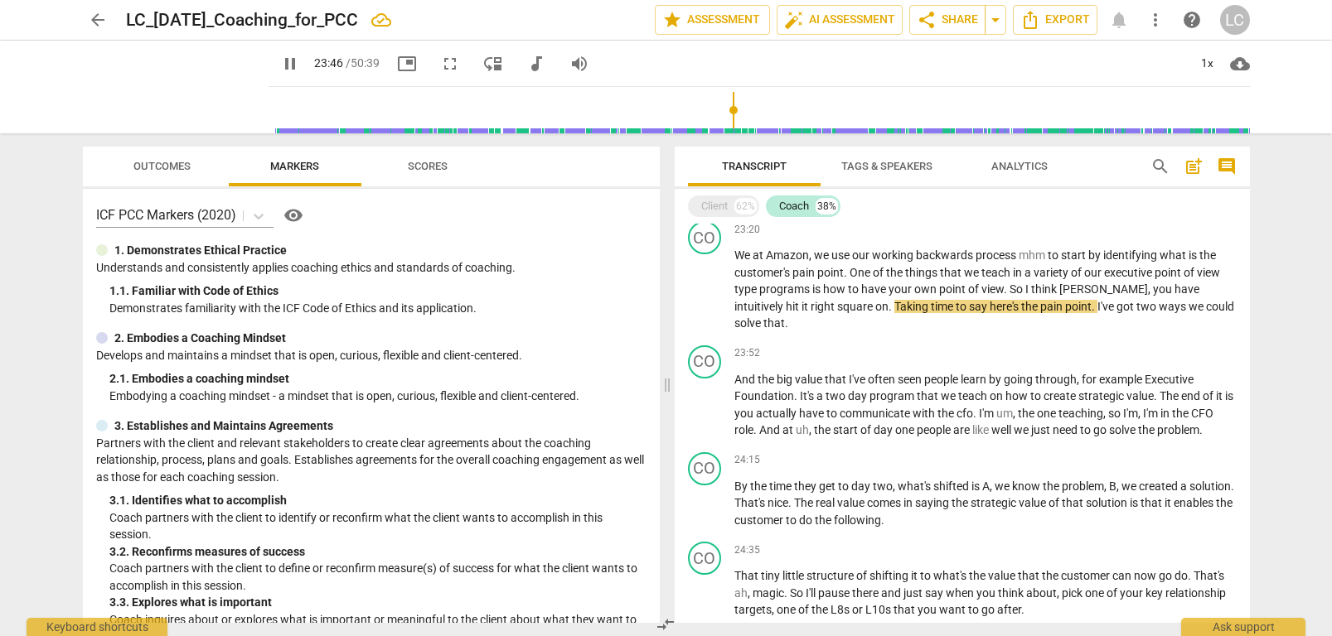
scroll to position [2880, 0]
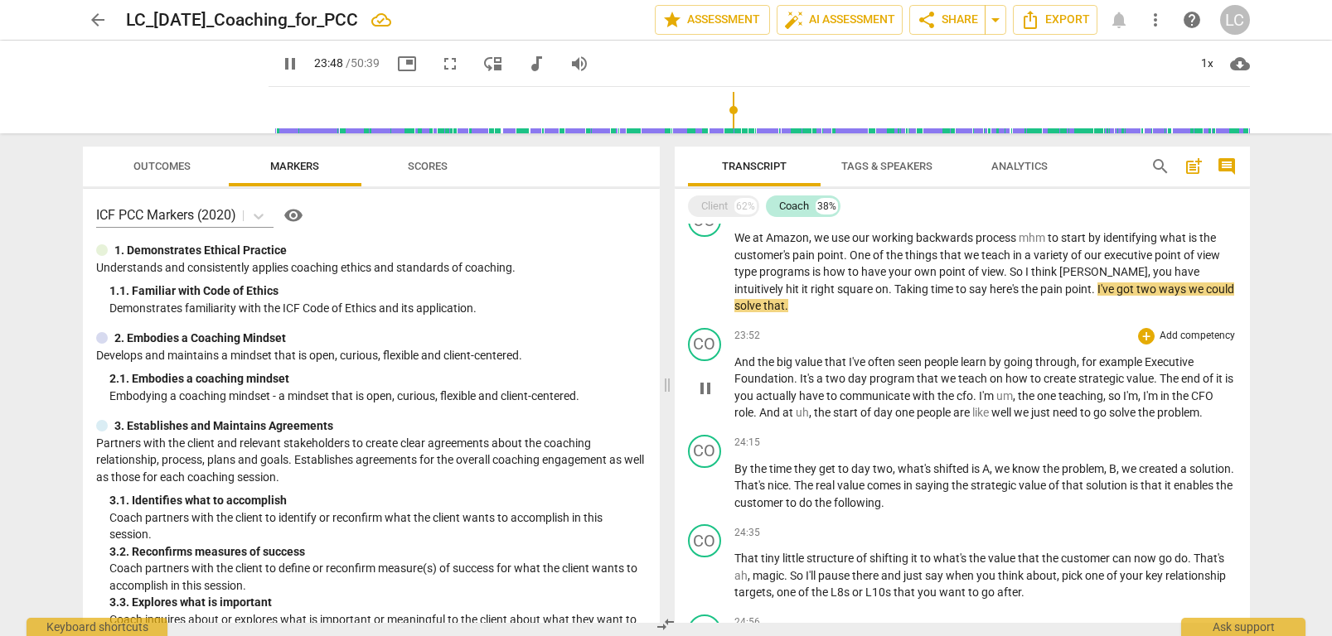
click at [941, 406] on span "people" at bounding box center [935, 412] width 36 height 13
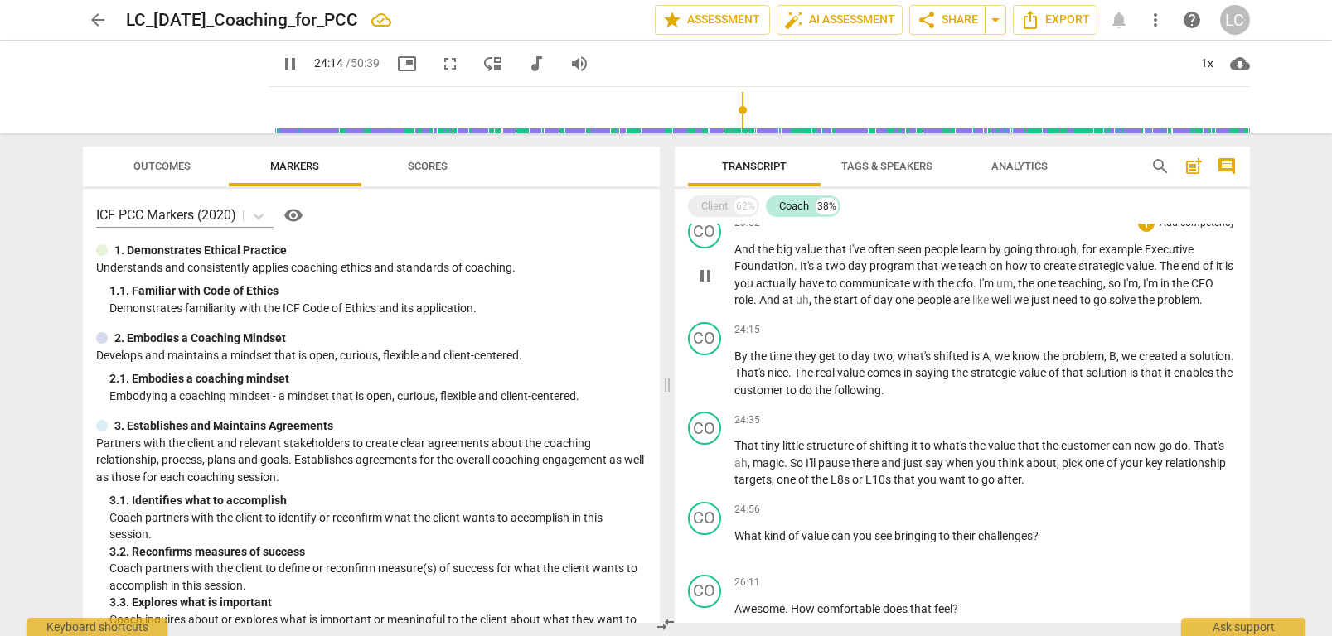
scroll to position [2993, 0]
click at [881, 383] on span "following" at bounding box center [857, 389] width 47 height 13
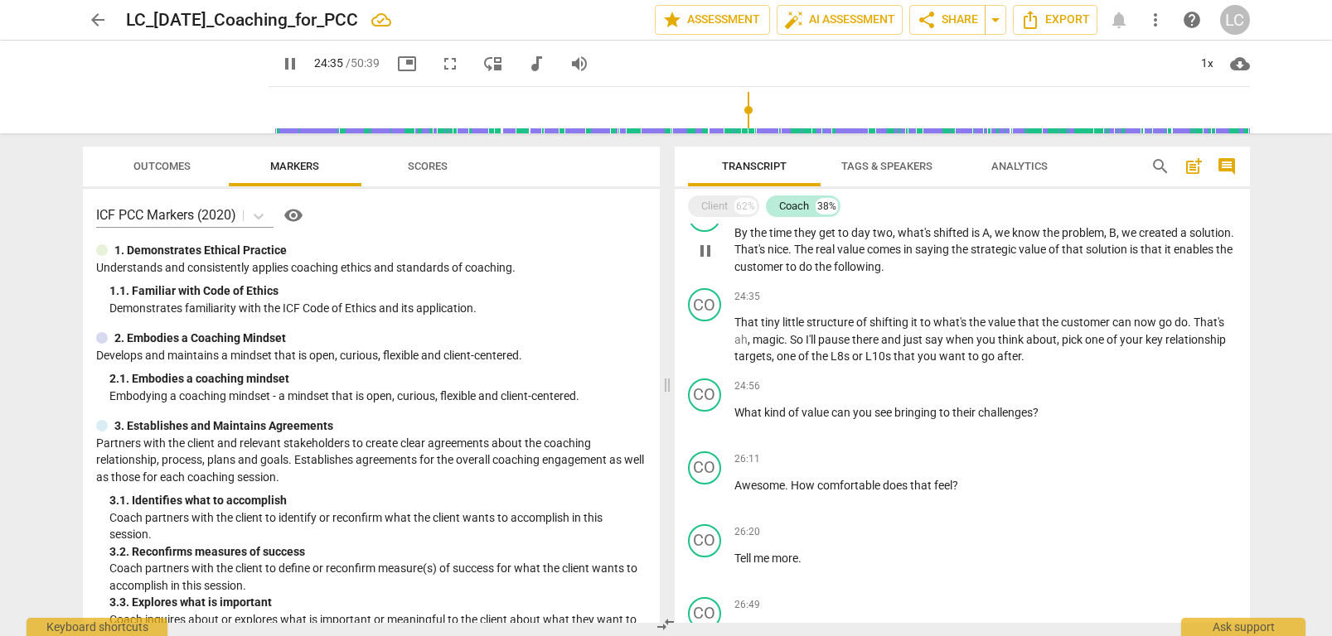
scroll to position [3118, 0]
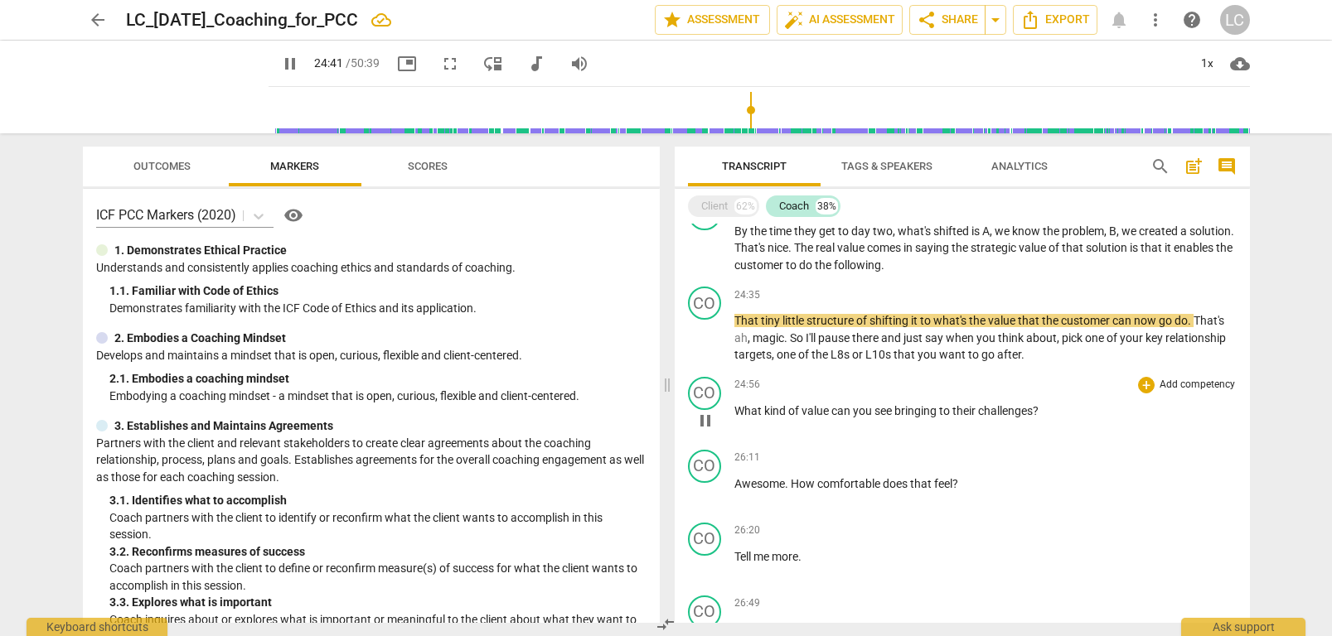
drag, startPoint x: 1023, startPoint y: 336, endPoint x: 1016, endPoint y: 360, distance: 24.9
click at [1022, 337] on p "That tiny little structure of shifting it to what's the value that the customer…" at bounding box center [985, 337] width 502 height 51
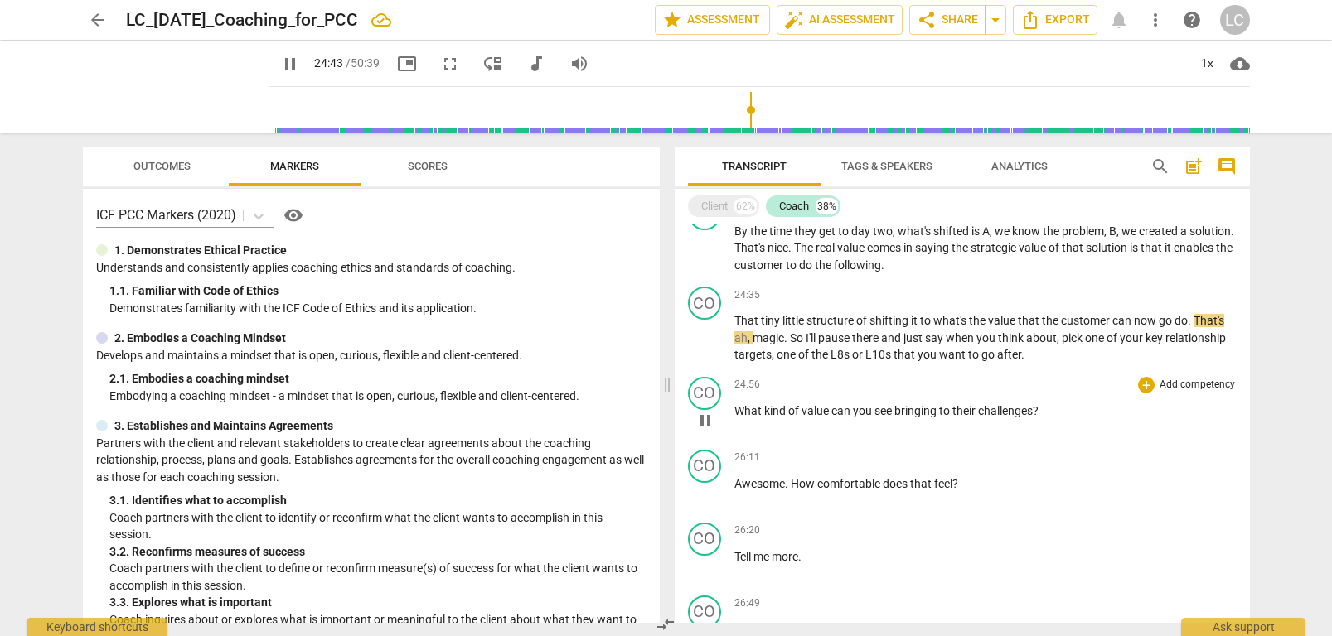
type input "1483"
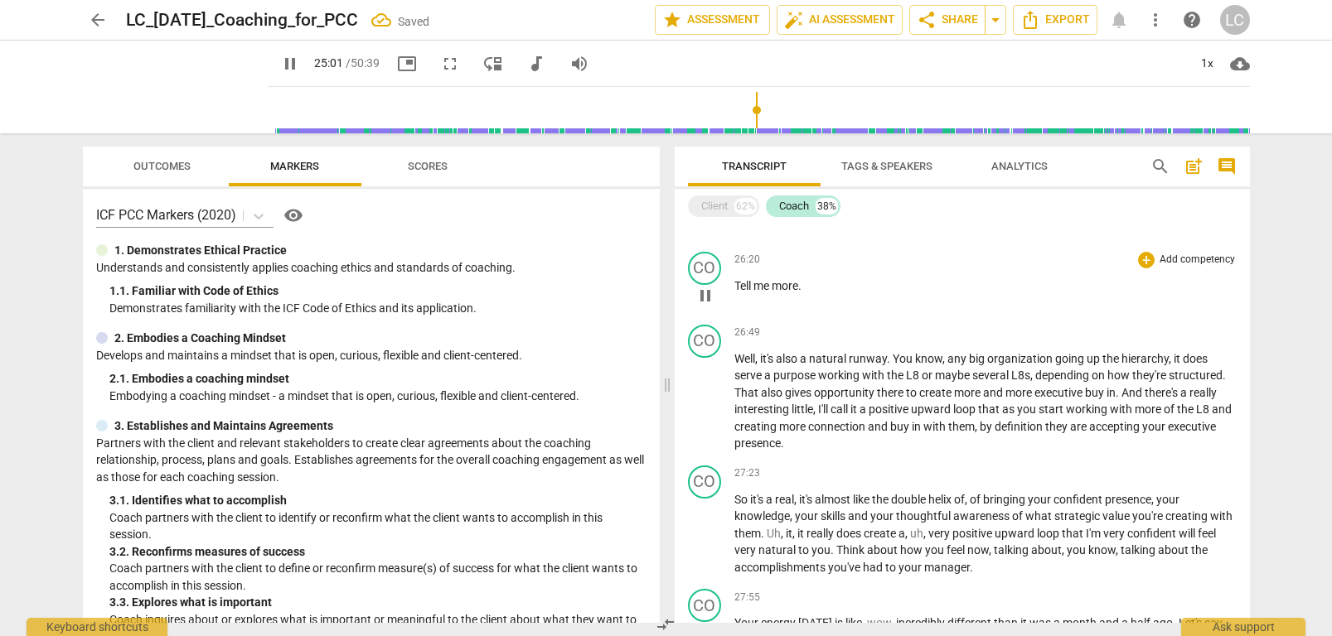
scroll to position [3390, 0]
drag, startPoint x: 802, startPoint y: 267, endPoint x: 800, endPoint y: 285, distance: 18.4
click at [801, 278] on span "." at bounding box center [799, 284] width 3 height 13
type input "1504"
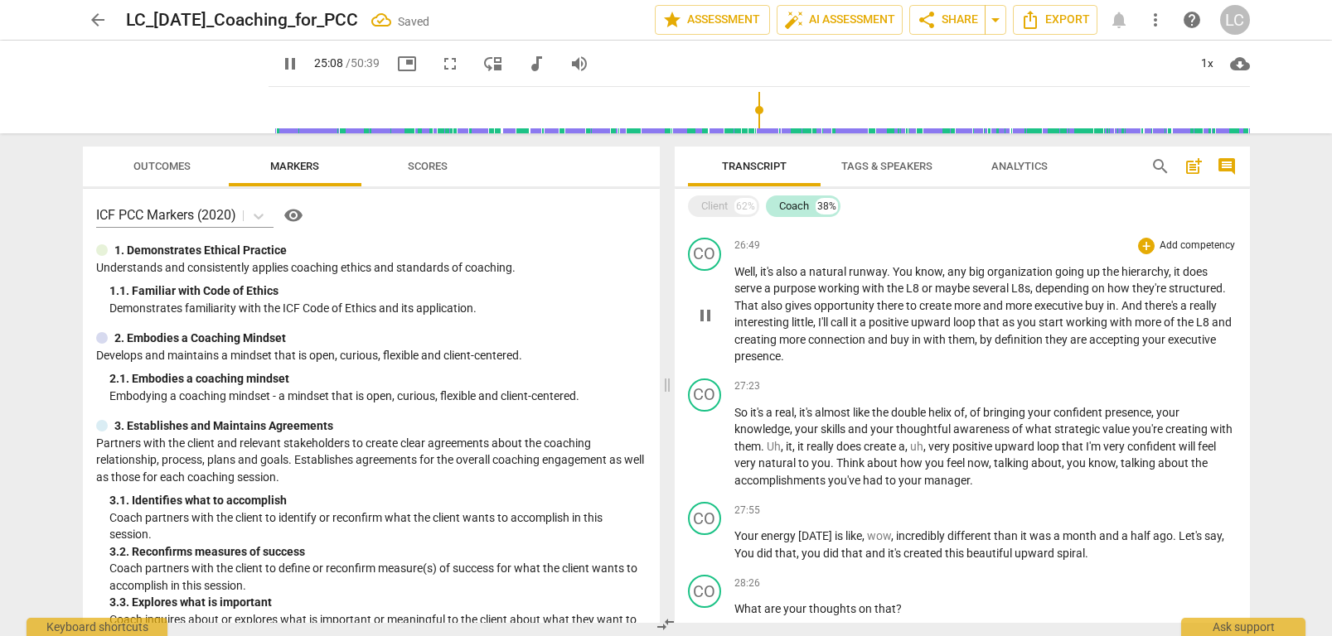
scroll to position [3485, 0]
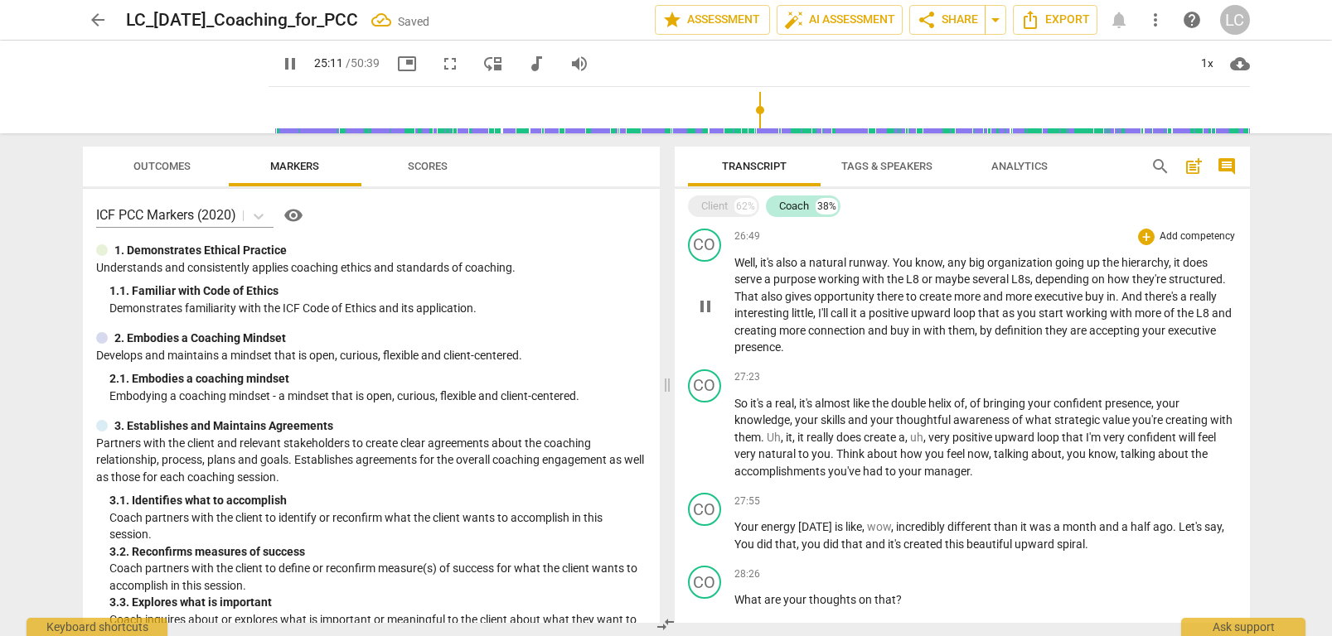
click at [781, 341] on span "presence" at bounding box center [757, 347] width 46 height 13
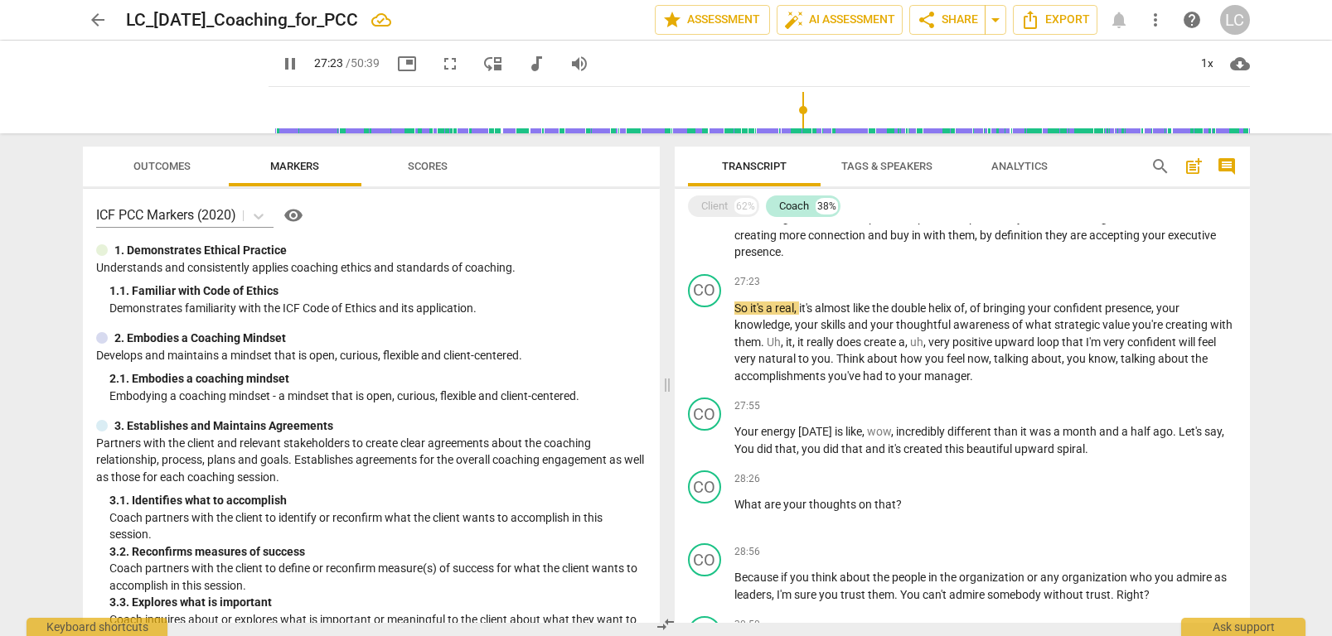
scroll to position [3587, 0]
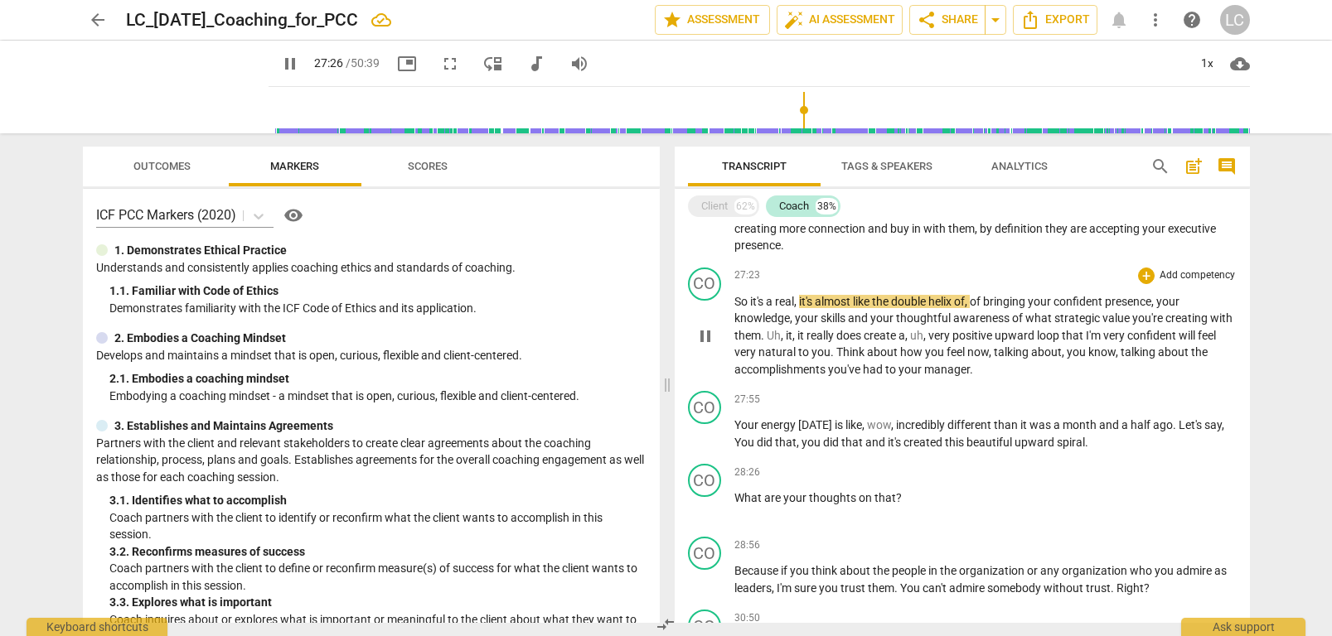
click at [900, 346] on span "about" at bounding box center [883, 352] width 33 height 13
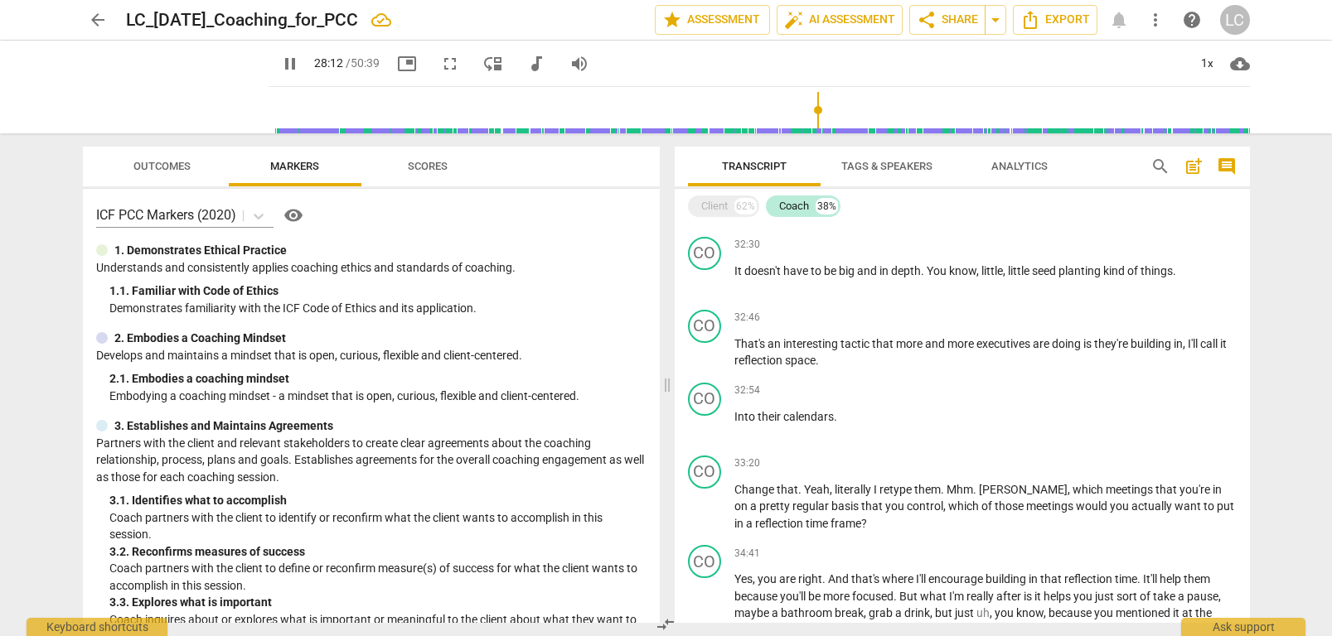
scroll to position [4272, 0]
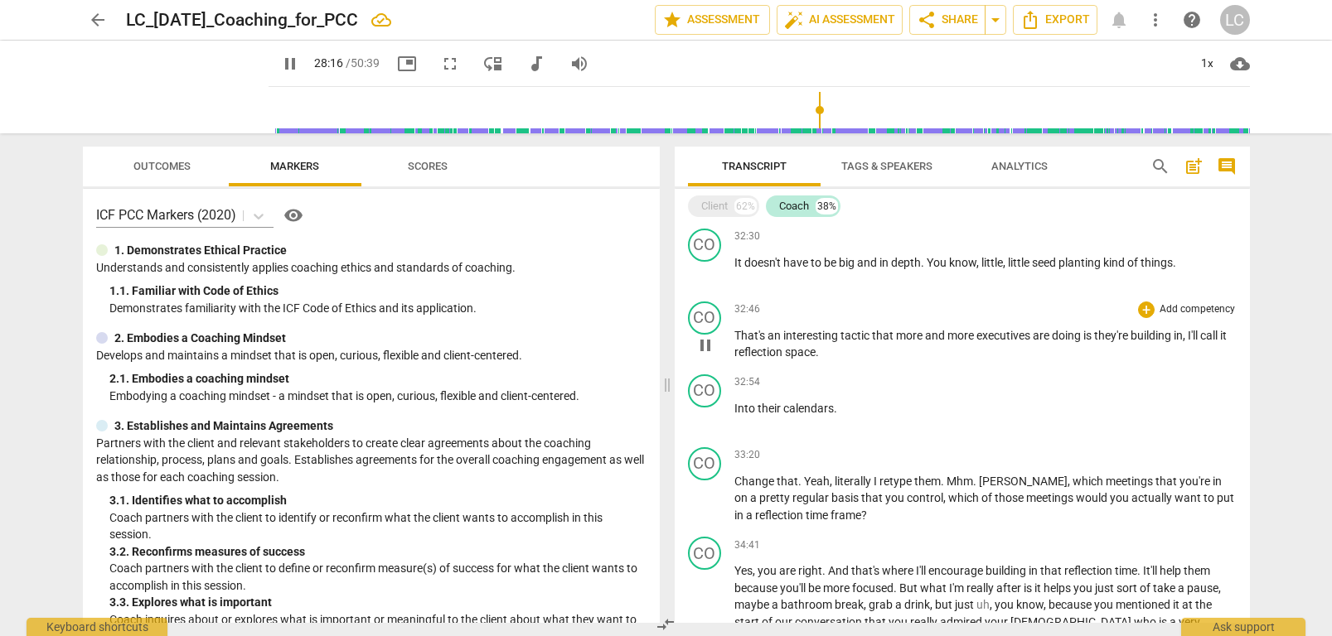
click at [922, 327] on p "That's an interesting tactic that more and more executives are doing is they're…" at bounding box center [985, 344] width 502 height 34
click at [1137, 329] on span "building" at bounding box center [1151, 335] width 43 height 13
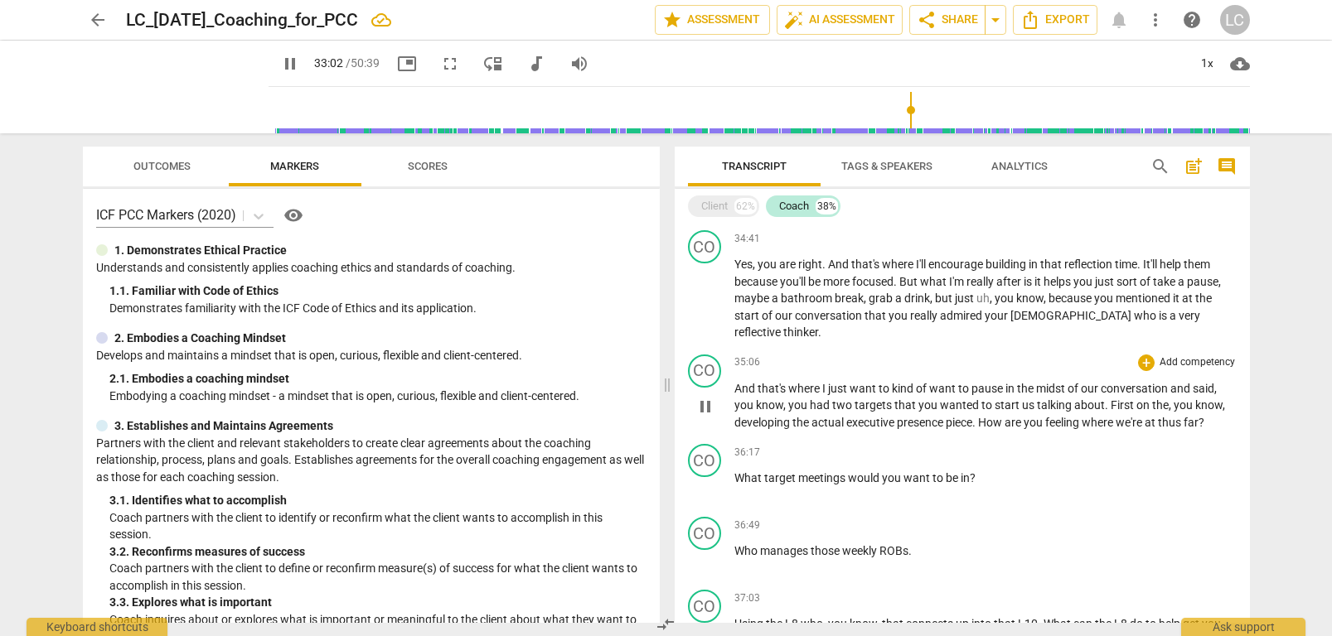
scroll to position [4581, 0]
click at [1048, 286] on p "Yes , you are right . And that's where I'll encourage building in that reflecti…" at bounding box center [985, 296] width 502 height 85
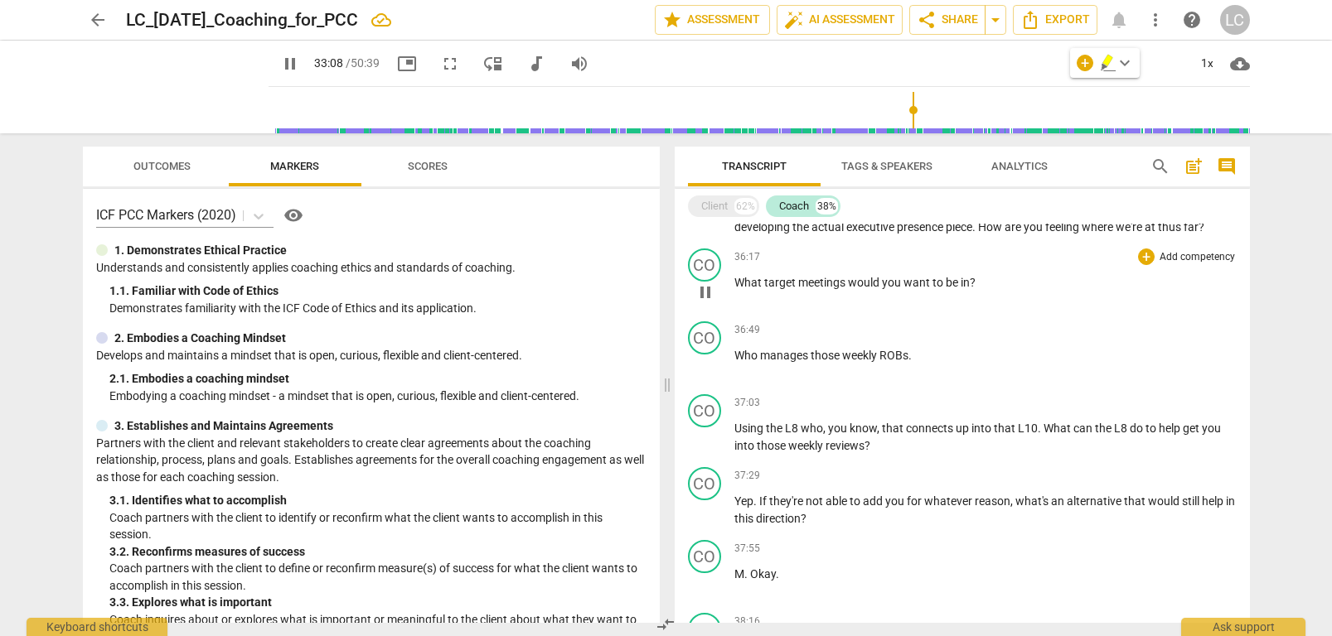
scroll to position [4776, 0]
click at [912, 347] on span "." at bounding box center [909, 353] width 3 height 13
type input "1990"
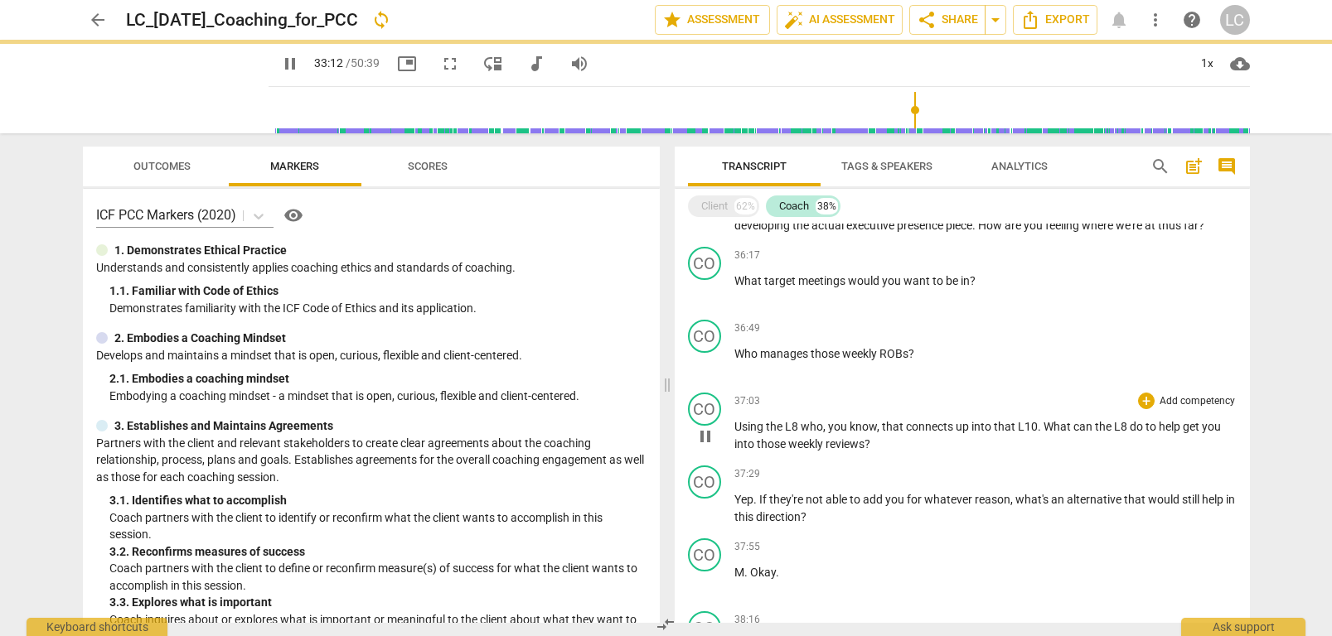
click at [840, 420] on span "you" at bounding box center [839, 426] width 22 height 13
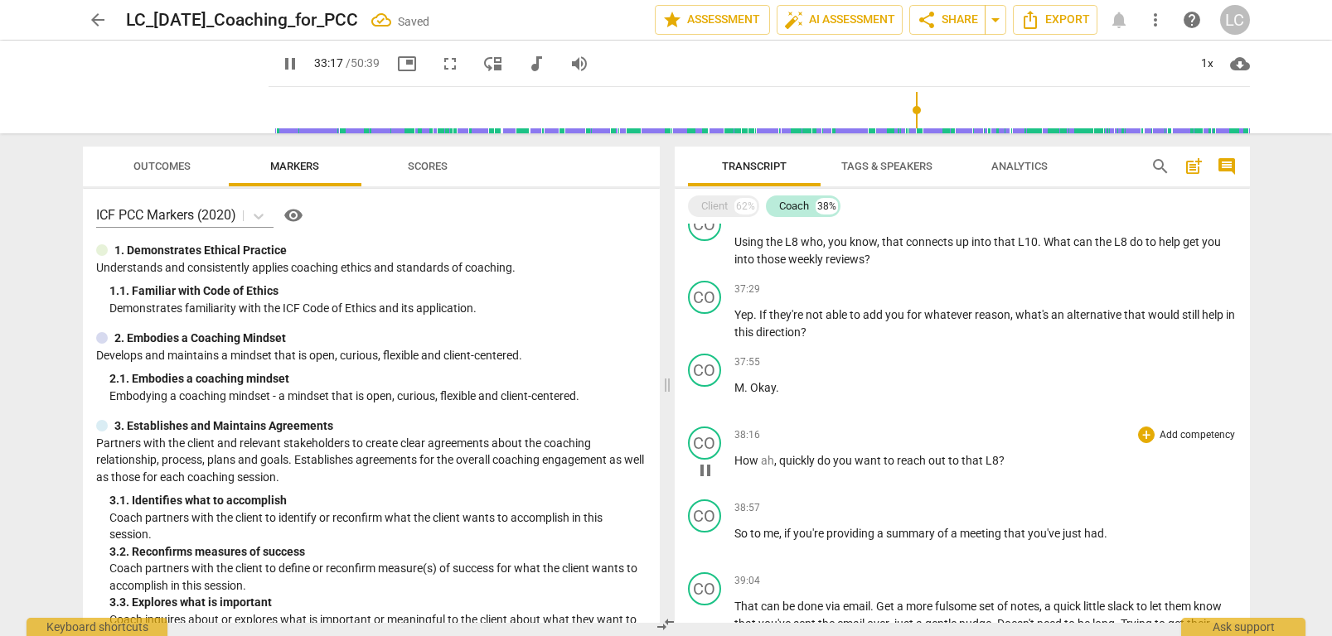
scroll to position [4964, 0]
click at [759, 378] on span "Okay" at bounding box center [763, 384] width 26 height 13
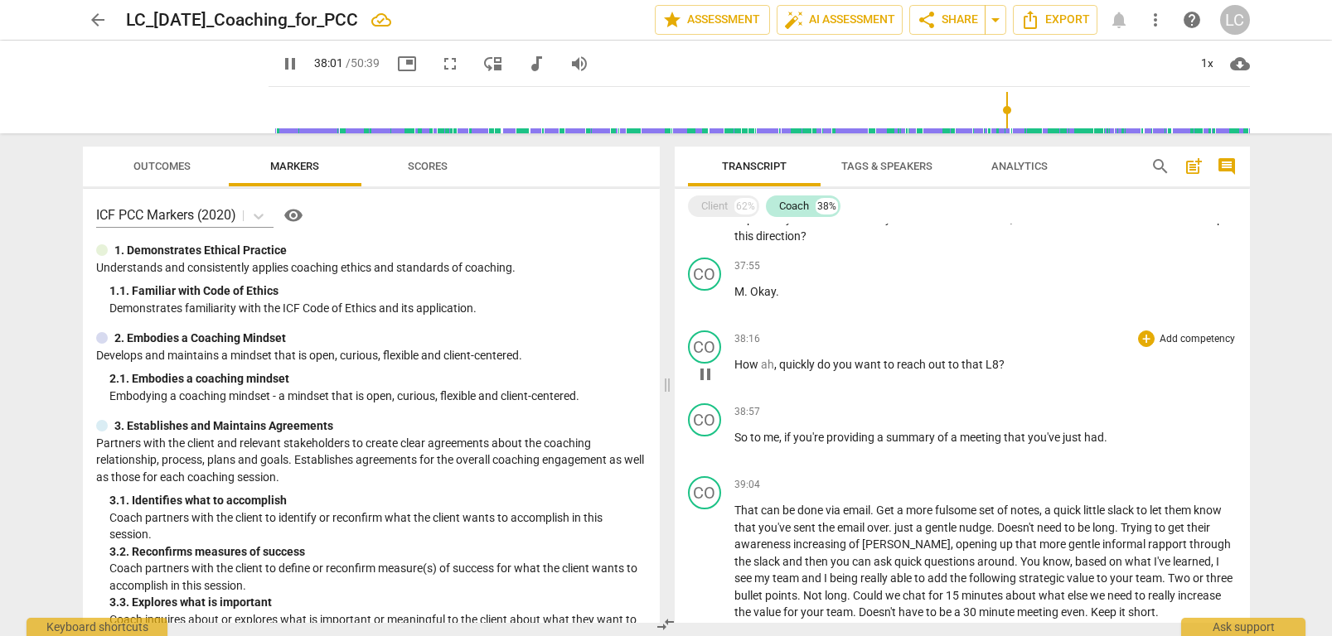
scroll to position [5064, 0]
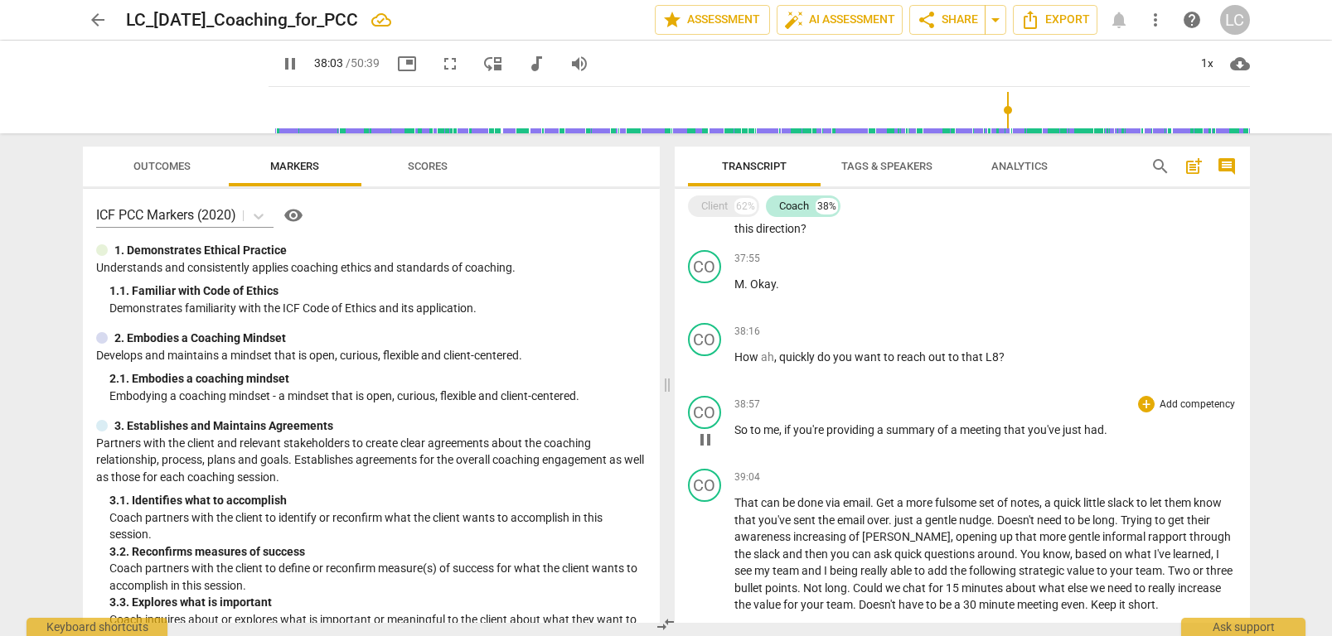
click at [995, 423] on span "meeting" at bounding box center [982, 429] width 44 height 13
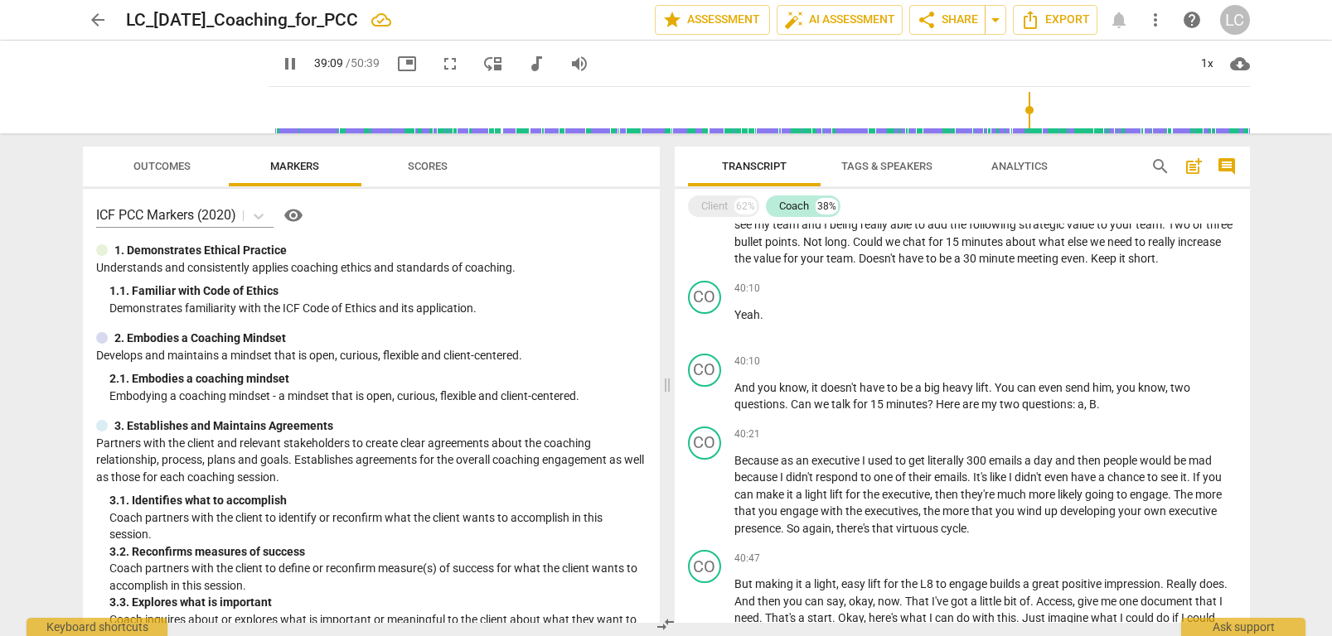
scroll to position [5414, 0]
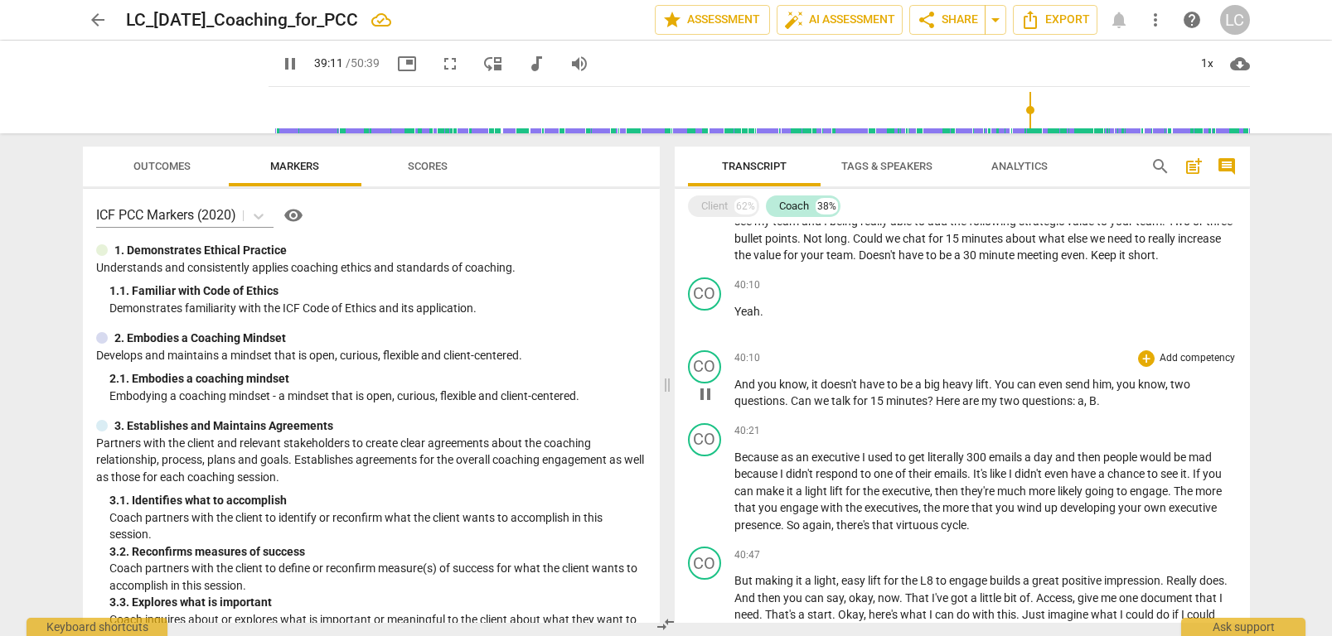
drag, startPoint x: 1086, startPoint y: 349, endPoint x: 1084, endPoint y: 359, distance: 10.1
click at [1086, 394] on span "," at bounding box center [1086, 400] width 5 height 13
type input "2353"
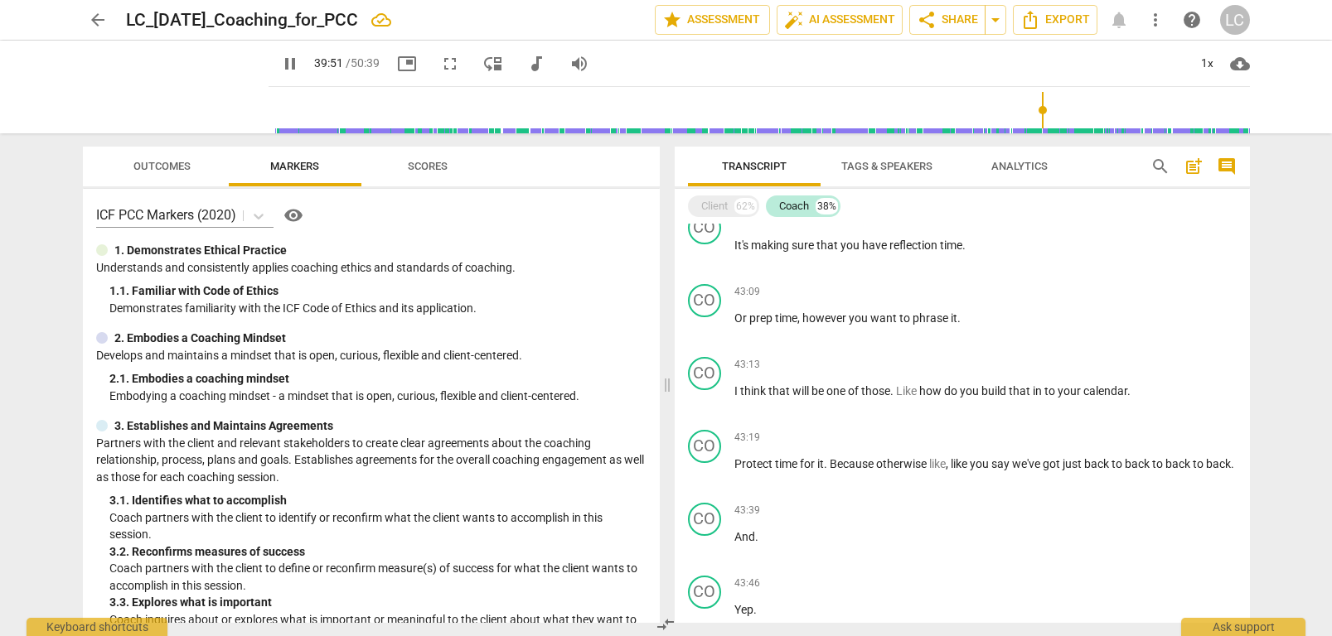
scroll to position [6347, 0]
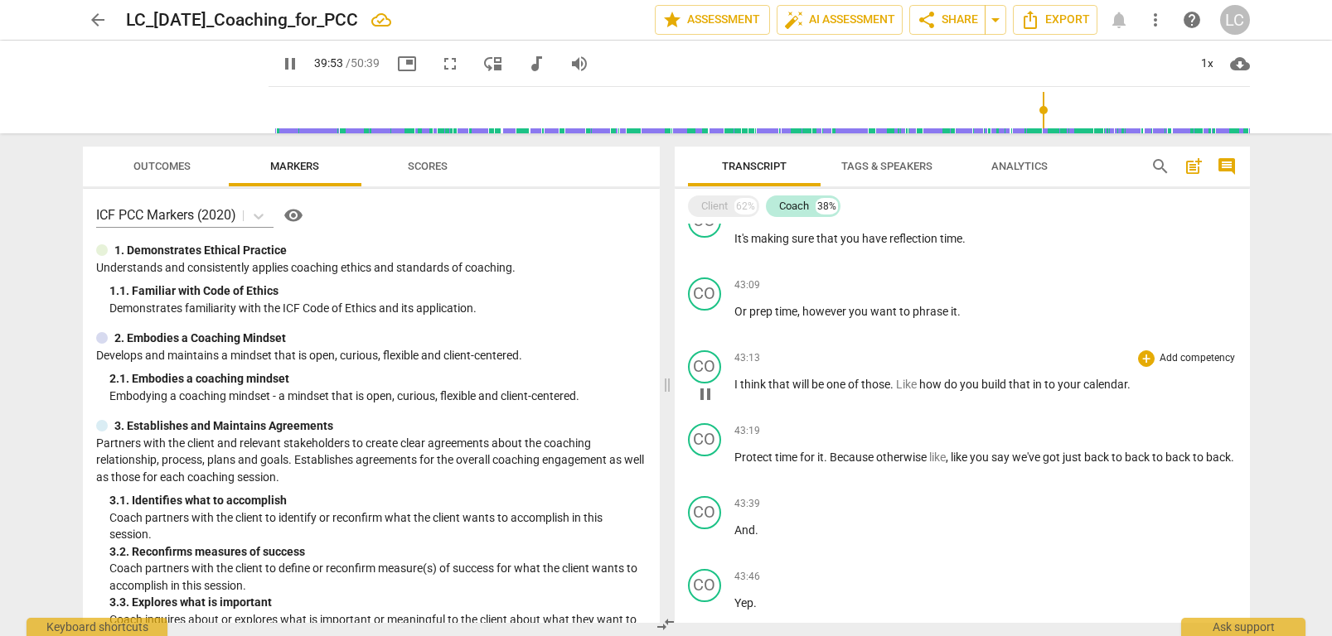
click at [839, 378] on span "one" at bounding box center [837, 384] width 22 height 13
click at [1131, 376] on p "I think that will be one of those . Like how do you build that in to your calen…" at bounding box center [985, 384] width 502 height 17
type input "2605"
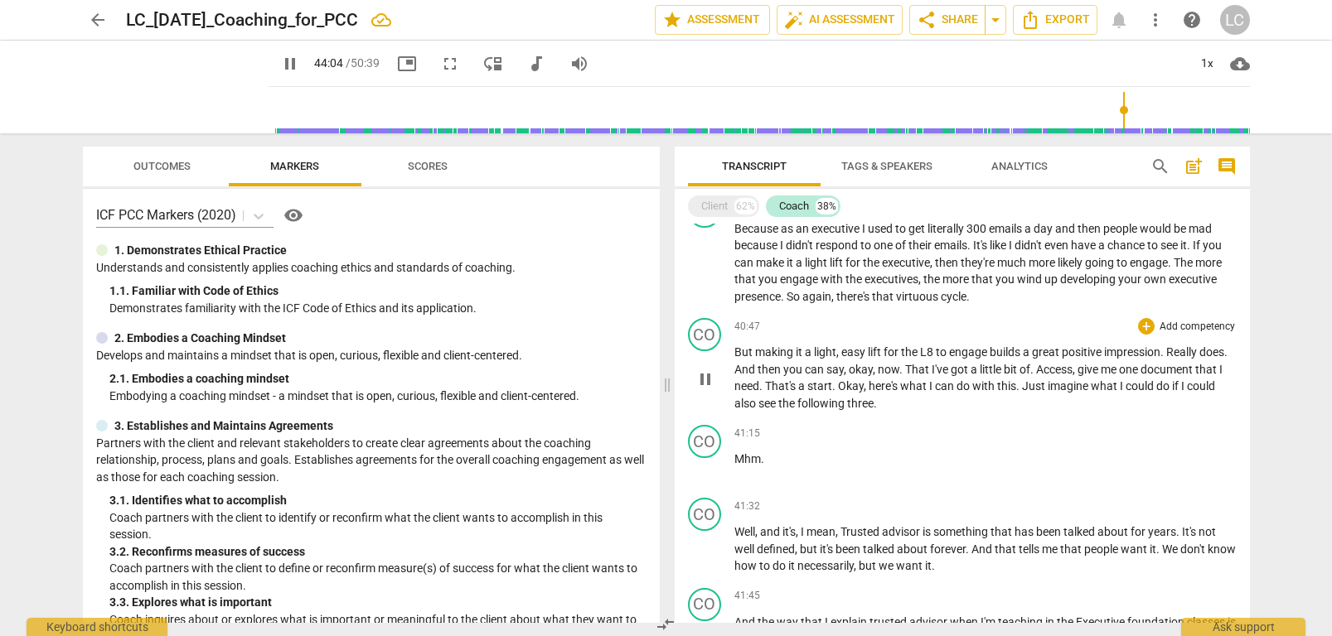
scroll to position [5633, 0]
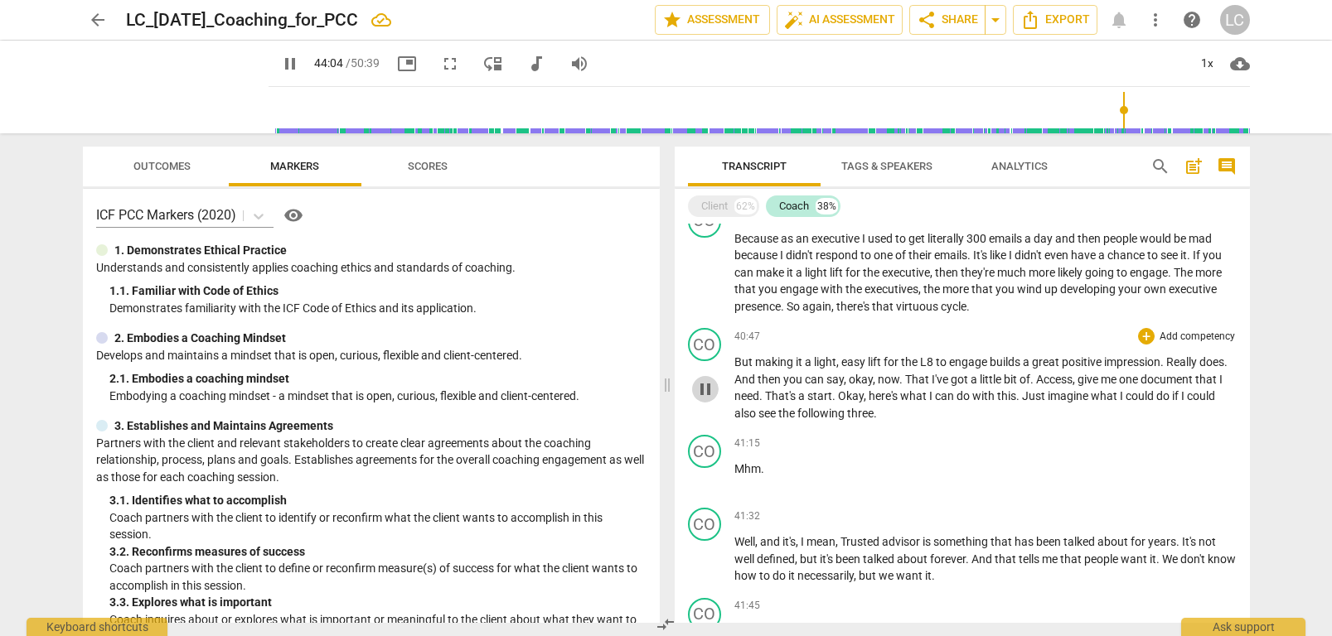
click at [710, 380] on span "pause" at bounding box center [705, 390] width 20 height 20
type input "2645"
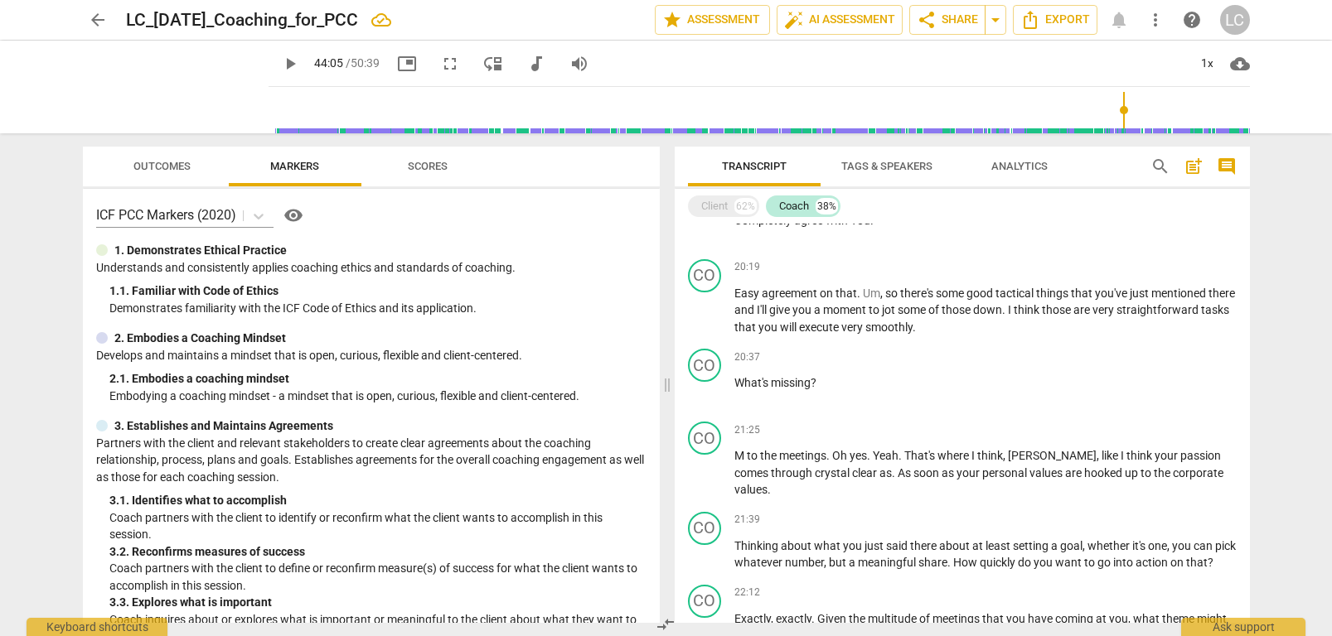
scroll to position [2408, 0]
click at [995, 19] on span "arrow_drop_down" at bounding box center [995, 20] width 20 height 20
click at [933, 20] on span "share" at bounding box center [927, 20] width 20 height 20
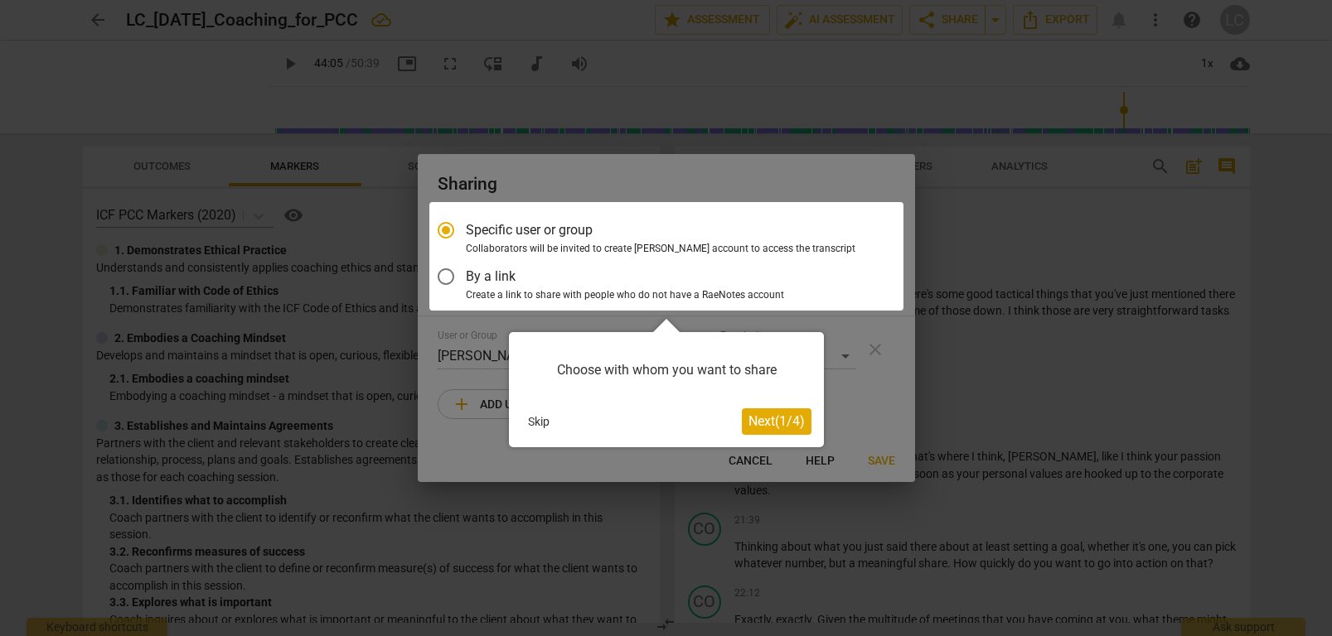
click at [771, 424] on span "Next ( 1 / 4 )" at bounding box center [776, 422] width 56 height 16
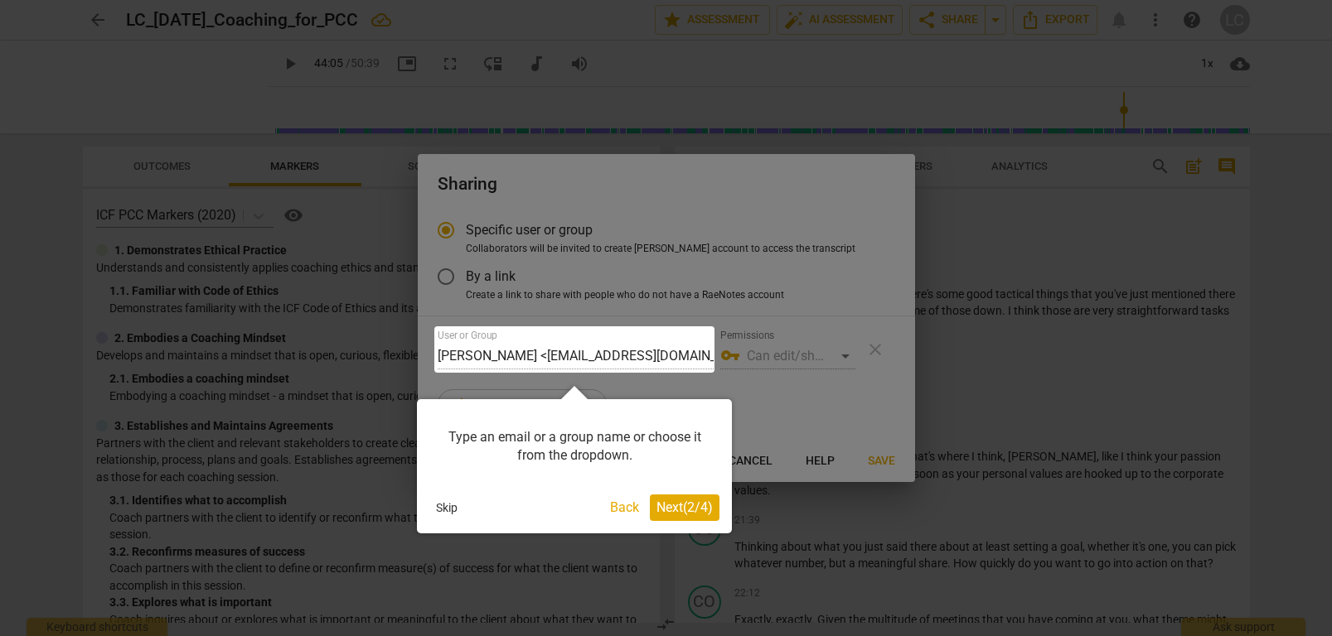
click at [662, 504] on span "Next ( 2 / 4 )" at bounding box center [684, 508] width 56 height 16
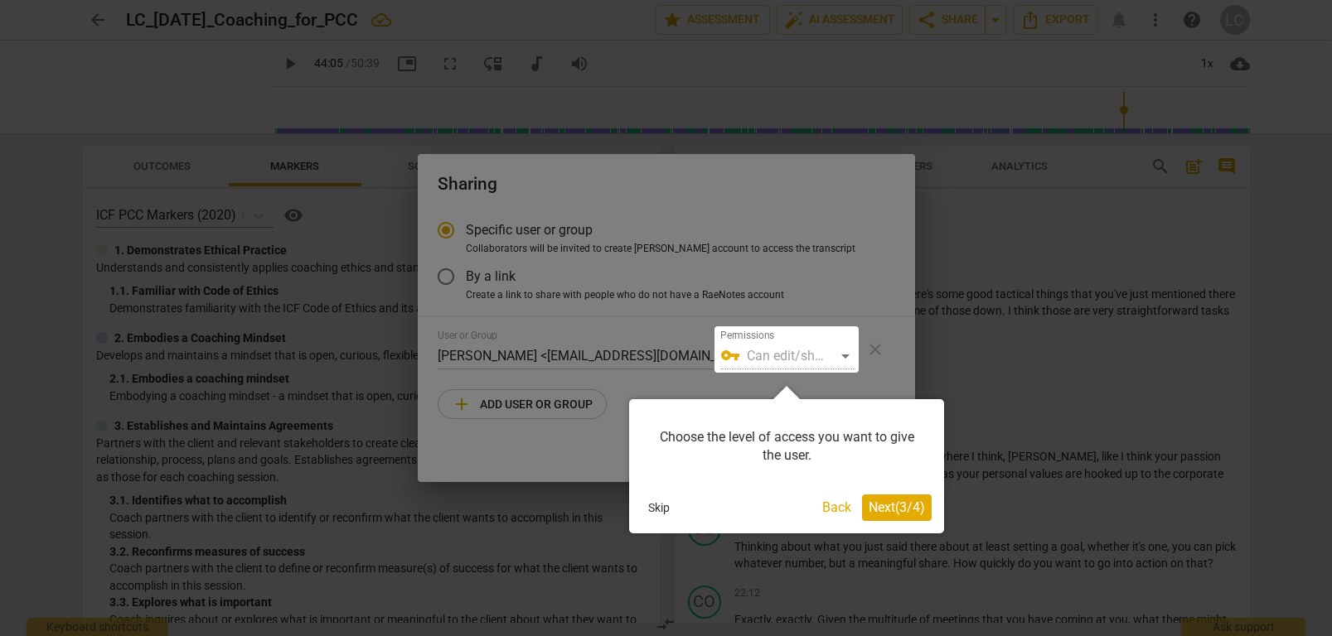
click at [906, 512] on span "Next ( 3 / 4 )" at bounding box center [897, 508] width 56 height 16
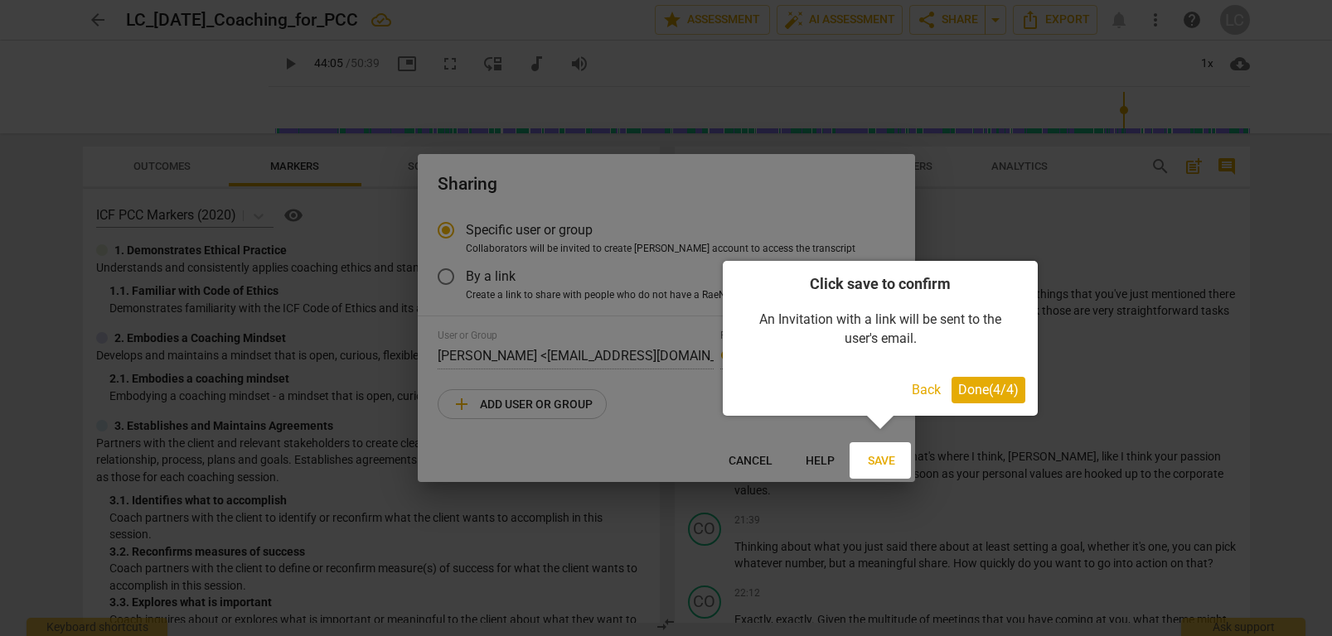
click at [972, 397] on span "Done ( 4 / 4 )" at bounding box center [988, 390] width 60 height 16
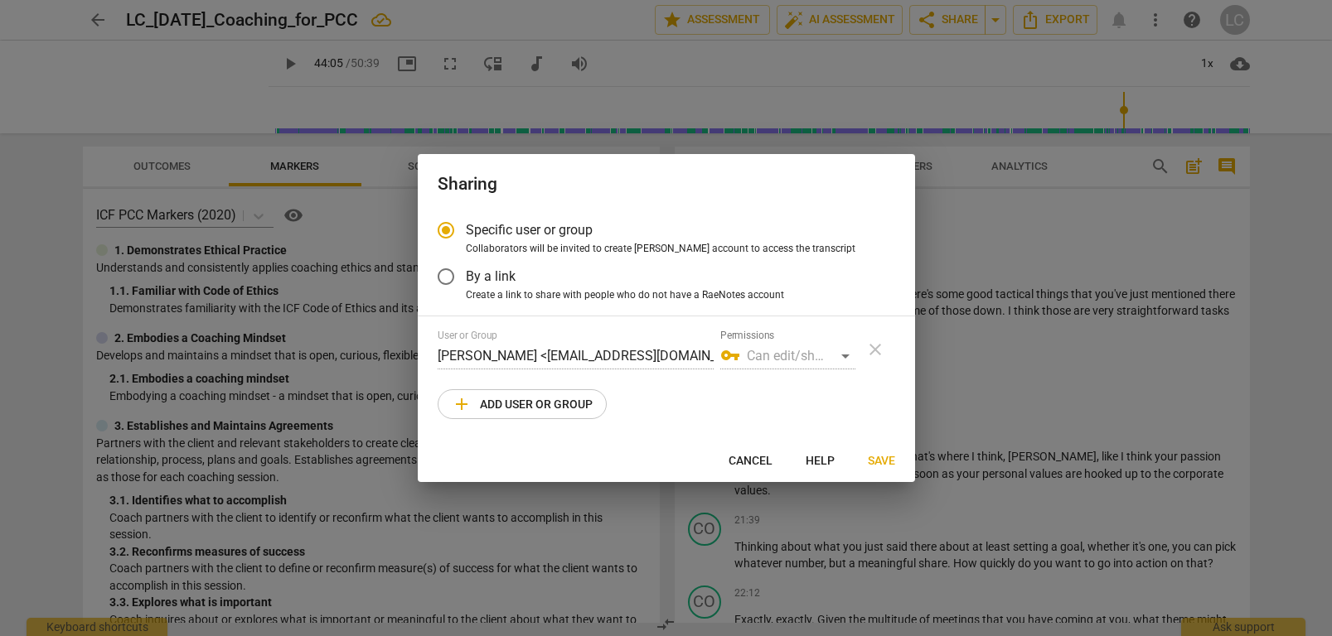
click at [511, 402] on span "add Add user or group" at bounding box center [522, 404] width 141 height 20
radio input "false"
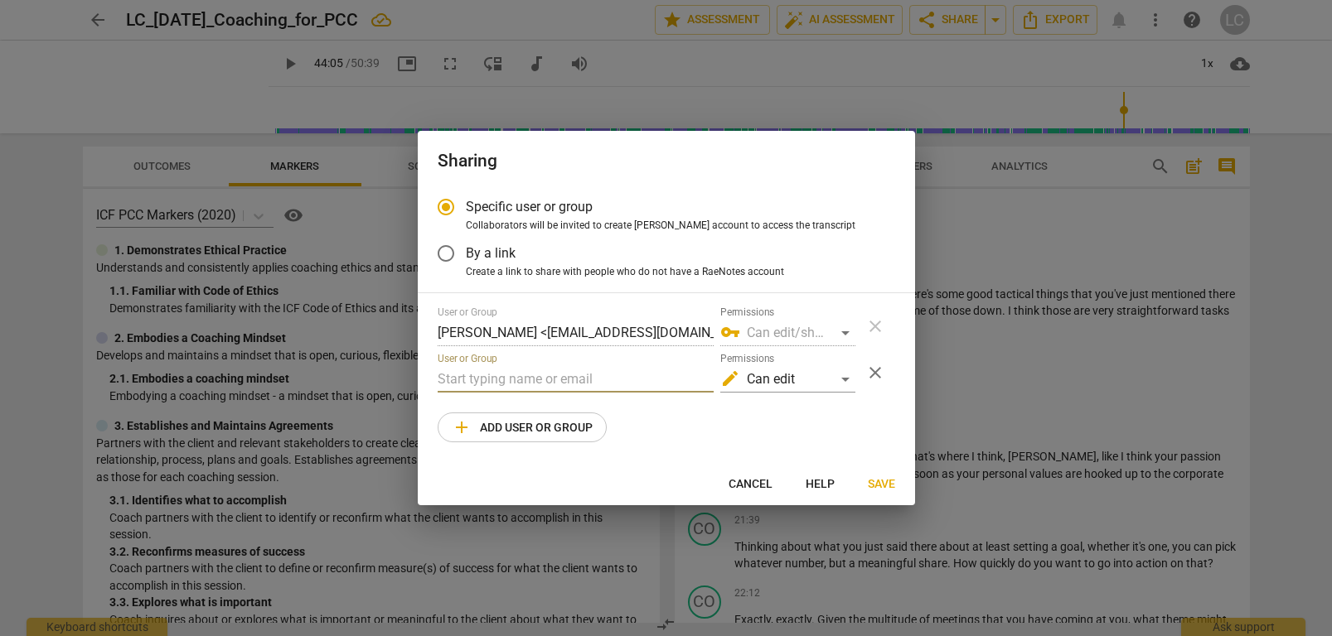
click at [501, 375] on input "text" at bounding box center [576, 379] width 276 height 27
type input "jonathan@fluxify.net"
click at [846, 381] on div "edit Can edit" at bounding box center [787, 379] width 135 height 27
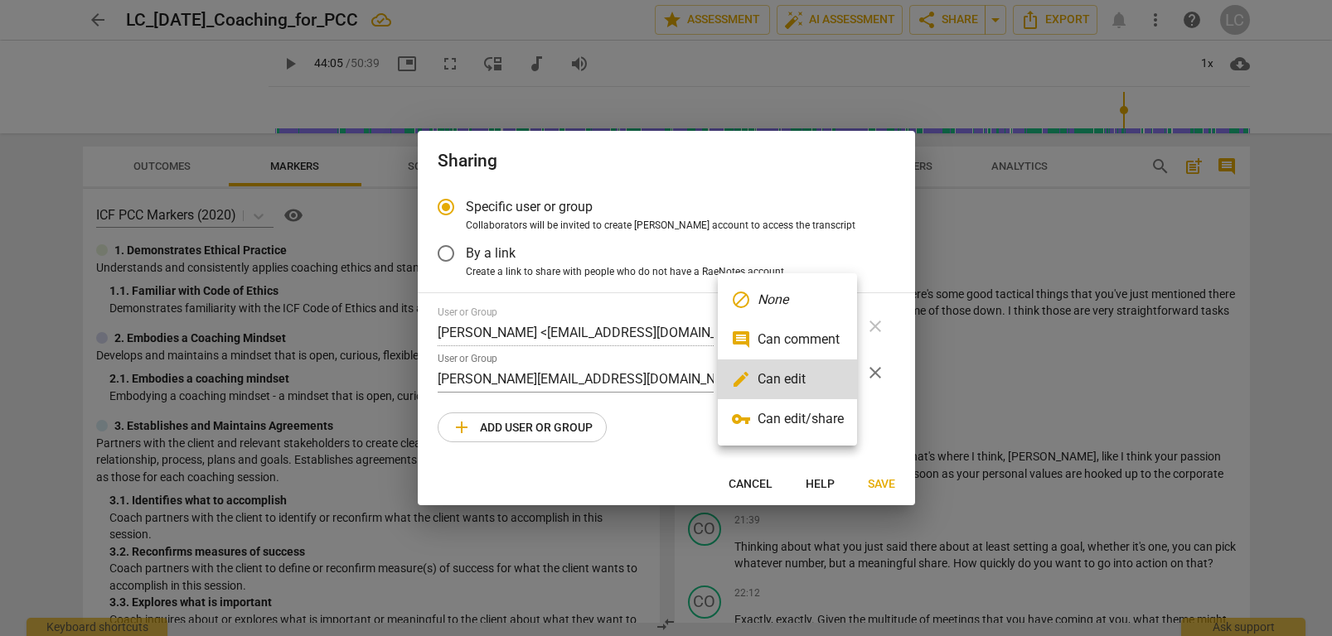
click at [839, 412] on li "vpn_key Can edit/share" at bounding box center [787, 419] width 139 height 40
radio input "false"
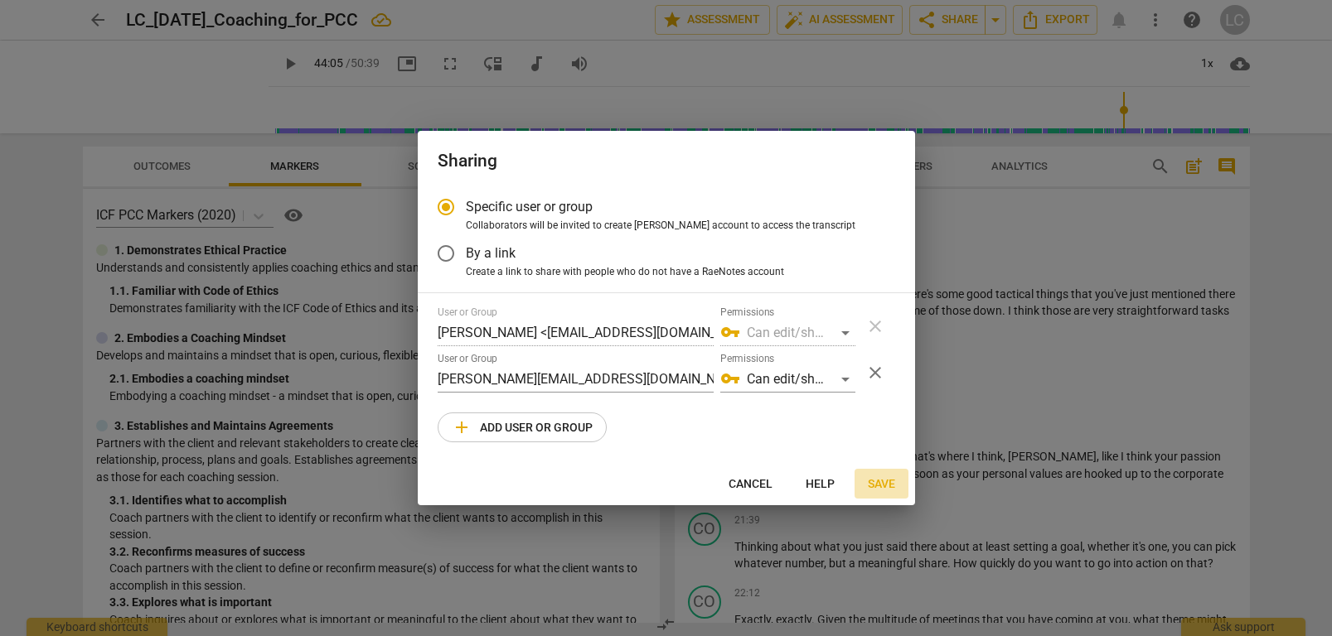
click at [880, 479] on span "Save" at bounding box center [881, 485] width 27 height 17
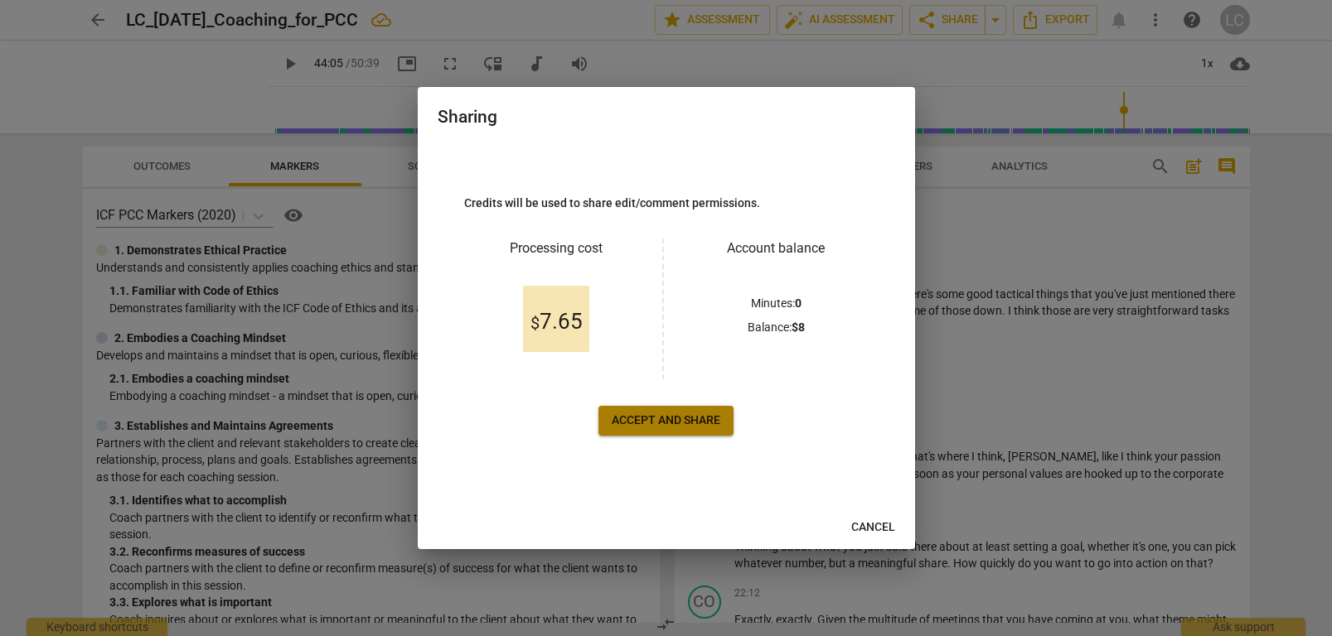
click at [661, 423] on span "Accept and share" at bounding box center [666, 421] width 109 height 17
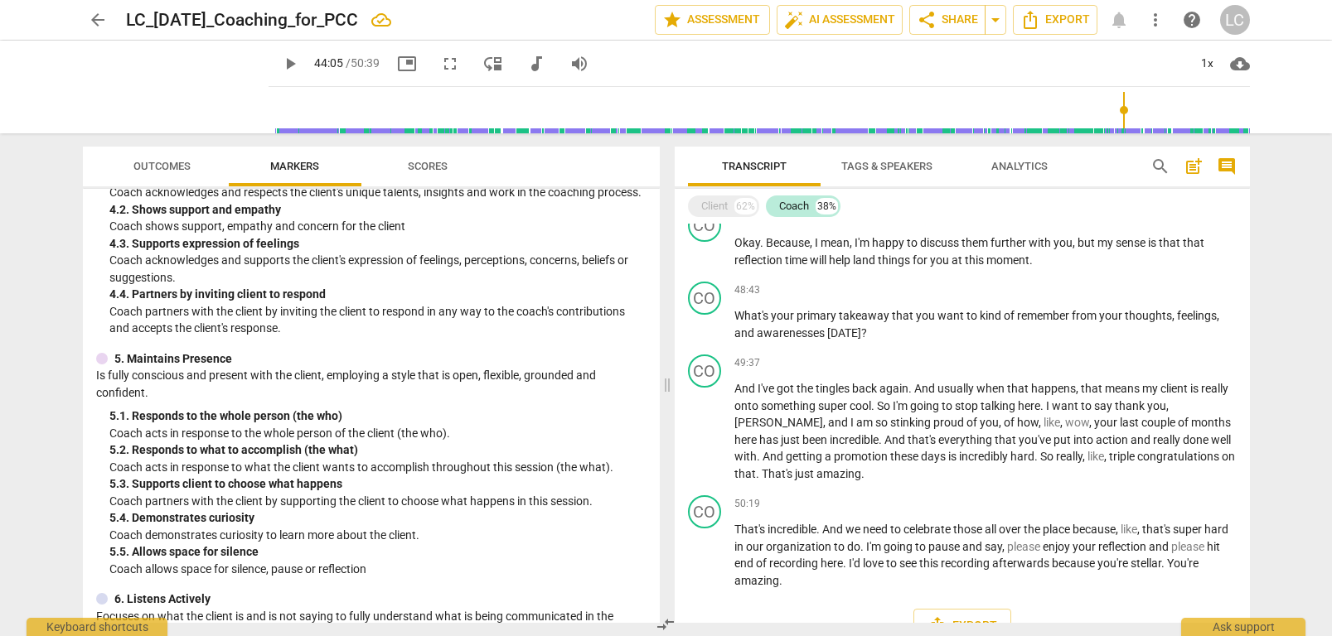
scroll to position [0, 0]
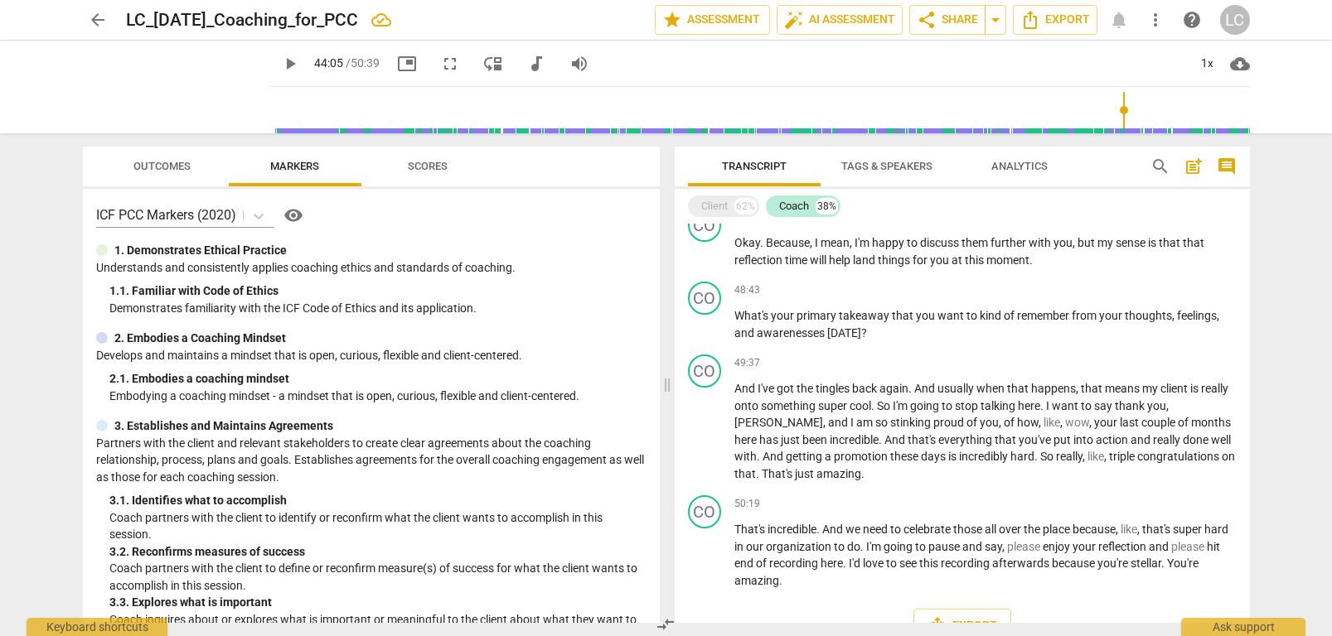
click at [1245, 111] on input "range" at bounding box center [762, 110] width 975 height 53
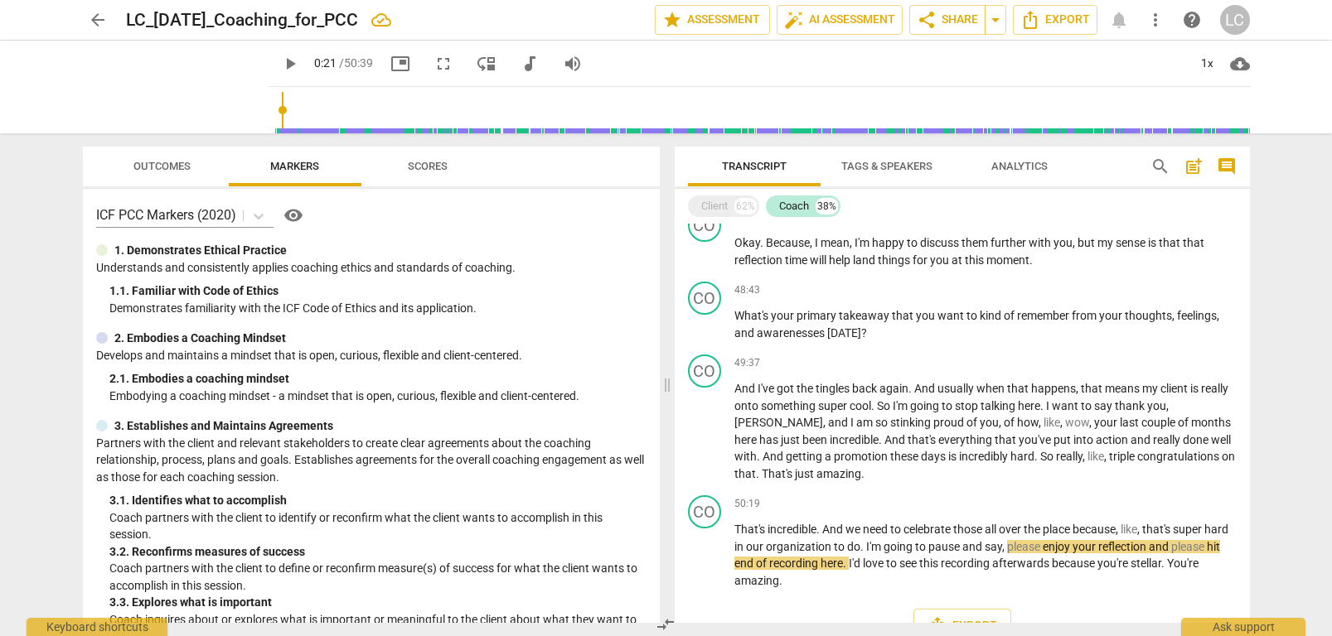
click at [275, 110] on input "range" at bounding box center [762, 110] width 975 height 53
type input "1"
click at [275, 111] on input "range" at bounding box center [762, 110] width 975 height 53
